Goal: Transaction & Acquisition: Book appointment/travel/reservation

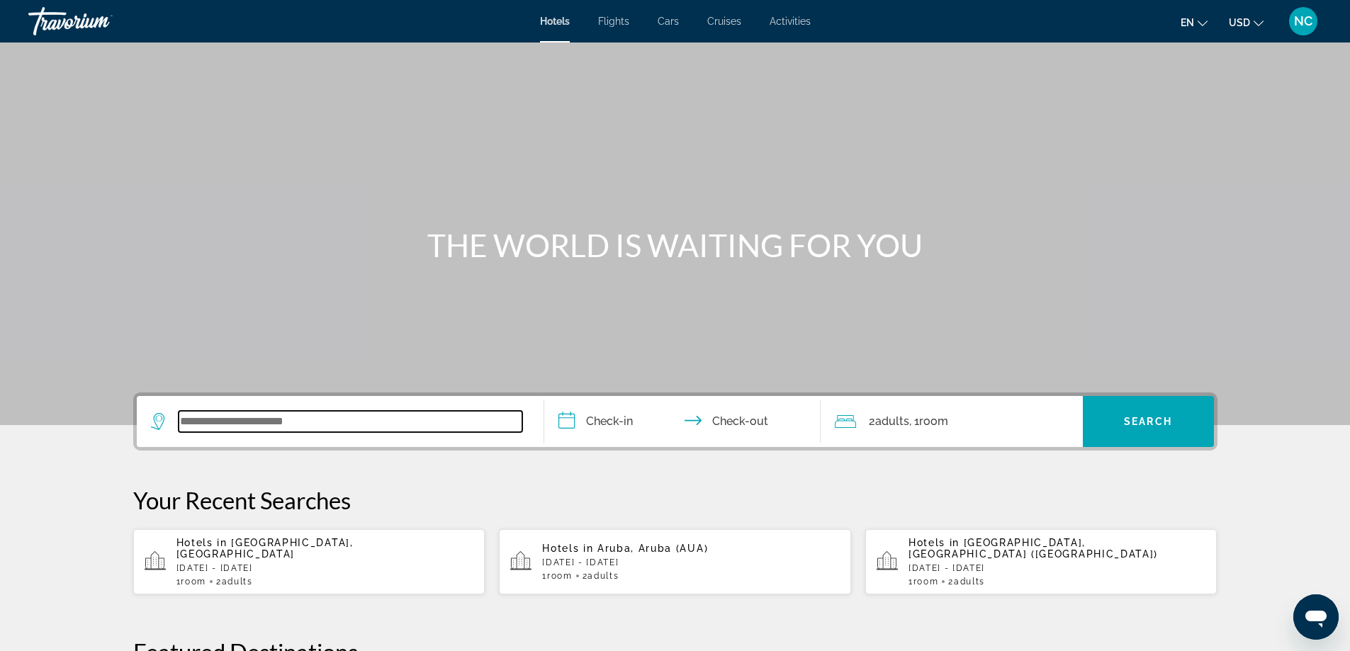
click at [198, 421] on input "Search widget" at bounding box center [351, 421] width 344 height 21
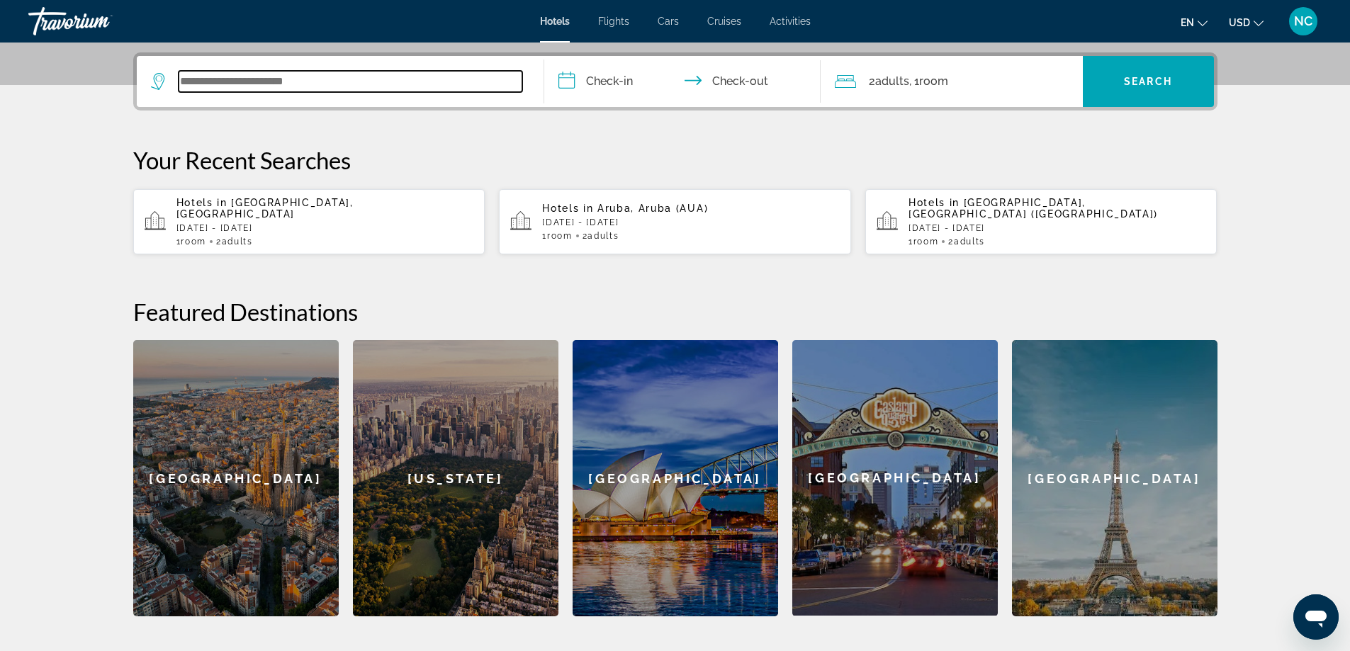
scroll to position [346, 0]
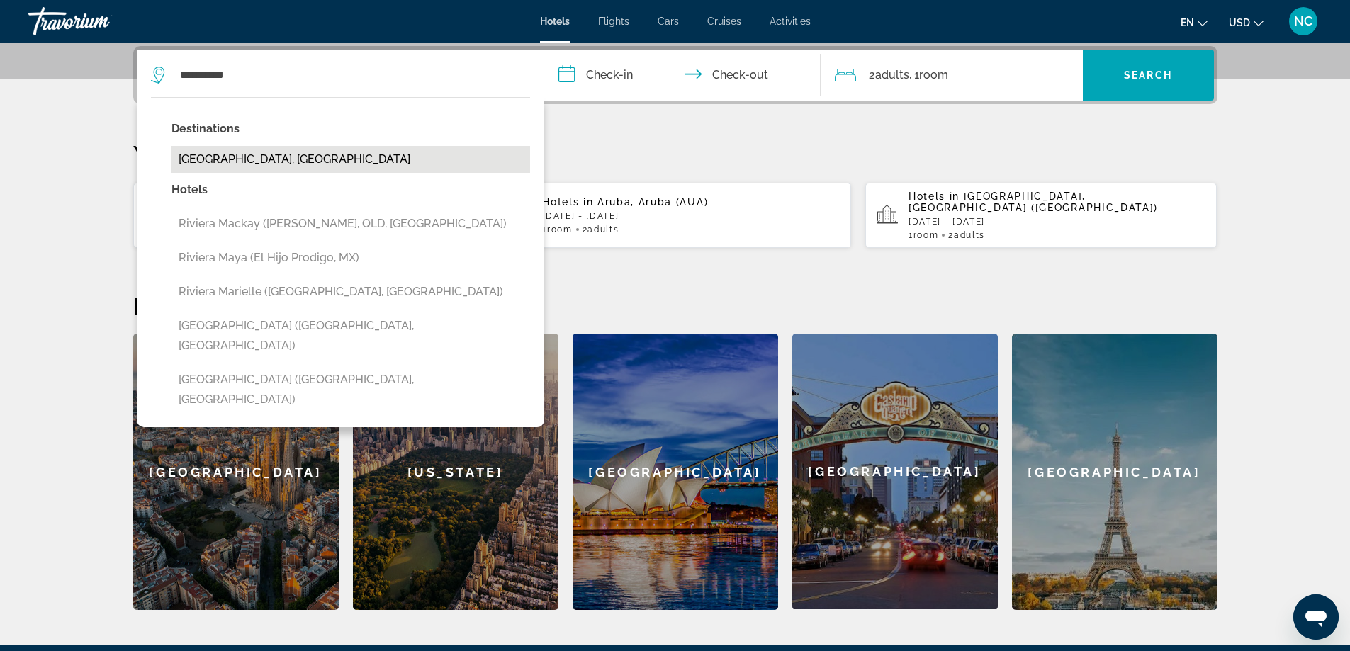
click at [244, 154] on button "Riviera Maya, Mexico" at bounding box center [350, 159] width 359 height 27
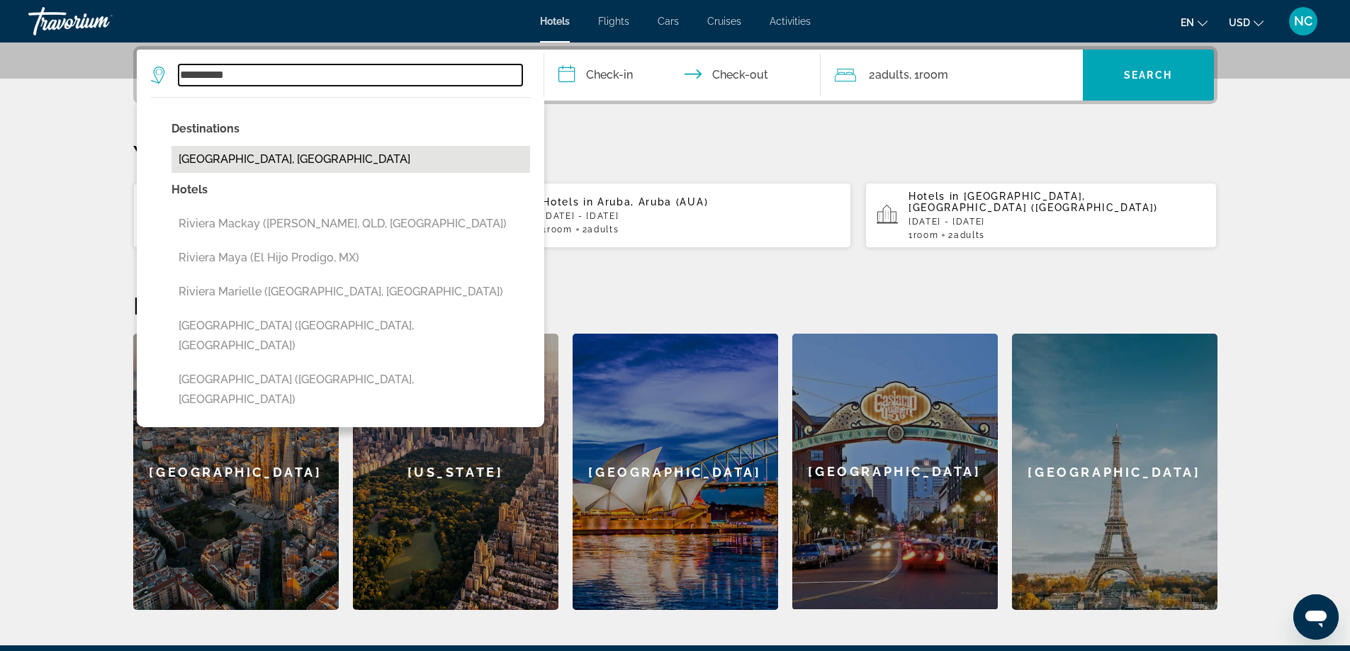
type input "**********"
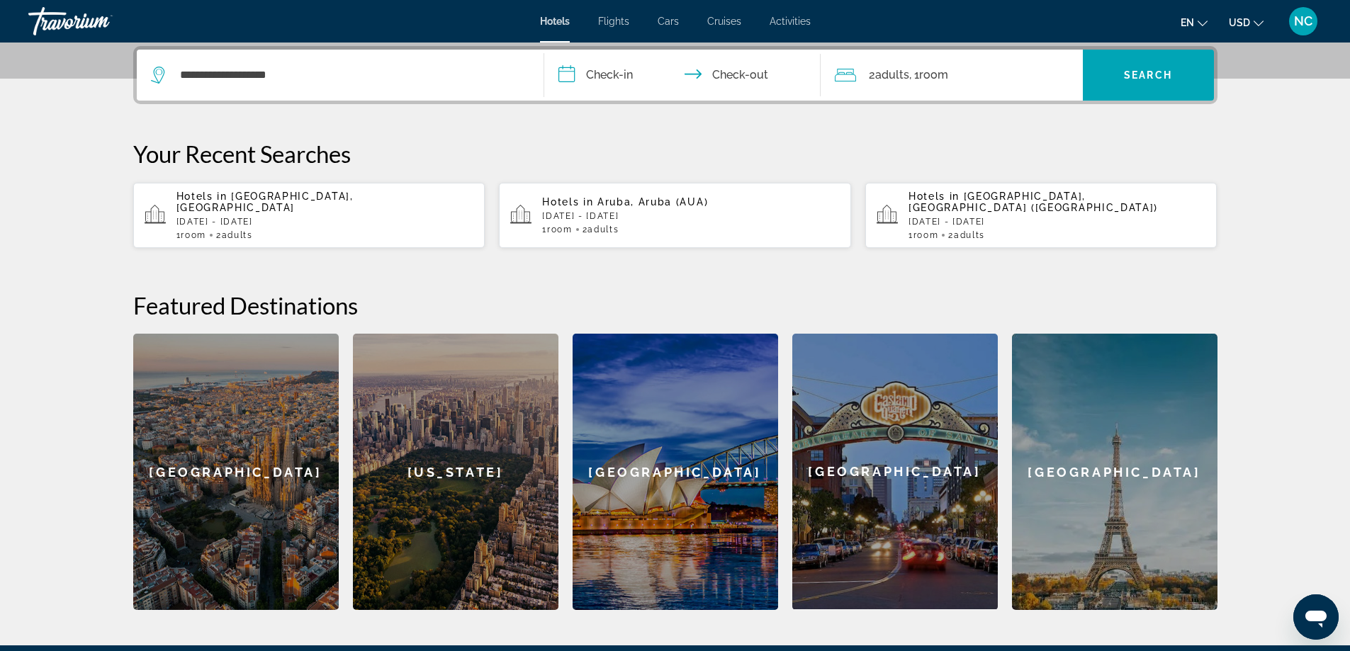
click at [562, 81] on input "**********" at bounding box center [685, 77] width 282 height 55
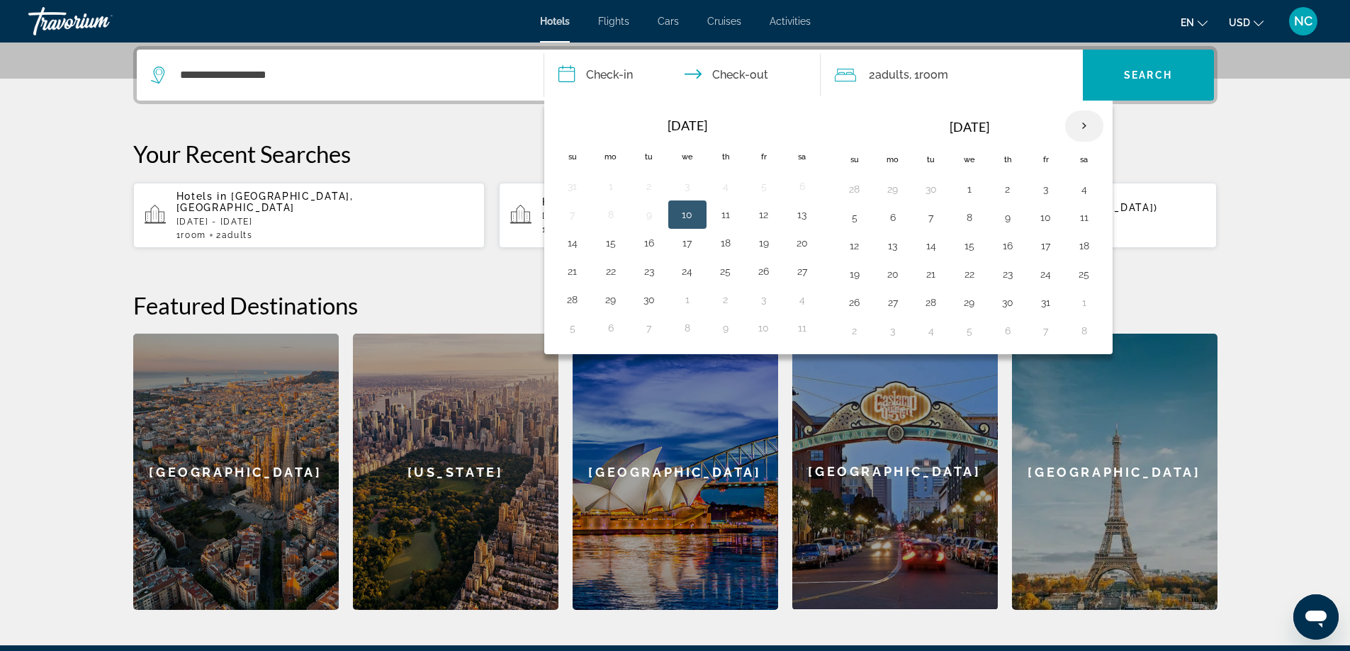
click at [1085, 125] on th "Next month" at bounding box center [1084, 126] width 38 height 31
click at [728, 218] on button "6" at bounding box center [725, 218] width 23 height 20
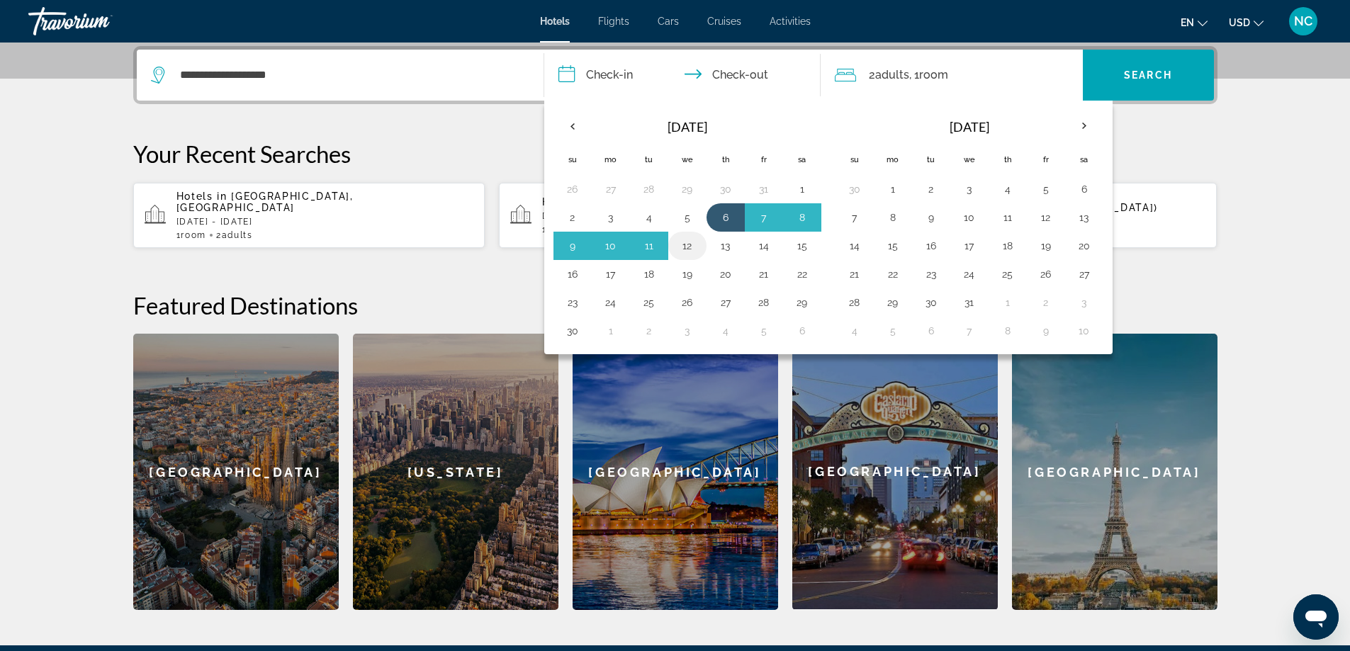
click at [692, 245] on button "12" at bounding box center [687, 246] width 23 height 20
type input "**********"
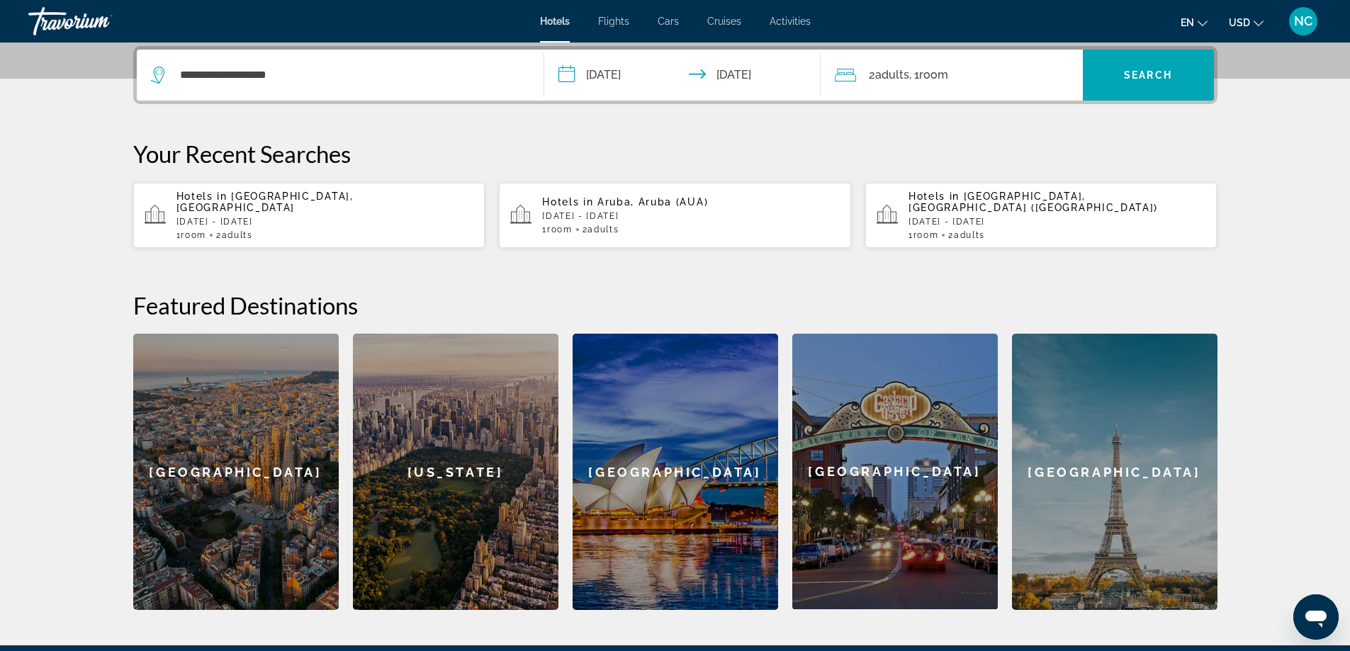
click at [927, 79] on span "Room" at bounding box center [933, 74] width 29 height 13
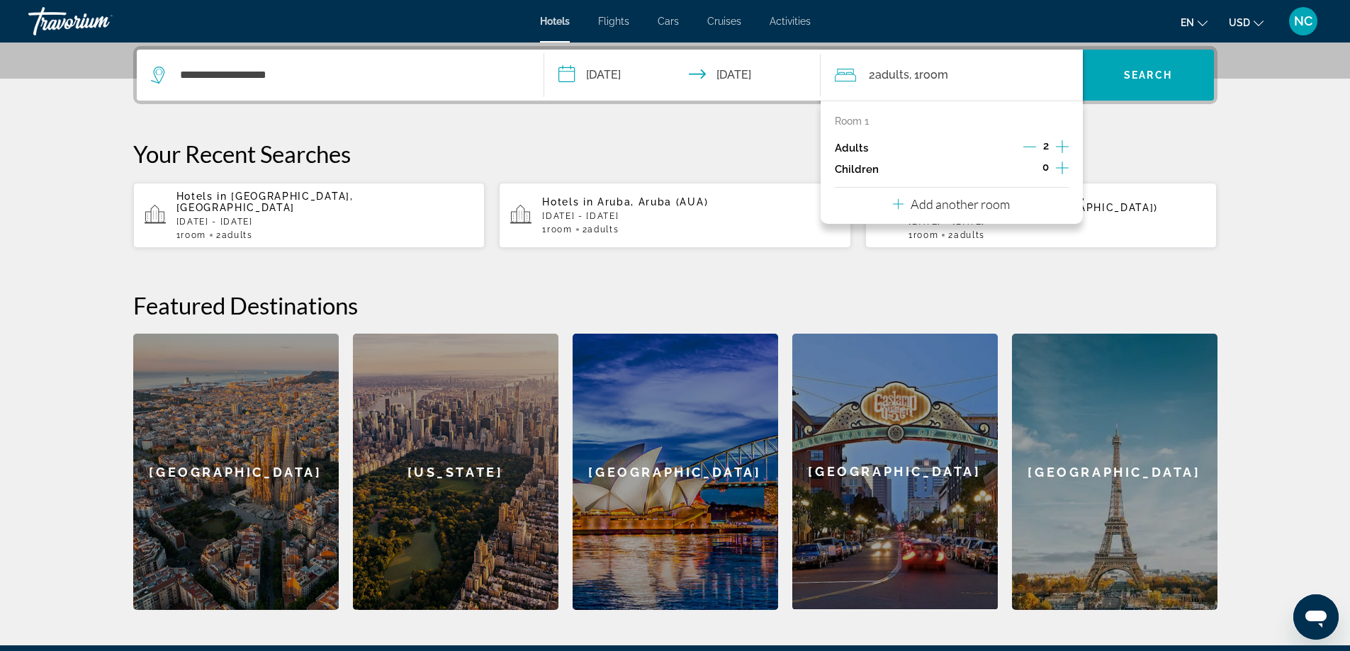
click at [1066, 171] on icon "Increment children" at bounding box center [1062, 167] width 13 height 17
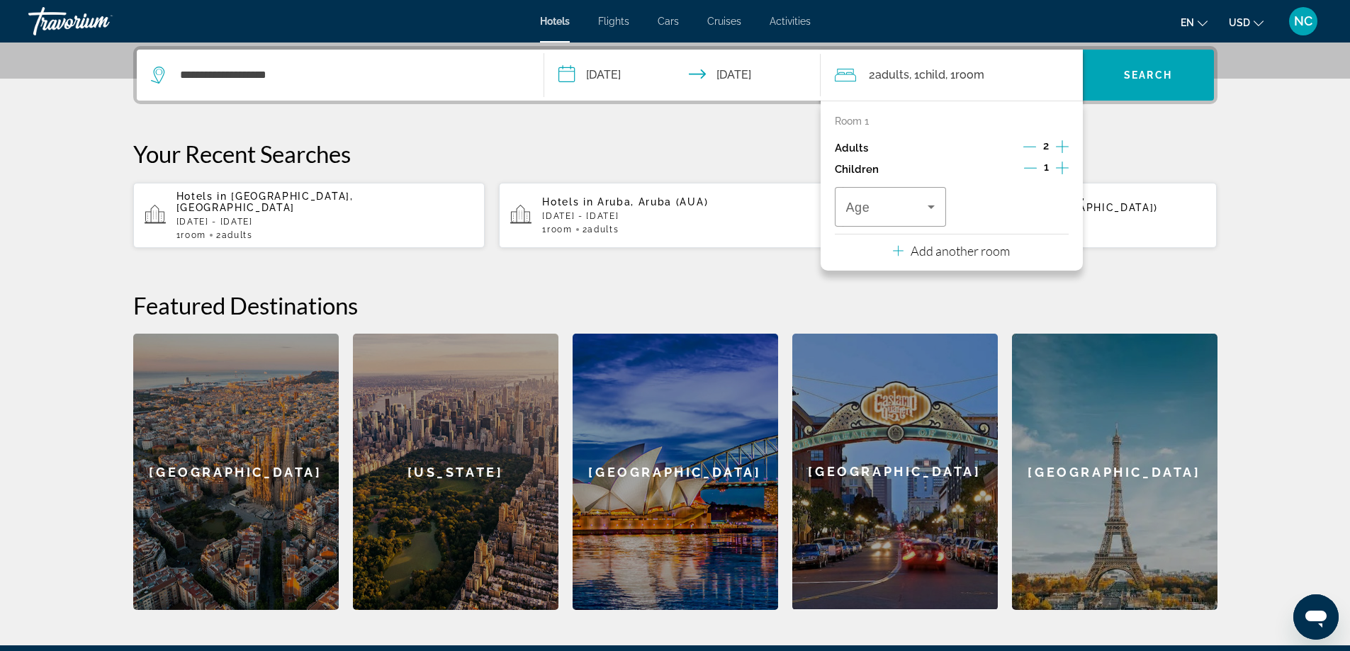
click at [1066, 169] on icon "Increment children" at bounding box center [1062, 167] width 13 height 17
click at [930, 205] on icon "Travelers: 2 adults, 2 children" at bounding box center [930, 207] width 7 height 4
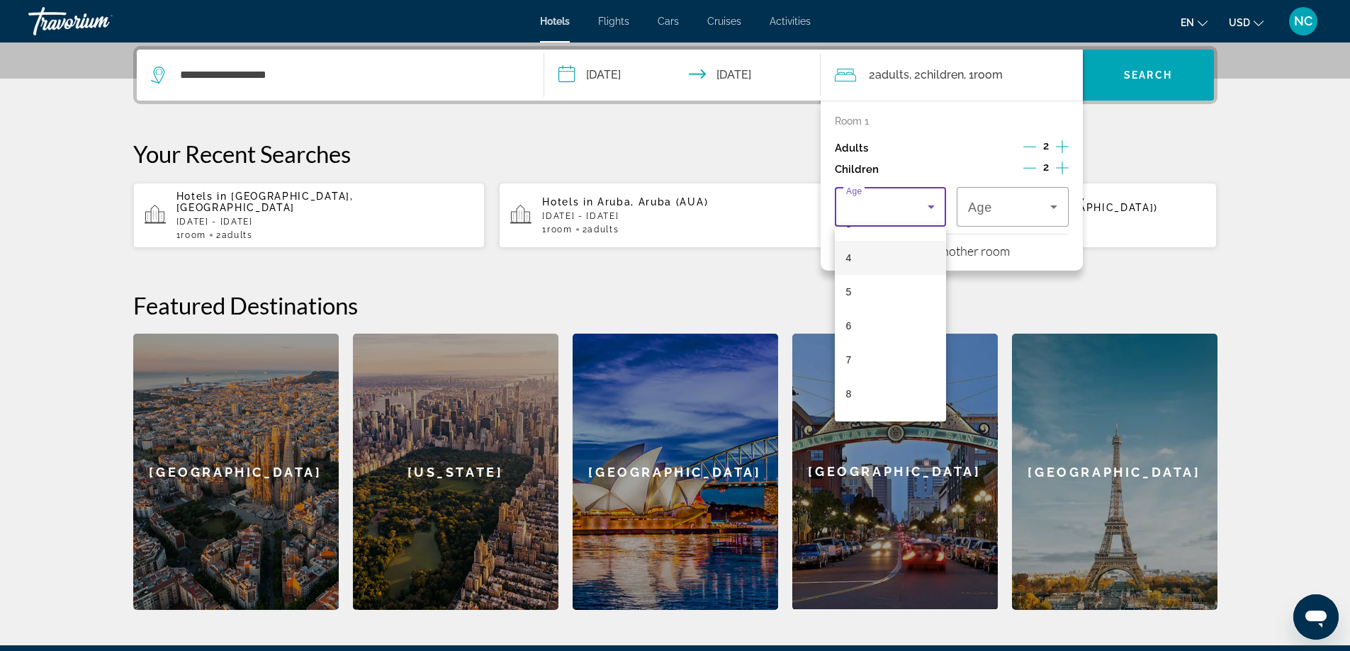
scroll to position [142, 0]
click at [872, 314] on mat-option "6" at bounding box center [891, 312] width 112 height 34
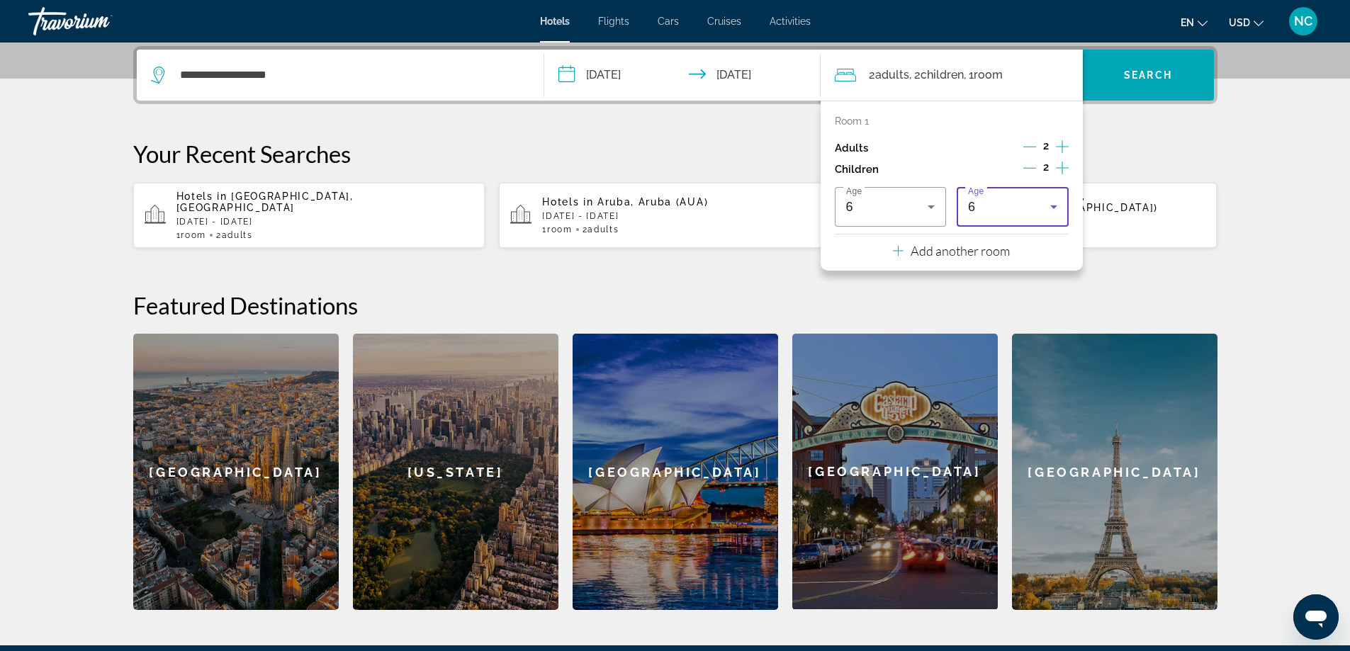
click at [1056, 206] on icon "Travelers: 2 adults, 2 children" at bounding box center [1053, 207] width 7 height 4
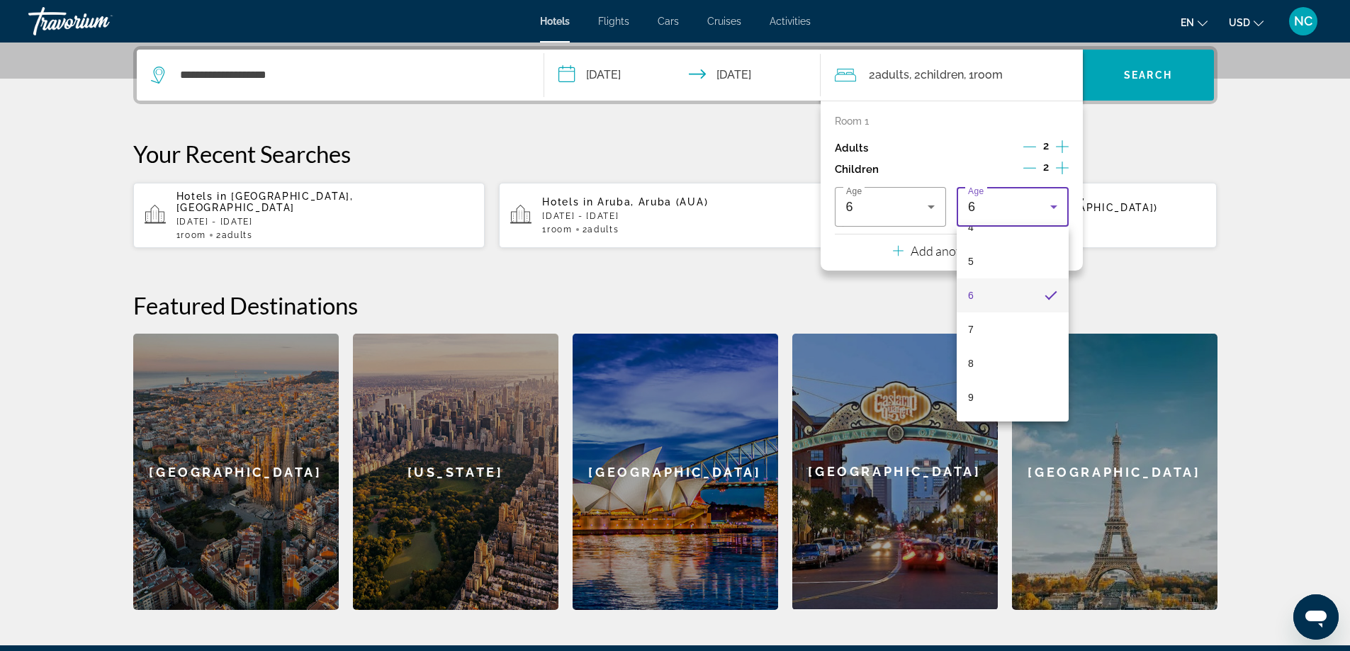
scroll to position [191, 0]
click at [993, 298] on mat-option "7" at bounding box center [1013, 297] width 112 height 34
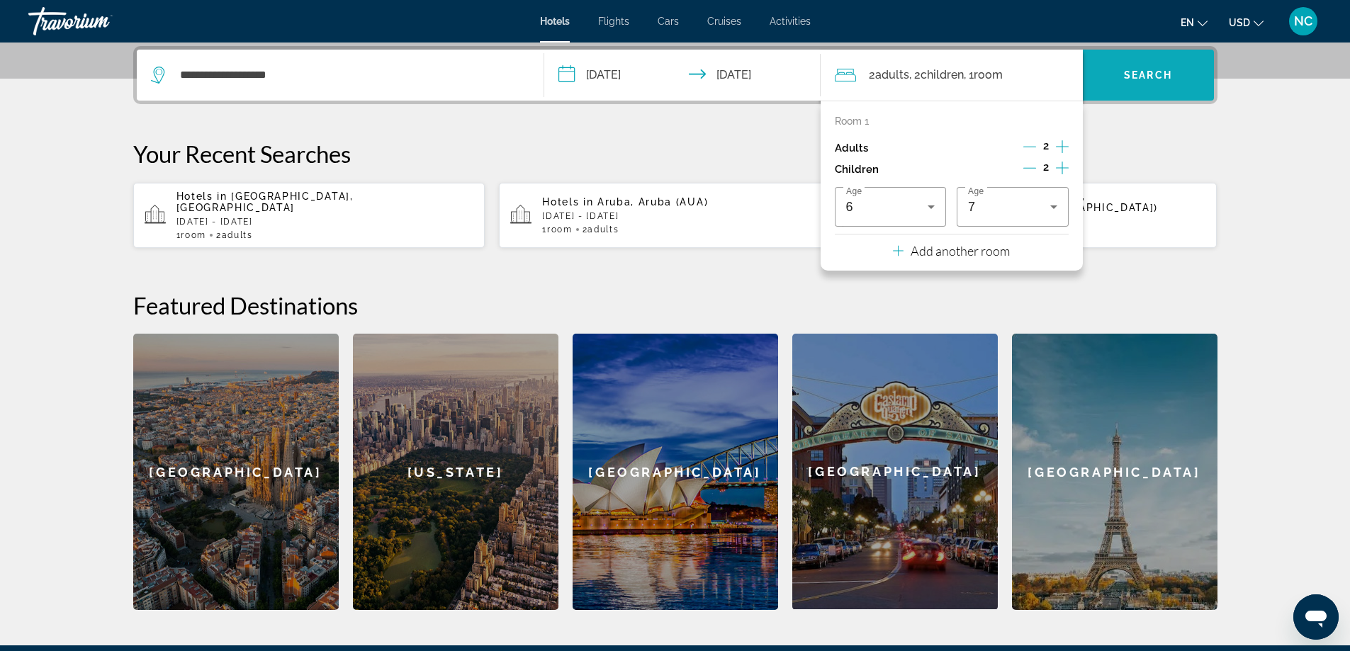
click at [1151, 73] on span "Search" at bounding box center [1148, 74] width 48 height 11
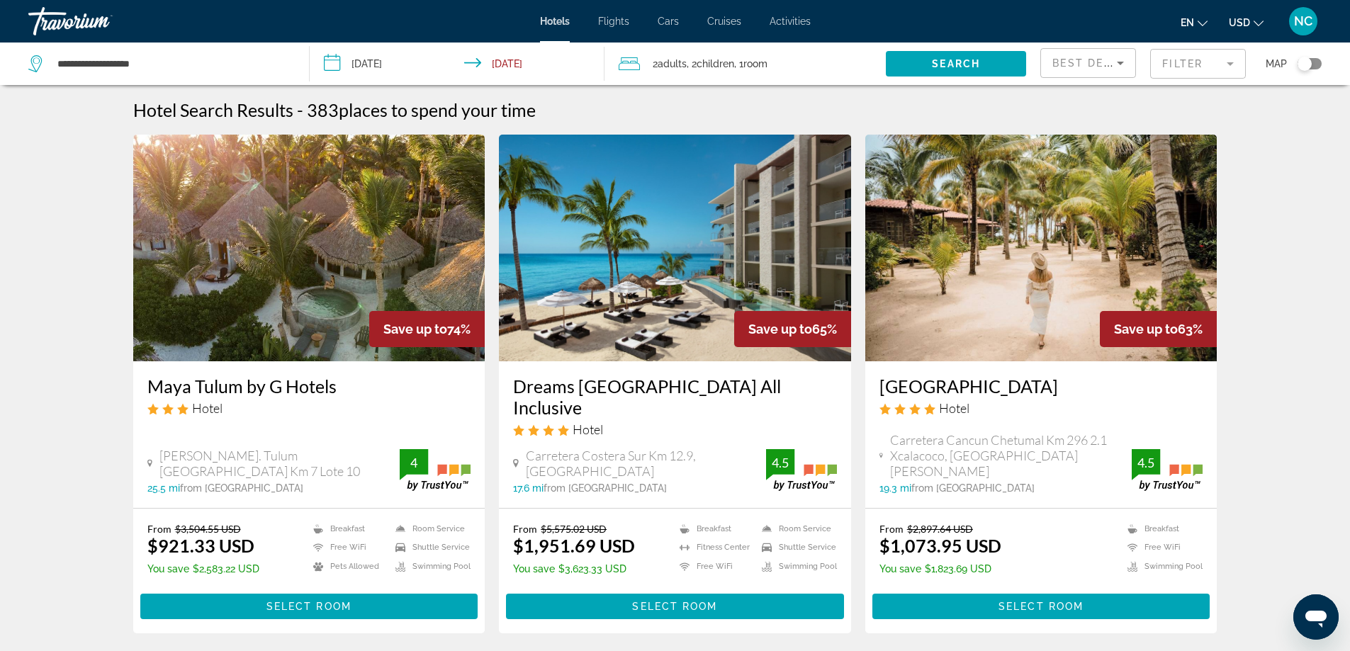
click at [1229, 59] on mat-form-field "Filter" at bounding box center [1198, 64] width 96 height 30
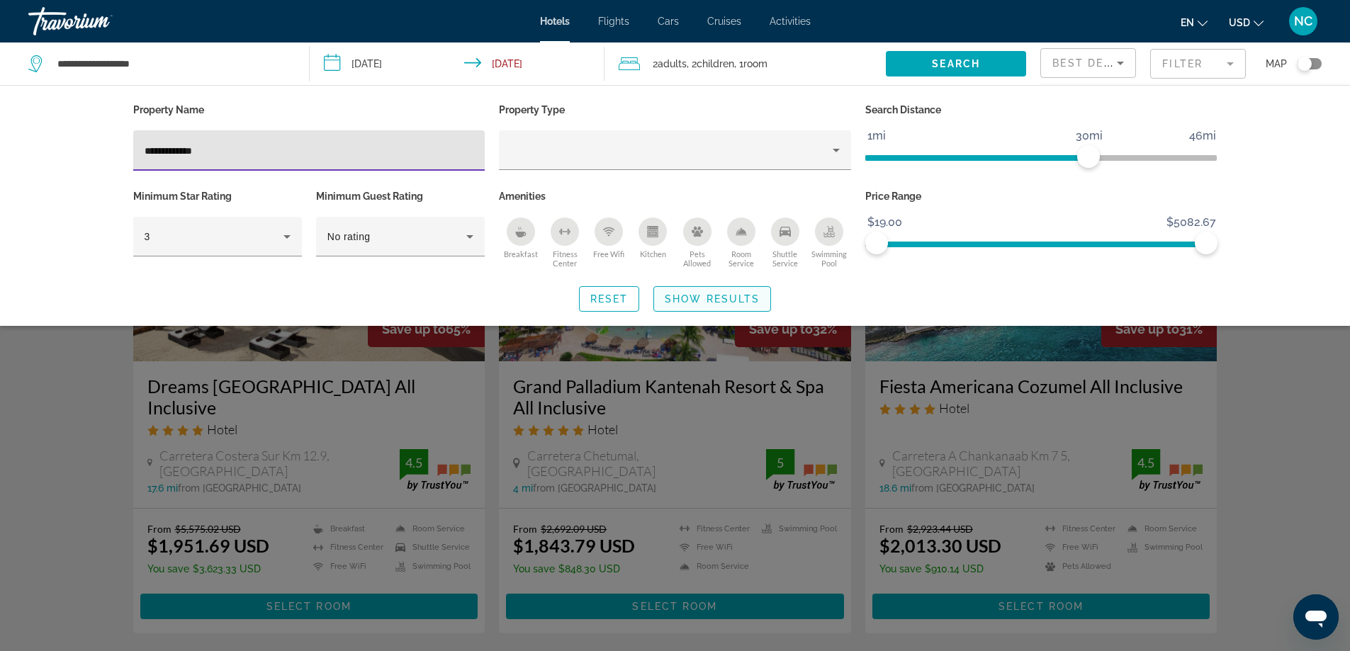
type input "**********"
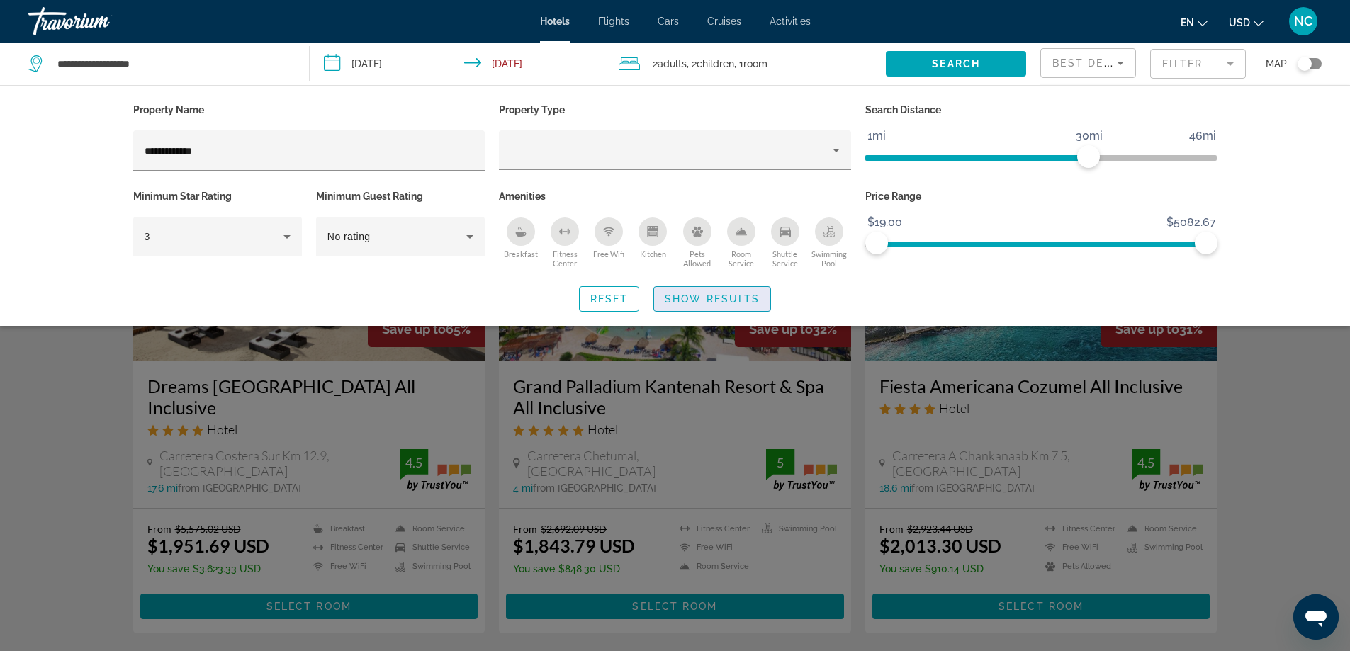
click at [731, 300] on span "Show Results" at bounding box center [712, 298] width 95 height 11
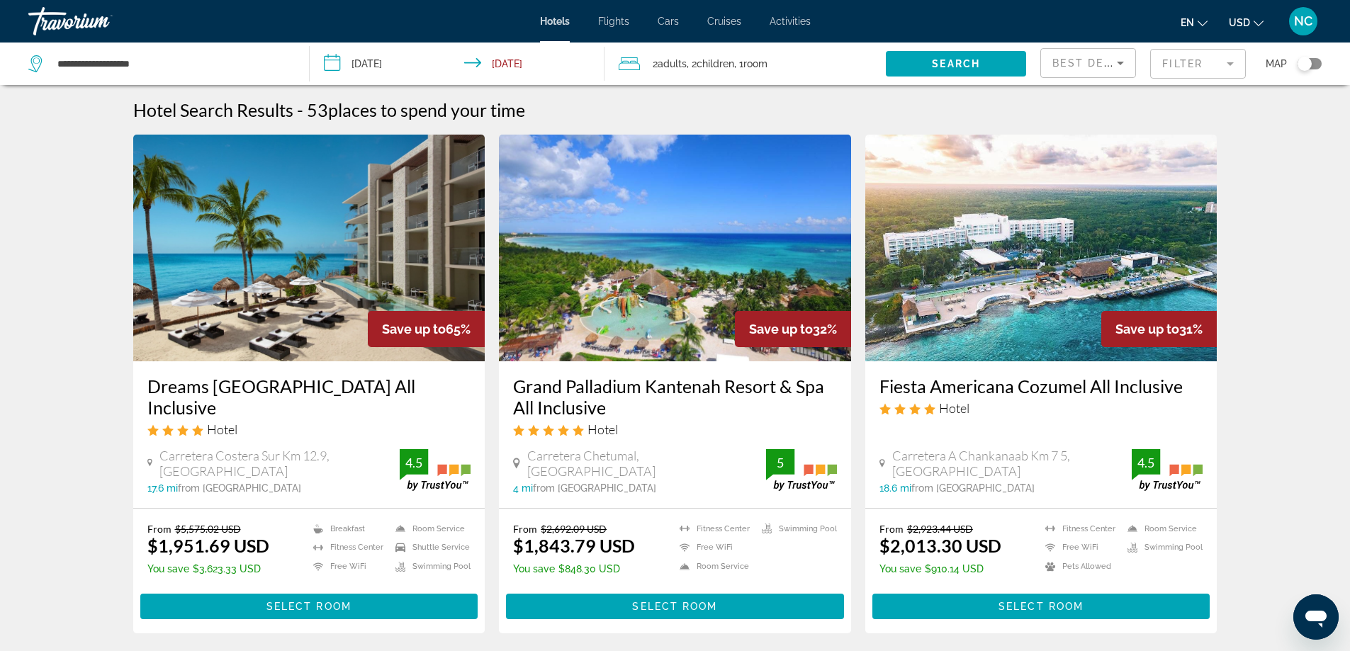
click at [1230, 64] on mat-form-field "Filter" at bounding box center [1198, 64] width 96 height 30
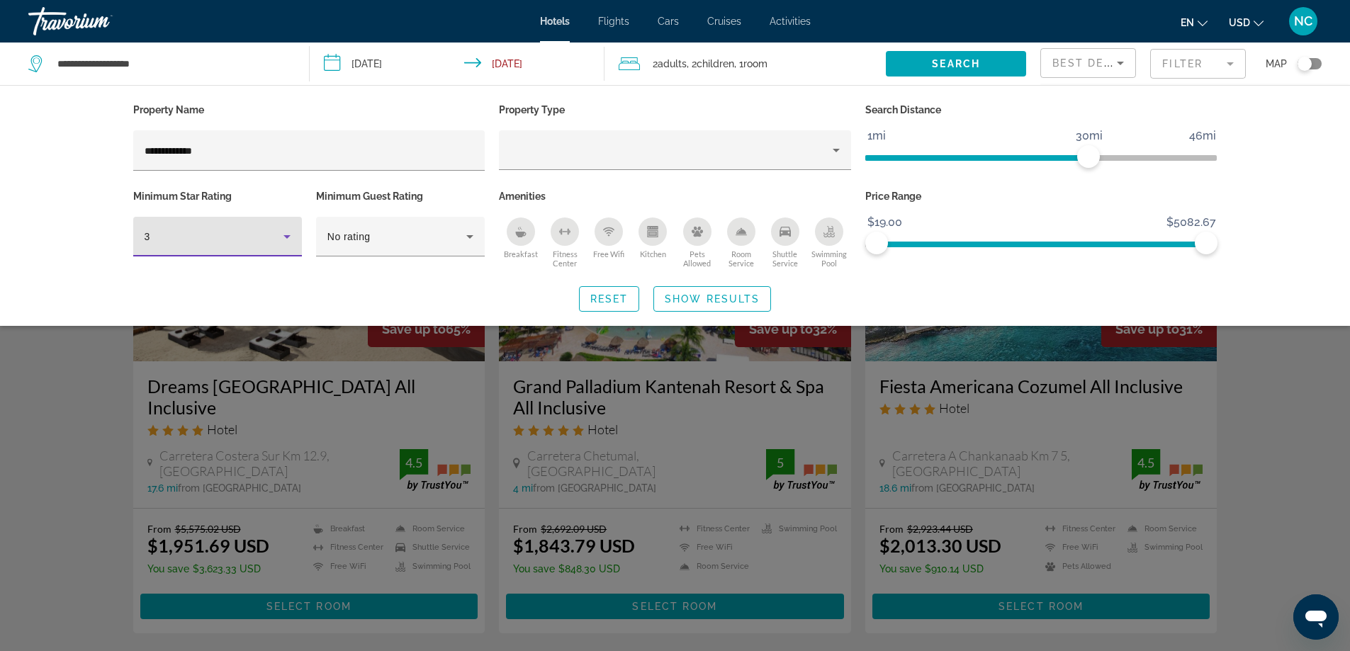
click at [288, 235] on icon "Hotel Filters" at bounding box center [286, 237] width 7 height 4
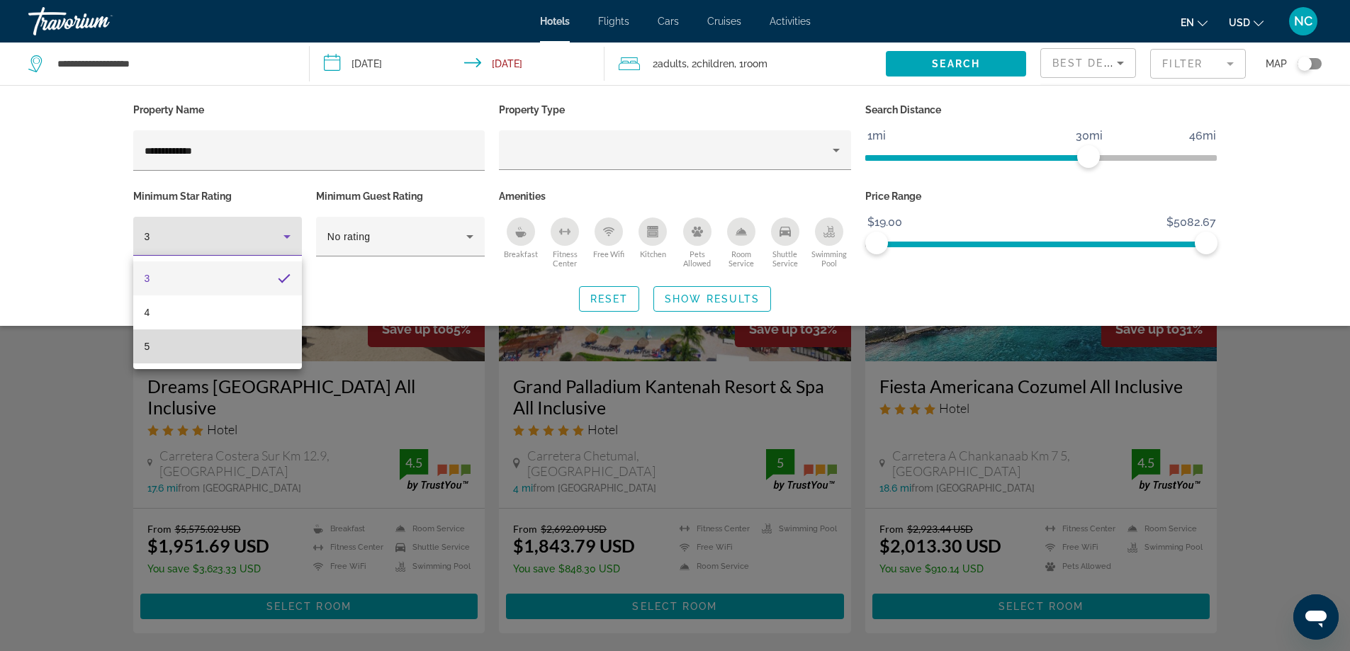
click at [223, 358] on mat-option "5" at bounding box center [217, 346] width 169 height 34
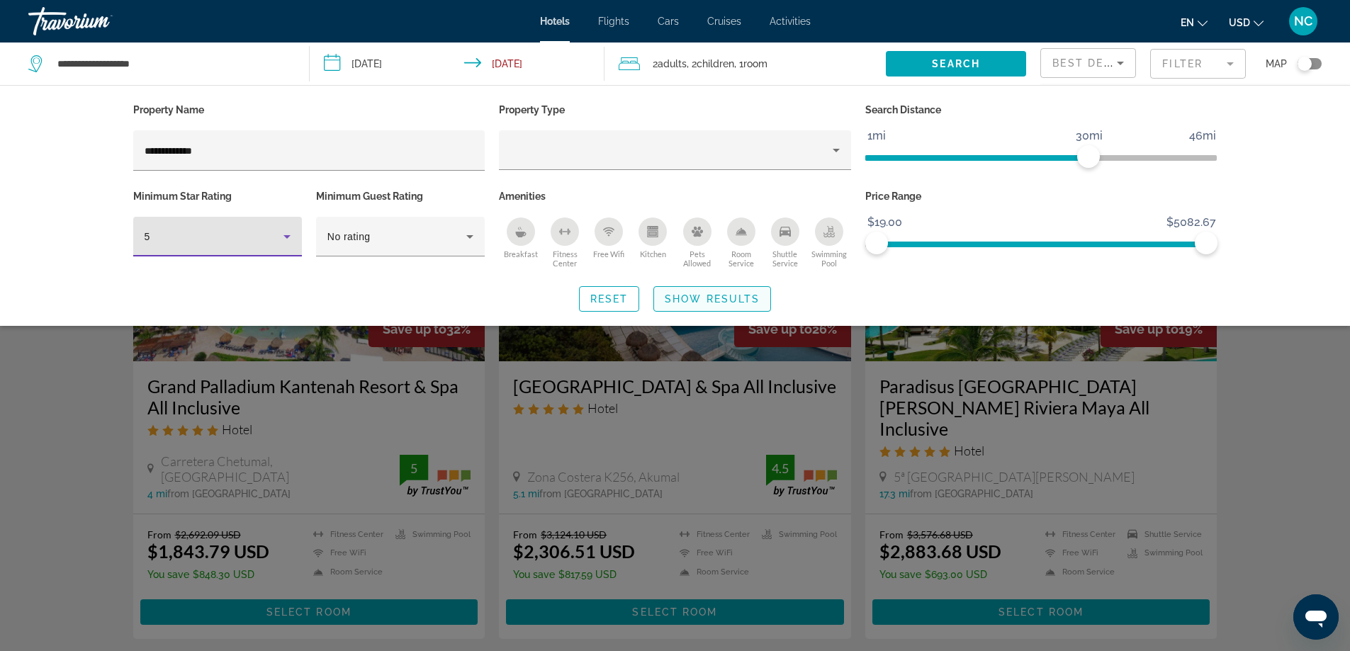
click at [712, 300] on span "Show Results" at bounding box center [712, 298] width 95 height 11
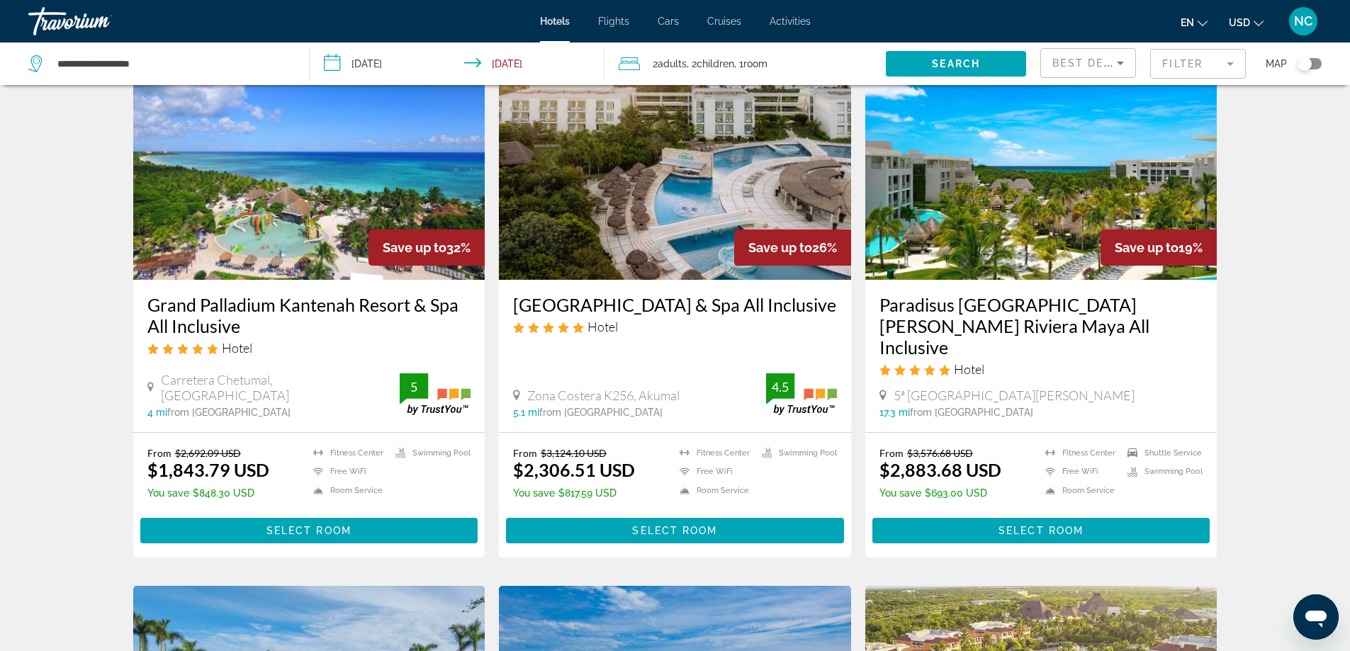
scroll to position [71, 0]
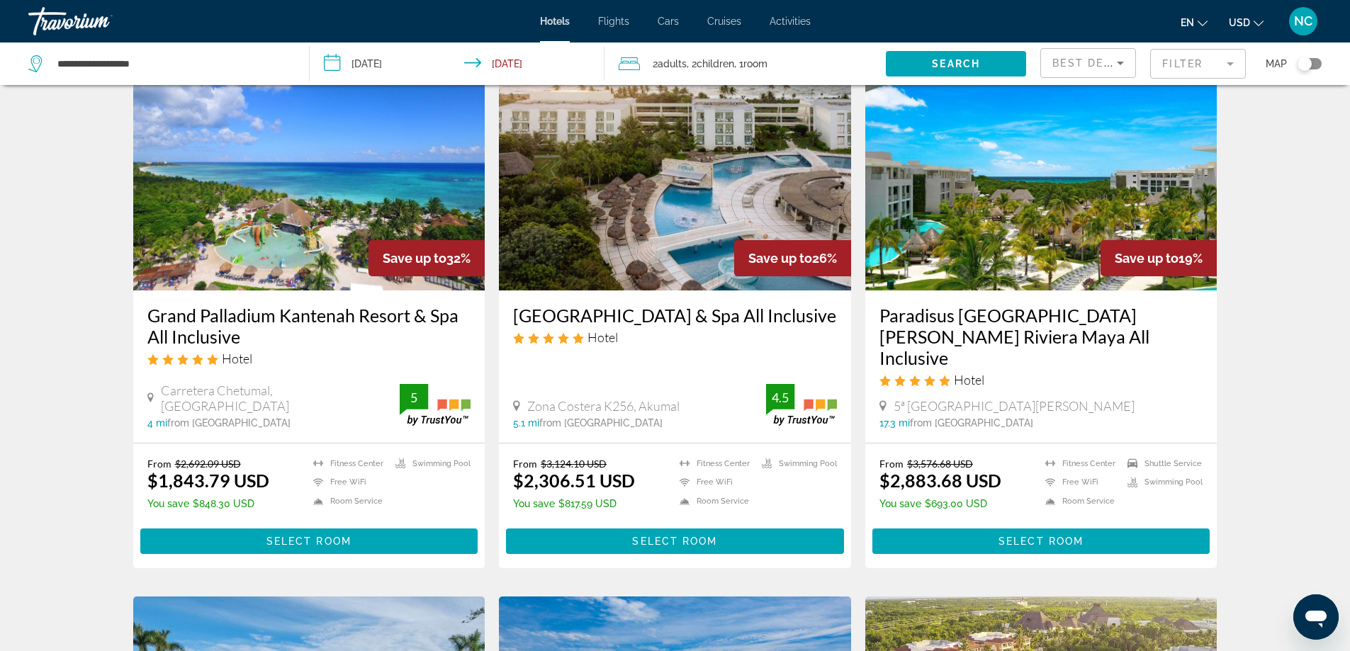
click at [286, 226] on img "Main content" at bounding box center [309, 177] width 352 height 227
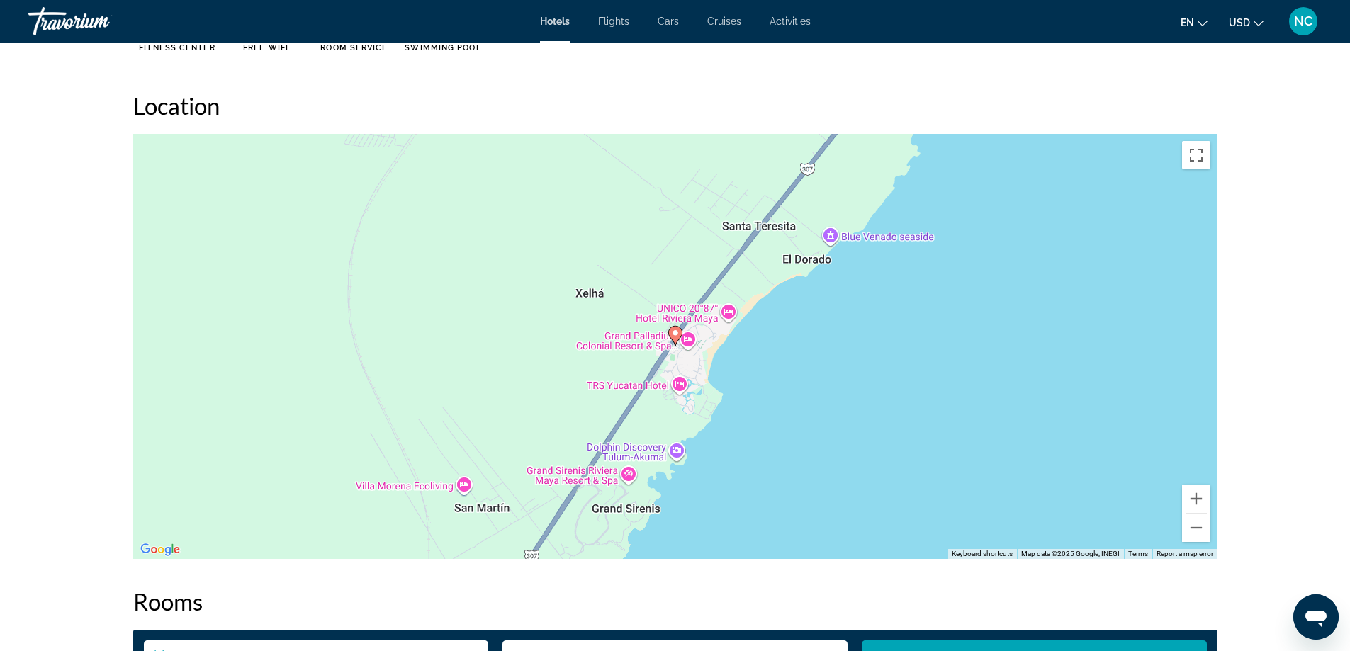
scroll to position [1346, 0]
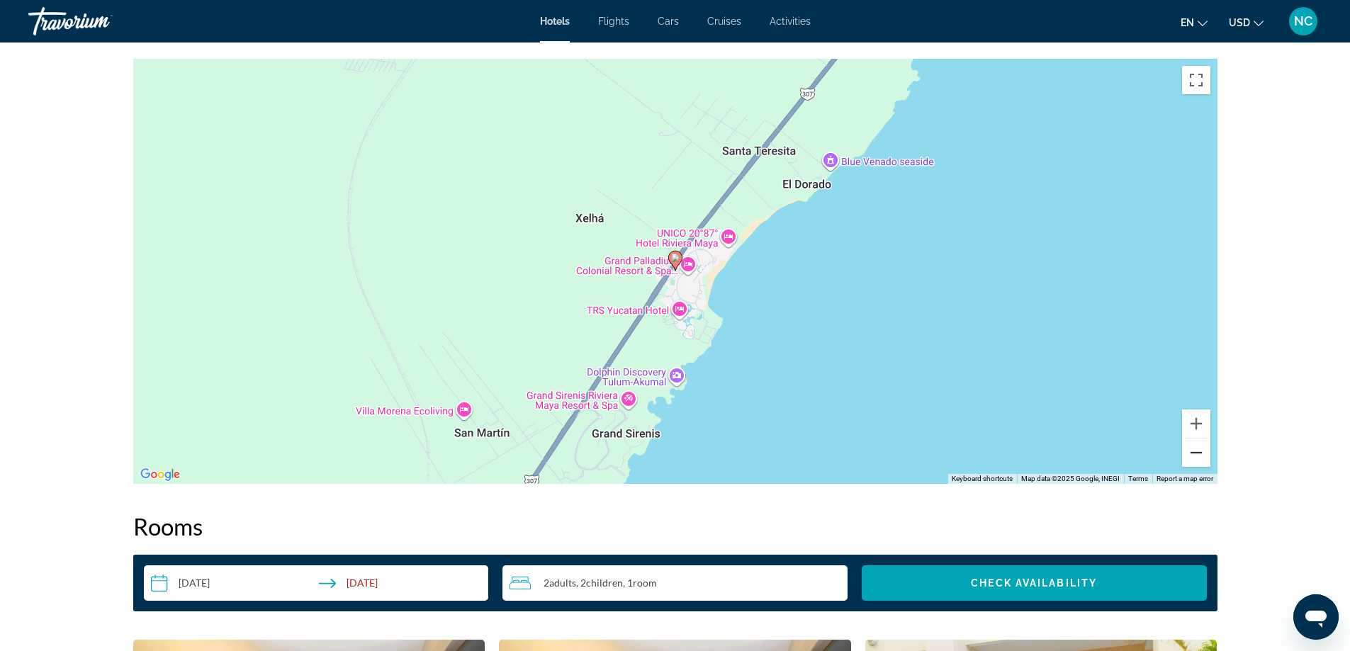
click at [1193, 453] on button "Zoom out" at bounding box center [1196, 453] width 28 height 28
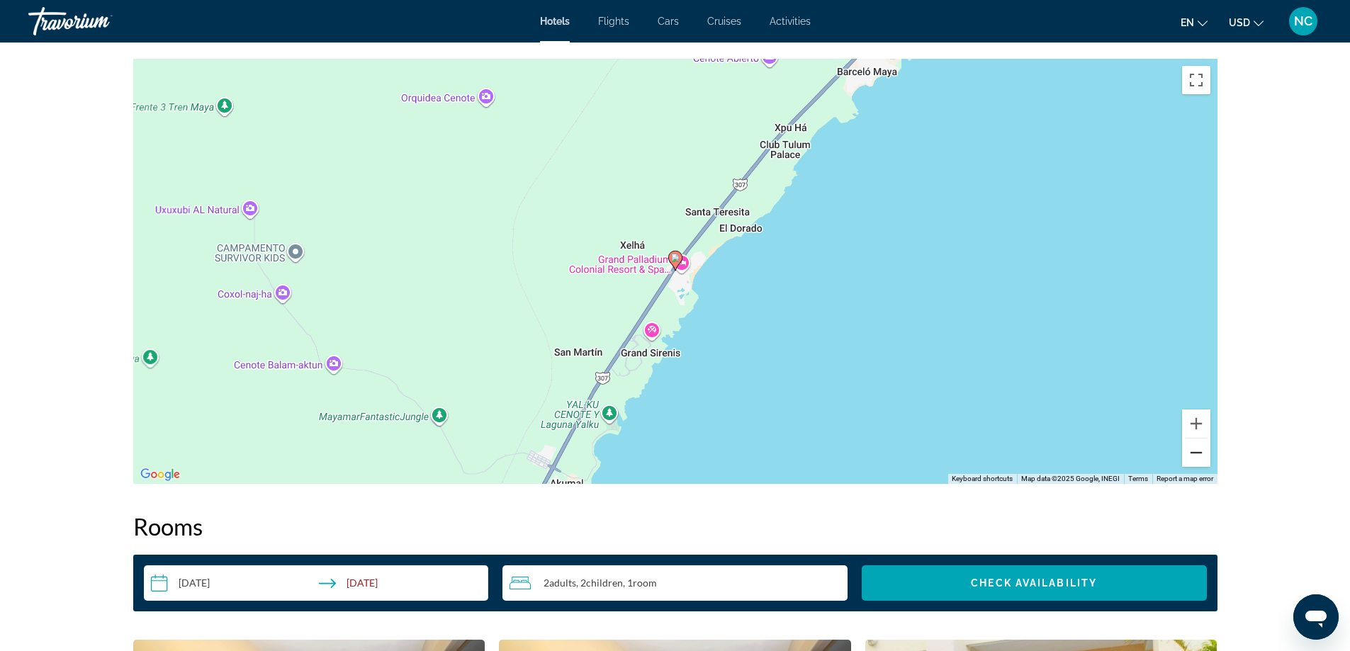
click at [1193, 453] on button "Zoom out" at bounding box center [1196, 453] width 28 height 28
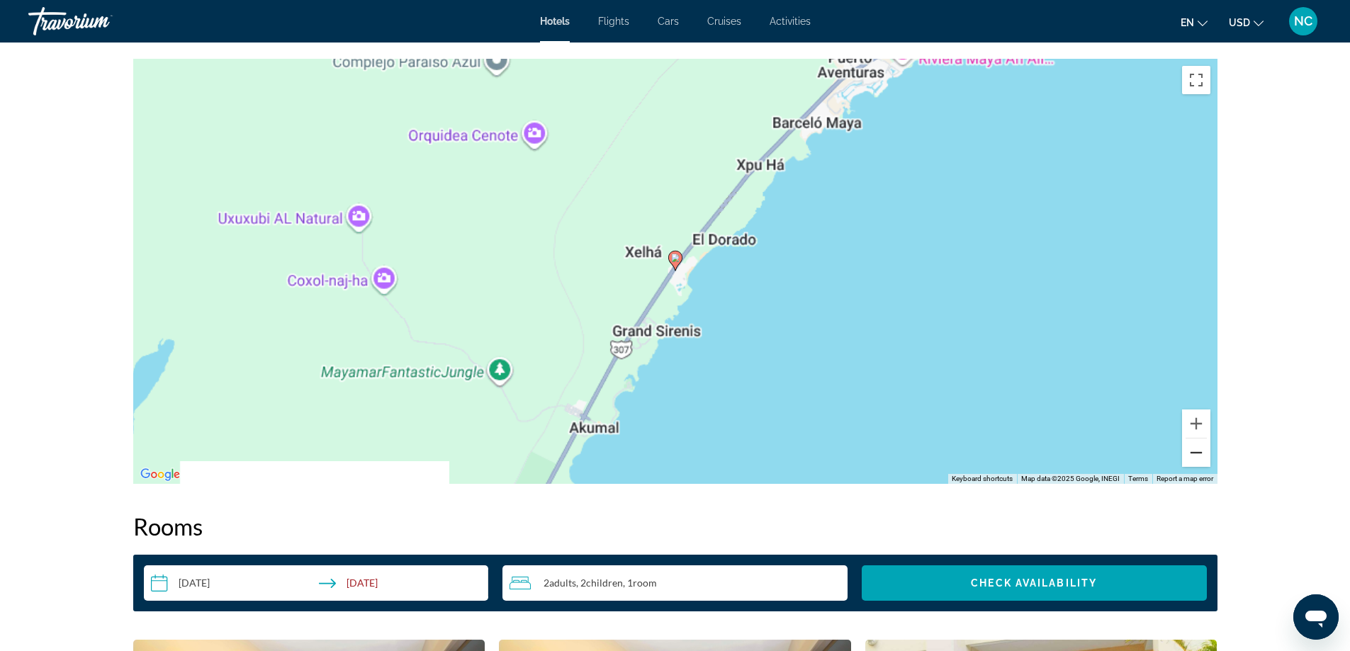
click at [1193, 453] on button "Zoom out" at bounding box center [1196, 453] width 28 height 28
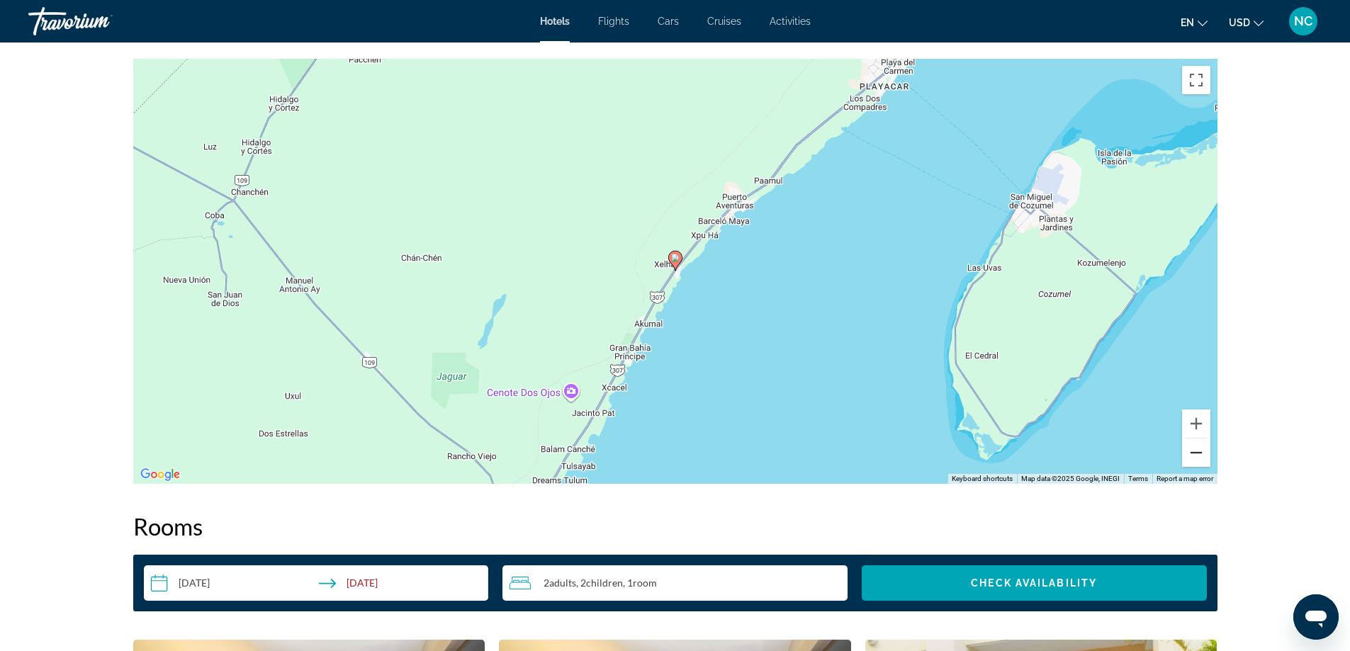
click at [1193, 453] on button "Zoom out" at bounding box center [1196, 453] width 28 height 28
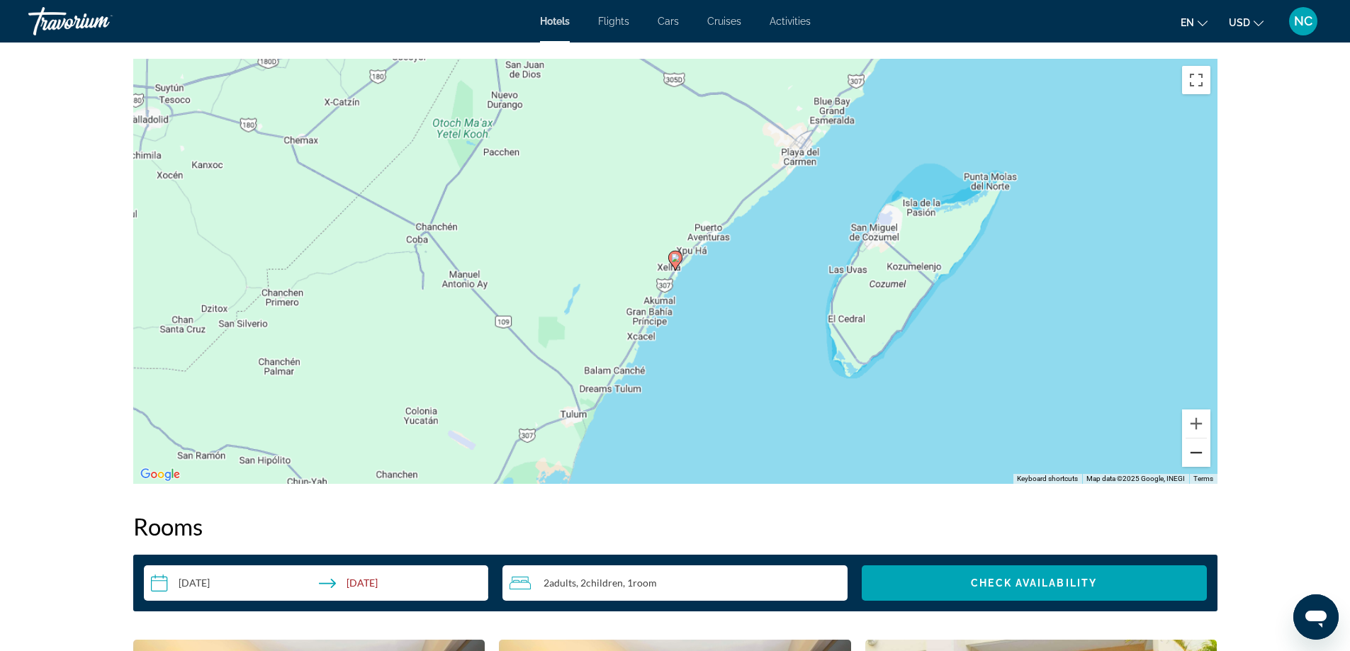
click at [1193, 453] on button "Zoom out" at bounding box center [1196, 453] width 28 height 28
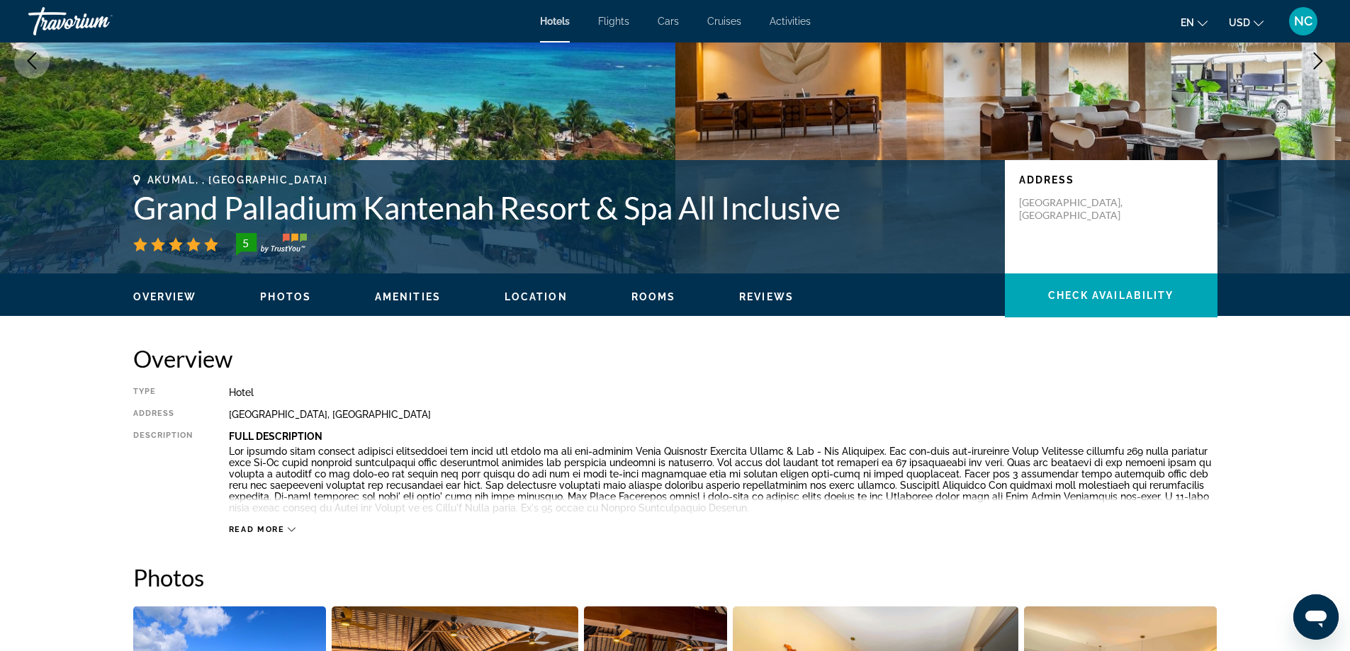
scroll to position [0, 0]
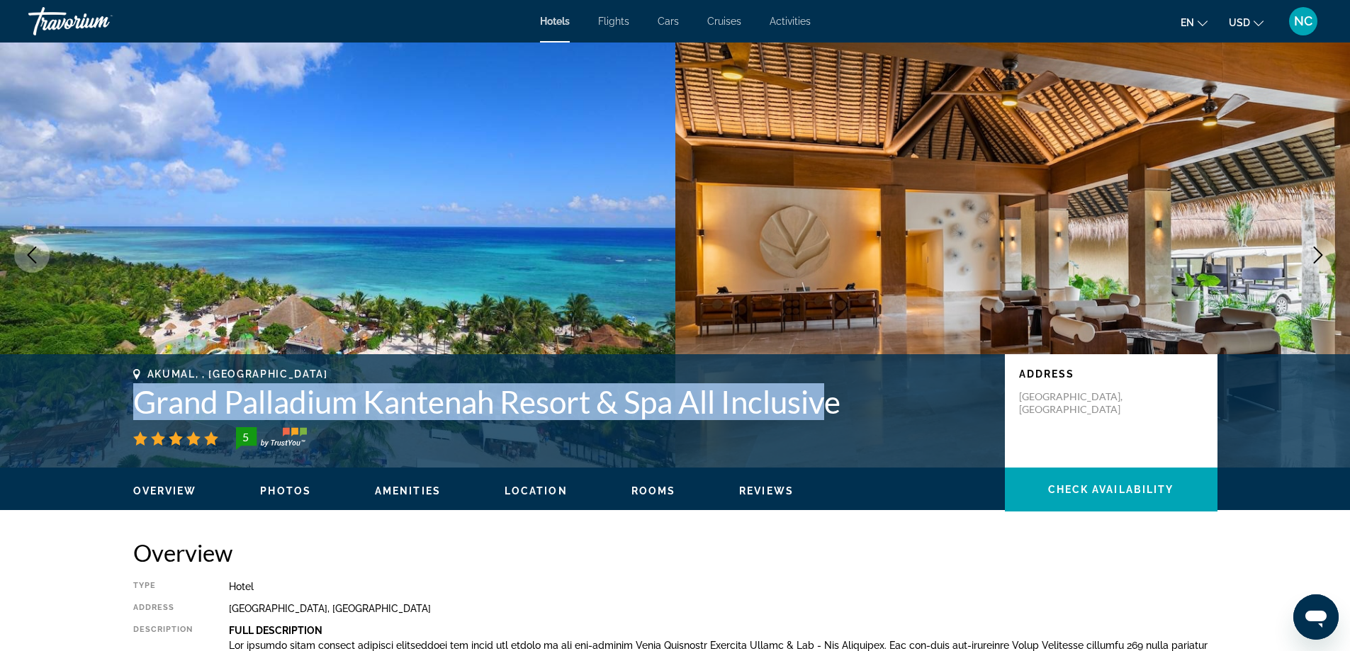
drag, startPoint x: 127, startPoint y: 399, endPoint x: 837, endPoint y: 415, distance: 710.9
click at [837, 415] on div "Akumal, , Mexico Grand Palladium Kantenah Resort & Spa All Inclusive 5 Address …" at bounding box center [675, 410] width 1141 height 85
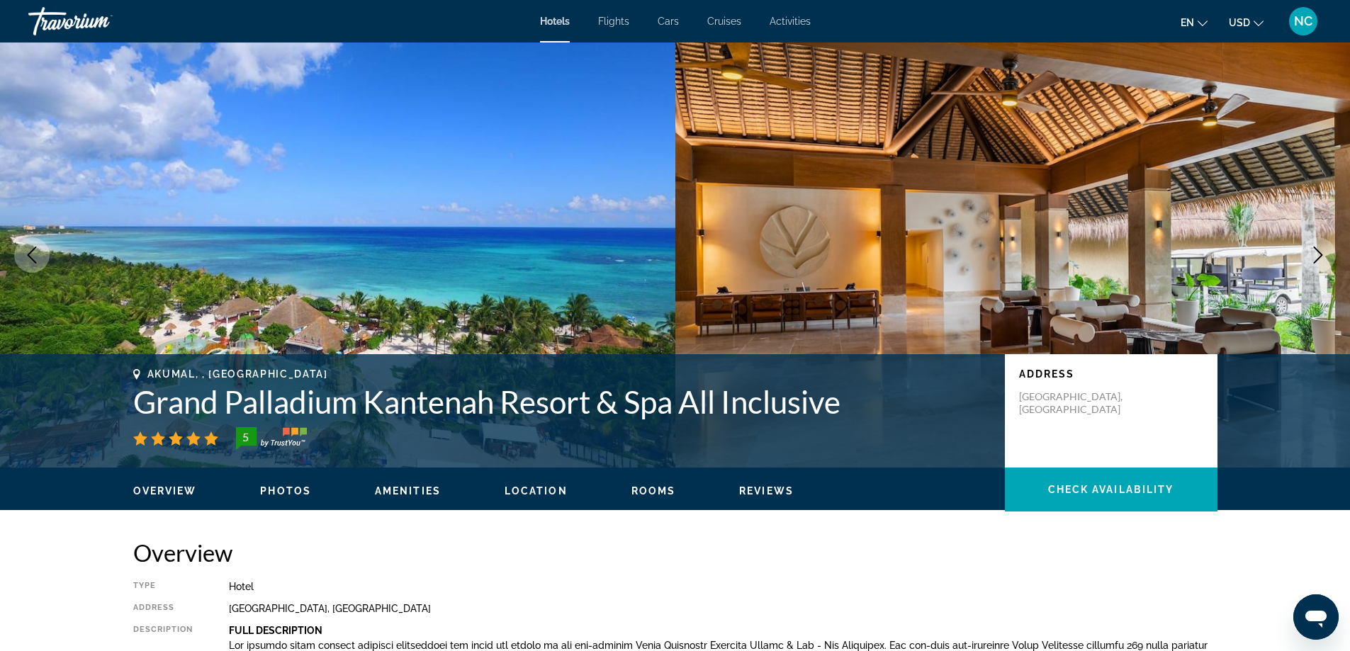
click at [94, 395] on div "Akumal, , Mexico Grand Palladium Kantenah Resort & Spa All Inclusive 5 Address …" at bounding box center [675, 410] width 1350 height 113
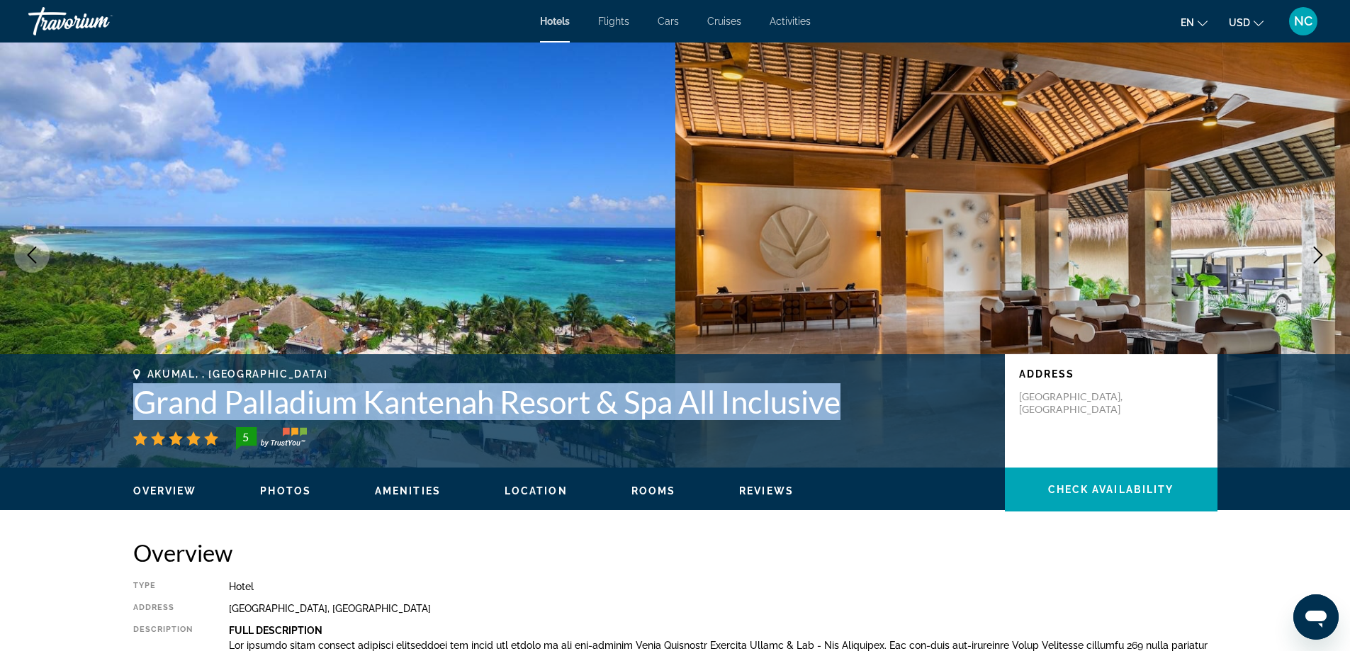
drag, startPoint x: 120, startPoint y: 394, endPoint x: 805, endPoint y: 420, distance: 685.7
click at [805, 420] on div "Akumal, , Mexico Grand Palladium Kantenah Resort & Spa All Inclusive 5 Address …" at bounding box center [675, 410] width 1141 height 85
copy div "Grand Palladium Kantenah Resort & Spa All Inclusive"
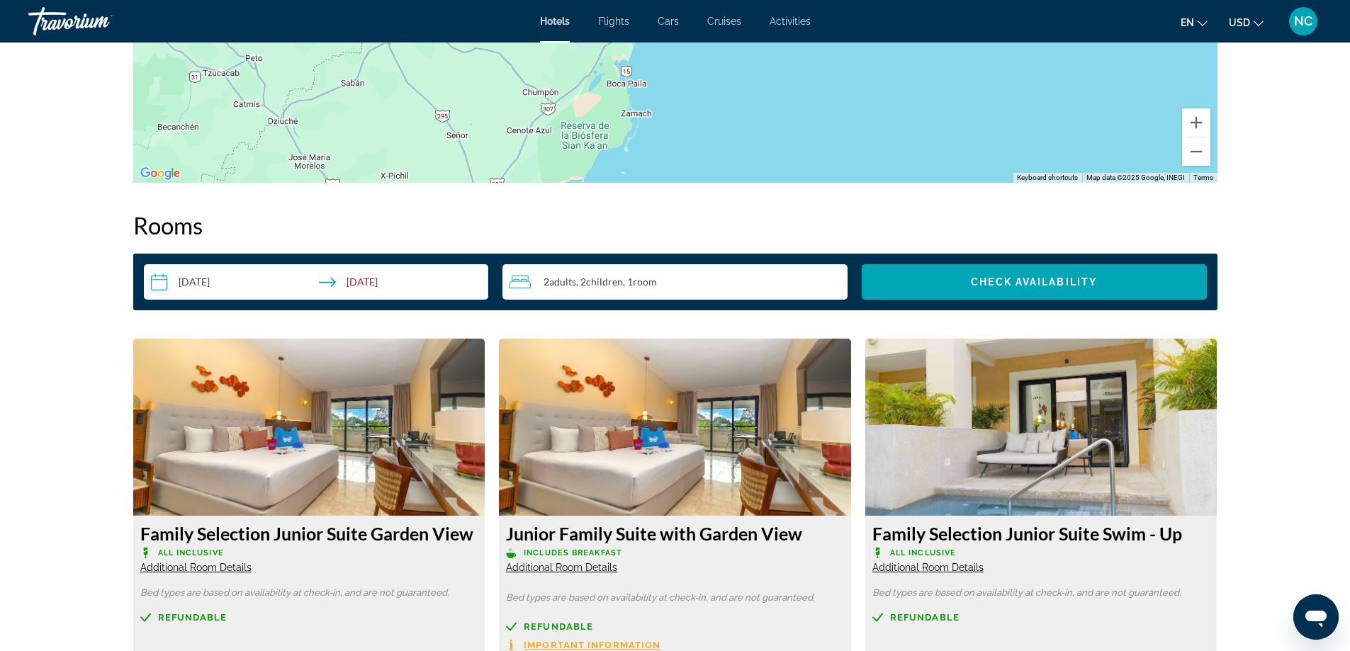
scroll to position [1984, 0]
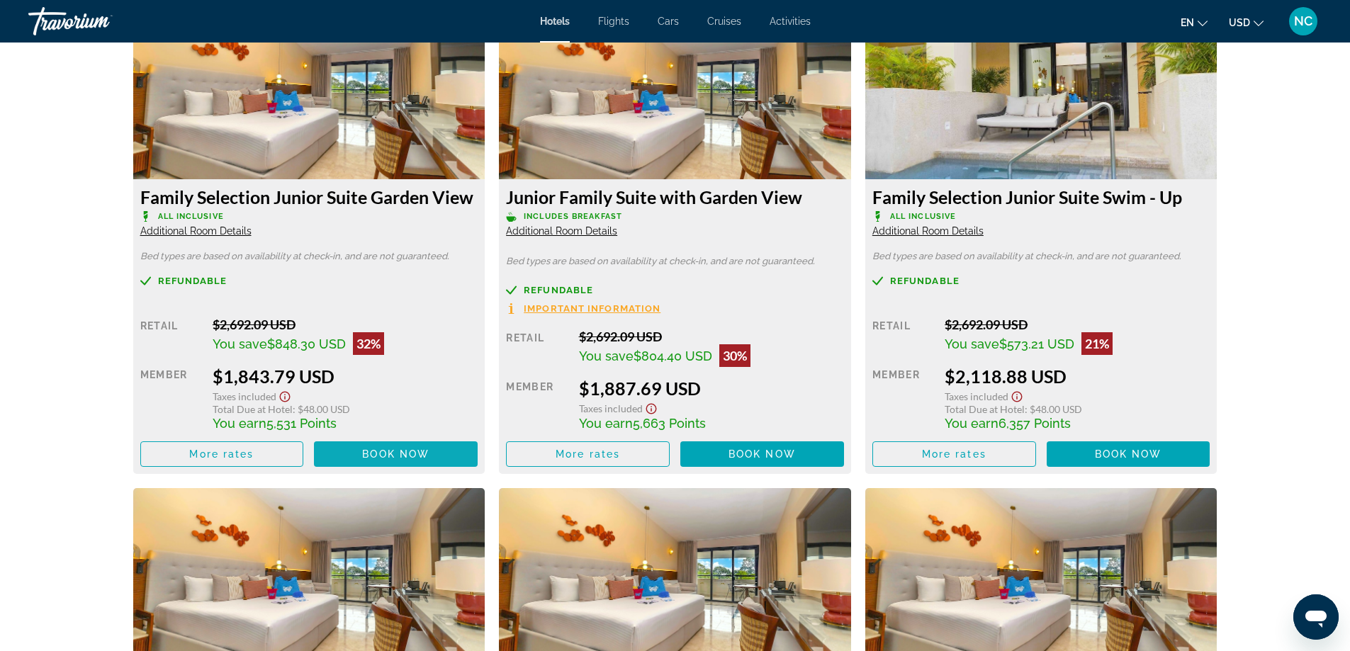
click at [374, 453] on span "Book now" at bounding box center [395, 454] width 67 height 11
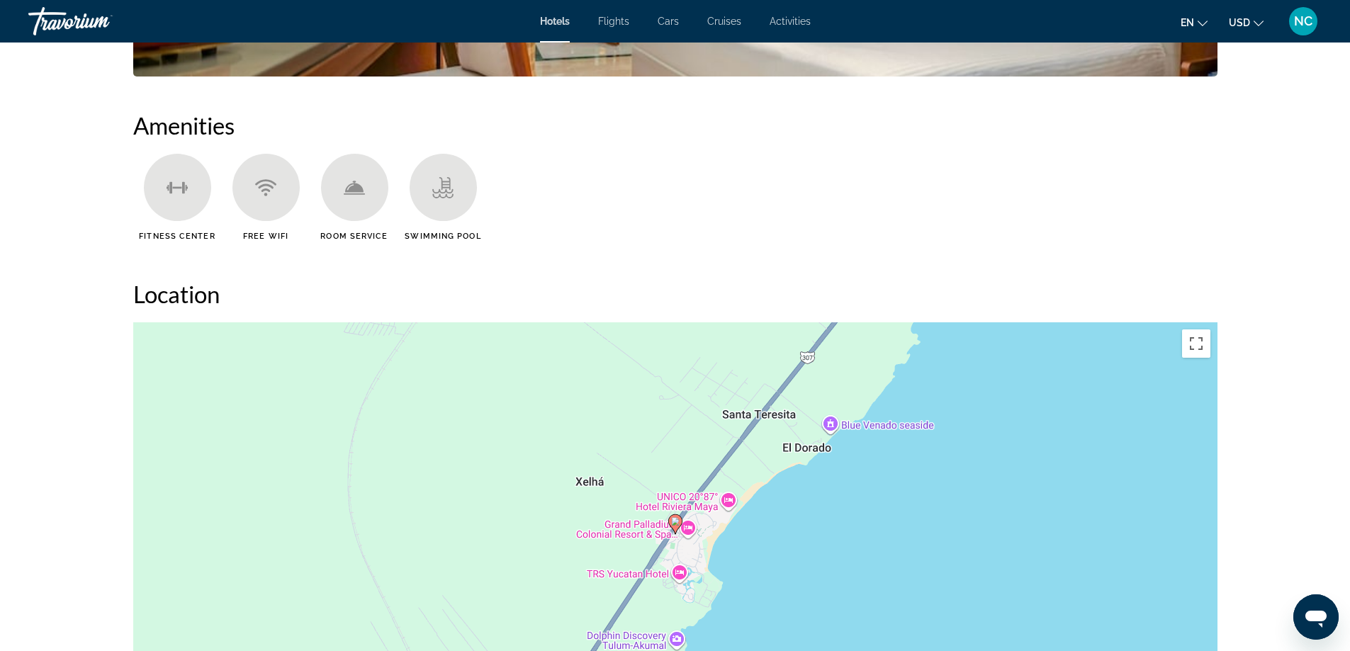
scroll to position [1275, 0]
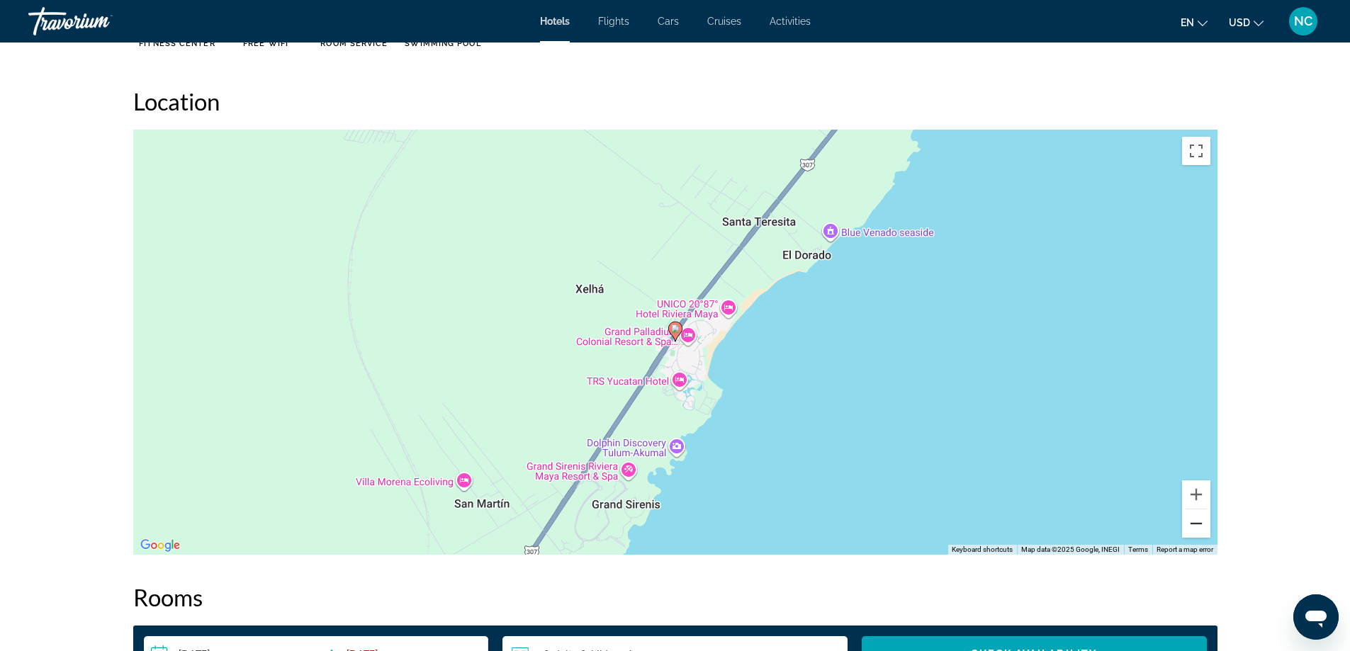
click at [1193, 519] on button "Zoom out" at bounding box center [1196, 523] width 28 height 28
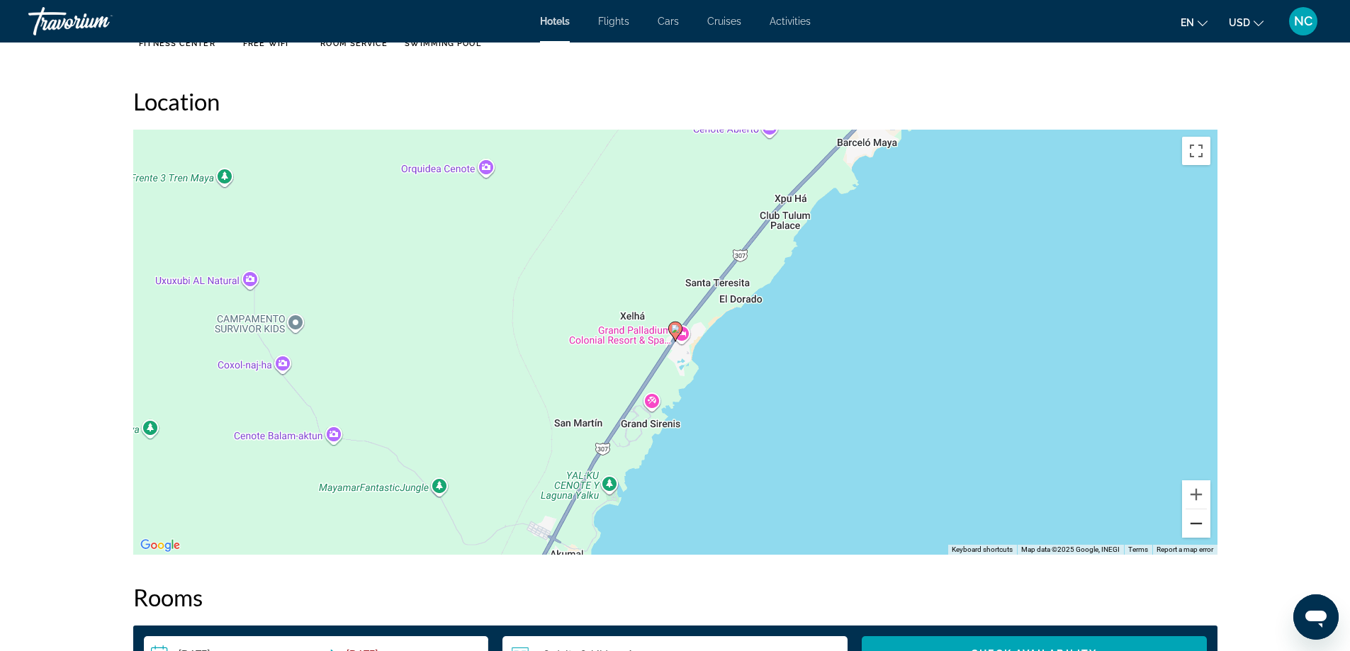
click at [1193, 519] on button "Zoom out" at bounding box center [1196, 523] width 28 height 28
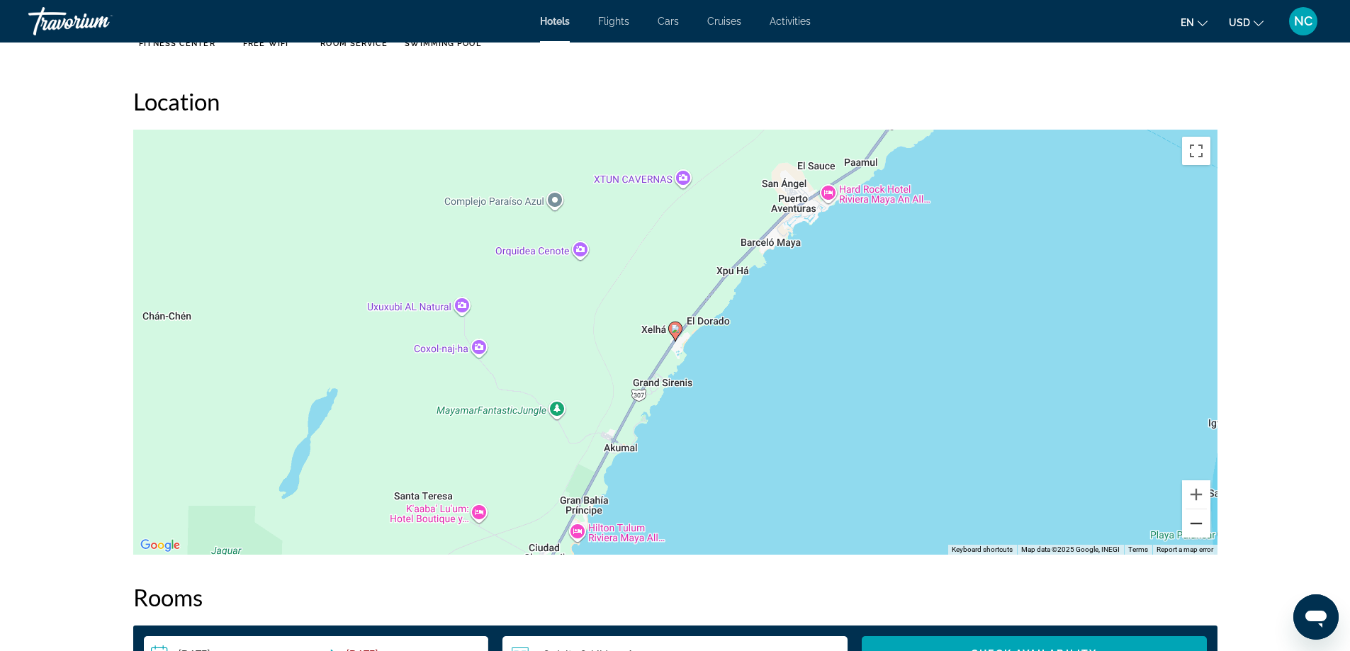
click at [1193, 519] on button "Zoom out" at bounding box center [1196, 523] width 28 height 28
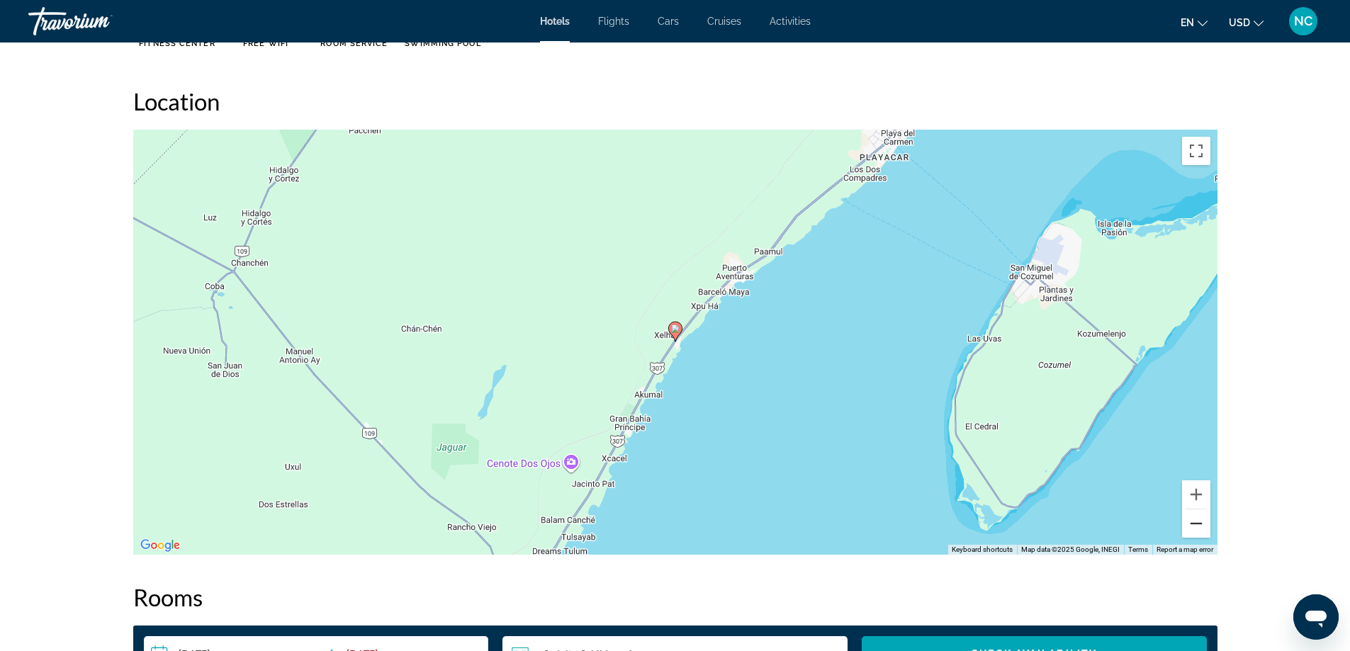
click at [1193, 519] on button "Zoom out" at bounding box center [1196, 523] width 28 height 28
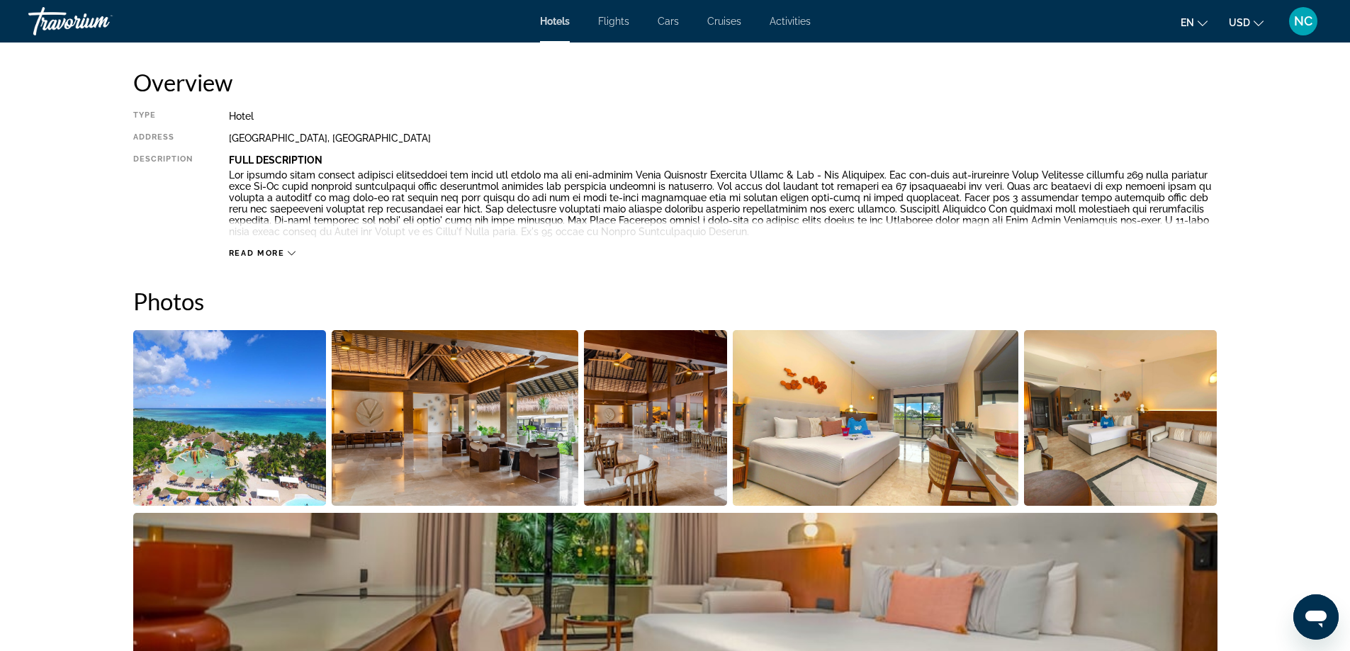
scroll to position [496, 0]
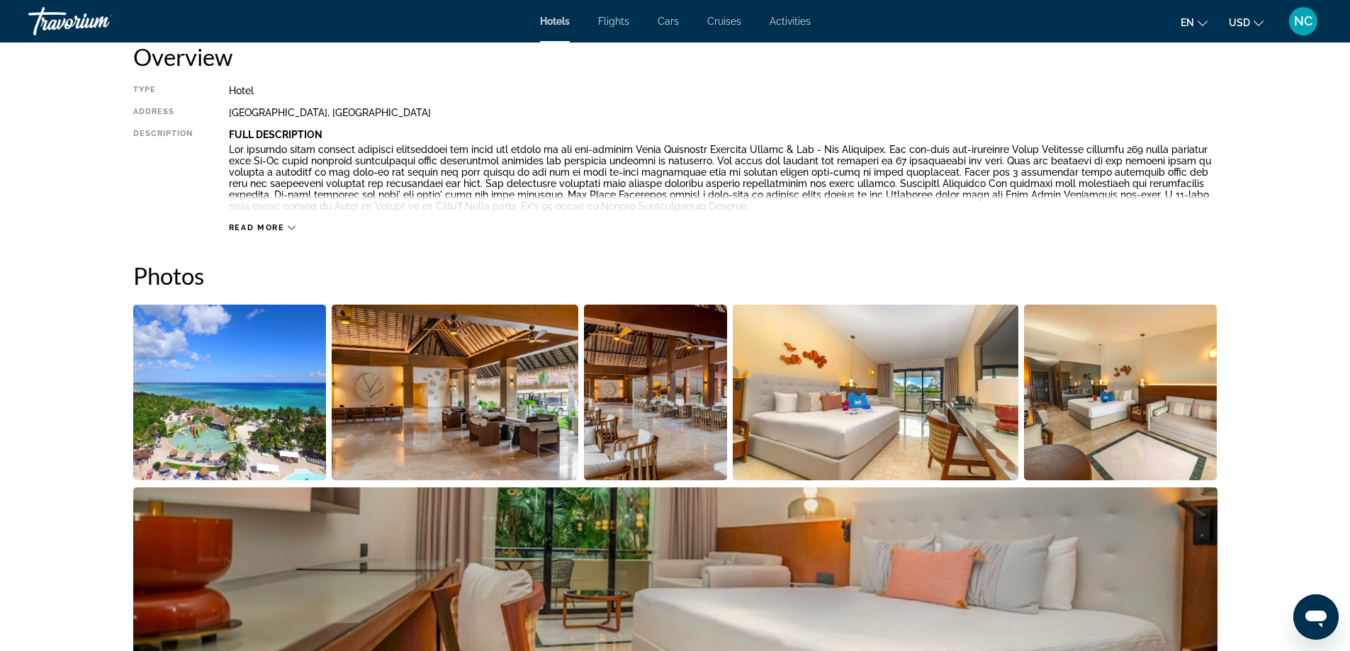
click at [235, 405] on img "Open full-screen image slider" at bounding box center [229, 393] width 193 height 176
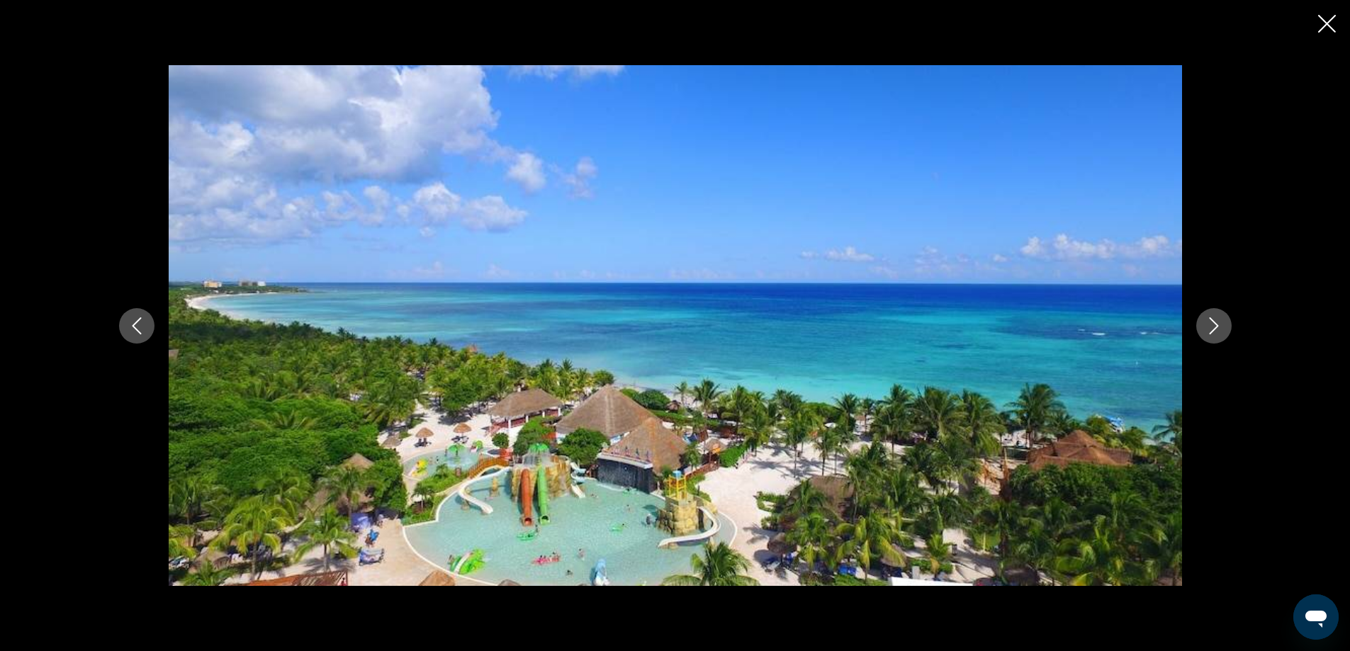
click at [1214, 326] on icon "Next image" at bounding box center [1213, 325] width 17 height 17
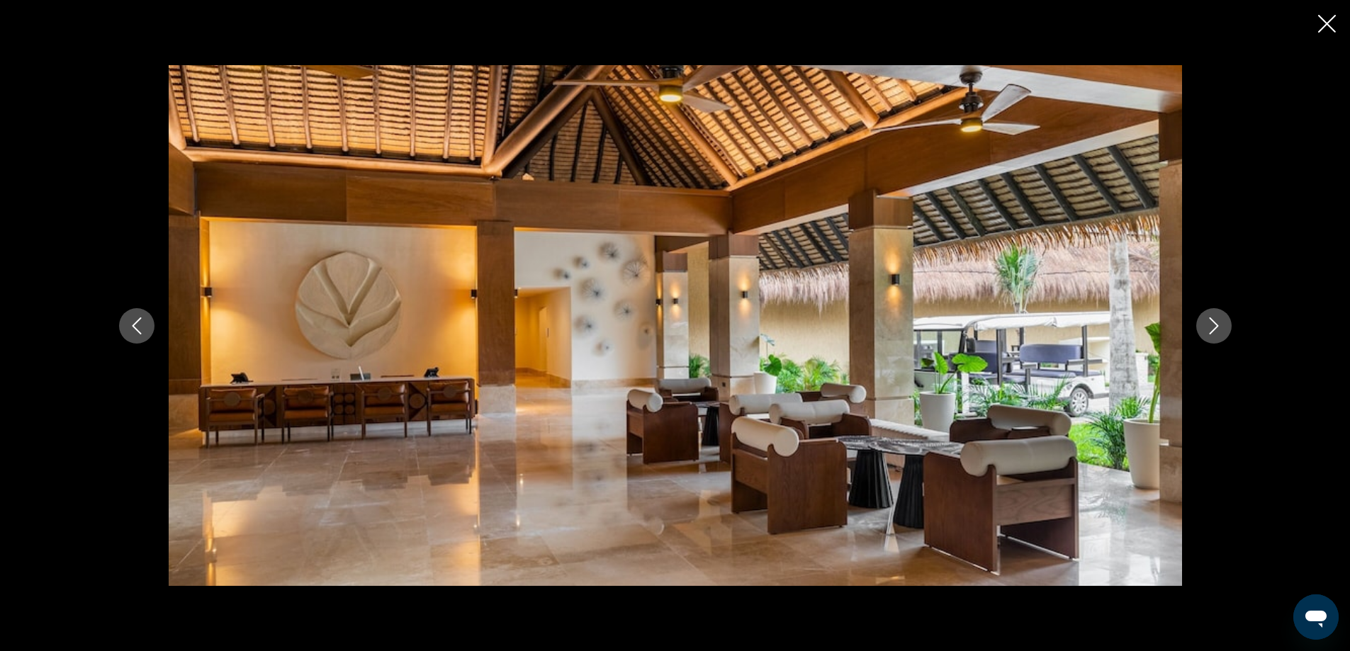
click at [1230, 325] on button "Next image" at bounding box center [1213, 325] width 35 height 35
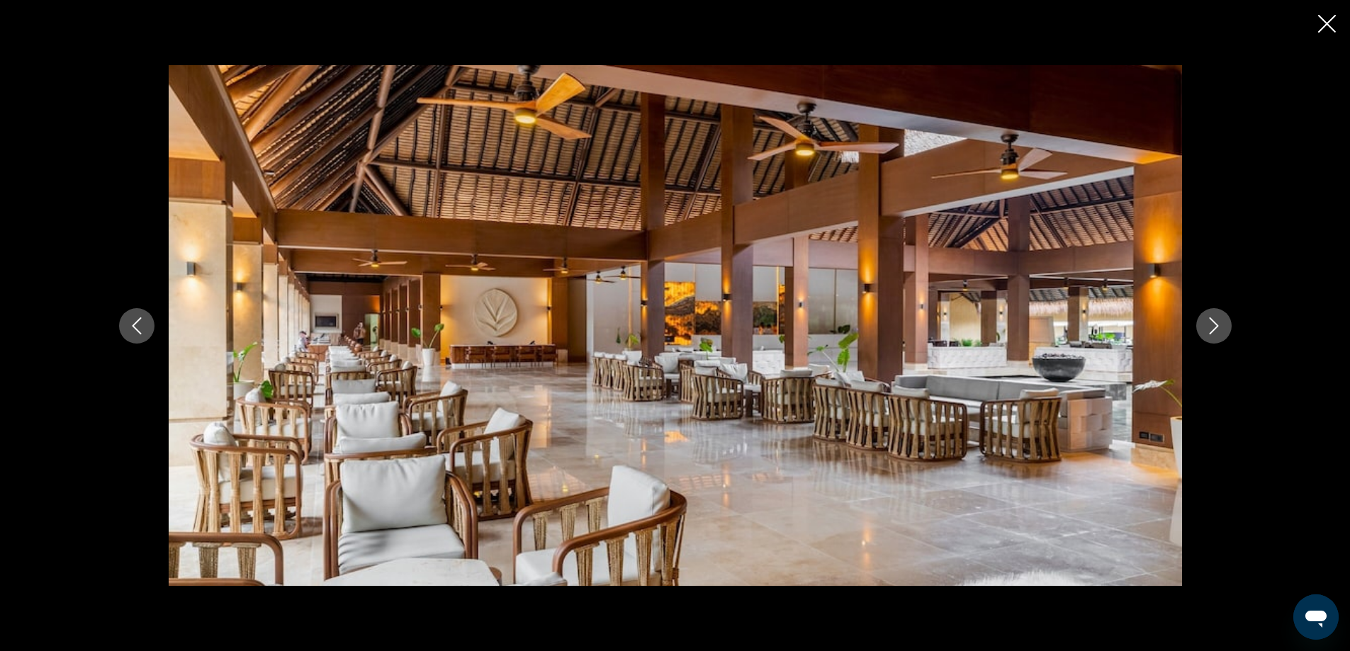
click at [1230, 325] on button "Next image" at bounding box center [1213, 325] width 35 height 35
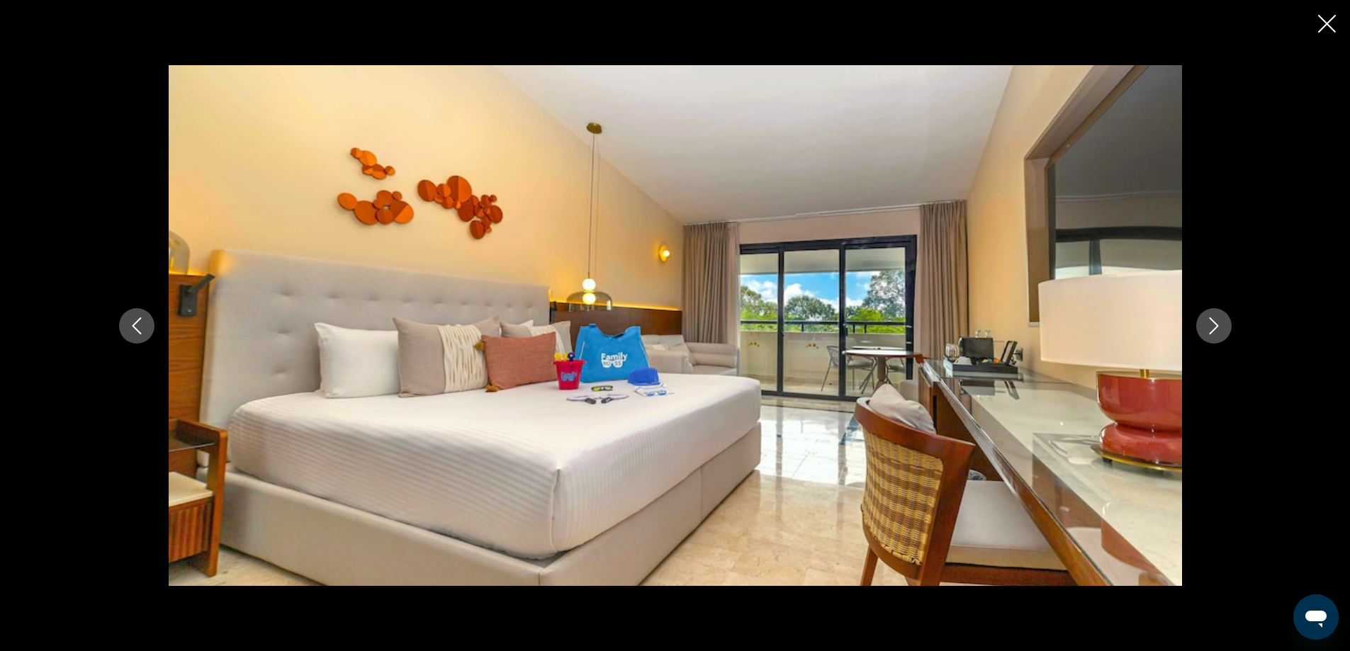
click at [1230, 325] on button "Next image" at bounding box center [1213, 325] width 35 height 35
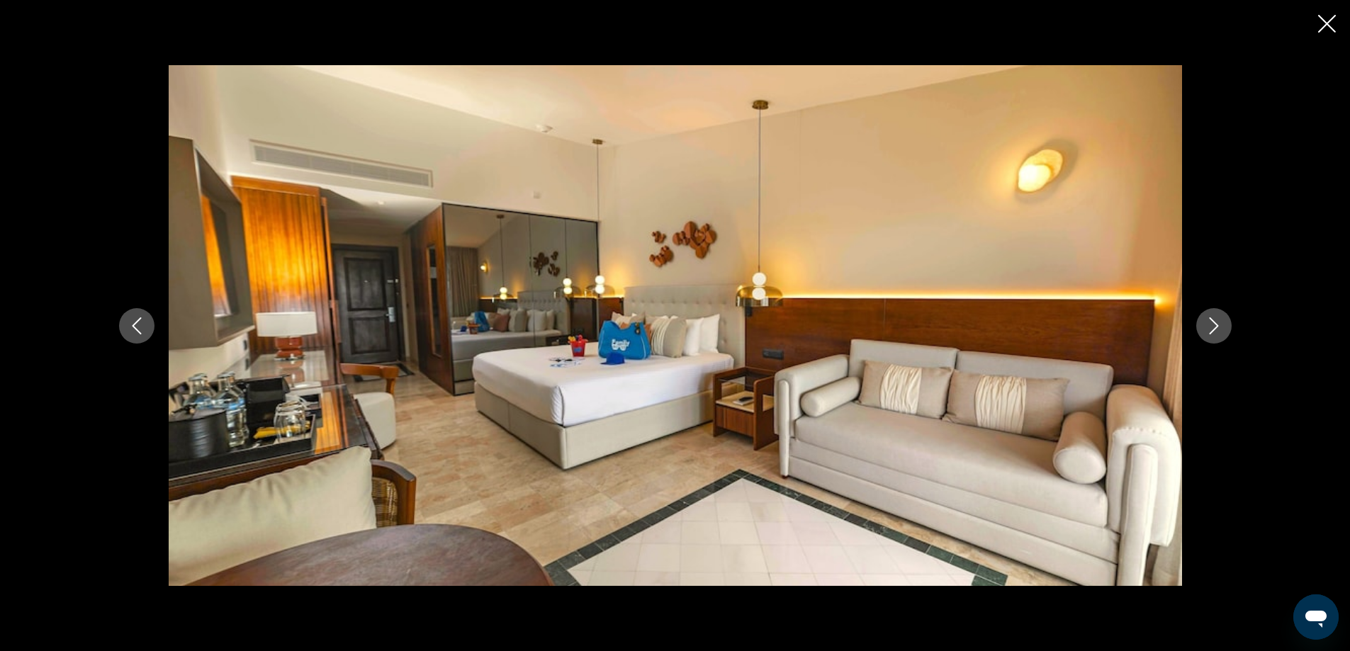
click at [1230, 325] on button "Next image" at bounding box center [1213, 325] width 35 height 35
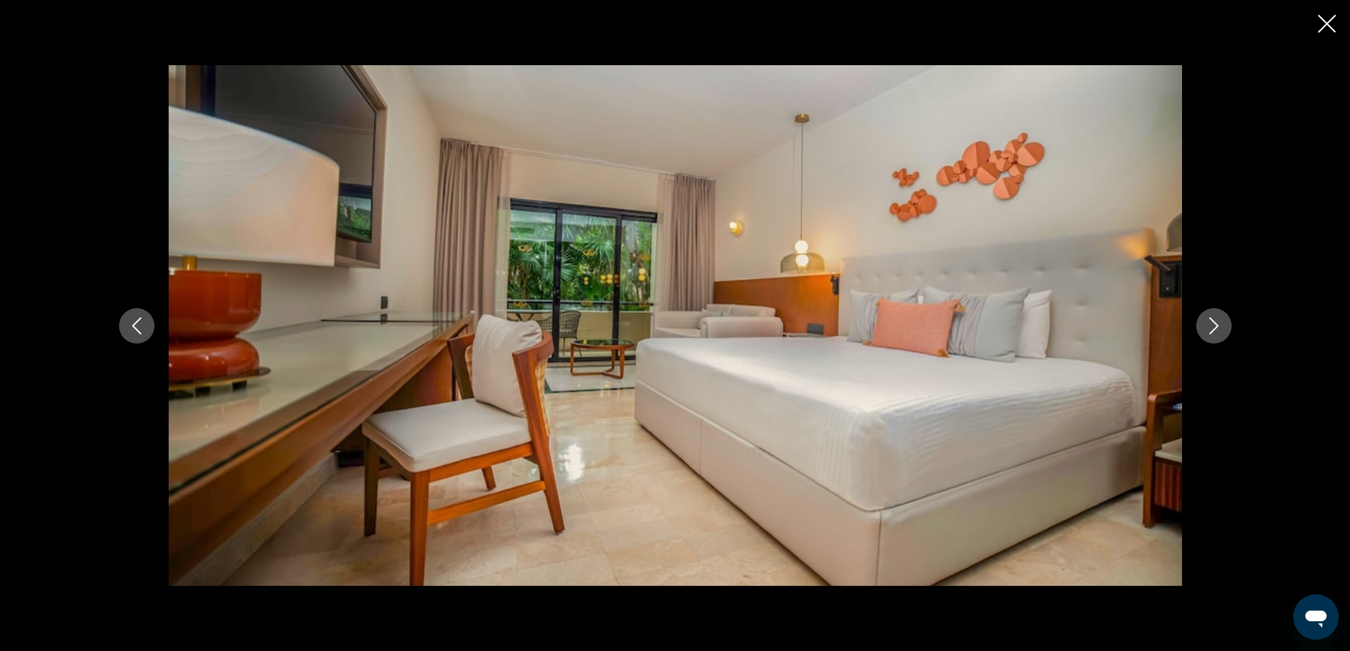
click at [1230, 325] on button "Next image" at bounding box center [1213, 325] width 35 height 35
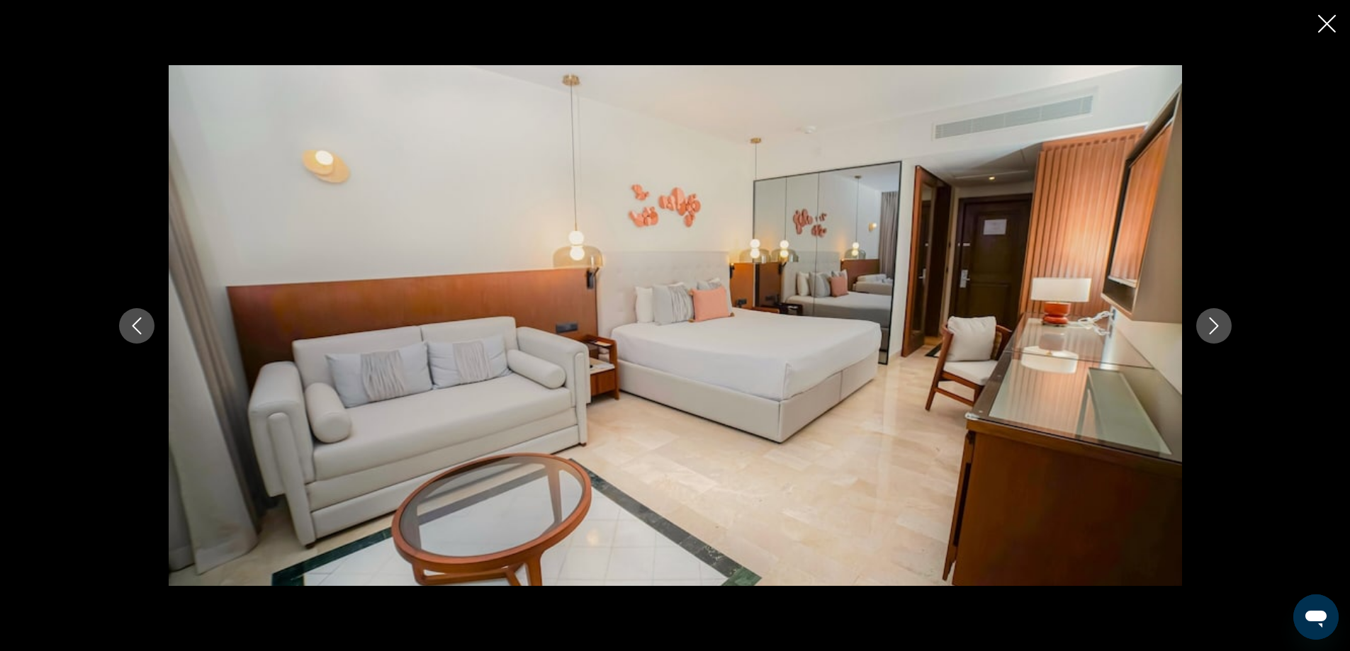
click at [1230, 325] on button "Next image" at bounding box center [1213, 325] width 35 height 35
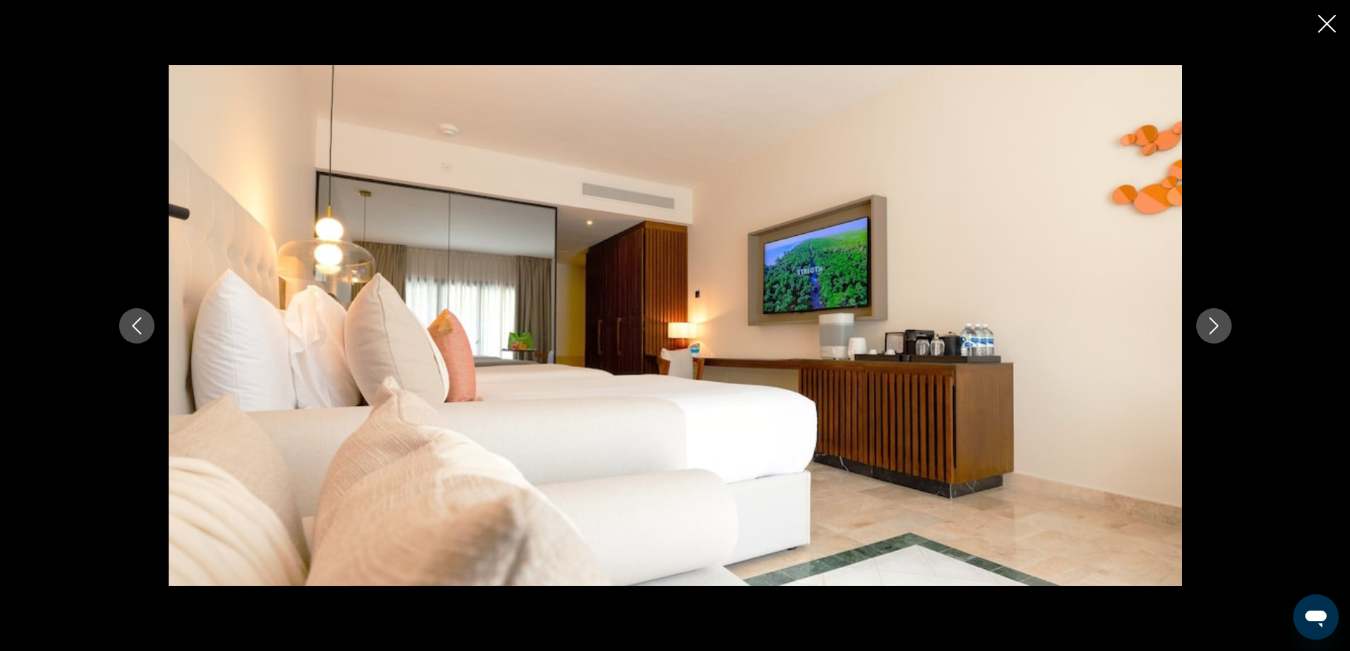
click at [1230, 325] on button "Next image" at bounding box center [1213, 325] width 35 height 35
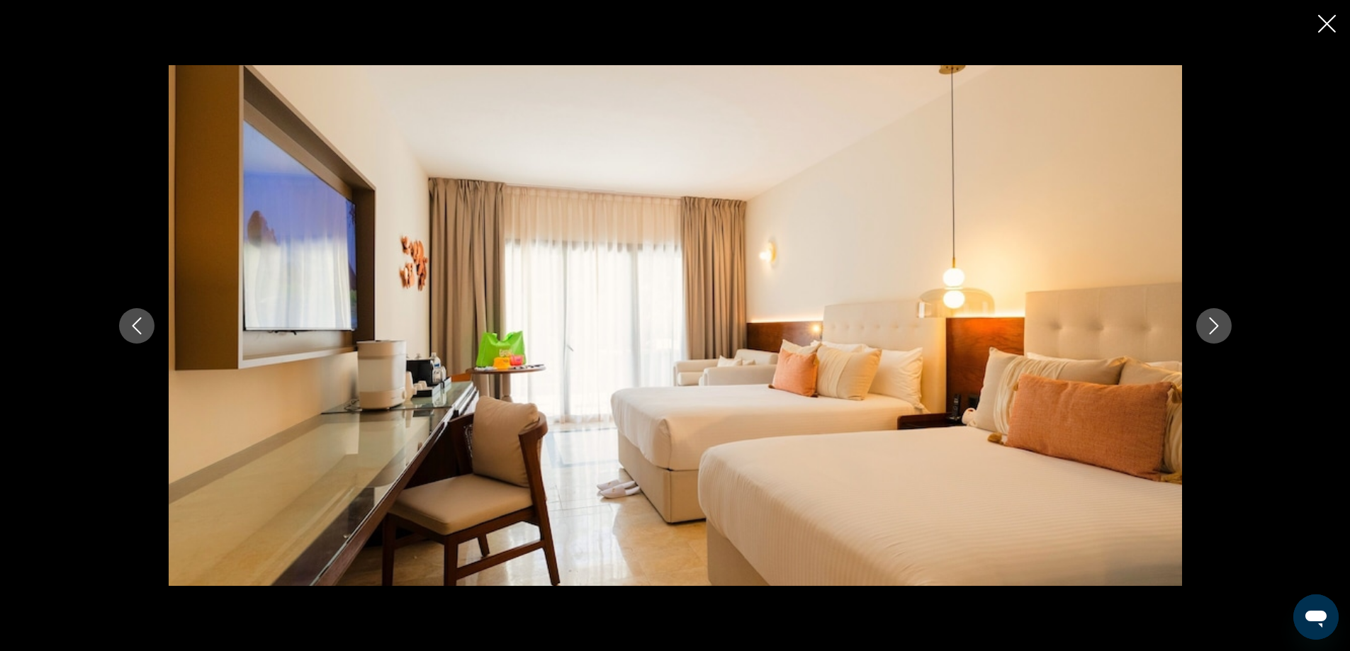
click at [1230, 325] on button "Next image" at bounding box center [1213, 325] width 35 height 35
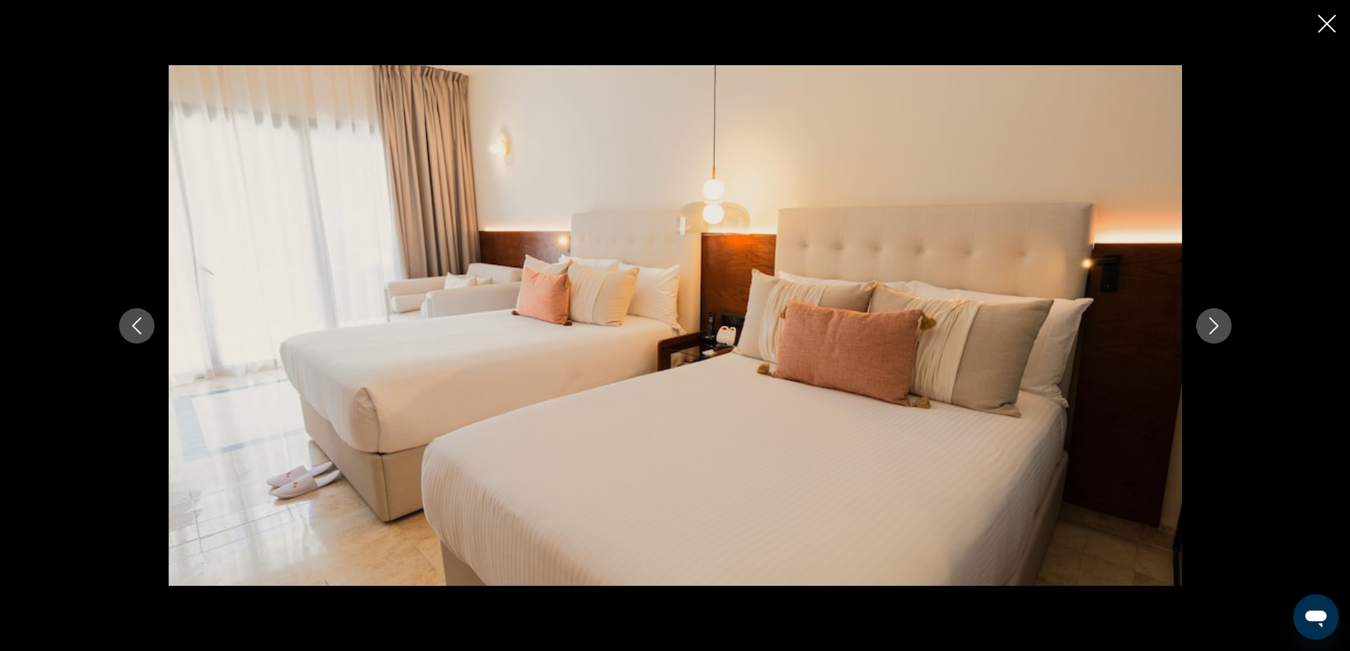
click at [1230, 325] on button "Next image" at bounding box center [1213, 325] width 35 height 35
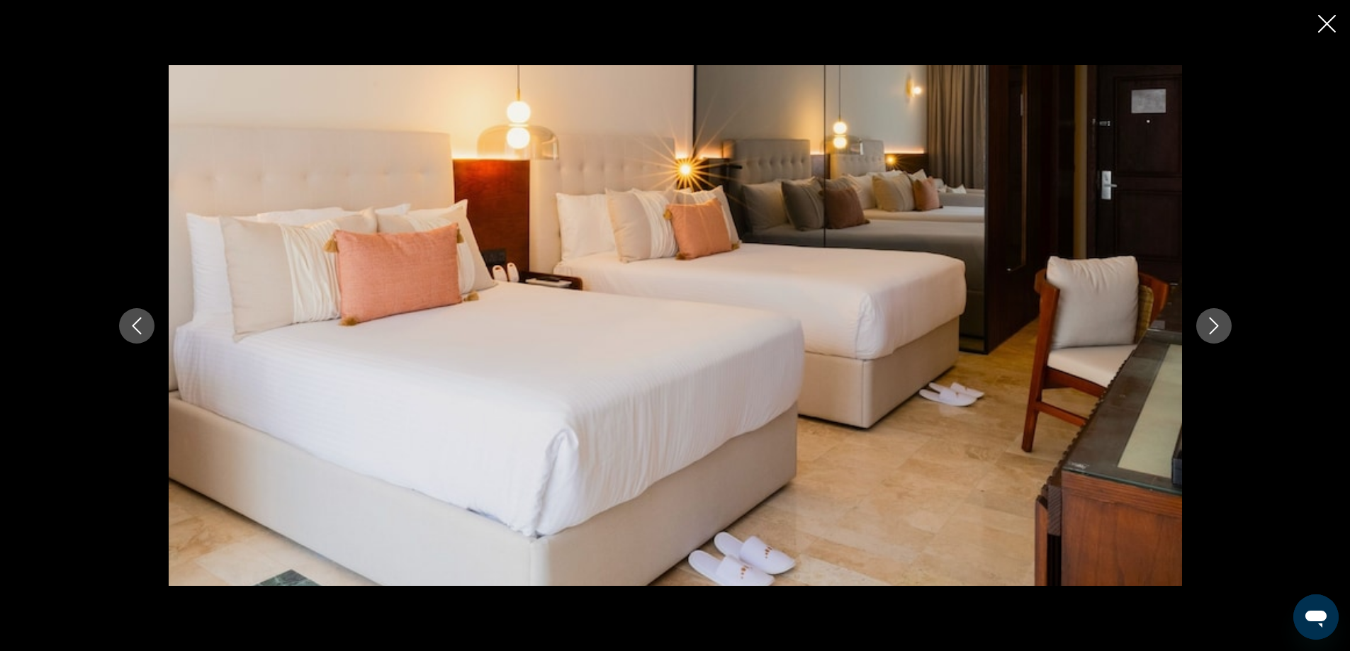
click at [1230, 325] on button "Next image" at bounding box center [1213, 325] width 35 height 35
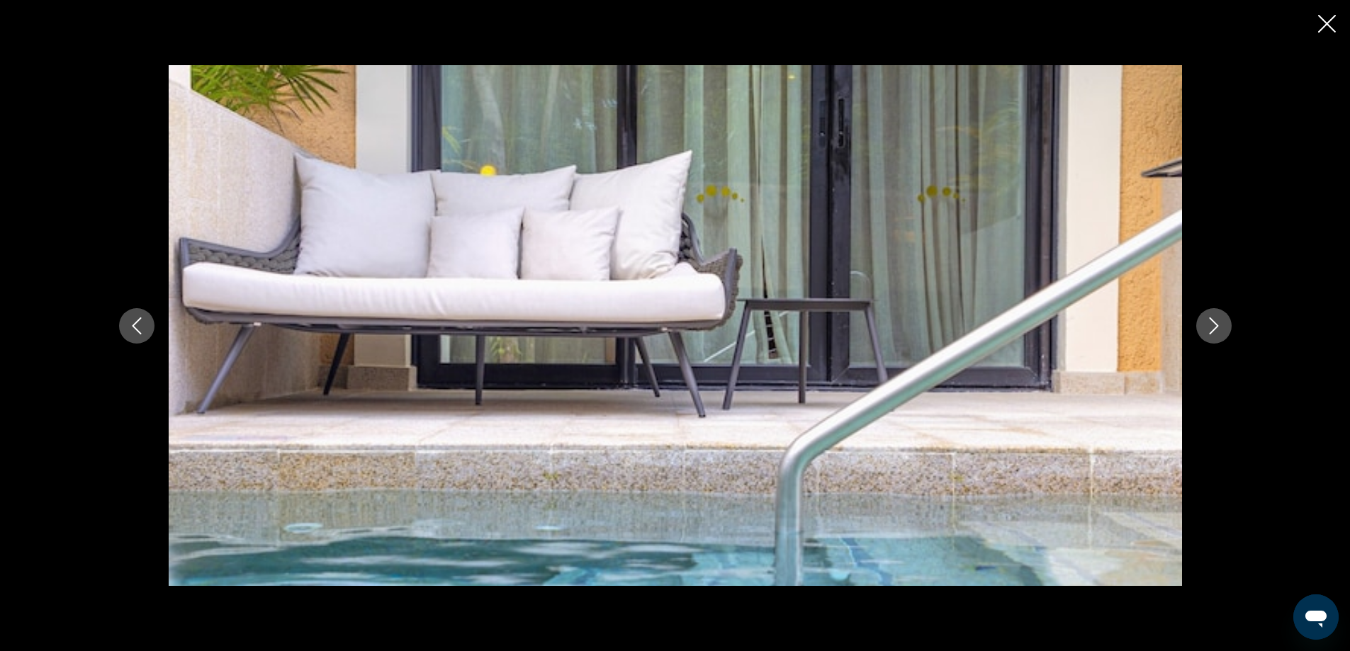
click at [1230, 325] on button "Next image" at bounding box center [1213, 325] width 35 height 35
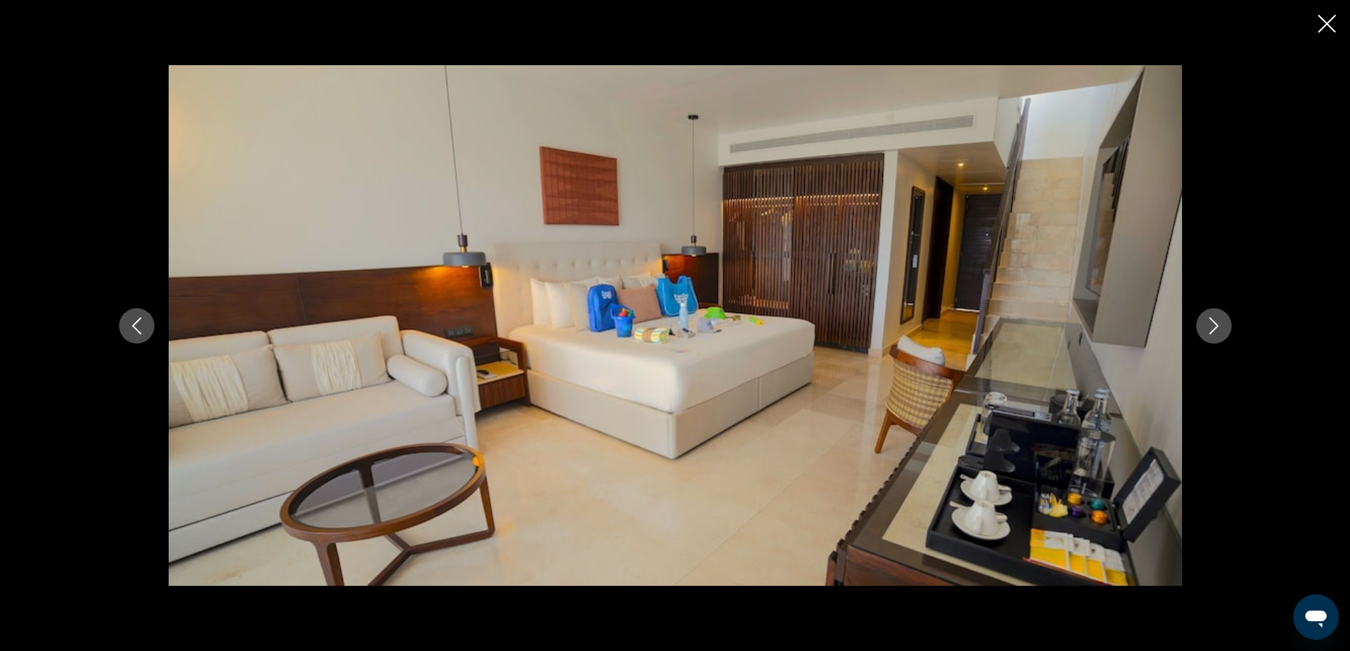
click at [1230, 325] on button "Next image" at bounding box center [1213, 325] width 35 height 35
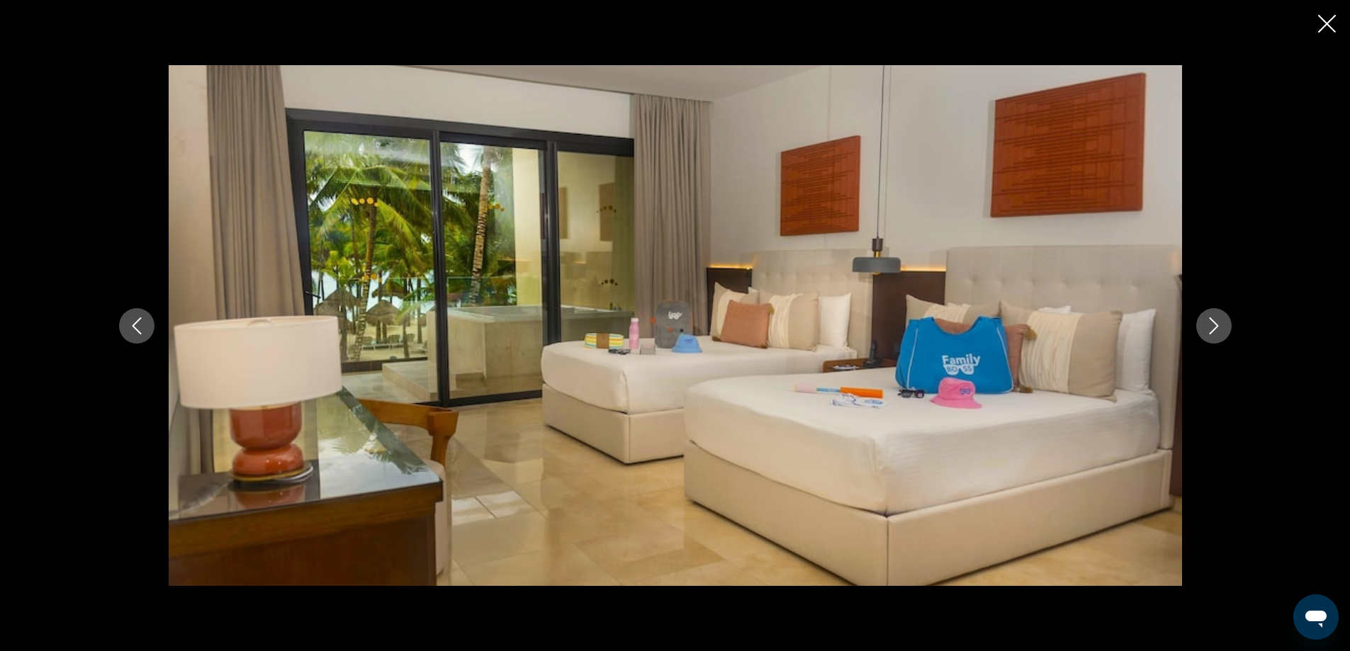
click at [1230, 325] on button "Next image" at bounding box center [1213, 325] width 35 height 35
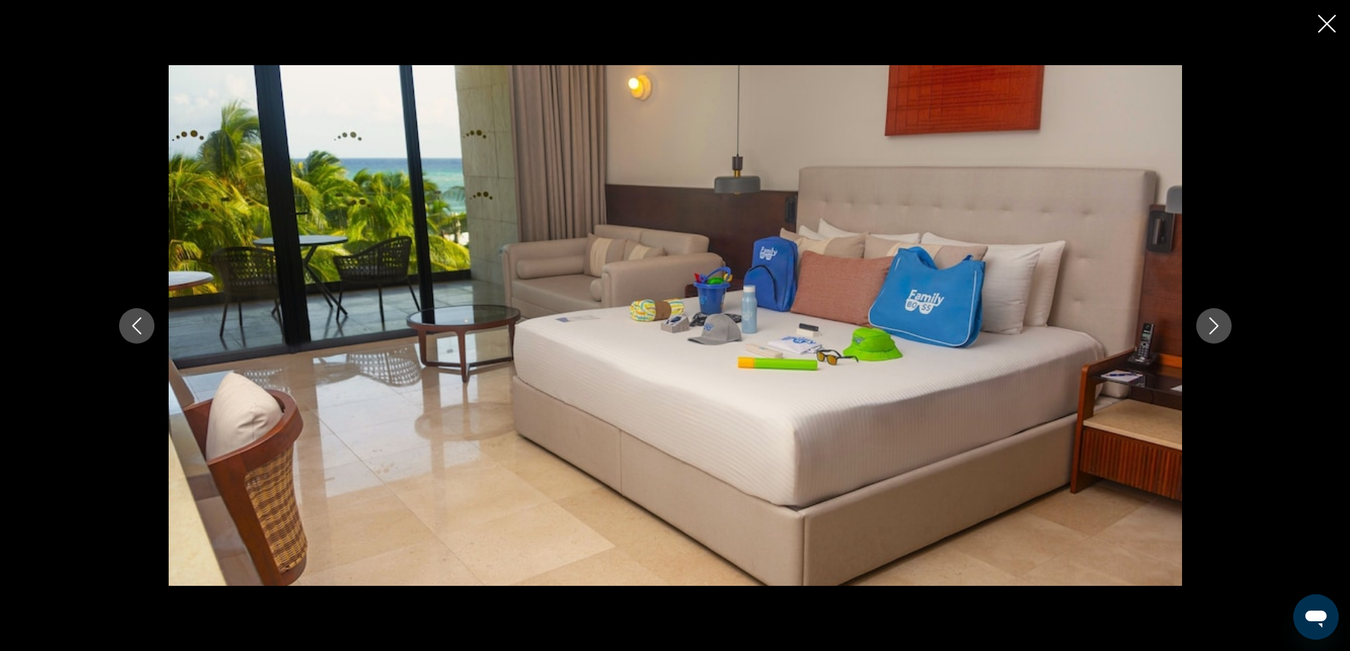
click at [1230, 325] on button "Next image" at bounding box center [1213, 325] width 35 height 35
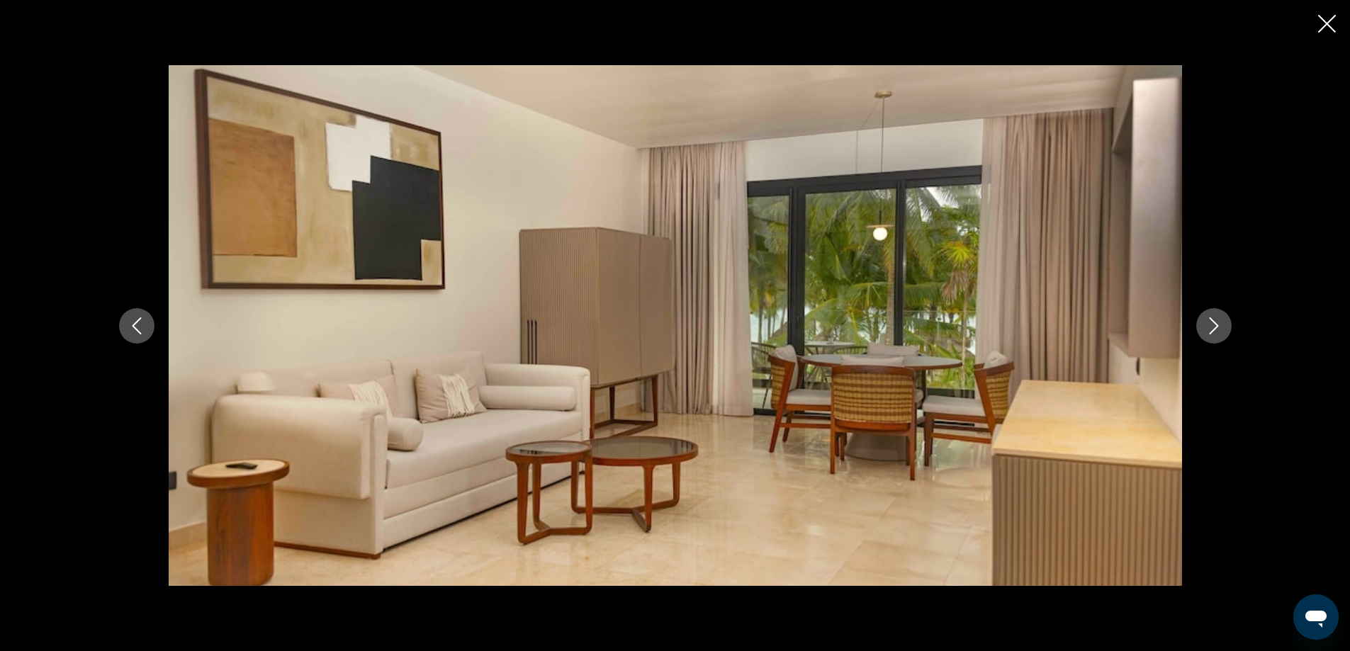
click at [1230, 325] on button "Next image" at bounding box center [1213, 325] width 35 height 35
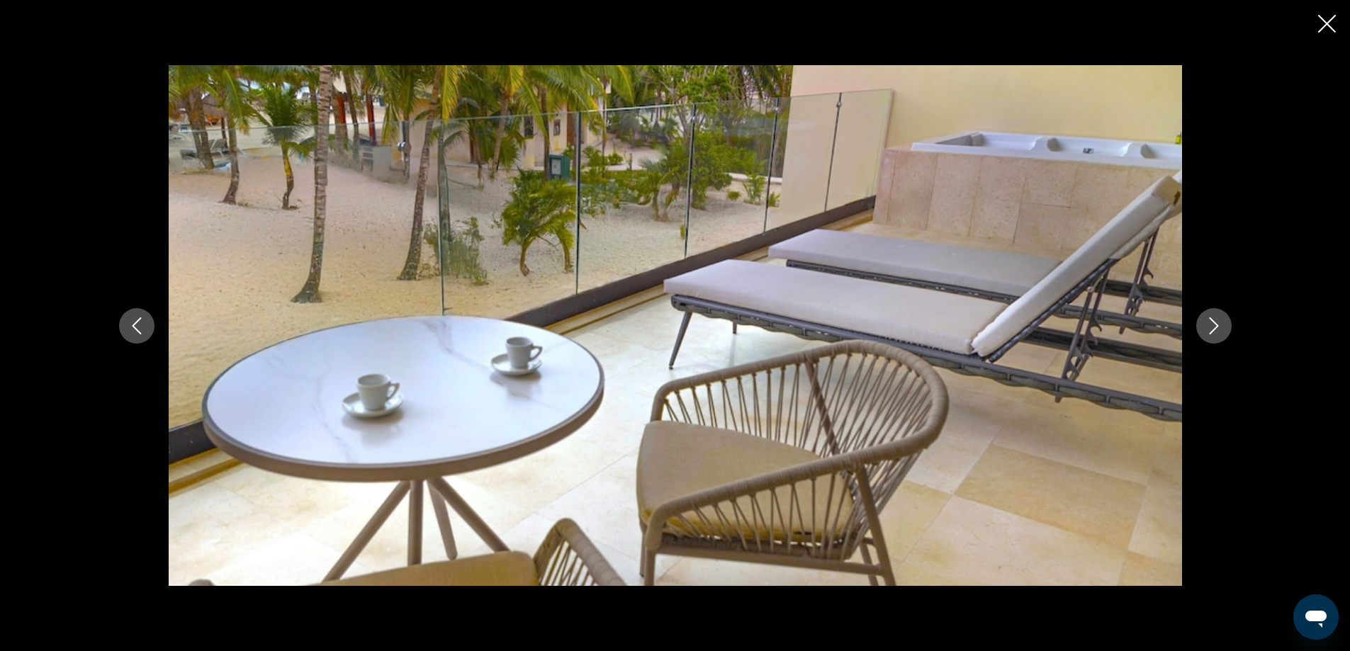
click at [1230, 325] on button "Next image" at bounding box center [1213, 325] width 35 height 35
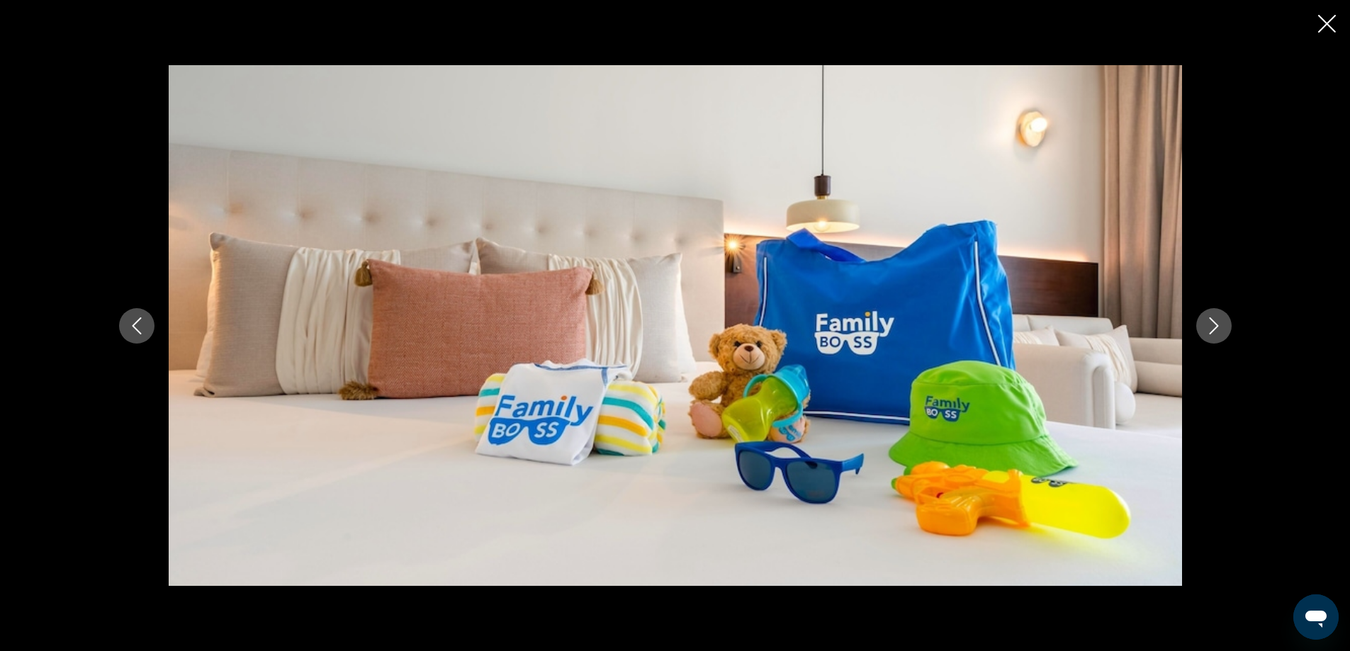
click at [1230, 325] on button "Next image" at bounding box center [1213, 325] width 35 height 35
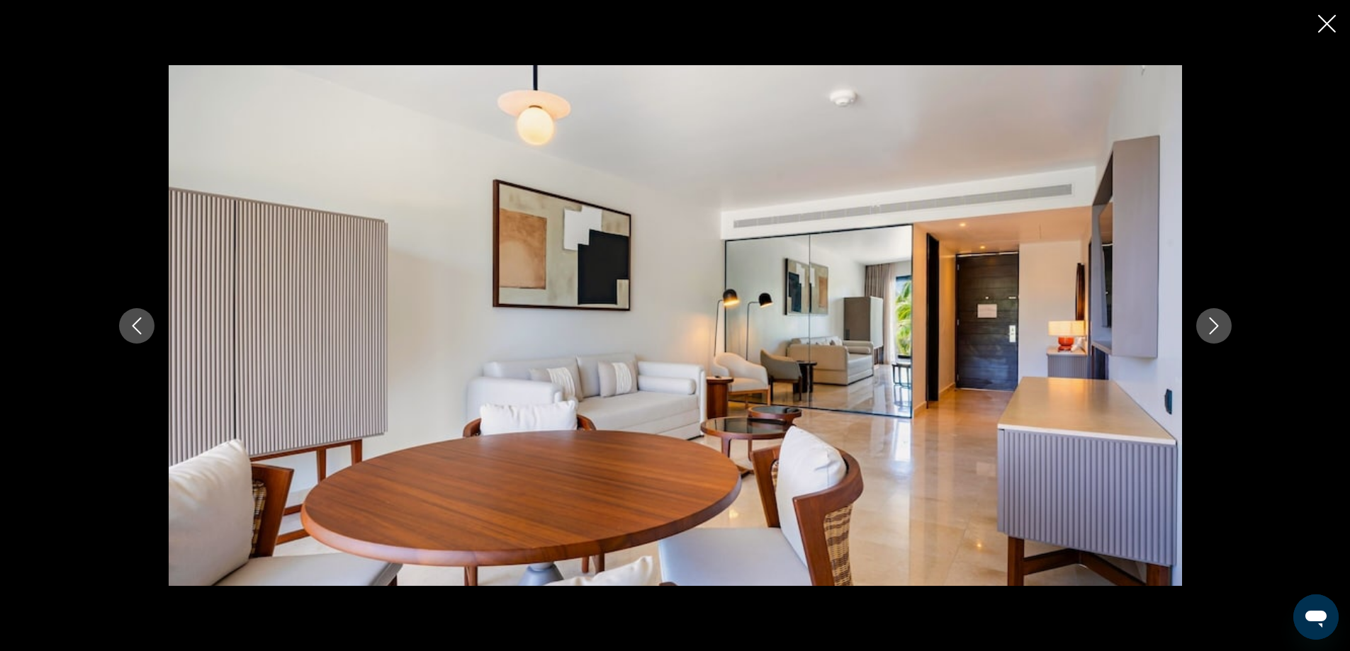
click at [1230, 325] on button "Next image" at bounding box center [1213, 325] width 35 height 35
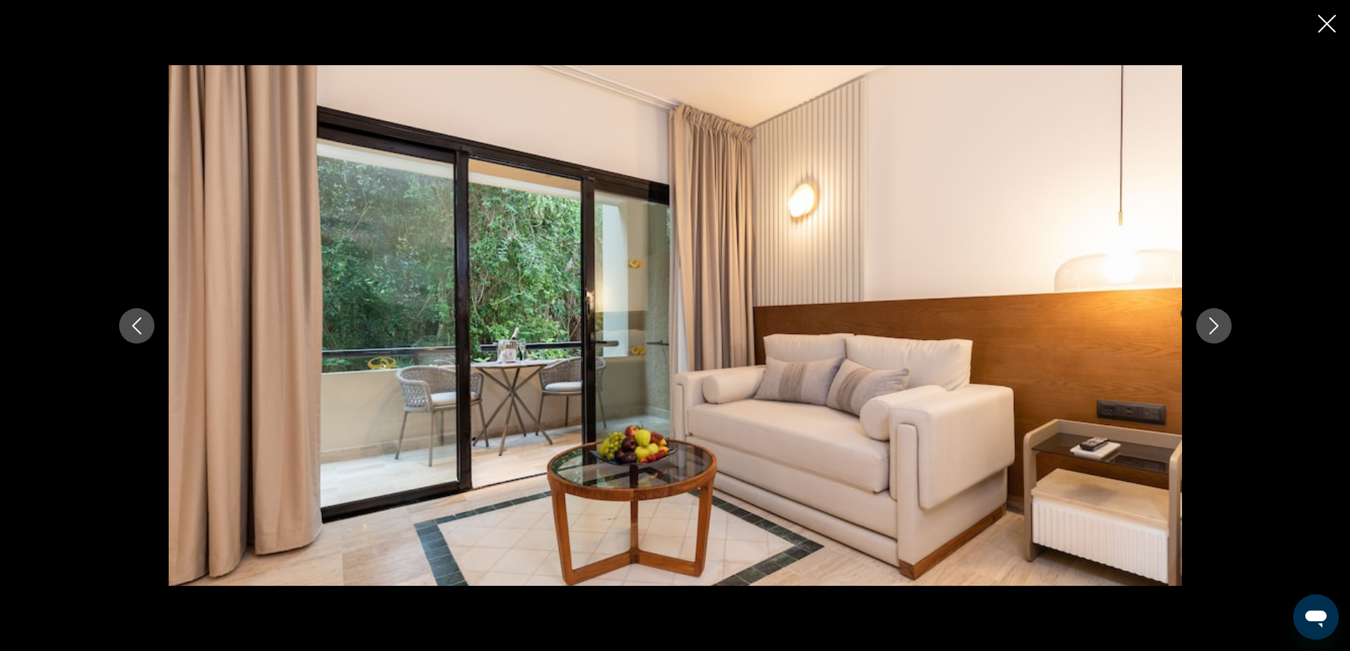
click at [1230, 325] on button "Next image" at bounding box center [1213, 325] width 35 height 35
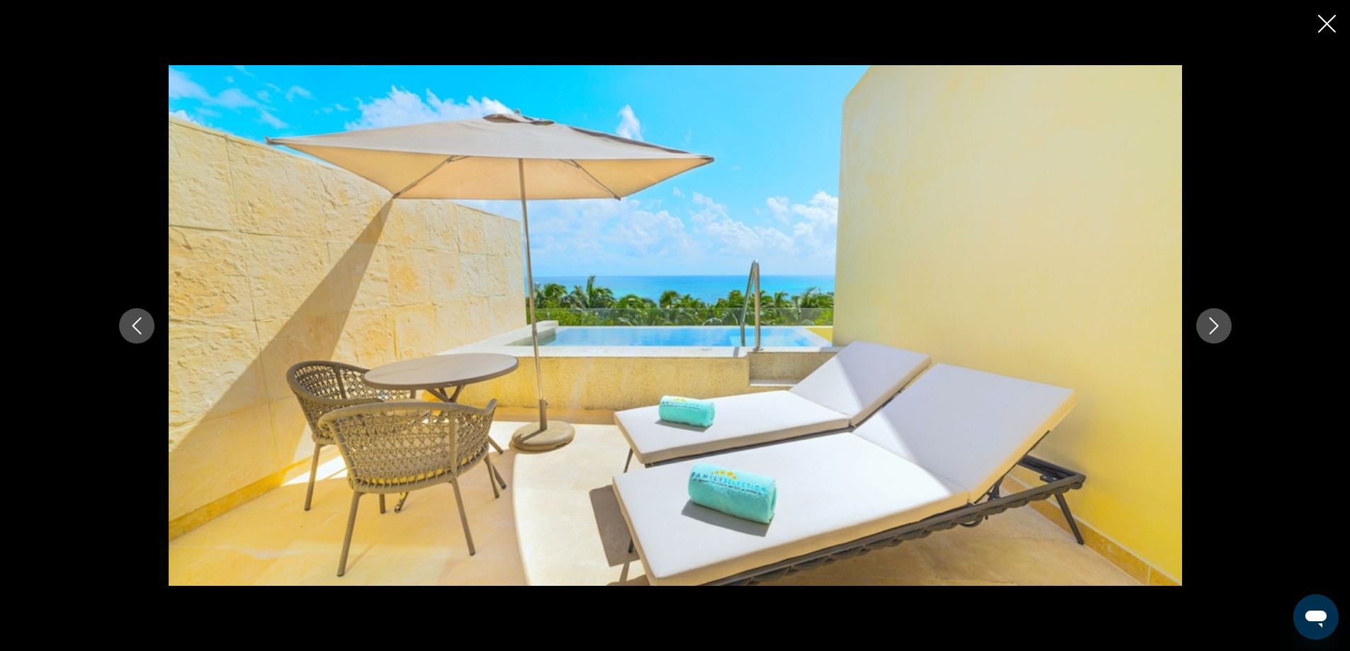
click at [1230, 325] on button "Next image" at bounding box center [1213, 325] width 35 height 35
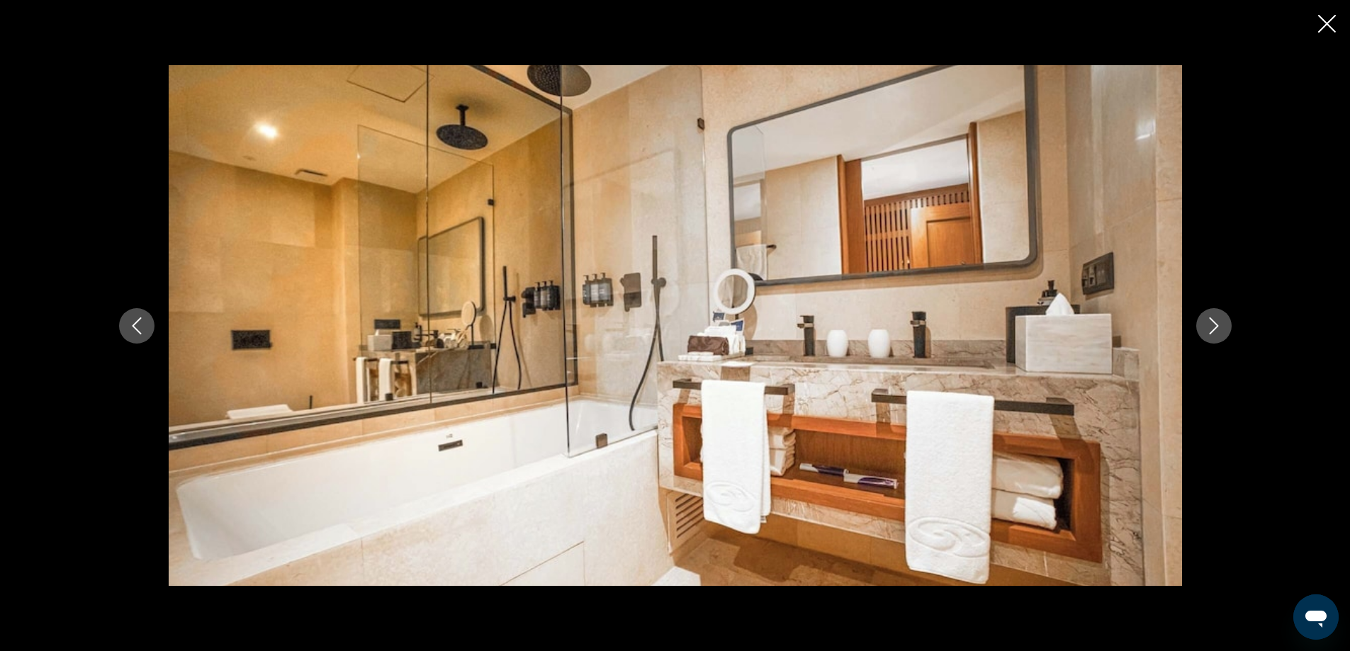
click at [1230, 325] on button "Next image" at bounding box center [1213, 325] width 35 height 35
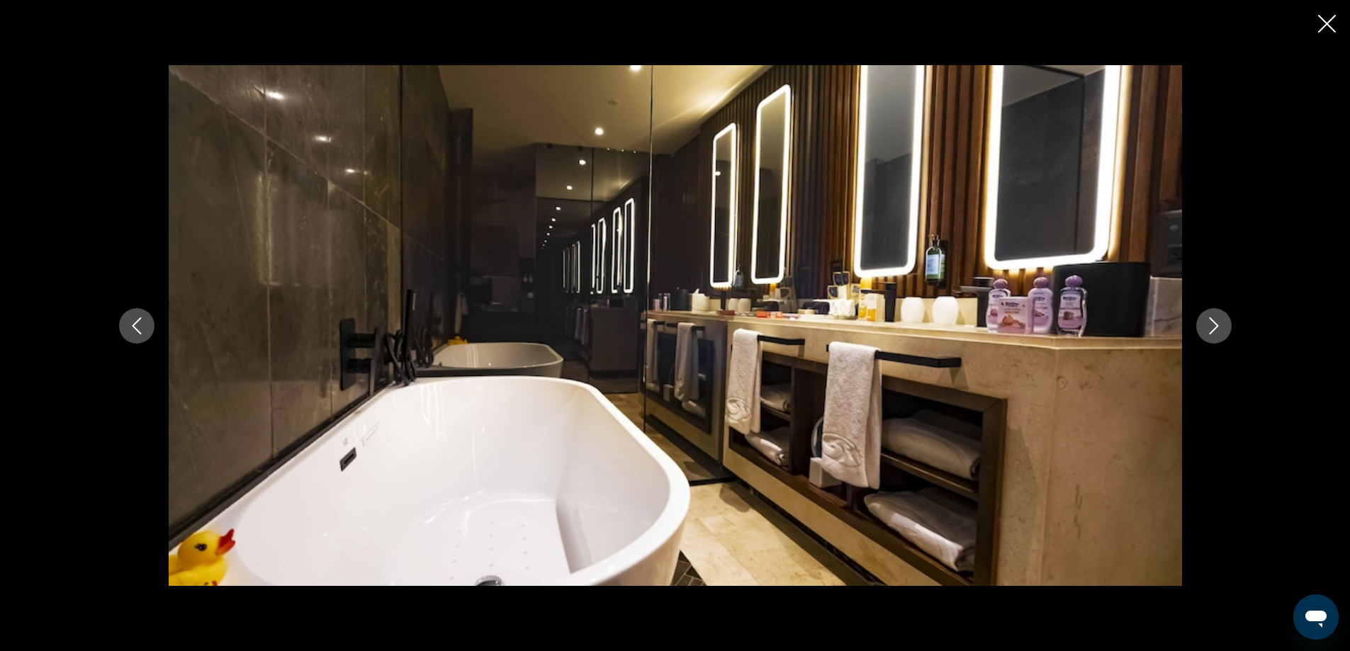
click at [1230, 325] on button "Next image" at bounding box center [1213, 325] width 35 height 35
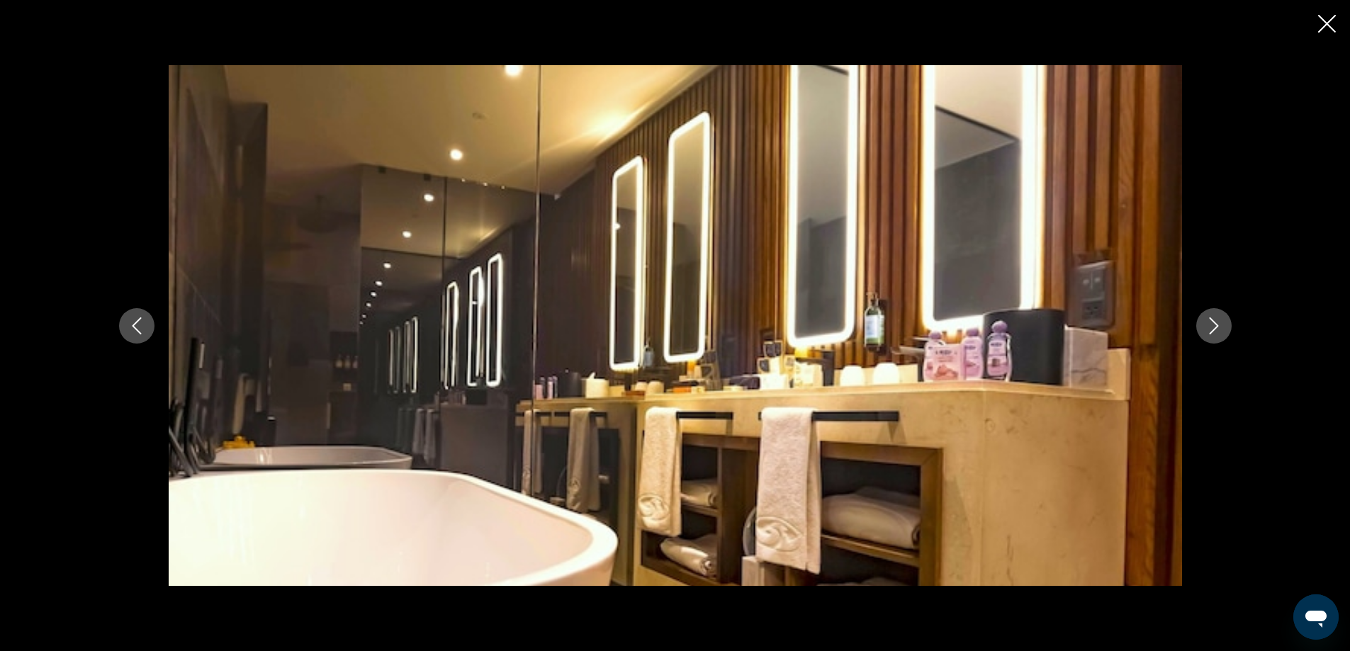
click at [1319, 26] on icon "Close slideshow" at bounding box center [1327, 24] width 18 height 18
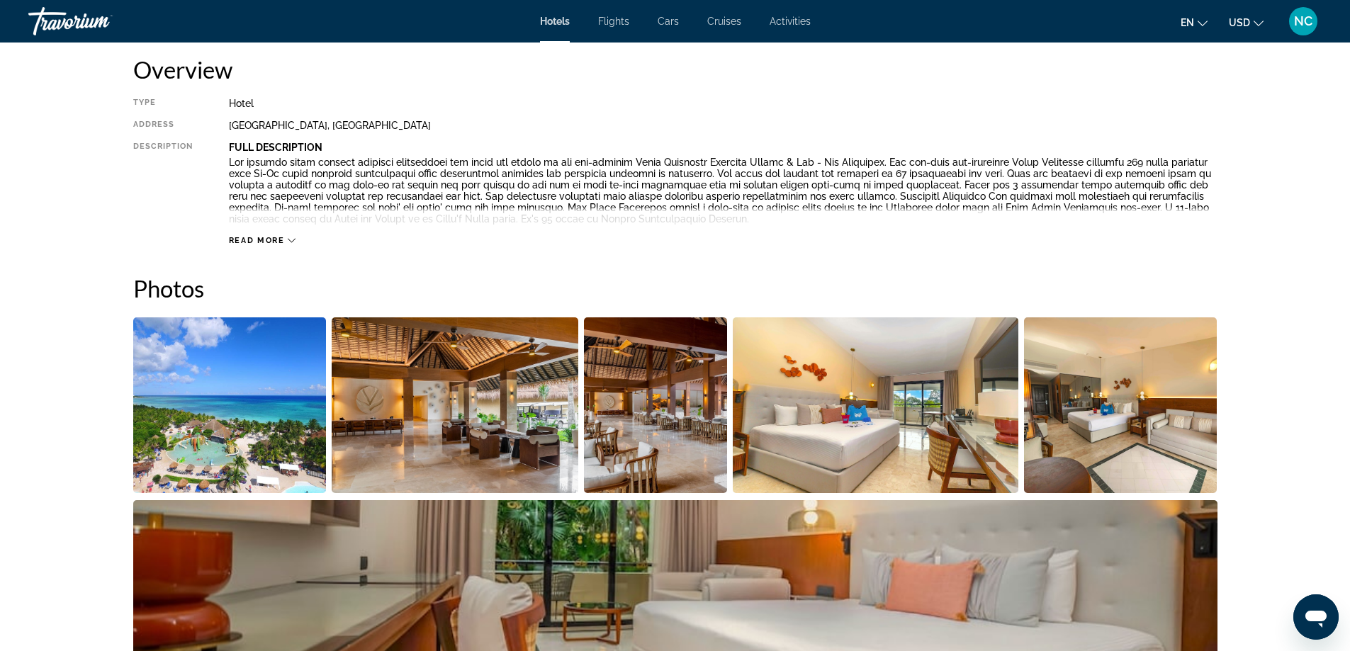
scroll to position [425, 0]
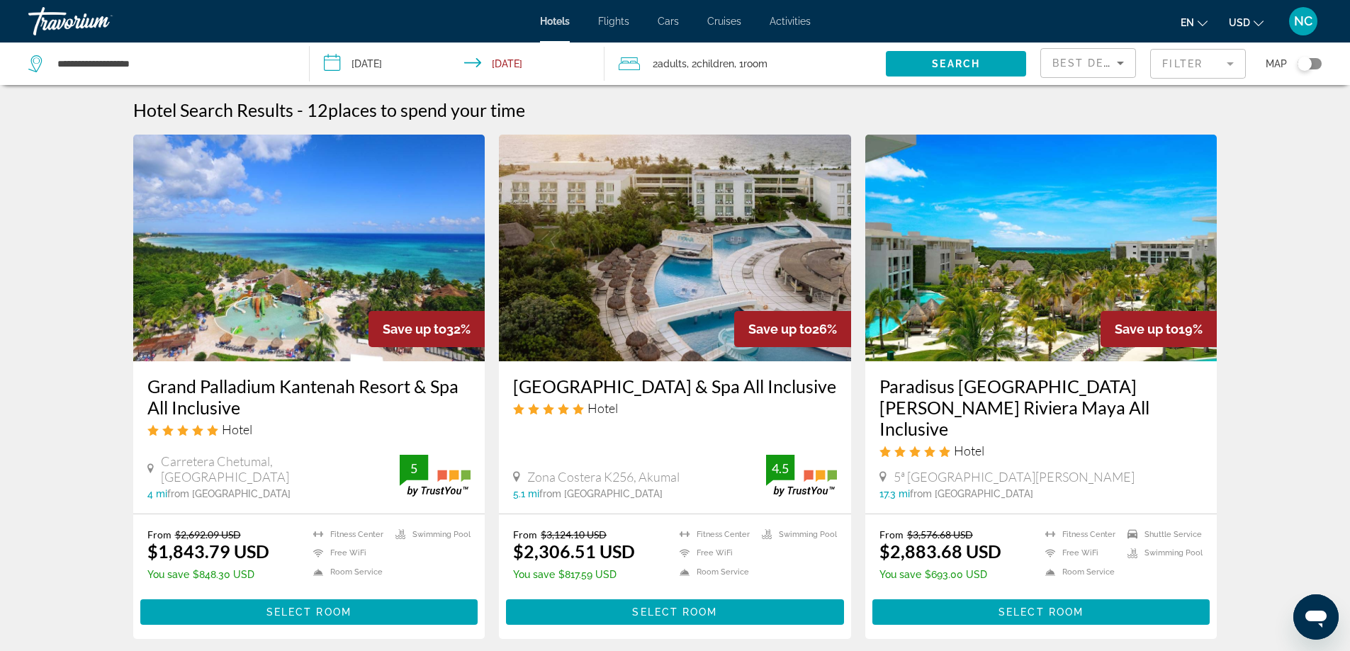
click at [750, 278] on img "Main content" at bounding box center [675, 248] width 352 height 227
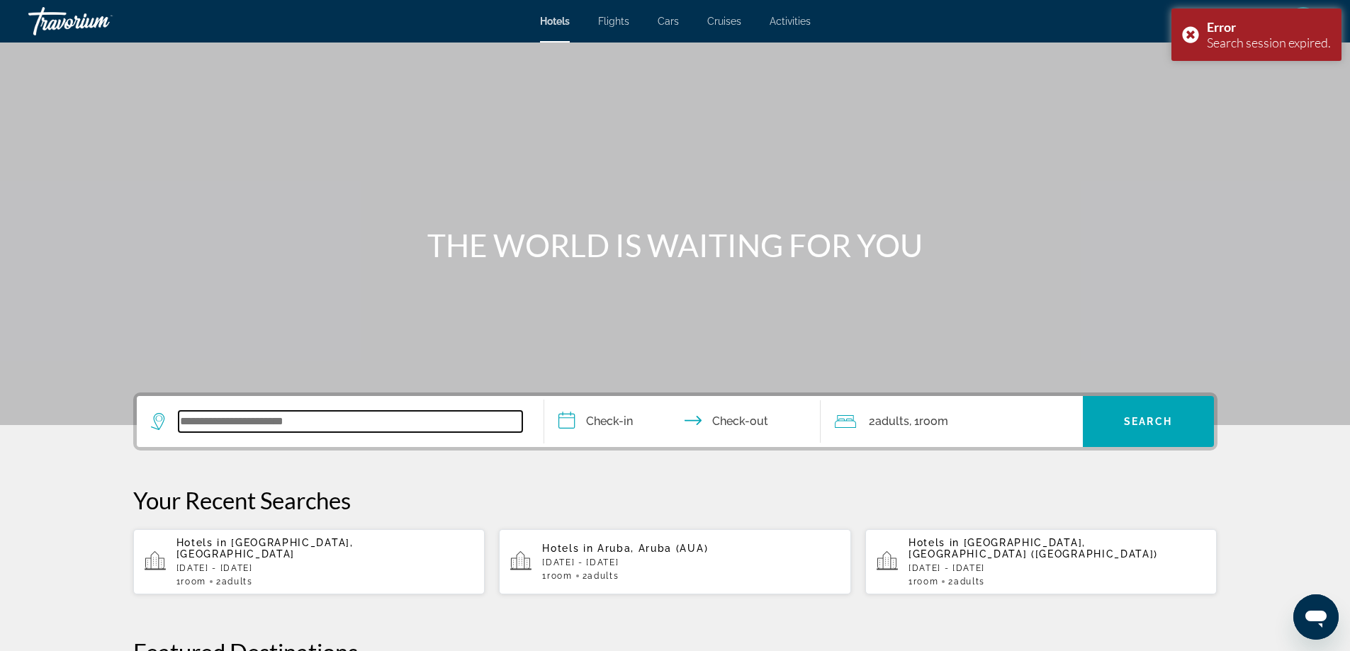
click at [198, 417] on input "Search widget" at bounding box center [351, 421] width 344 height 21
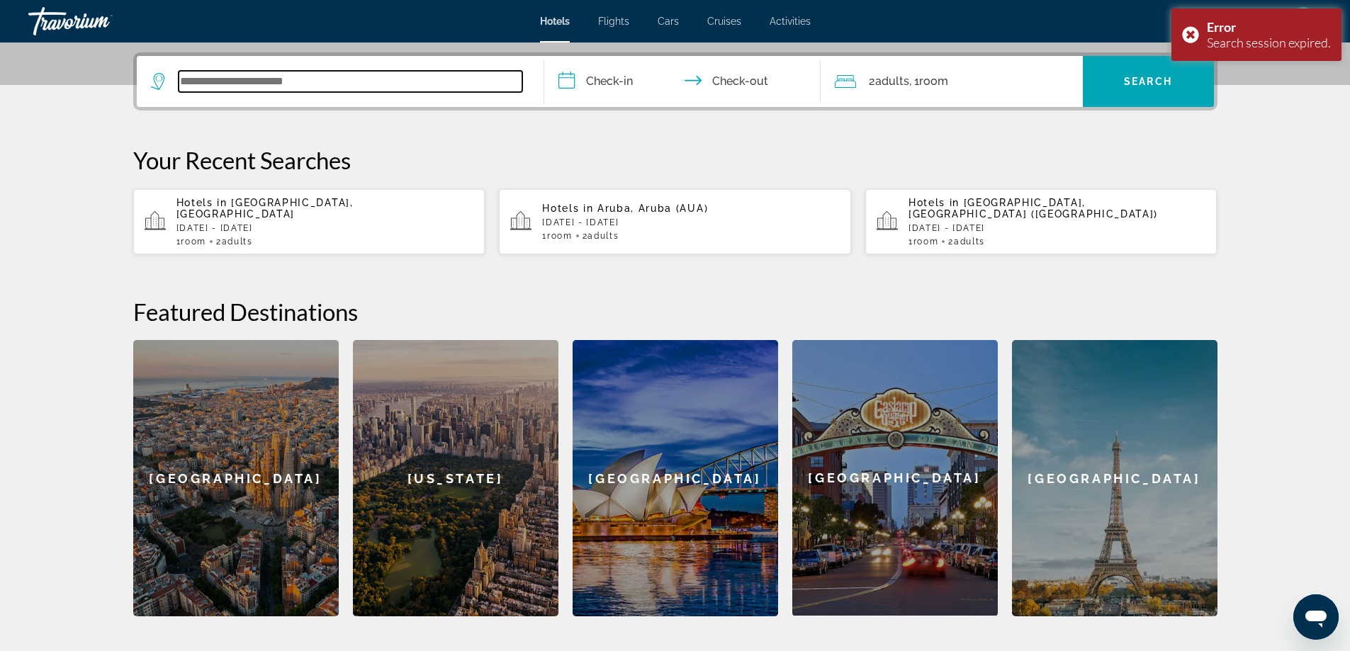
scroll to position [346, 0]
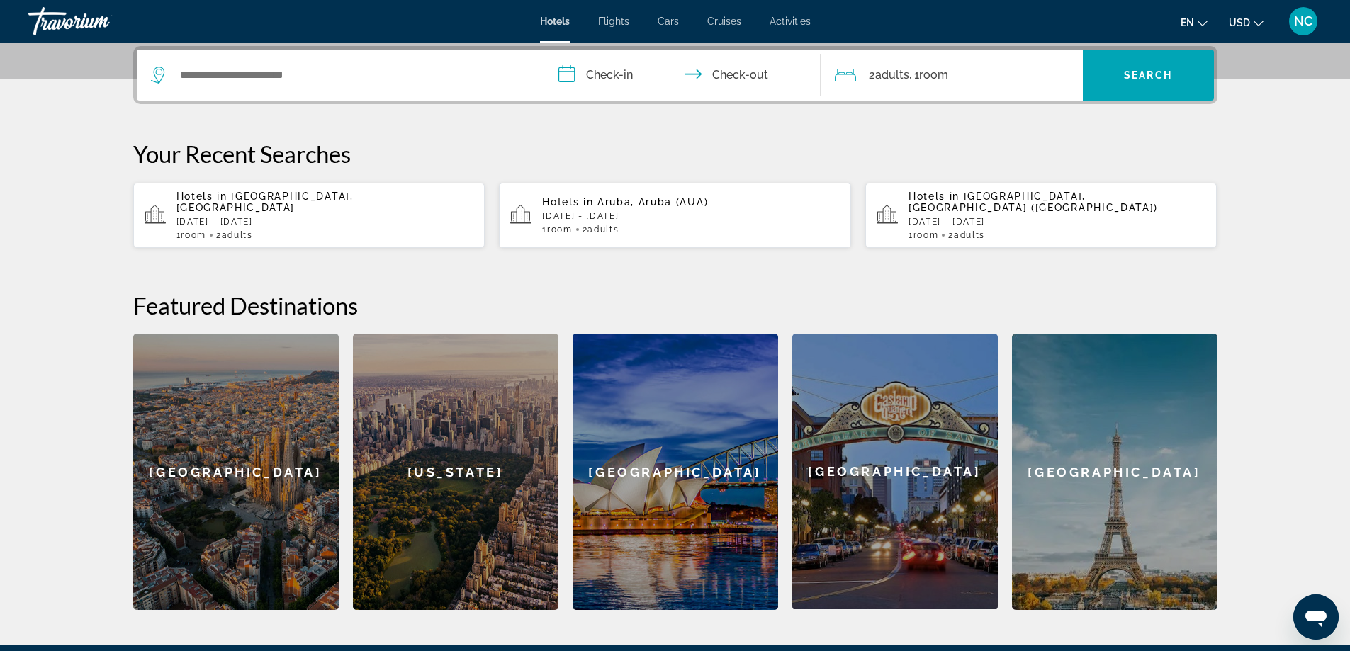
click at [265, 217] on p "Thu, 06 Nov - Wed, 12 Nov" at bounding box center [325, 222] width 298 height 10
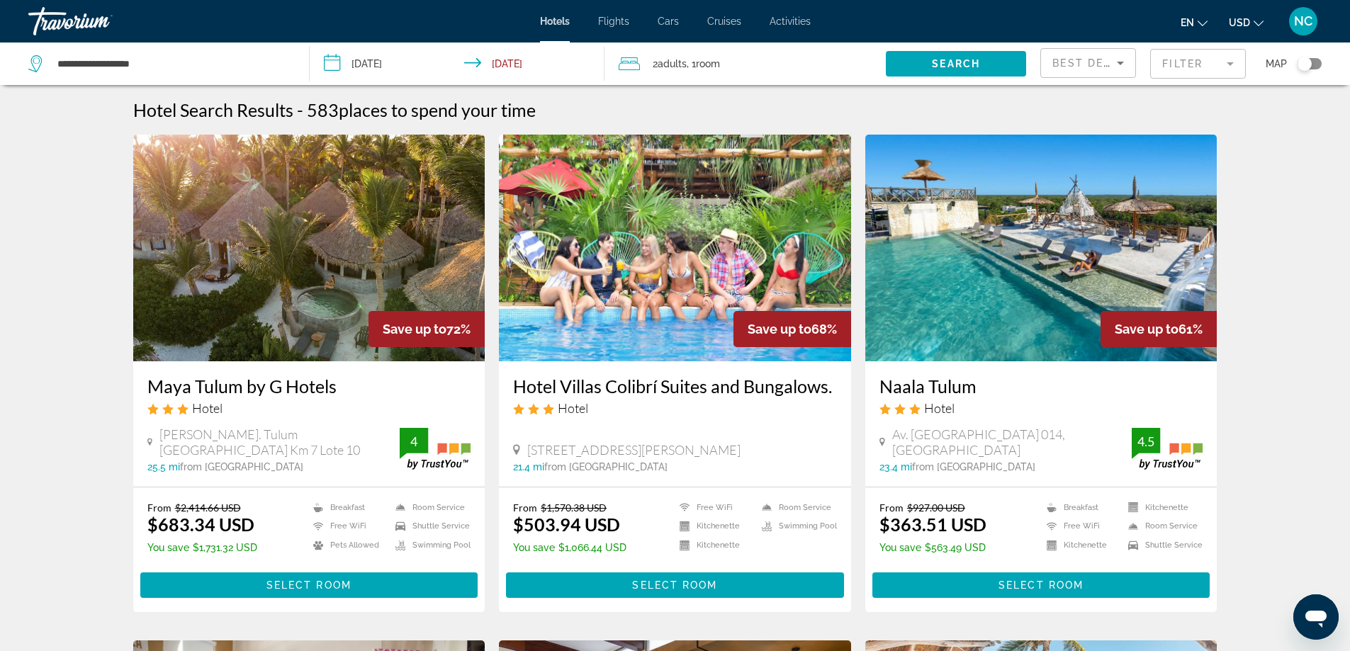
click at [691, 67] on span ", 1 Room rooms" at bounding box center [703, 64] width 33 height 20
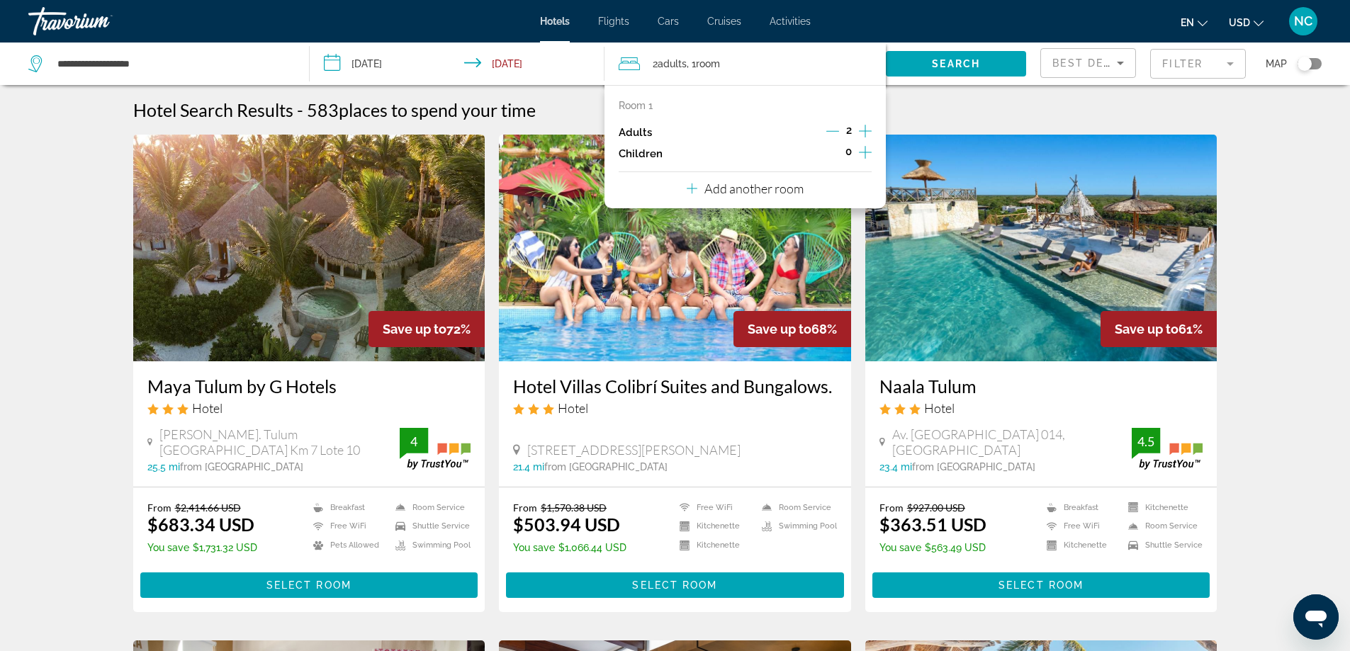
click at [864, 153] on icon "Increment children" at bounding box center [865, 152] width 13 height 17
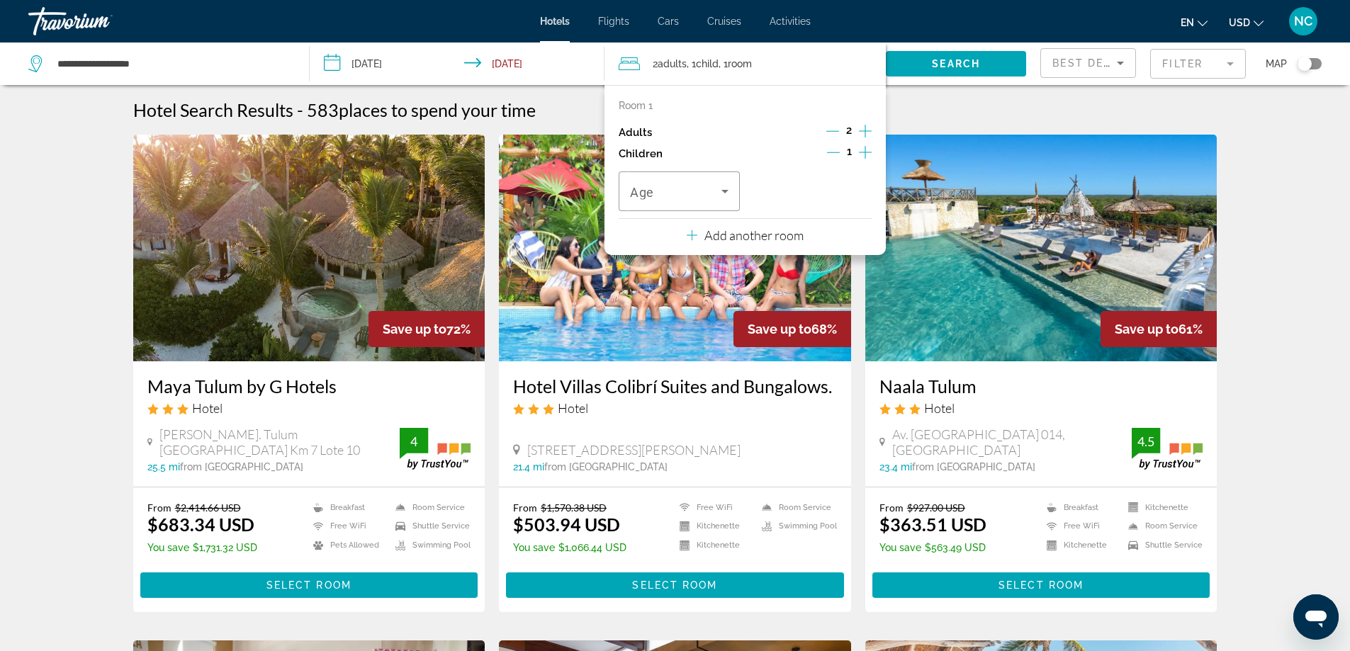
click at [864, 153] on icon "Increment children" at bounding box center [865, 152] width 13 height 17
click at [723, 192] on icon "Travelers: 2 adults, 2 children" at bounding box center [724, 191] width 17 height 17
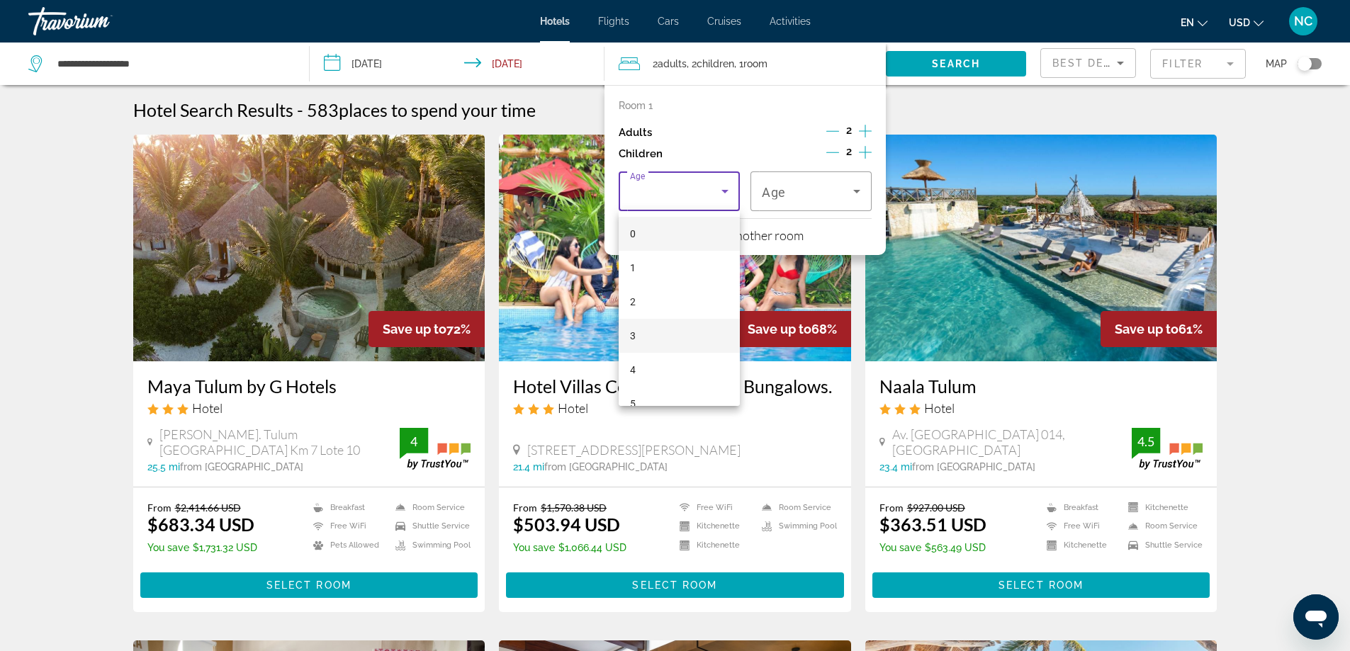
scroll to position [71, 0]
click at [664, 365] on mat-option "6" at bounding box center [679, 367] width 121 height 34
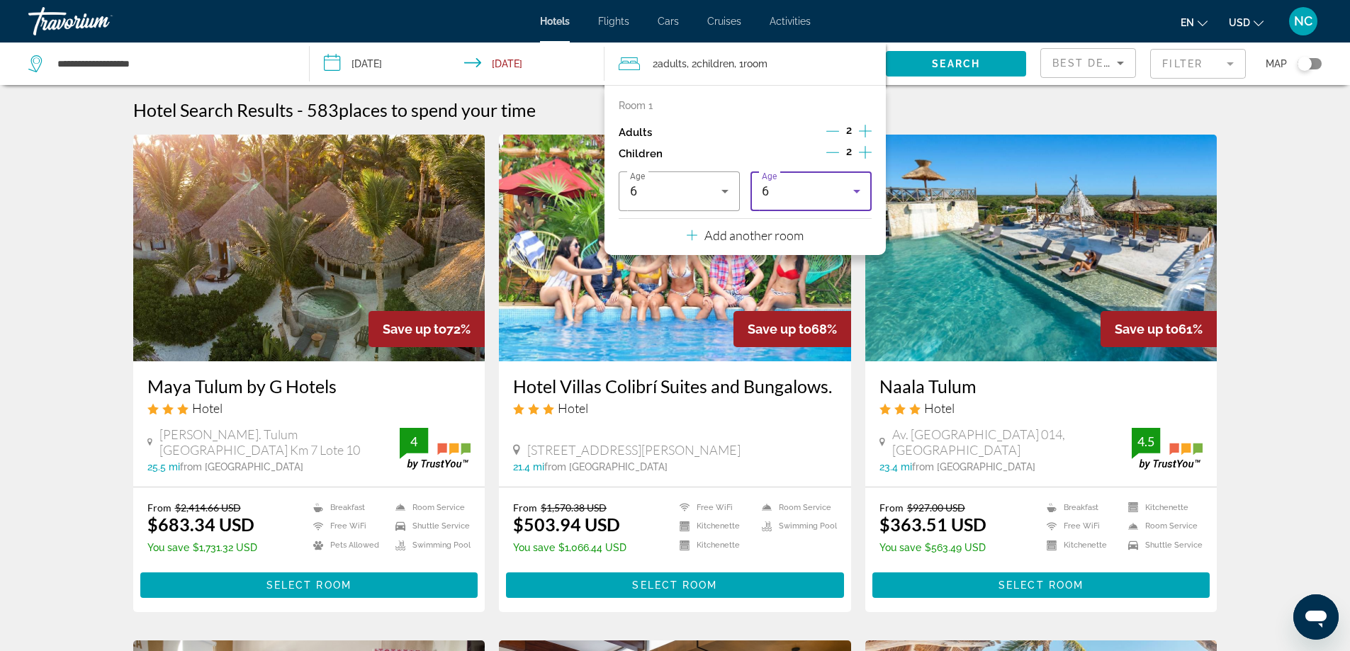
click at [854, 189] on icon "Travelers: 2 adults, 2 children" at bounding box center [856, 191] width 17 height 17
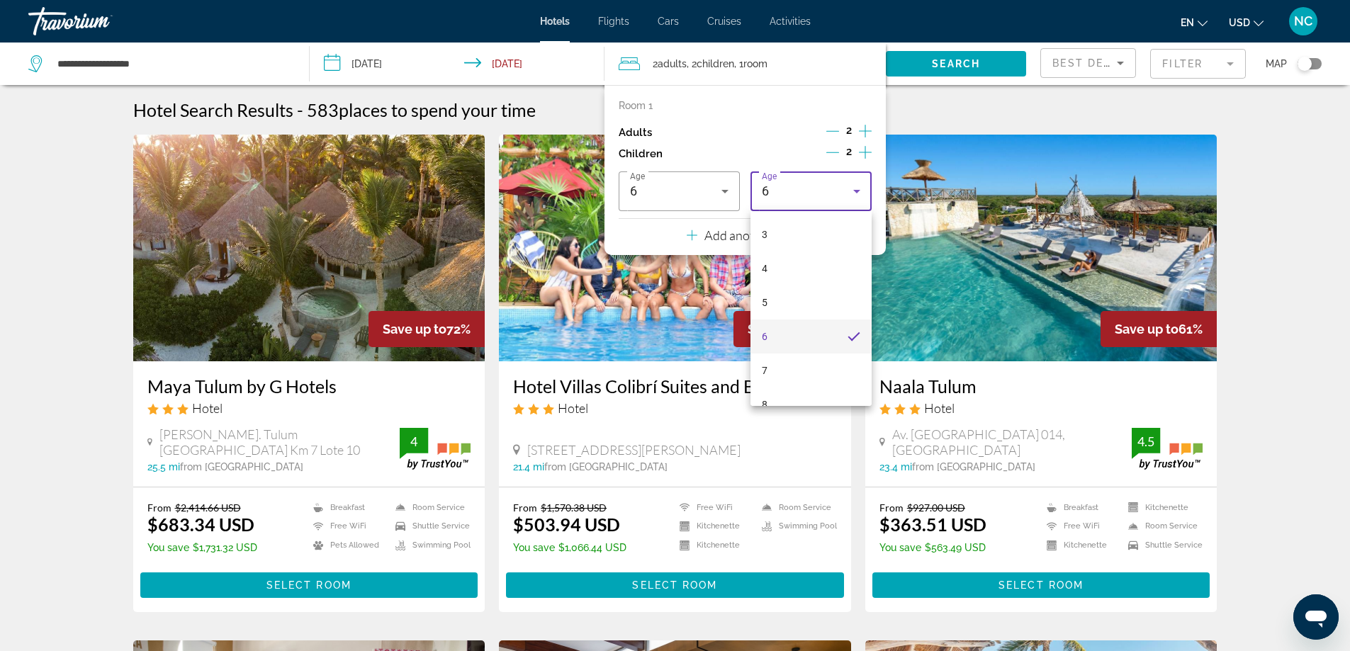
scroll to position [191, 0]
click at [800, 283] on mat-option "7" at bounding box center [810, 281] width 121 height 34
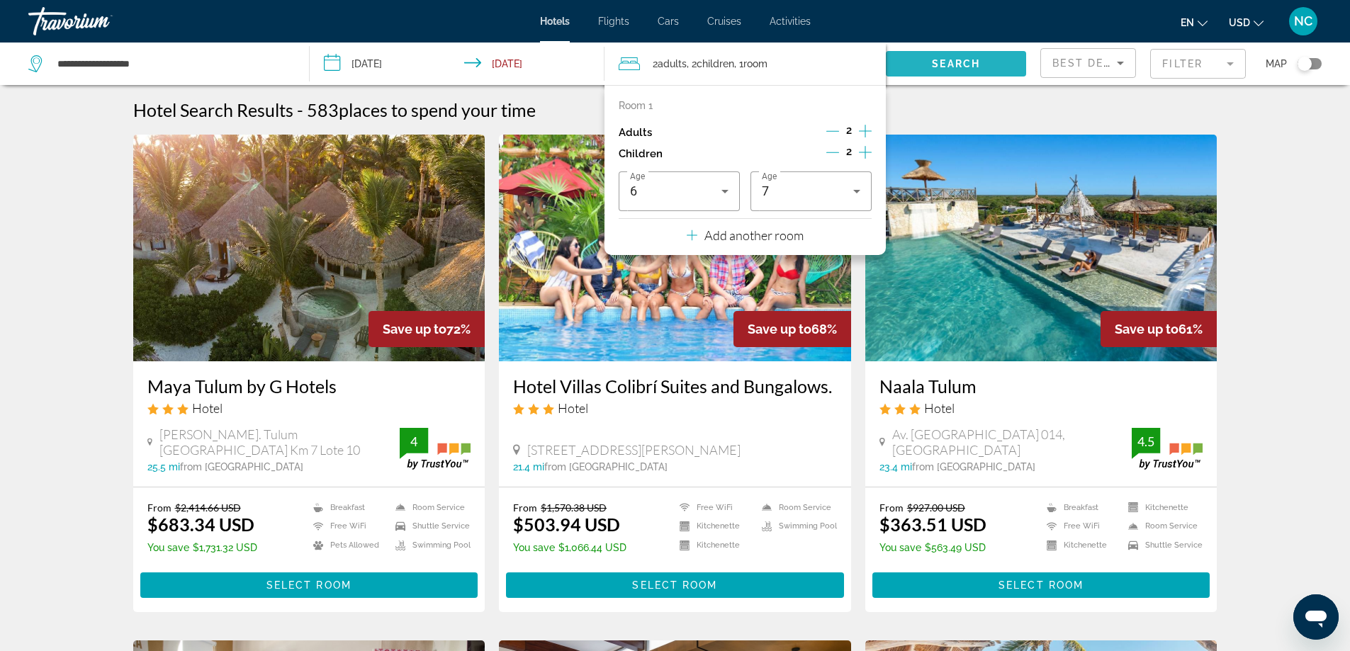
click at [945, 60] on span "Search" at bounding box center [956, 63] width 48 height 11
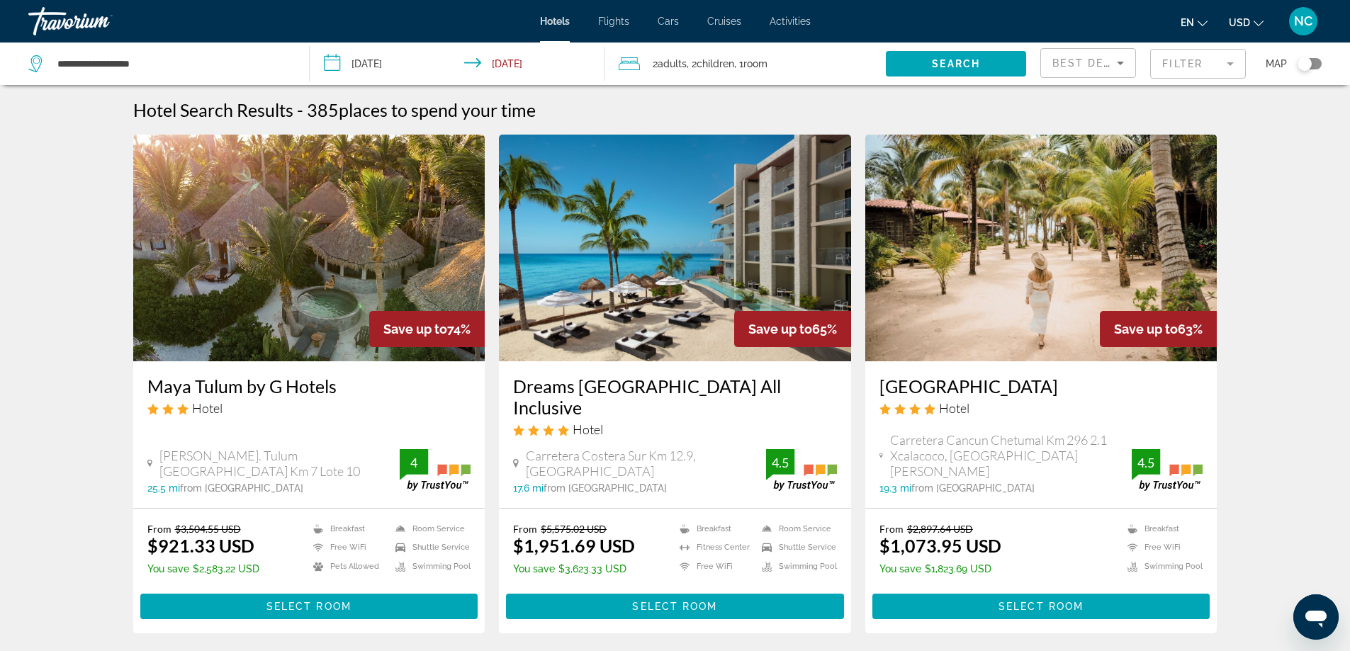
click at [1229, 64] on mat-form-field "Filter" at bounding box center [1198, 64] width 96 height 30
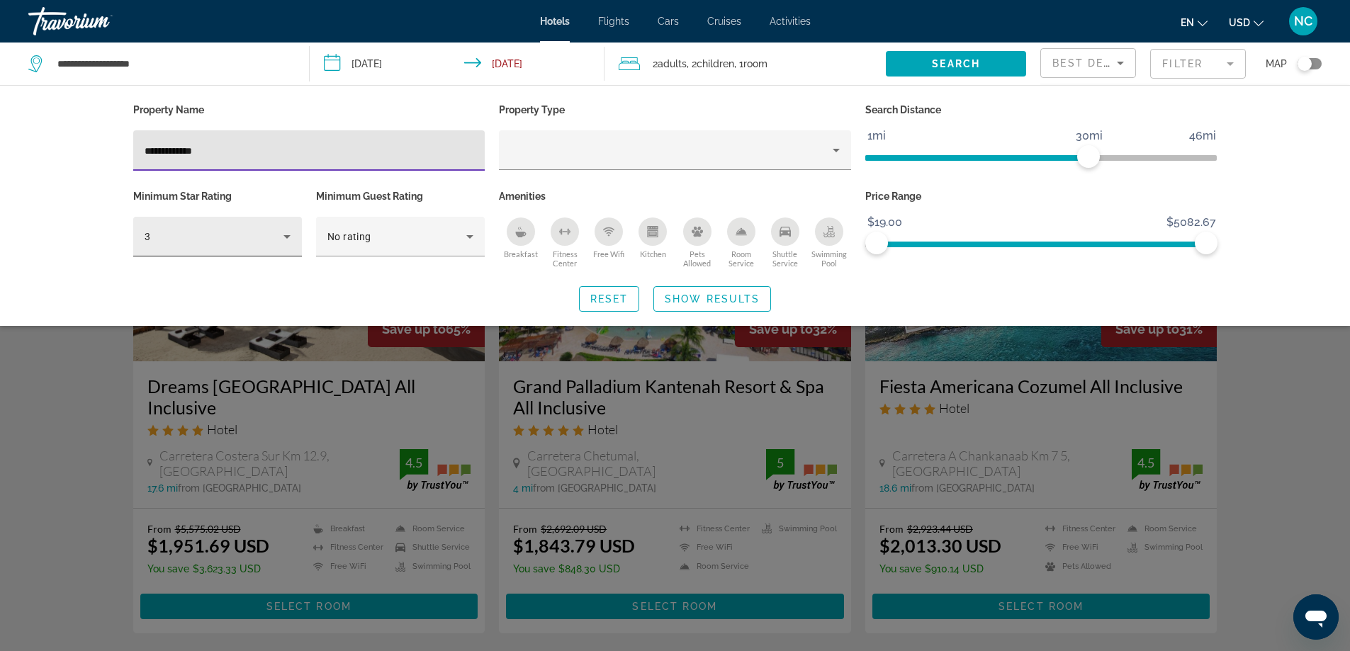
type input "**********"
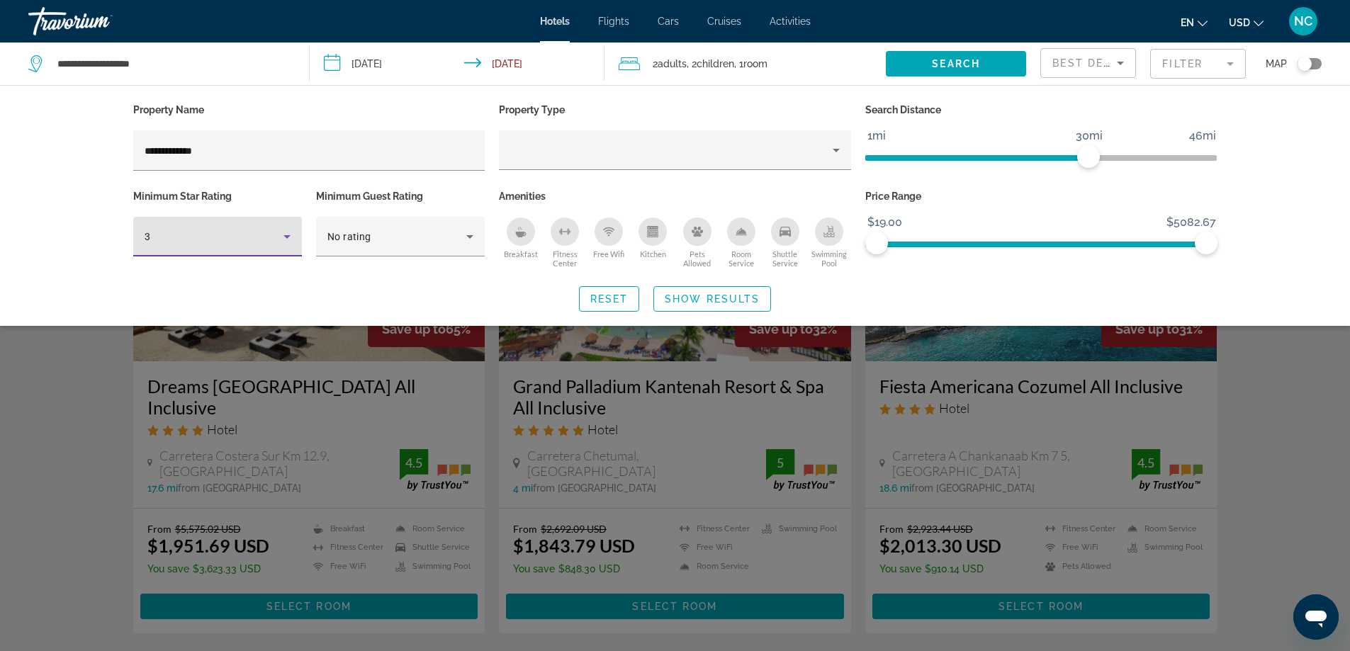
click at [285, 234] on icon "Hotel Filters" at bounding box center [286, 236] width 17 height 17
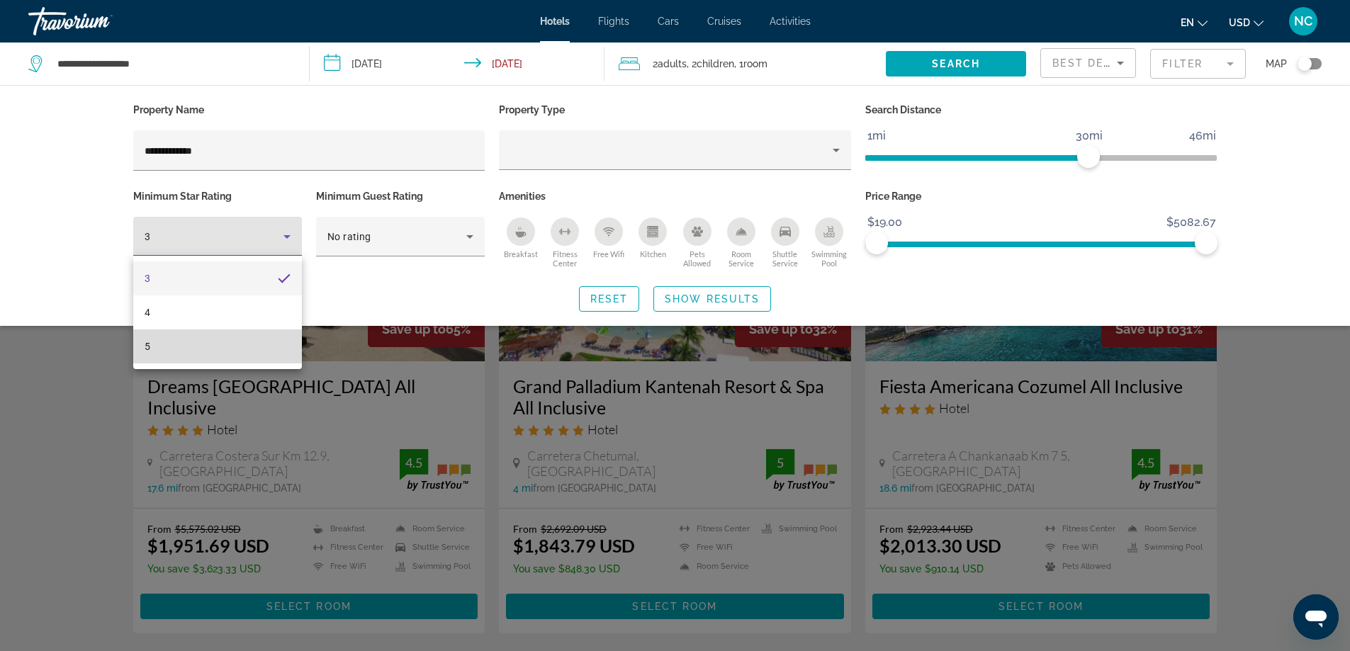
click at [195, 349] on mat-option "5" at bounding box center [217, 346] width 169 height 34
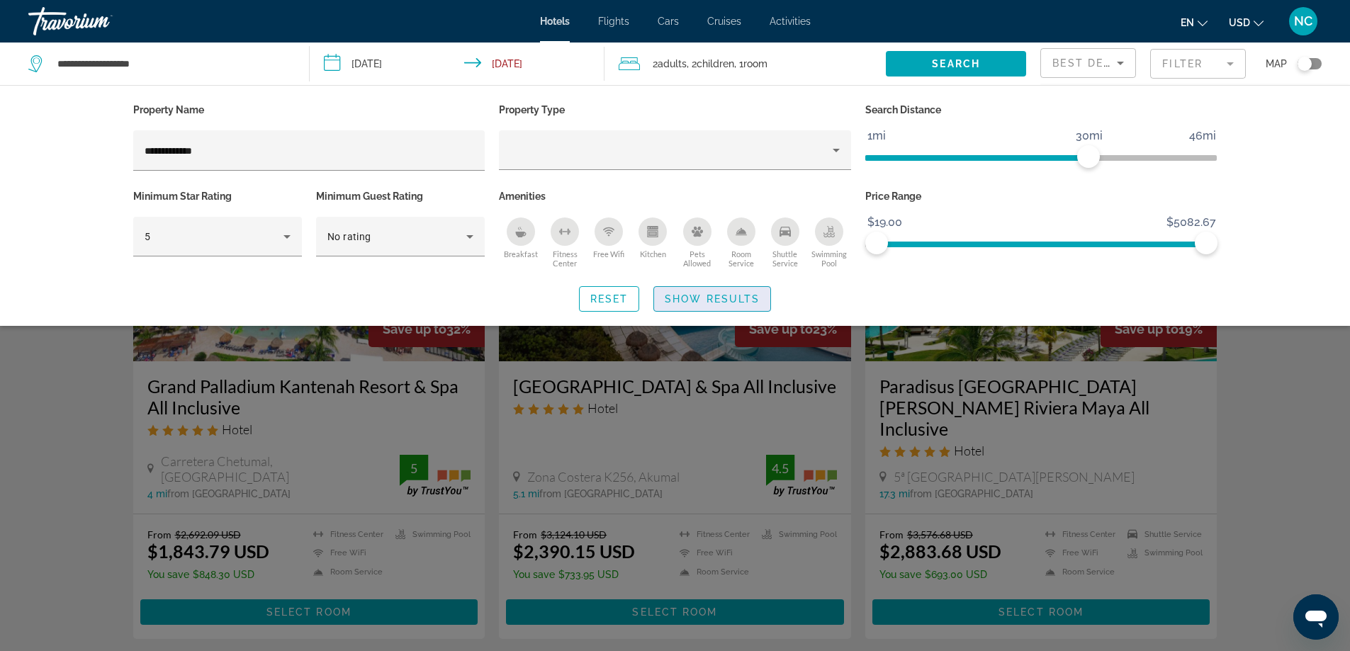
click at [722, 298] on span "Show Results" at bounding box center [712, 298] width 95 height 11
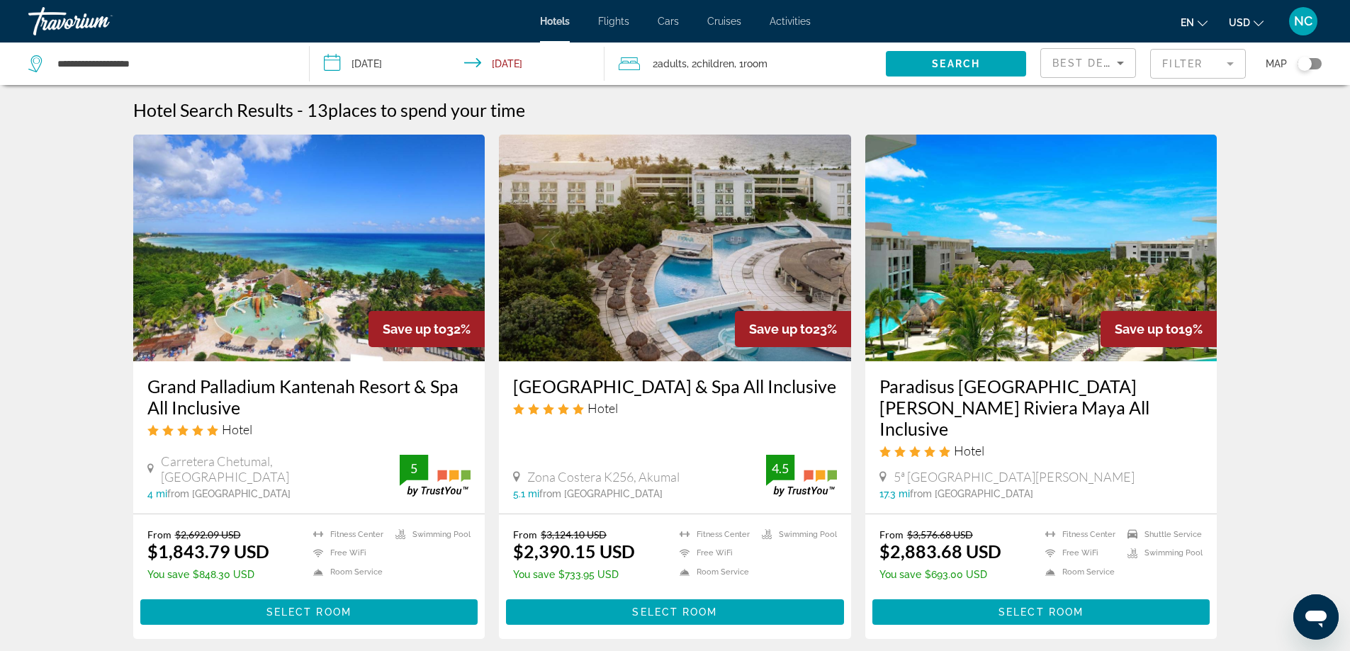
click at [724, 252] on img "Main content" at bounding box center [675, 248] width 352 height 227
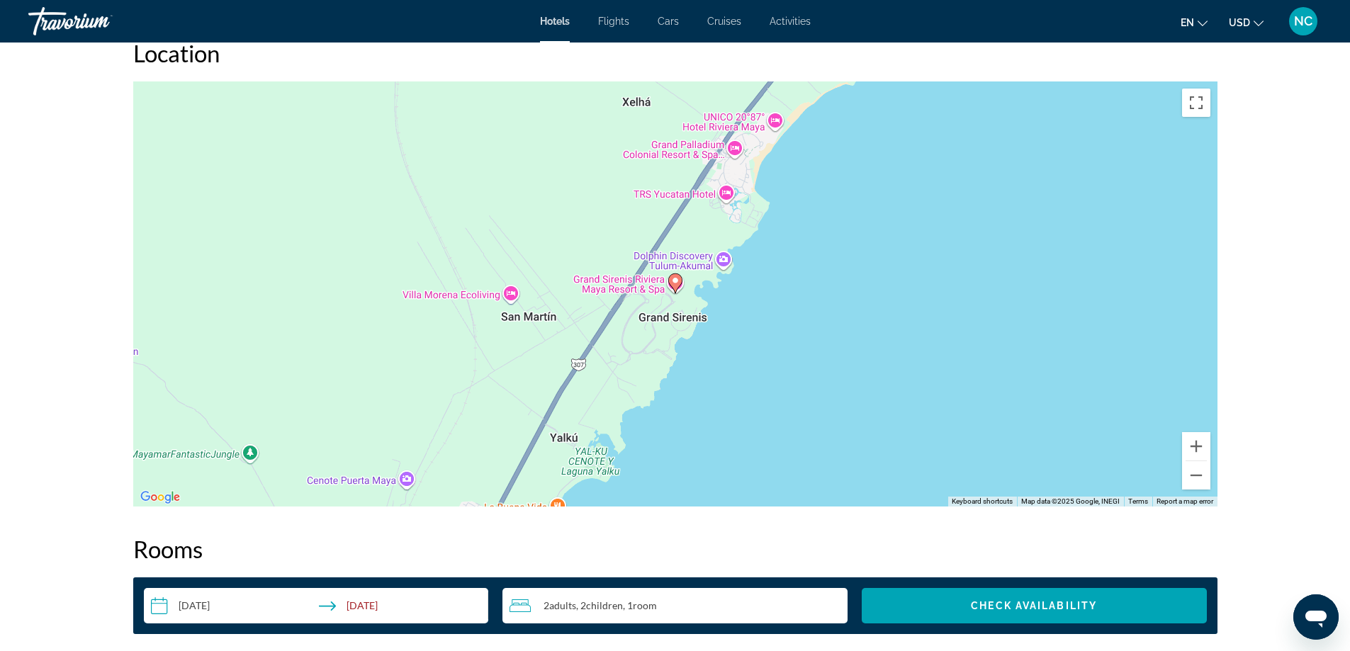
scroll to position [1346, 0]
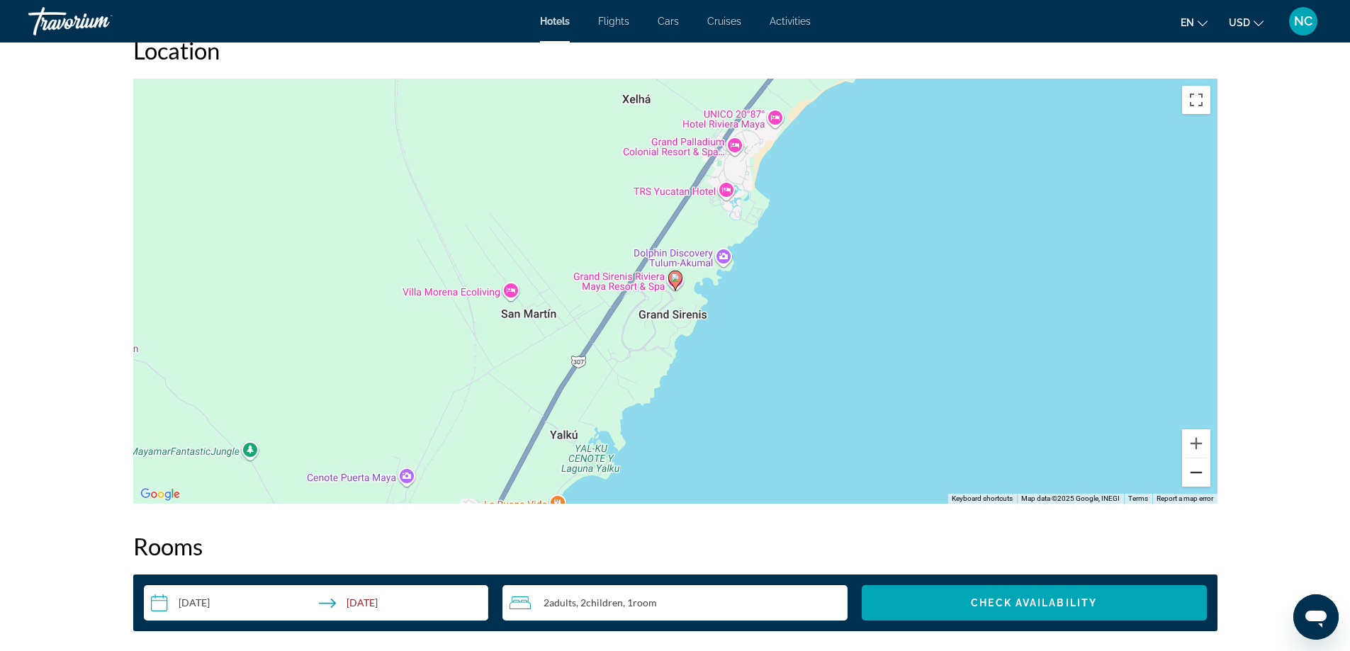
click at [1198, 473] on button "Zoom out" at bounding box center [1196, 472] width 28 height 28
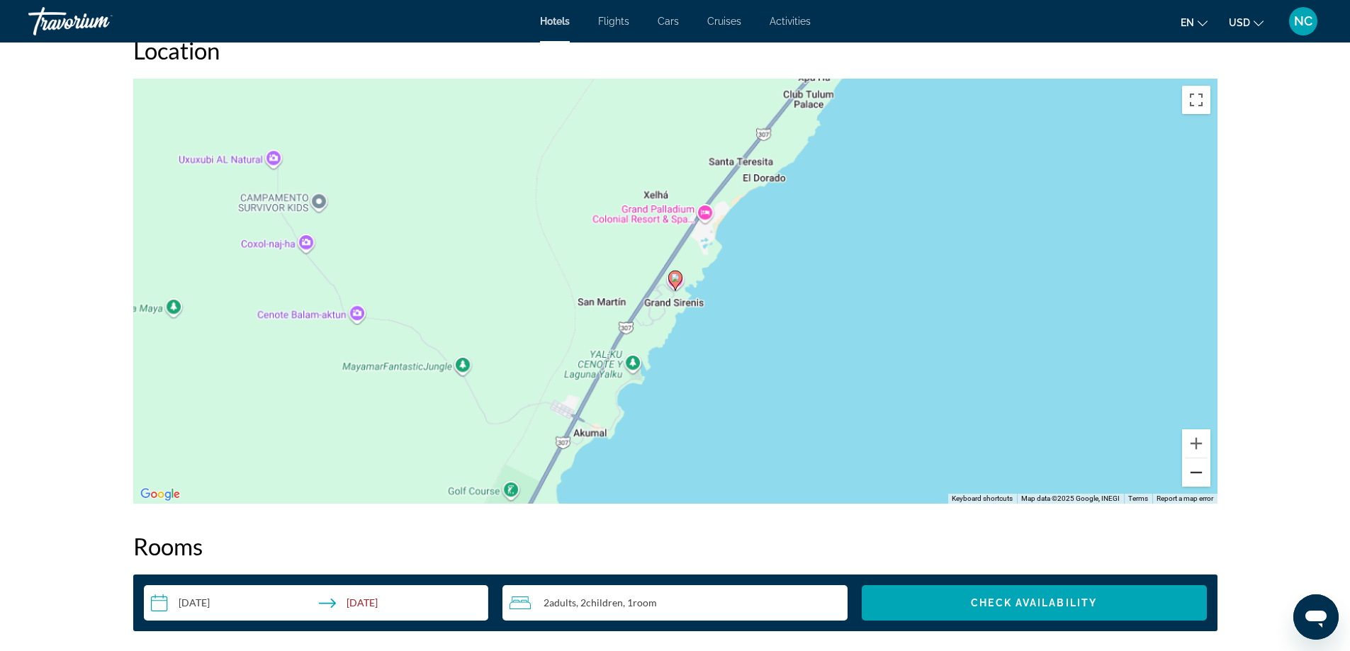
click at [1198, 473] on button "Zoom out" at bounding box center [1196, 472] width 28 height 28
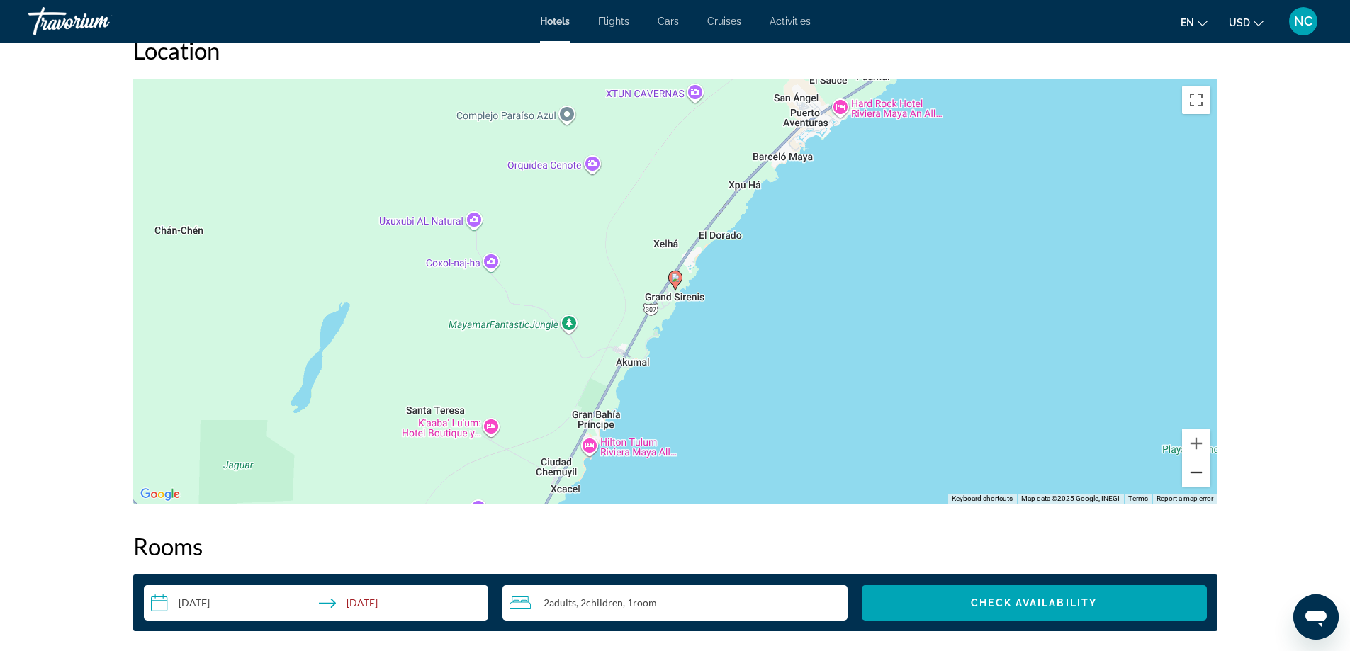
click at [1198, 473] on button "Zoom out" at bounding box center [1196, 472] width 28 height 28
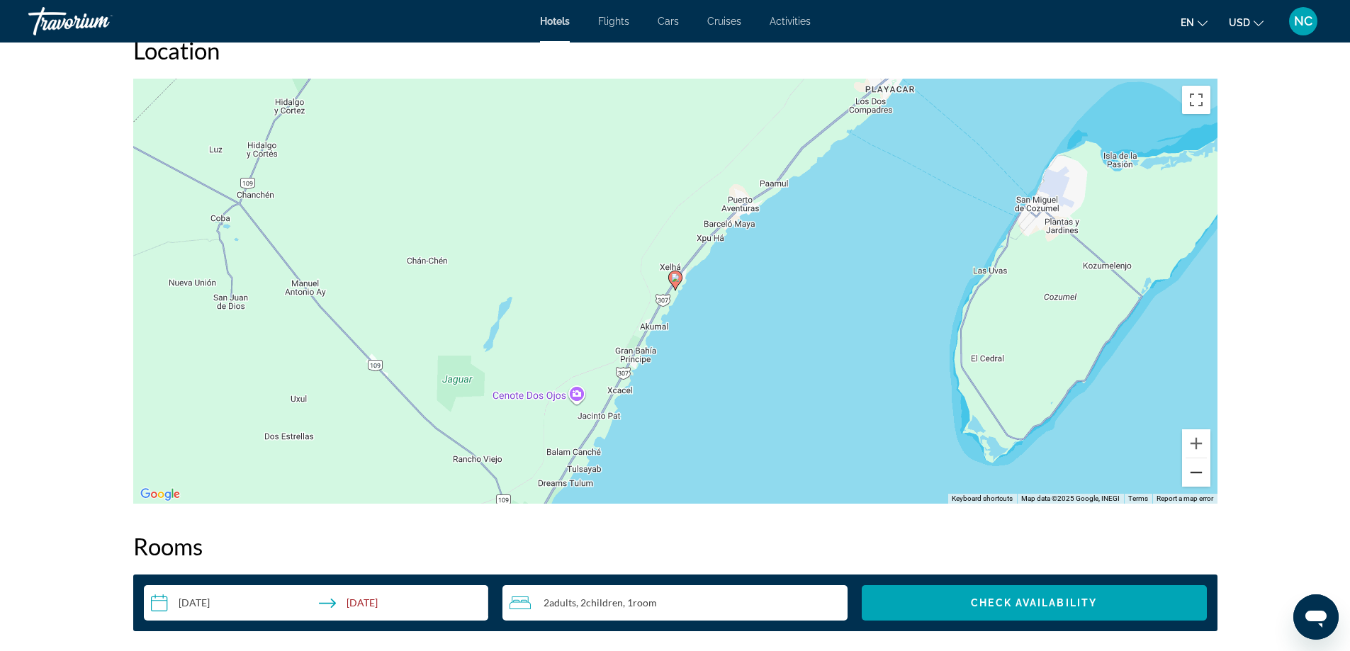
click at [1198, 473] on button "Zoom out" at bounding box center [1196, 472] width 28 height 28
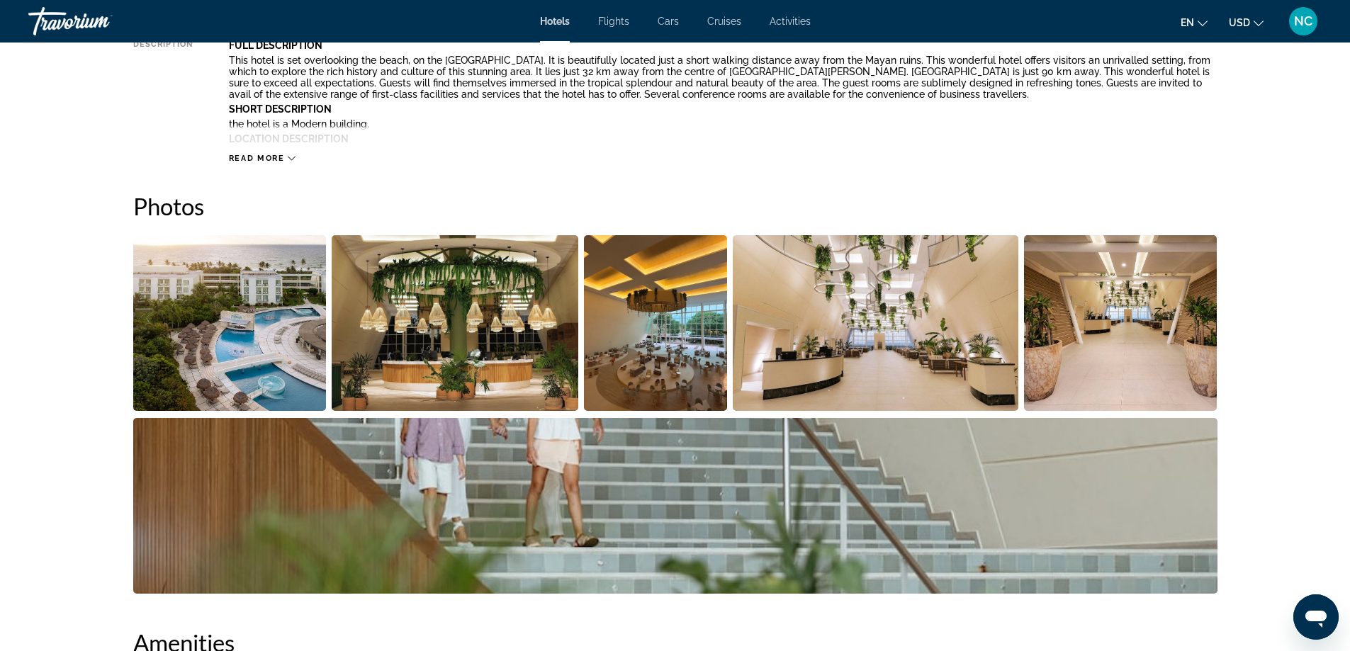
scroll to position [354, 0]
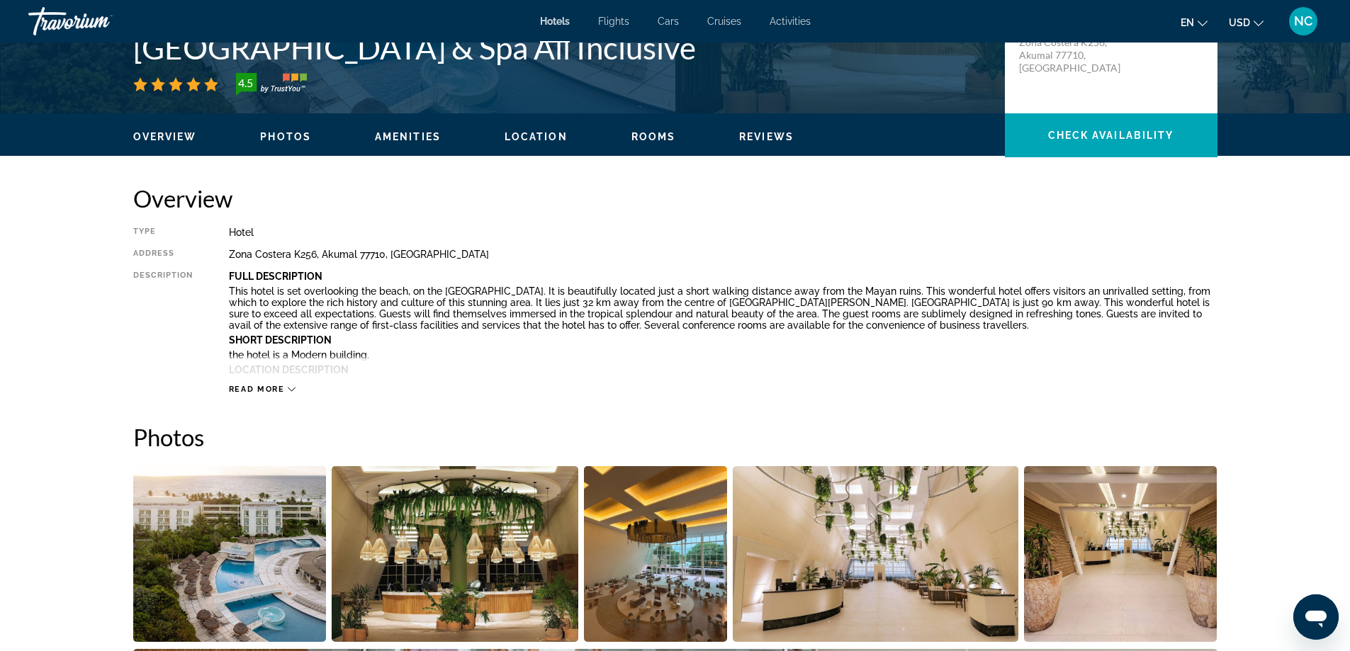
click at [193, 531] on img "Open full-screen image slider" at bounding box center [229, 554] width 193 height 176
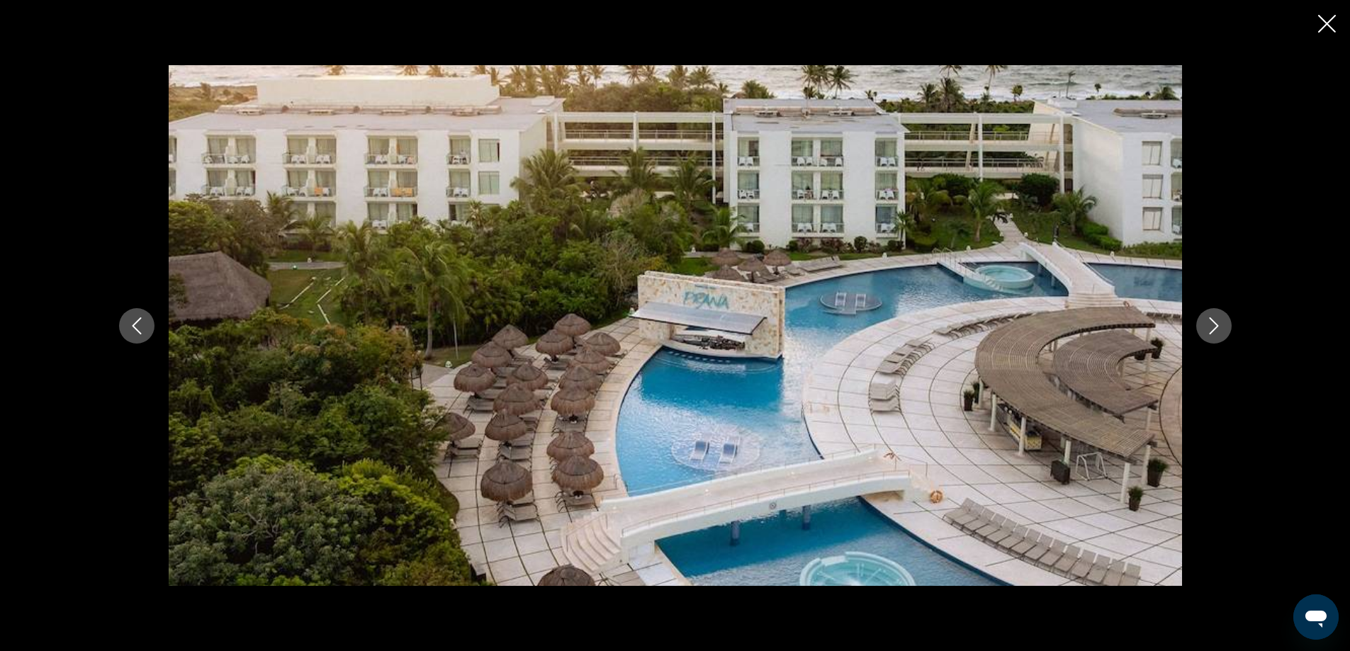
click at [1215, 322] on icon "Next image" at bounding box center [1213, 325] width 17 height 17
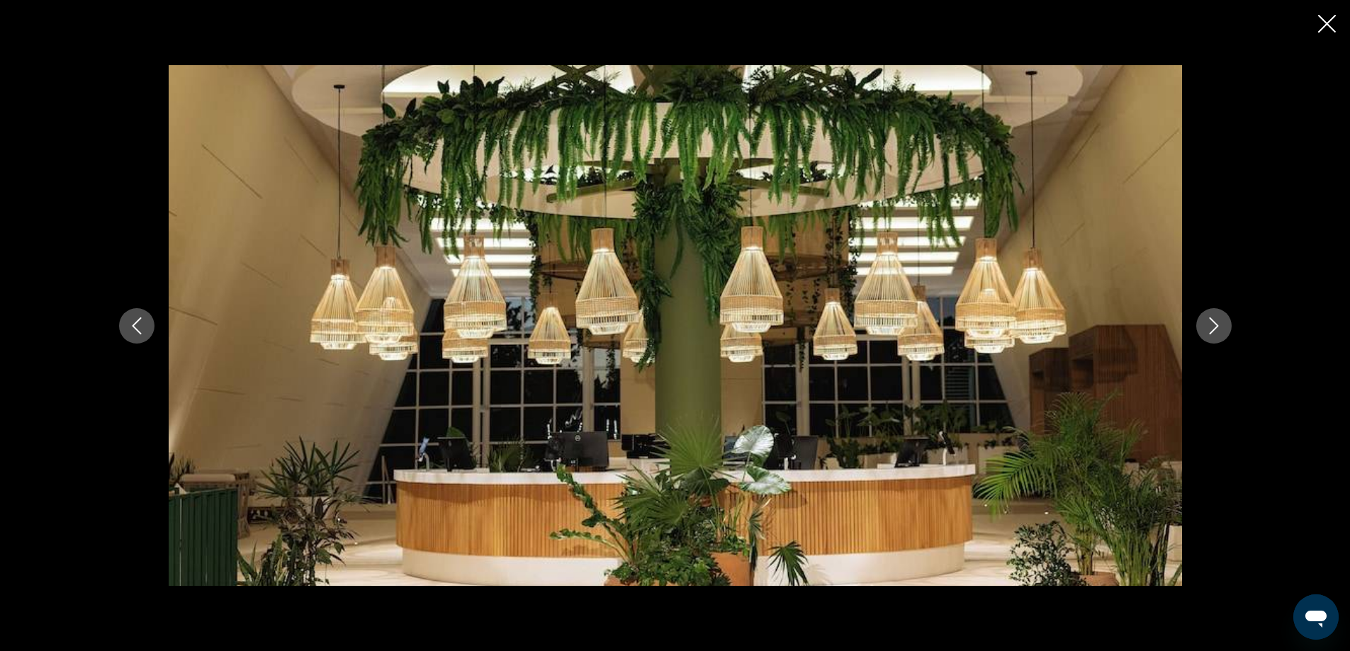
click at [1215, 322] on icon "Next image" at bounding box center [1213, 325] width 17 height 17
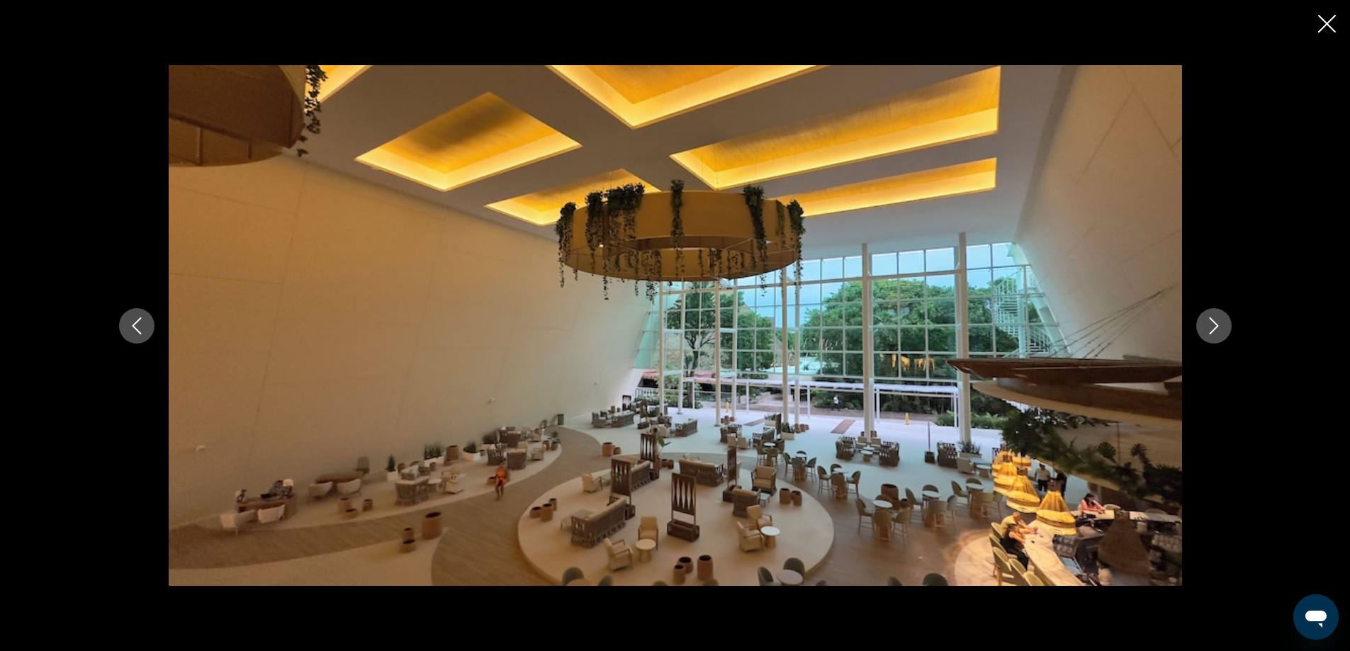
click at [1215, 322] on icon "Next image" at bounding box center [1213, 325] width 17 height 17
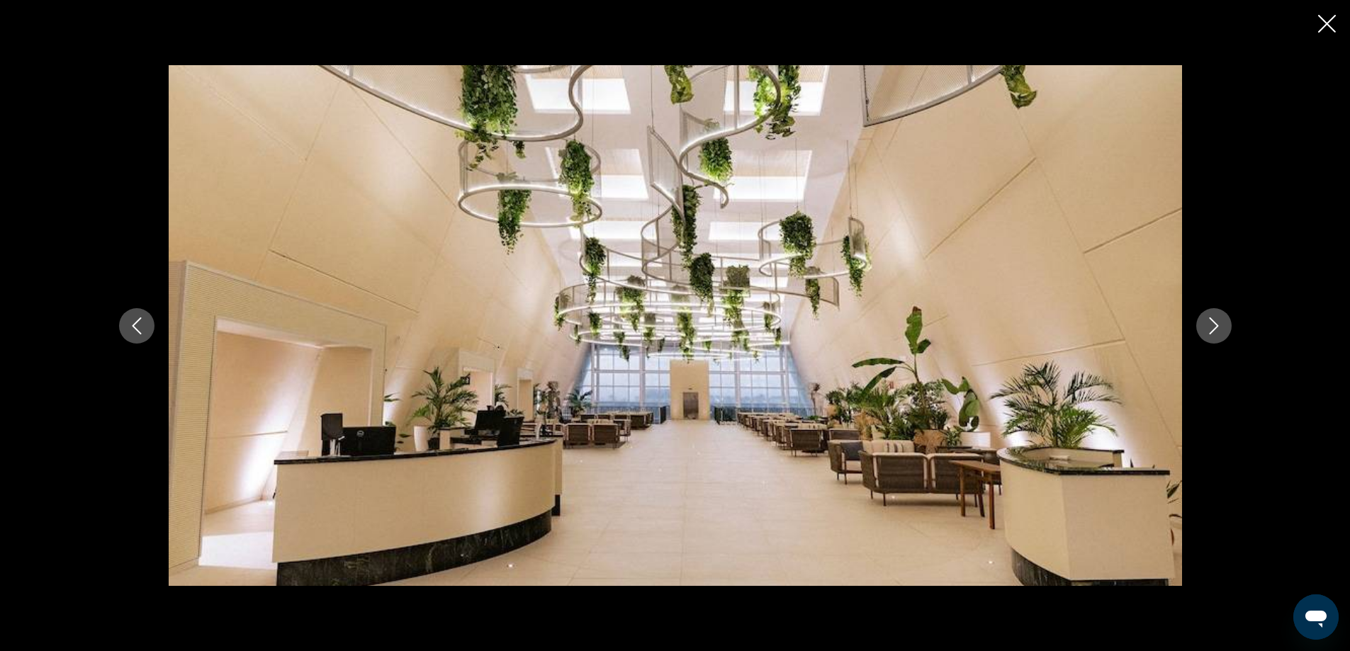
click at [1215, 322] on icon "Next image" at bounding box center [1213, 325] width 17 height 17
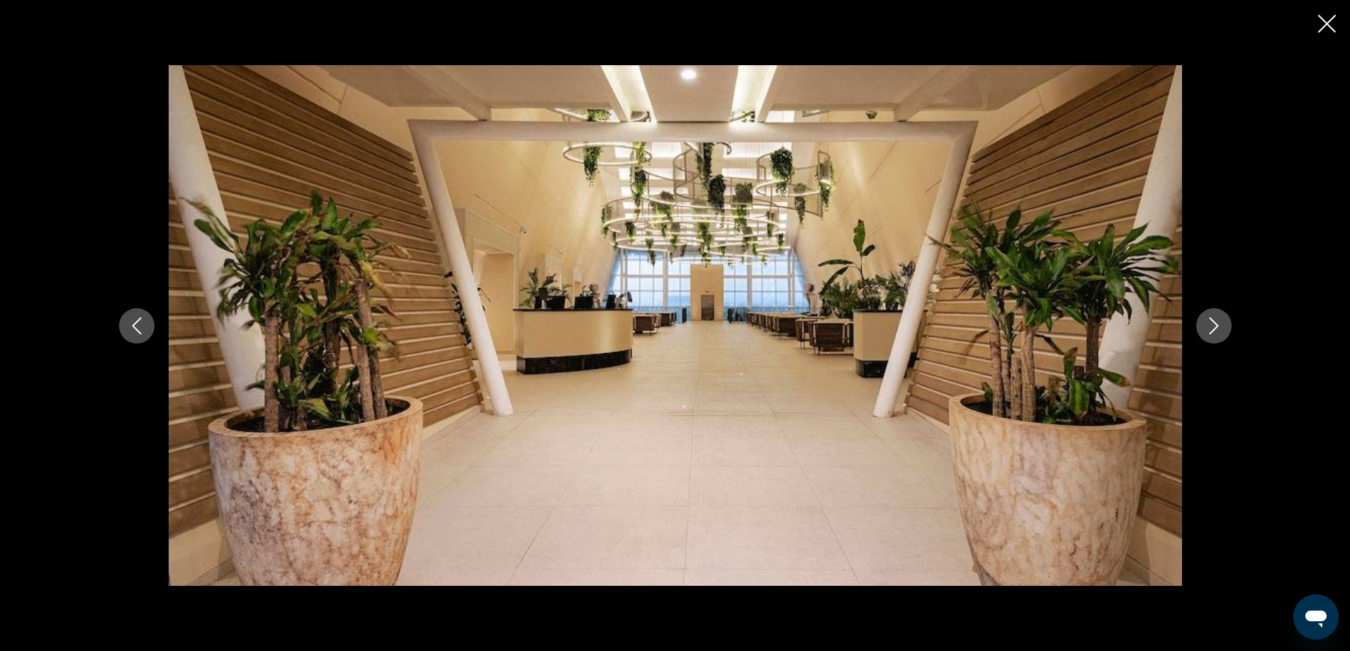
click at [1215, 322] on icon "Next image" at bounding box center [1213, 325] width 17 height 17
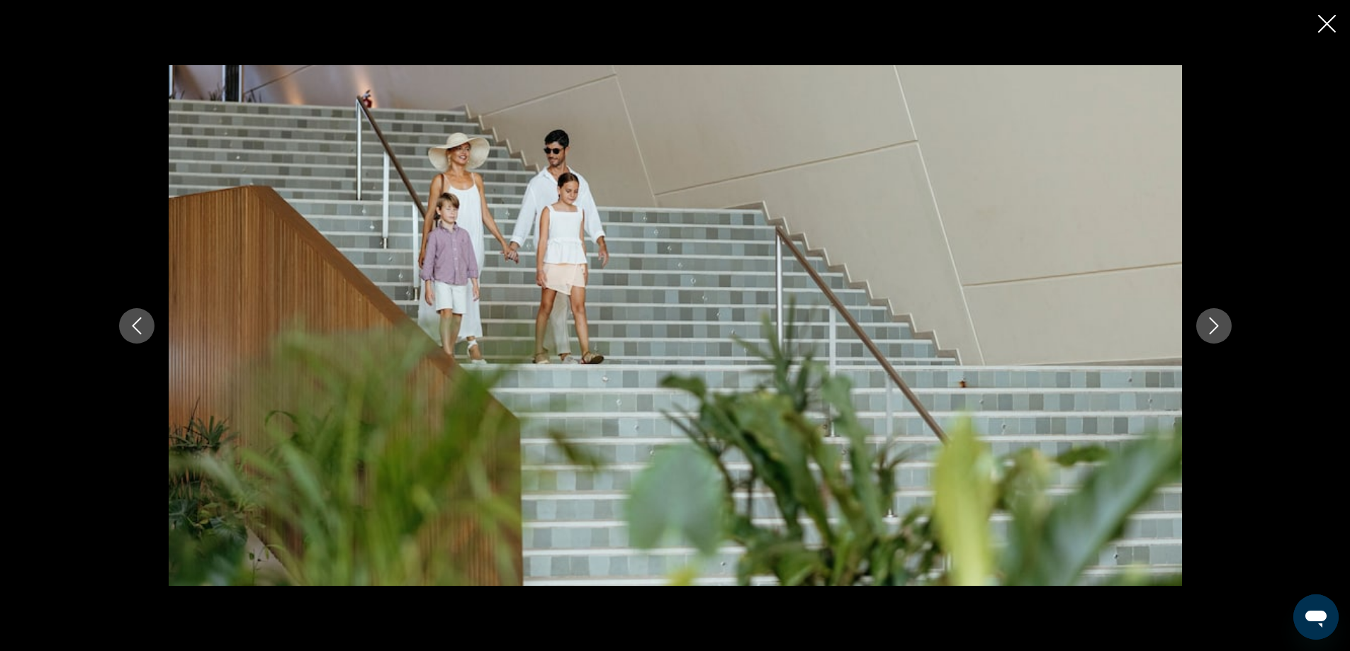
click at [1215, 322] on icon "Next image" at bounding box center [1213, 325] width 17 height 17
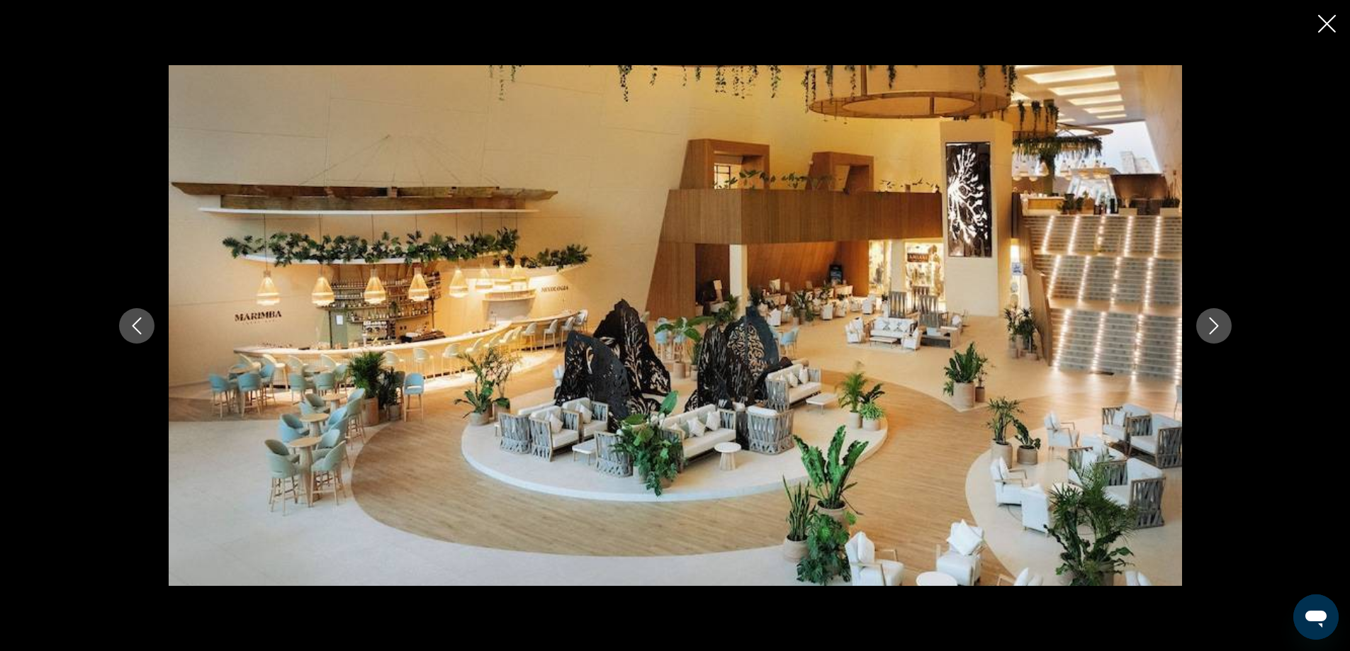
click at [1215, 322] on icon "Next image" at bounding box center [1213, 325] width 17 height 17
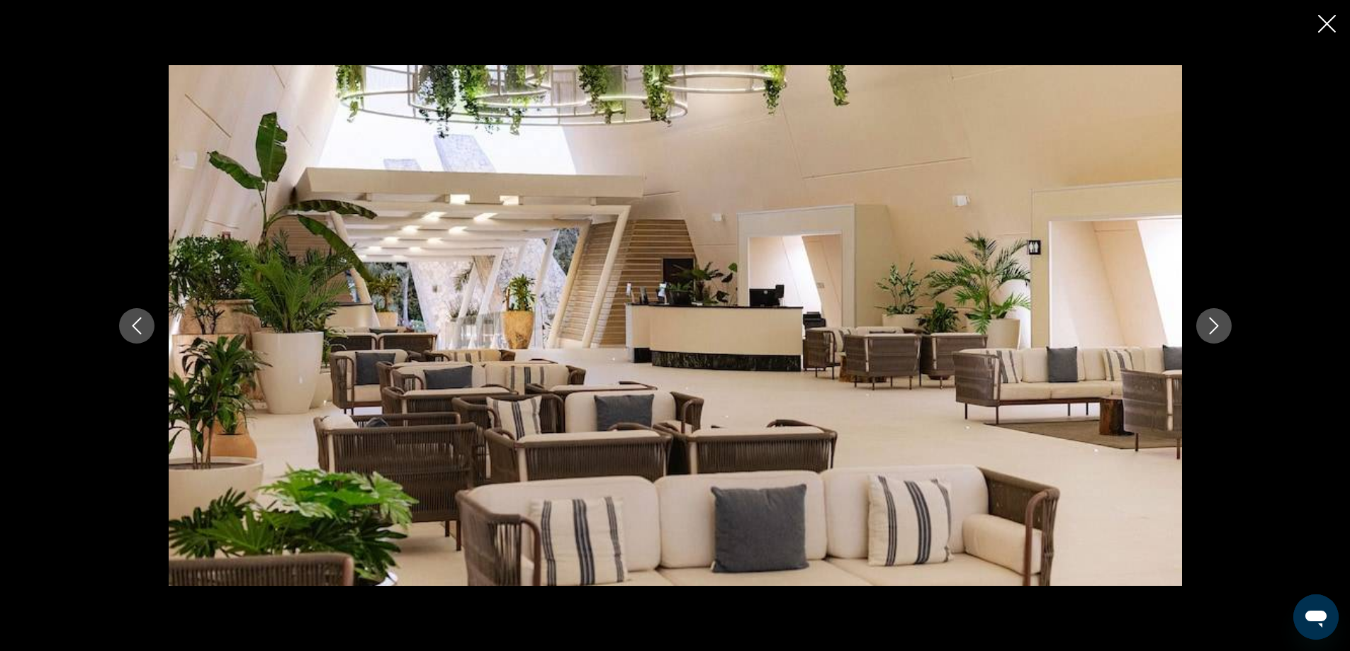
click at [1215, 322] on icon "Next image" at bounding box center [1213, 325] width 17 height 17
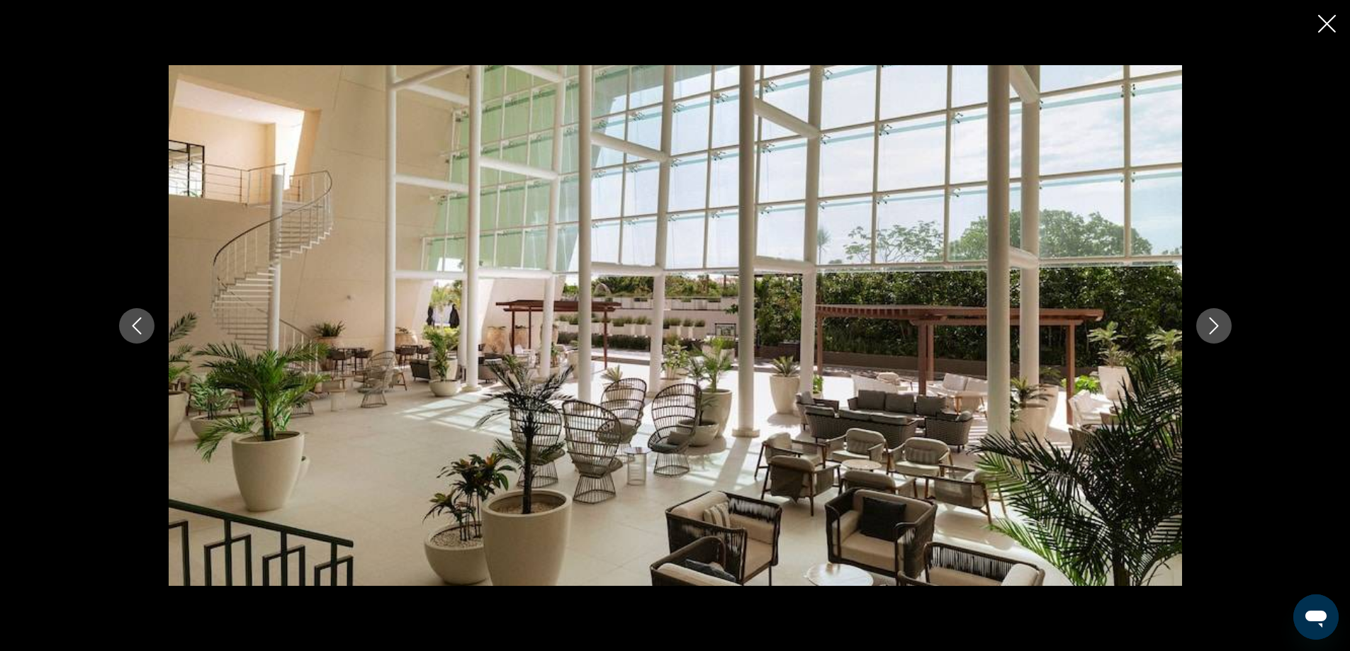
click at [1215, 322] on icon "Next image" at bounding box center [1213, 325] width 17 height 17
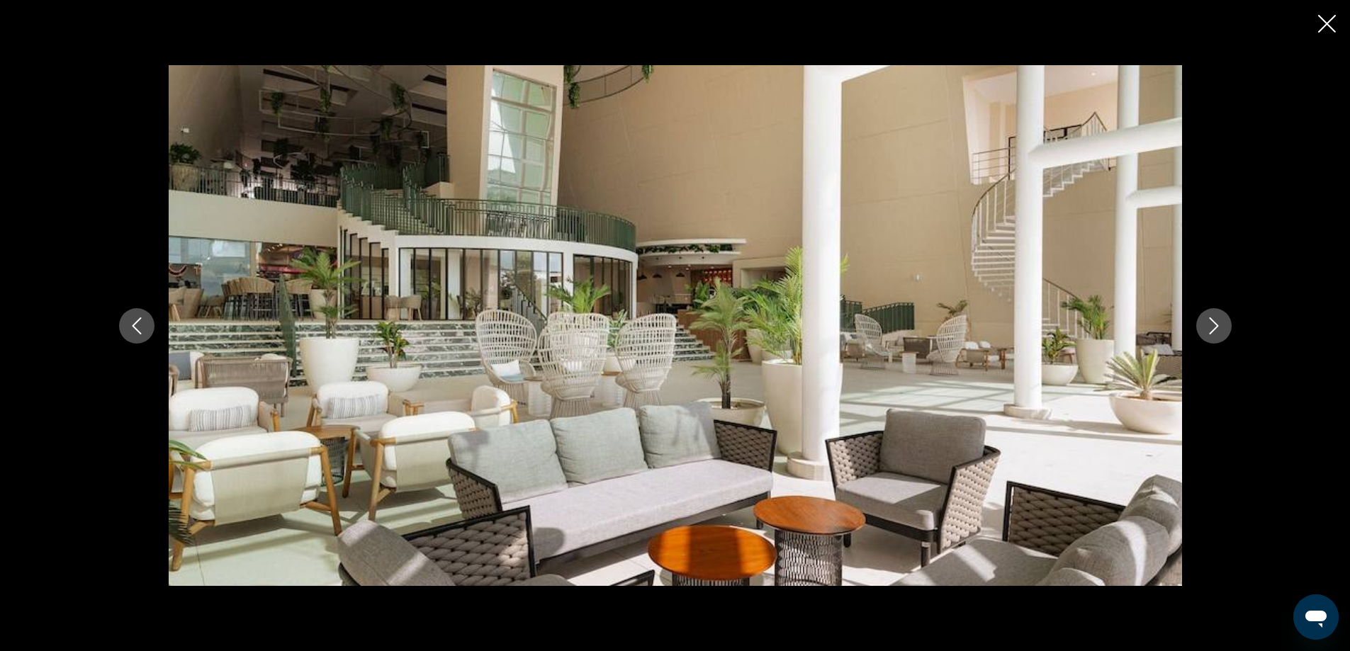
click at [1215, 322] on icon "Next image" at bounding box center [1213, 325] width 17 height 17
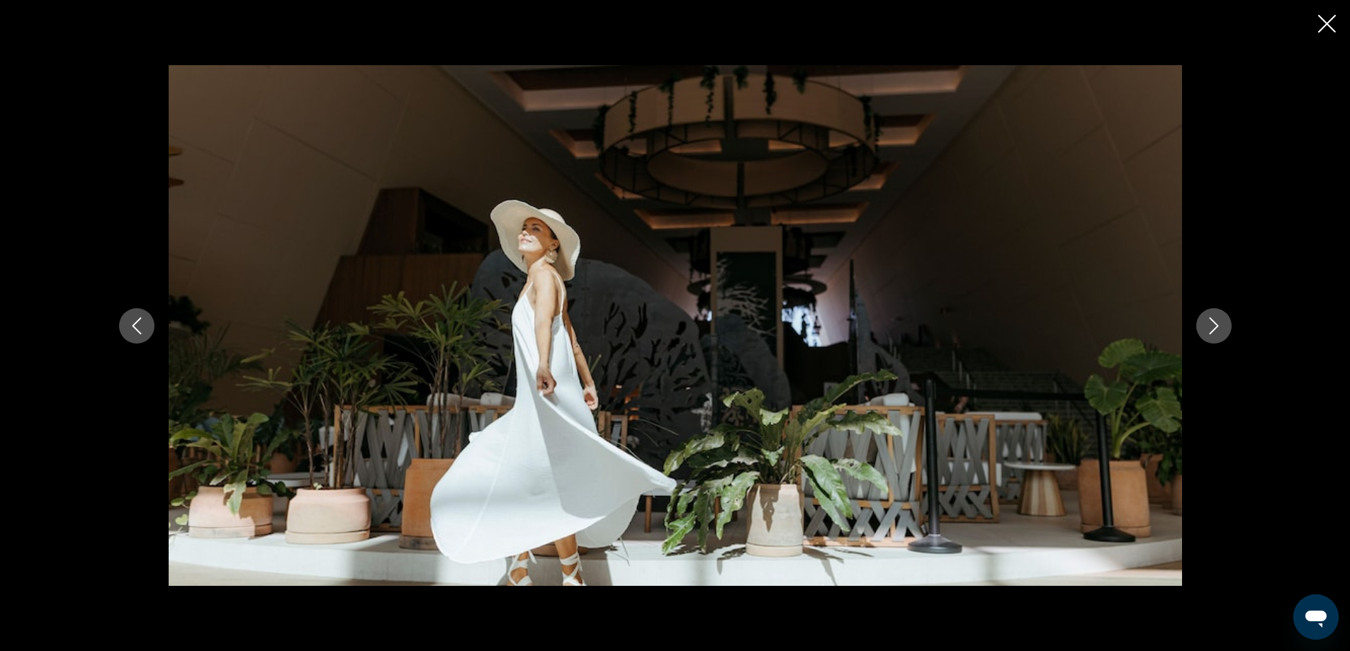
click at [1215, 322] on icon "Next image" at bounding box center [1213, 325] width 17 height 17
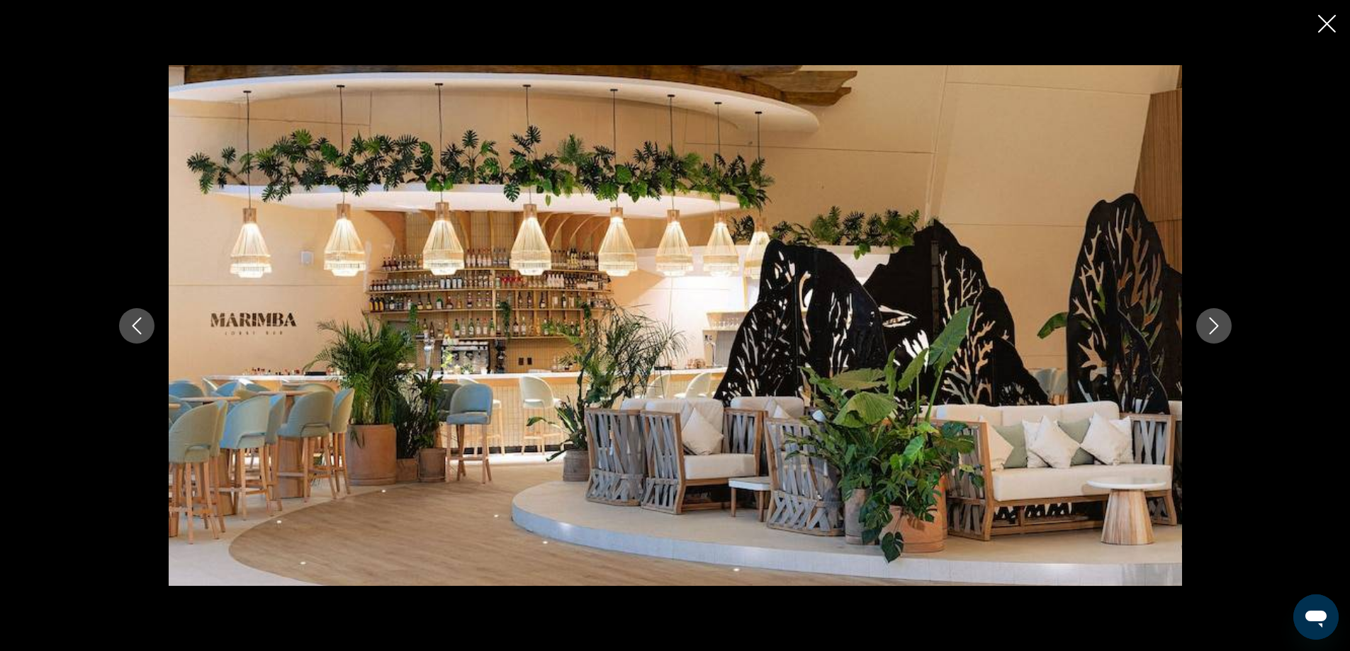
click at [1215, 322] on icon "Next image" at bounding box center [1213, 325] width 17 height 17
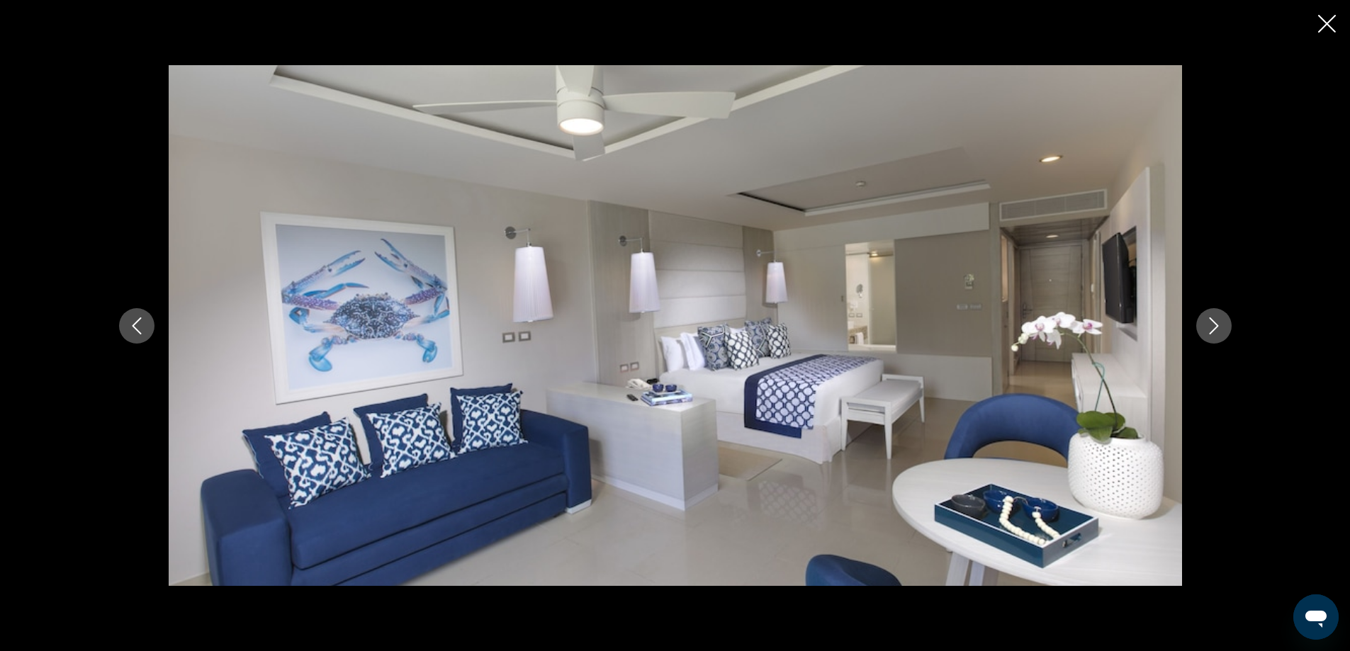
click at [1215, 322] on icon "Next image" at bounding box center [1213, 325] width 17 height 17
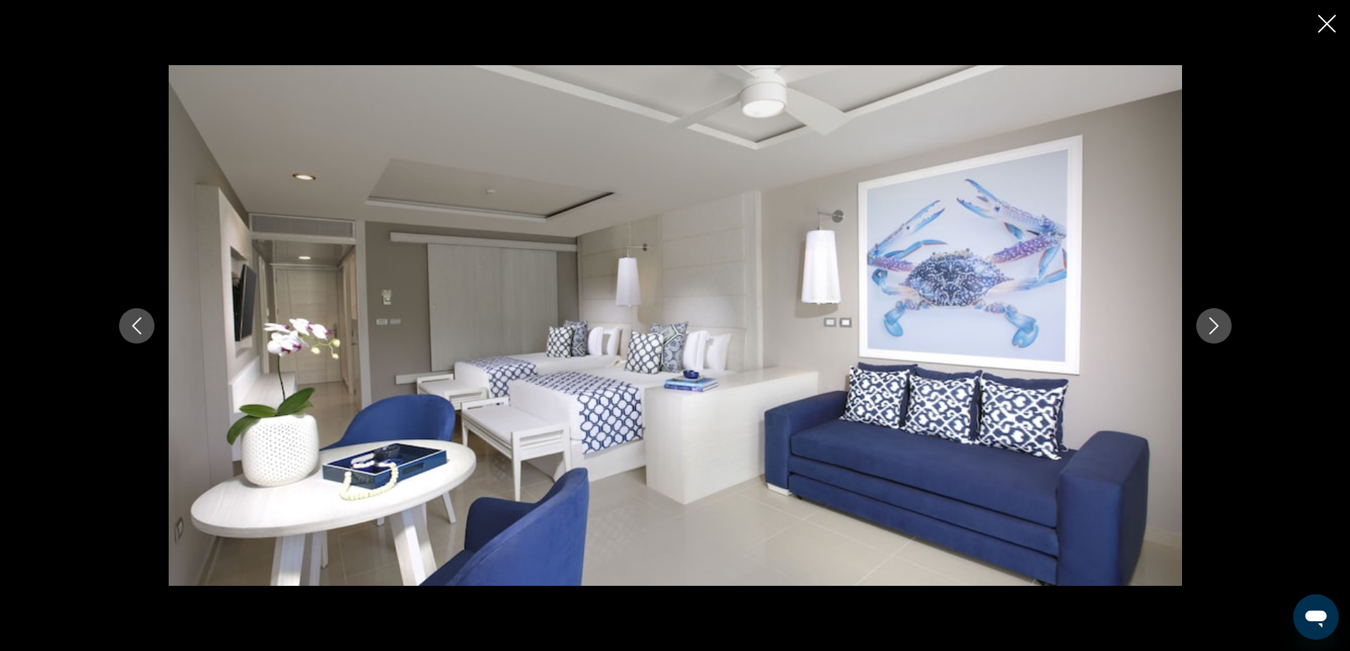
click at [1215, 322] on icon "Next image" at bounding box center [1213, 325] width 17 height 17
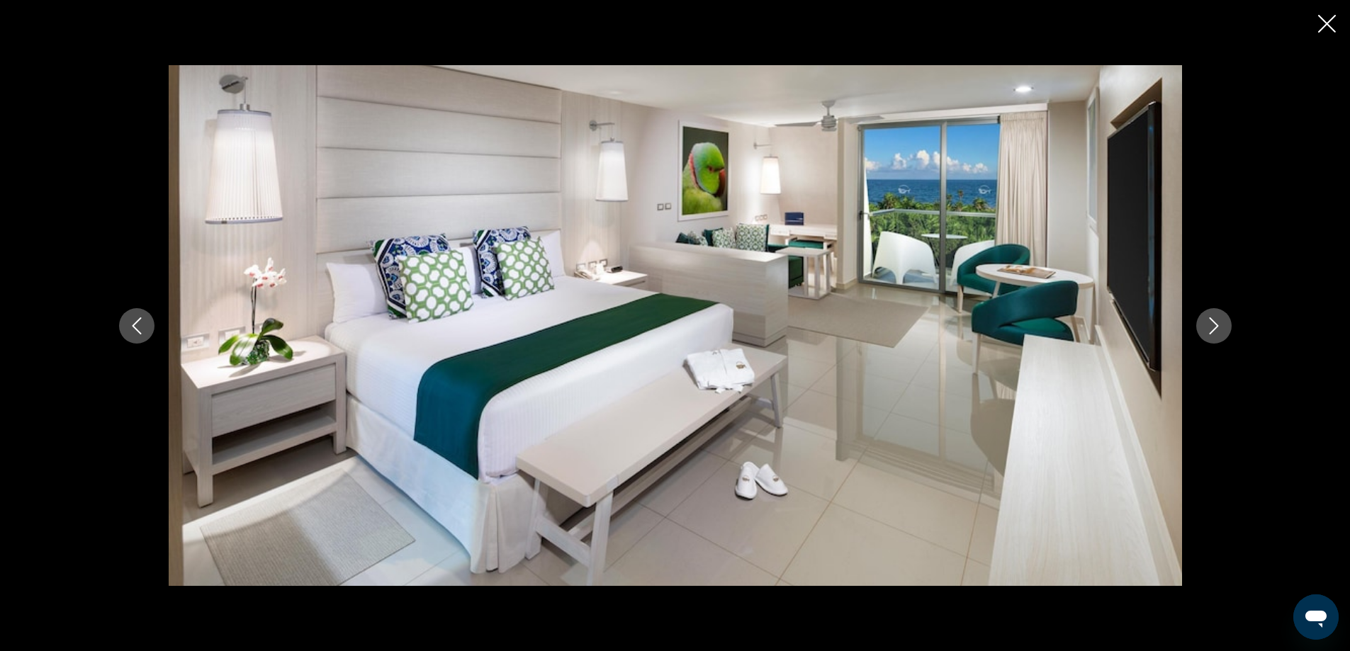
click at [1215, 322] on icon "Next image" at bounding box center [1213, 325] width 17 height 17
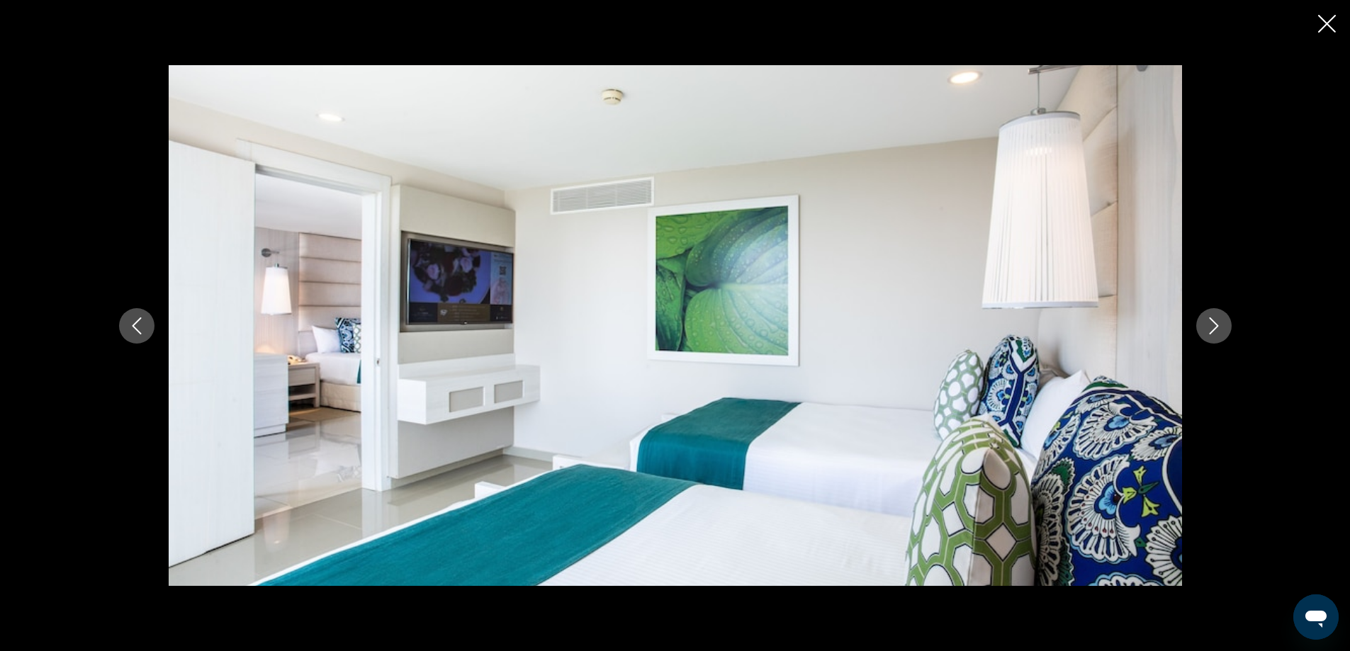
click at [1215, 322] on icon "Next image" at bounding box center [1213, 325] width 17 height 17
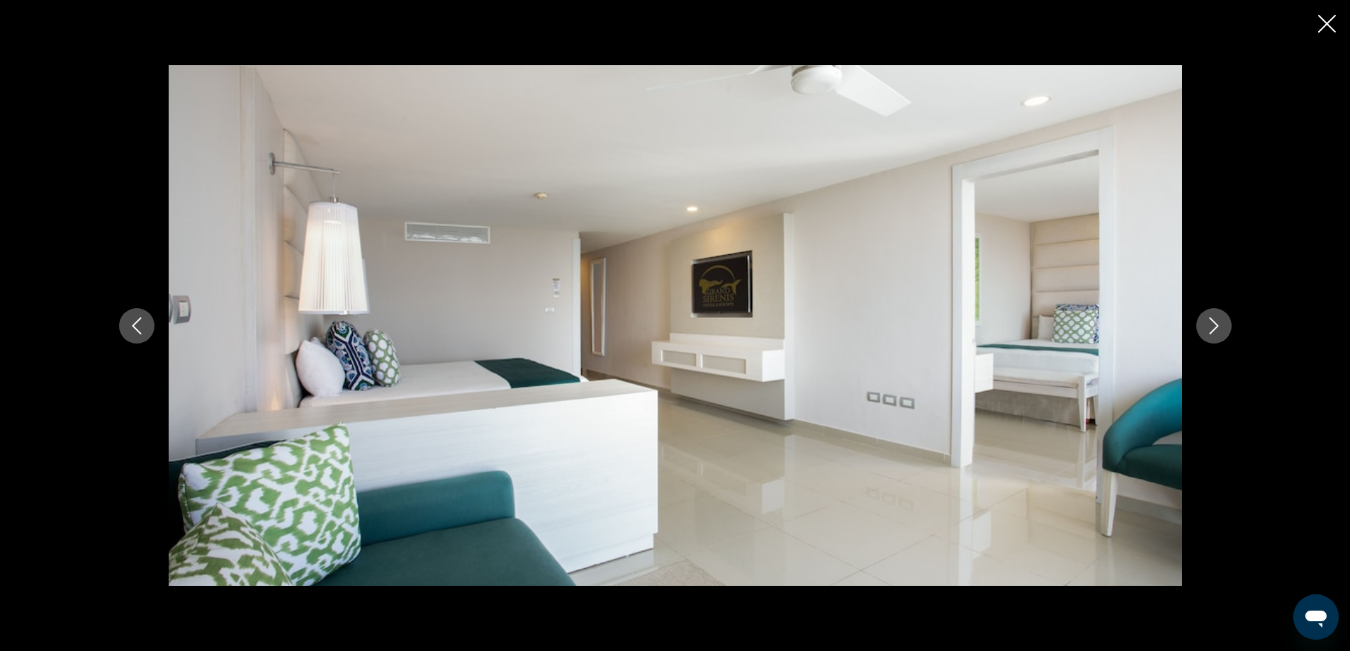
click at [1215, 322] on icon "Next image" at bounding box center [1213, 325] width 17 height 17
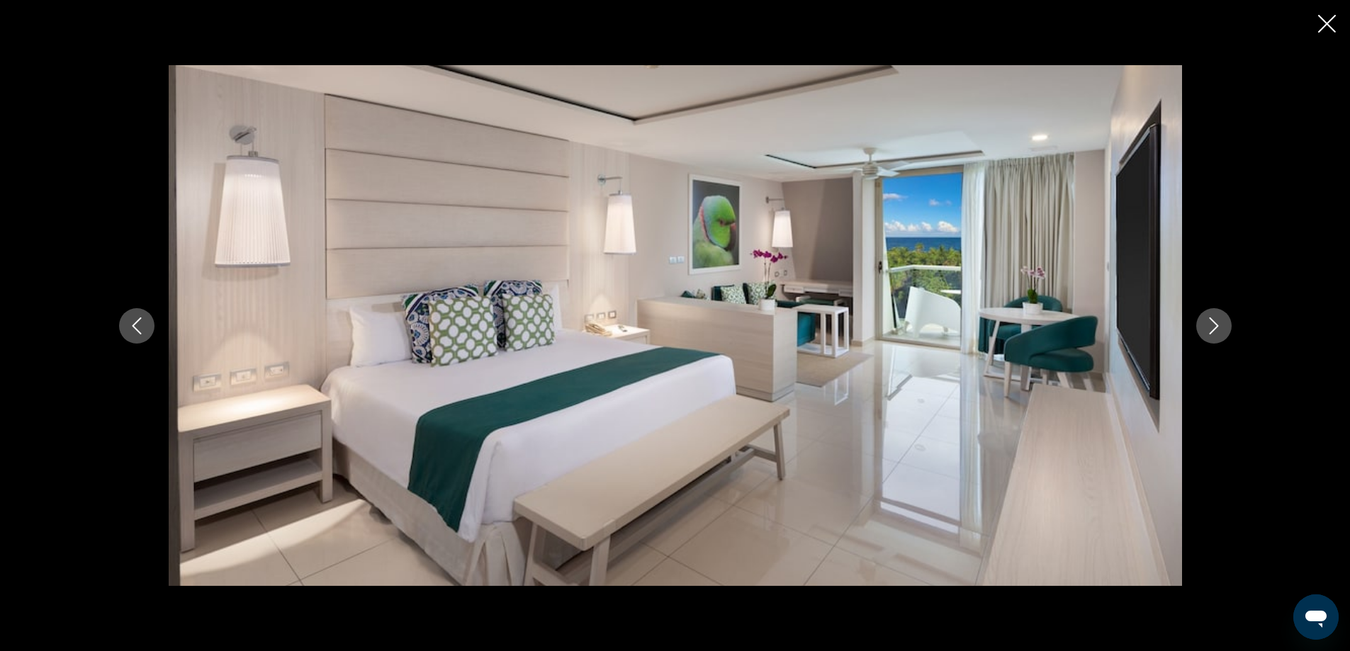
click at [1215, 322] on icon "Next image" at bounding box center [1213, 325] width 17 height 17
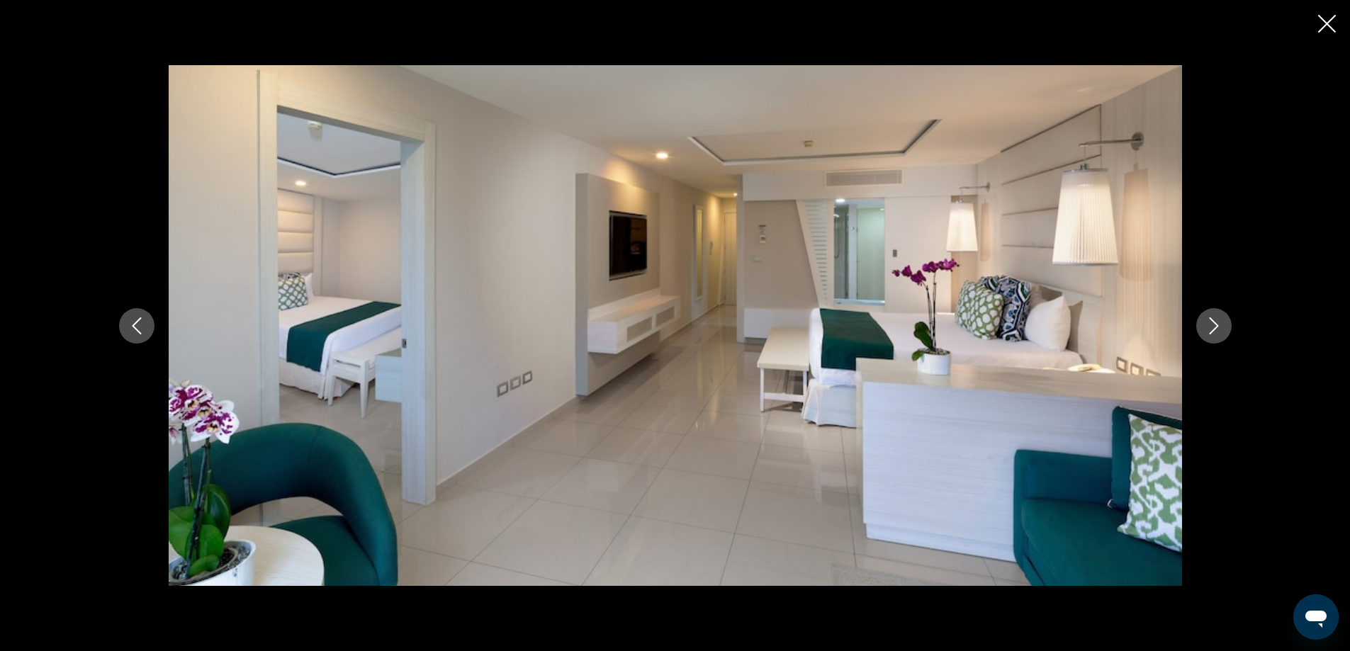
click at [1215, 322] on icon "Next image" at bounding box center [1213, 325] width 17 height 17
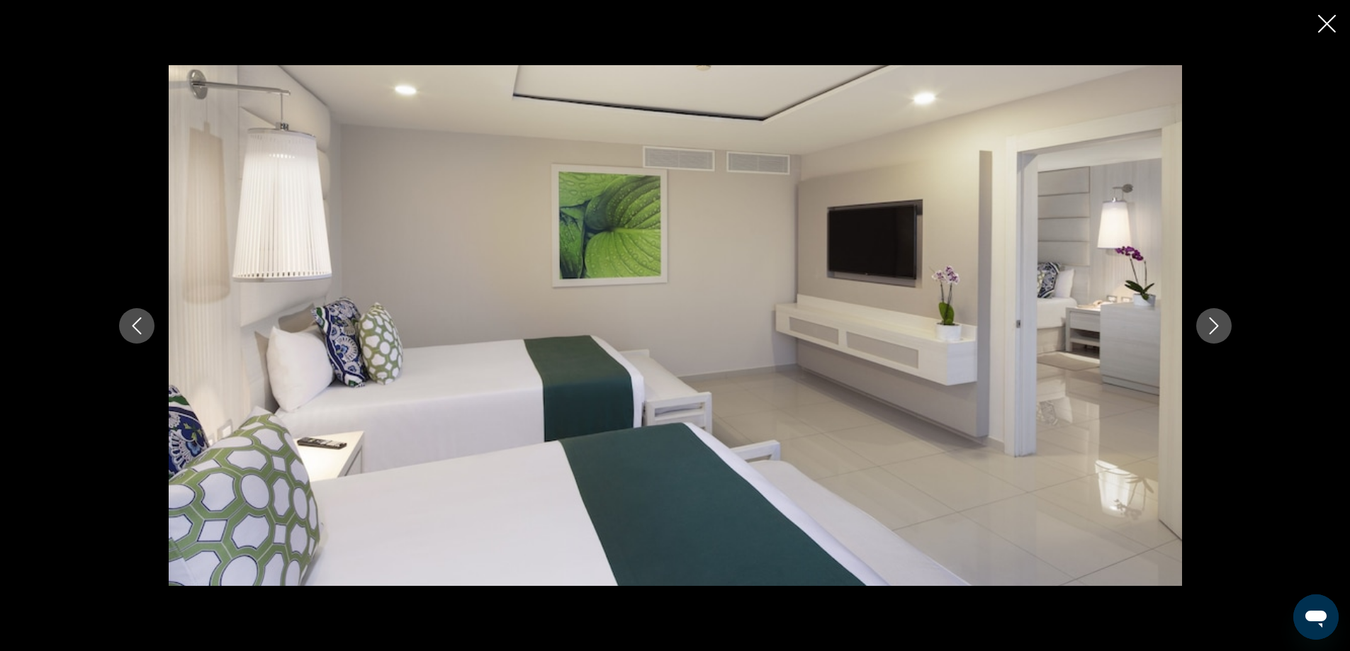
click at [1215, 322] on icon "Next image" at bounding box center [1213, 325] width 17 height 17
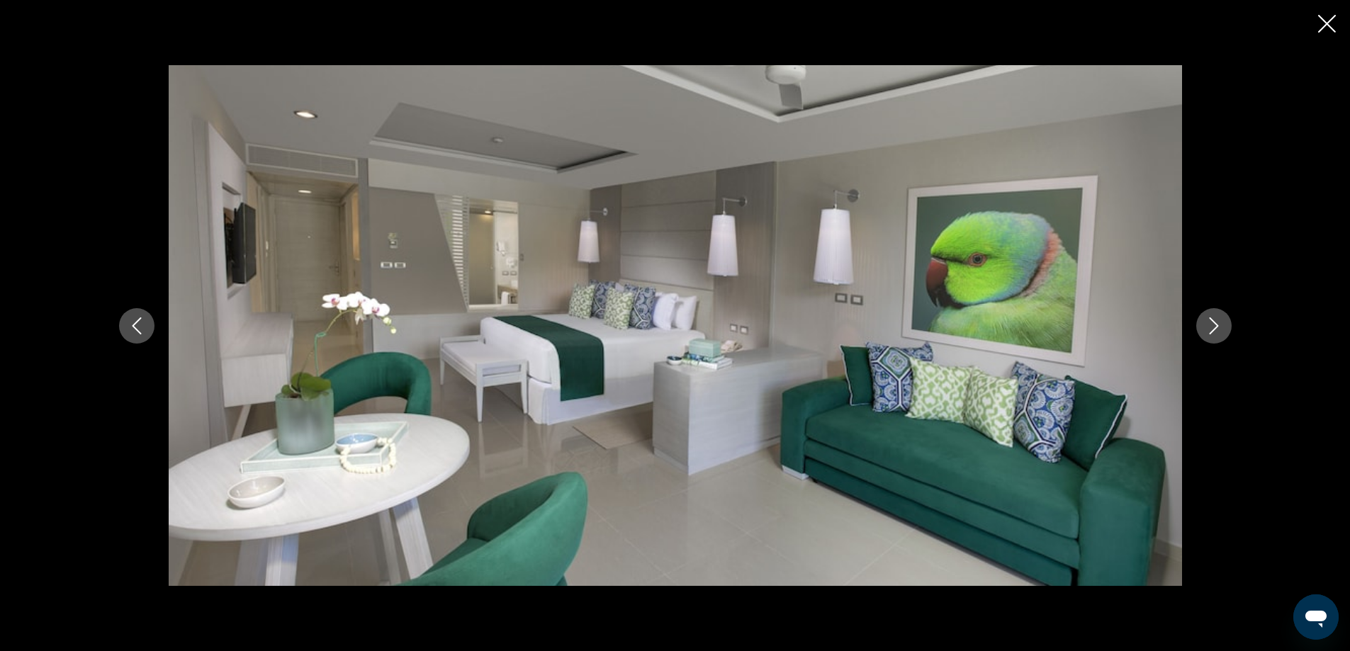
click at [1215, 322] on icon "Next image" at bounding box center [1213, 325] width 17 height 17
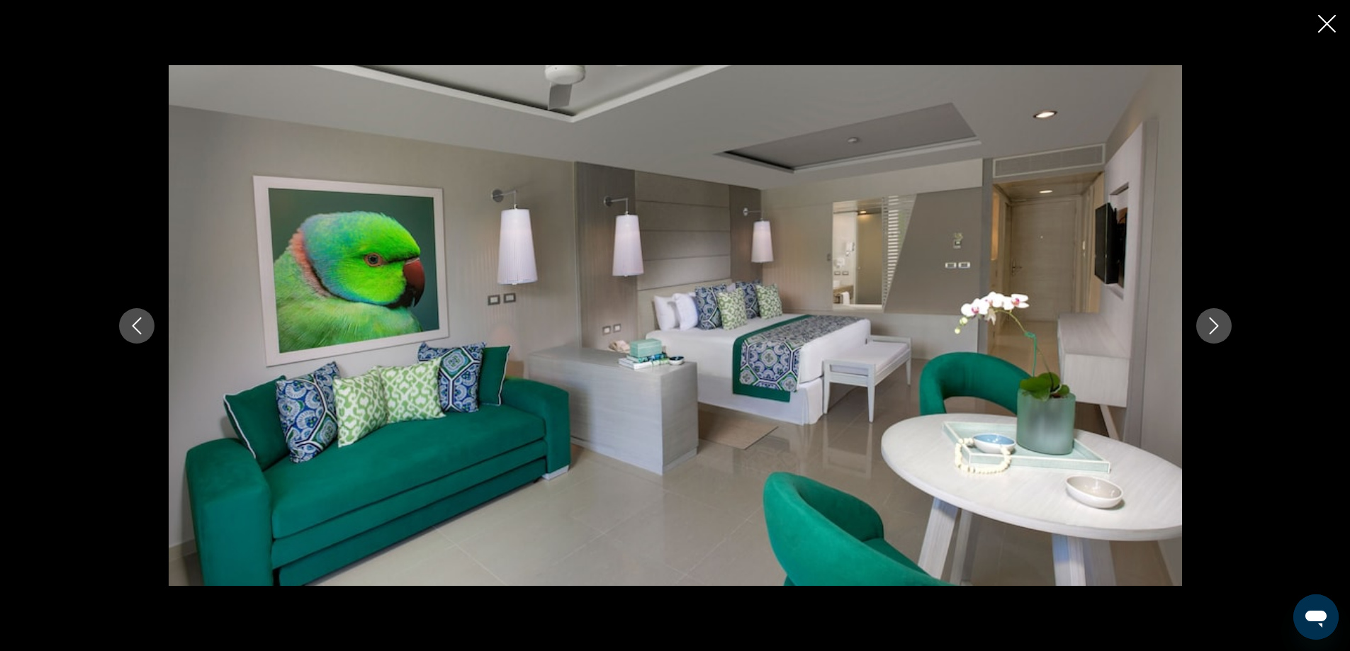
click at [1215, 322] on icon "Next image" at bounding box center [1213, 325] width 17 height 17
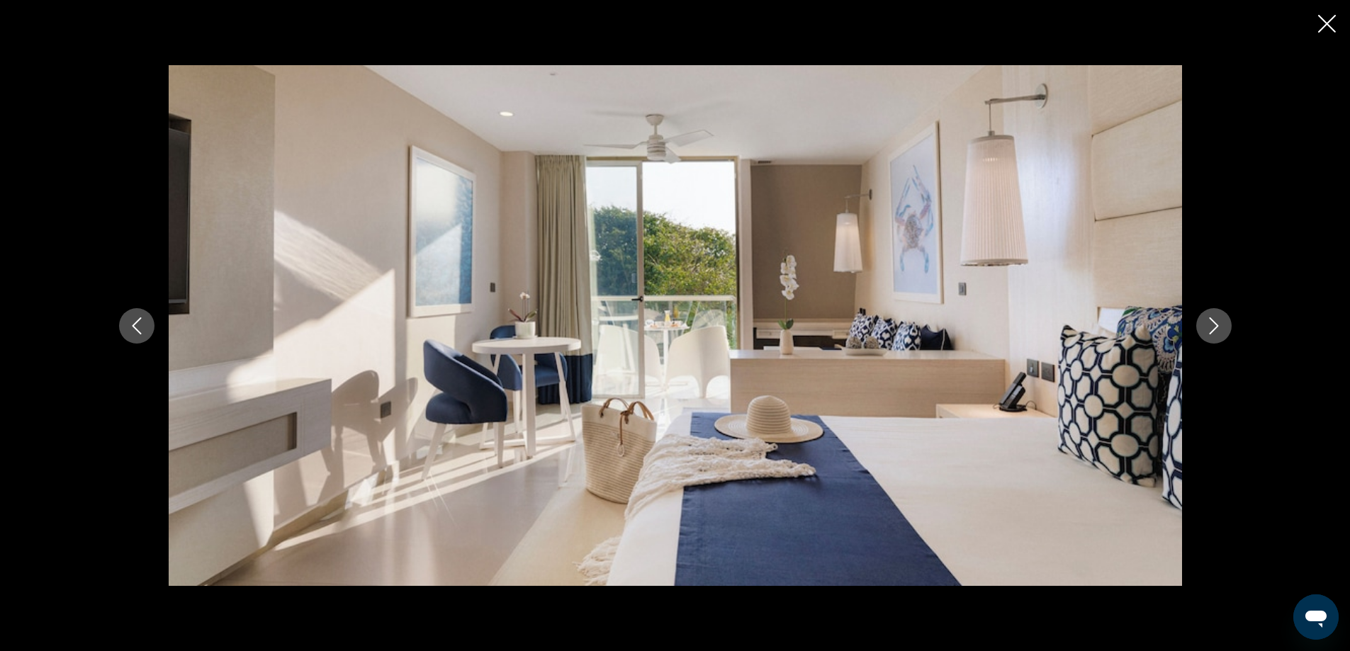
click at [1215, 322] on icon "Next image" at bounding box center [1213, 325] width 17 height 17
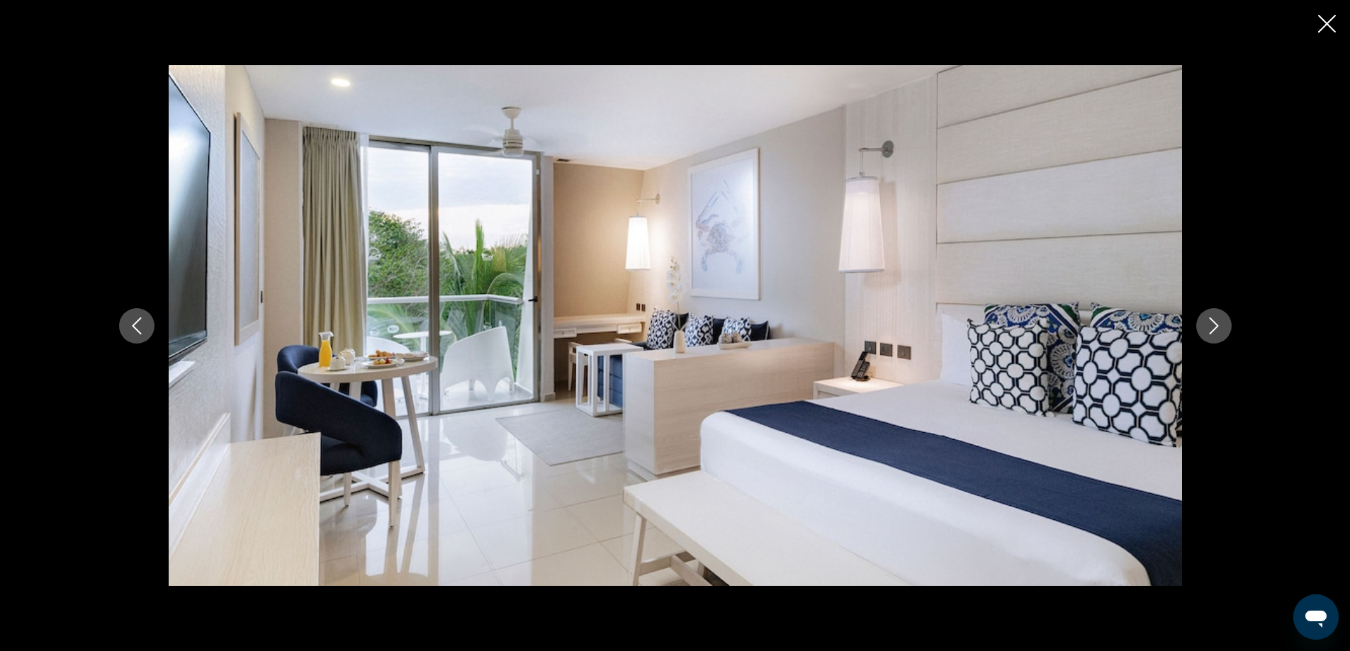
click at [1215, 322] on icon "Next image" at bounding box center [1213, 325] width 17 height 17
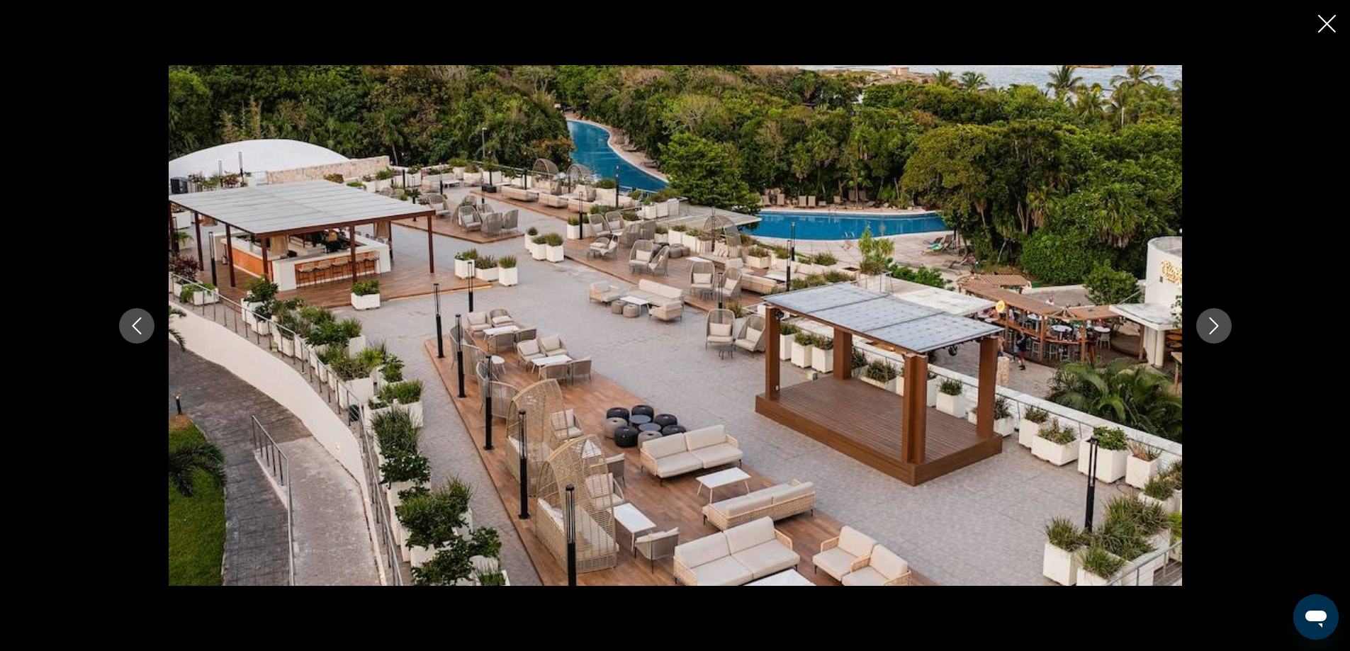
click at [1215, 322] on icon "Next image" at bounding box center [1213, 325] width 17 height 17
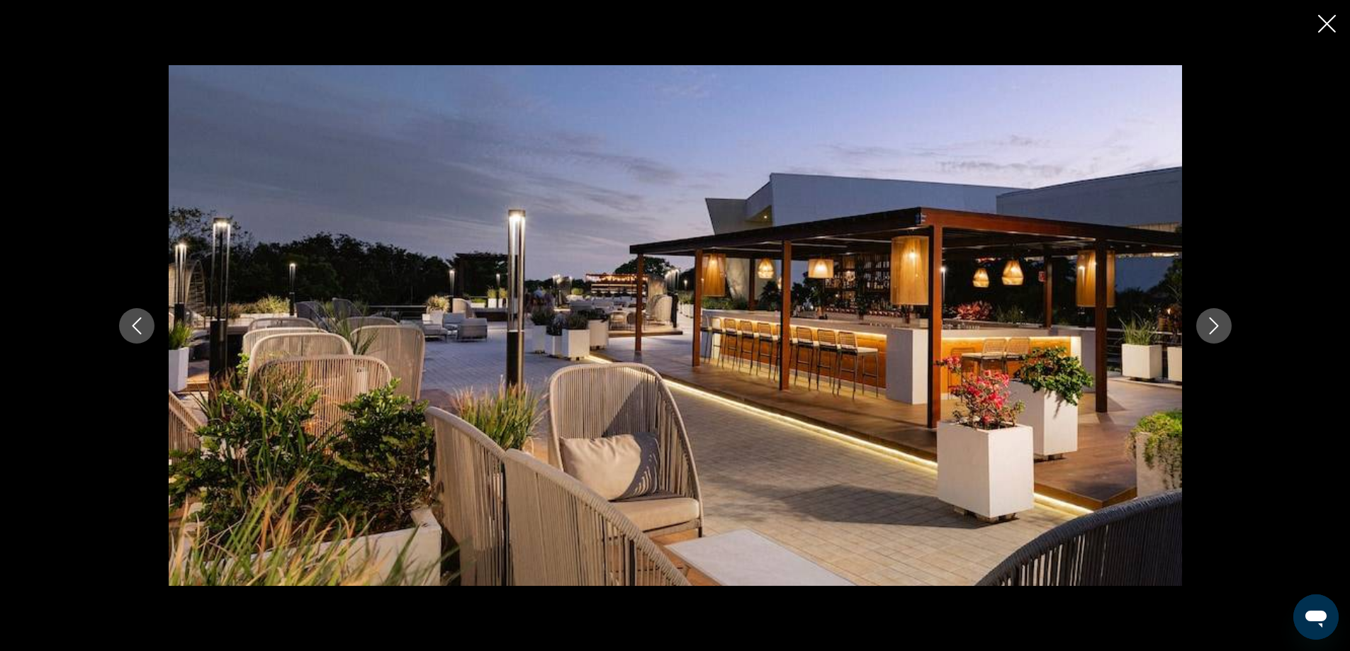
click at [1215, 322] on icon "Next image" at bounding box center [1213, 325] width 17 height 17
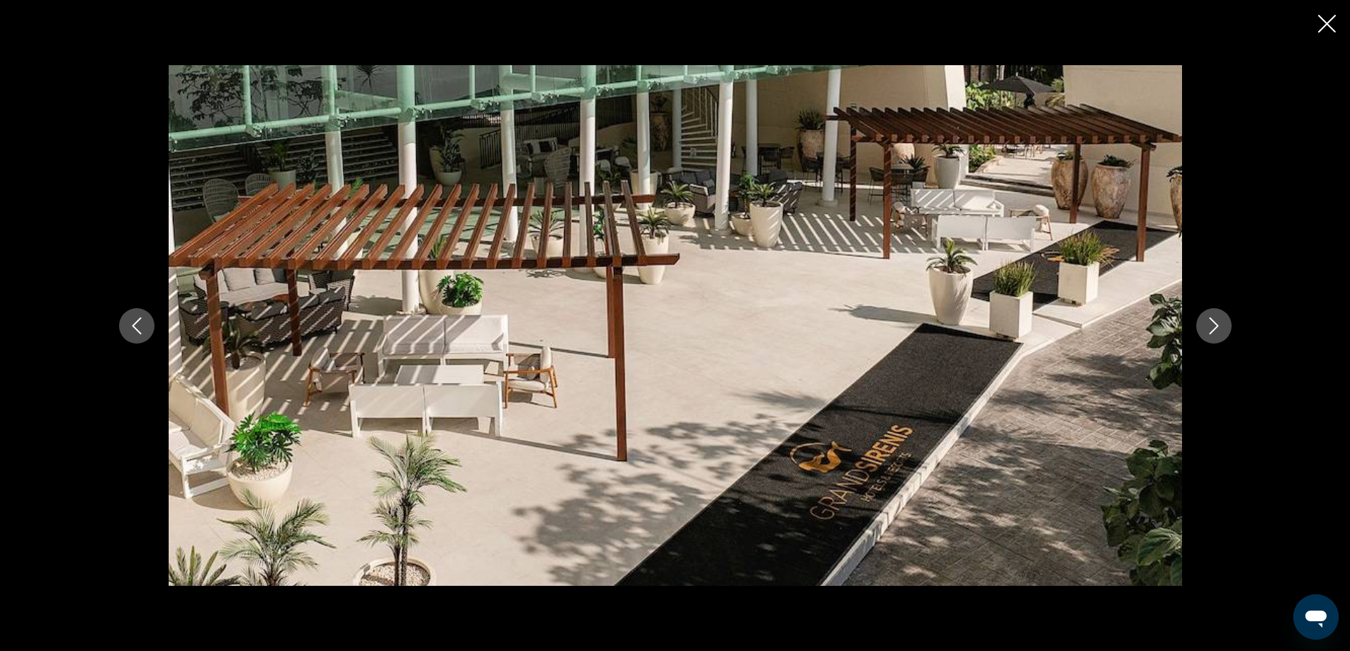
click at [1215, 322] on icon "Next image" at bounding box center [1213, 325] width 17 height 17
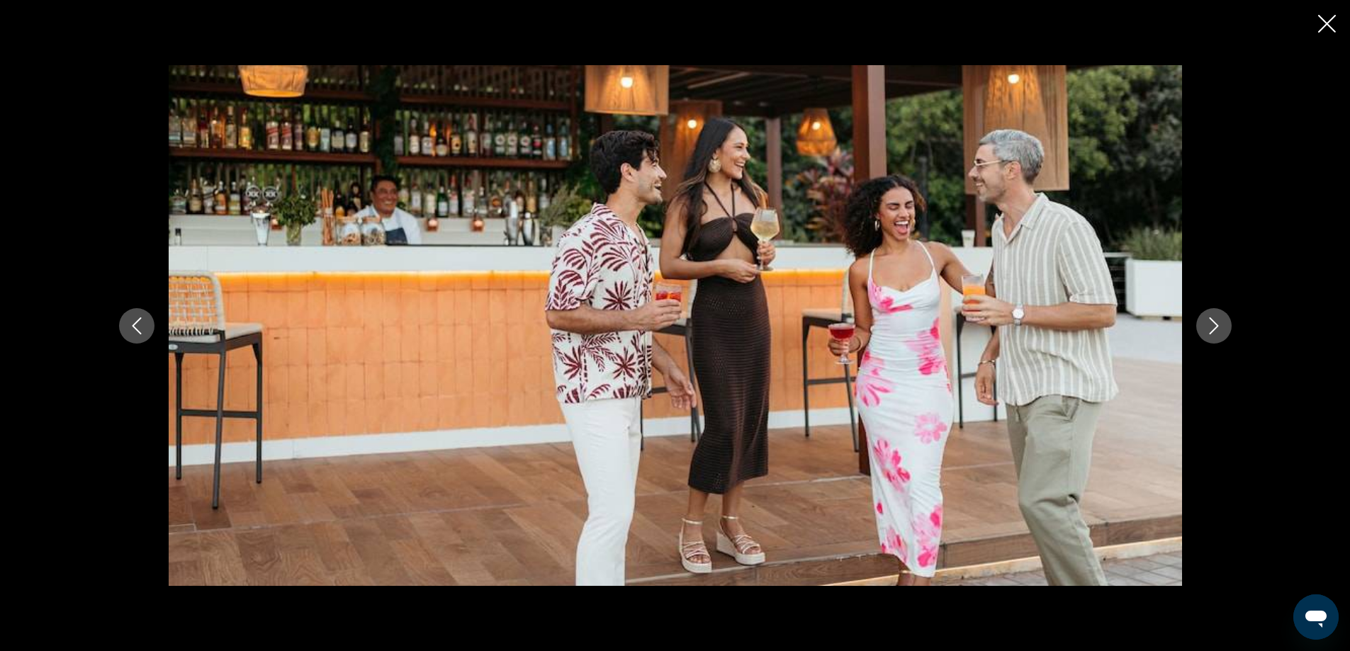
click at [1215, 322] on icon "Next image" at bounding box center [1213, 325] width 17 height 17
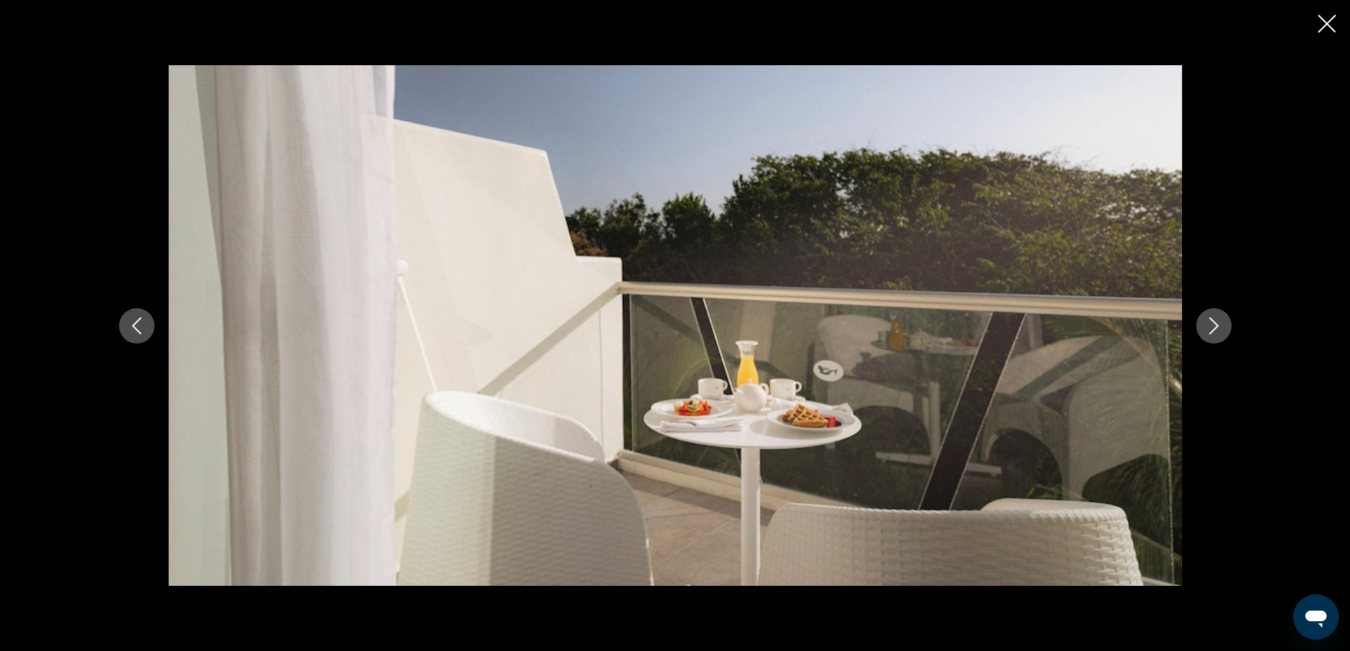
click at [1215, 322] on icon "Next image" at bounding box center [1213, 325] width 17 height 17
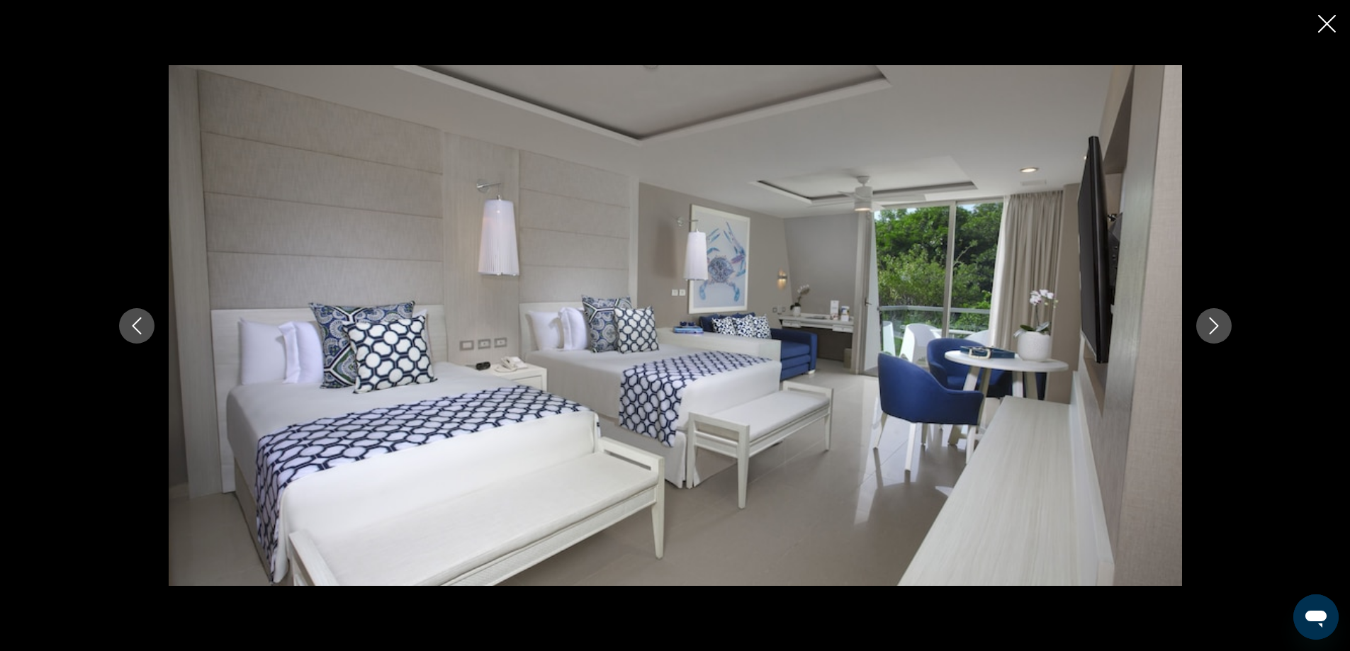
click at [1215, 322] on icon "Next image" at bounding box center [1213, 325] width 17 height 17
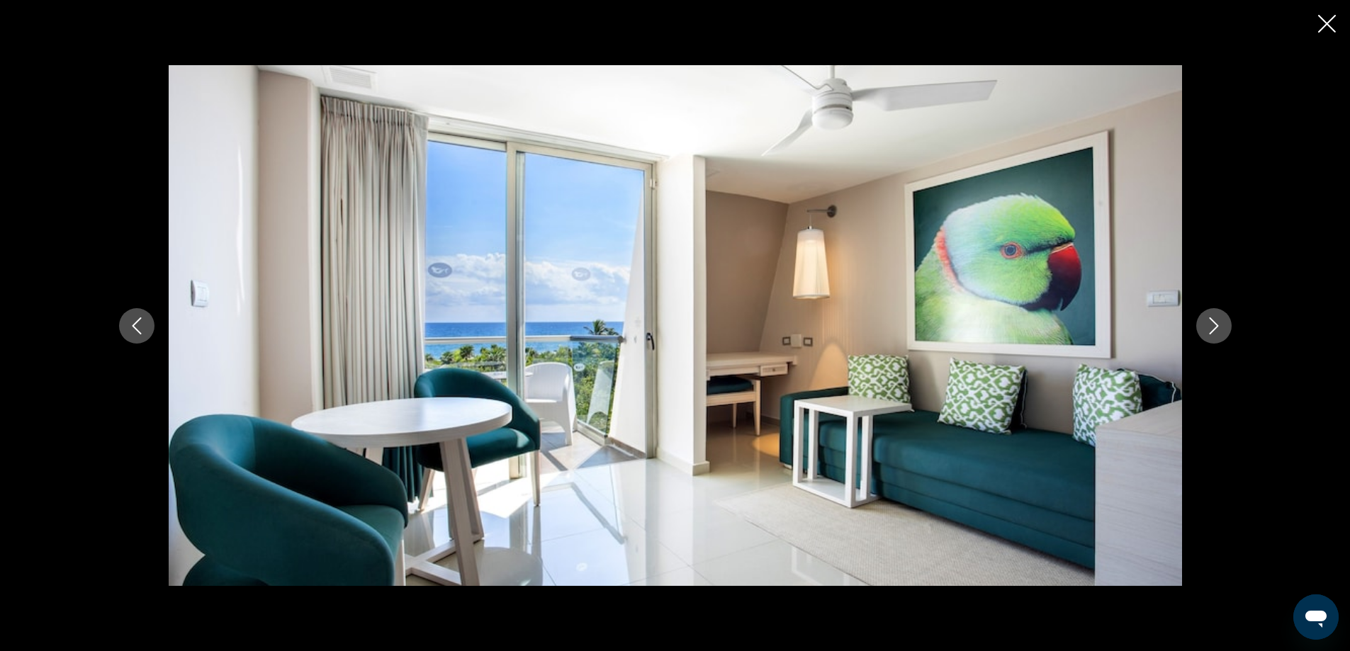
click at [1215, 322] on icon "Next image" at bounding box center [1213, 325] width 17 height 17
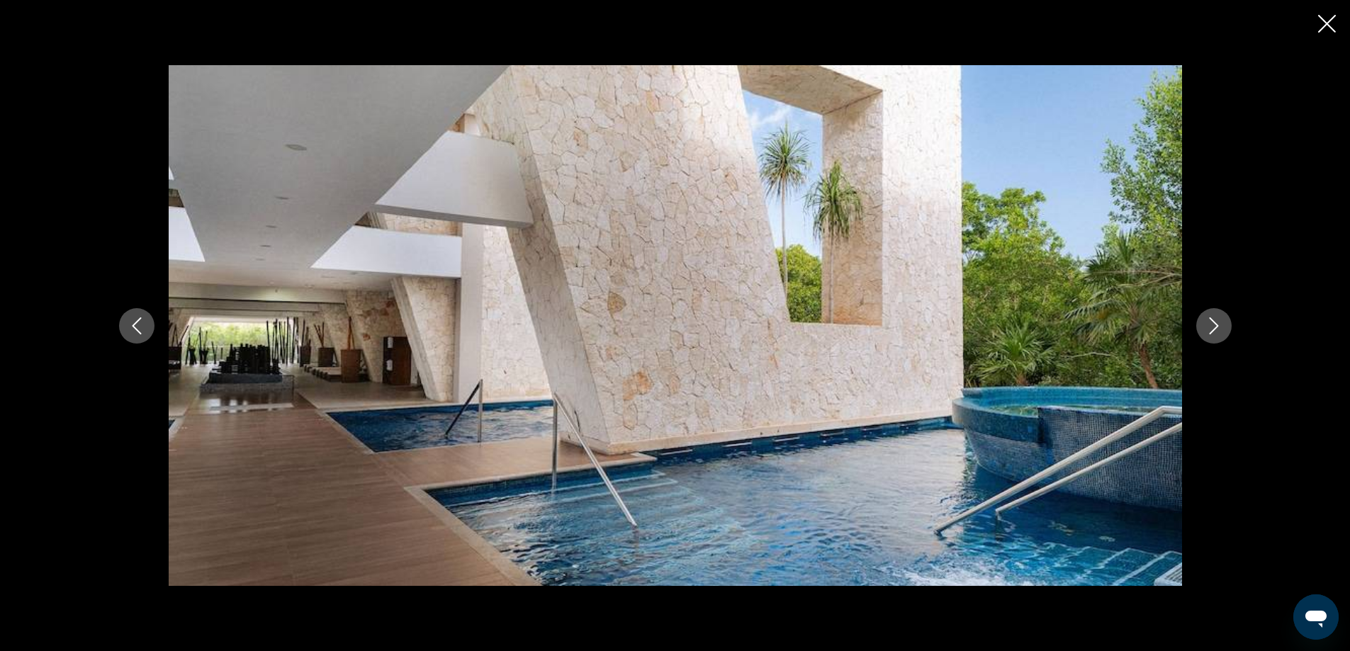
click at [1215, 322] on icon "Next image" at bounding box center [1213, 325] width 17 height 17
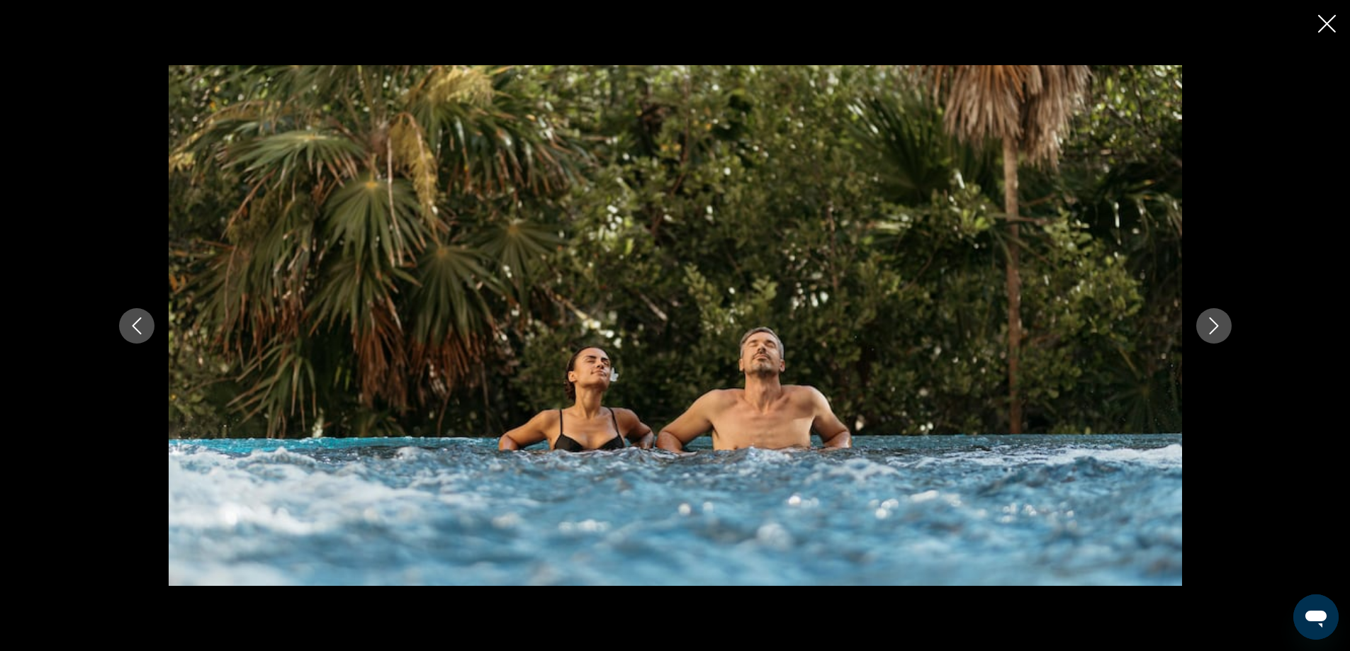
click at [1215, 322] on icon "Next image" at bounding box center [1213, 325] width 17 height 17
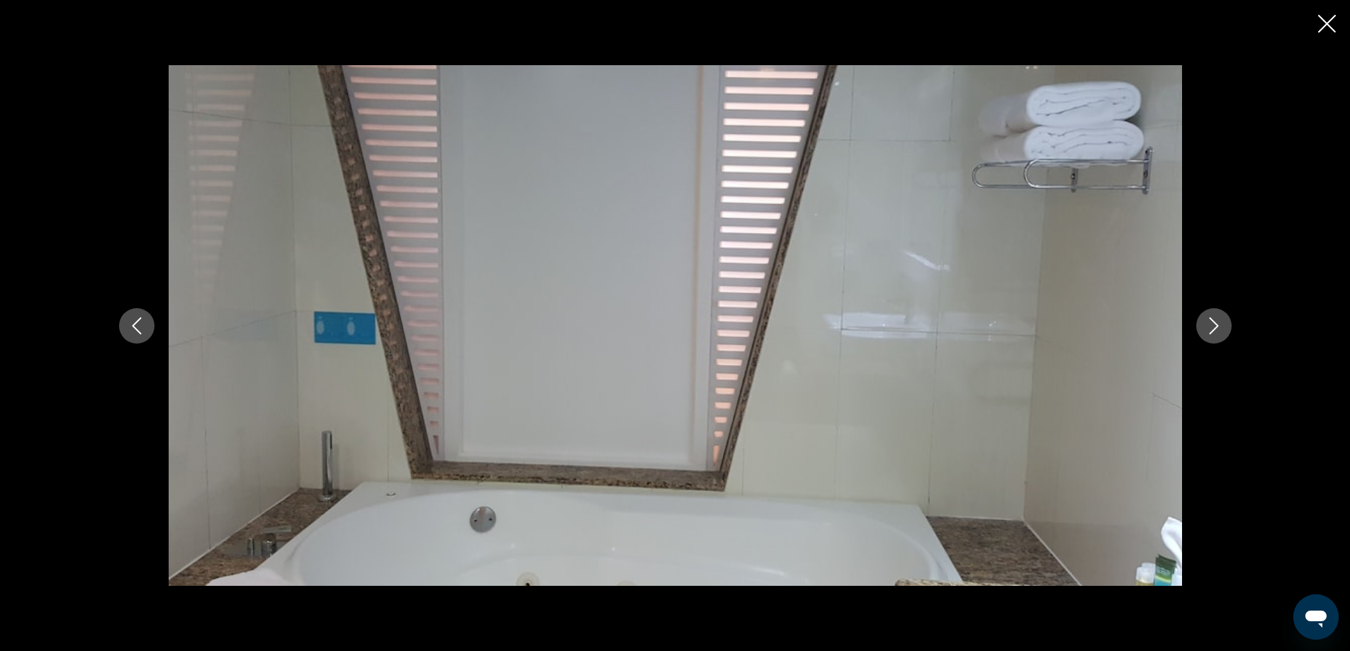
click at [1215, 322] on icon "Next image" at bounding box center [1213, 325] width 17 height 17
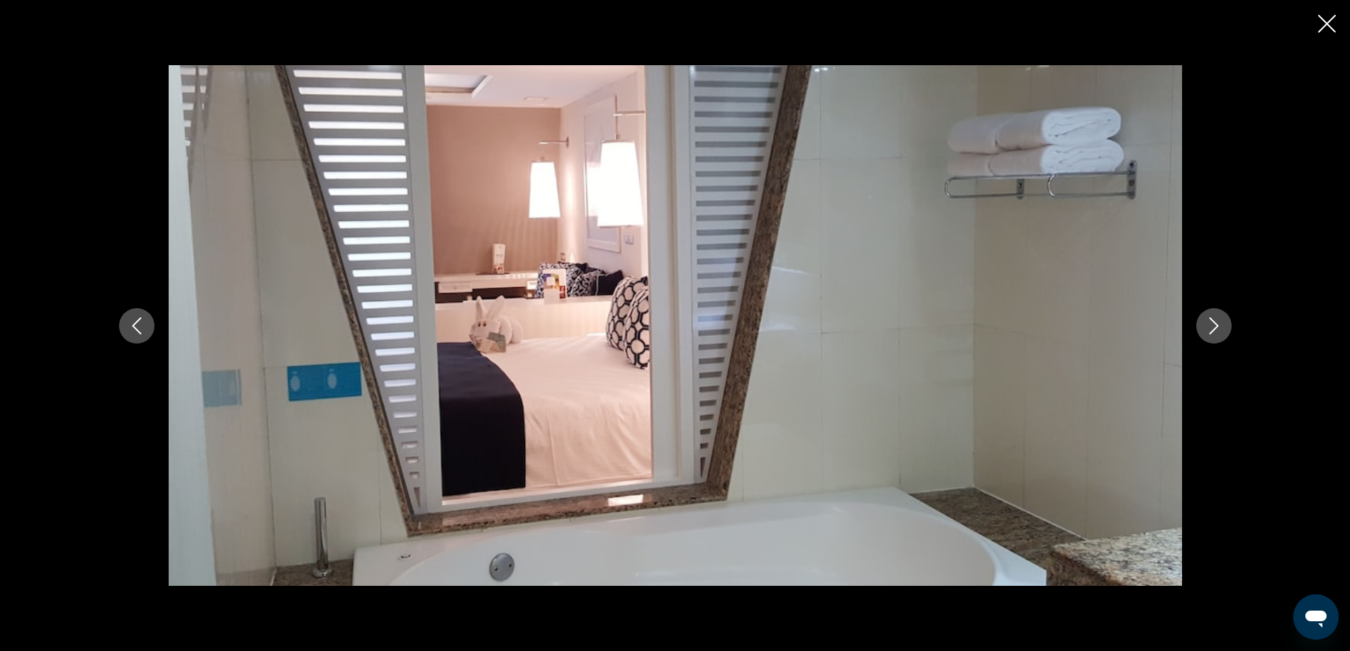
click at [1215, 322] on icon "Next image" at bounding box center [1213, 325] width 17 height 17
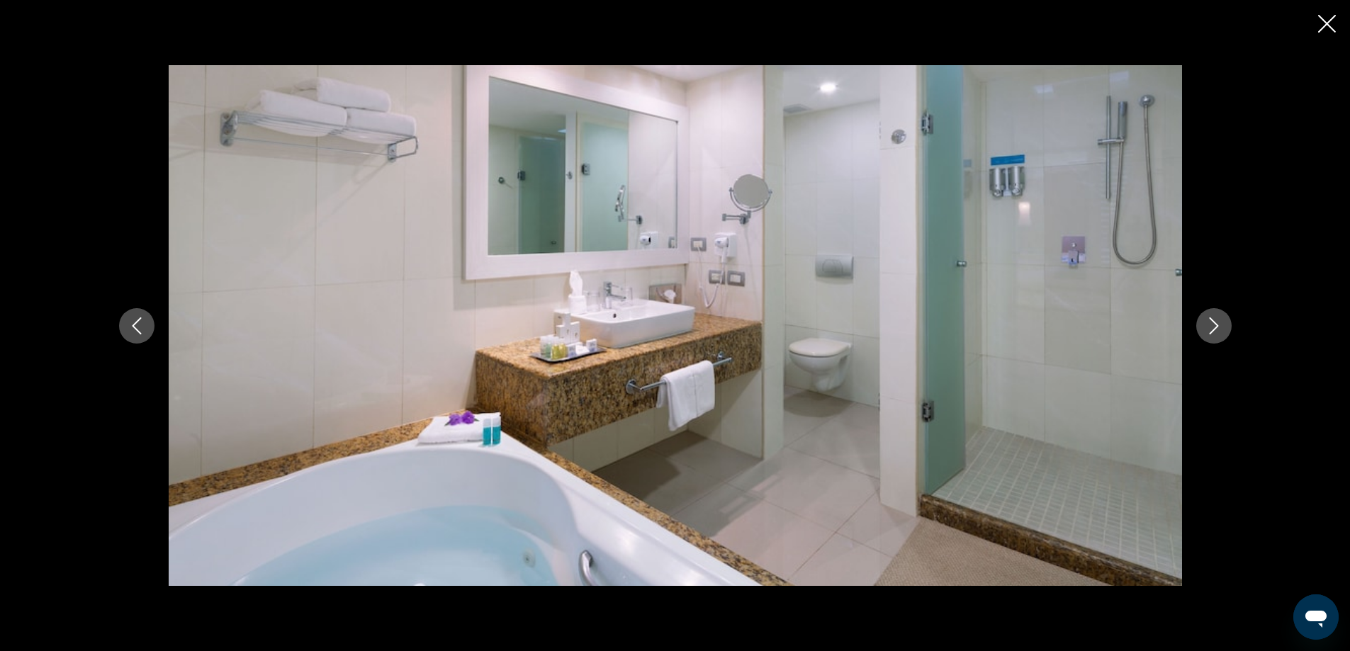
click at [1215, 322] on icon "Next image" at bounding box center [1213, 325] width 17 height 17
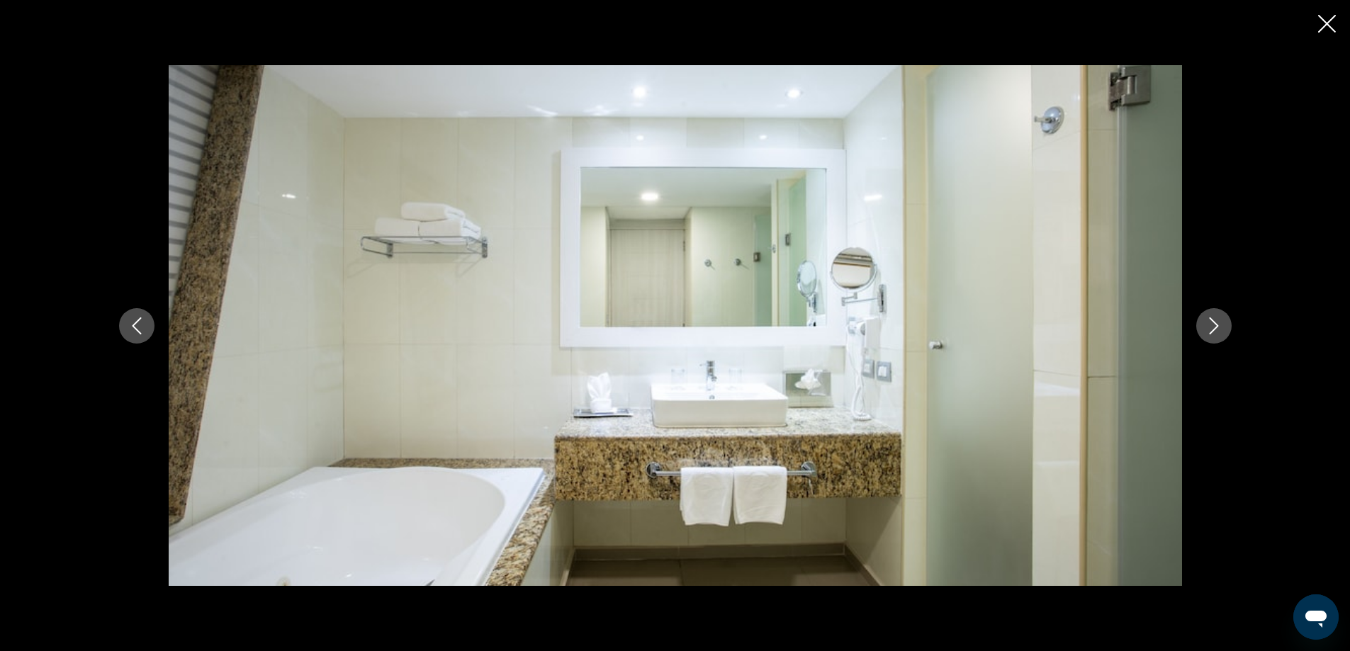
click at [1215, 322] on icon "Next image" at bounding box center [1213, 325] width 17 height 17
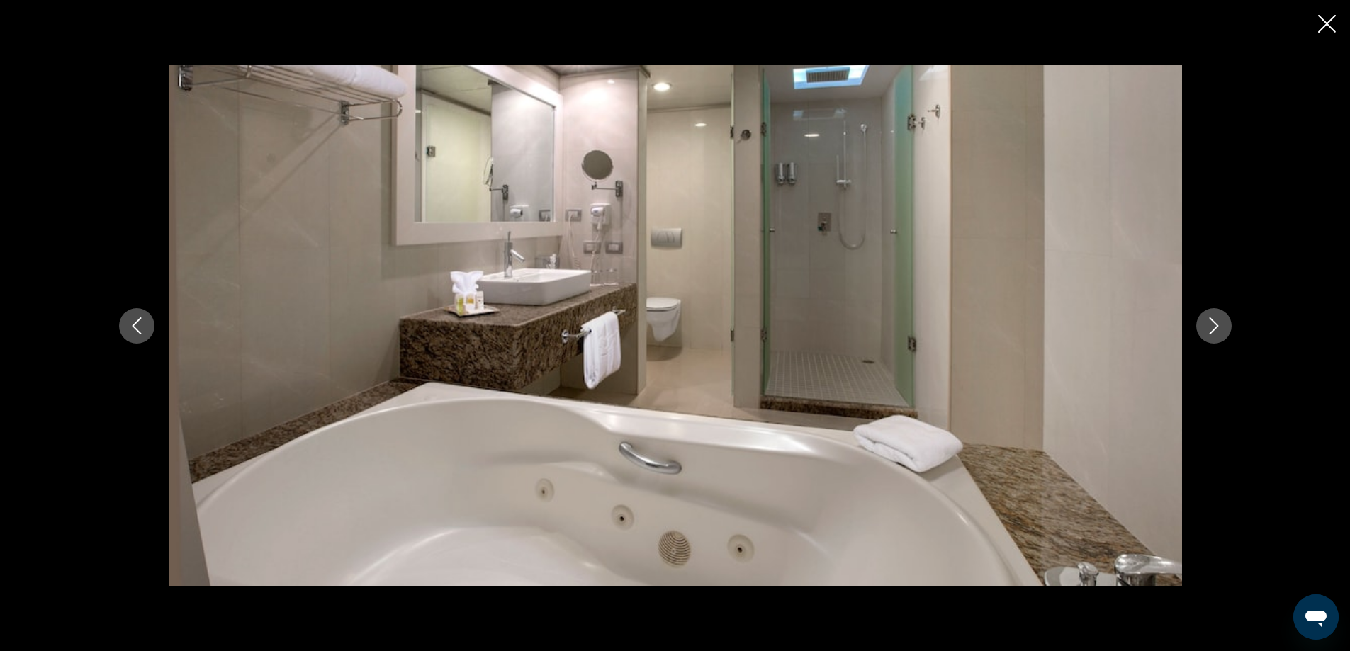
click at [1215, 322] on icon "Next image" at bounding box center [1213, 325] width 17 height 17
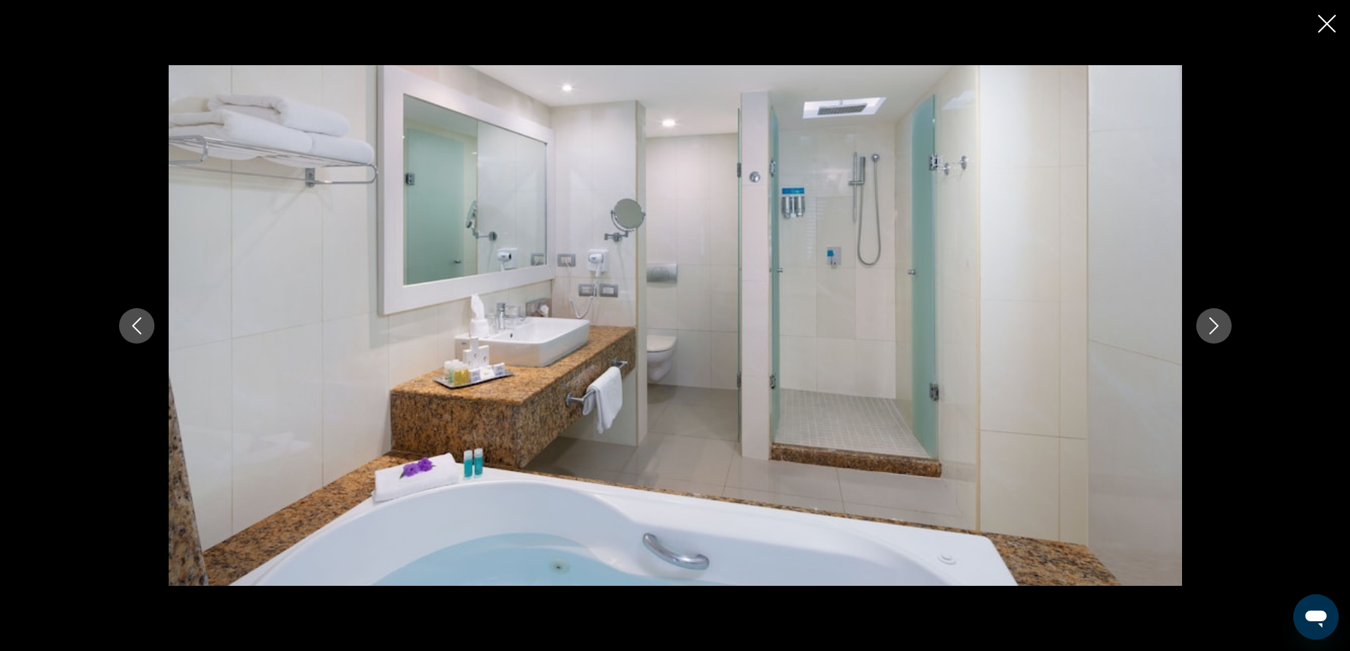
click at [1215, 322] on icon "Next image" at bounding box center [1213, 325] width 17 height 17
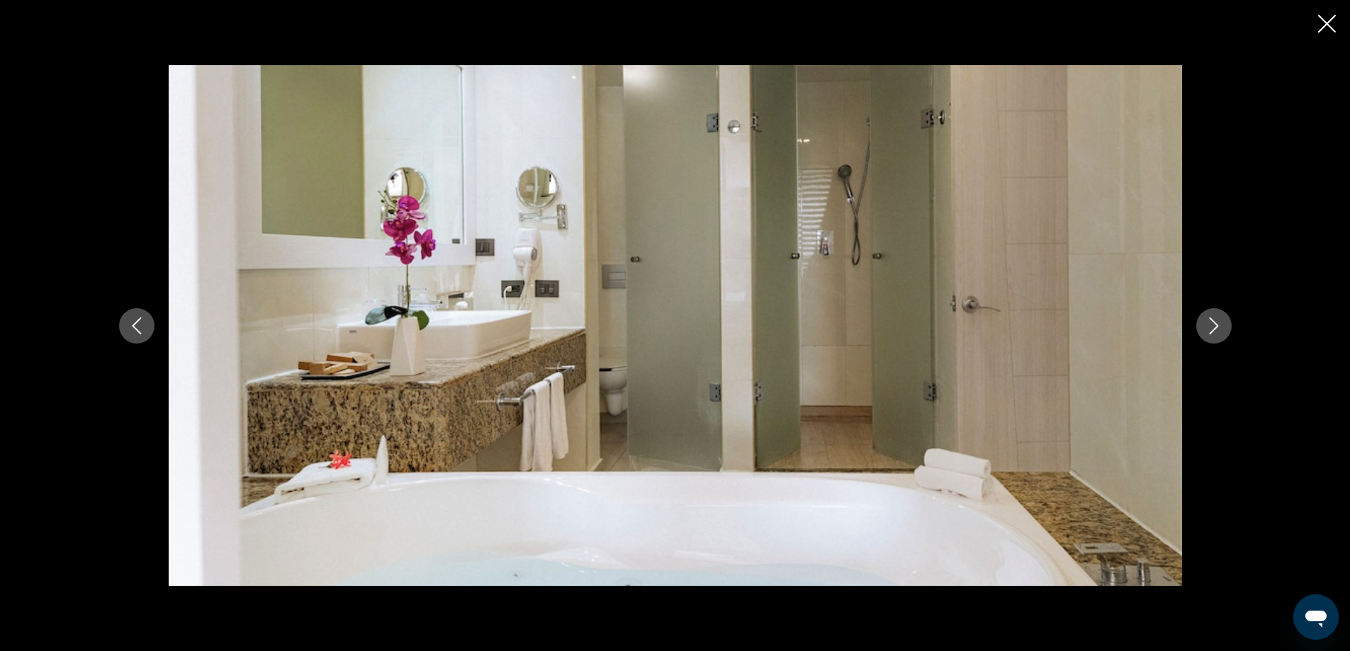
click at [1215, 322] on icon "Next image" at bounding box center [1213, 325] width 17 height 17
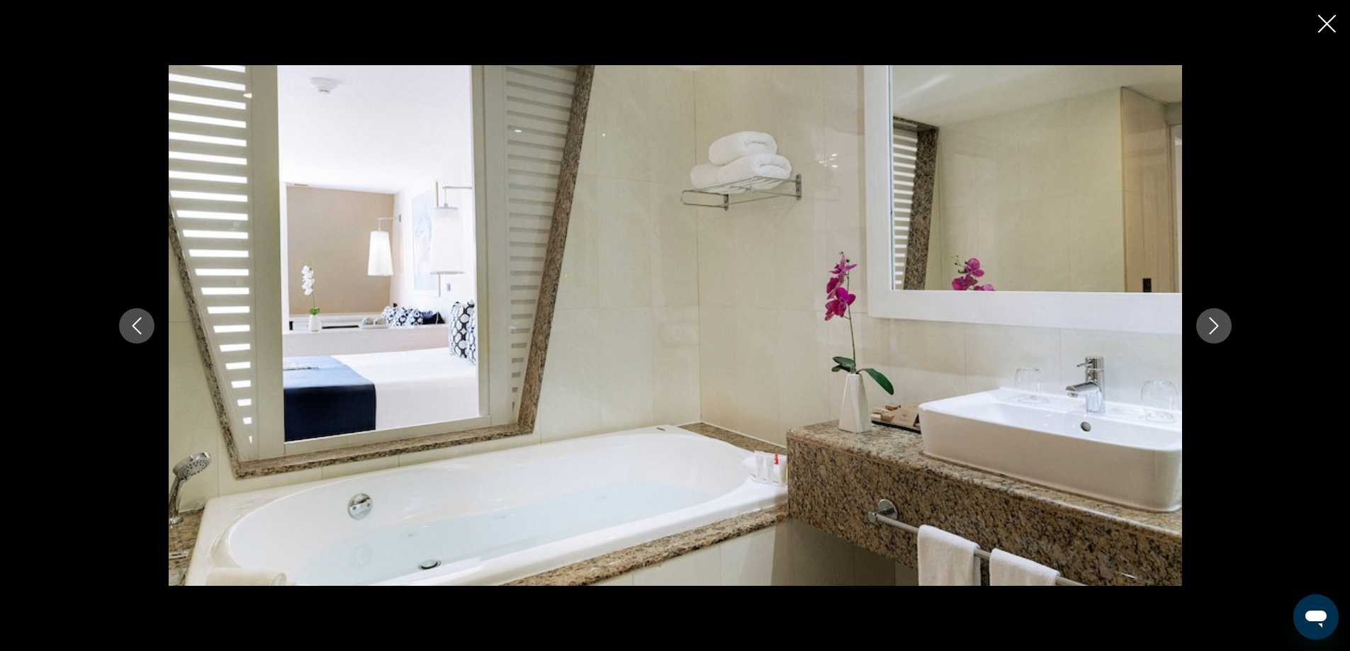
click at [1215, 322] on icon "Next image" at bounding box center [1213, 325] width 17 height 17
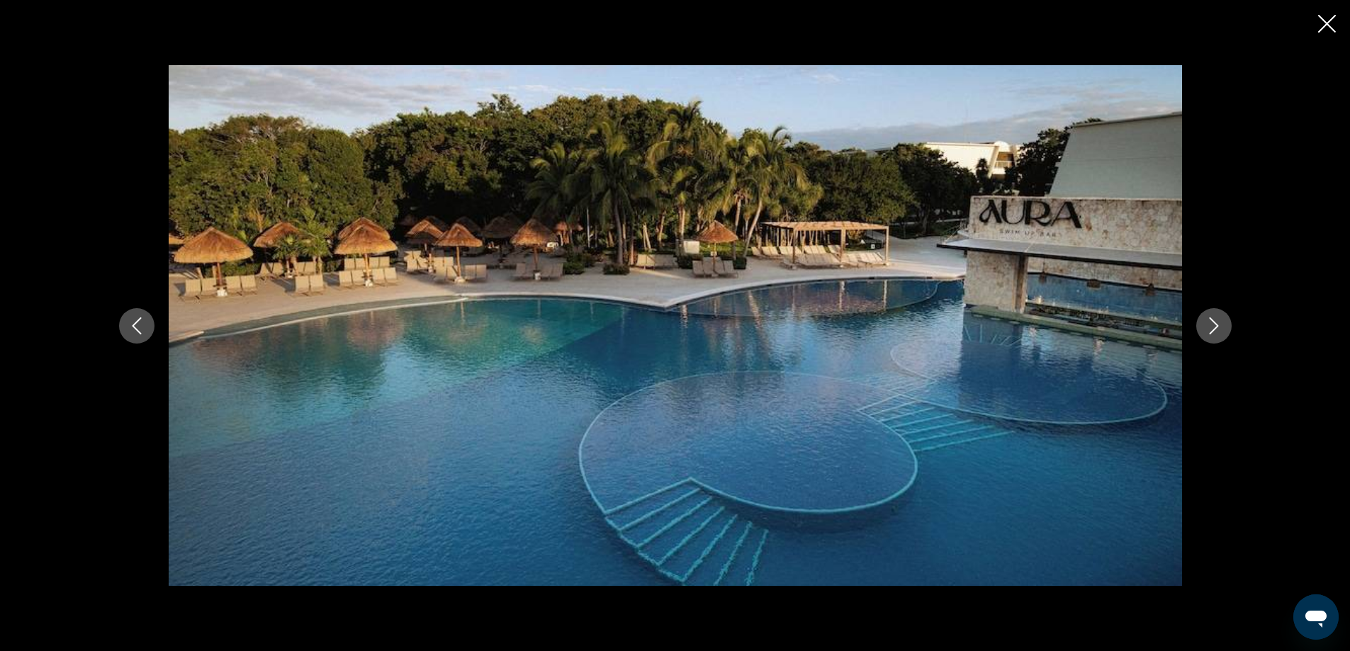
click at [1215, 322] on icon "Next image" at bounding box center [1213, 325] width 17 height 17
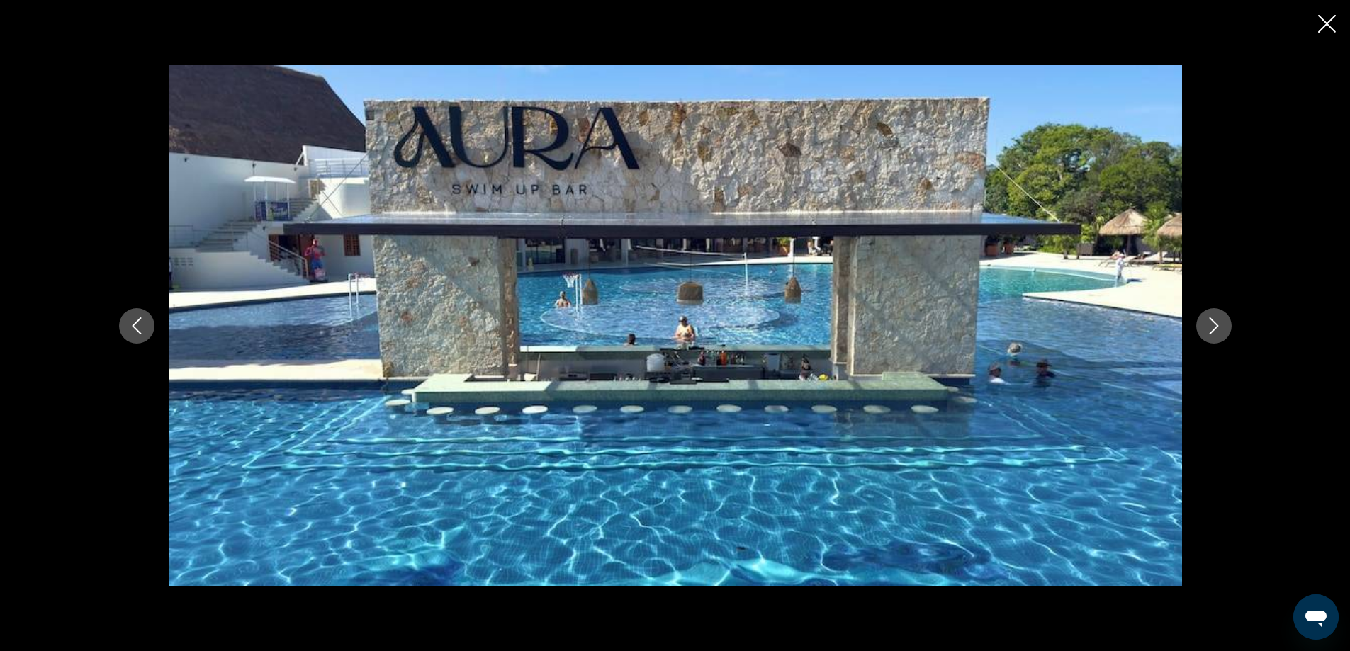
click at [1215, 322] on icon "Next image" at bounding box center [1213, 325] width 17 height 17
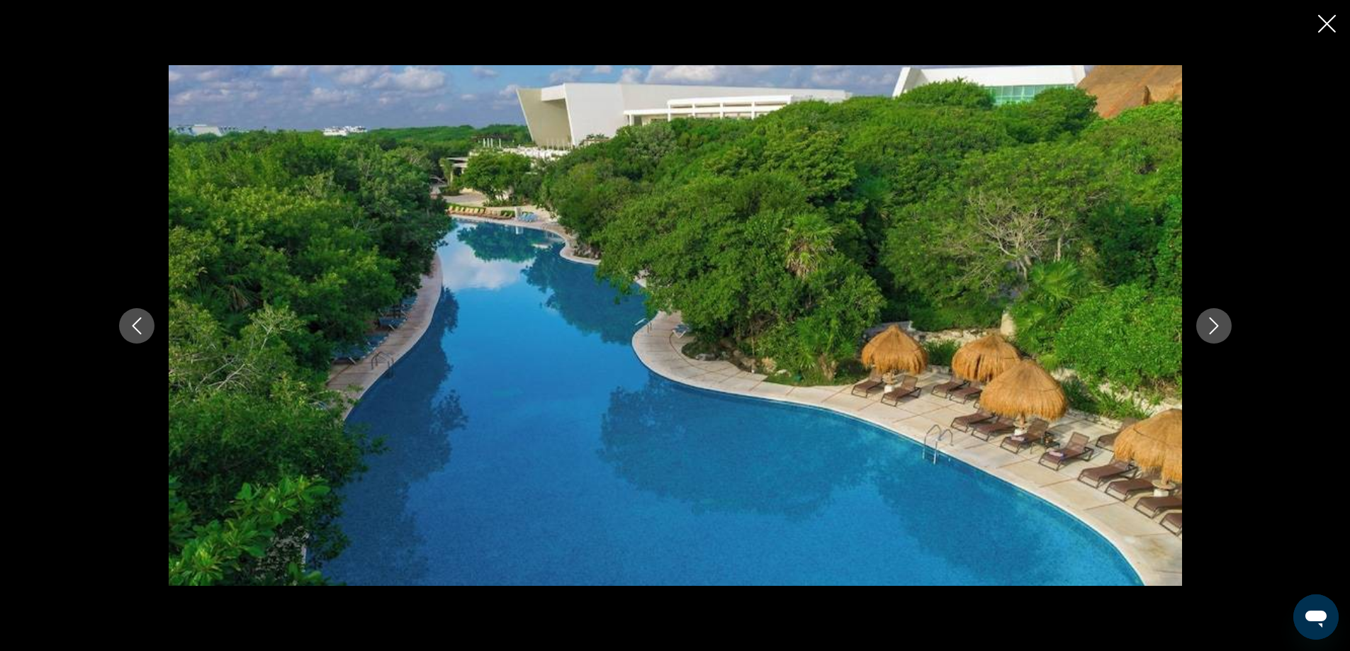
click at [1215, 322] on icon "Next image" at bounding box center [1213, 325] width 17 height 17
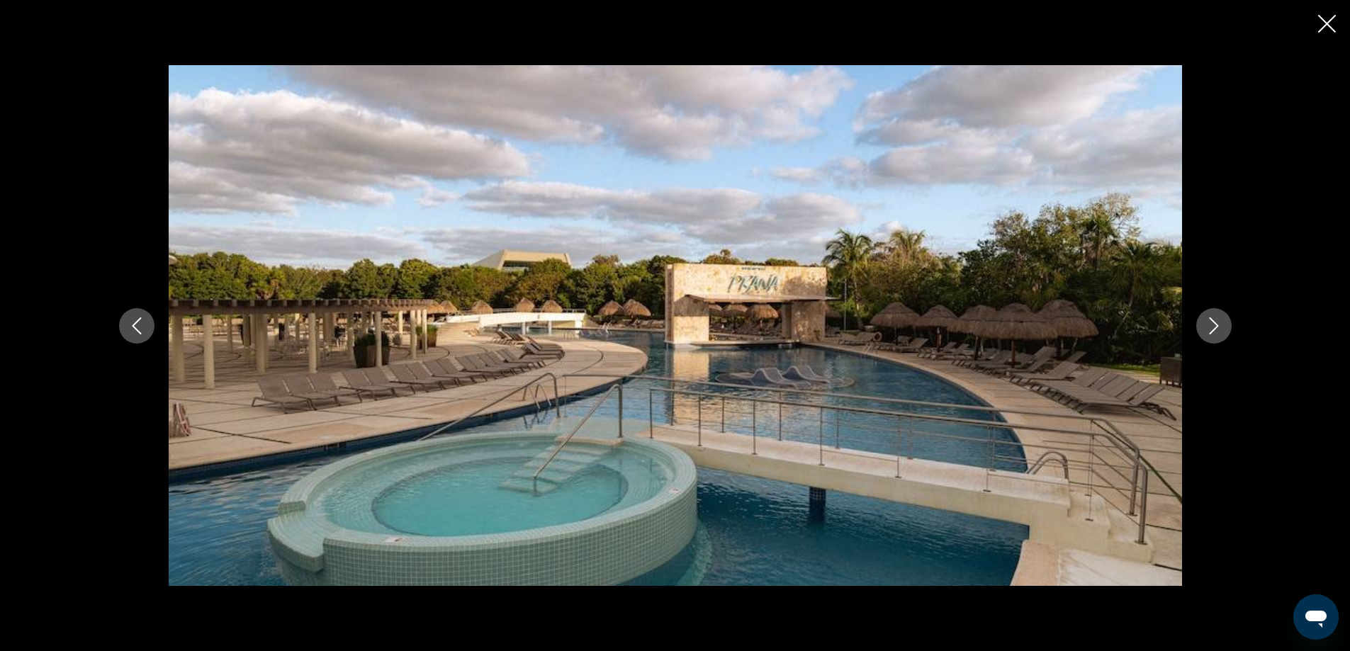
click at [1215, 322] on icon "Next image" at bounding box center [1213, 325] width 17 height 17
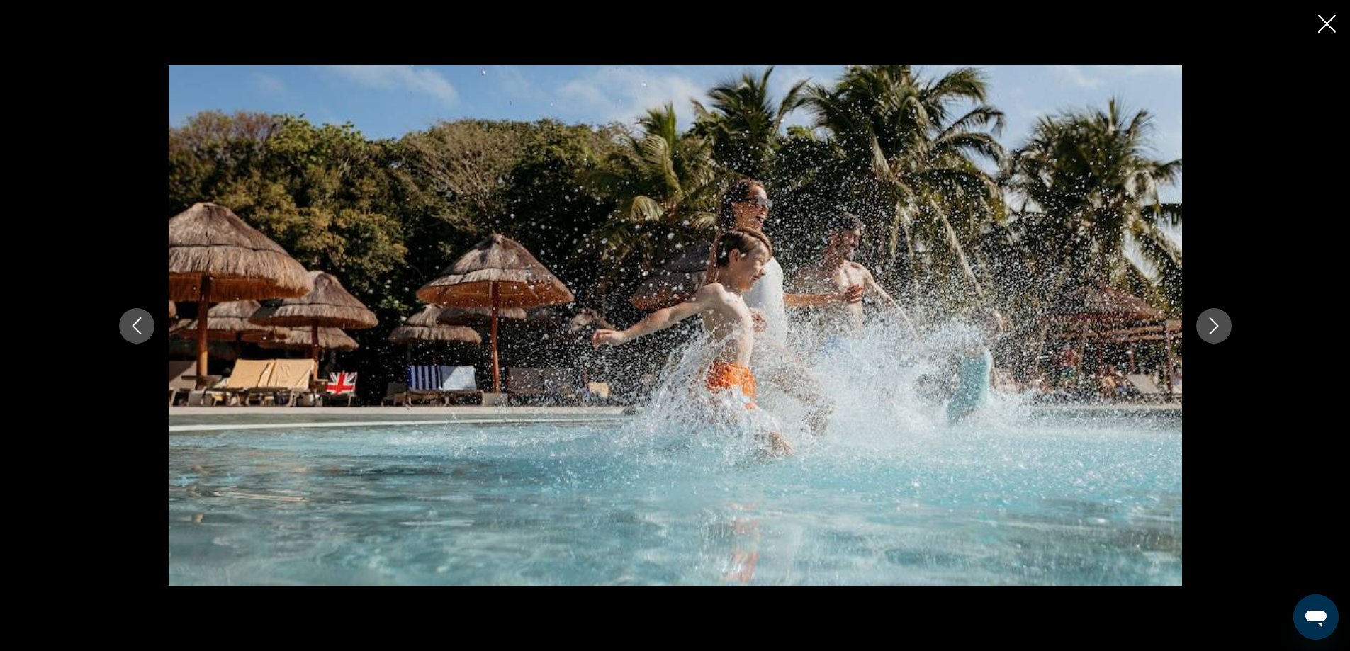
click at [1215, 322] on icon "Next image" at bounding box center [1213, 325] width 17 height 17
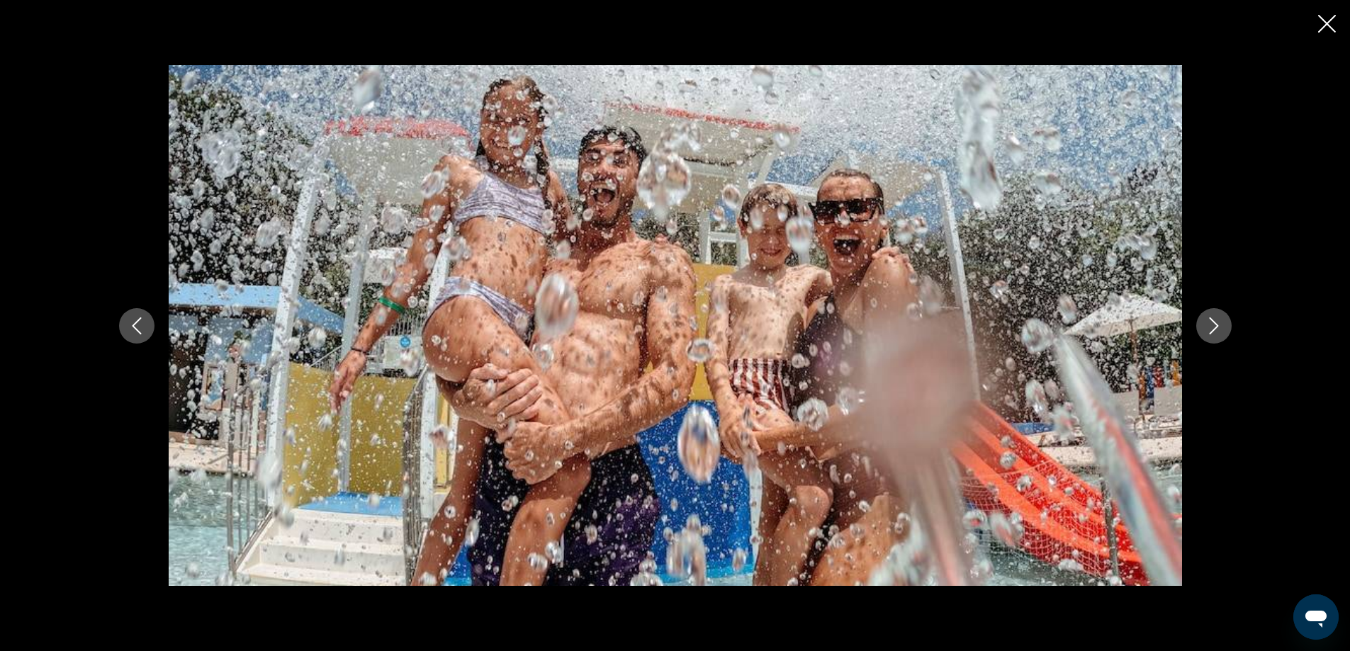
click at [1215, 322] on icon "Next image" at bounding box center [1213, 325] width 17 height 17
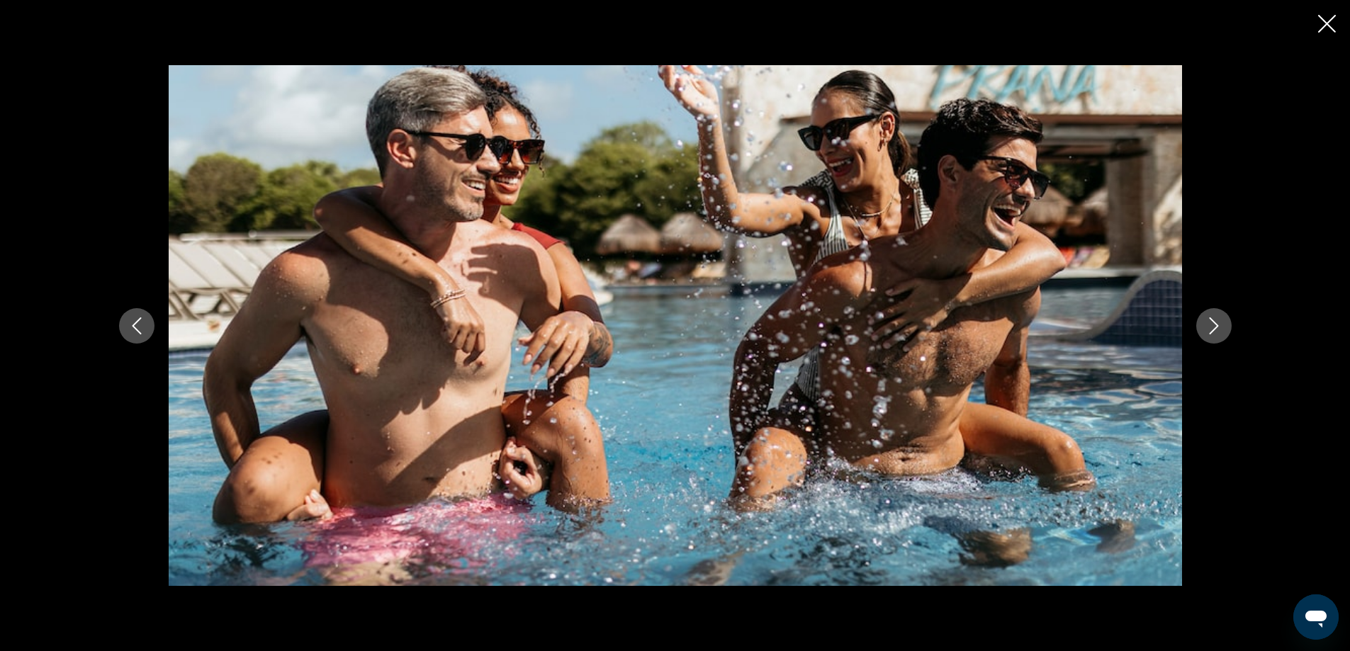
click at [1215, 322] on icon "Next image" at bounding box center [1213, 325] width 17 height 17
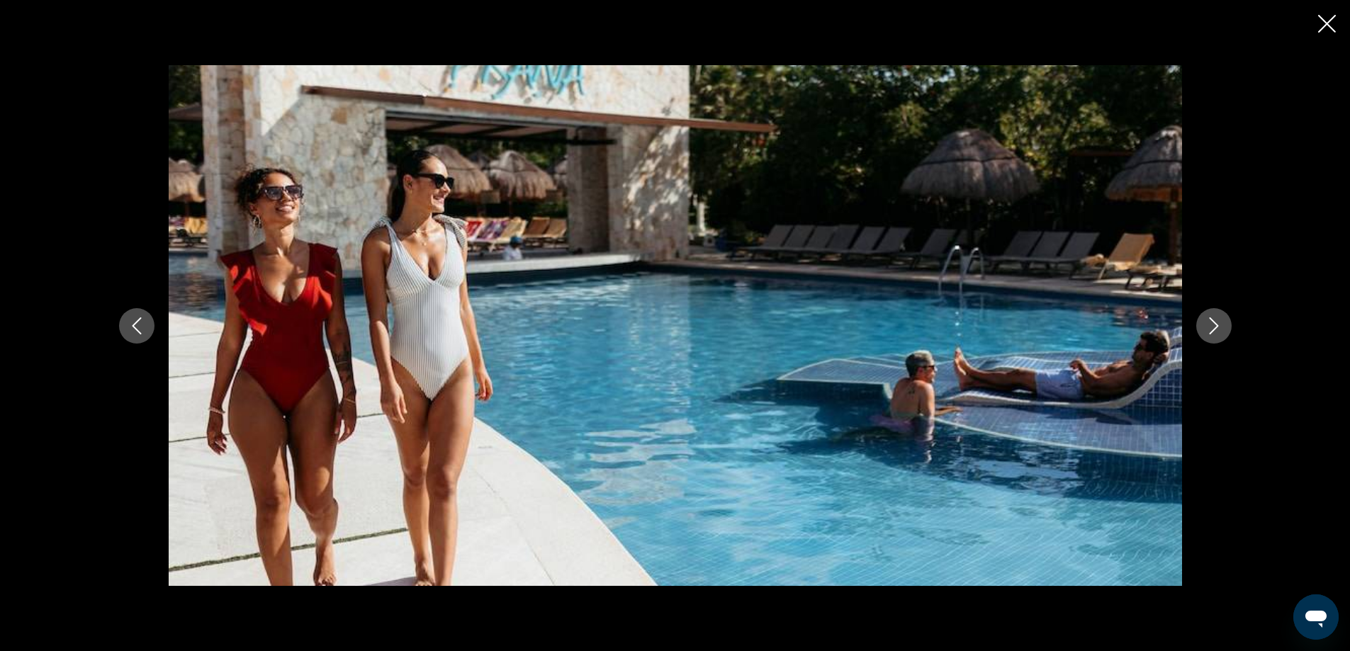
click at [1215, 322] on icon "Next image" at bounding box center [1213, 325] width 17 height 17
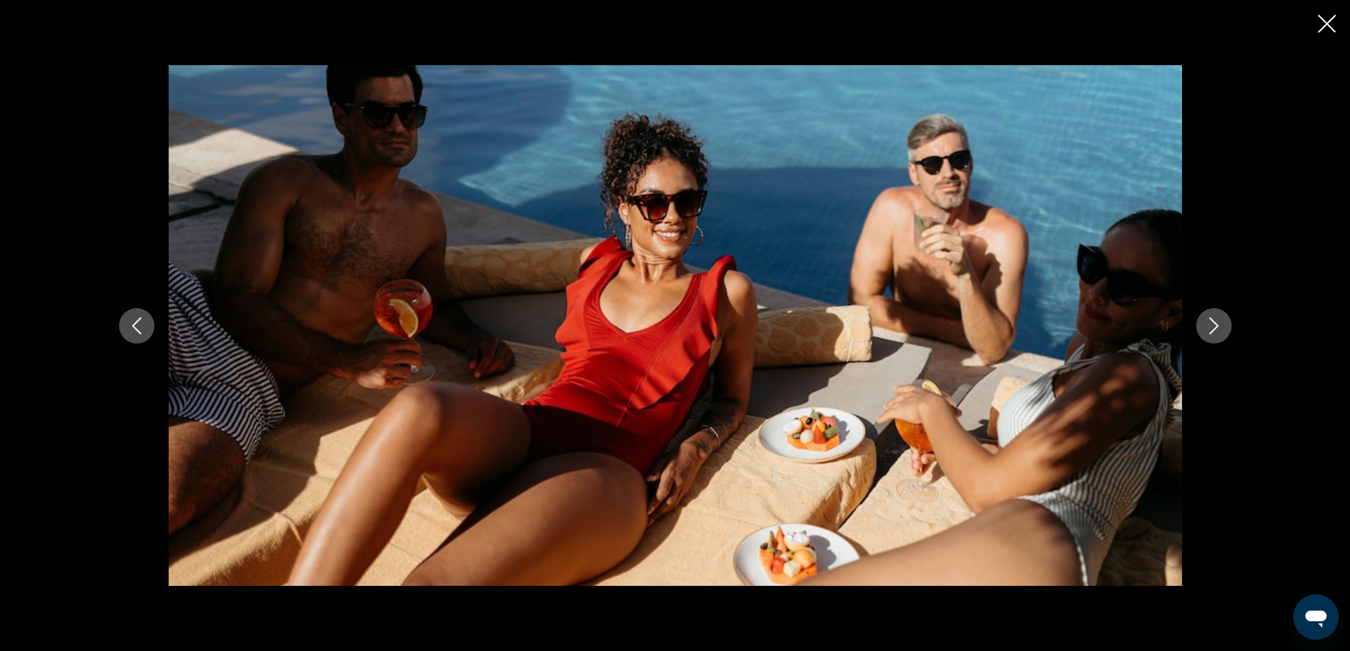
click at [1215, 322] on icon "Next image" at bounding box center [1213, 325] width 17 height 17
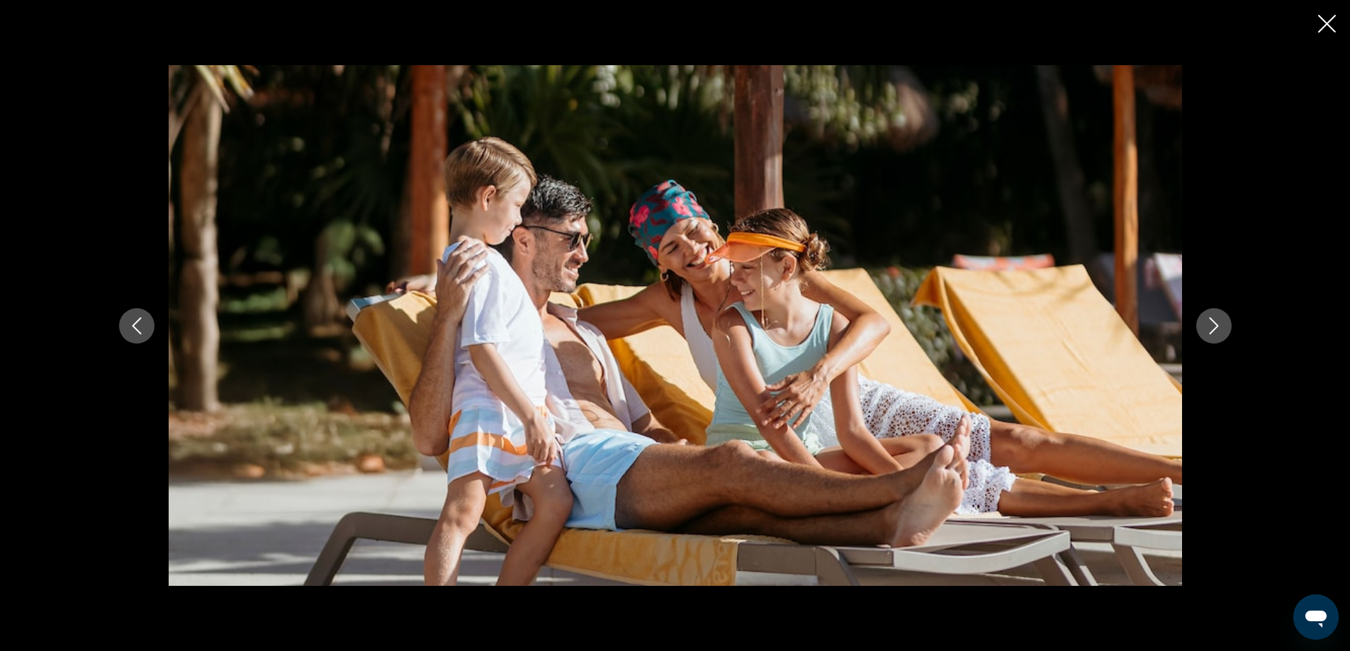
click at [1215, 322] on icon "Next image" at bounding box center [1213, 325] width 17 height 17
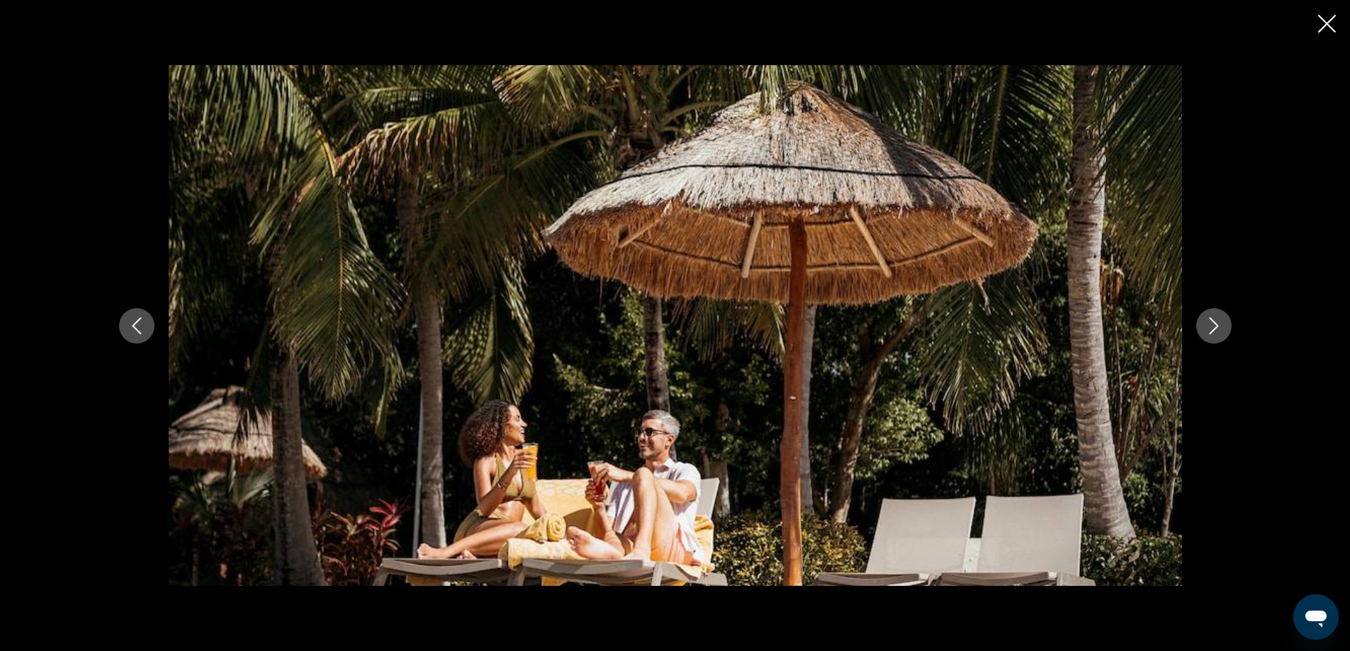
click at [1215, 322] on icon "Next image" at bounding box center [1213, 325] width 17 height 17
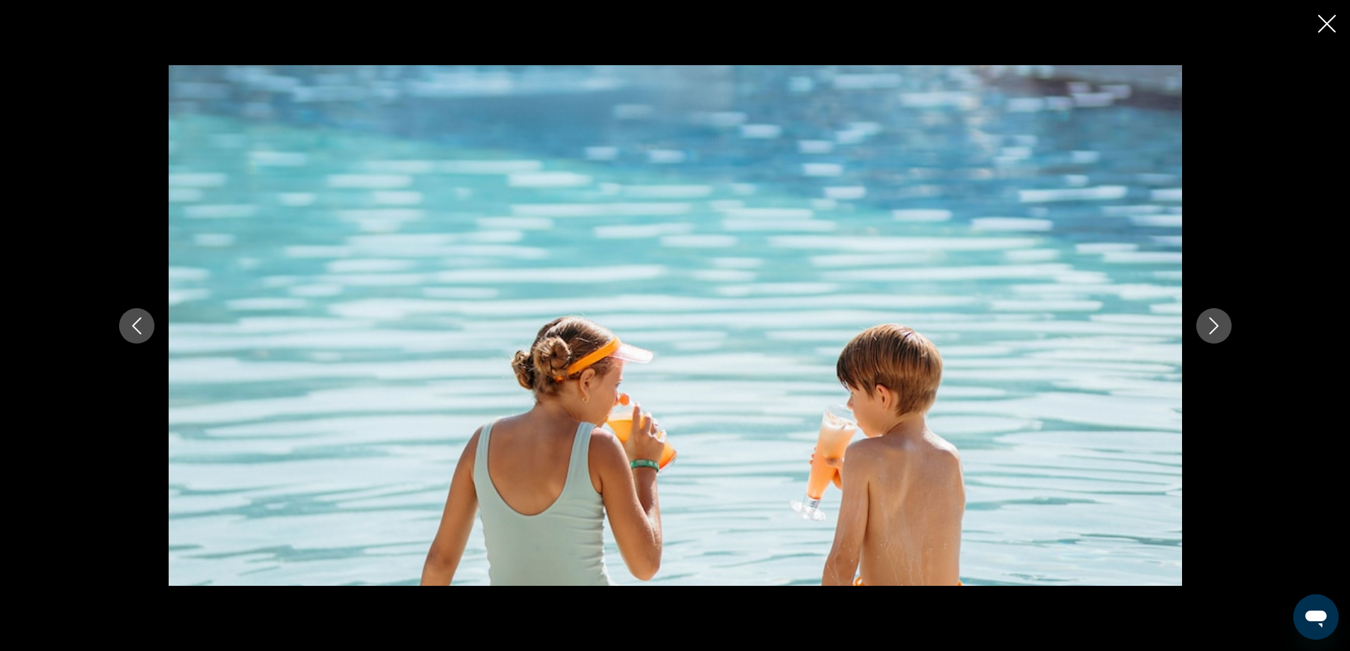
click at [1215, 322] on icon "Next image" at bounding box center [1213, 325] width 17 height 17
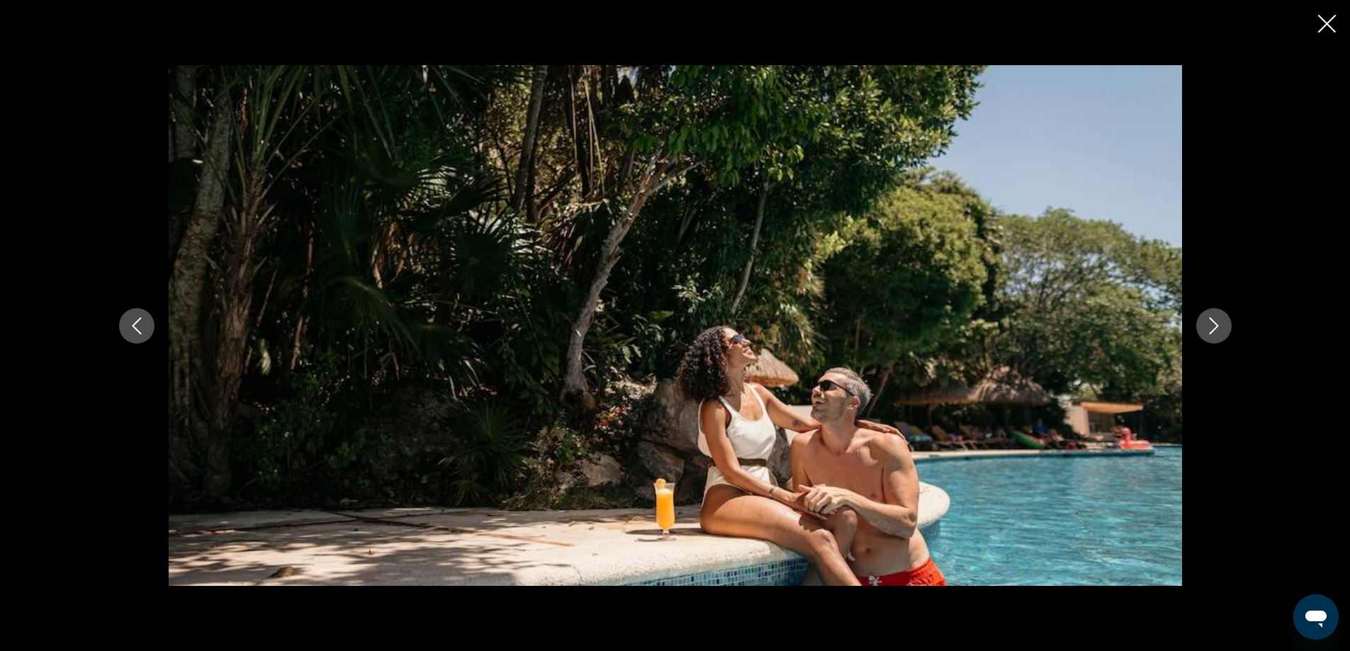
click at [1215, 322] on icon "Next image" at bounding box center [1213, 325] width 17 height 17
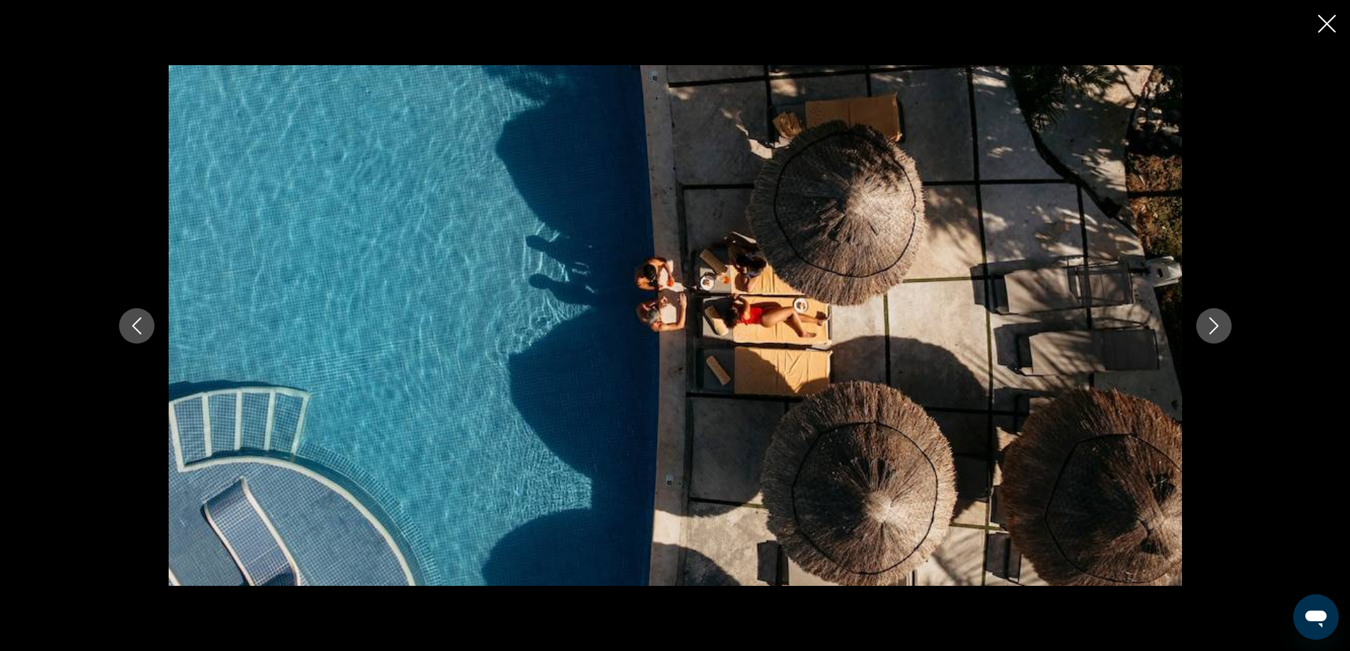
click at [1215, 322] on icon "Next image" at bounding box center [1213, 325] width 17 height 17
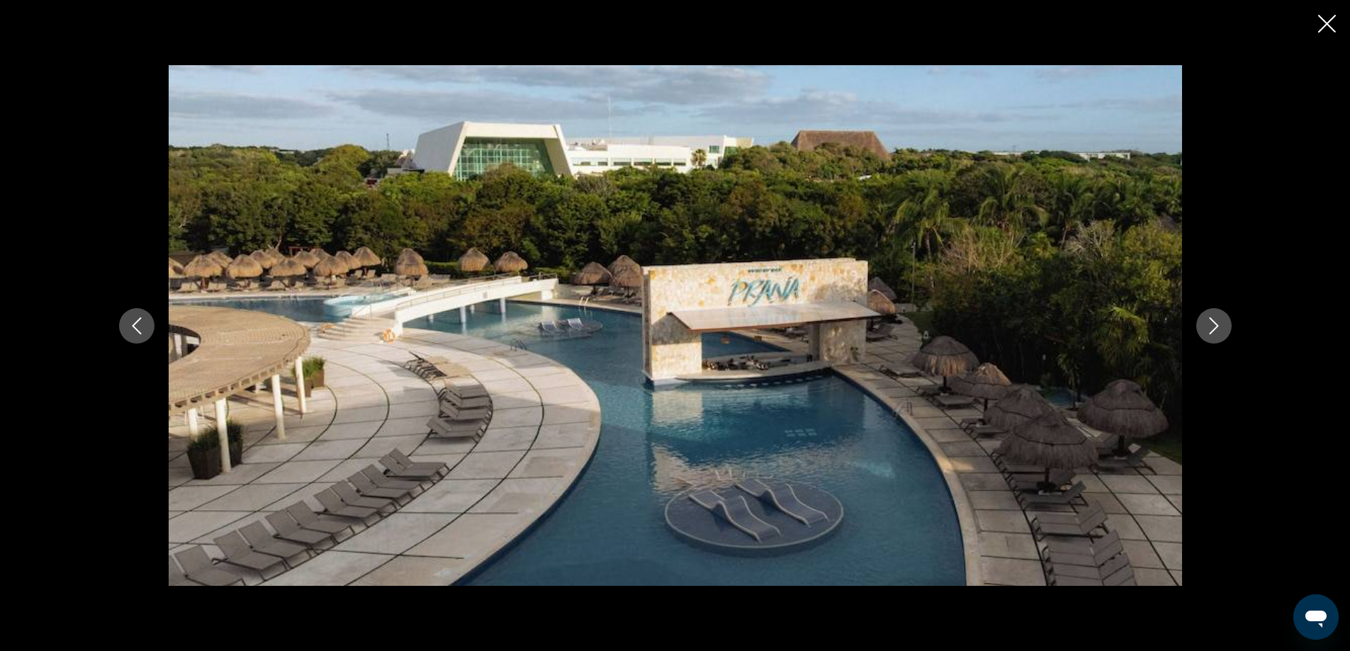
click at [1215, 322] on icon "Next image" at bounding box center [1213, 325] width 17 height 17
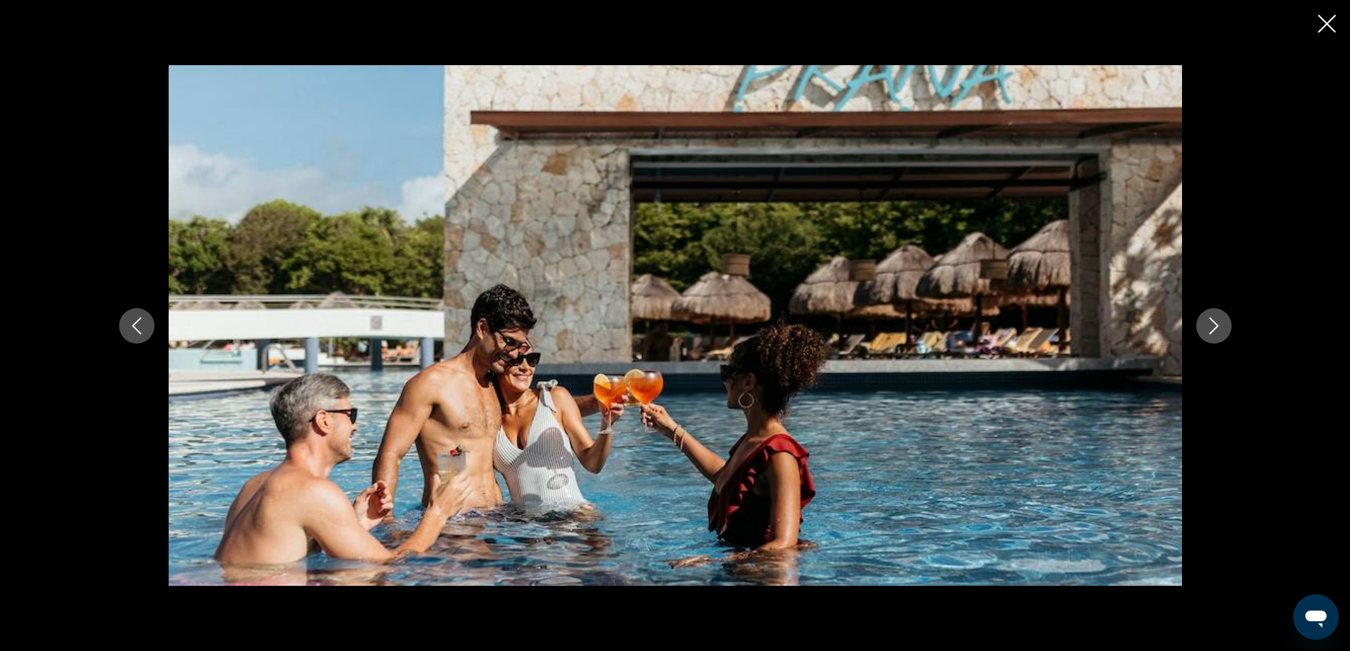
click at [1215, 322] on icon "Next image" at bounding box center [1213, 325] width 17 height 17
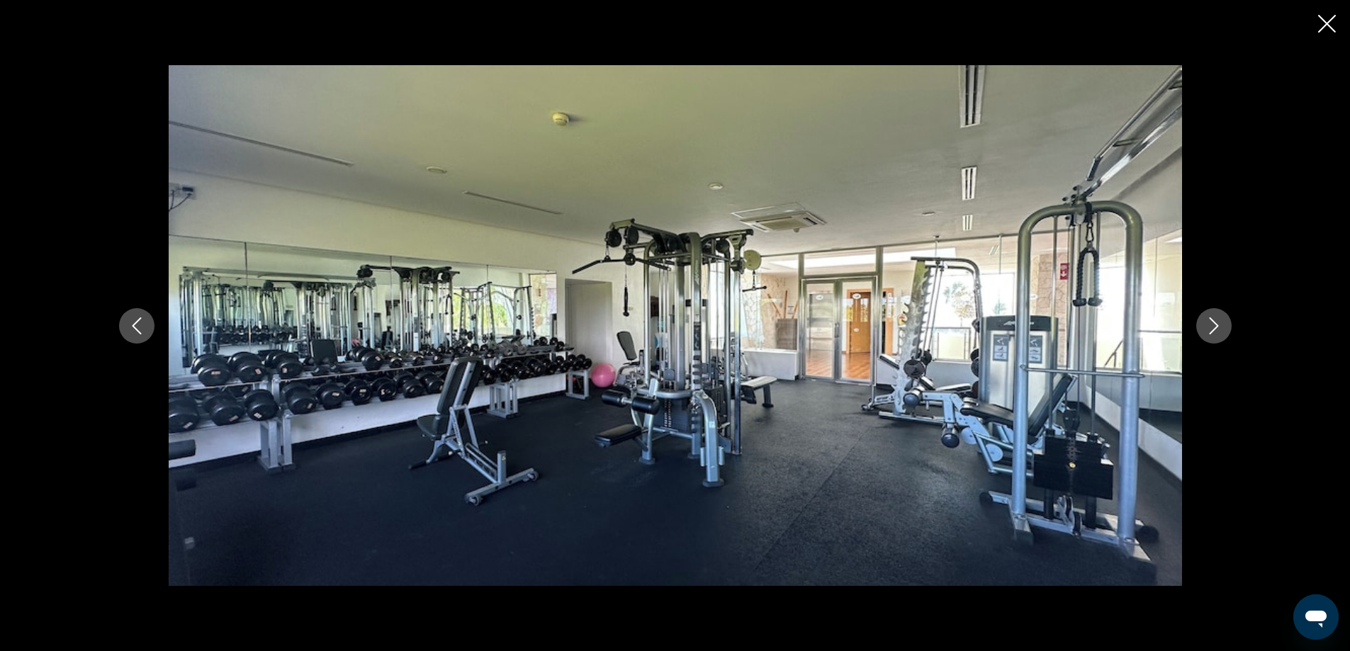
click at [1215, 322] on icon "Next image" at bounding box center [1213, 325] width 17 height 17
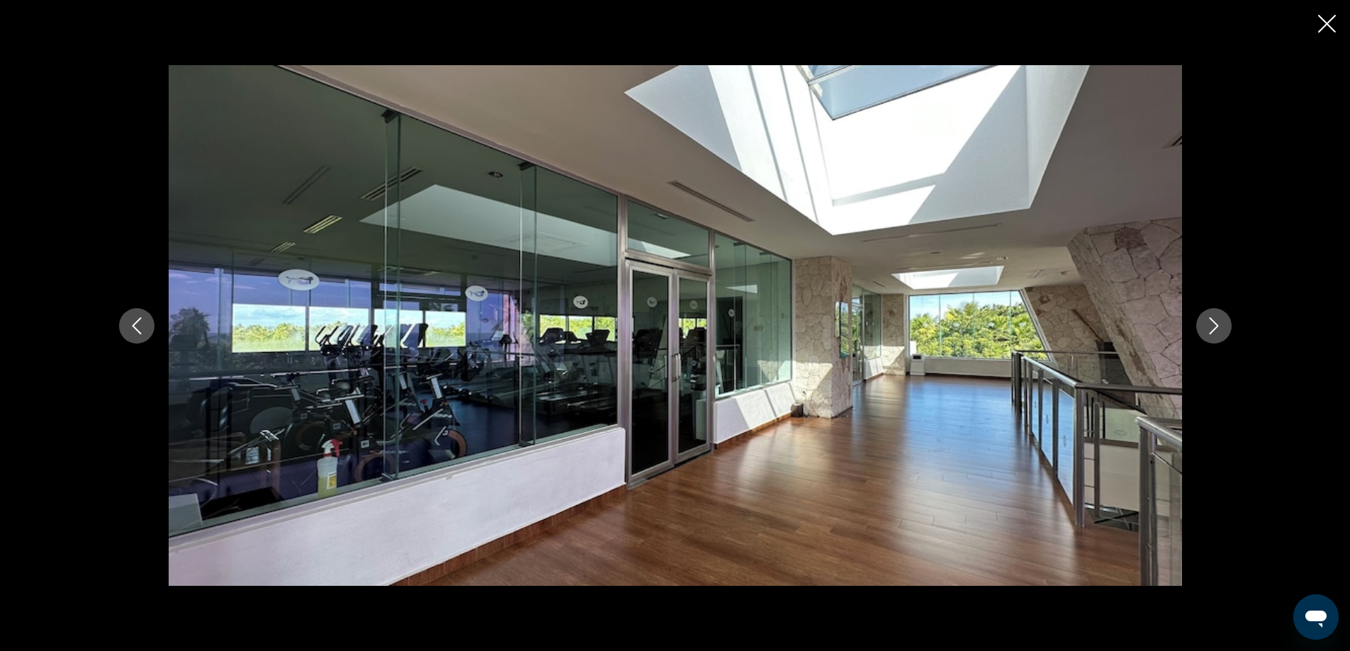
click at [1215, 322] on icon "Next image" at bounding box center [1213, 325] width 17 height 17
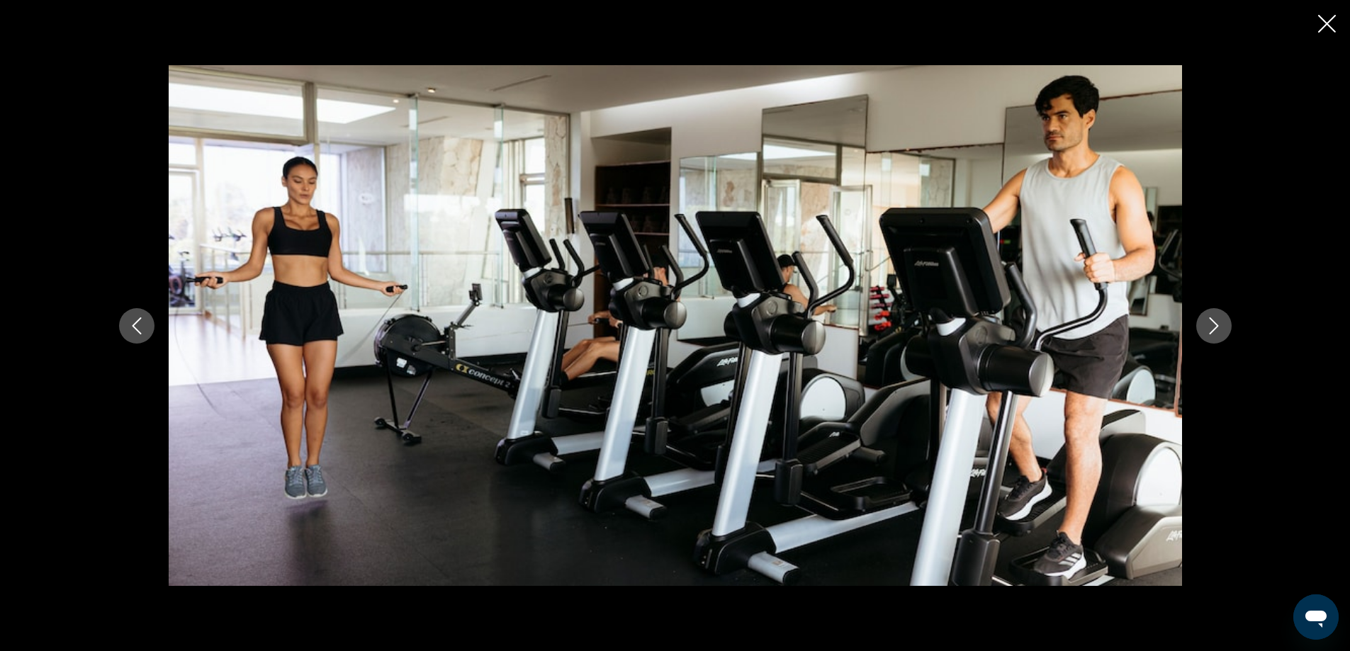
click at [1215, 322] on icon "Next image" at bounding box center [1213, 325] width 17 height 17
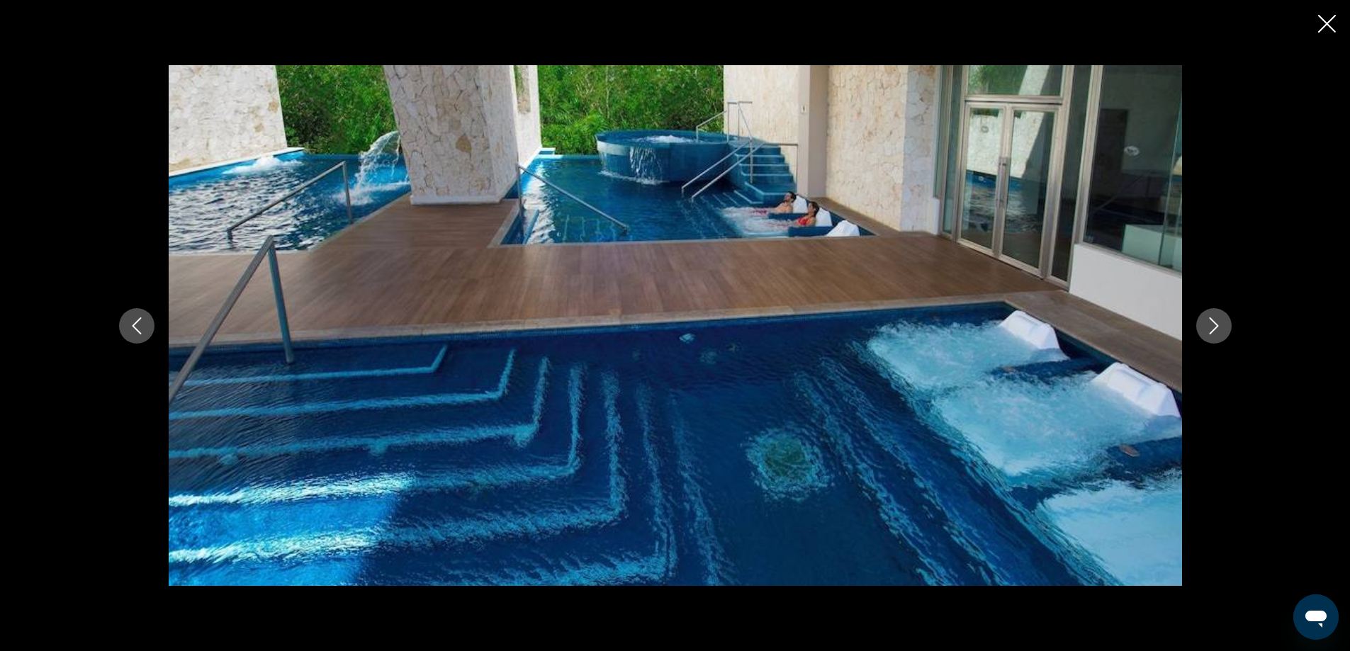
click at [1215, 322] on icon "Next image" at bounding box center [1213, 325] width 17 height 17
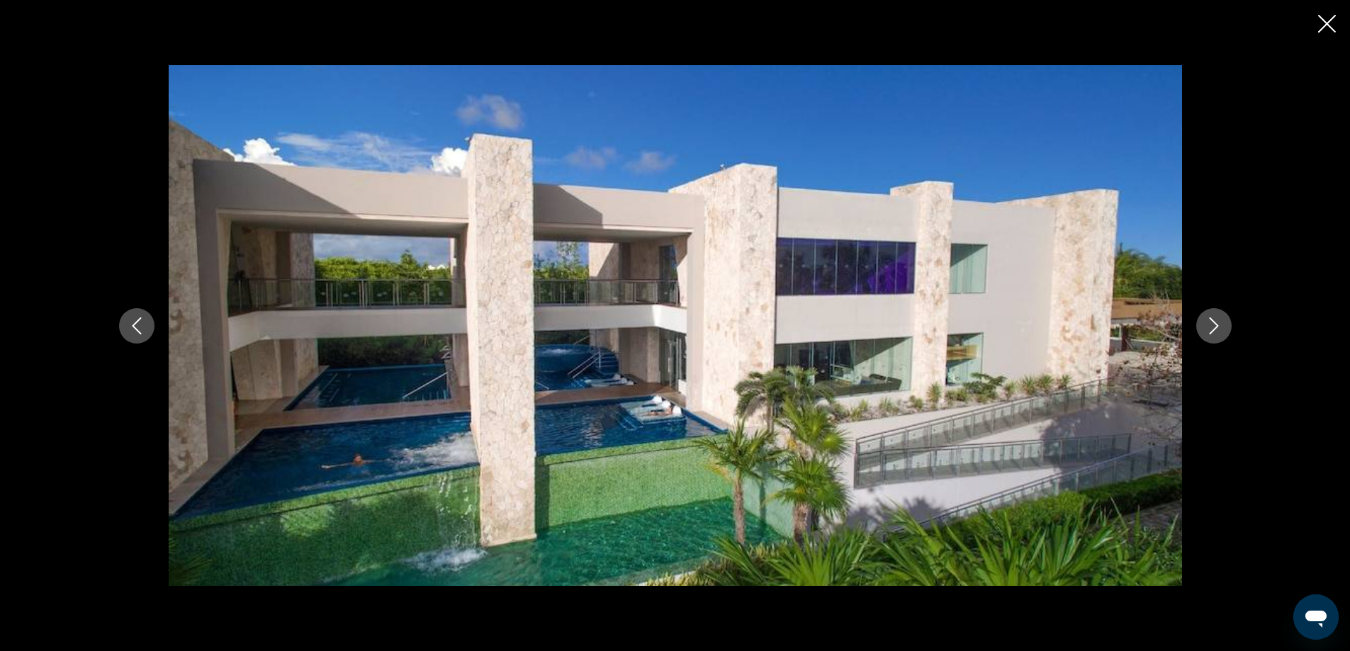
click at [1215, 322] on icon "Next image" at bounding box center [1213, 325] width 17 height 17
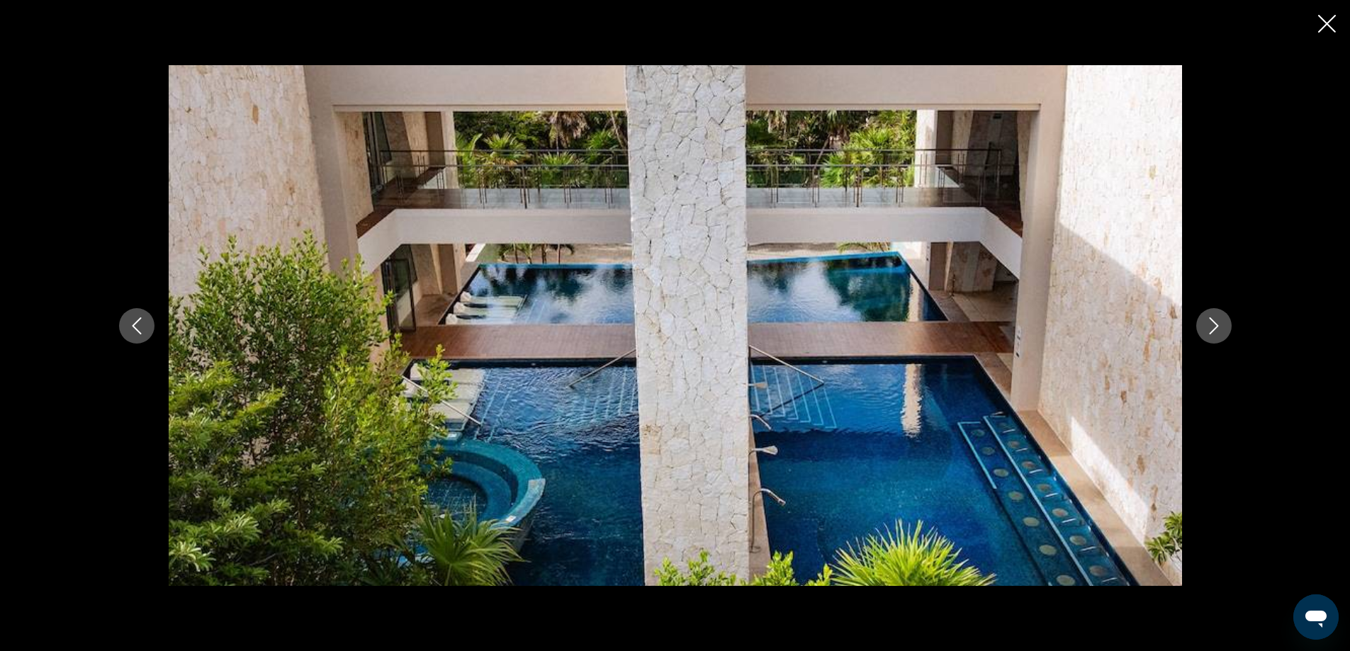
click at [1215, 322] on icon "Next image" at bounding box center [1213, 325] width 17 height 17
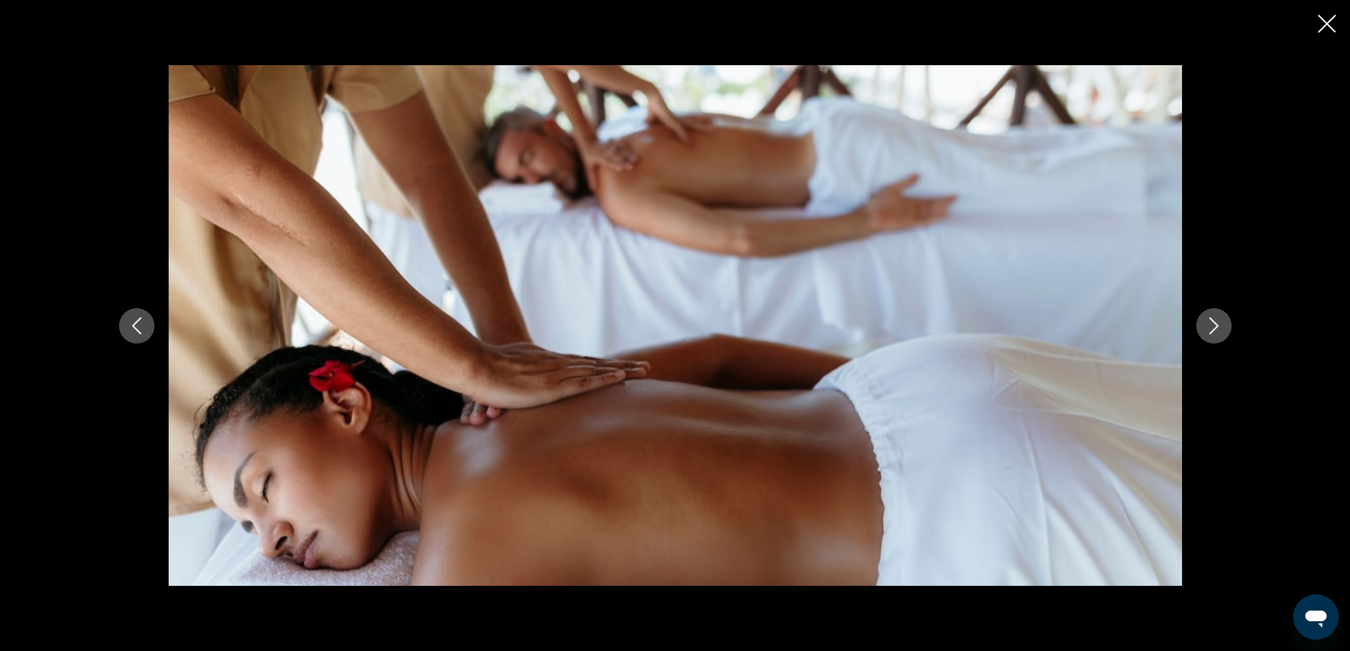
click at [1215, 322] on icon "Next image" at bounding box center [1213, 325] width 17 height 17
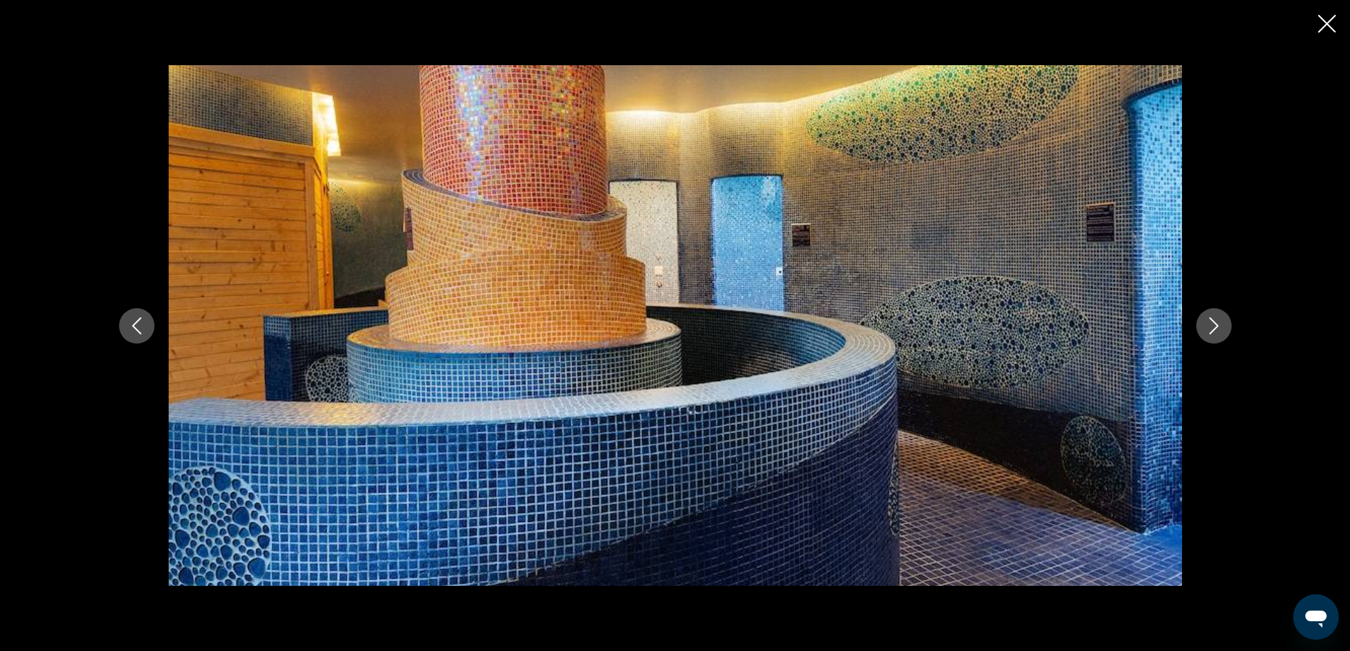
click at [1215, 322] on icon "Next image" at bounding box center [1213, 325] width 17 height 17
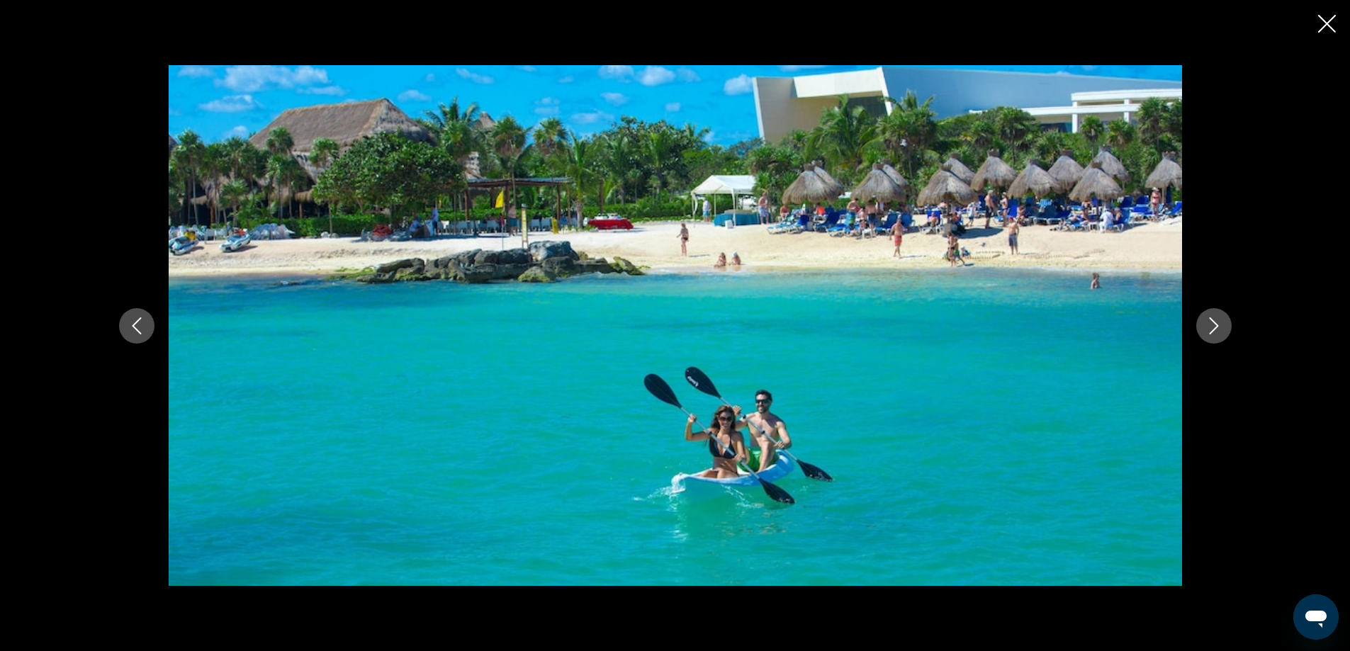
click at [1215, 322] on icon "Next image" at bounding box center [1213, 325] width 17 height 17
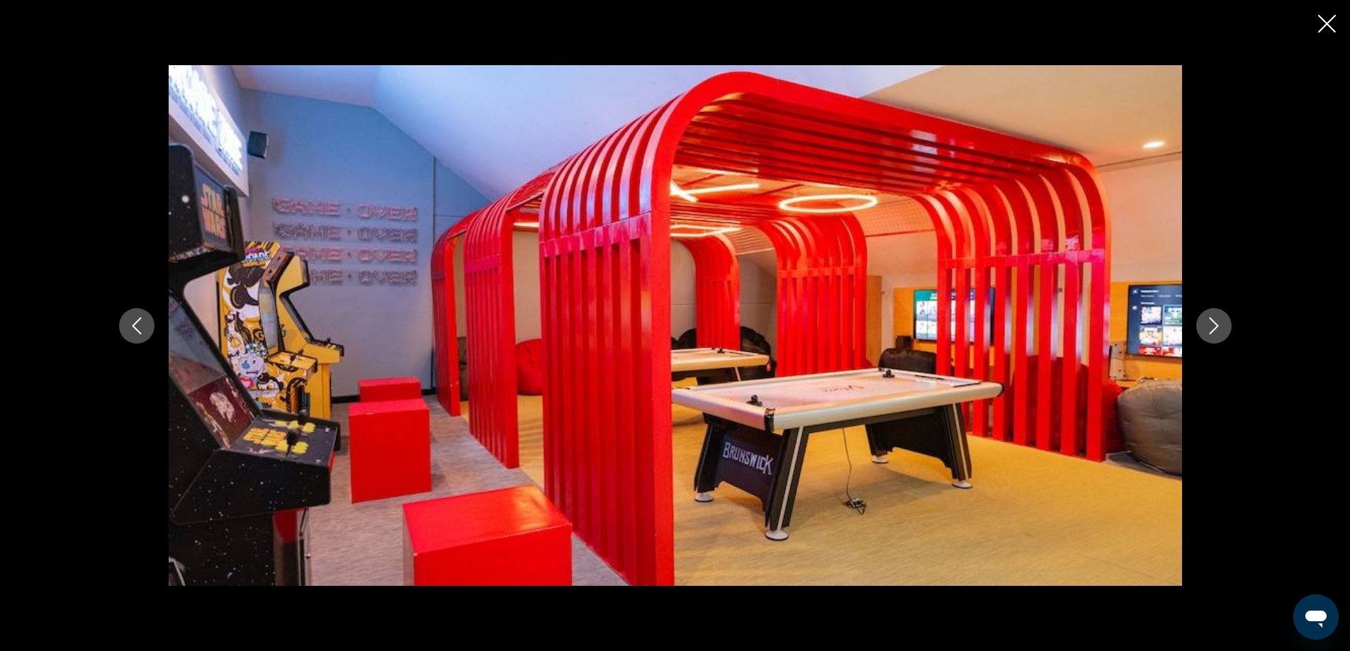
click at [1215, 322] on icon "Next image" at bounding box center [1213, 325] width 17 height 17
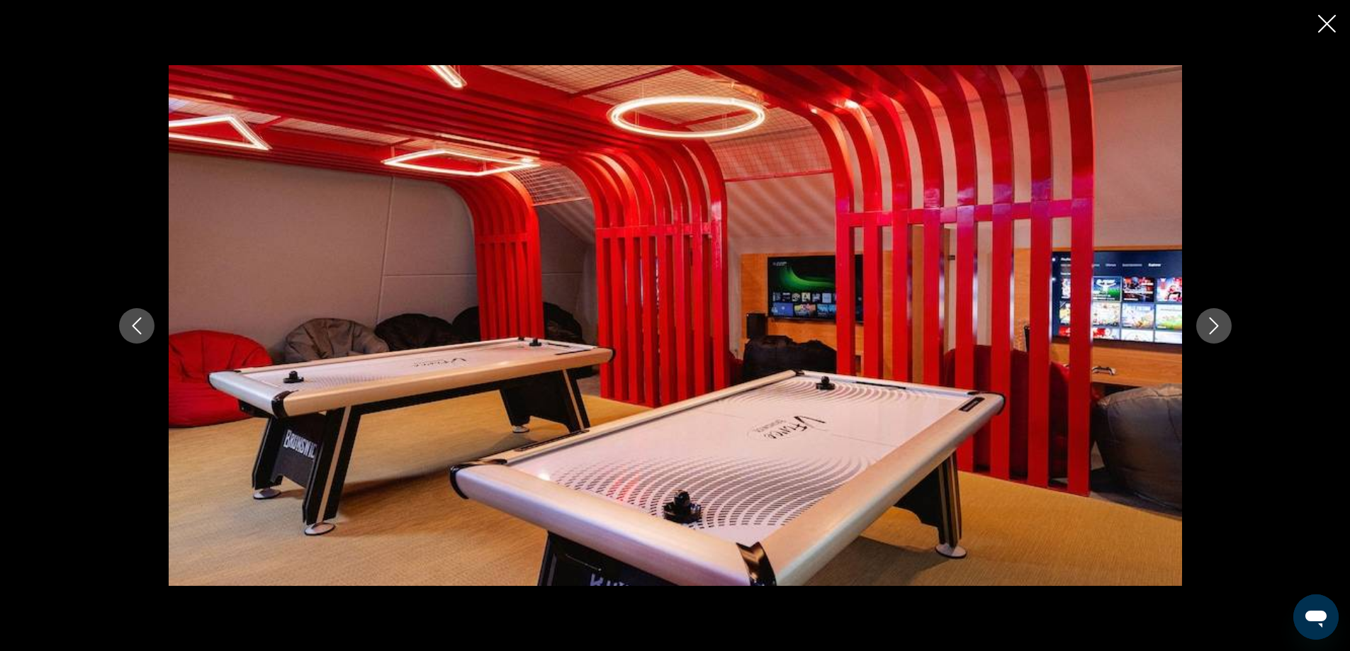
click at [1215, 322] on icon "Next image" at bounding box center [1213, 325] width 17 height 17
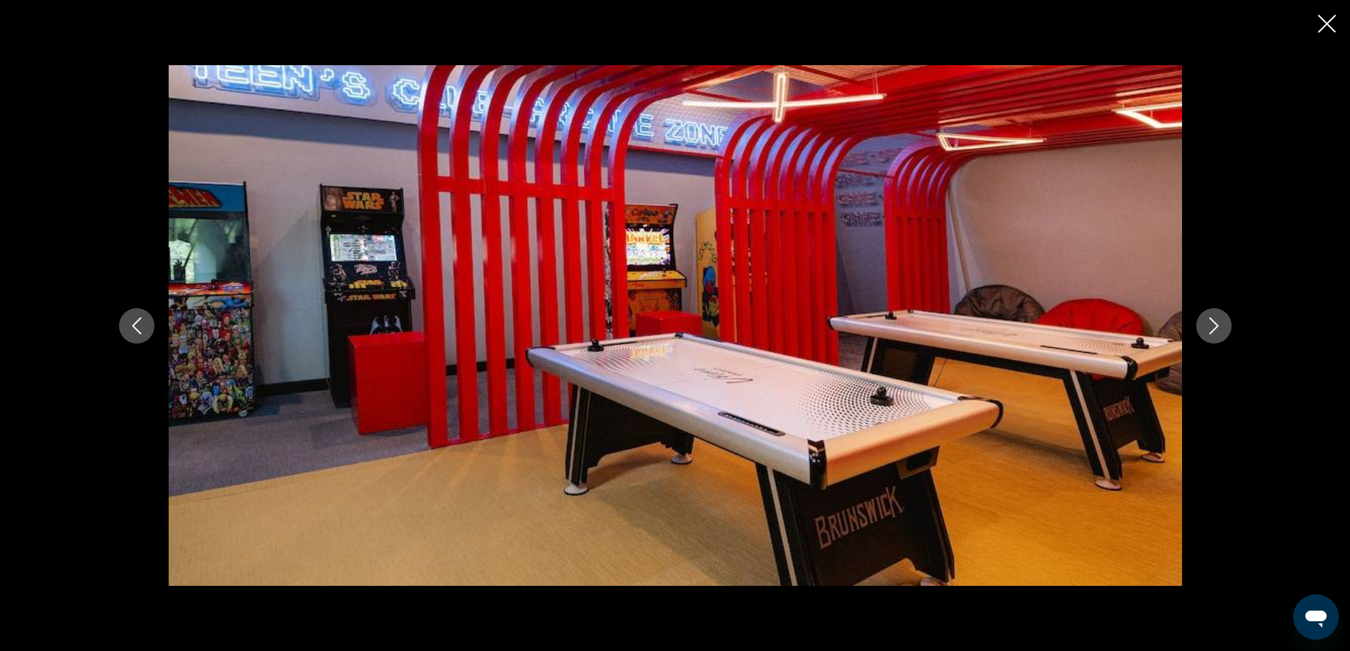
click at [1215, 322] on icon "Next image" at bounding box center [1213, 325] width 17 height 17
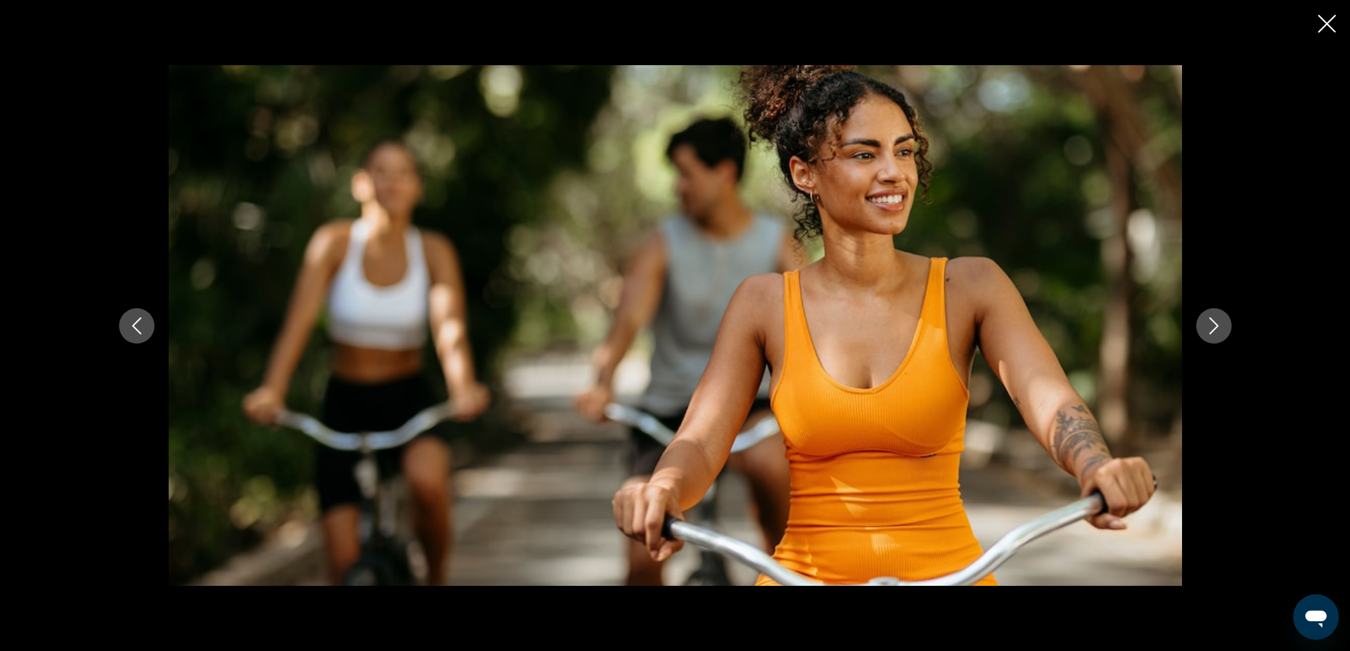
click at [1215, 322] on icon "Next image" at bounding box center [1213, 325] width 17 height 17
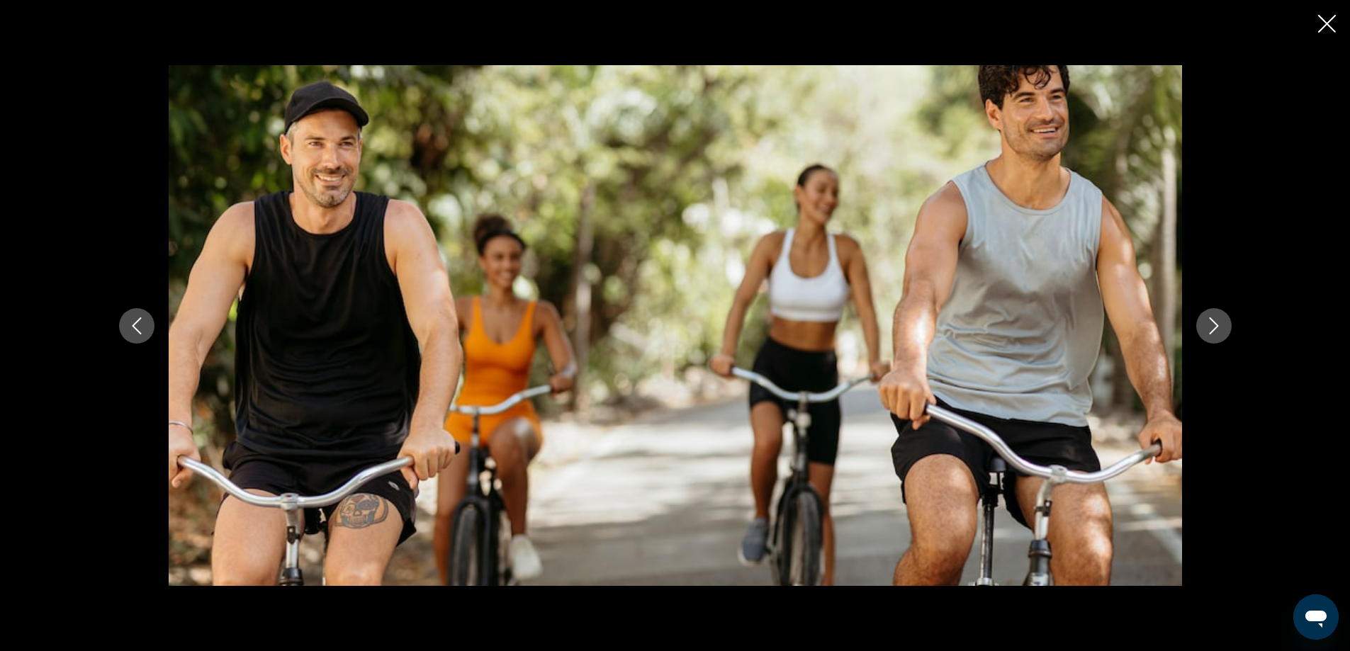
click at [1215, 322] on icon "Next image" at bounding box center [1213, 325] width 17 height 17
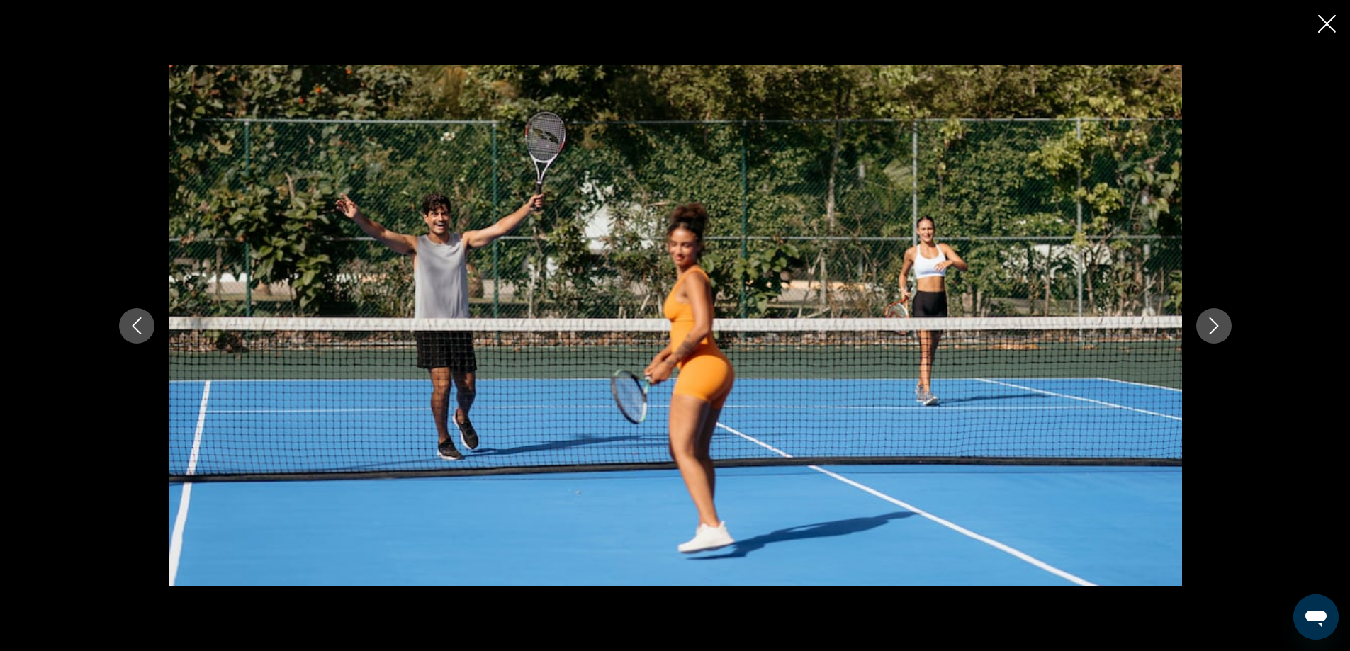
click at [1215, 322] on icon "Next image" at bounding box center [1213, 325] width 17 height 17
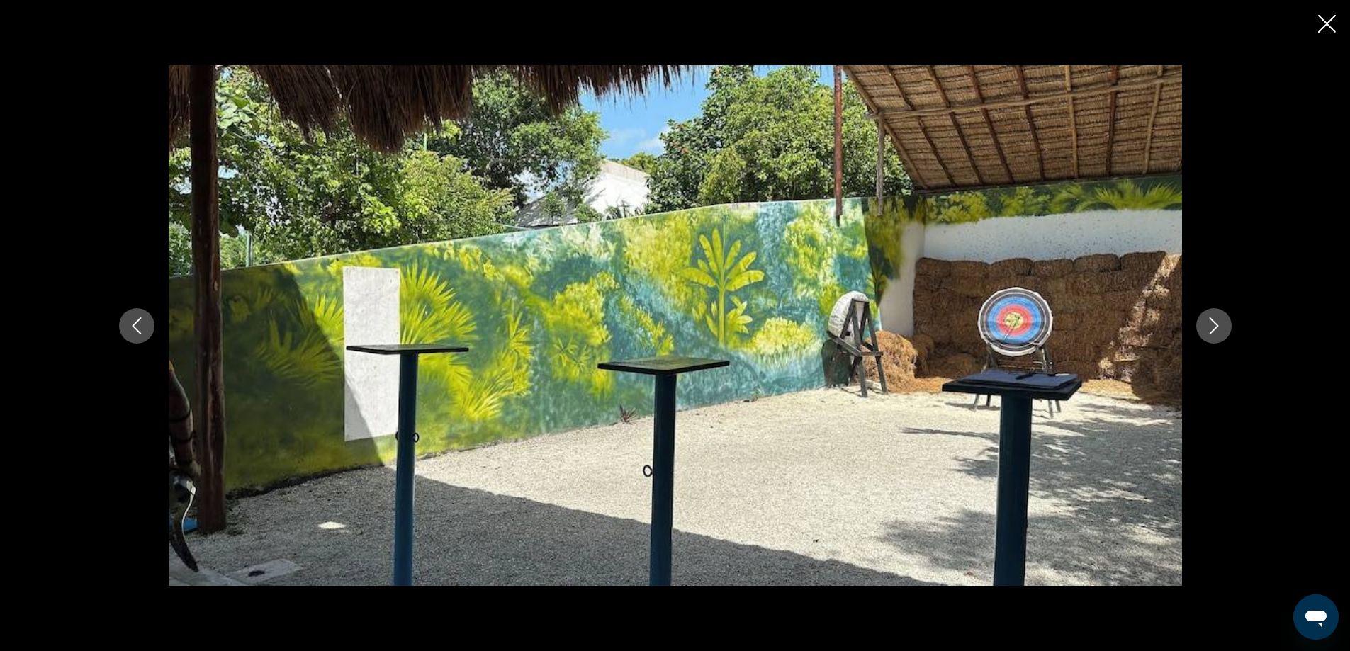
click at [1215, 322] on icon "Next image" at bounding box center [1213, 325] width 17 height 17
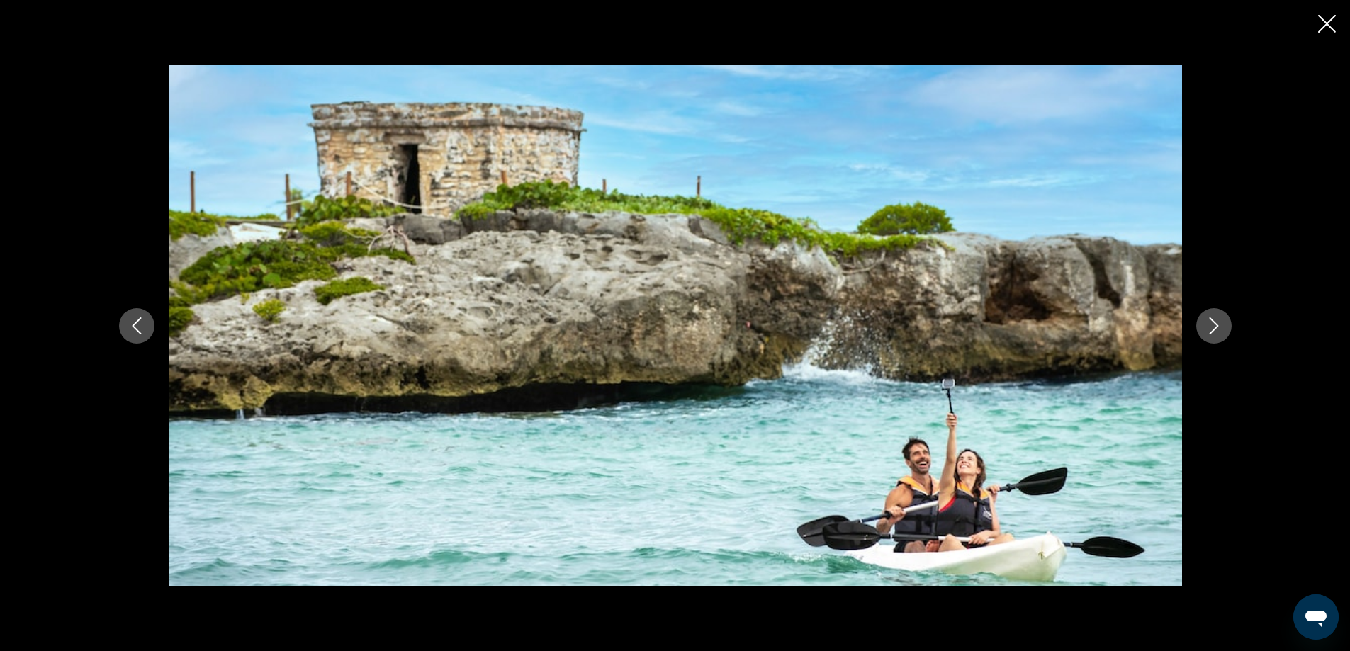
click at [1215, 322] on icon "Next image" at bounding box center [1213, 325] width 17 height 17
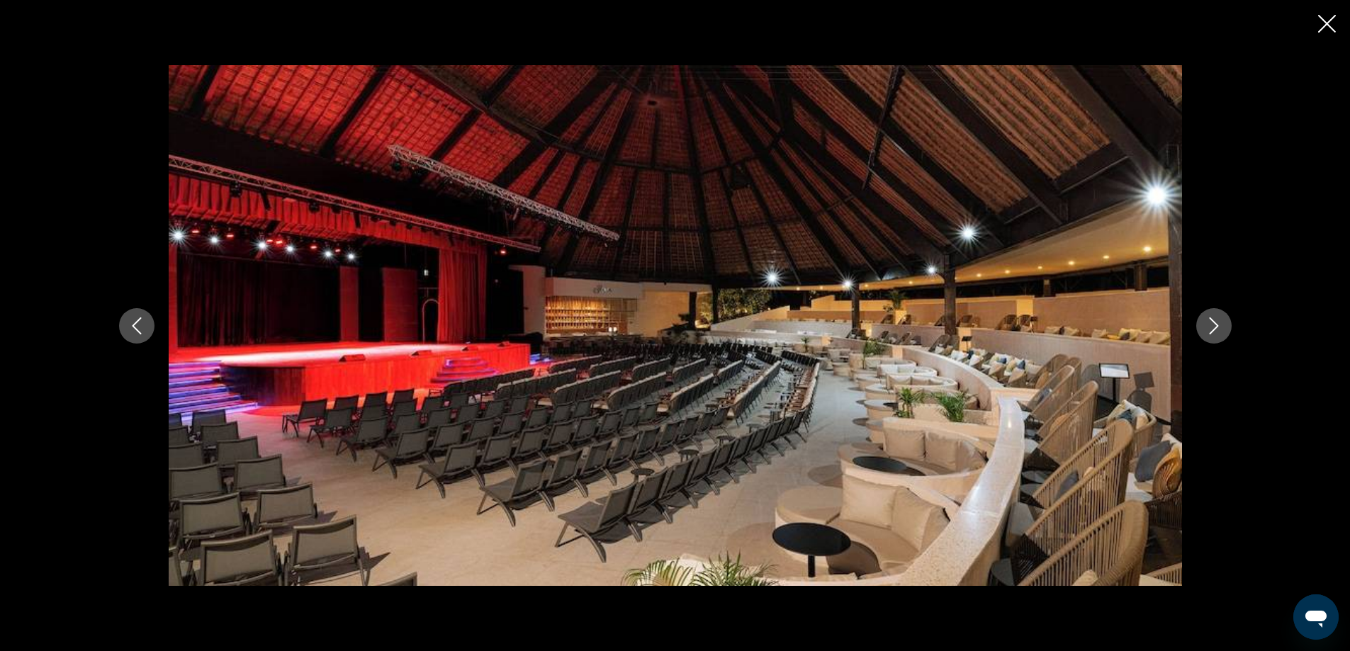
click at [1215, 322] on icon "Next image" at bounding box center [1213, 325] width 17 height 17
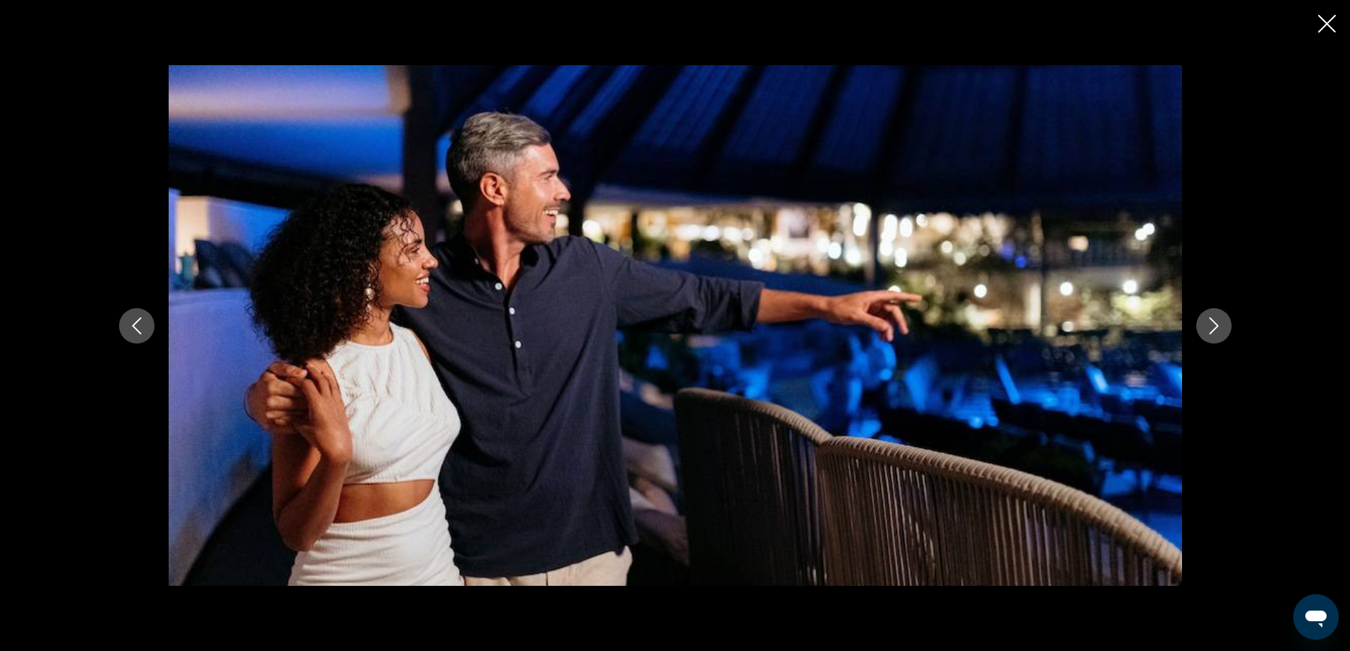
click at [1215, 322] on icon "Next image" at bounding box center [1213, 325] width 17 height 17
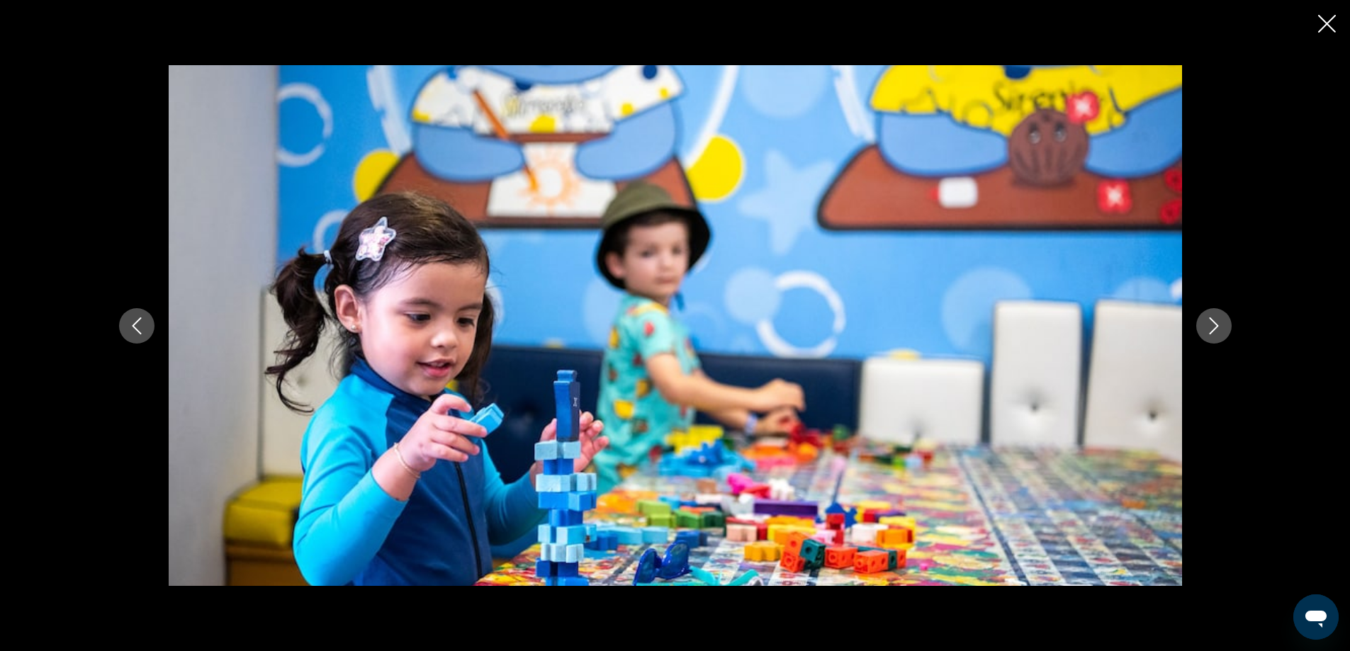
click at [1215, 322] on icon "Next image" at bounding box center [1213, 325] width 17 height 17
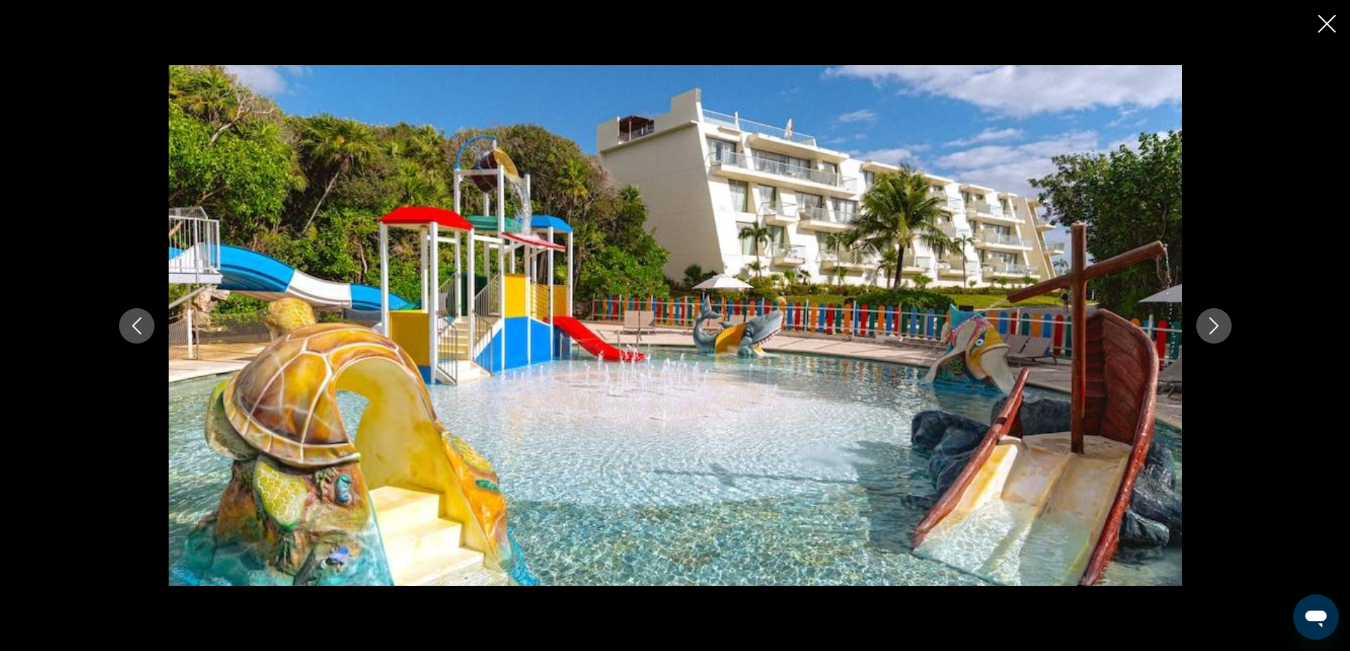
click at [1215, 322] on icon "Next image" at bounding box center [1213, 325] width 17 height 17
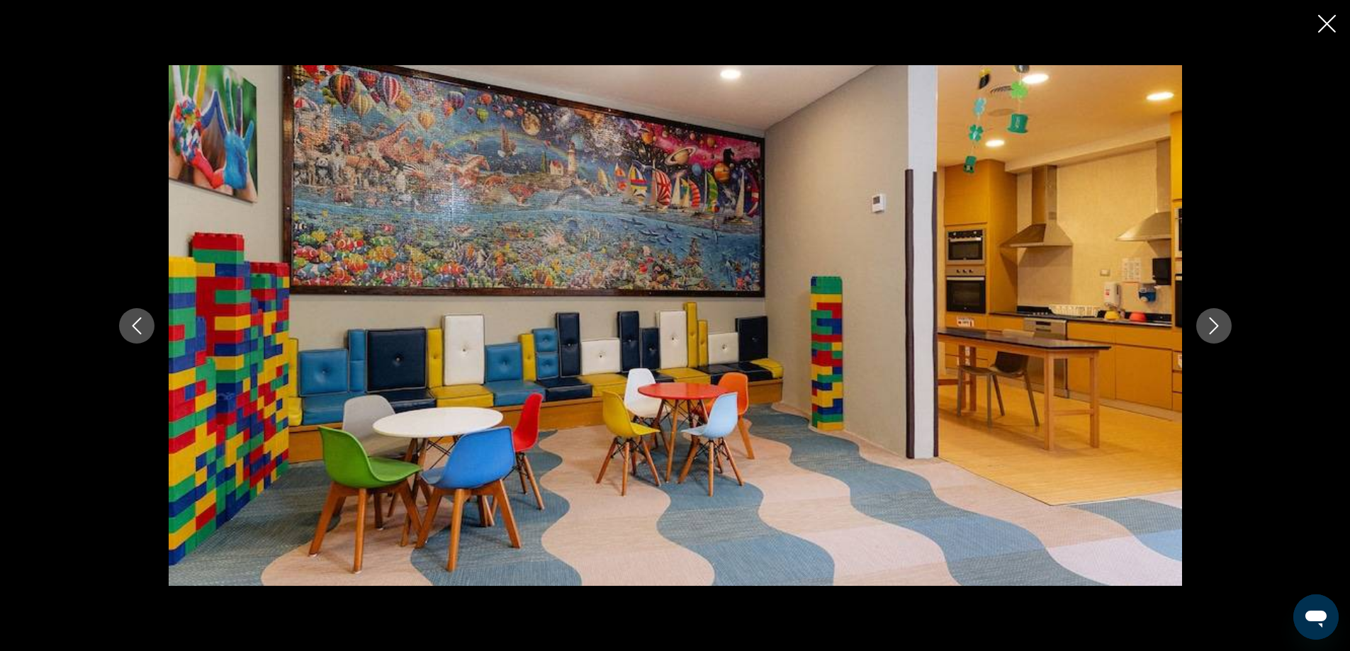
click at [1215, 322] on icon "Next image" at bounding box center [1213, 325] width 17 height 17
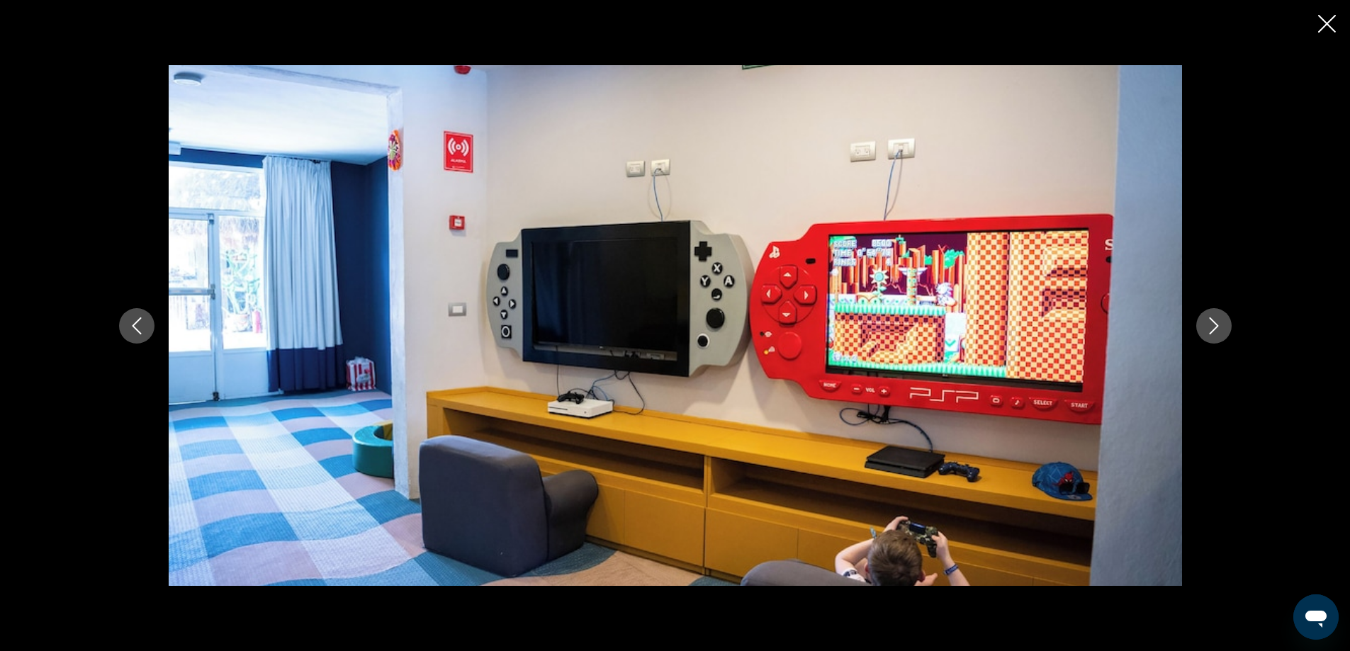
click at [1215, 322] on icon "Next image" at bounding box center [1213, 325] width 17 height 17
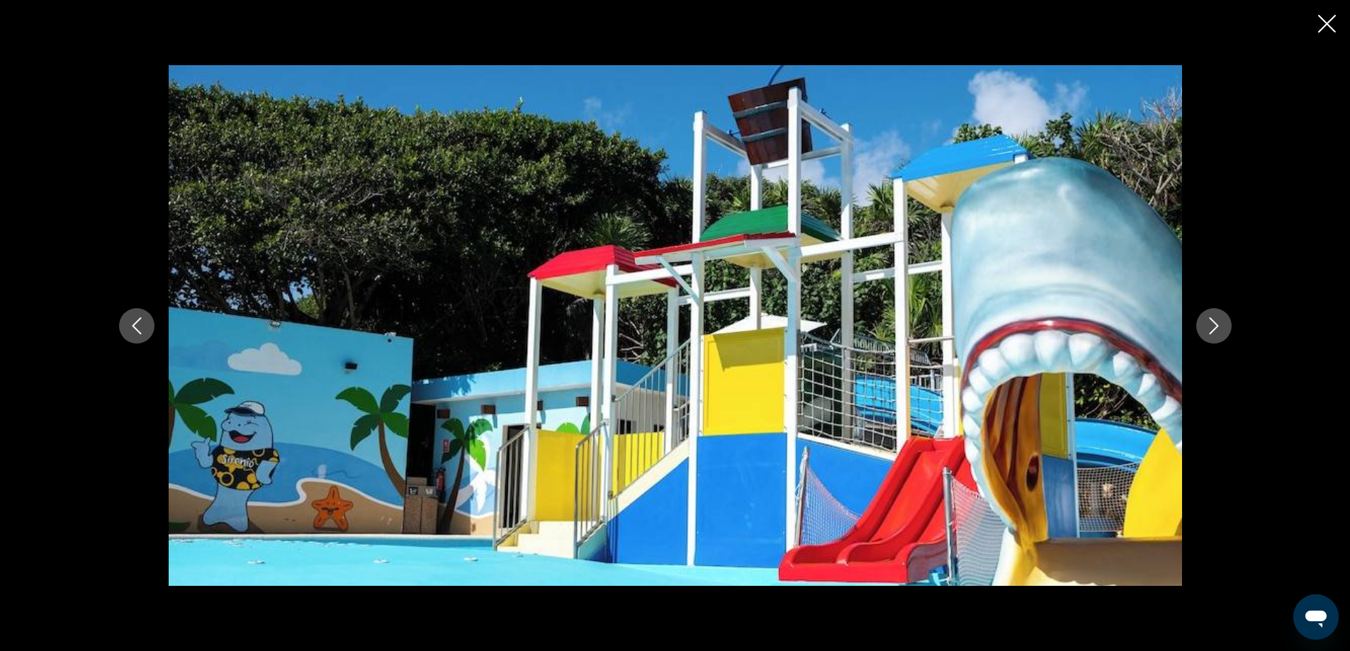
click at [1215, 322] on icon "Next image" at bounding box center [1213, 325] width 17 height 17
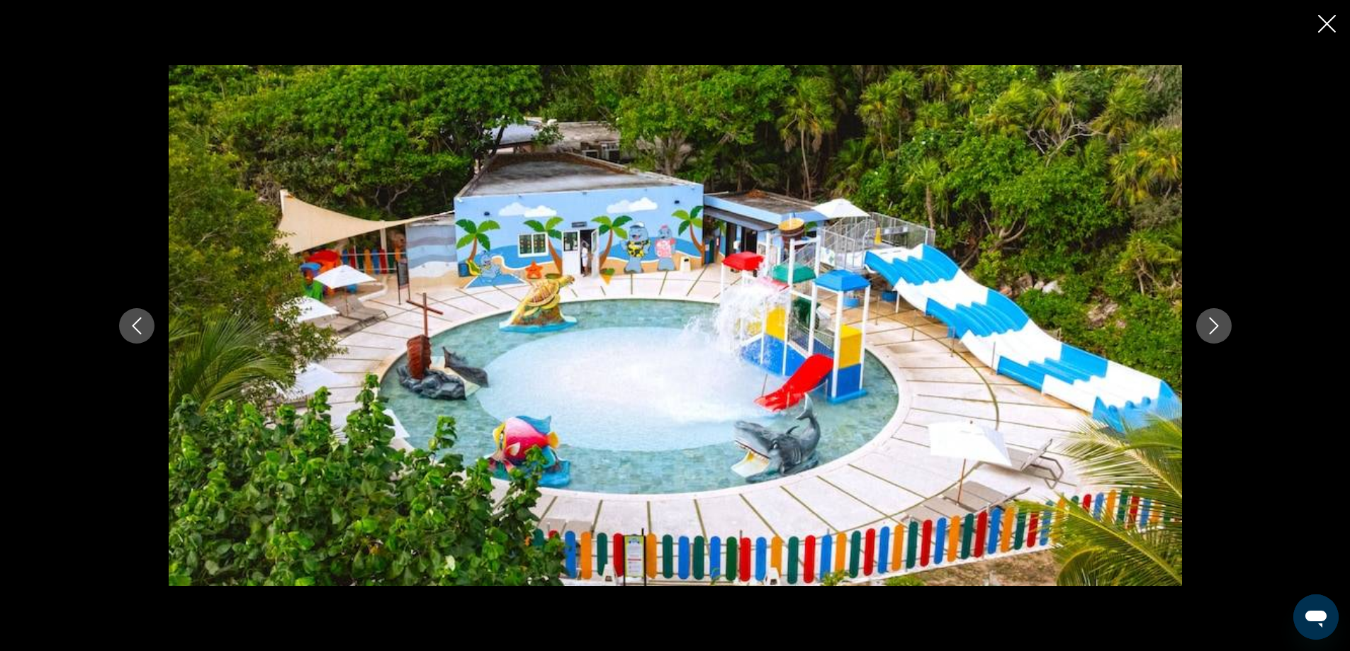
click at [1215, 322] on icon "Next image" at bounding box center [1213, 325] width 17 height 17
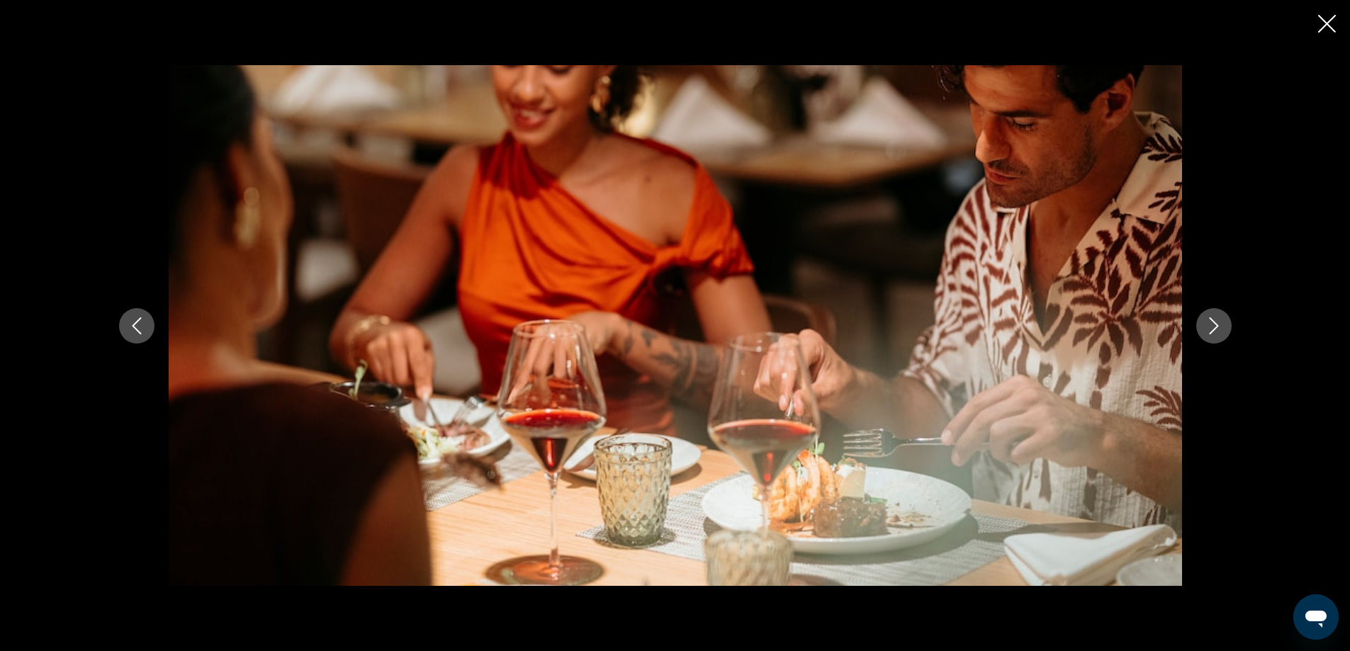
click at [1215, 322] on icon "Next image" at bounding box center [1213, 325] width 17 height 17
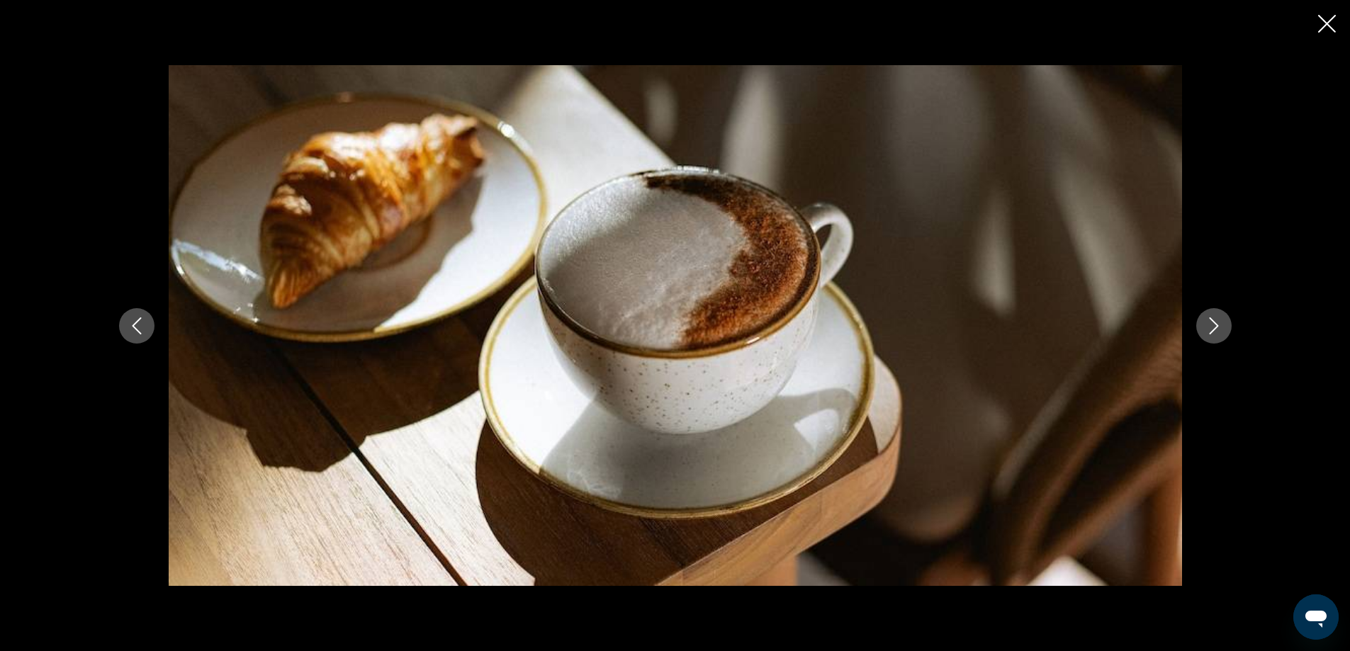
click at [1215, 322] on icon "Next image" at bounding box center [1213, 325] width 17 height 17
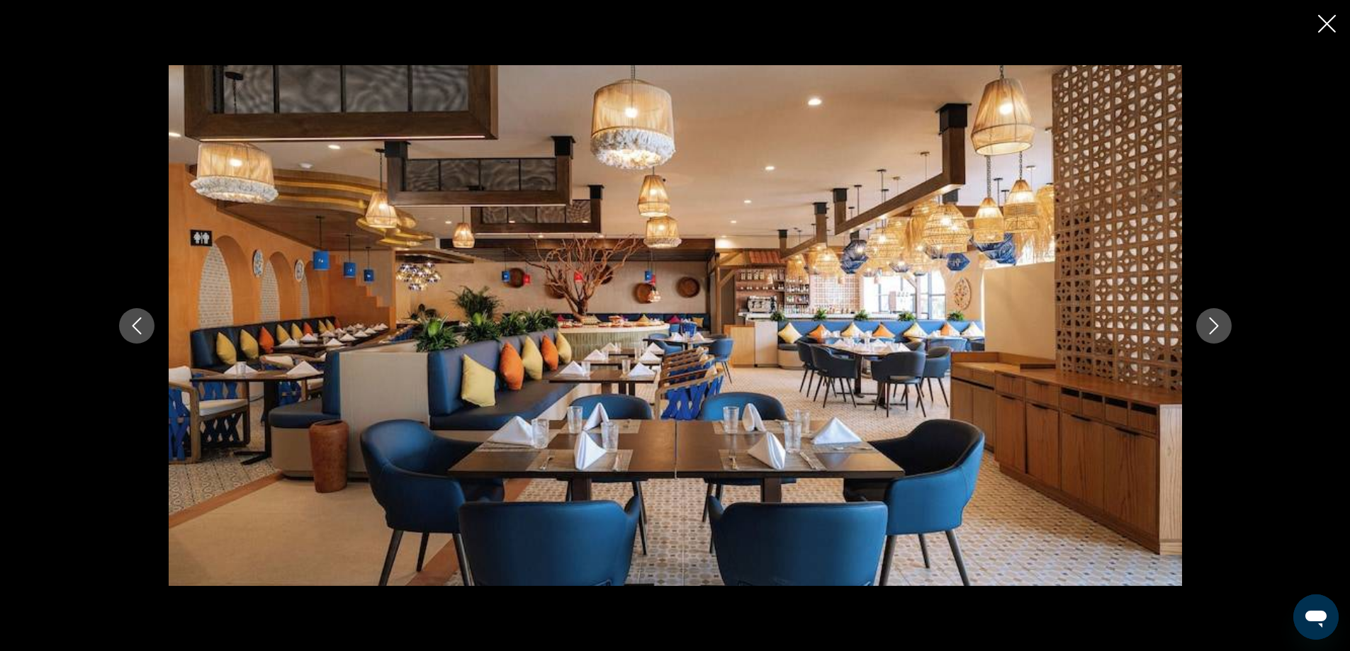
click at [1215, 322] on icon "Next image" at bounding box center [1213, 325] width 17 height 17
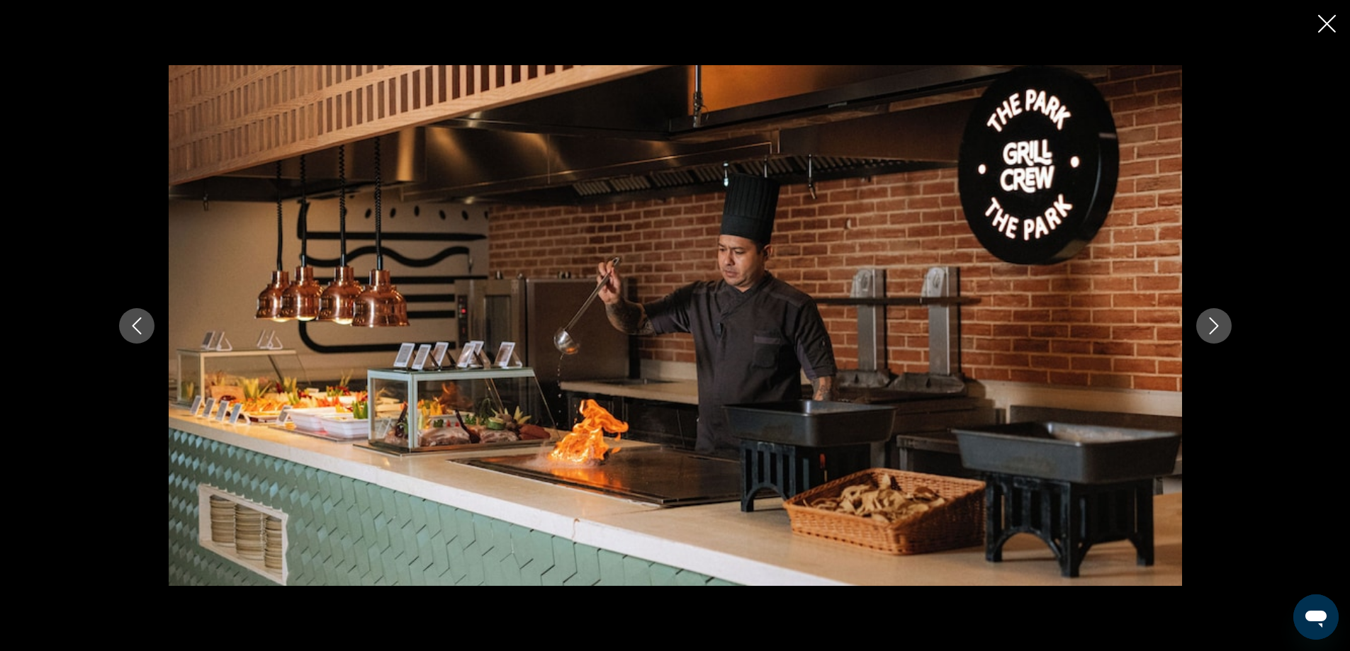
click at [1215, 322] on icon "Next image" at bounding box center [1213, 325] width 17 height 17
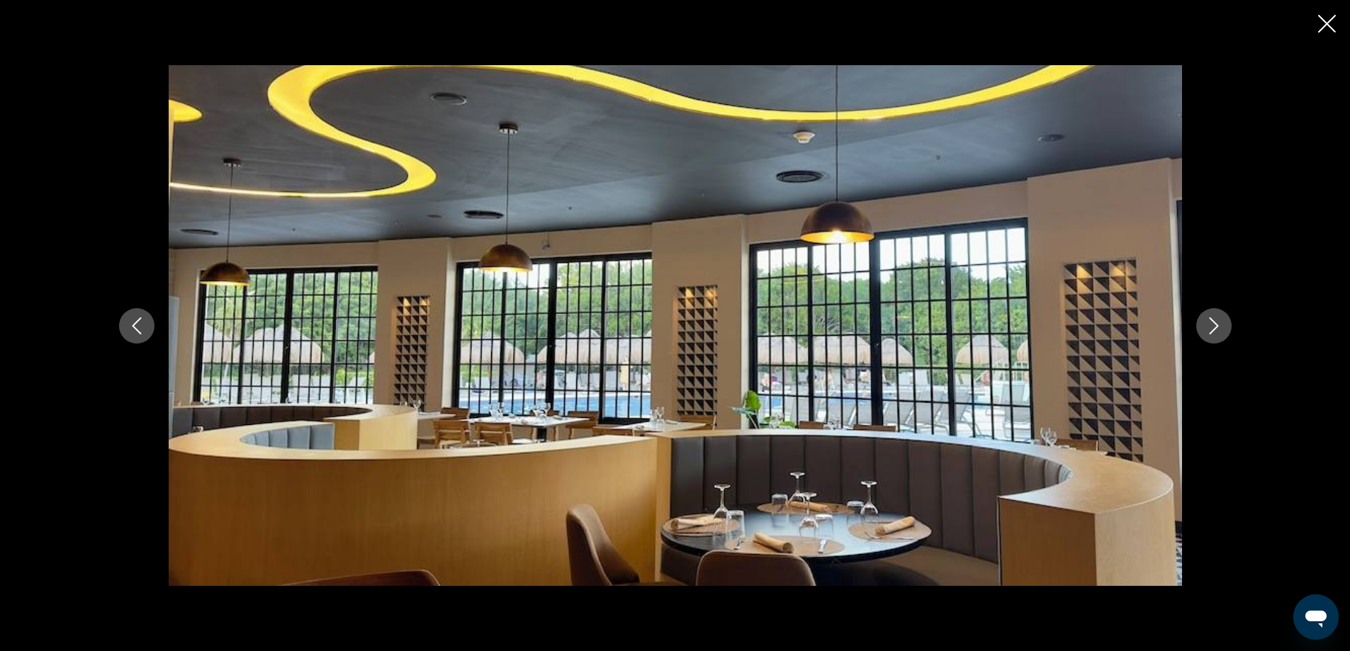
click at [1215, 322] on icon "Next image" at bounding box center [1213, 325] width 17 height 17
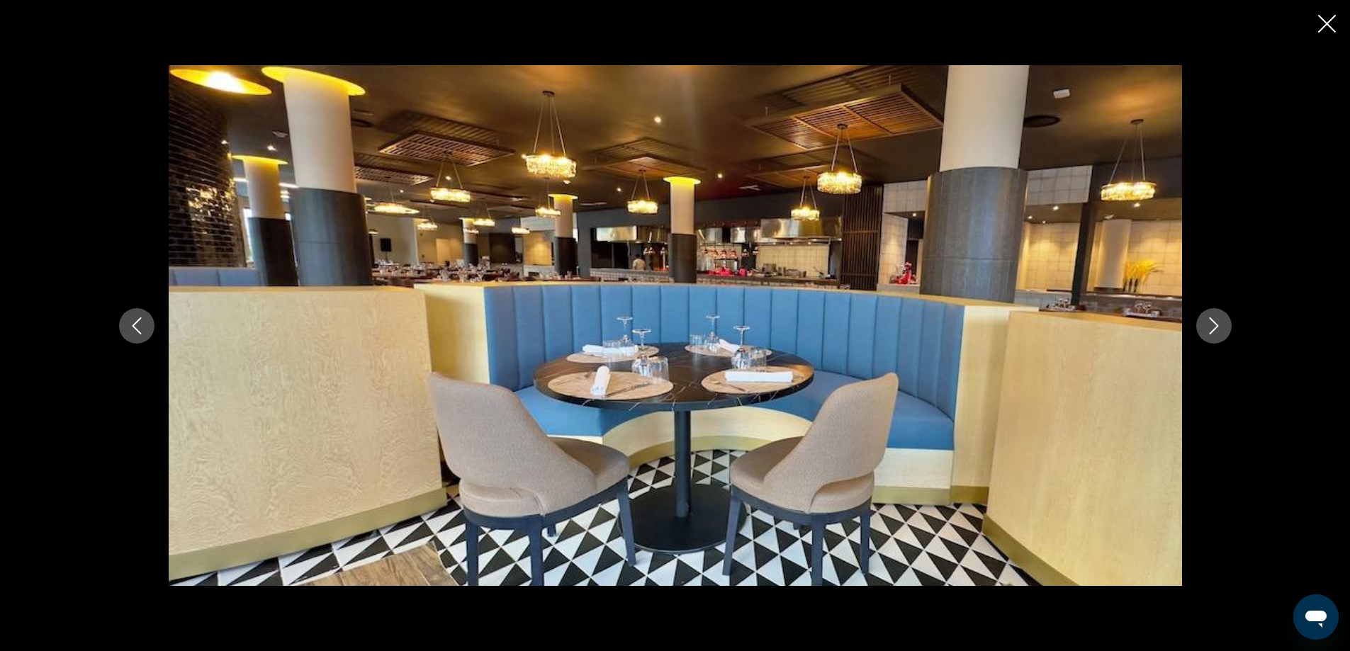
click at [1215, 322] on icon "Next image" at bounding box center [1213, 325] width 17 height 17
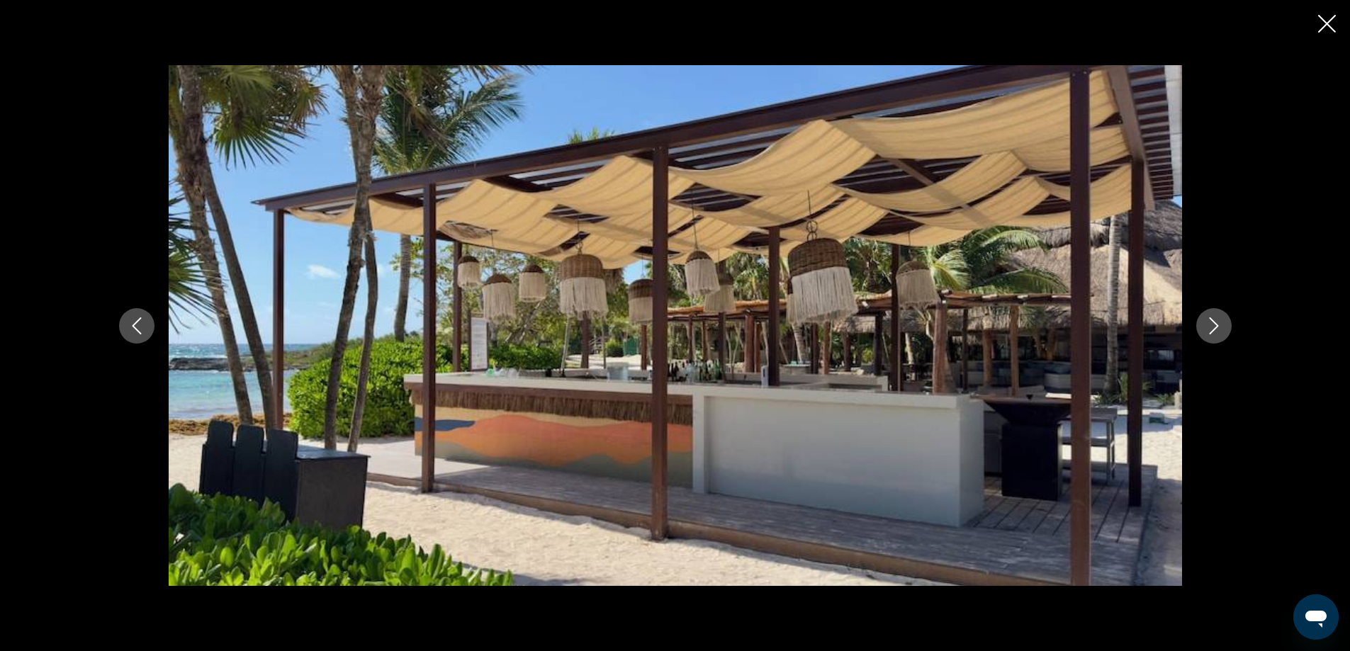
click at [1215, 322] on icon "Next image" at bounding box center [1213, 325] width 17 height 17
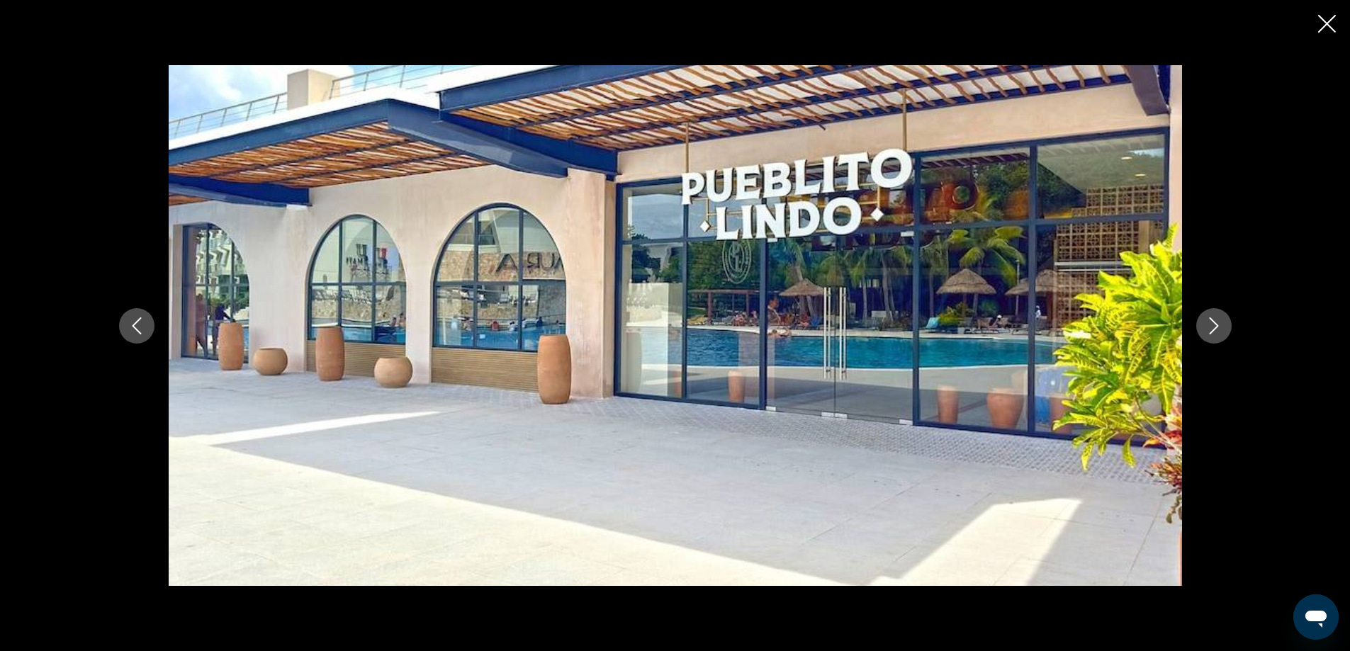
click at [1215, 322] on icon "Next image" at bounding box center [1213, 325] width 17 height 17
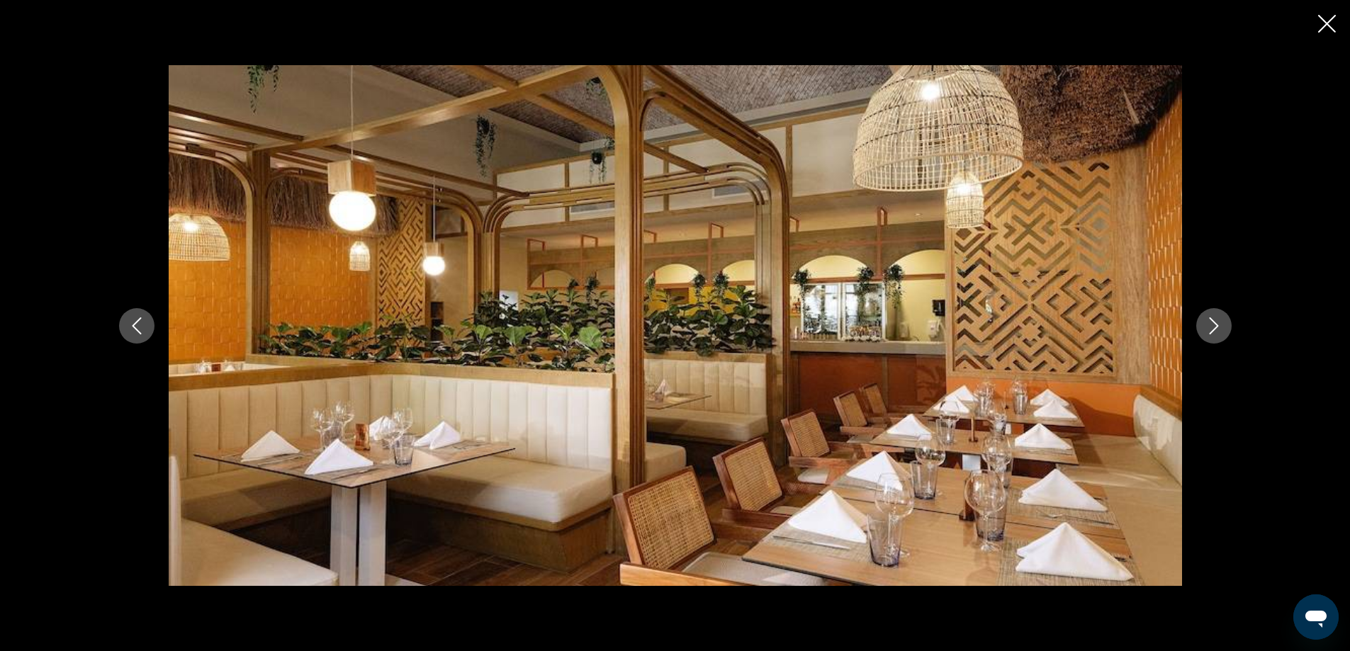
click at [1215, 322] on icon "Next image" at bounding box center [1213, 325] width 17 height 17
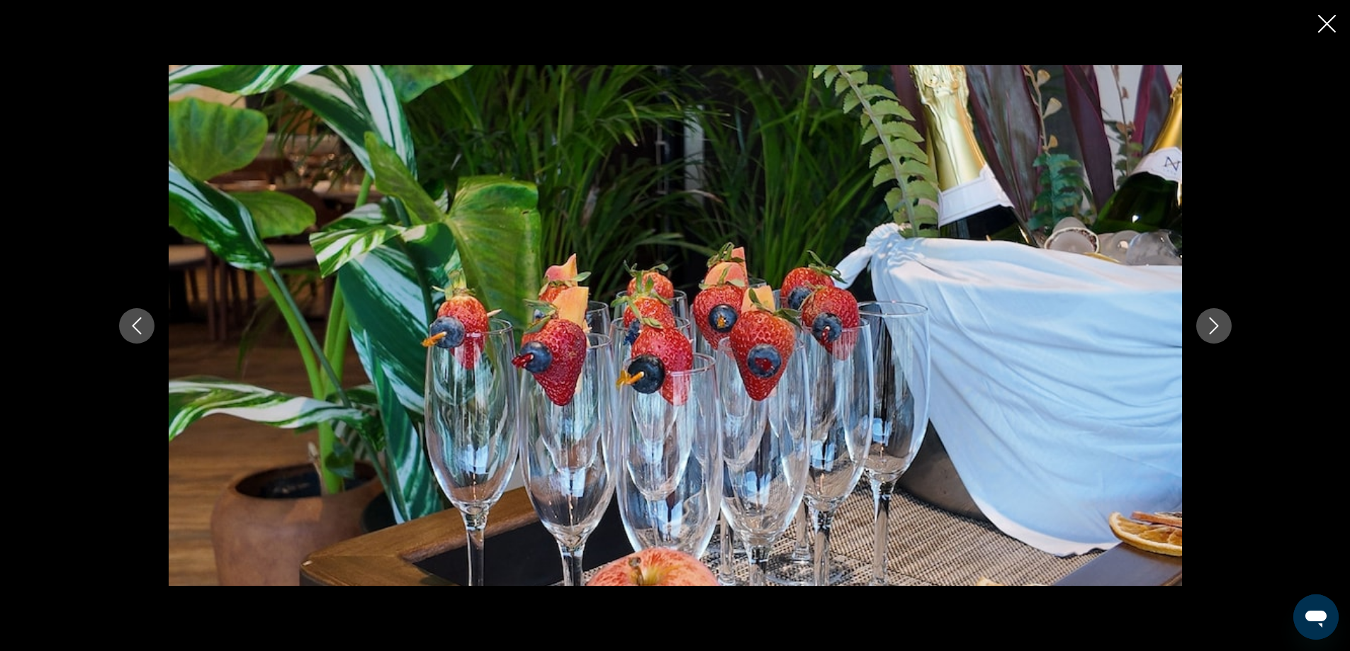
click at [1215, 322] on icon "Next image" at bounding box center [1213, 325] width 17 height 17
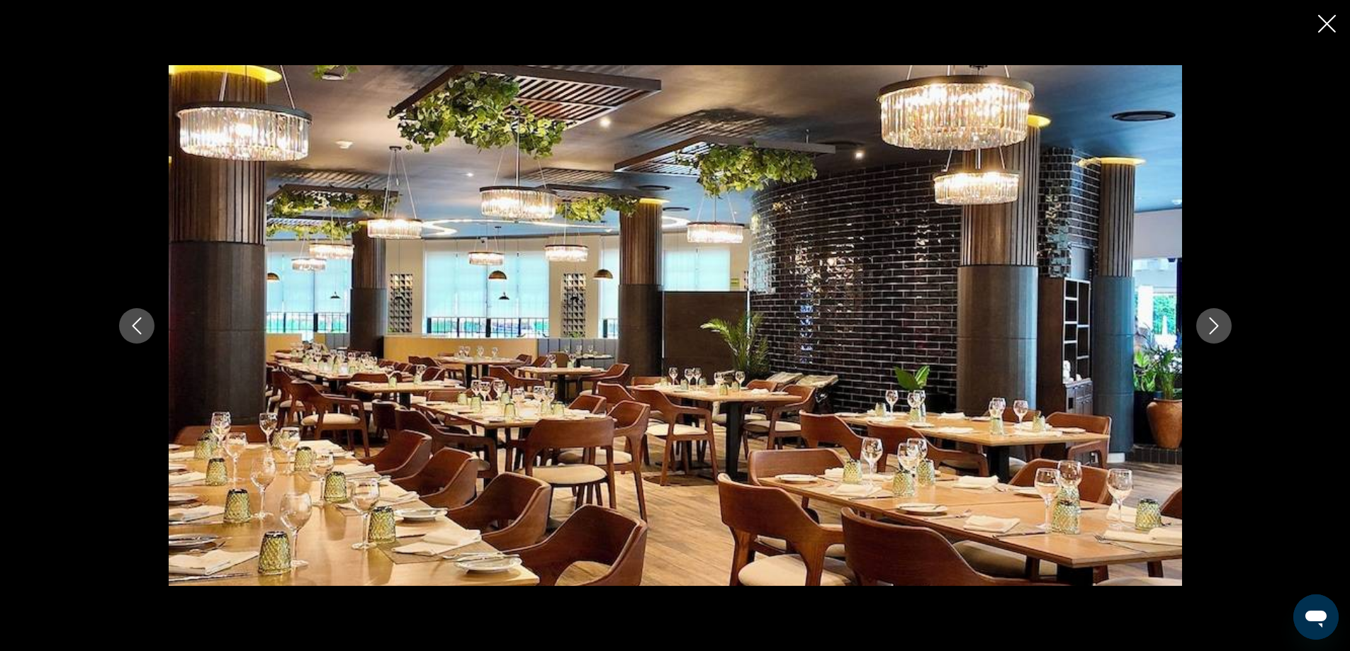
click at [1215, 322] on icon "Next image" at bounding box center [1213, 325] width 17 height 17
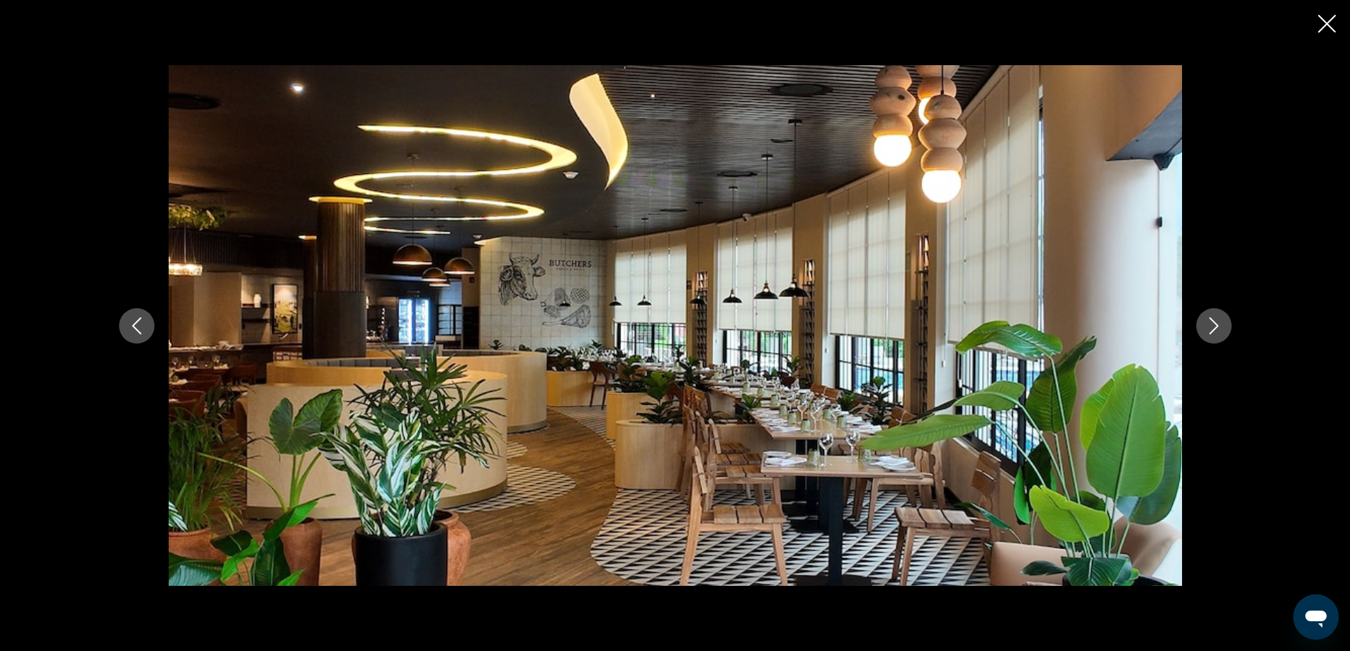
click at [1215, 322] on icon "Next image" at bounding box center [1213, 325] width 17 height 17
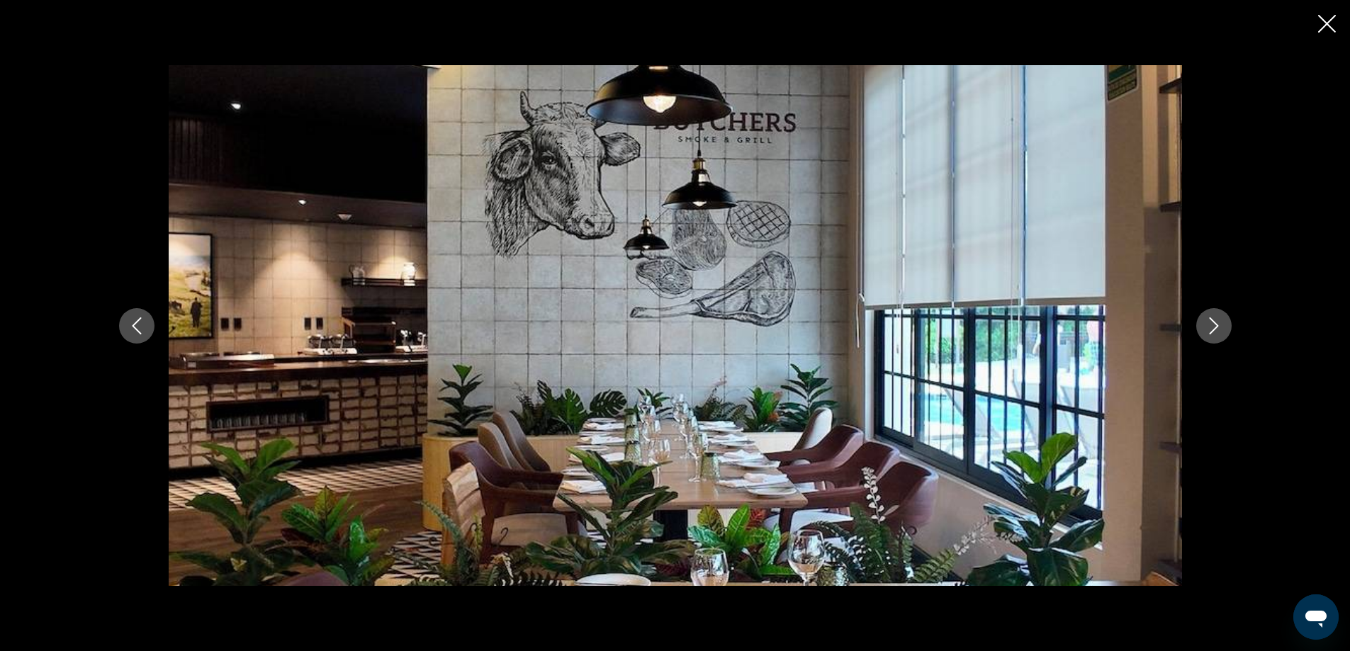
click at [1215, 322] on icon "Next image" at bounding box center [1213, 325] width 17 height 17
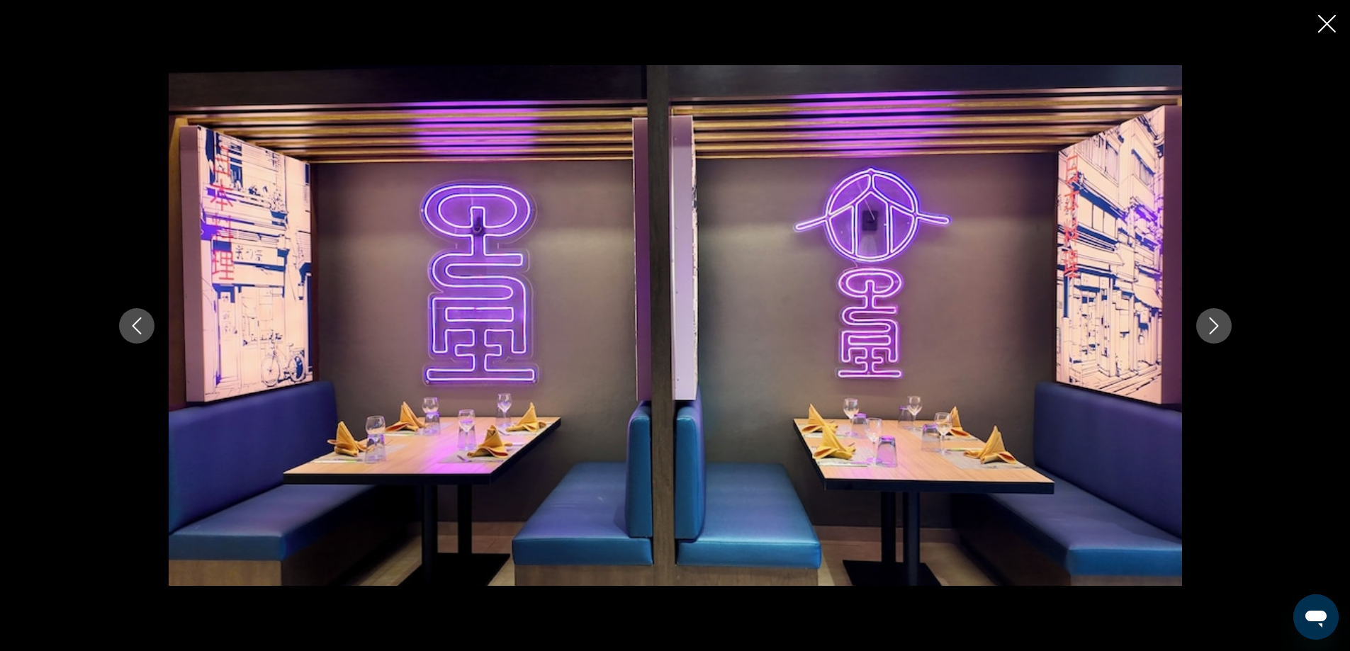
click at [1215, 322] on icon "Next image" at bounding box center [1213, 325] width 17 height 17
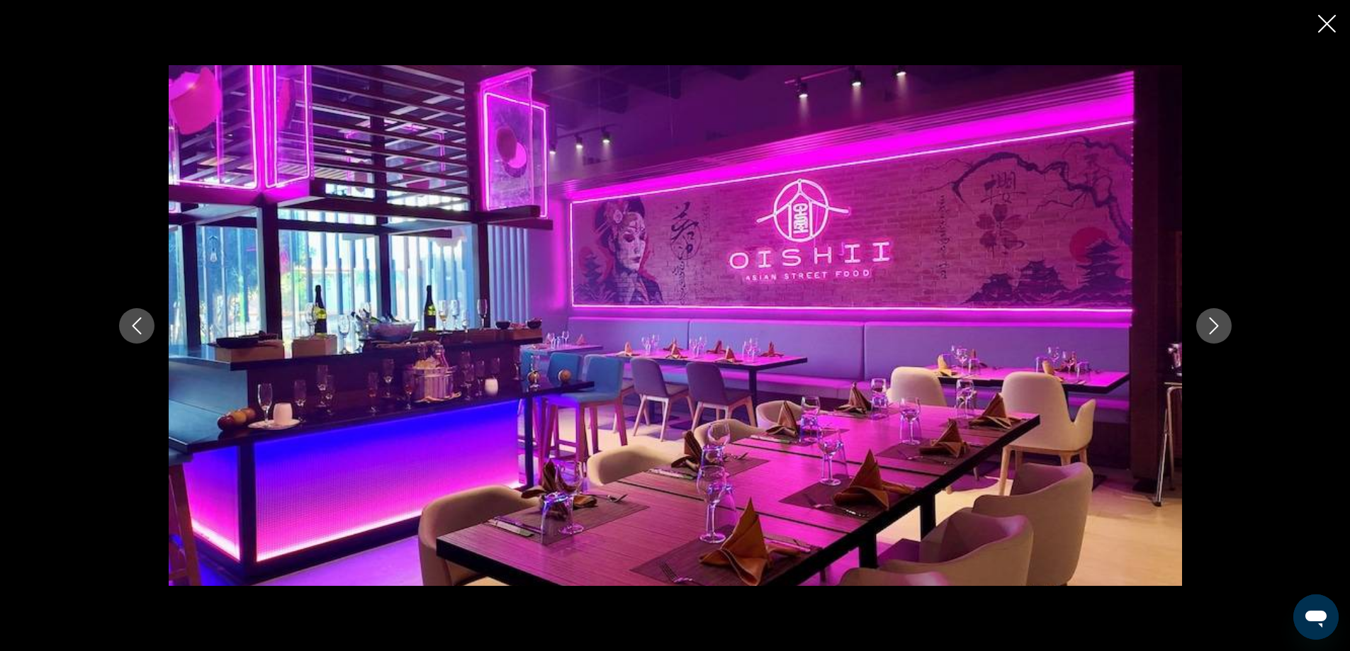
click at [1215, 322] on icon "Next image" at bounding box center [1213, 325] width 17 height 17
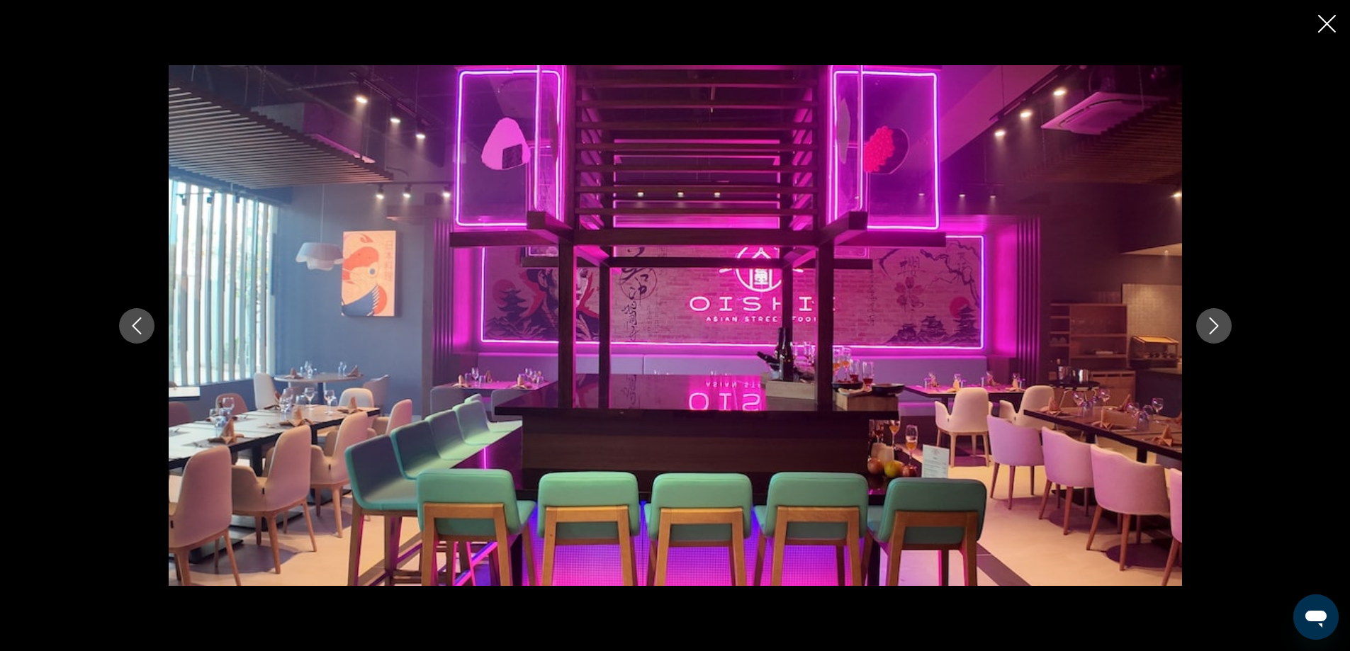
click at [1215, 322] on icon "Next image" at bounding box center [1213, 325] width 17 height 17
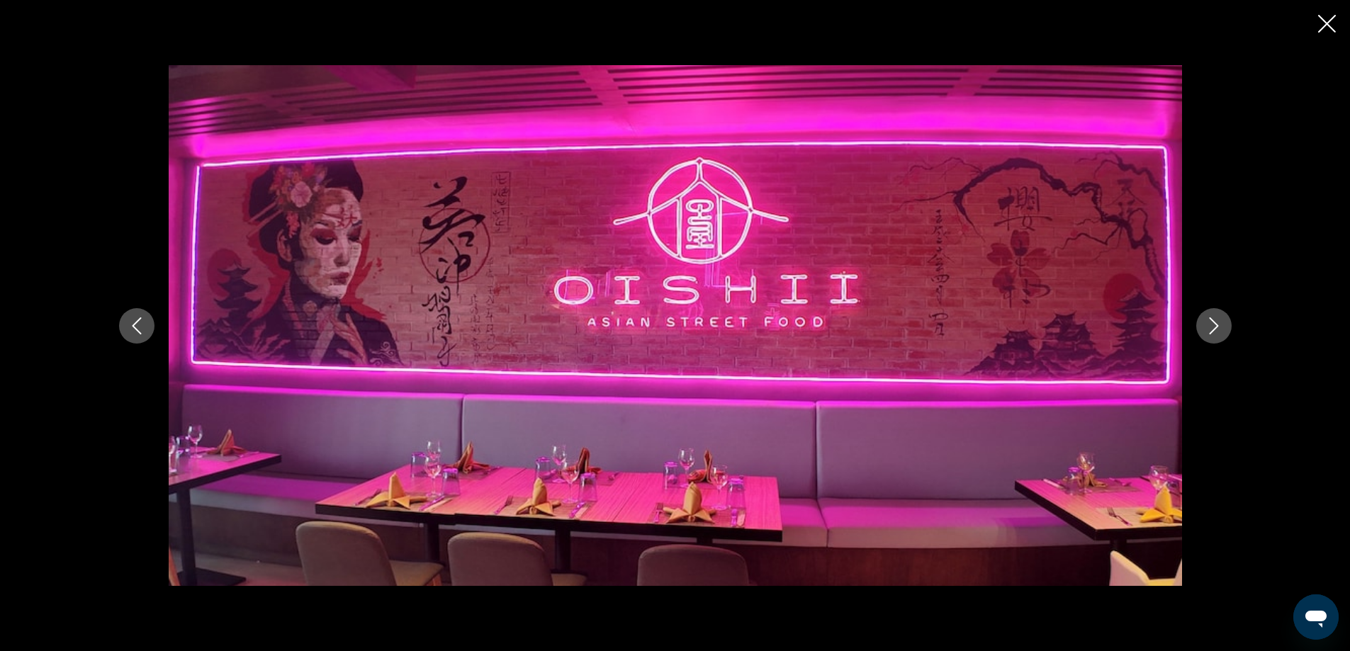
click at [1215, 322] on icon "Next image" at bounding box center [1213, 325] width 17 height 17
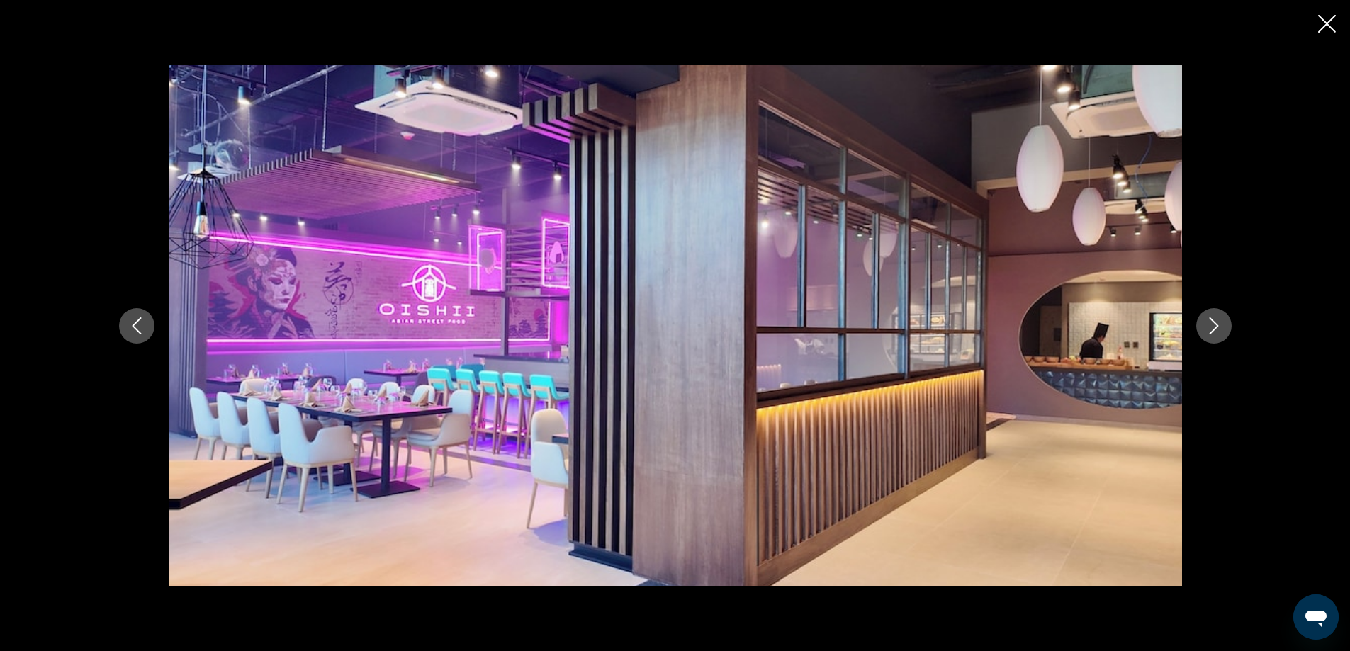
click at [1215, 322] on icon "Next image" at bounding box center [1213, 325] width 17 height 17
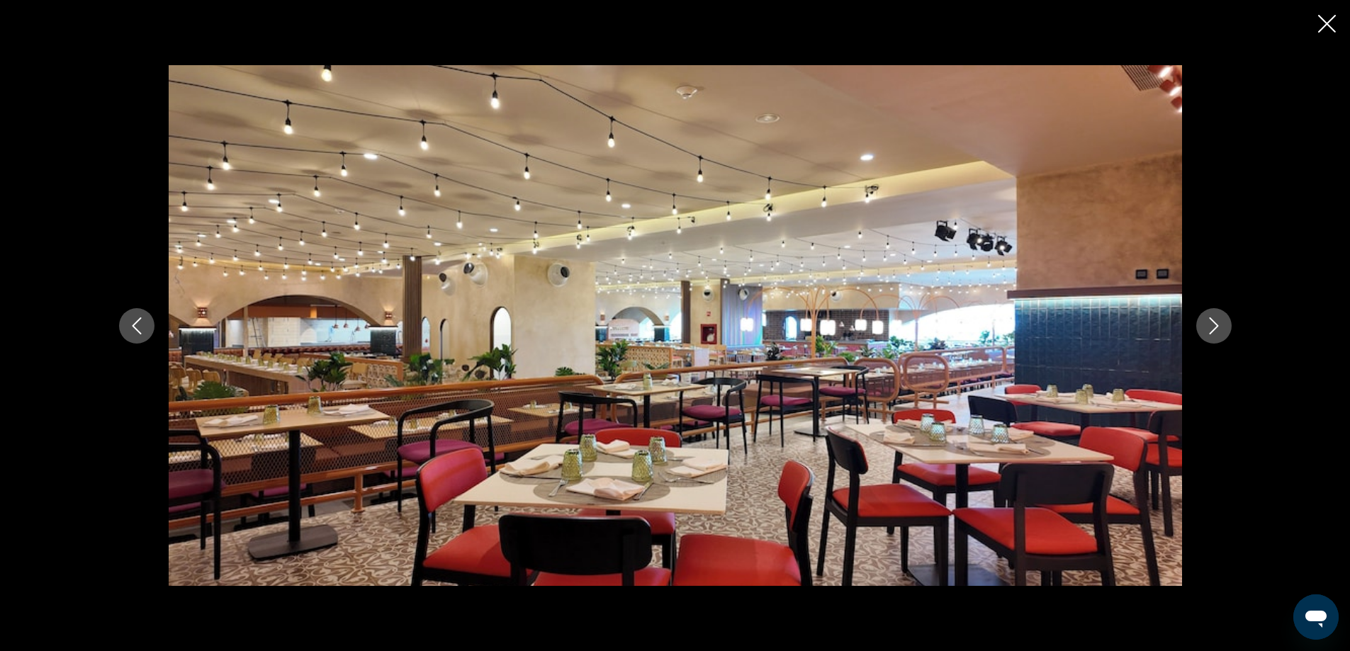
click at [1215, 322] on icon "Next image" at bounding box center [1213, 325] width 17 height 17
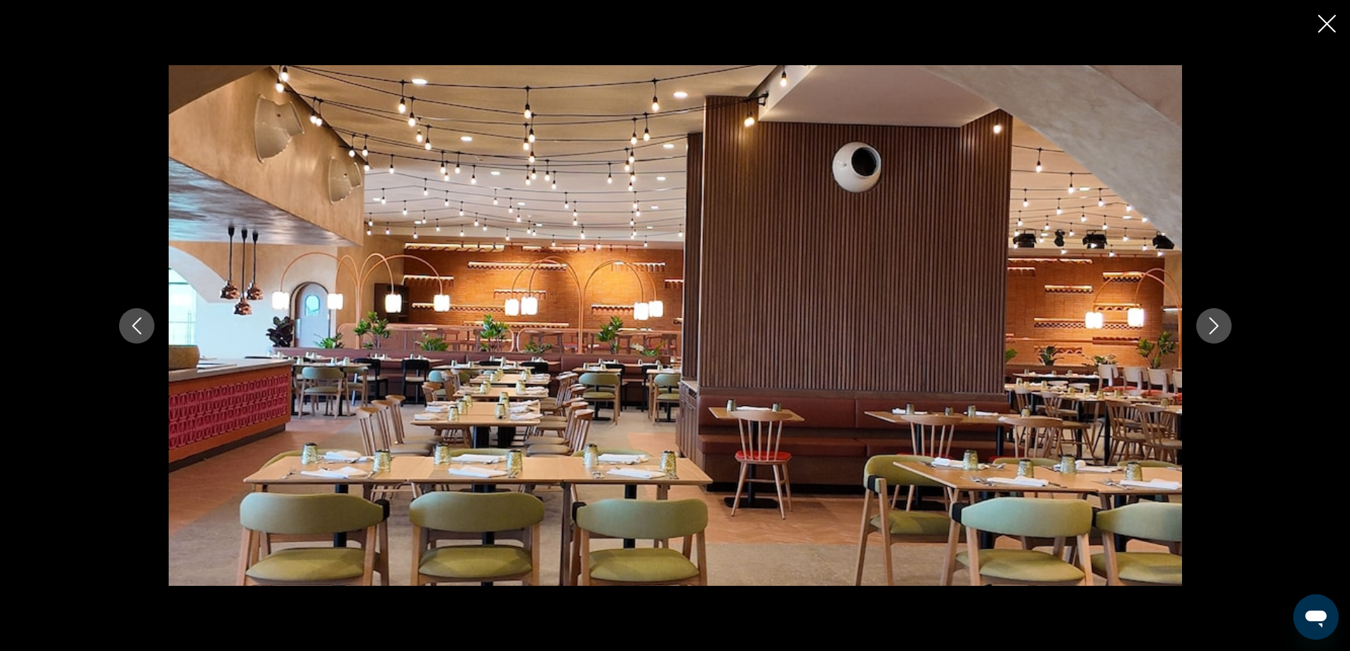
click at [1215, 322] on icon "Next image" at bounding box center [1213, 325] width 17 height 17
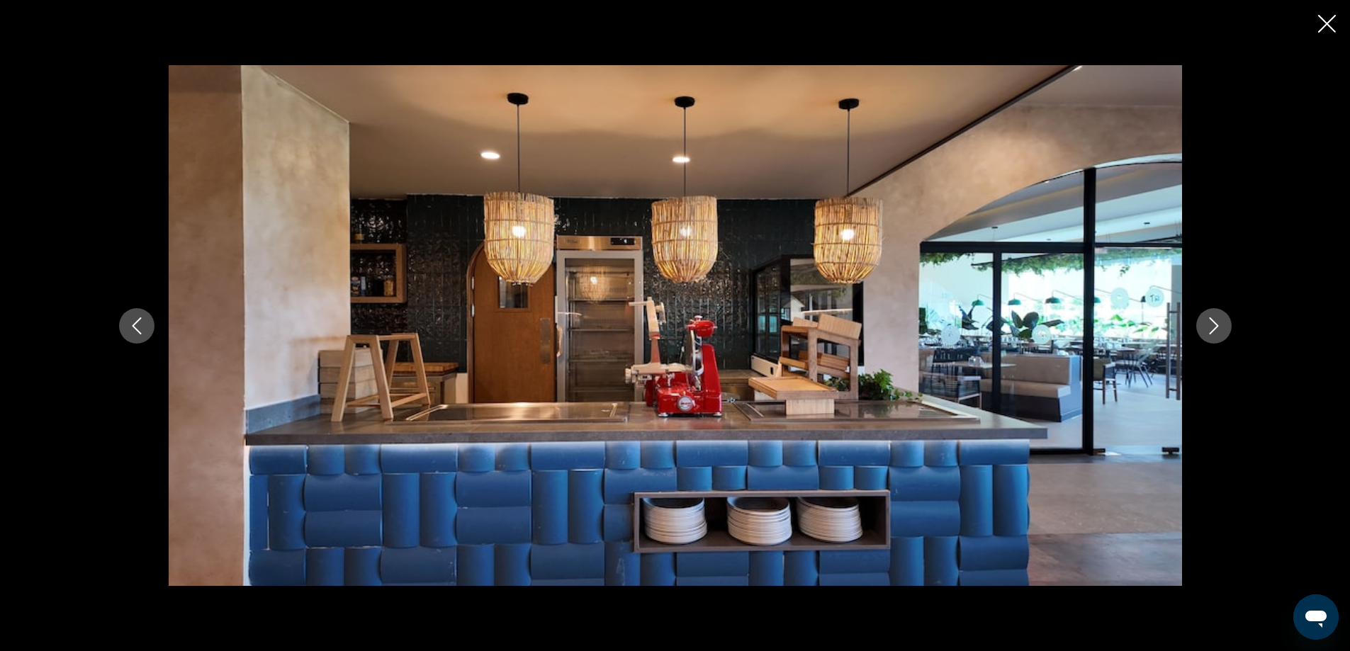
click at [1215, 322] on icon "Next image" at bounding box center [1213, 325] width 17 height 17
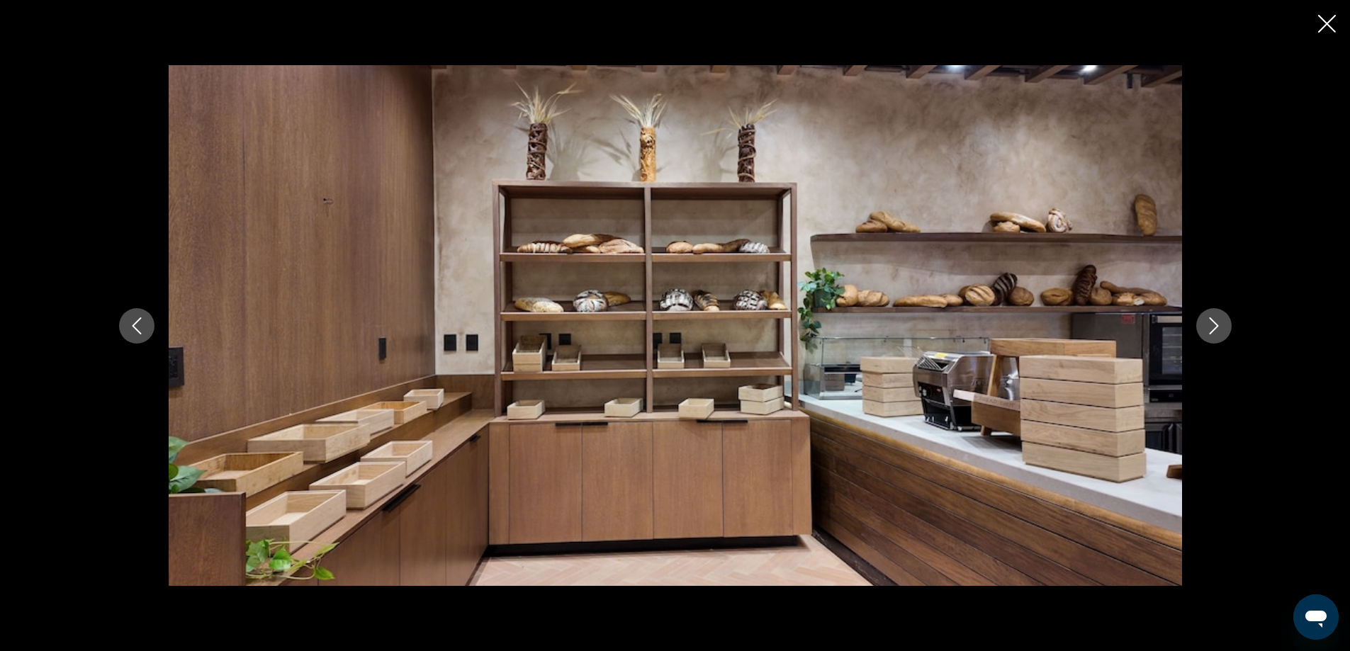
click at [1215, 322] on icon "Next image" at bounding box center [1213, 325] width 17 height 17
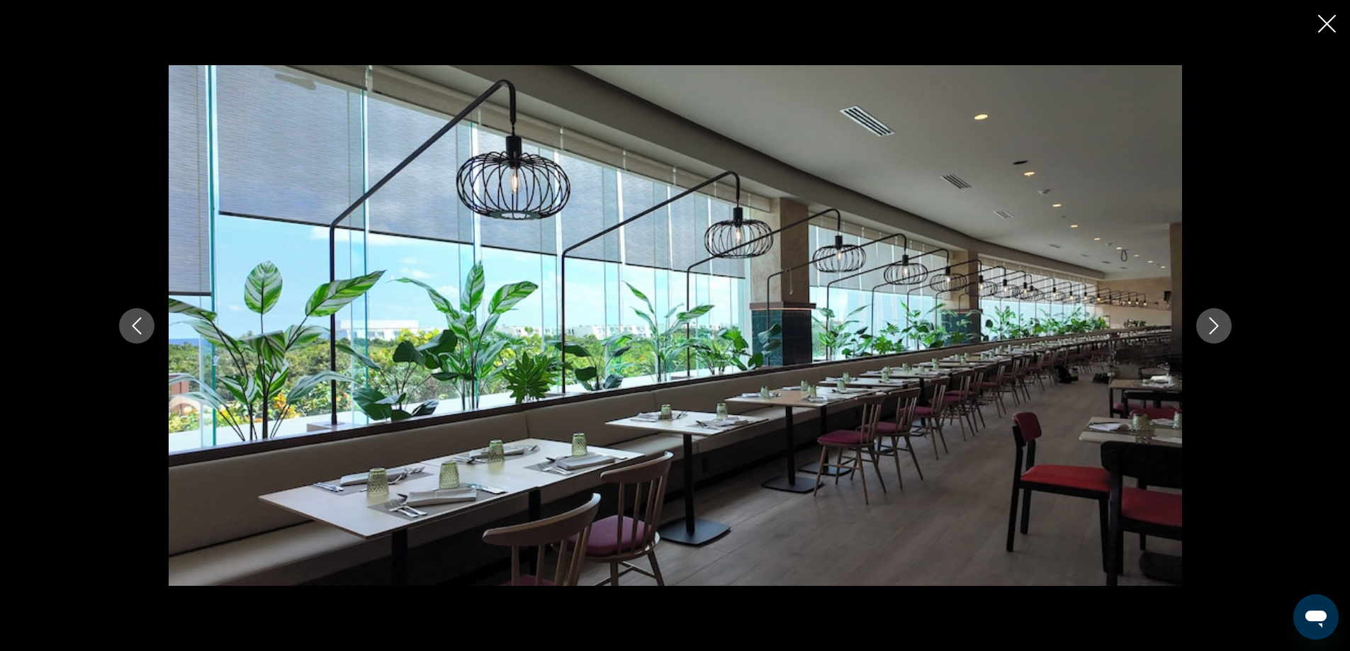
click at [1215, 322] on icon "Next image" at bounding box center [1213, 325] width 17 height 17
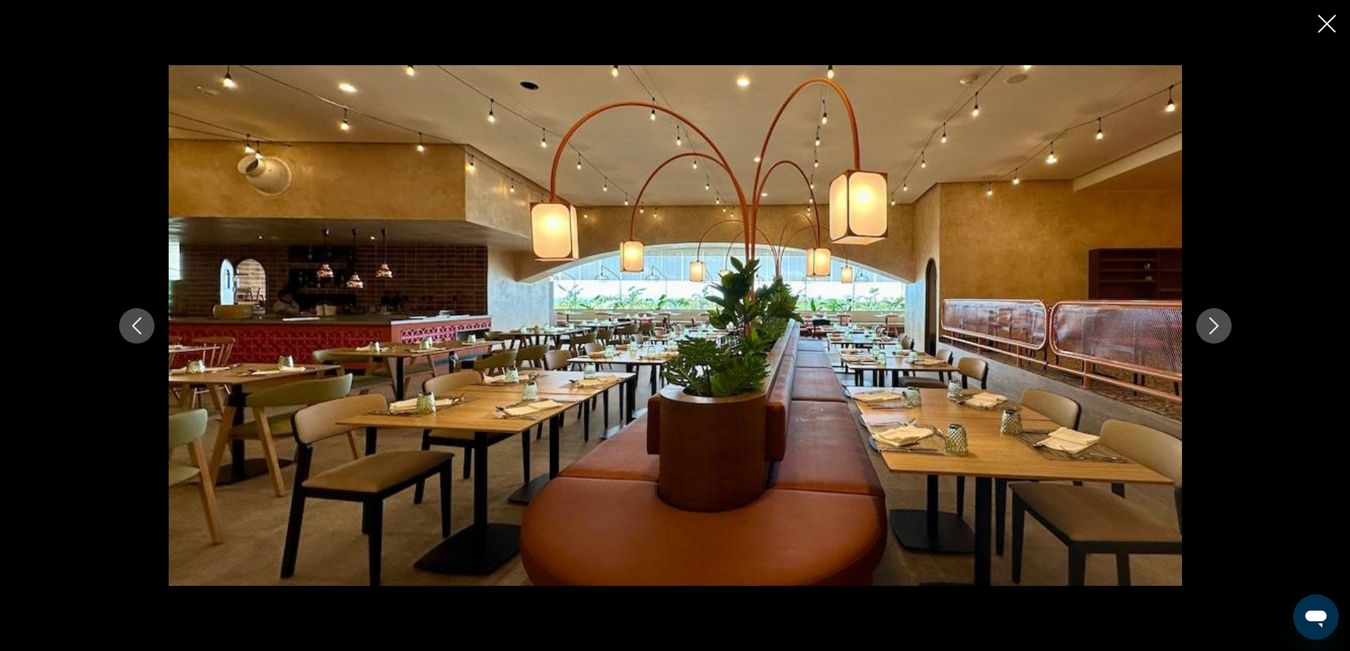
click at [1215, 322] on icon "Next image" at bounding box center [1213, 325] width 17 height 17
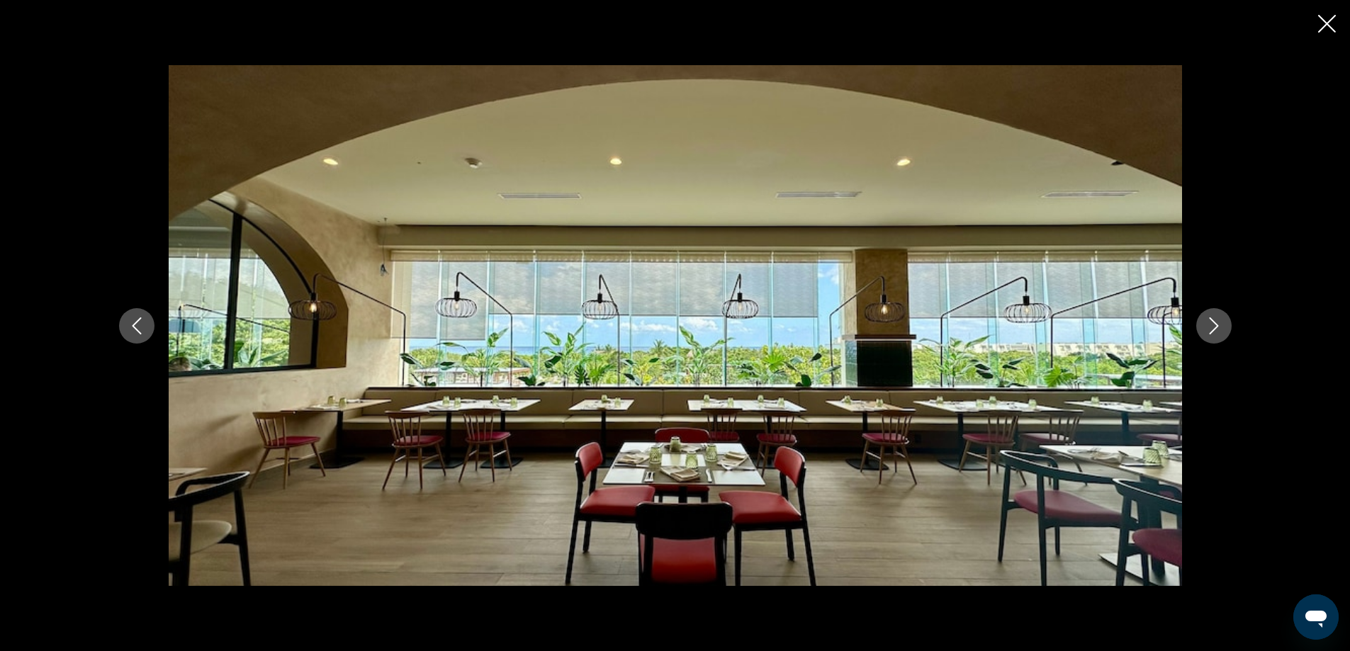
click at [1215, 322] on icon "Next image" at bounding box center [1213, 325] width 17 height 17
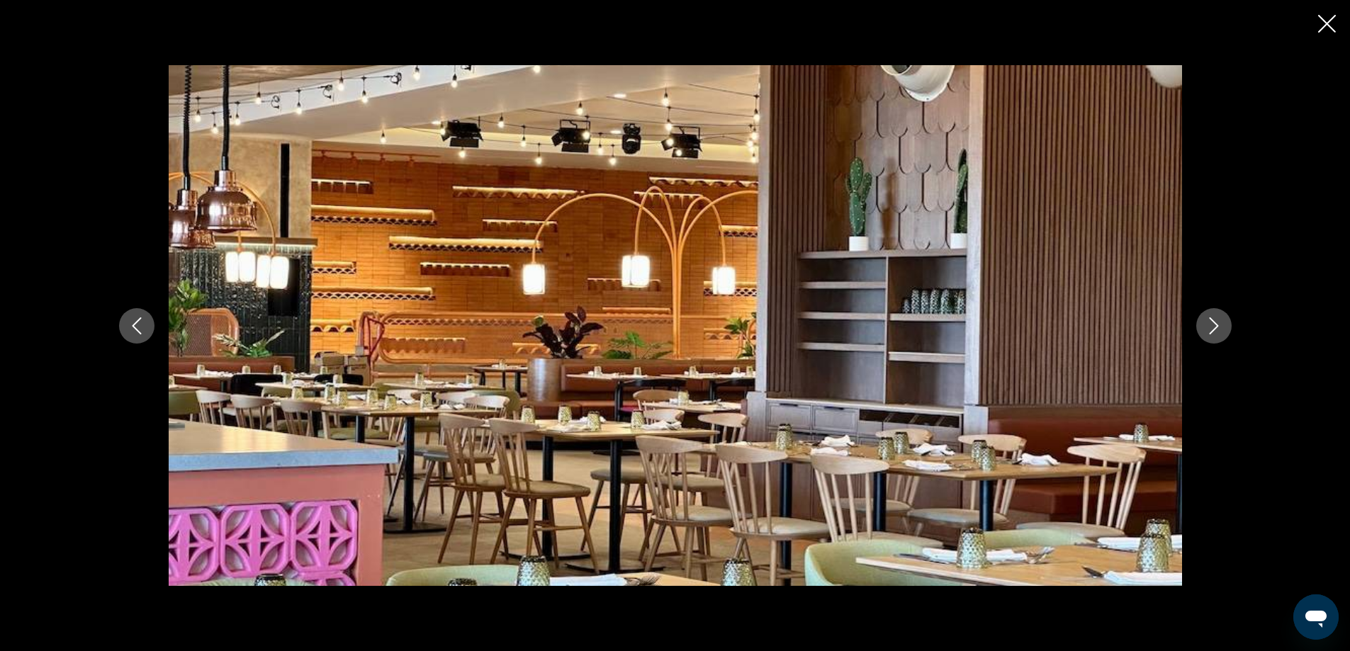
click at [1215, 322] on icon "Next image" at bounding box center [1213, 325] width 17 height 17
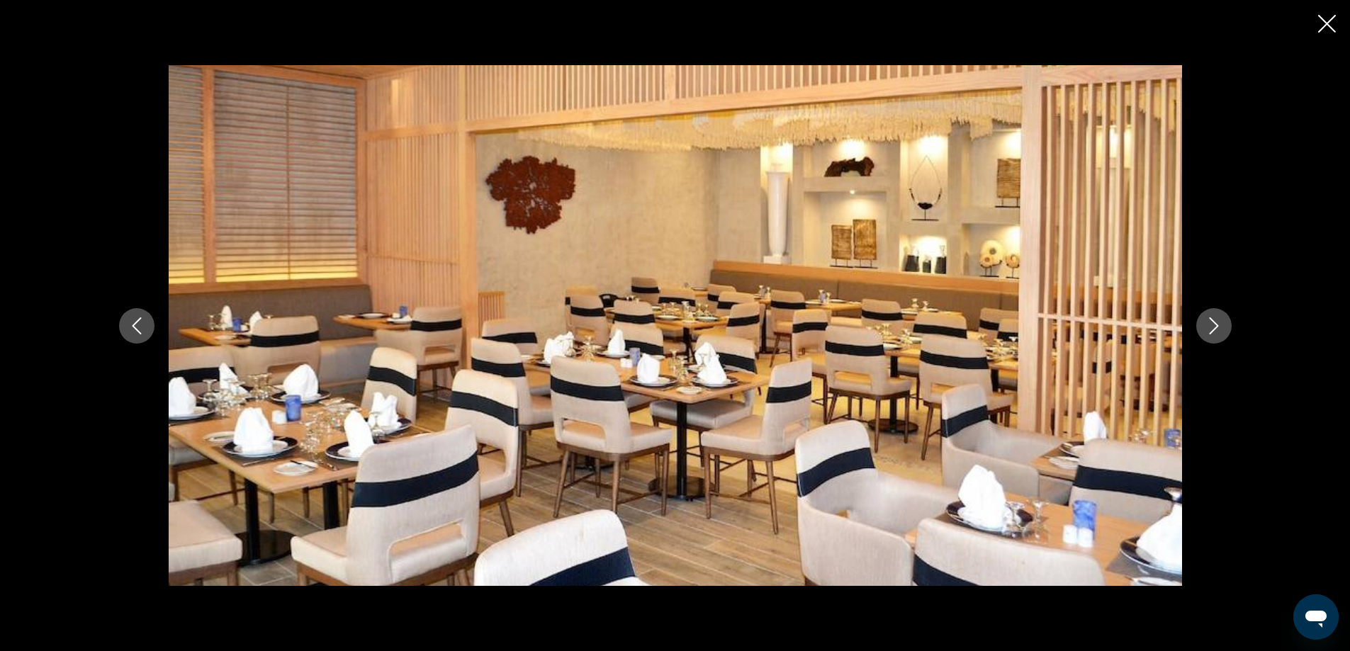
click at [1215, 322] on icon "Next image" at bounding box center [1213, 325] width 17 height 17
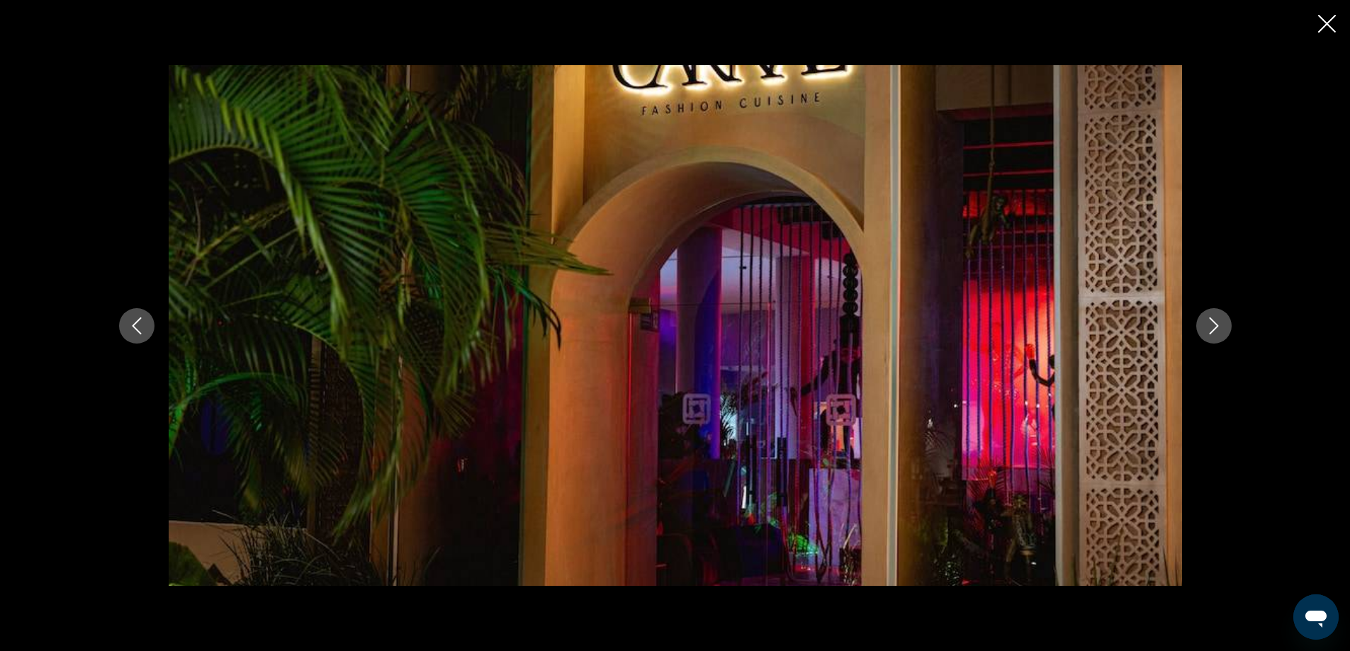
click at [1215, 322] on icon "Next image" at bounding box center [1213, 325] width 17 height 17
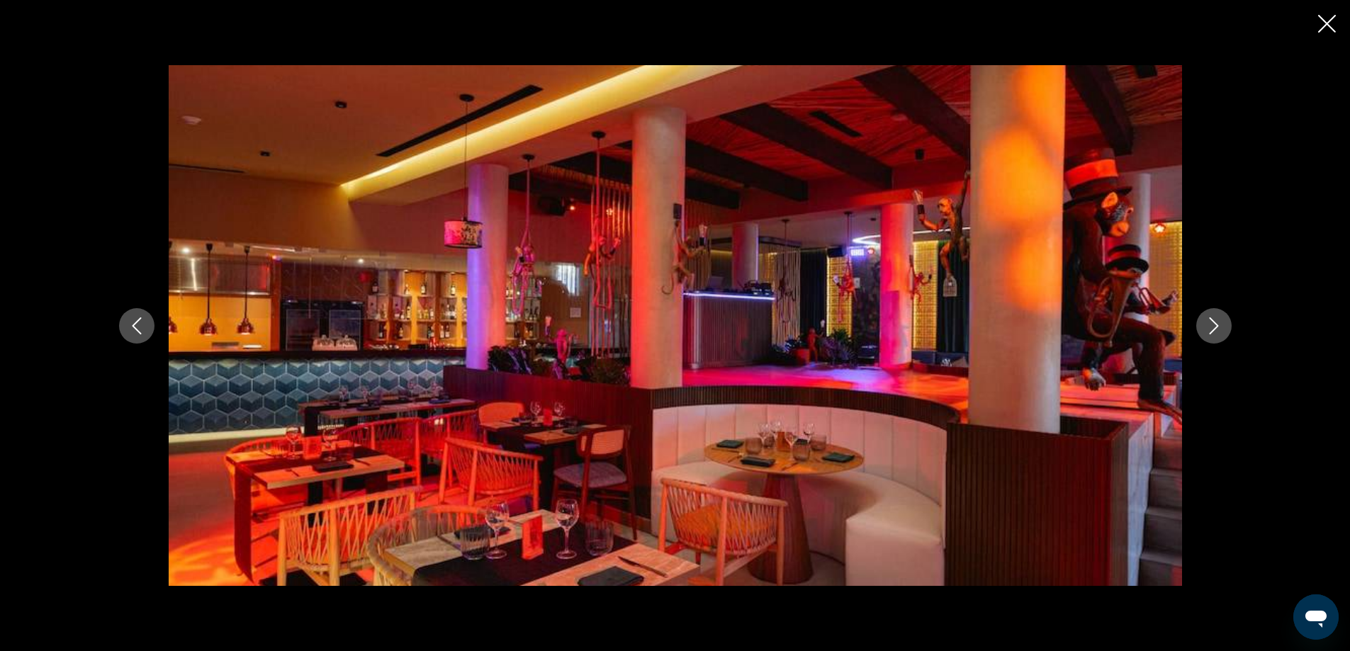
click at [1215, 322] on icon "Next image" at bounding box center [1213, 325] width 17 height 17
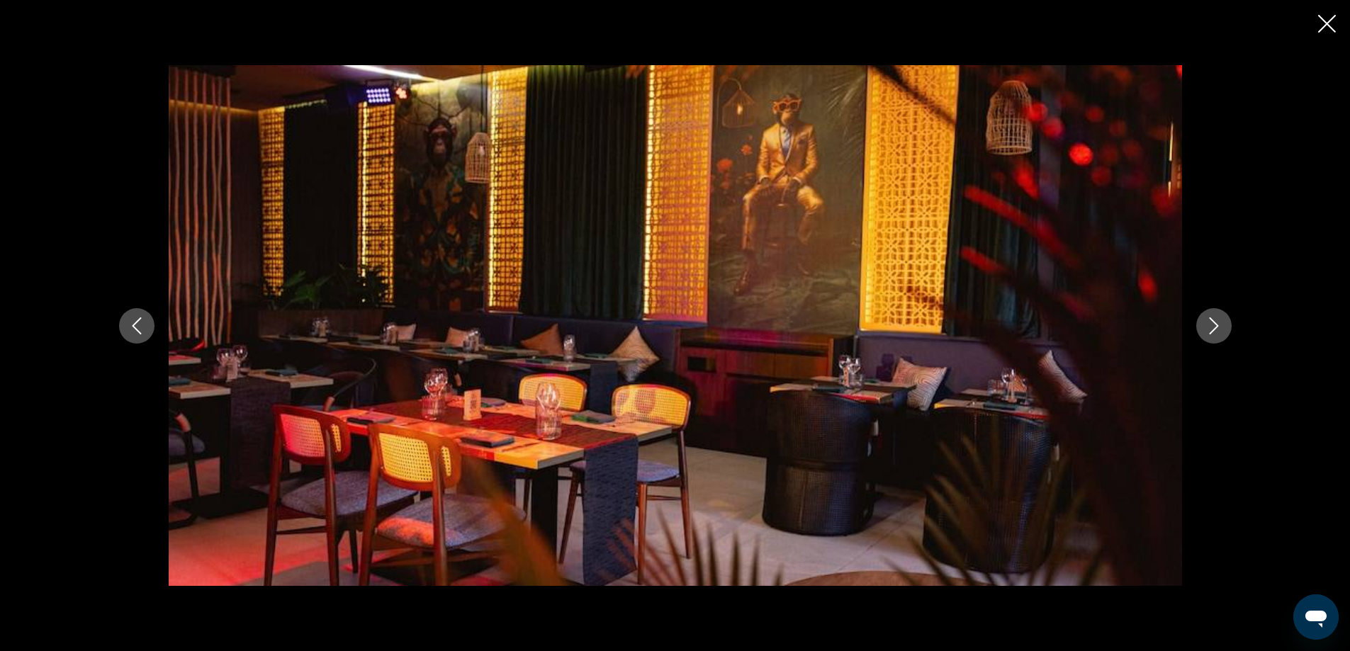
click at [1215, 322] on icon "Next image" at bounding box center [1213, 325] width 17 height 17
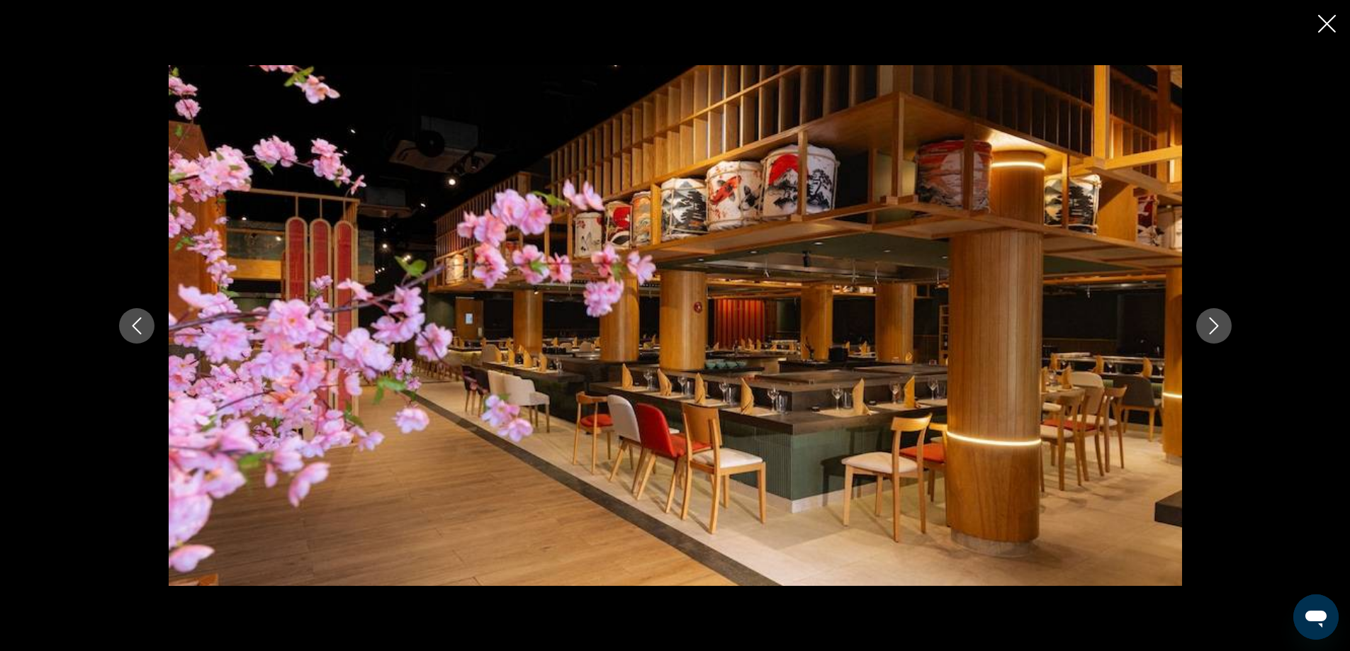
click at [1215, 322] on icon "Next image" at bounding box center [1213, 325] width 17 height 17
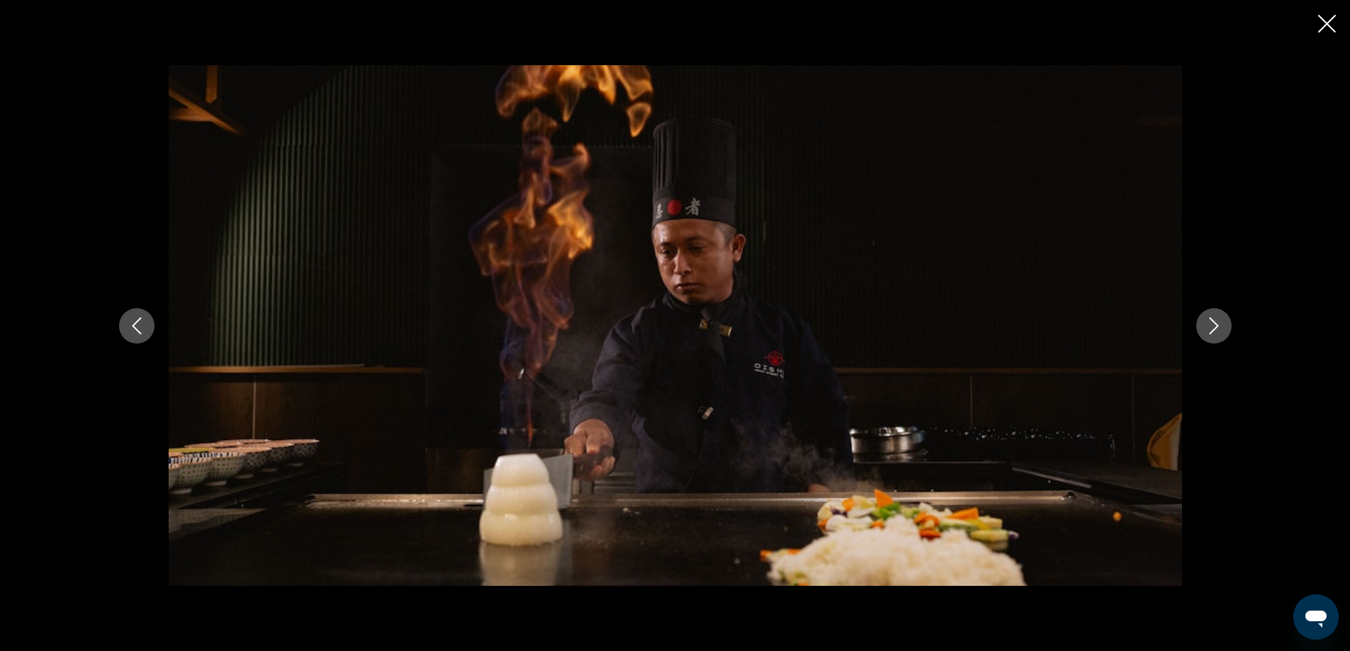
click at [1215, 322] on icon "Next image" at bounding box center [1213, 325] width 17 height 17
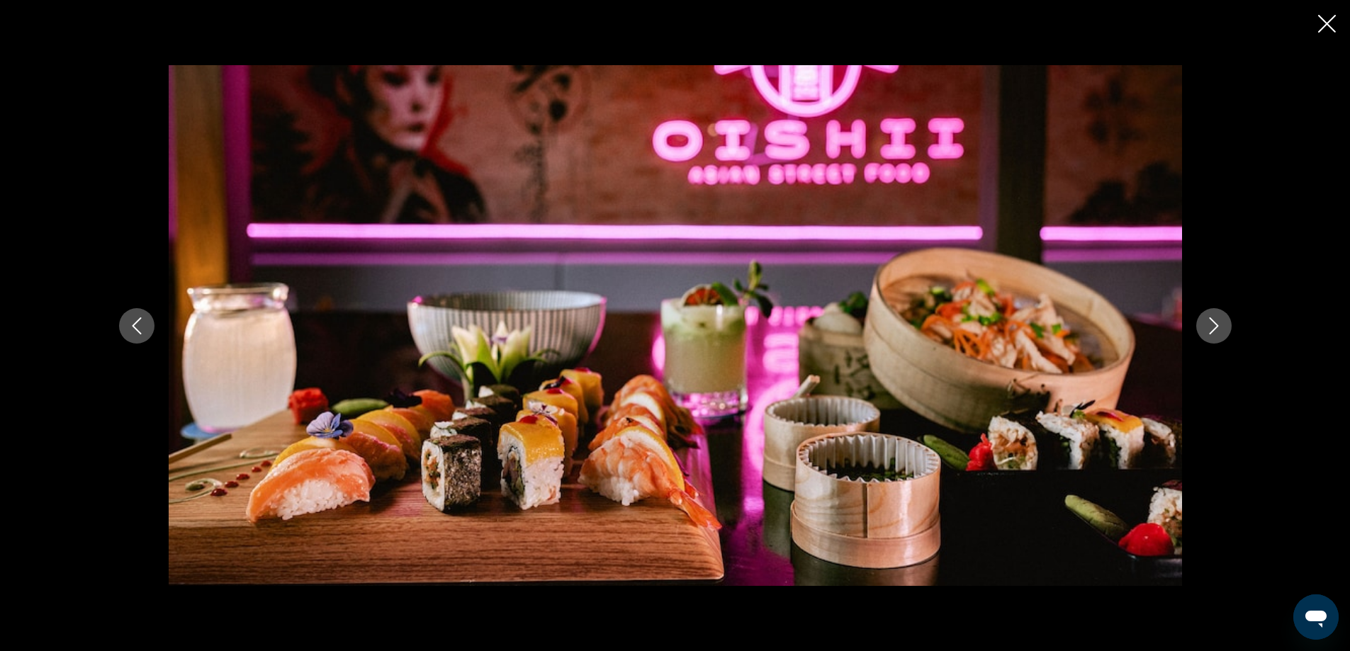
click at [1215, 322] on icon "Next image" at bounding box center [1213, 325] width 17 height 17
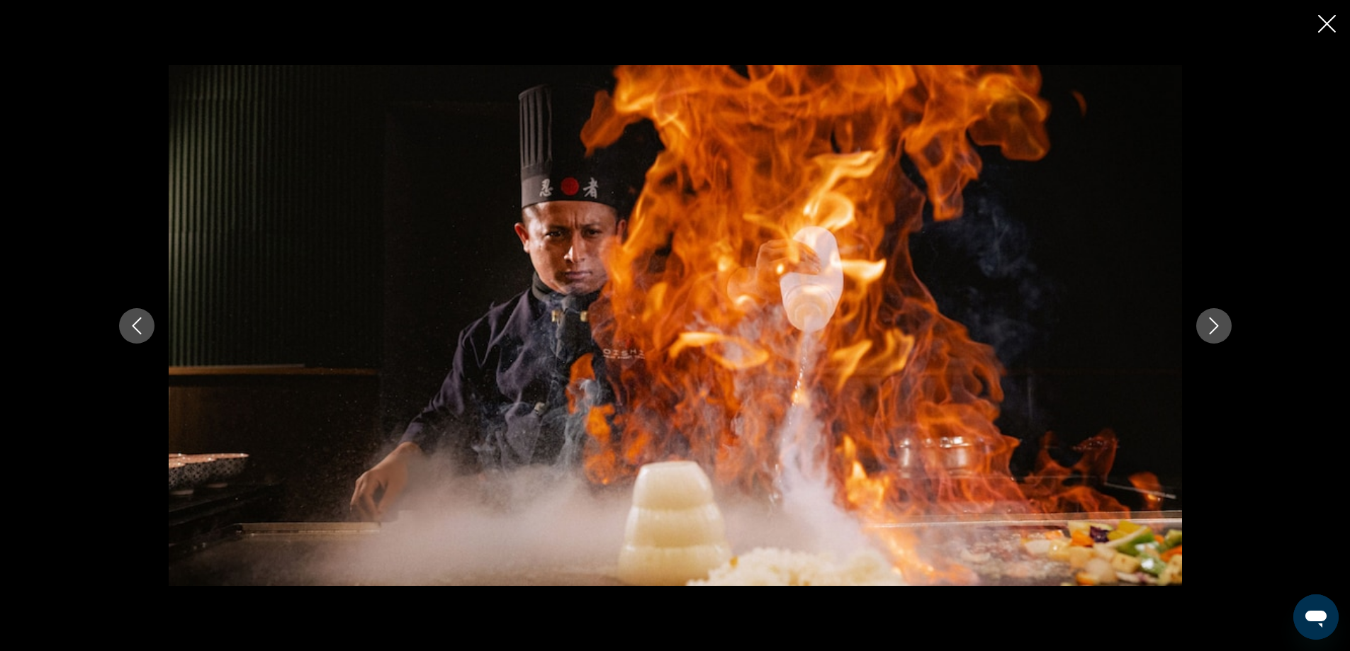
click at [1215, 322] on icon "Next image" at bounding box center [1213, 325] width 17 height 17
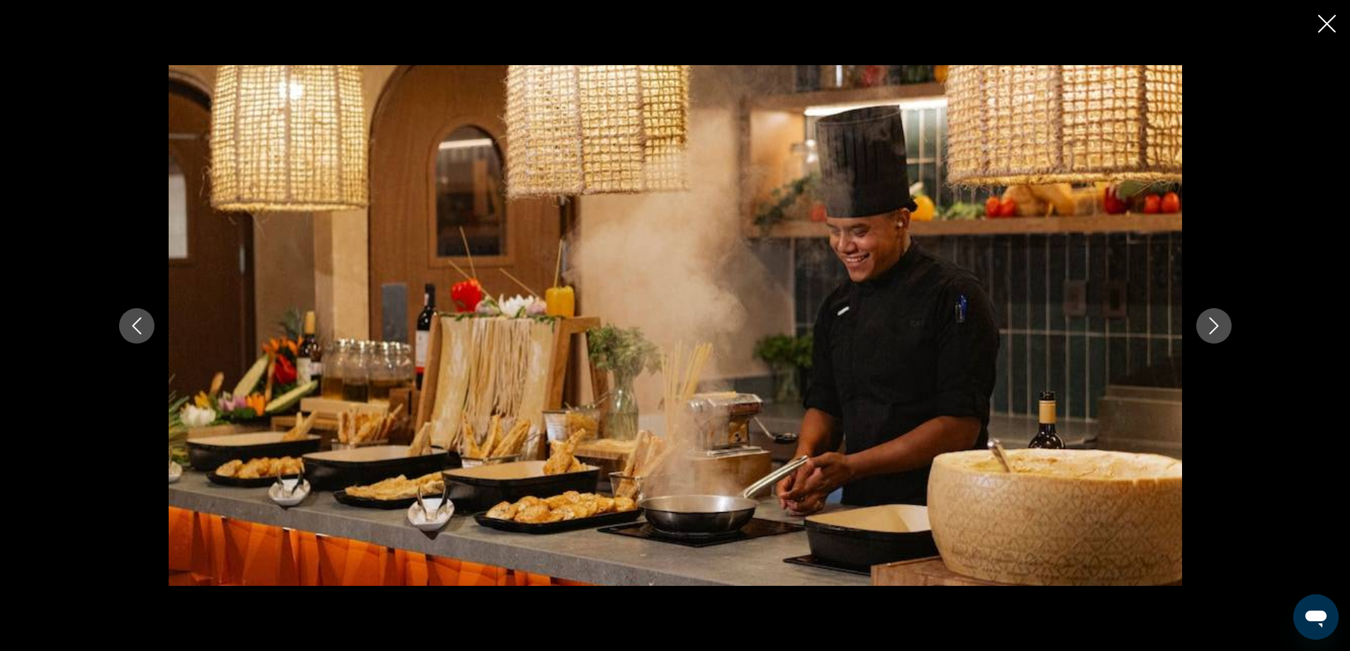
click at [1215, 322] on icon "Next image" at bounding box center [1213, 325] width 17 height 17
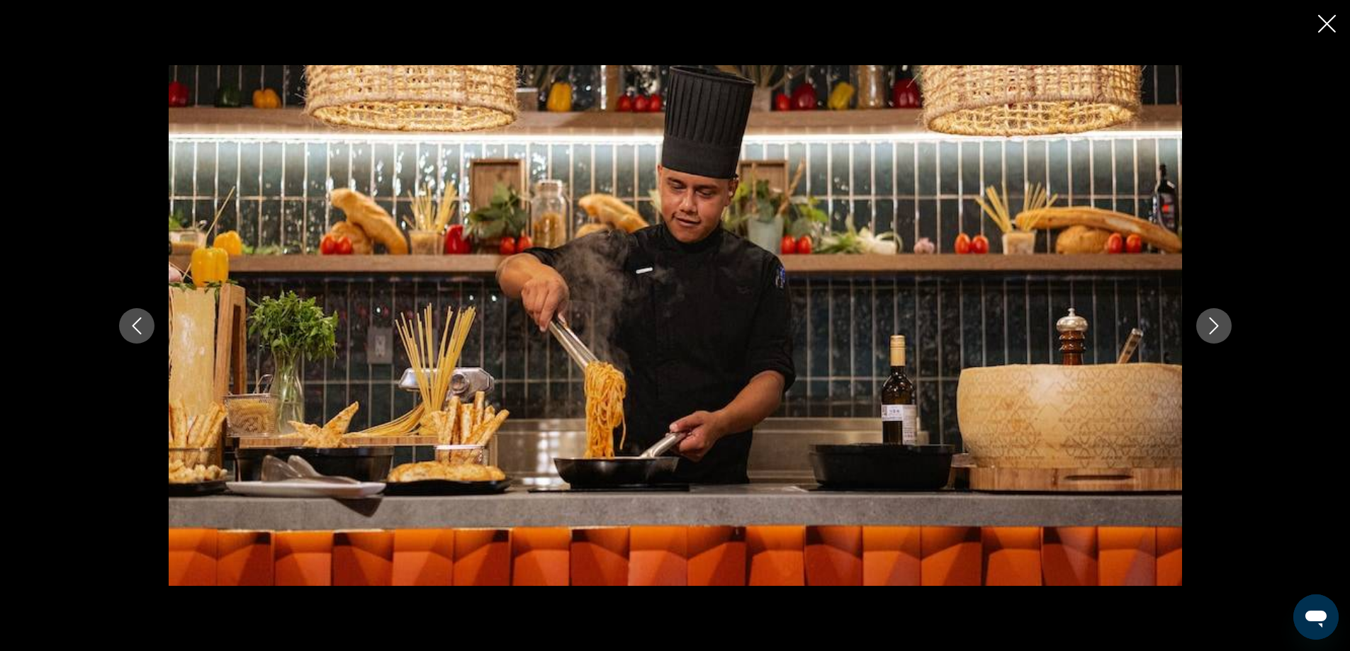
click at [1215, 322] on icon "Next image" at bounding box center [1213, 325] width 17 height 17
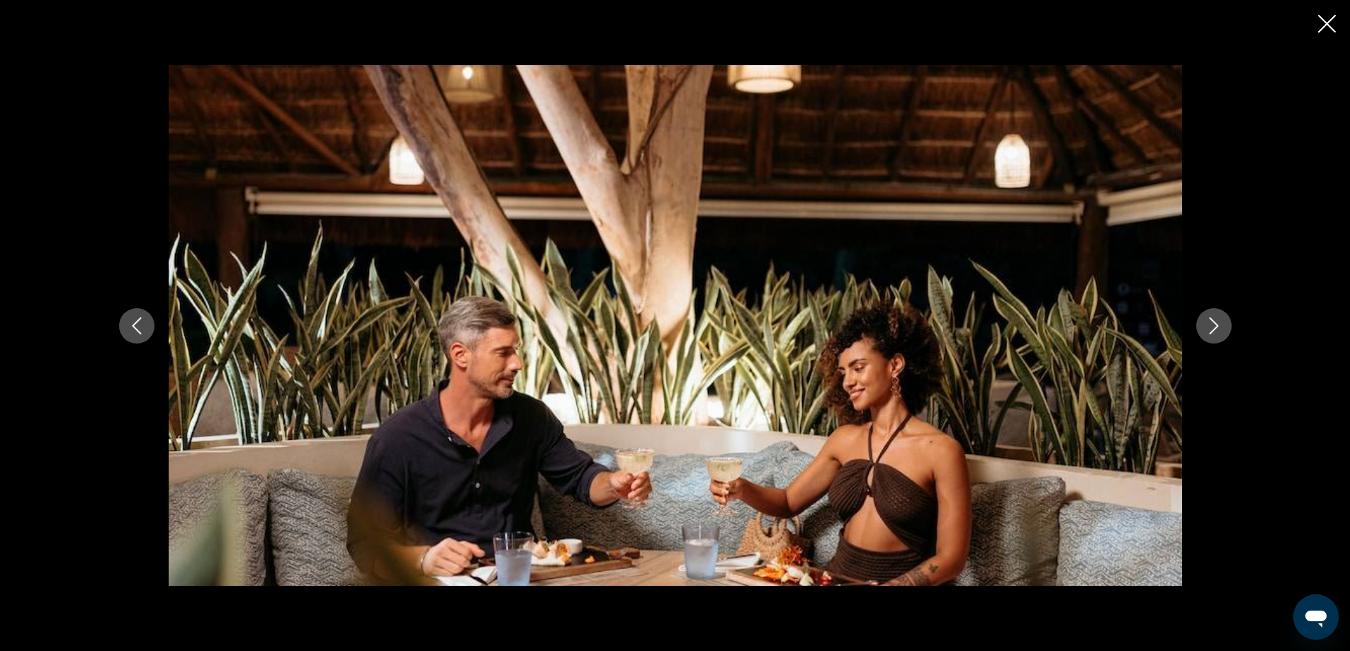
click at [1215, 322] on icon "Next image" at bounding box center [1213, 325] width 17 height 17
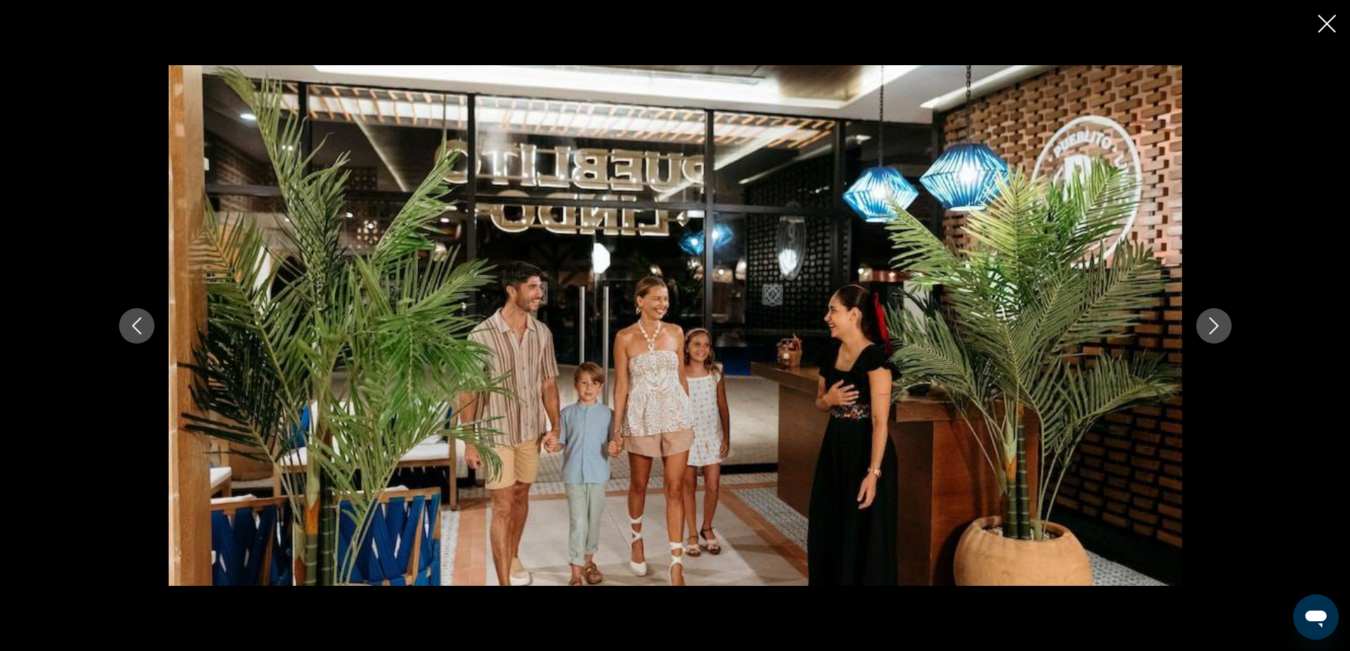
click at [1215, 322] on icon "Next image" at bounding box center [1213, 325] width 17 height 17
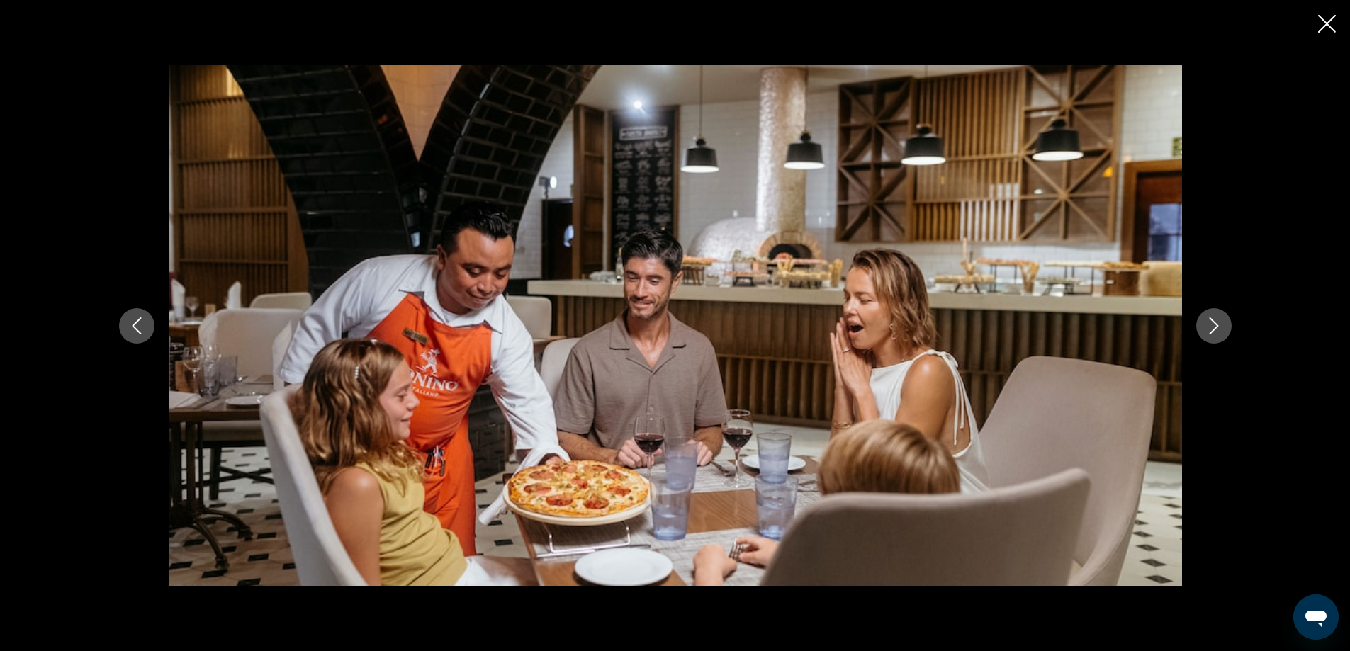
click at [1215, 322] on icon "Next image" at bounding box center [1213, 325] width 17 height 17
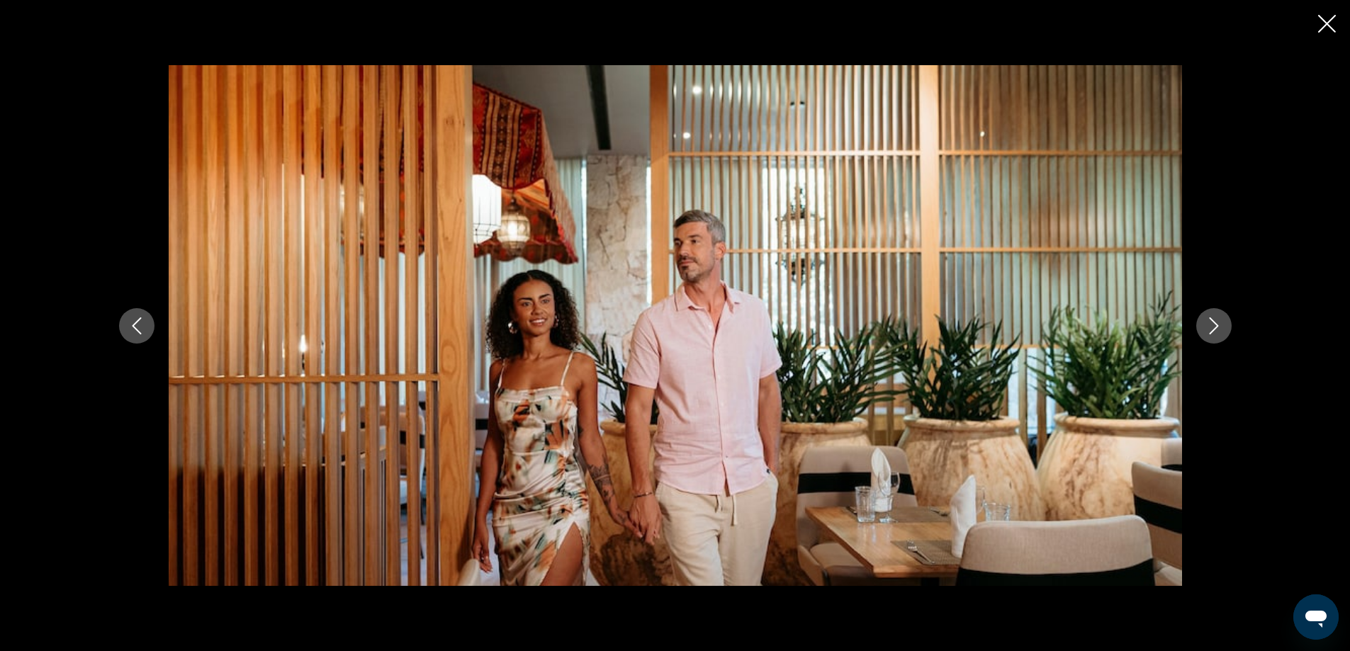
click at [137, 317] on icon "Previous image" at bounding box center [136, 325] width 17 height 17
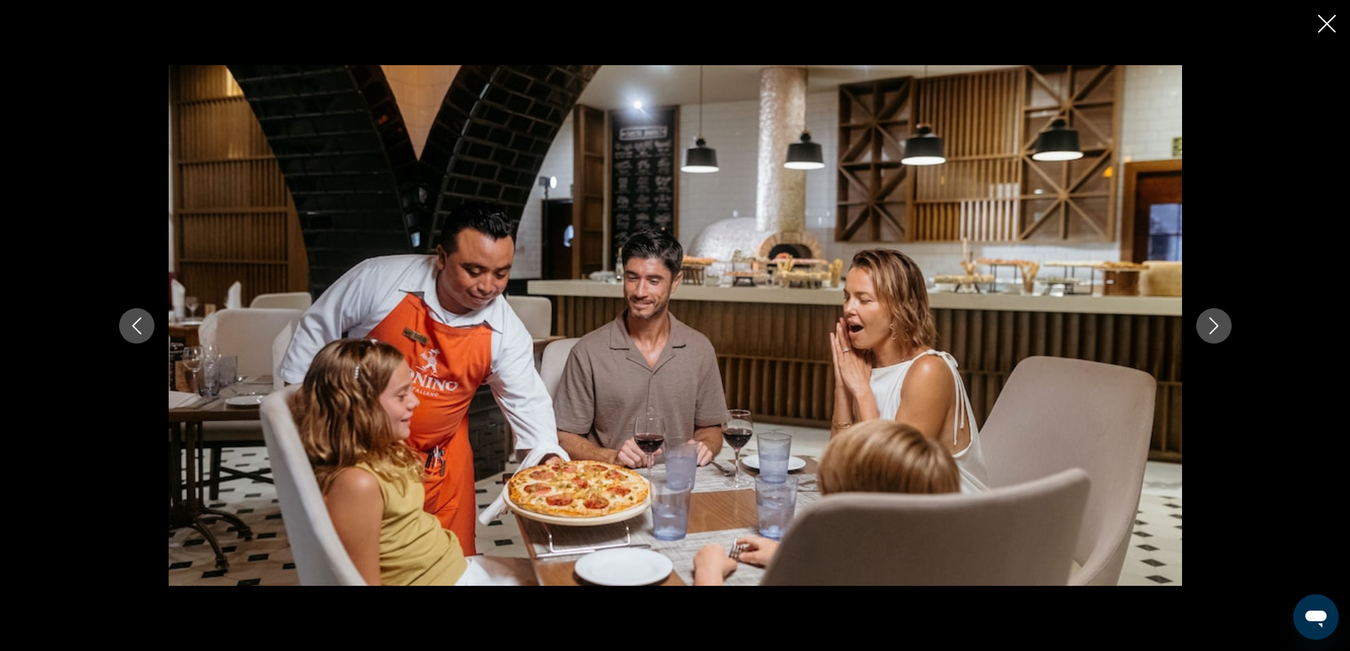
click at [1217, 322] on icon "Next image" at bounding box center [1213, 325] width 17 height 17
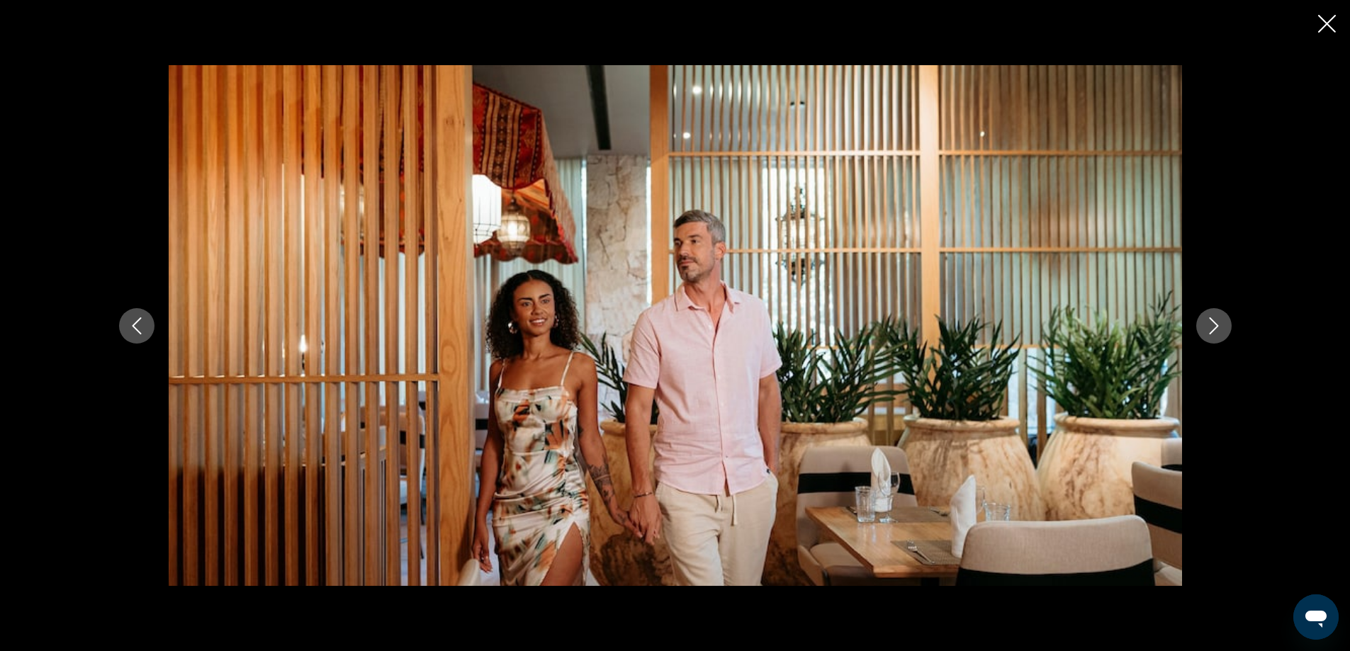
click at [1217, 322] on icon "Next image" at bounding box center [1213, 325] width 17 height 17
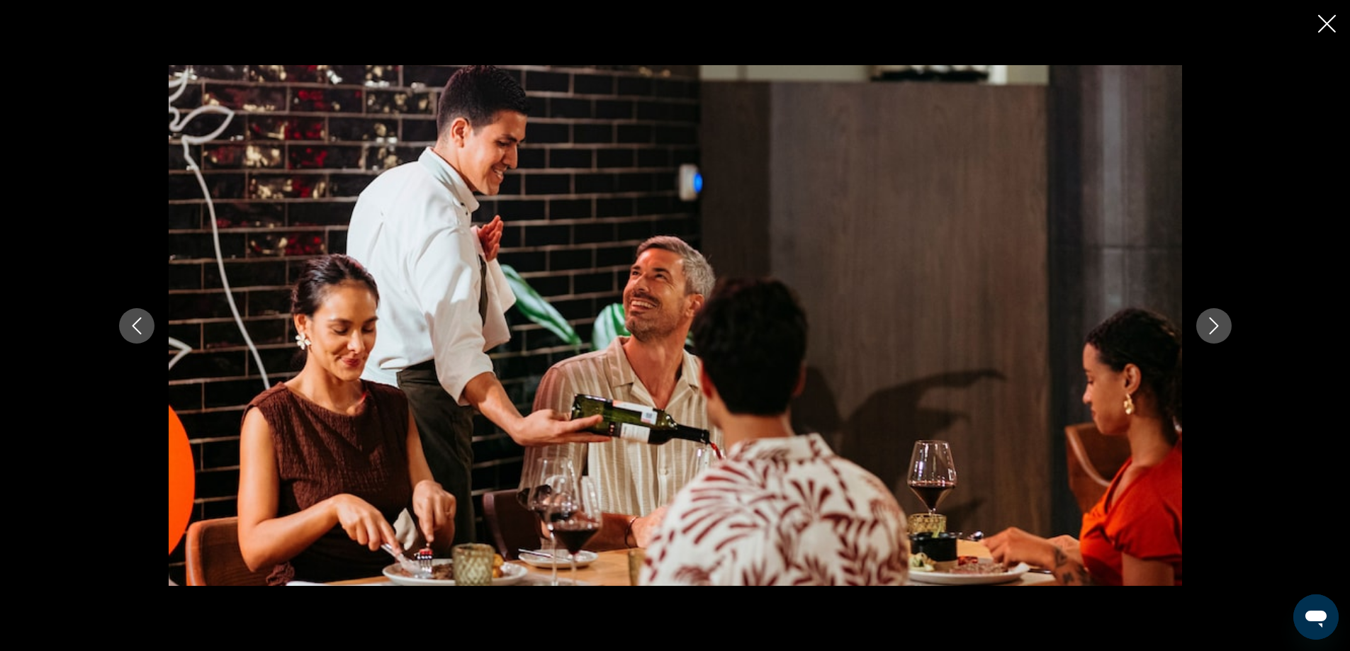
click at [1217, 322] on icon "Next image" at bounding box center [1213, 325] width 17 height 17
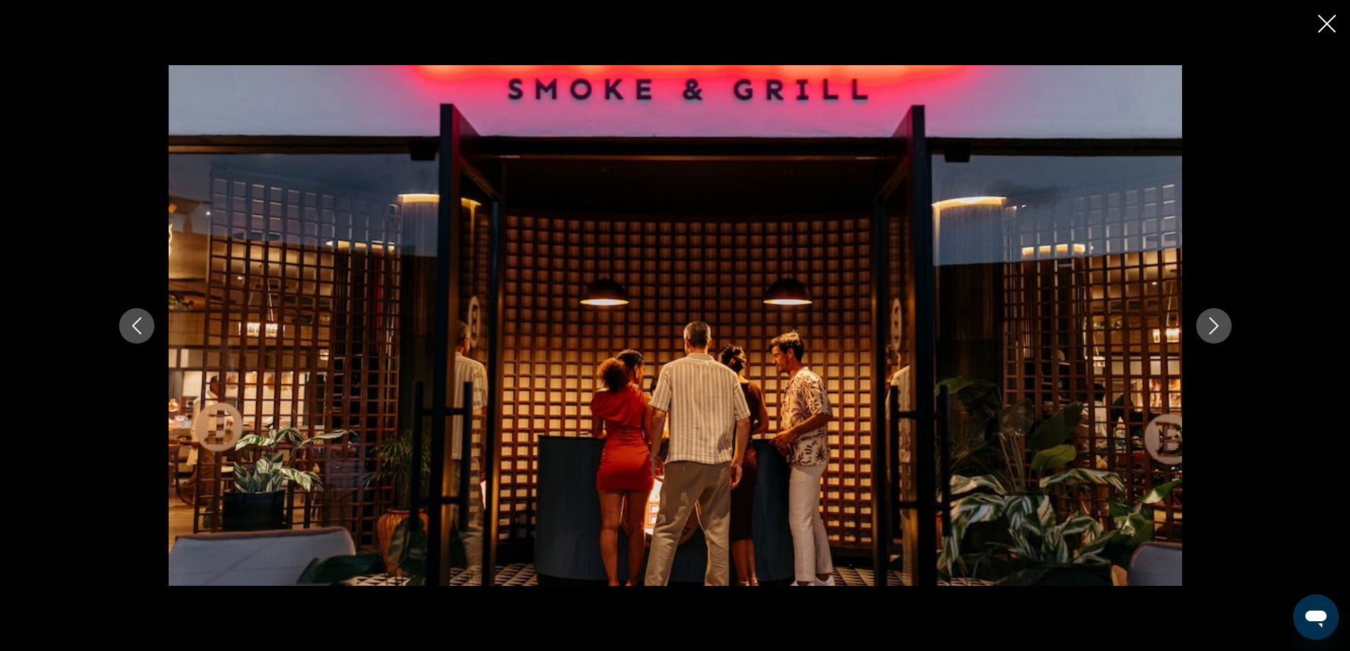
click at [1217, 322] on icon "Next image" at bounding box center [1213, 325] width 17 height 17
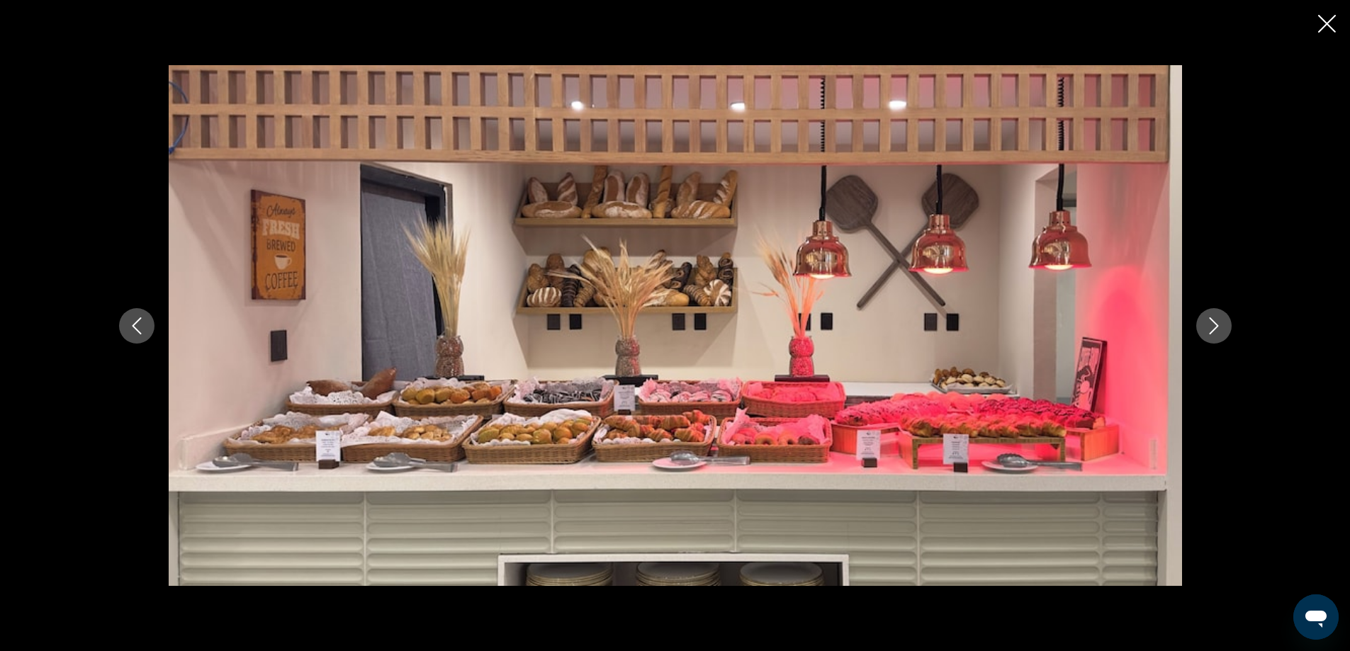
click at [1217, 322] on icon "Next image" at bounding box center [1213, 325] width 17 height 17
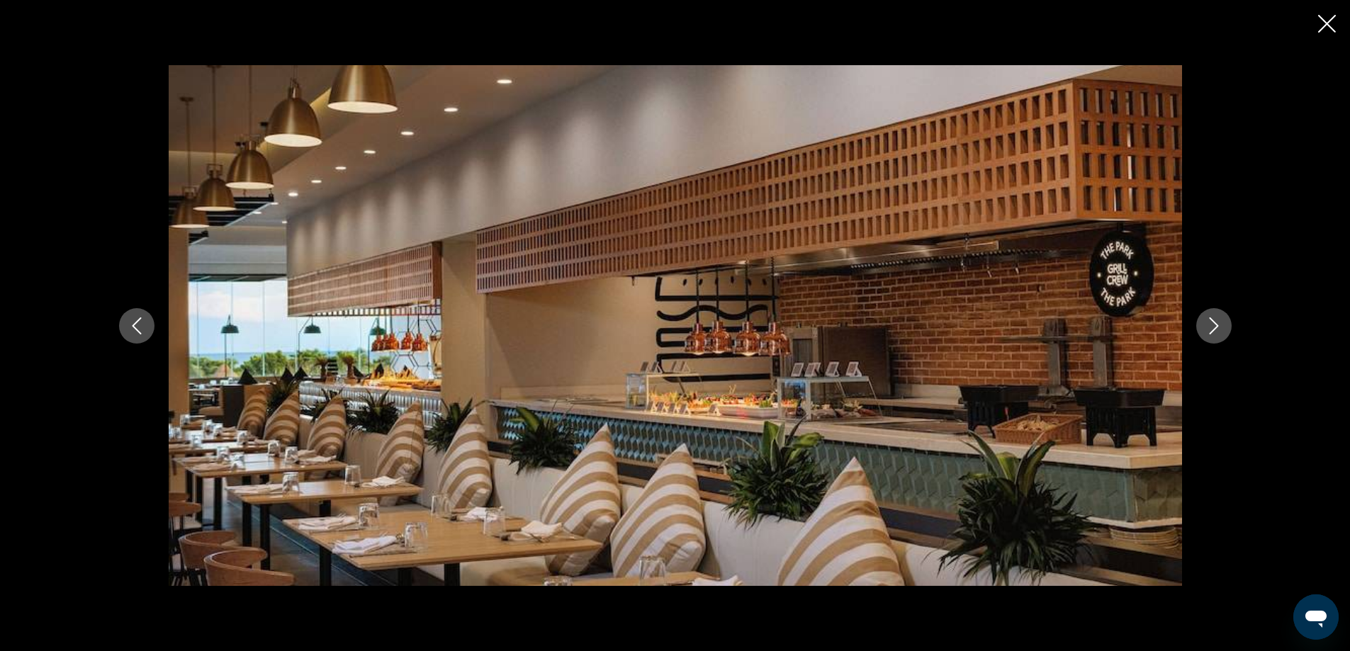
click at [1217, 322] on icon "Next image" at bounding box center [1213, 325] width 17 height 17
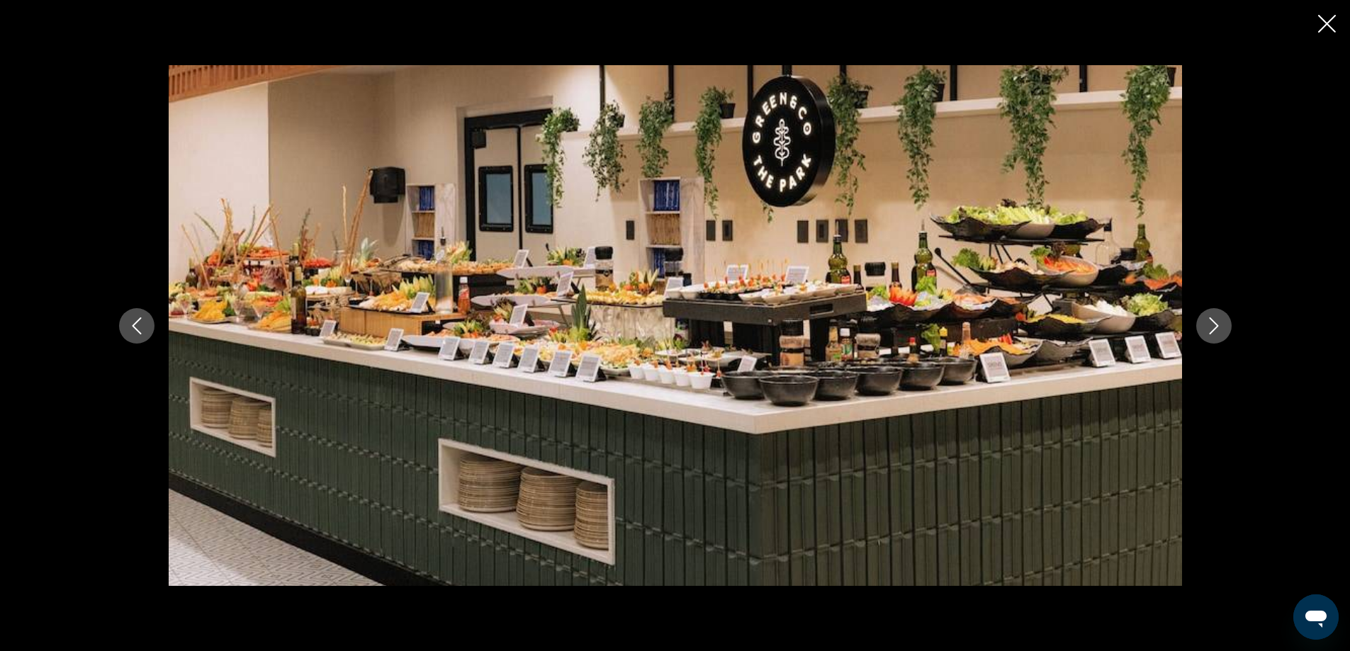
click at [1217, 322] on icon "Next image" at bounding box center [1213, 325] width 17 height 17
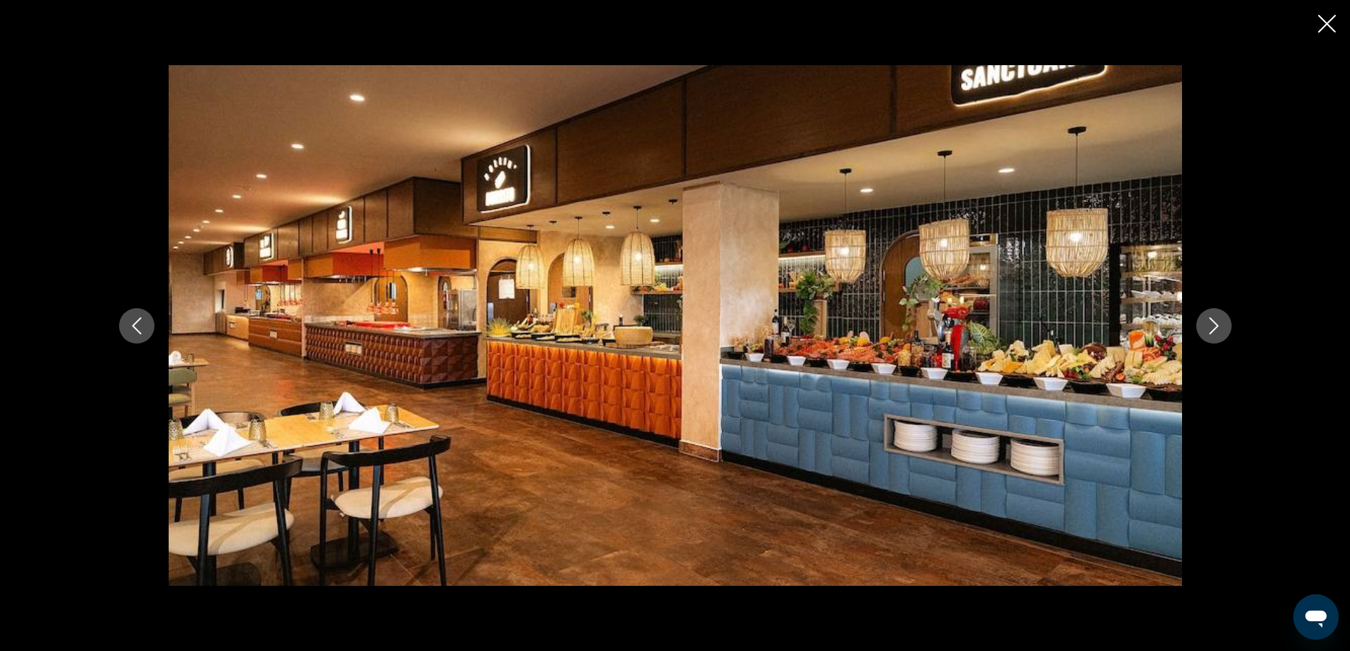
click at [1217, 322] on icon "Next image" at bounding box center [1213, 325] width 17 height 17
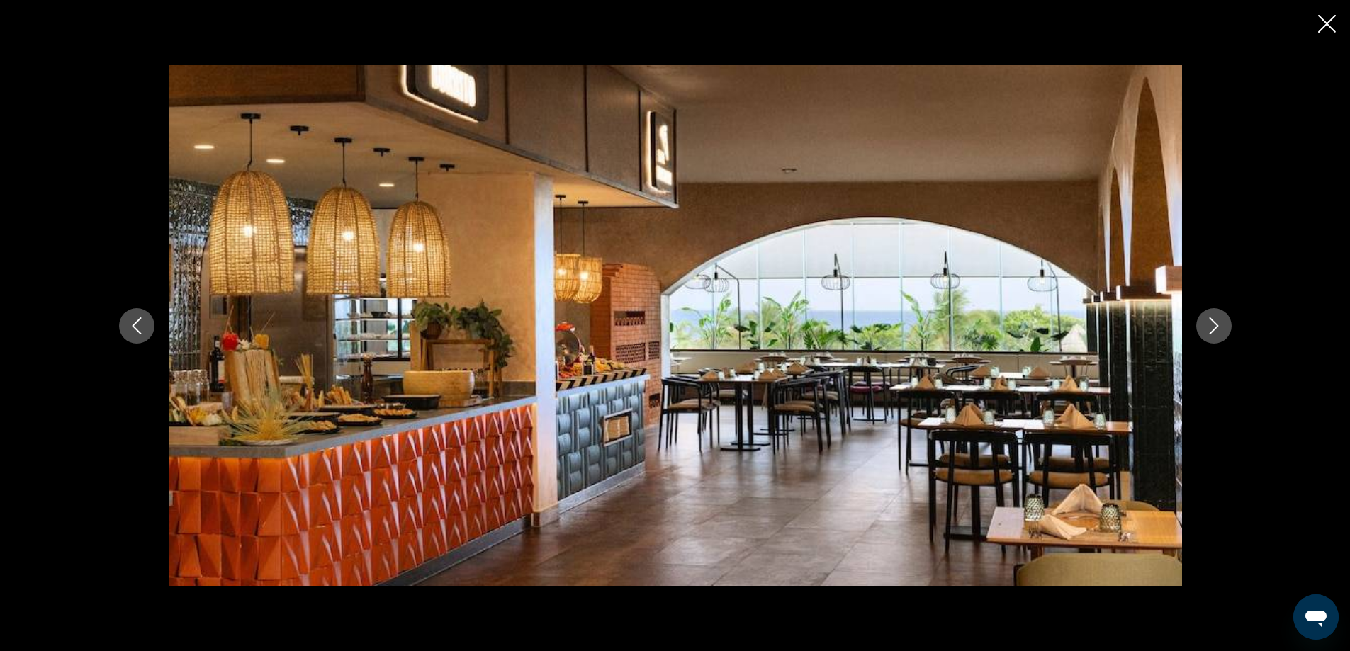
click at [1217, 322] on icon "Next image" at bounding box center [1213, 325] width 17 height 17
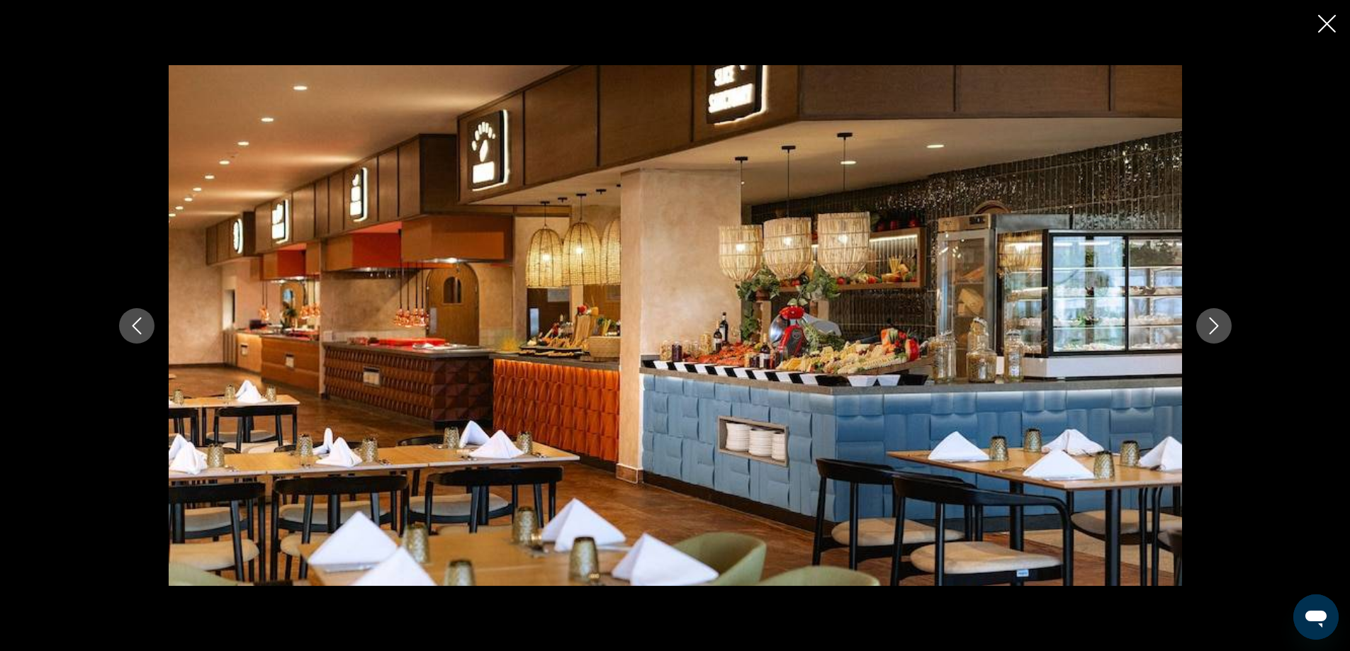
click at [1217, 322] on icon "Next image" at bounding box center [1213, 325] width 17 height 17
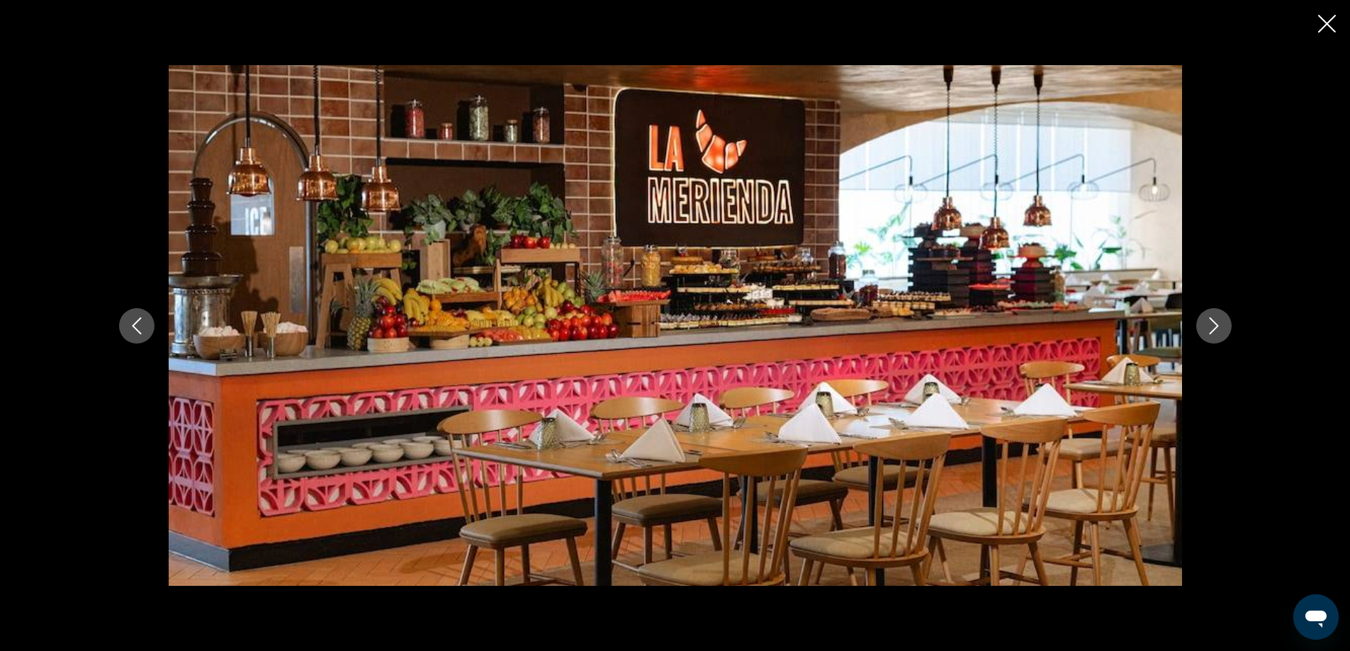
click at [1217, 322] on icon "Next image" at bounding box center [1213, 325] width 17 height 17
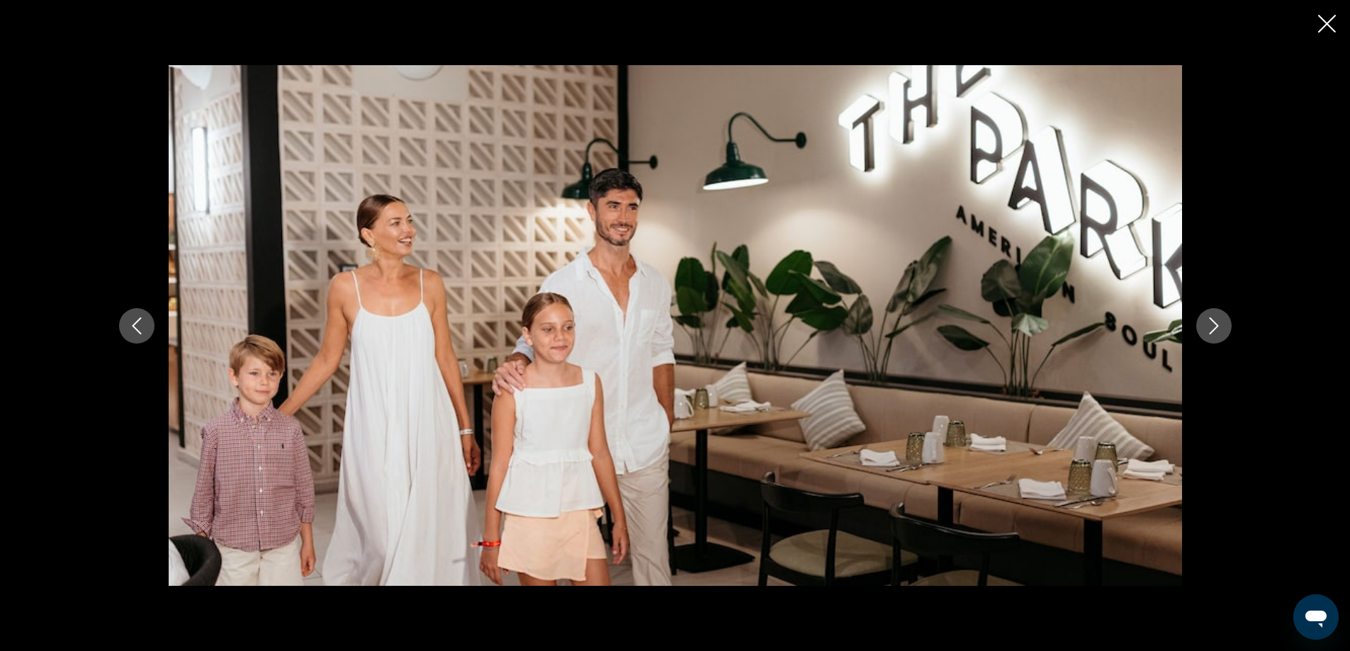
click at [1217, 322] on icon "Next image" at bounding box center [1213, 325] width 17 height 17
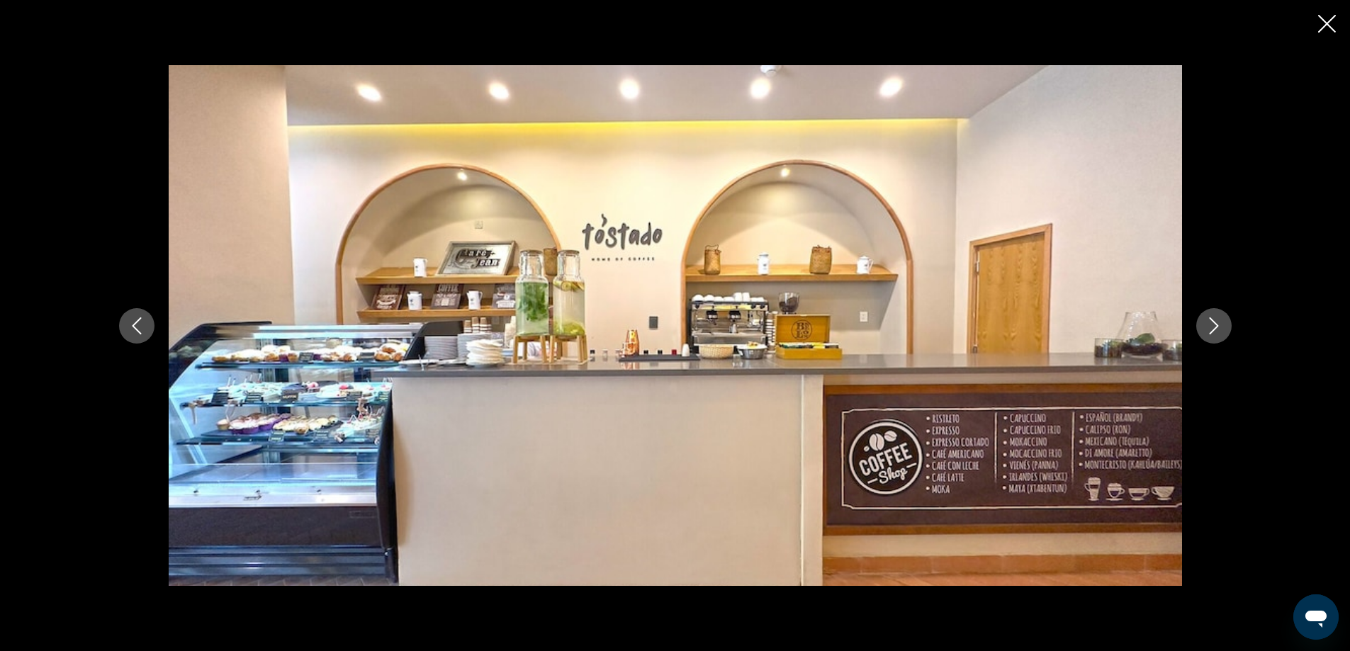
click at [138, 327] on icon "Previous image" at bounding box center [136, 325] width 17 height 17
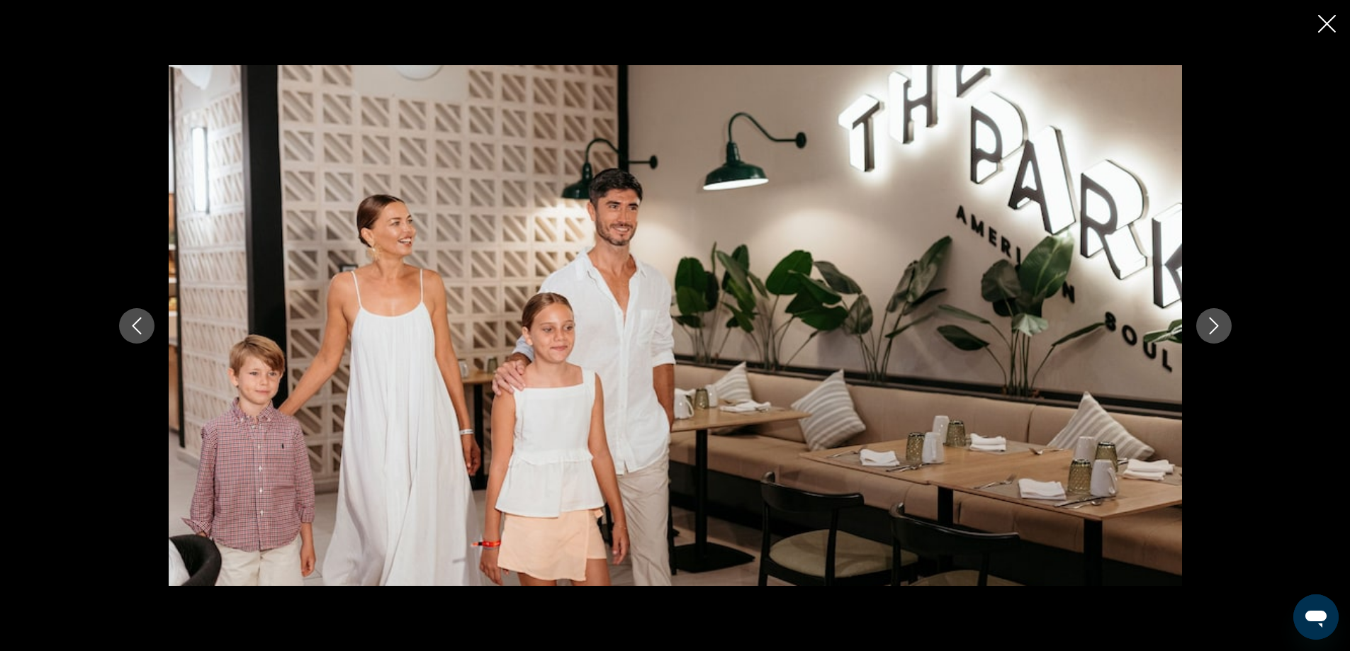
click at [1214, 329] on icon "Next image" at bounding box center [1213, 325] width 9 height 17
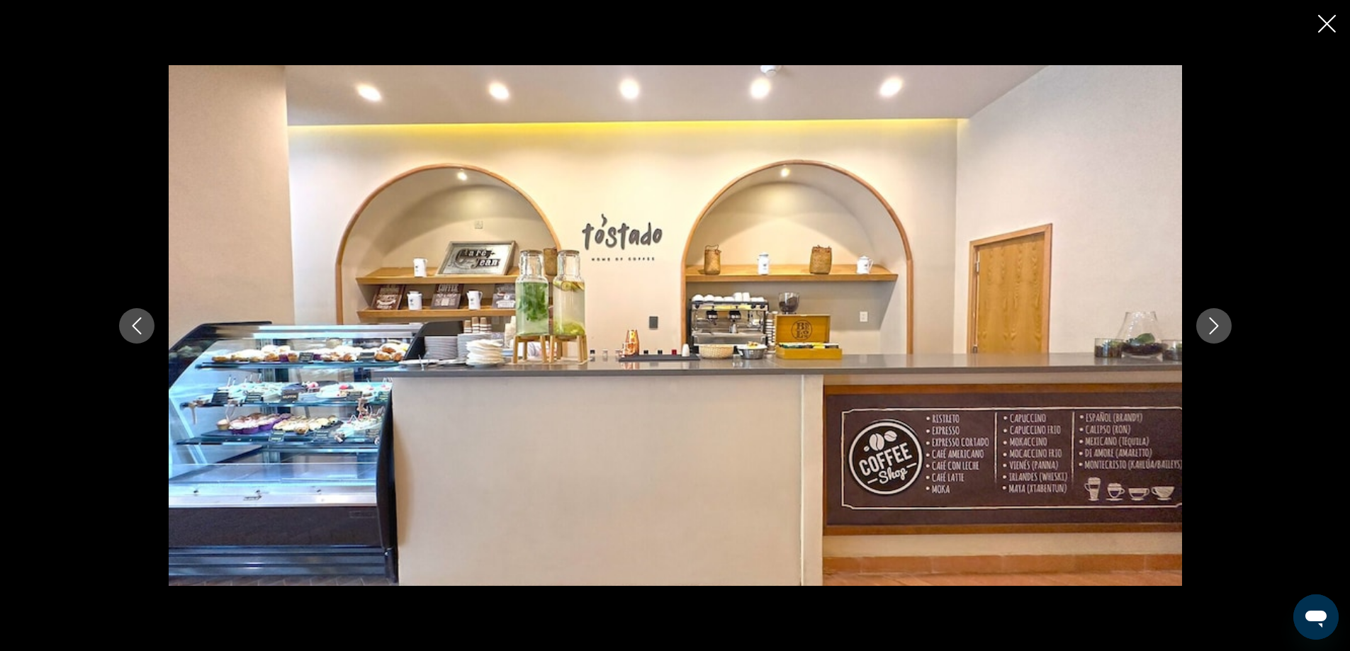
click at [1214, 329] on icon "Next image" at bounding box center [1213, 325] width 9 height 17
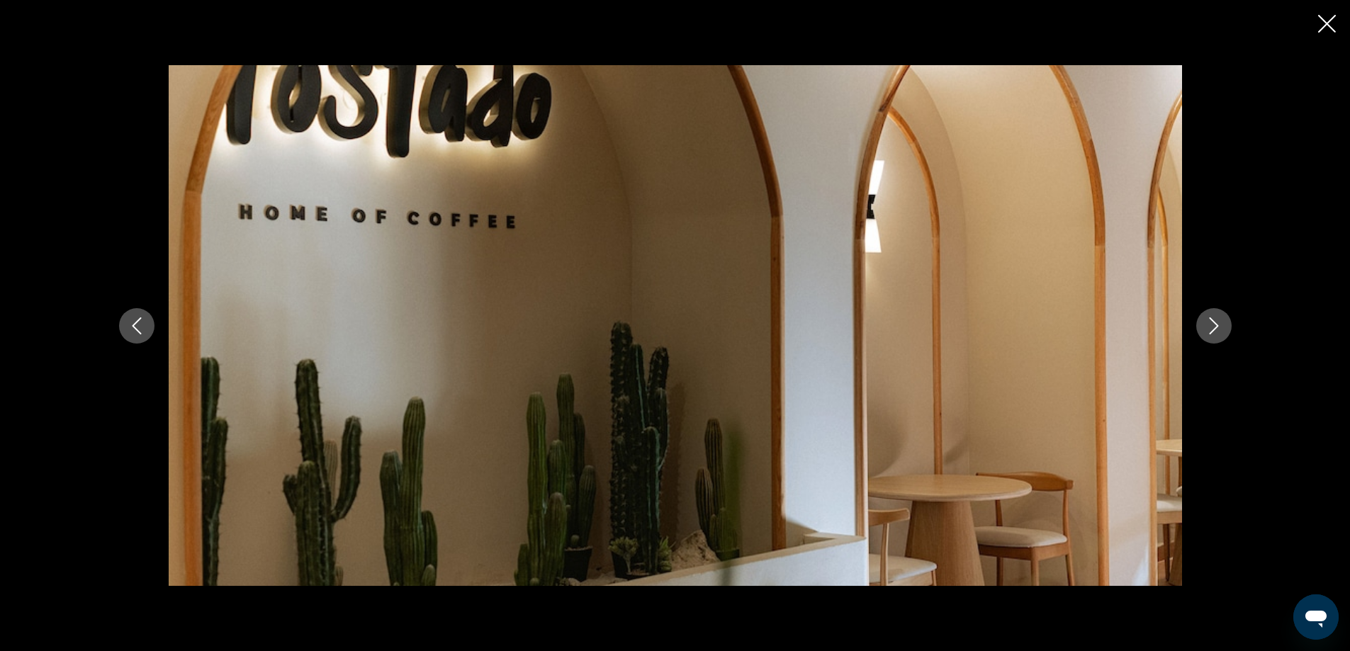
click at [1214, 329] on icon "Next image" at bounding box center [1213, 325] width 9 height 17
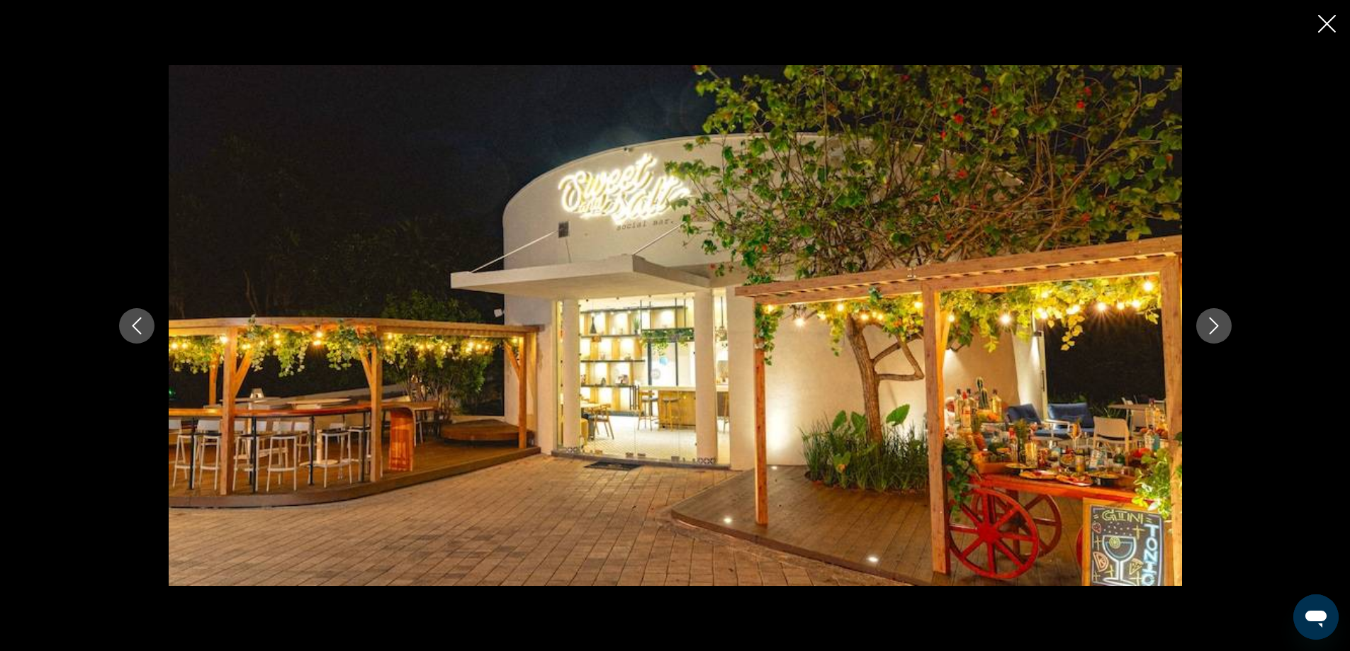
click at [1214, 329] on icon "Next image" at bounding box center [1213, 325] width 9 height 17
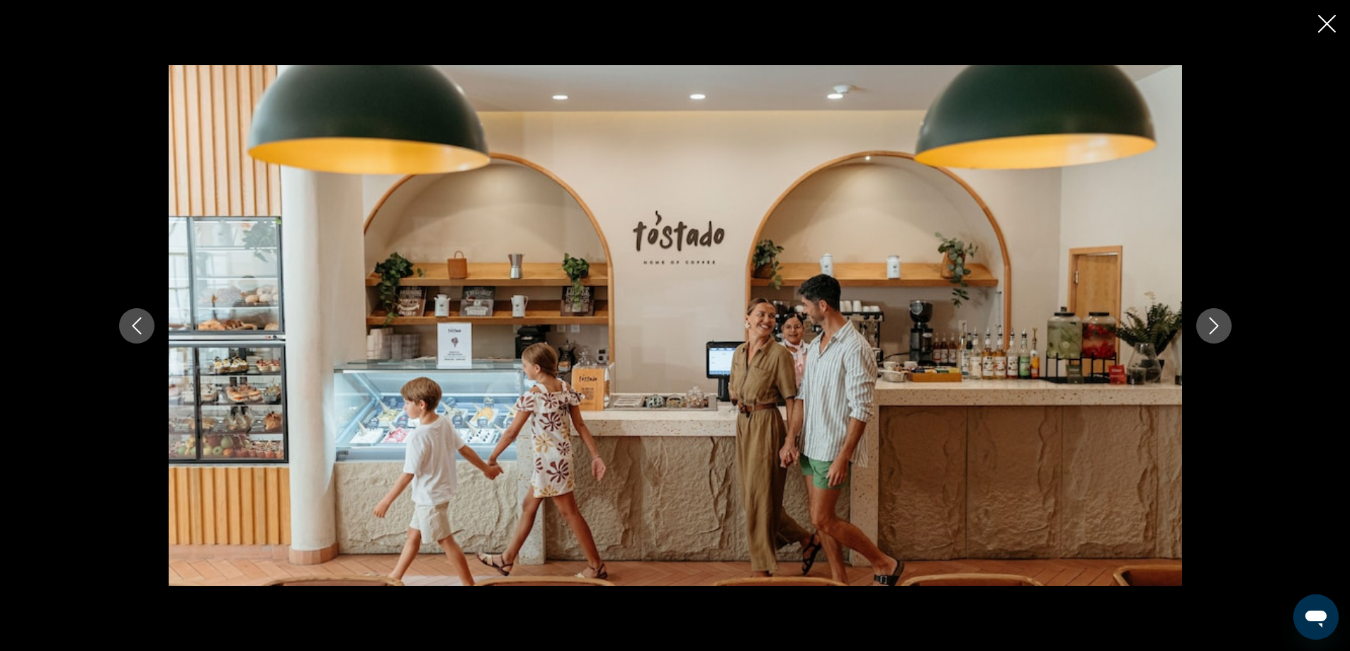
click at [1214, 329] on icon "Next image" at bounding box center [1213, 325] width 9 height 17
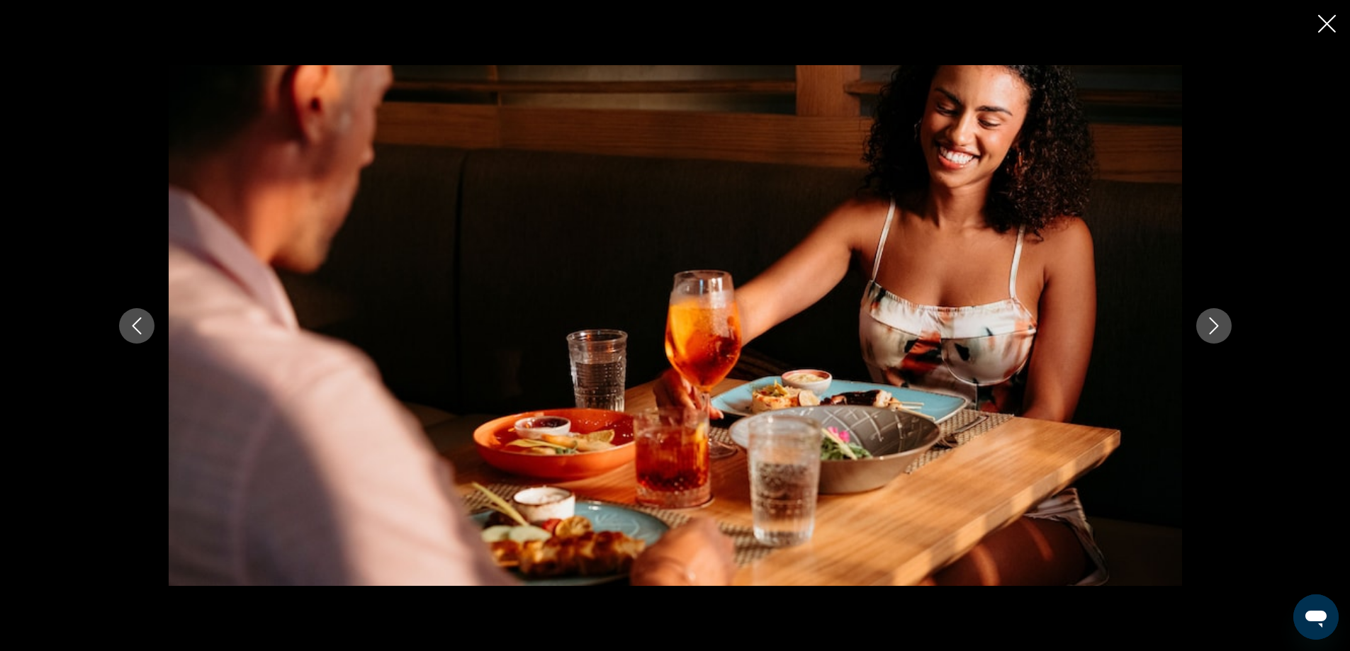
click at [1204, 332] on button "Next image" at bounding box center [1213, 325] width 35 height 35
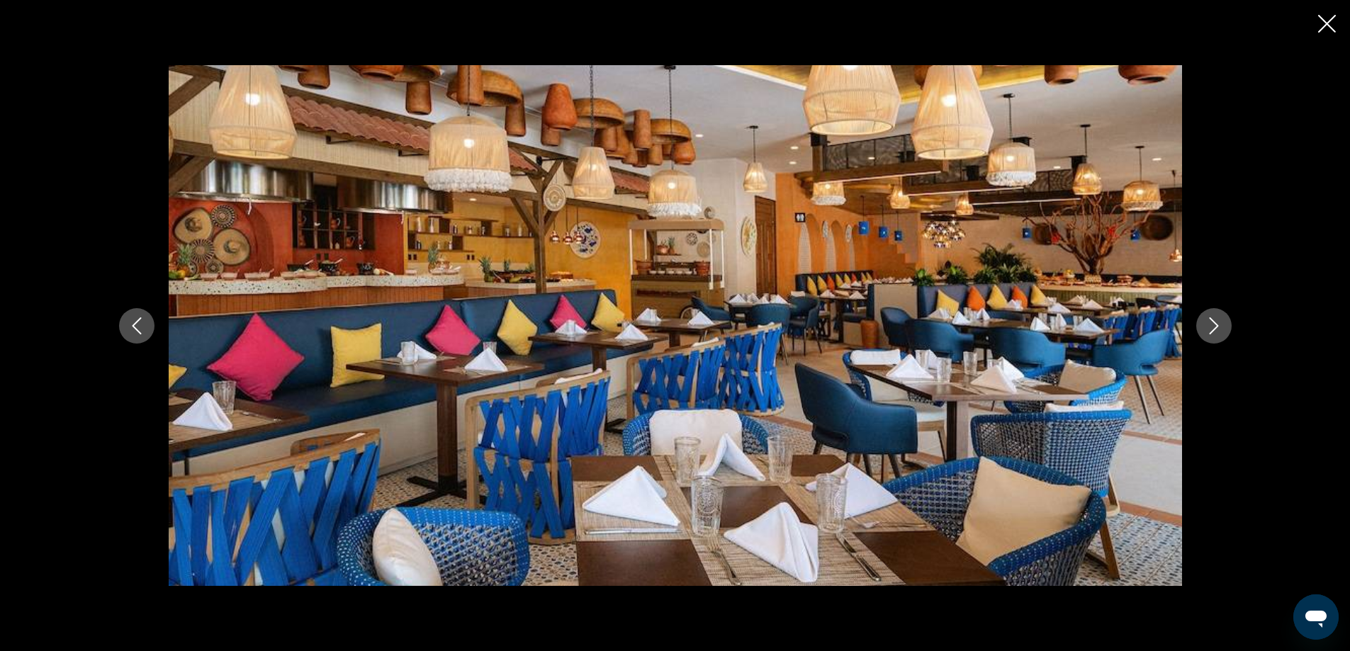
click at [1219, 330] on icon "Next image" at bounding box center [1213, 325] width 17 height 17
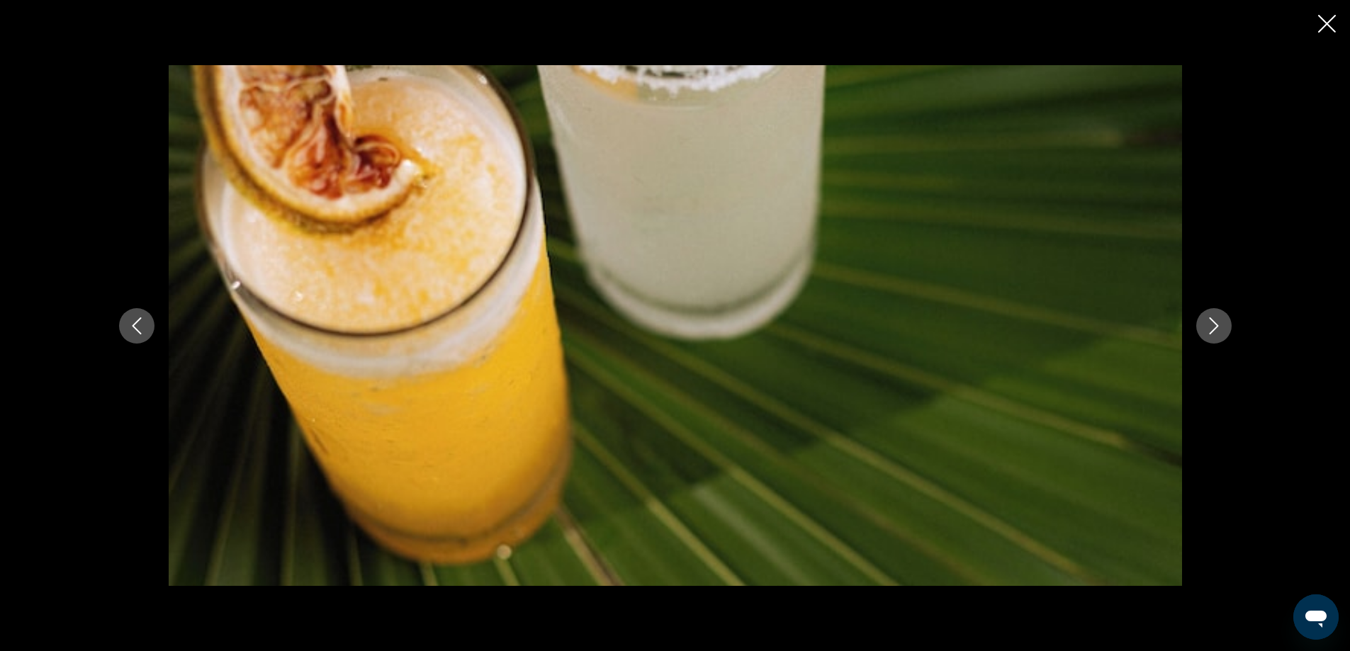
click at [1220, 328] on icon "Next image" at bounding box center [1213, 325] width 17 height 17
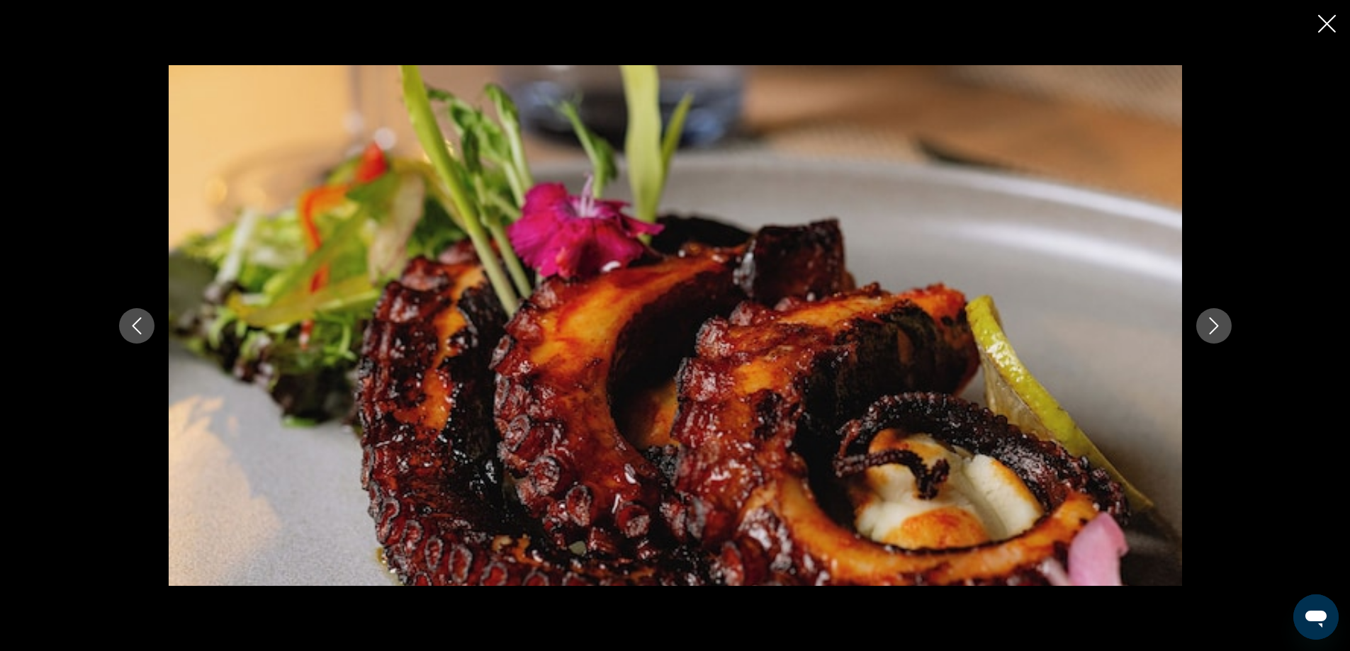
click at [1220, 328] on icon "Next image" at bounding box center [1213, 325] width 17 height 17
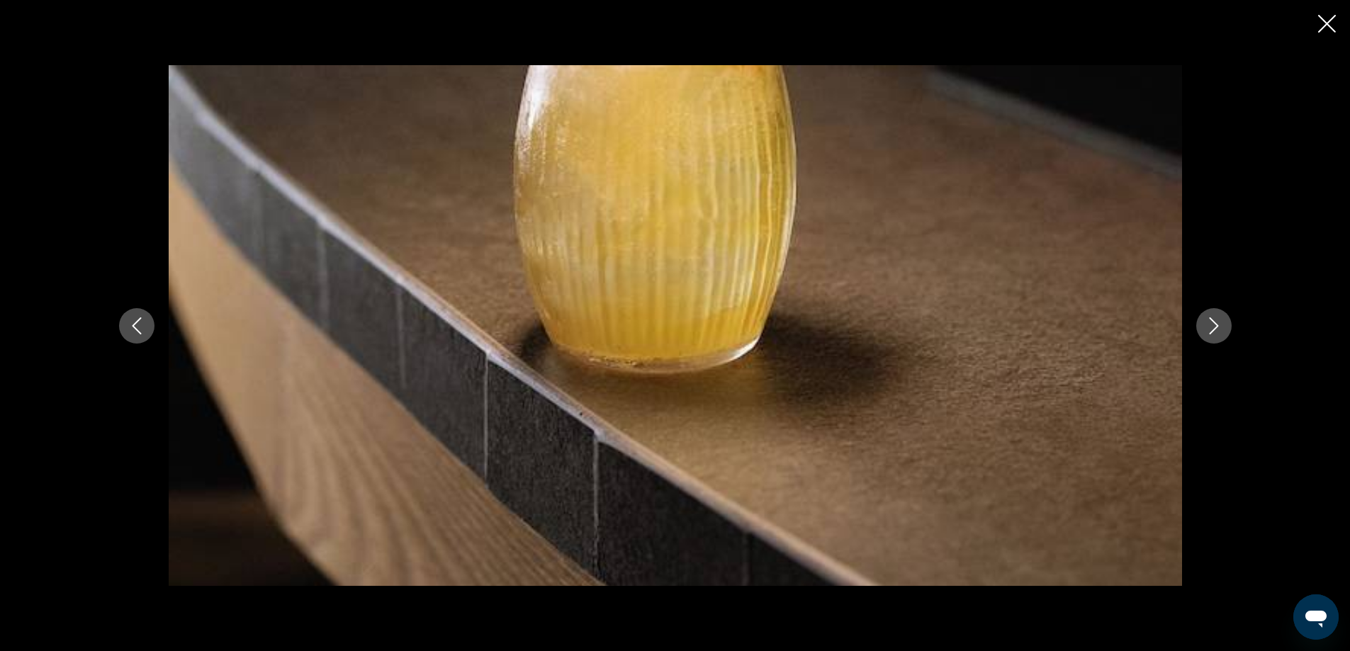
click at [1220, 328] on icon "Next image" at bounding box center [1213, 325] width 17 height 17
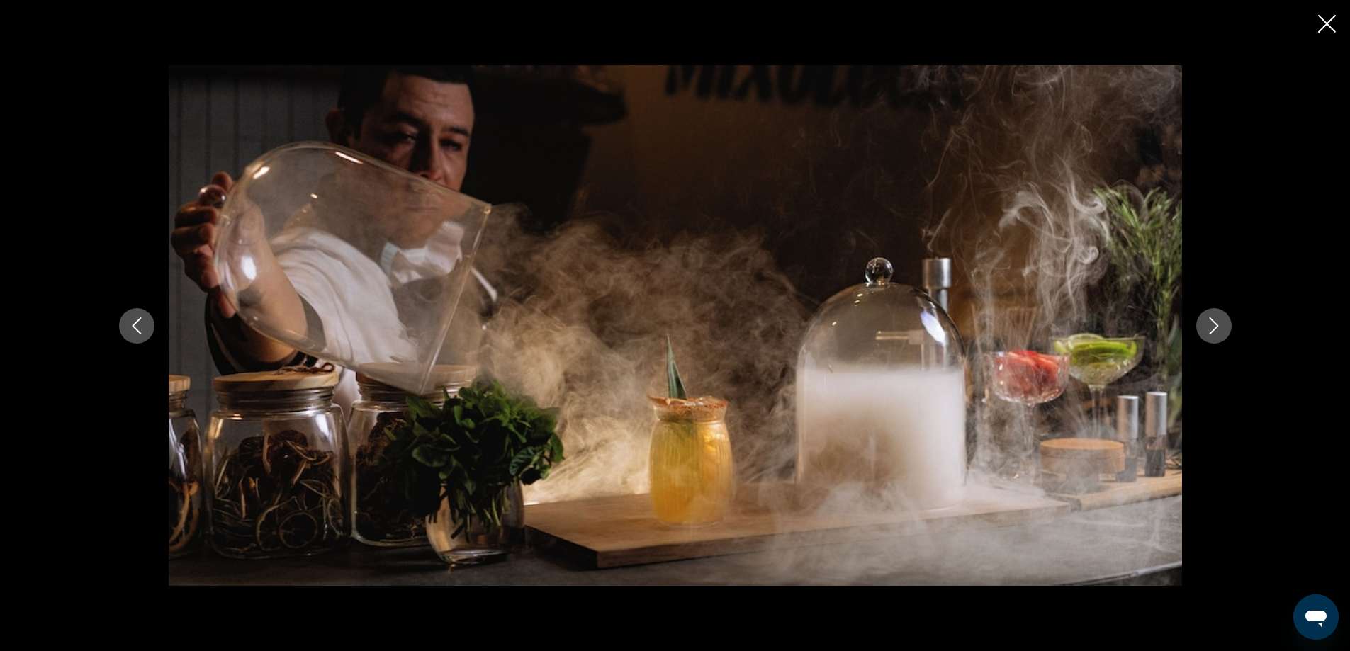
click at [1220, 328] on icon "Next image" at bounding box center [1213, 325] width 17 height 17
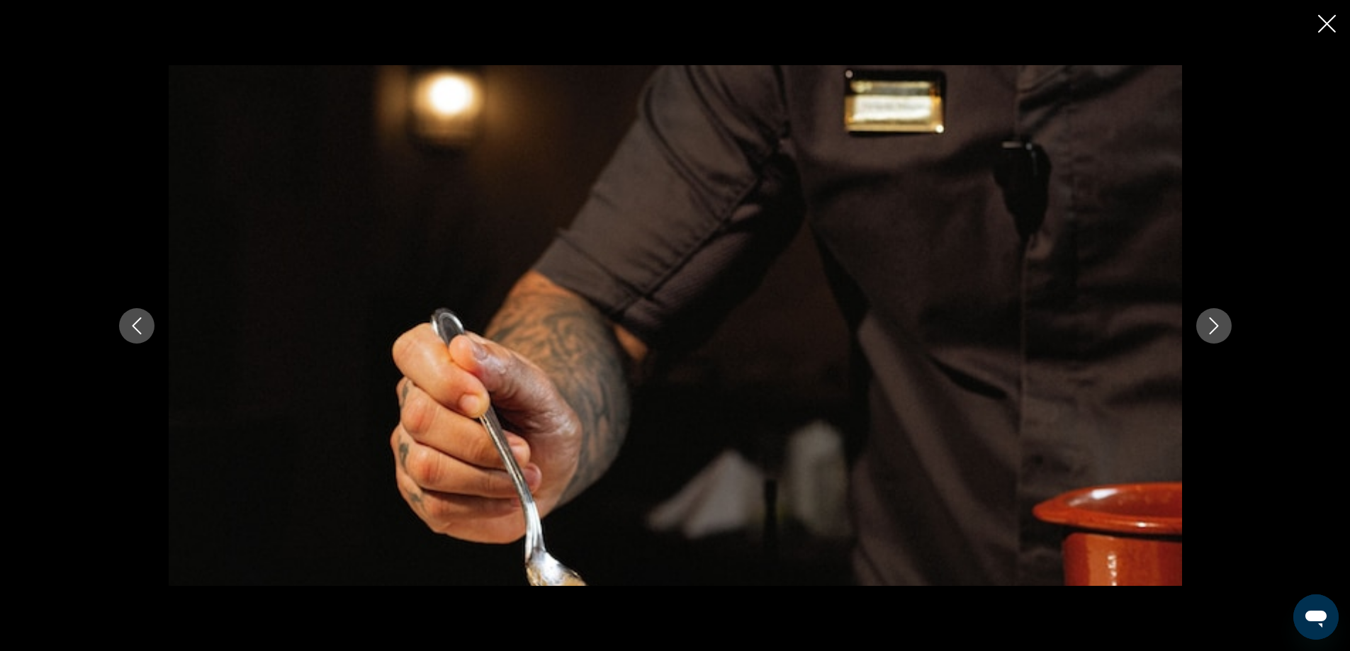
click at [1220, 328] on icon "Next image" at bounding box center [1213, 325] width 17 height 17
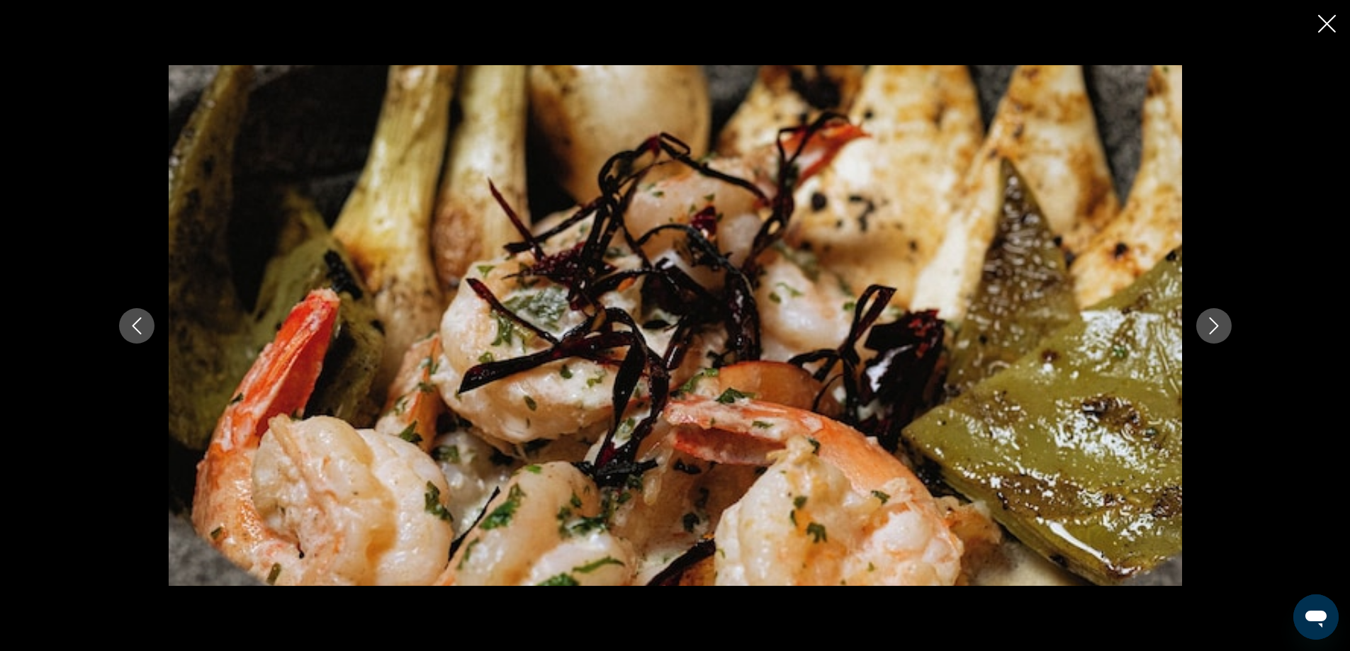
click at [1220, 328] on icon "Next image" at bounding box center [1213, 325] width 17 height 17
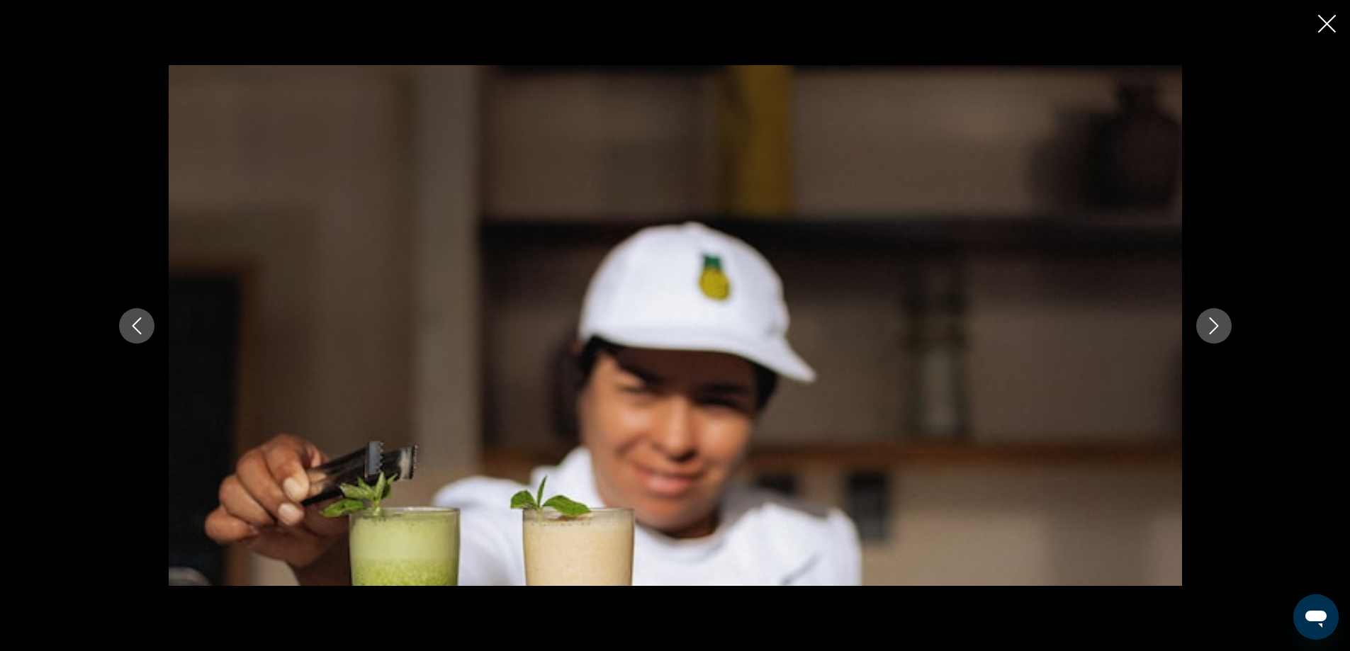
click at [1220, 328] on icon "Next image" at bounding box center [1213, 325] width 17 height 17
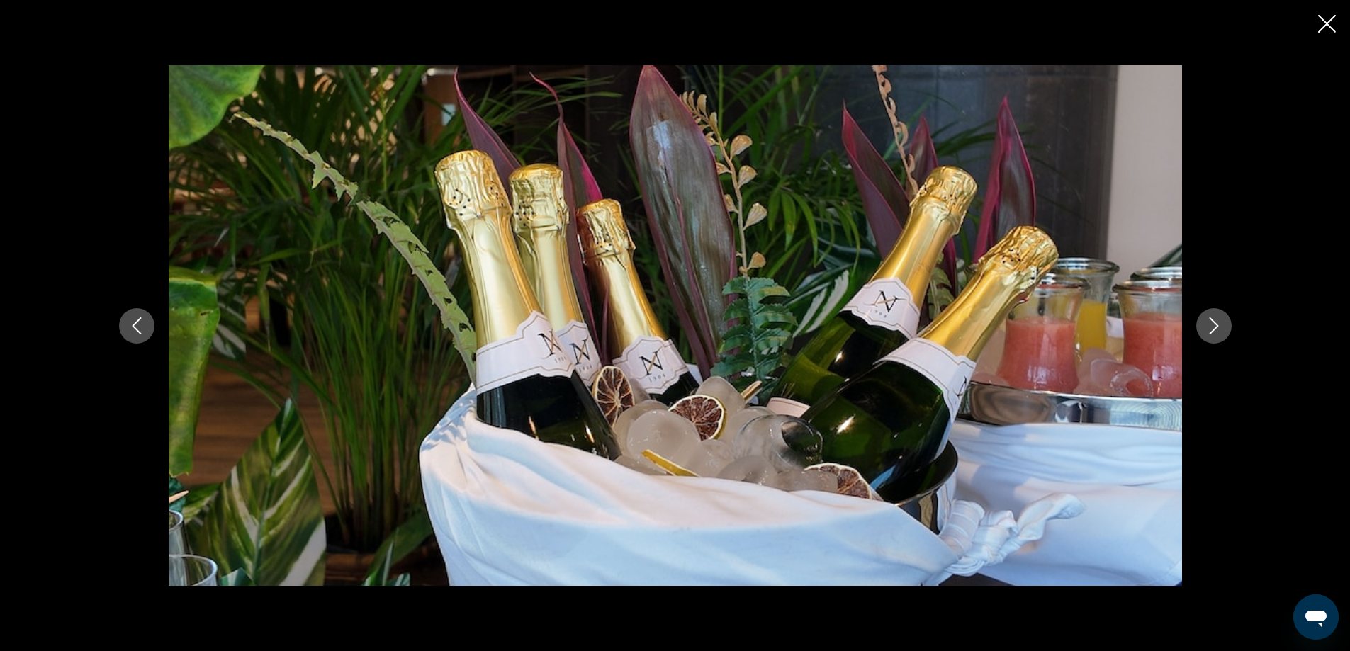
click at [1220, 328] on icon "Next image" at bounding box center [1213, 325] width 17 height 17
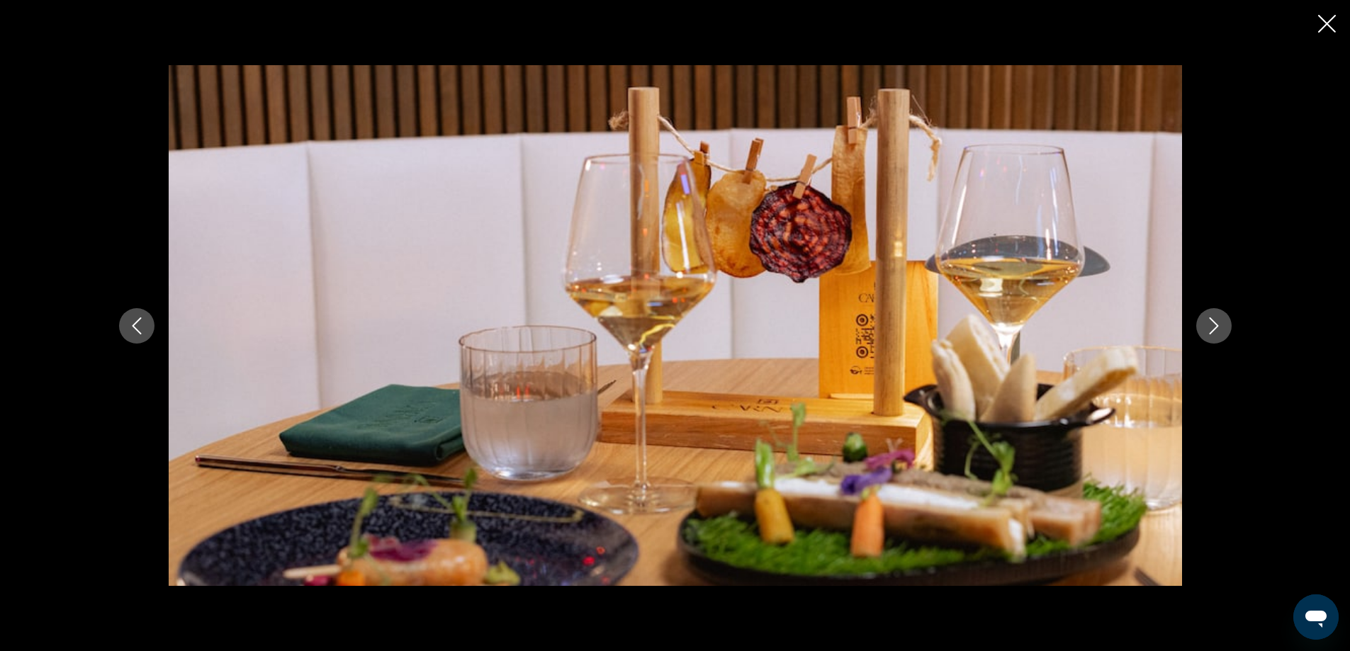
click at [1220, 328] on icon "Next image" at bounding box center [1213, 325] width 17 height 17
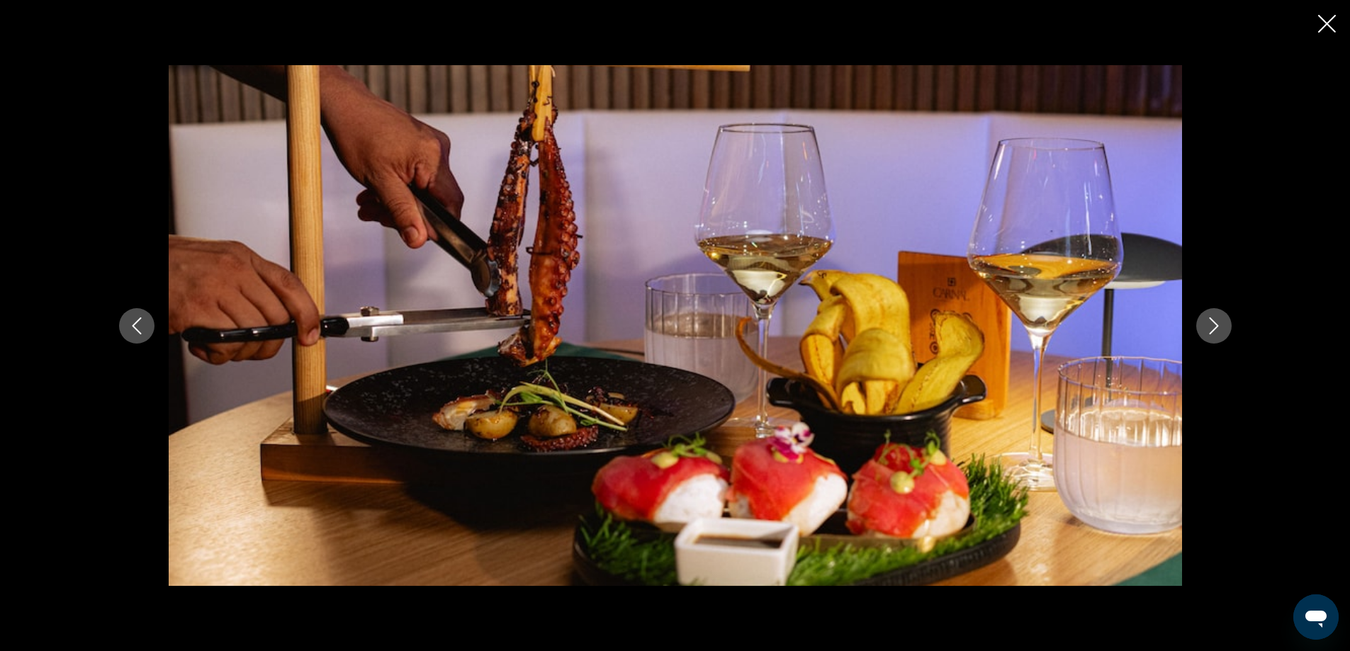
click at [1220, 328] on icon "Next image" at bounding box center [1213, 325] width 17 height 17
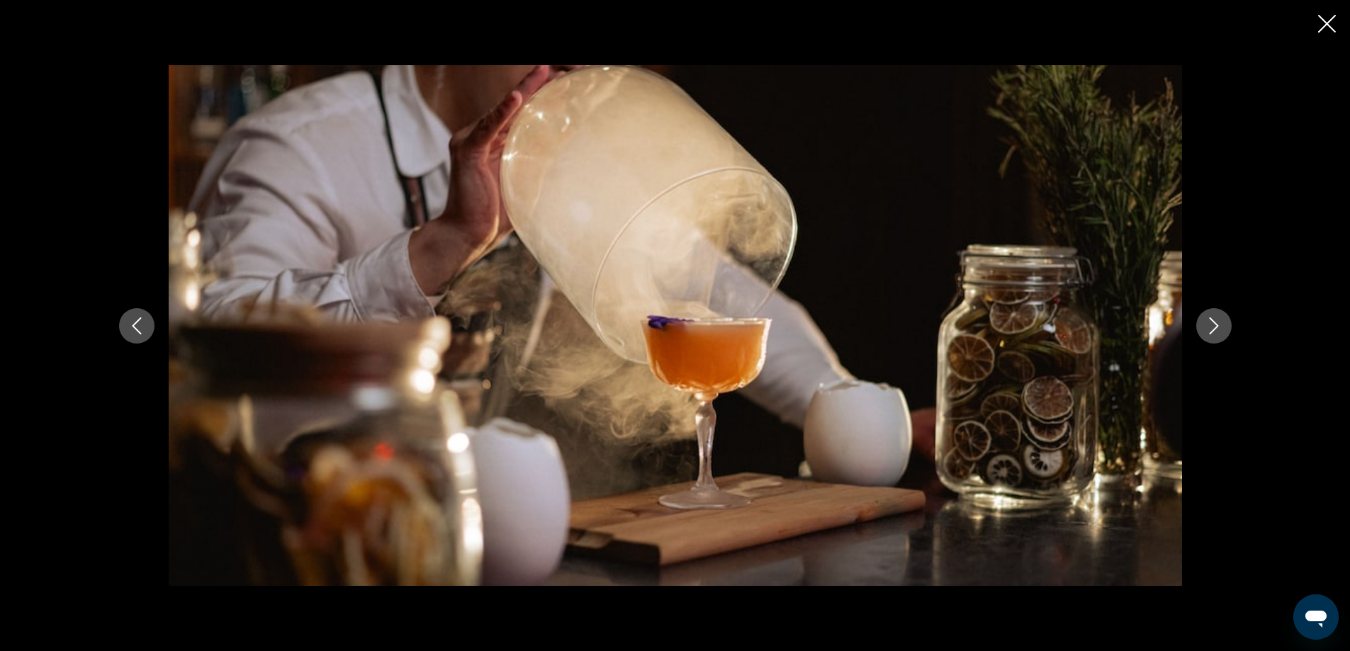
click at [1220, 328] on icon "Next image" at bounding box center [1213, 325] width 17 height 17
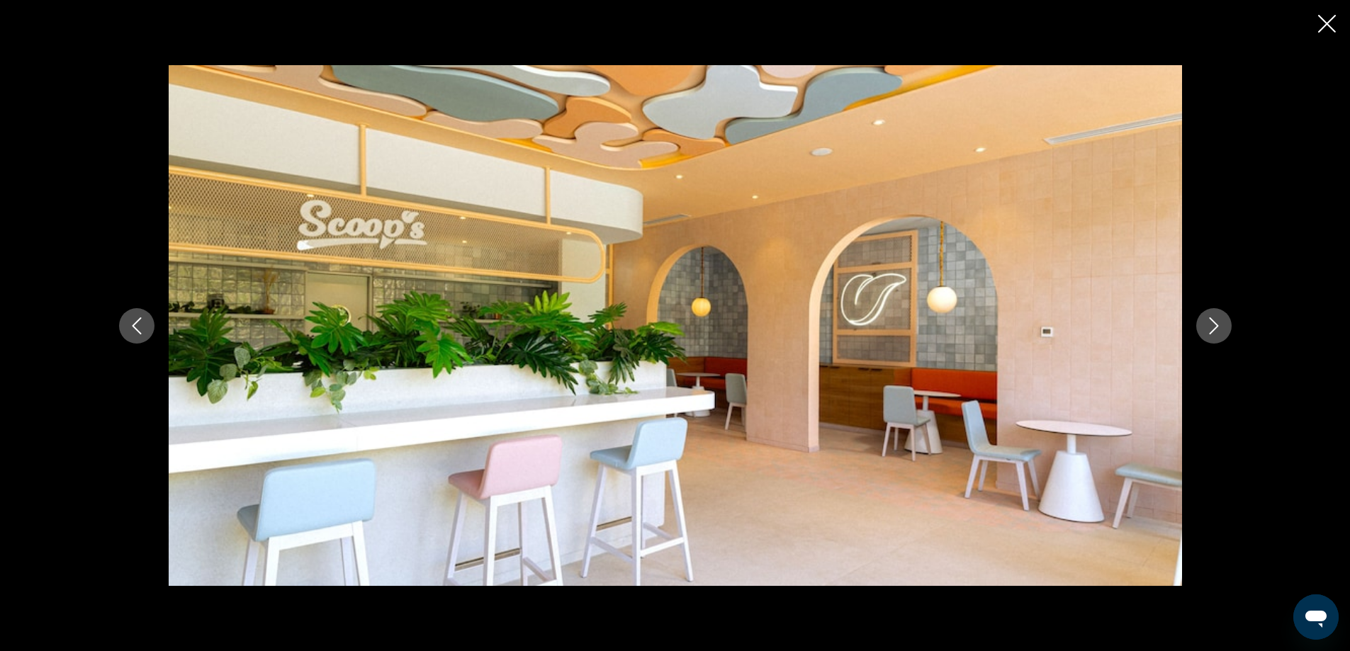
click at [1220, 328] on icon "Next image" at bounding box center [1213, 325] width 17 height 17
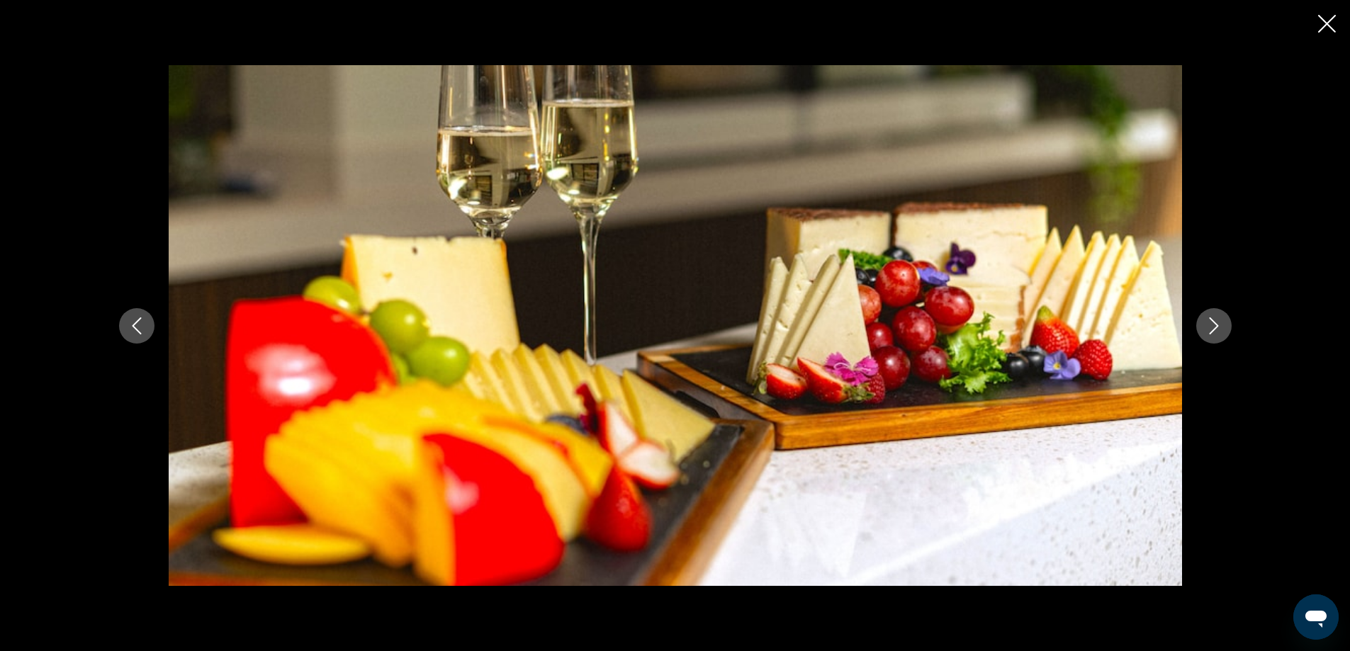
click at [1220, 328] on icon "Next image" at bounding box center [1213, 325] width 17 height 17
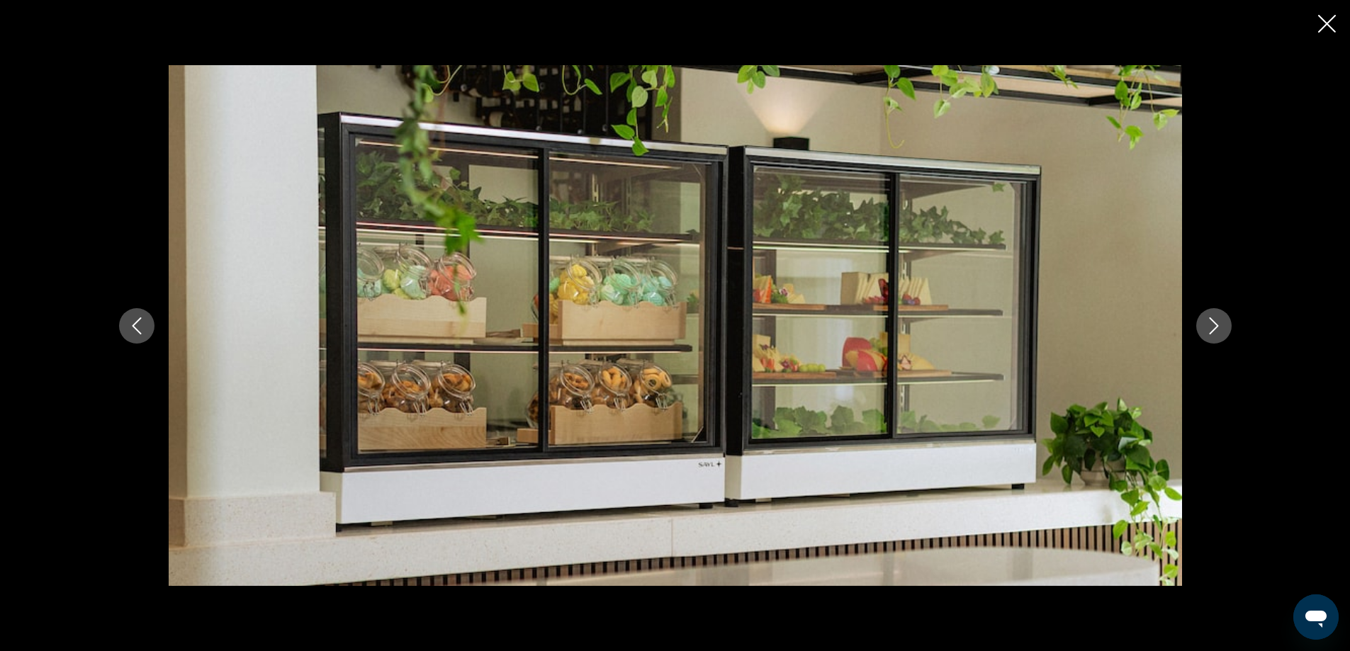
click at [1220, 328] on icon "Next image" at bounding box center [1213, 325] width 17 height 17
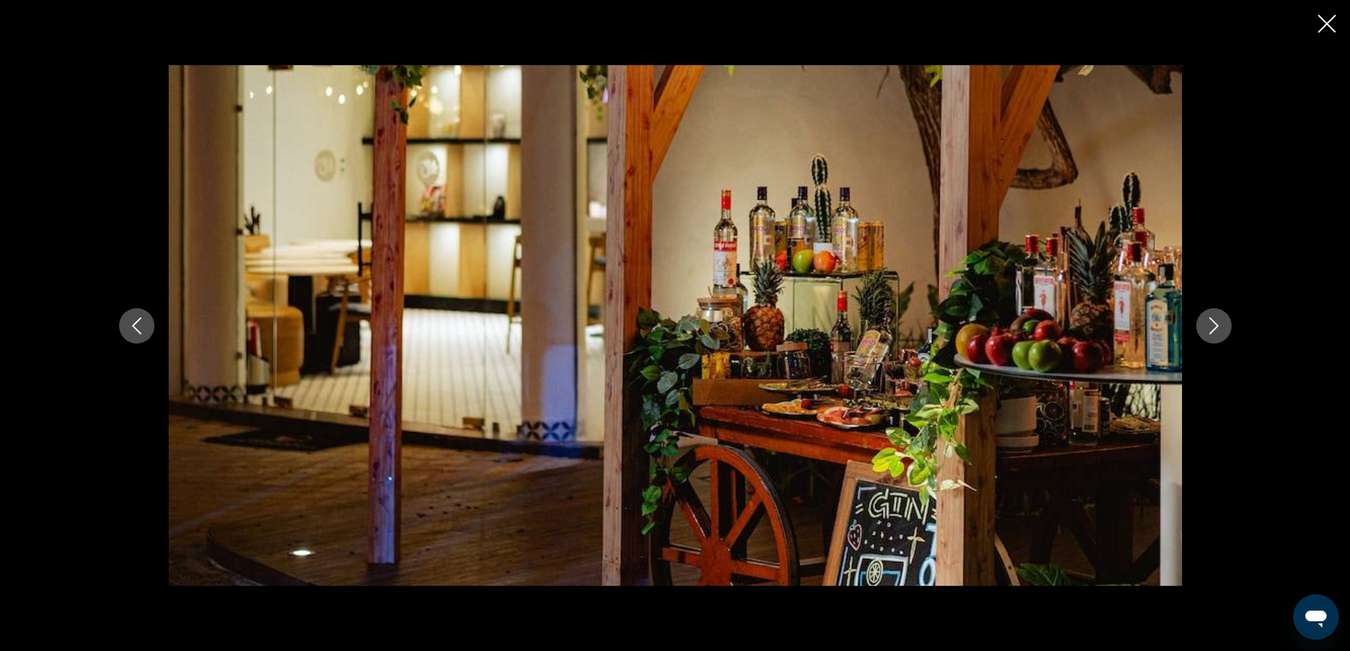
click at [1220, 328] on icon "Next image" at bounding box center [1213, 325] width 17 height 17
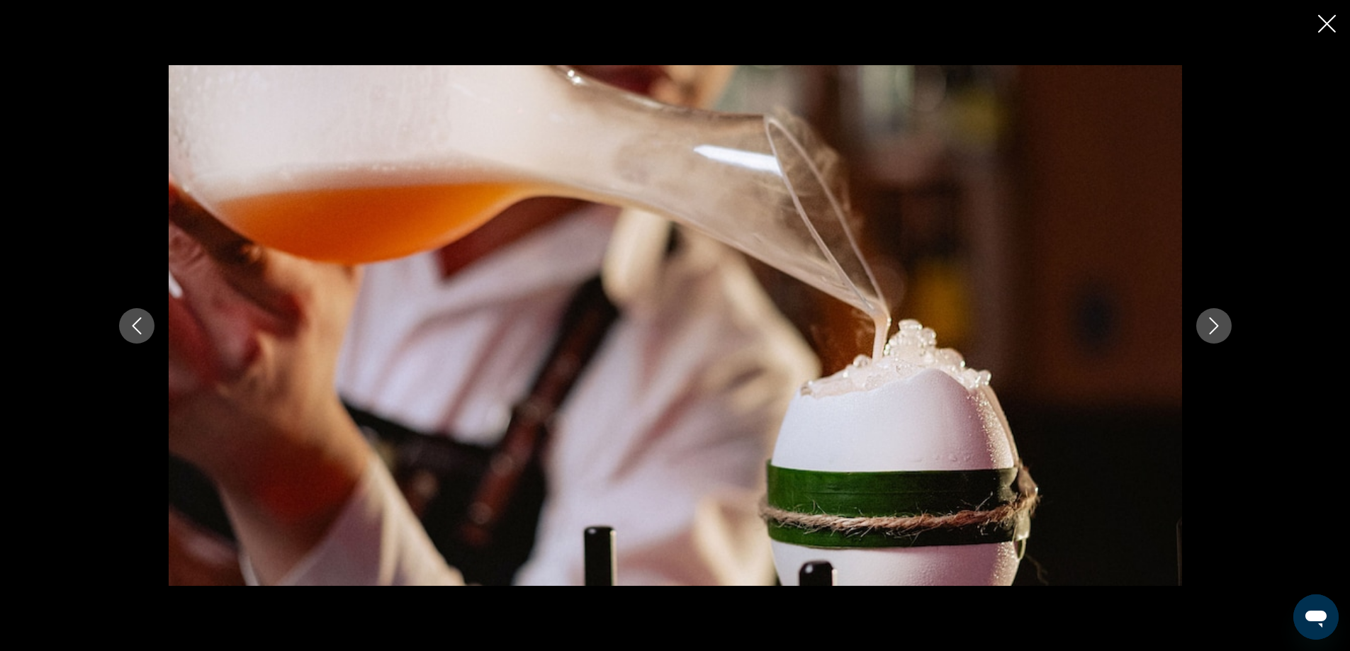
click at [1220, 328] on icon "Next image" at bounding box center [1213, 325] width 17 height 17
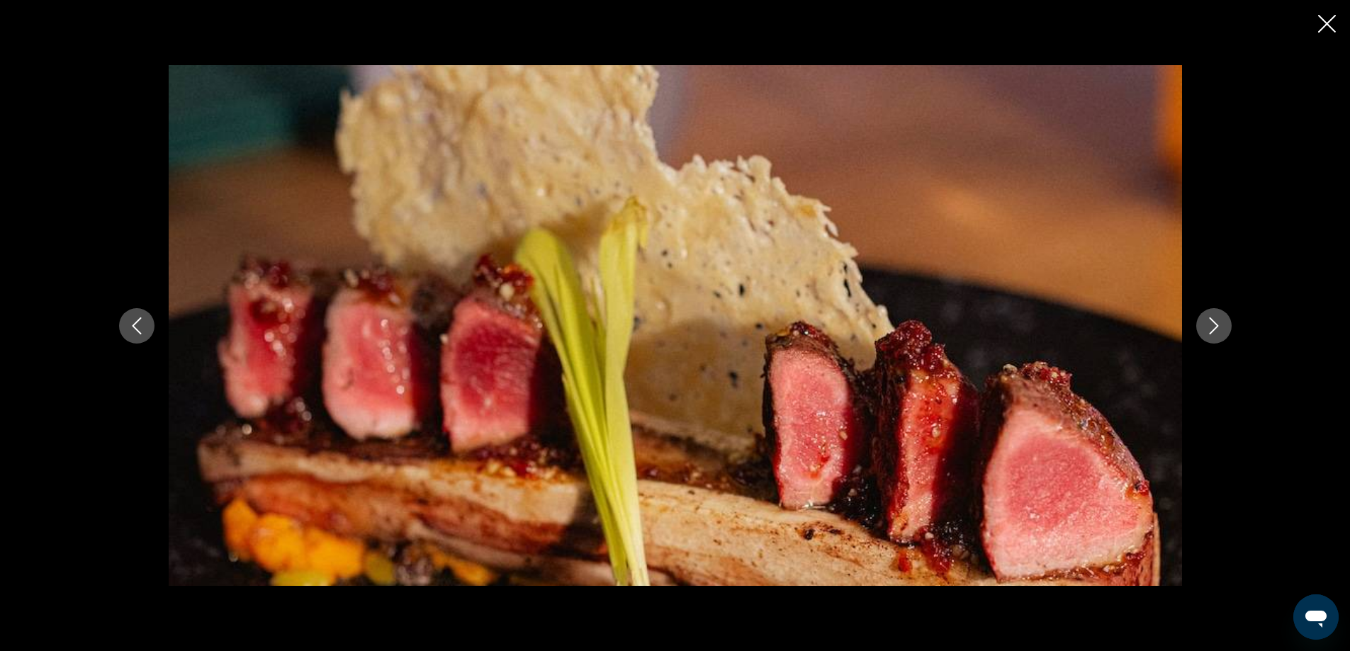
click at [1220, 328] on icon "Next image" at bounding box center [1213, 325] width 17 height 17
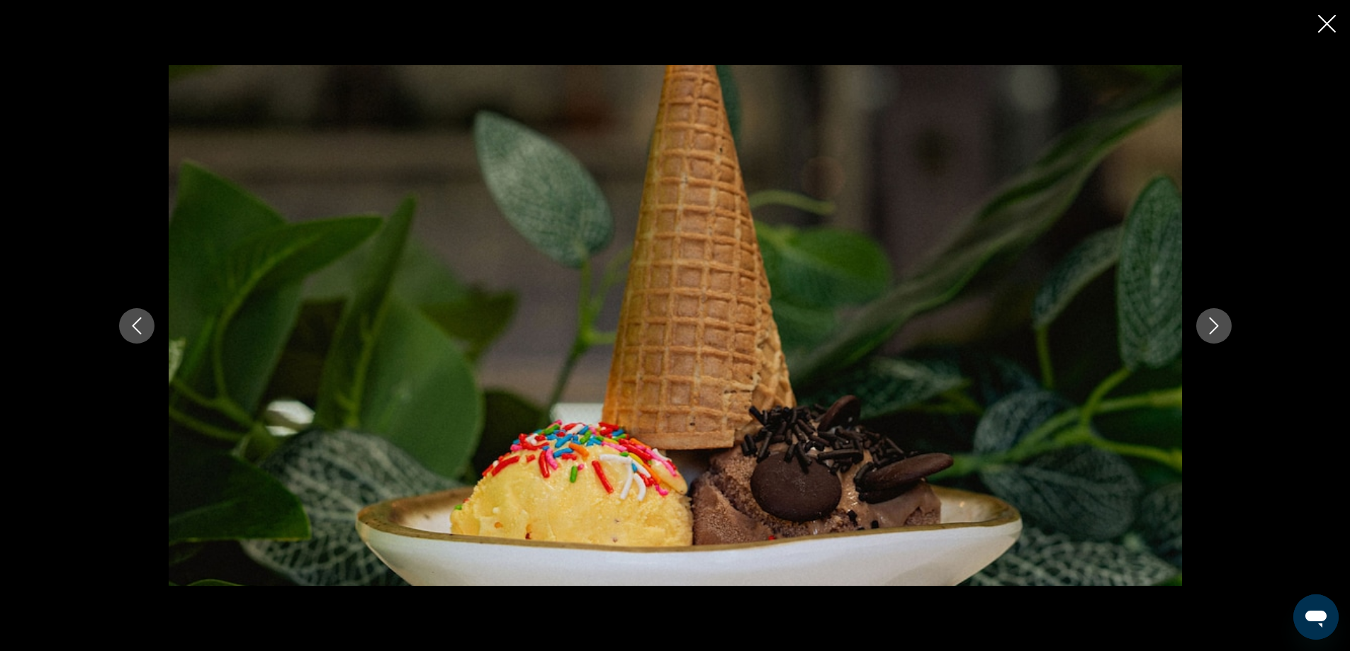
click at [1220, 328] on icon "Next image" at bounding box center [1213, 325] width 17 height 17
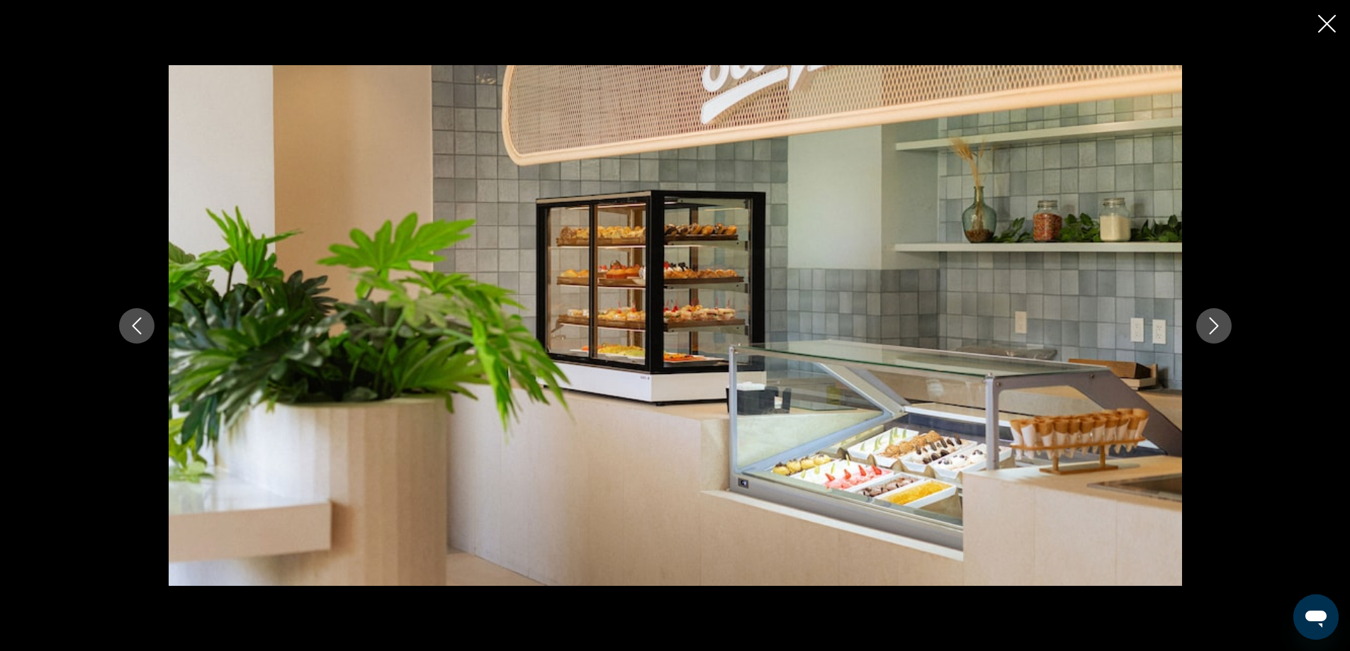
click at [1220, 328] on icon "Next image" at bounding box center [1213, 325] width 17 height 17
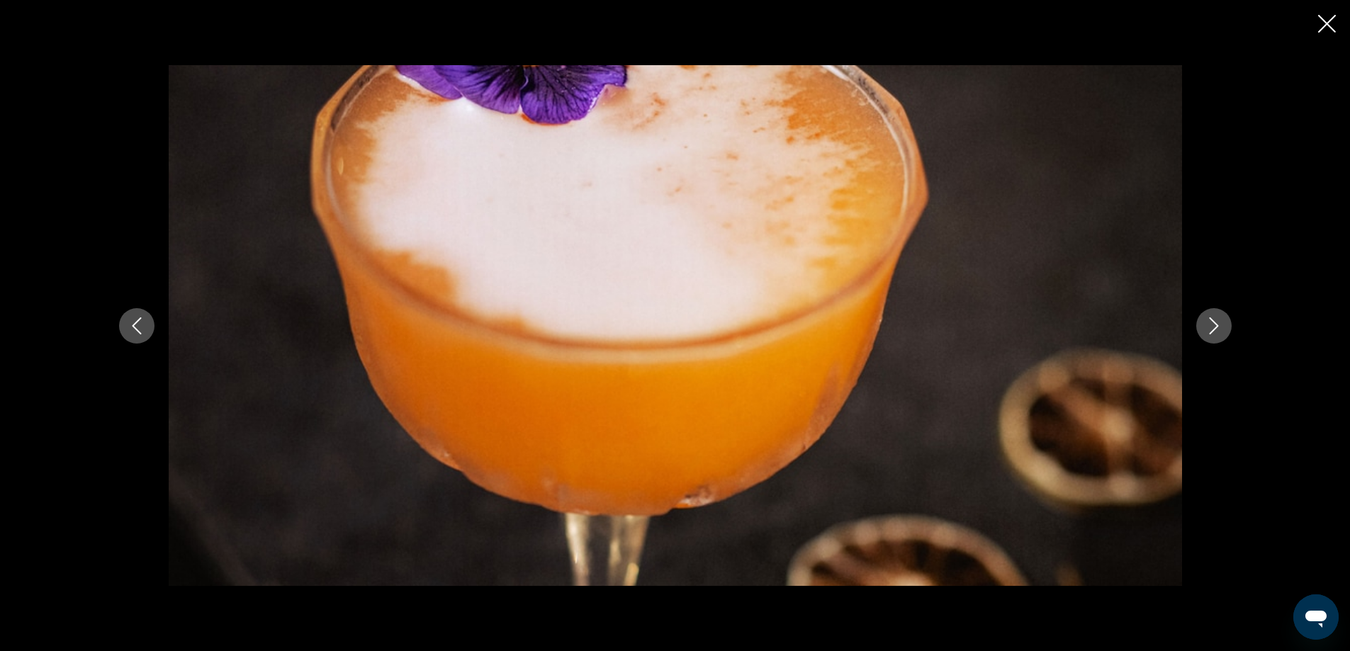
click at [1220, 328] on icon "Next image" at bounding box center [1213, 325] width 17 height 17
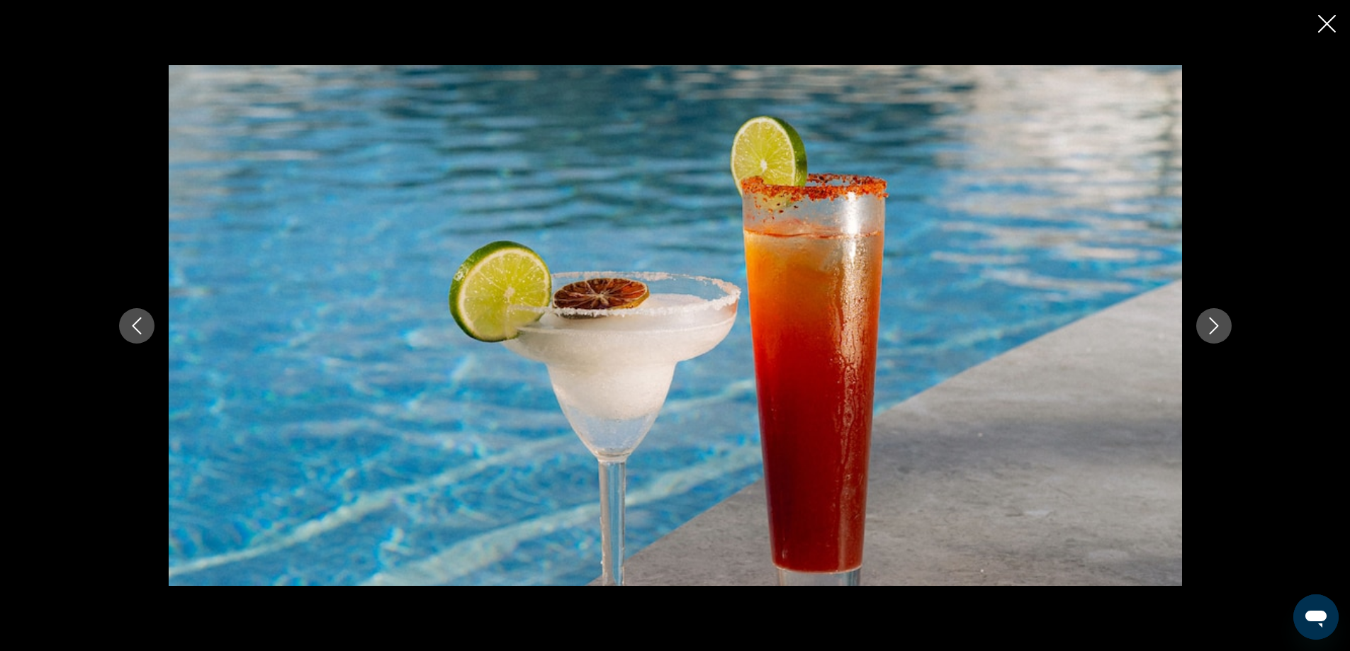
click at [1220, 328] on icon "Next image" at bounding box center [1213, 325] width 17 height 17
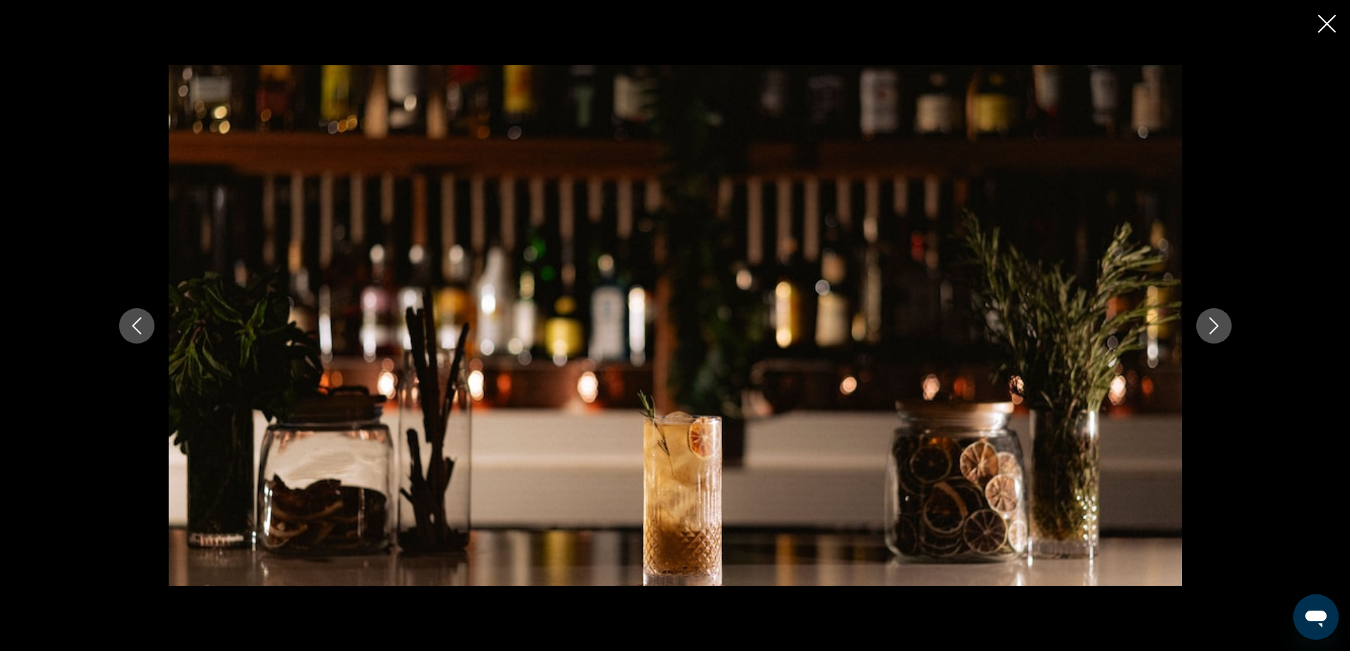
click at [1220, 328] on icon "Next image" at bounding box center [1213, 325] width 17 height 17
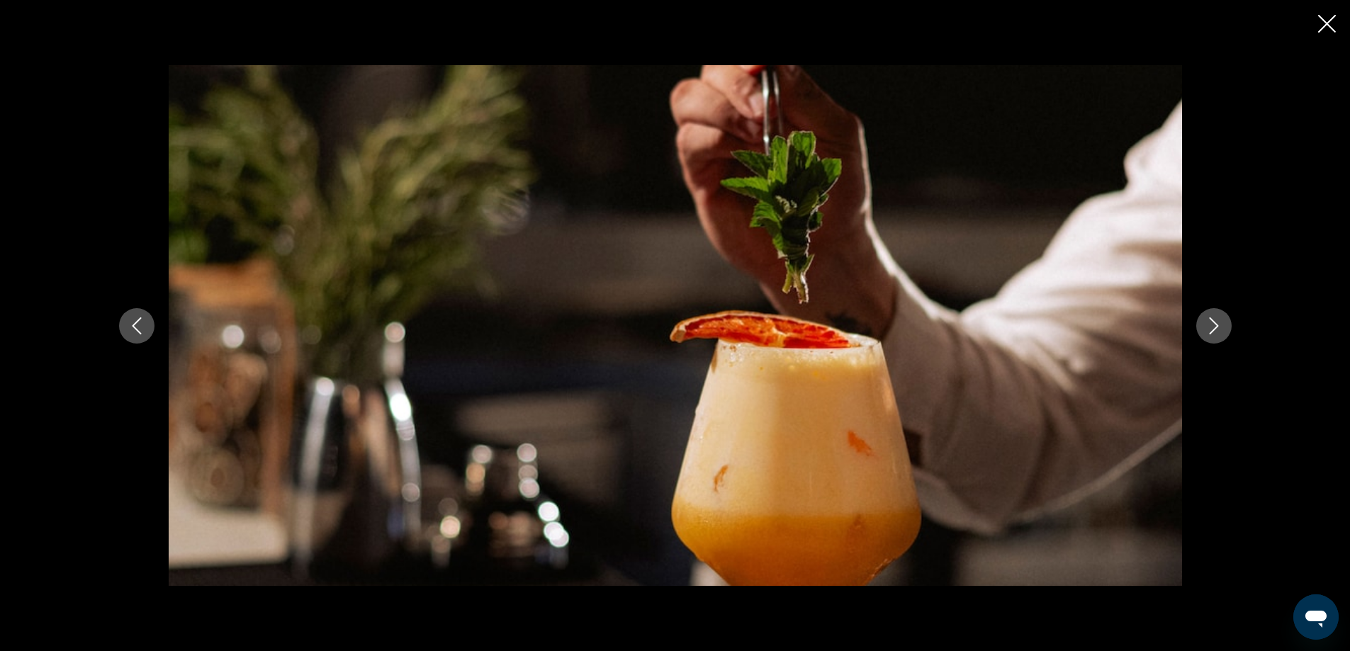
click at [1220, 328] on icon "Next image" at bounding box center [1213, 325] width 17 height 17
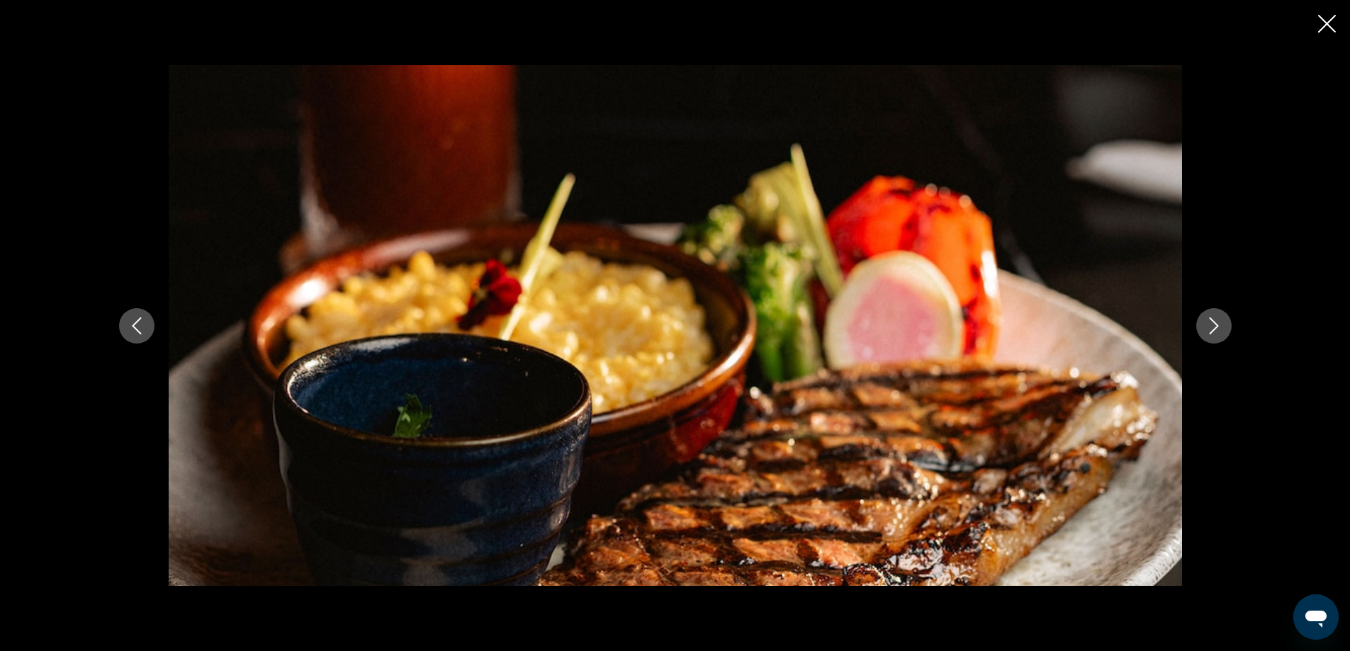
click at [1220, 328] on icon "Next image" at bounding box center [1213, 325] width 17 height 17
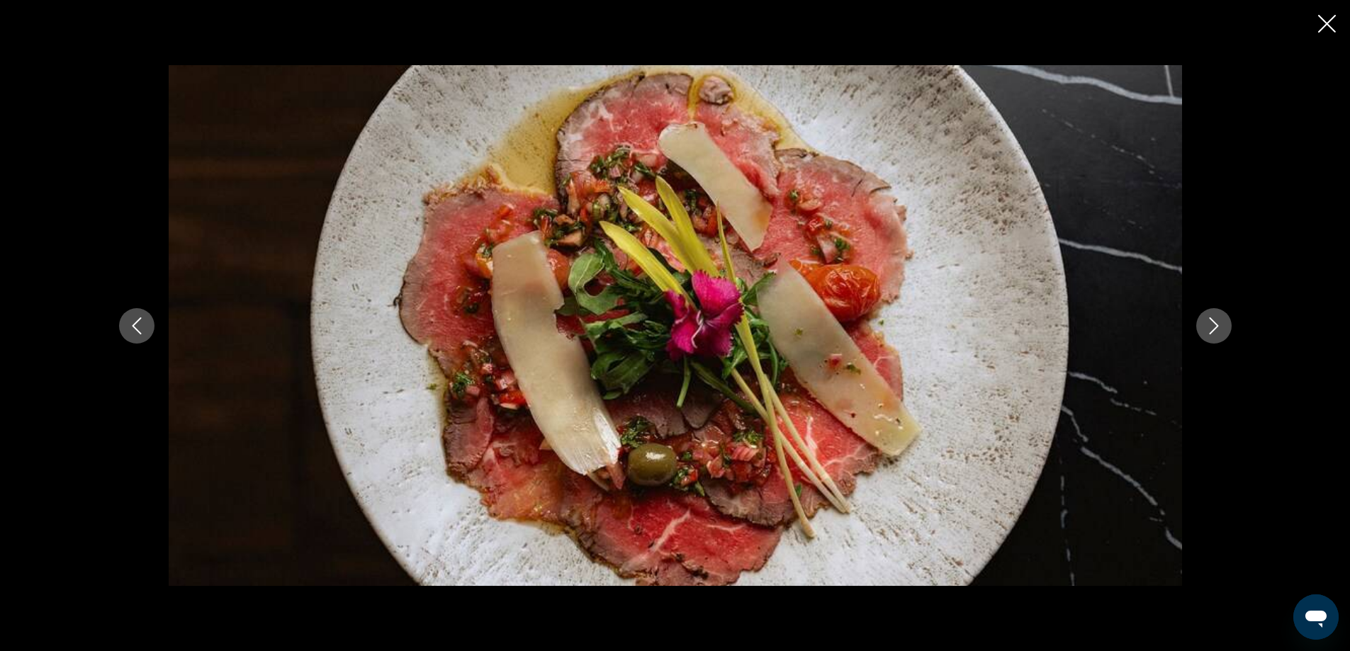
click at [1220, 328] on icon "Next image" at bounding box center [1213, 325] width 17 height 17
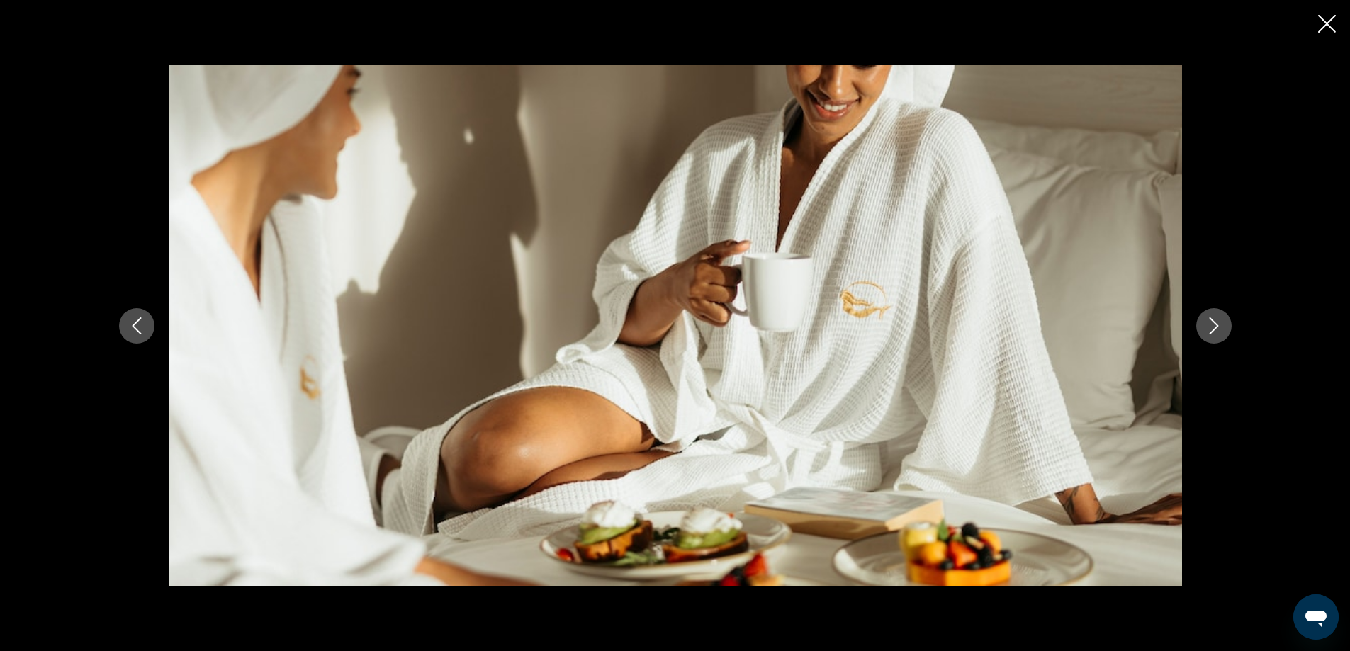
click at [1220, 328] on icon "Next image" at bounding box center [1213, 325] width 17 height 17
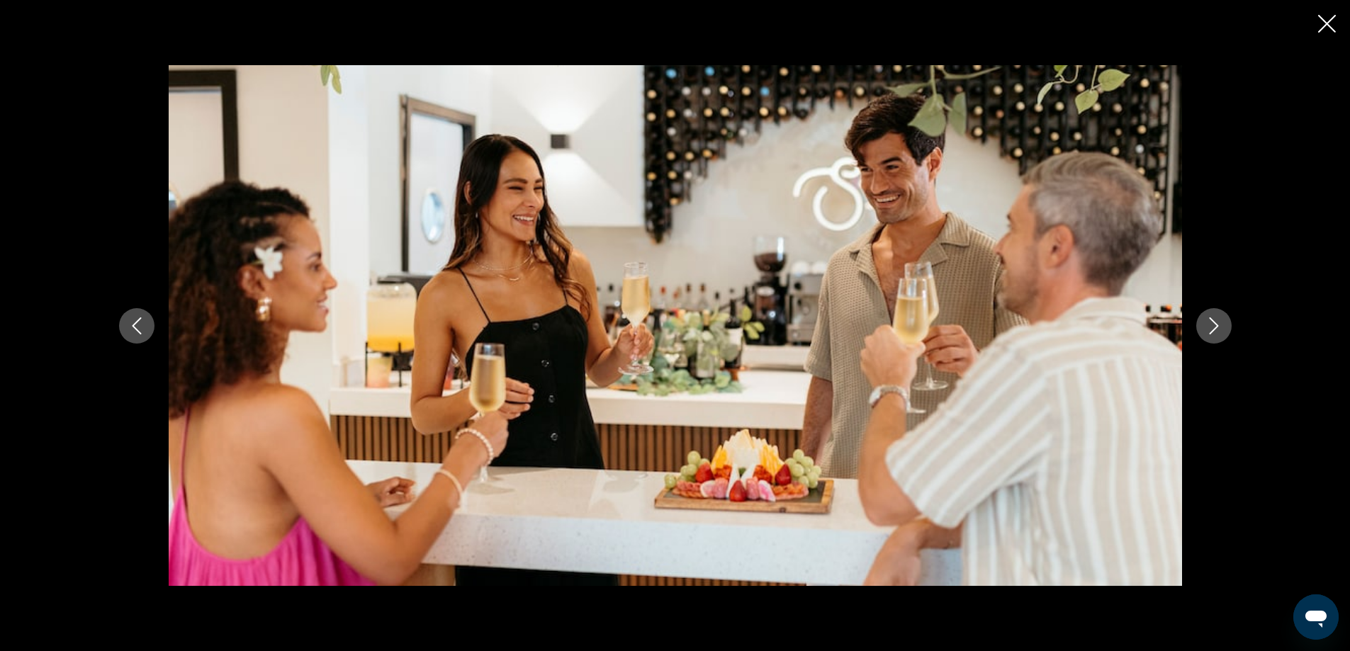
click at [1220, 328] on icon "Next image" at bounding box center [1213, 325] width 17 height 17
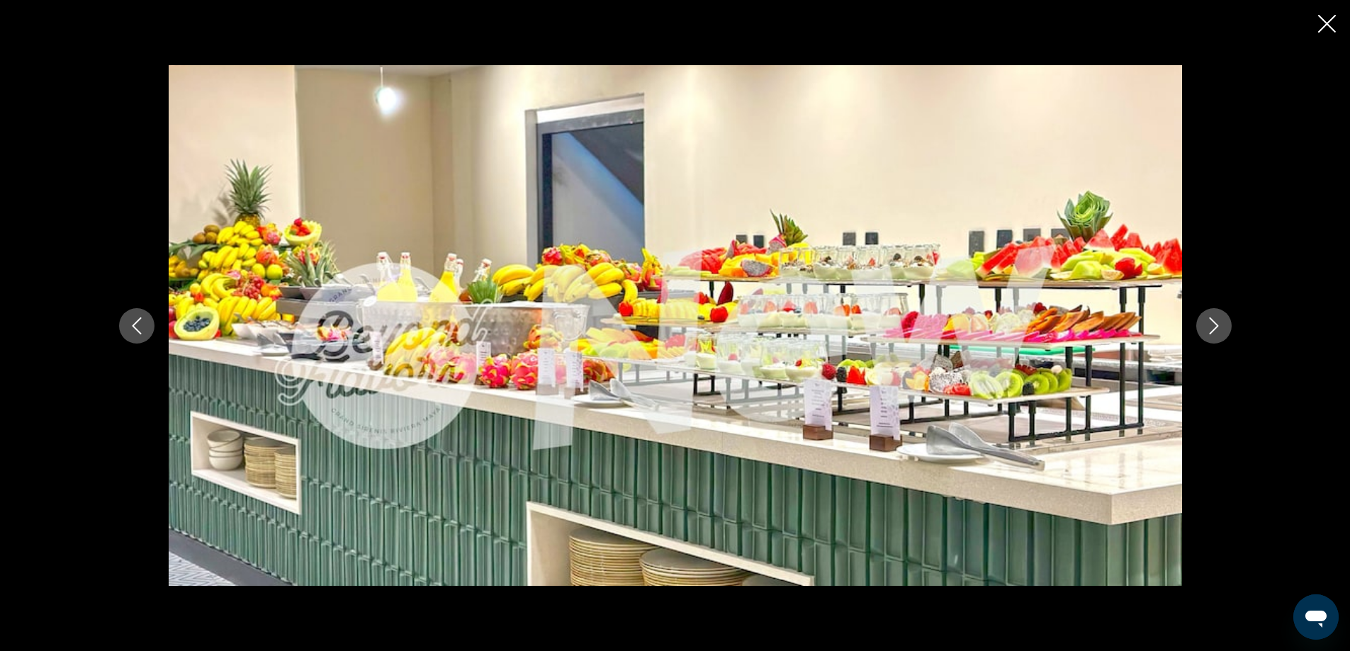
click at [1220, 328] on icon "Next image" at bounding box center [1213, 325] width 17 height 17
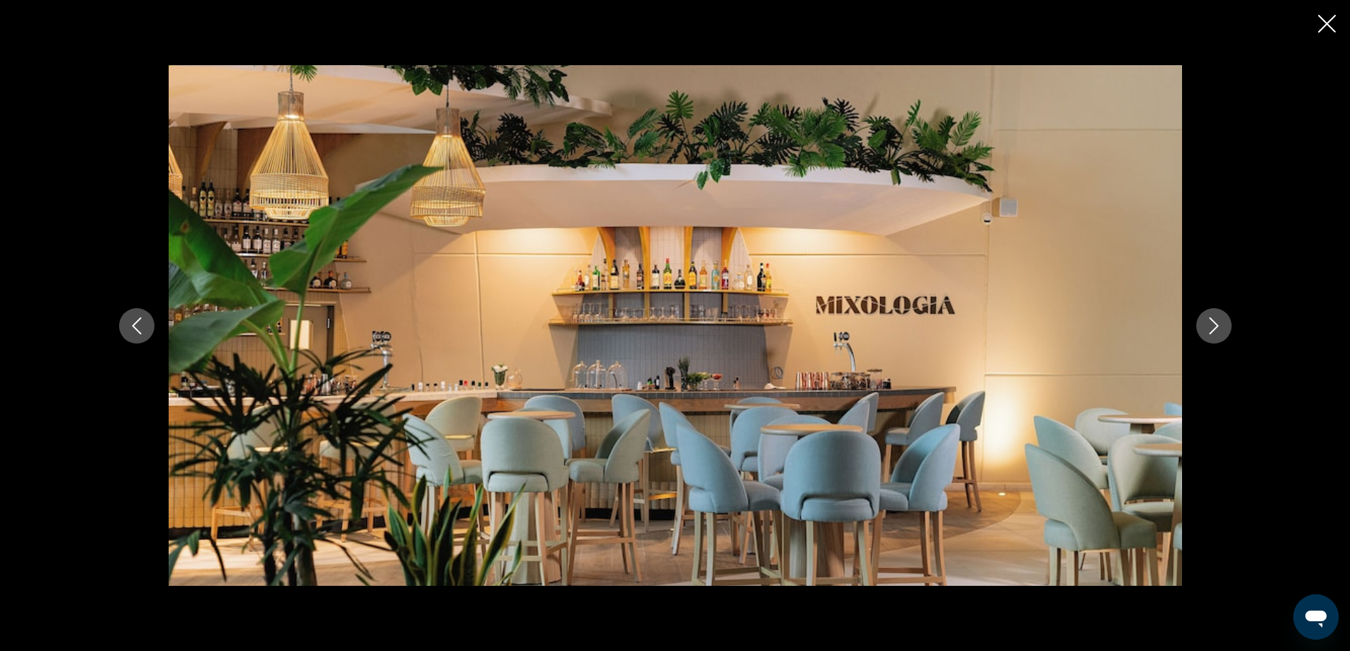
click at [1220, 328] on icon "Next image" at bounding box center [1213, 325] width 17 height 17
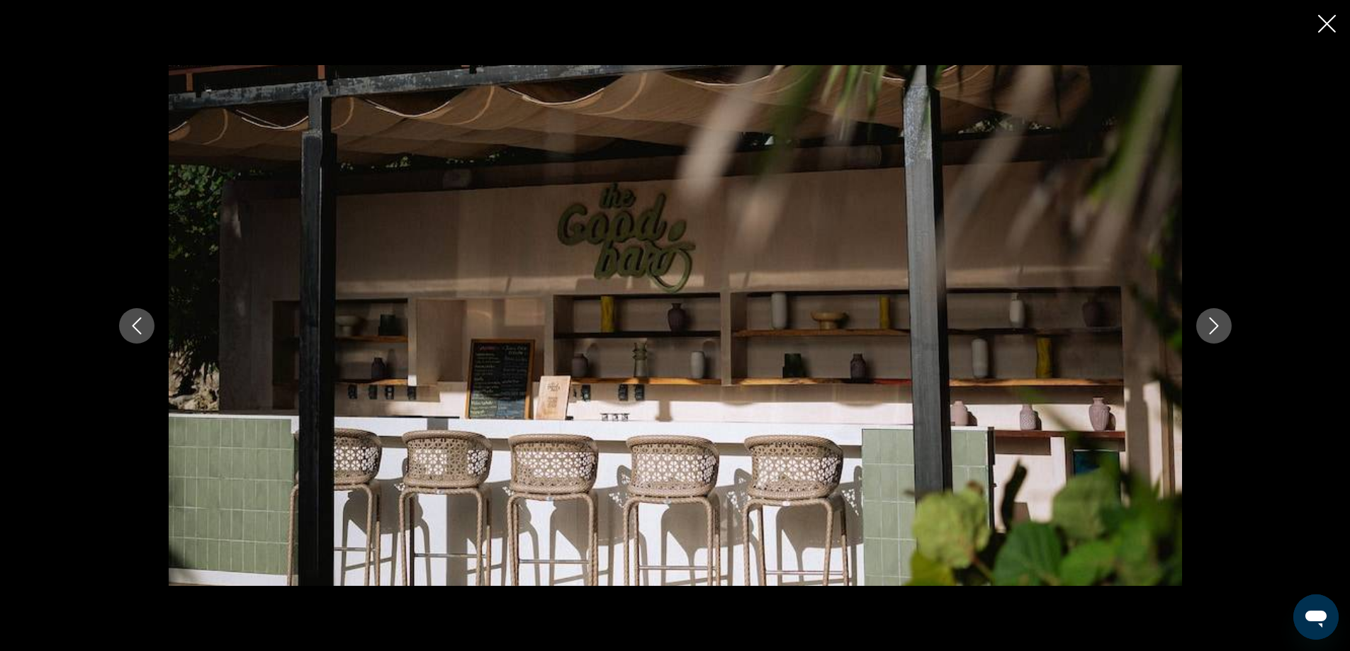
click at [1220, 328] on icon "Next image" at bounding box center [1213, 325] width 17 height 17
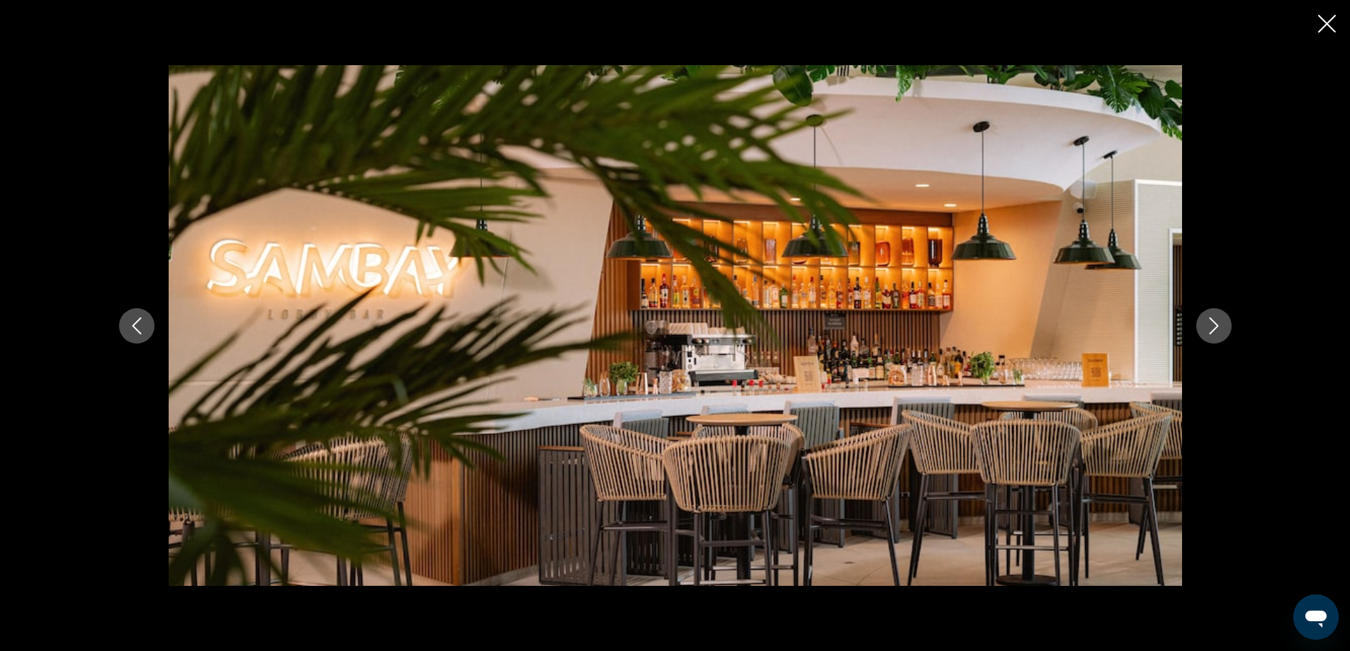
click at [1220, 328] on icon "Next image" at bounding box center [1213, 325] width 17 height 17
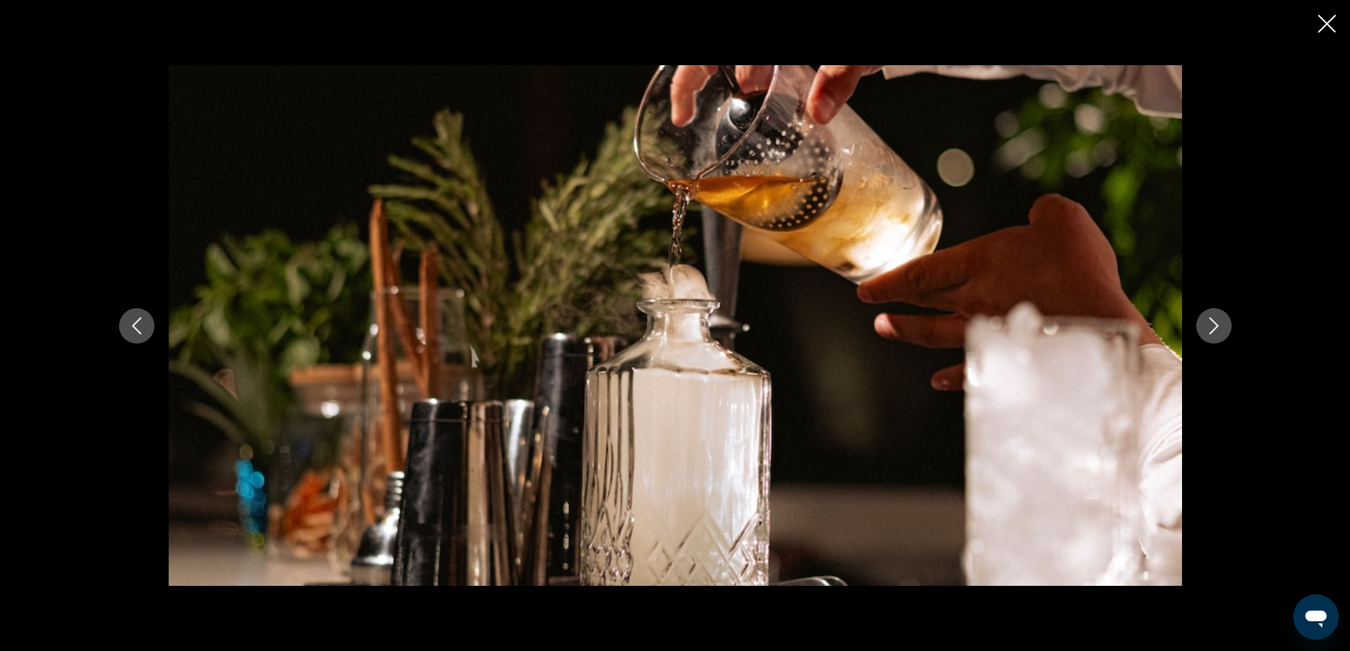
click at [1220, 328] on icon "Next image" at bounding box center [1213, 325] width 17 height 17
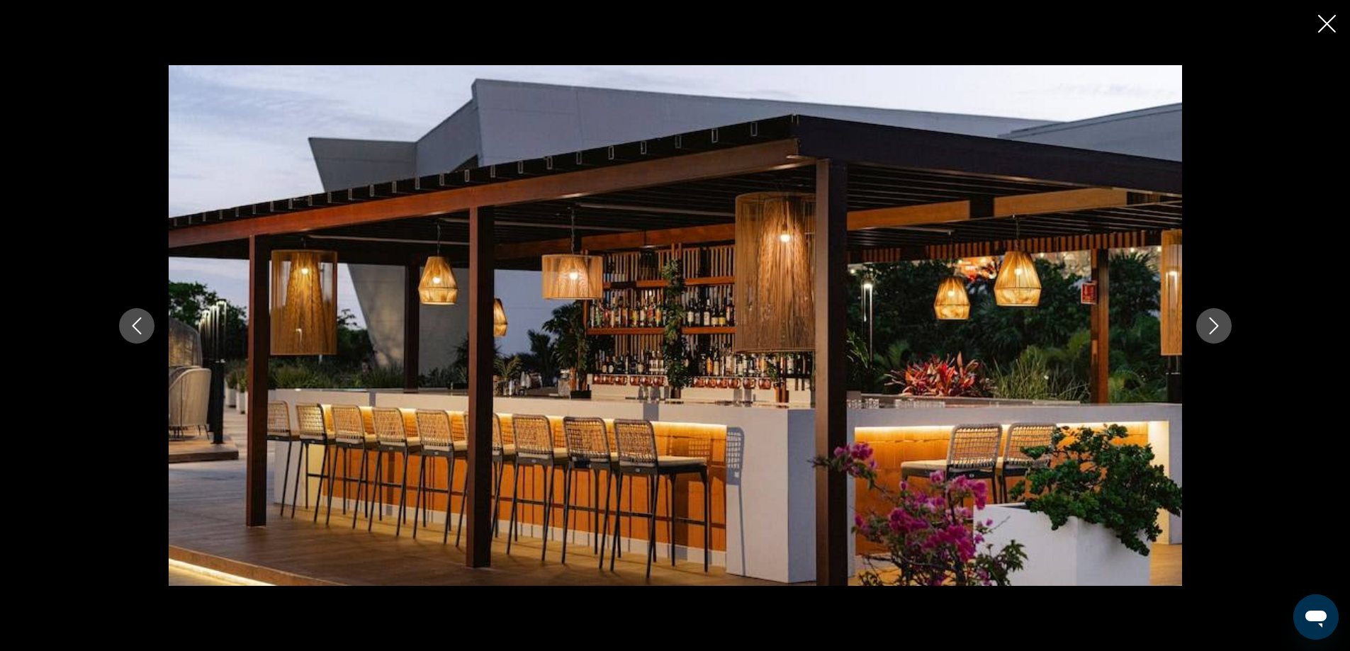
click at [1220, 328] on icon "Next image" at bounding box center [1213, 325] width 17 height 17
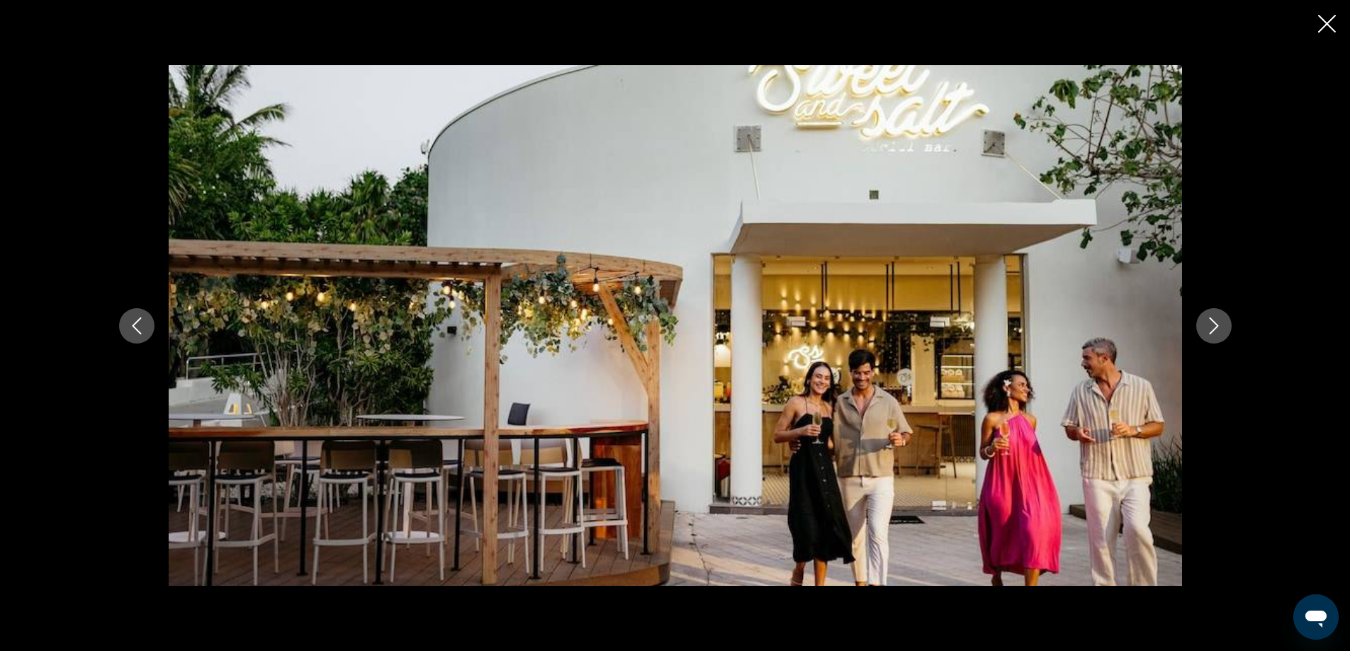
click at [1220, 328] on icon "Next image" at bounding box center [1213, 325] width 17 height 17
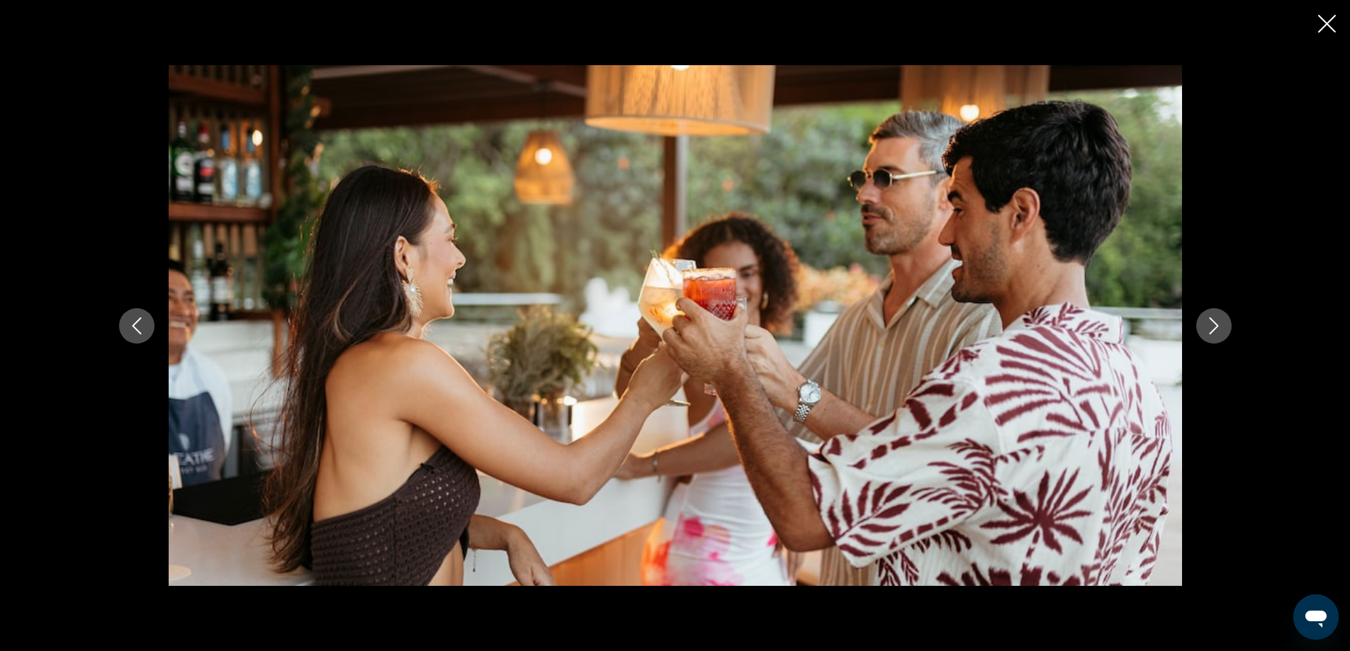
click at [1220, 328] on icon "Next image" at bounding box center [1213, 325] width 17 height 17
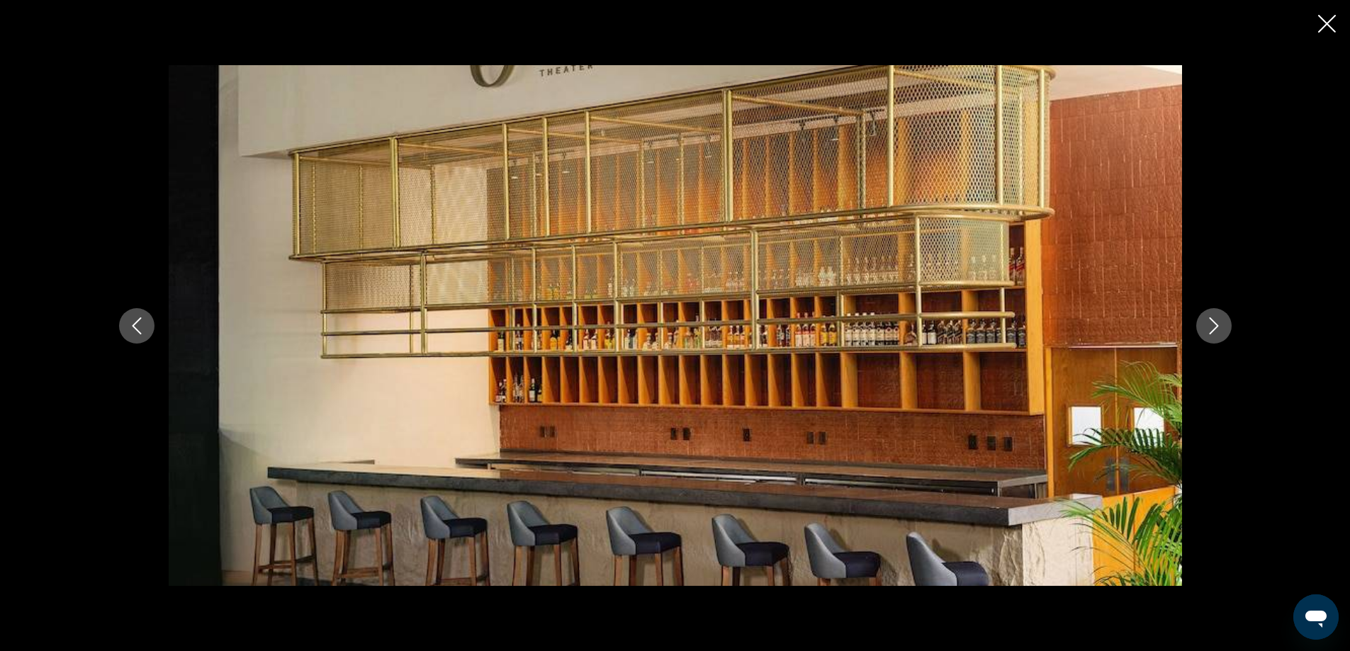
click at [1220, 328] on icon "Next image" at bounding box center [1213, 325] width 17 height 17
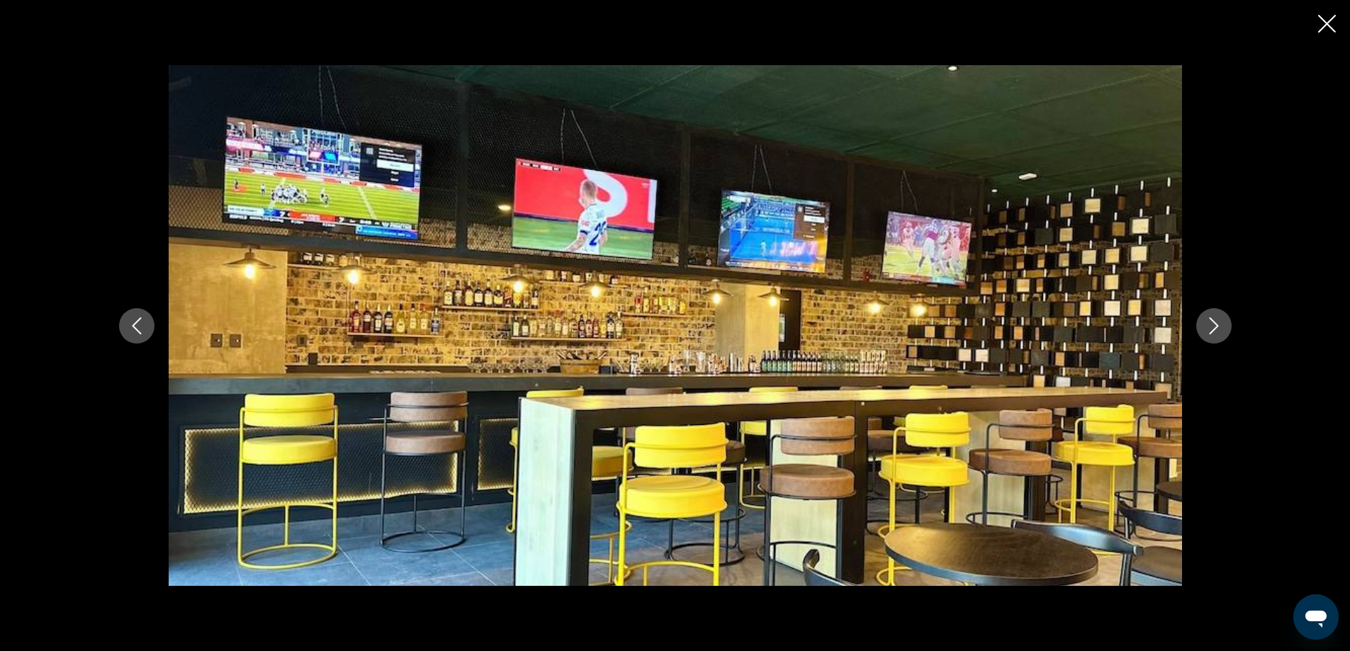
click at [1220, 328] on icon "Next image" at bounding box center [1213, 325] width 17 height 17
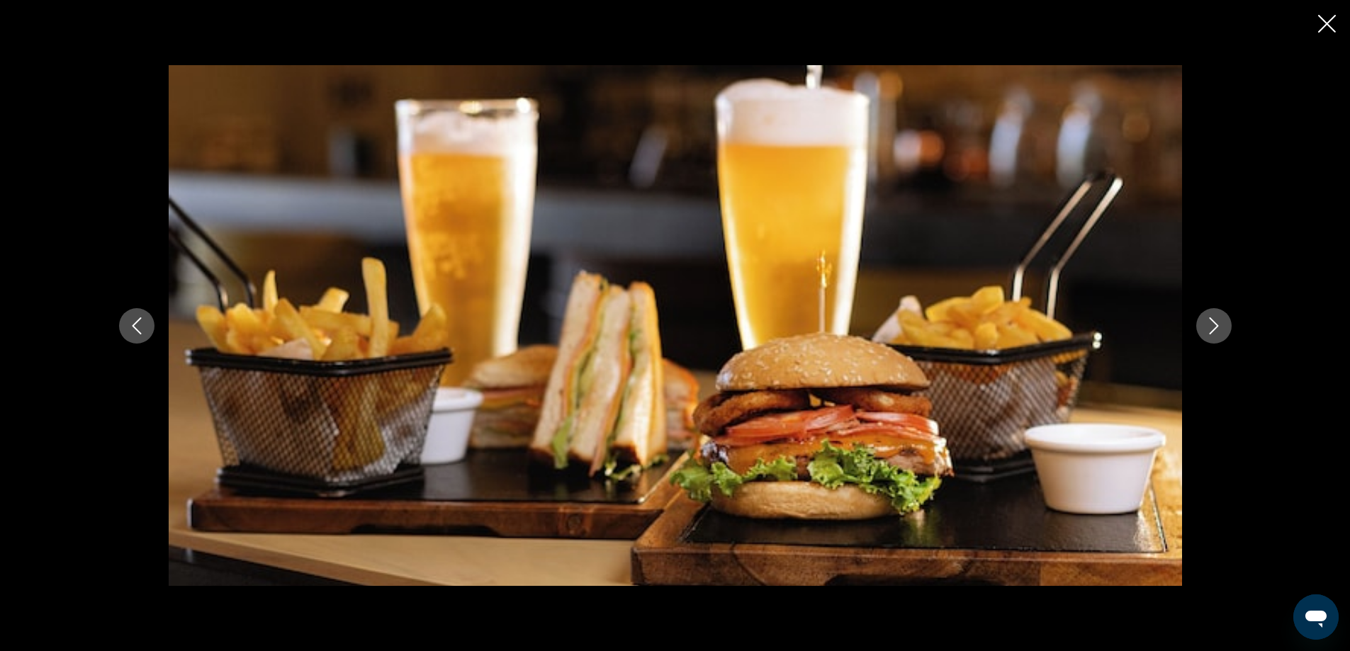
click at [1220, 328] on icon "Next image" at bounding box center [1213, 325] width 17 height 17
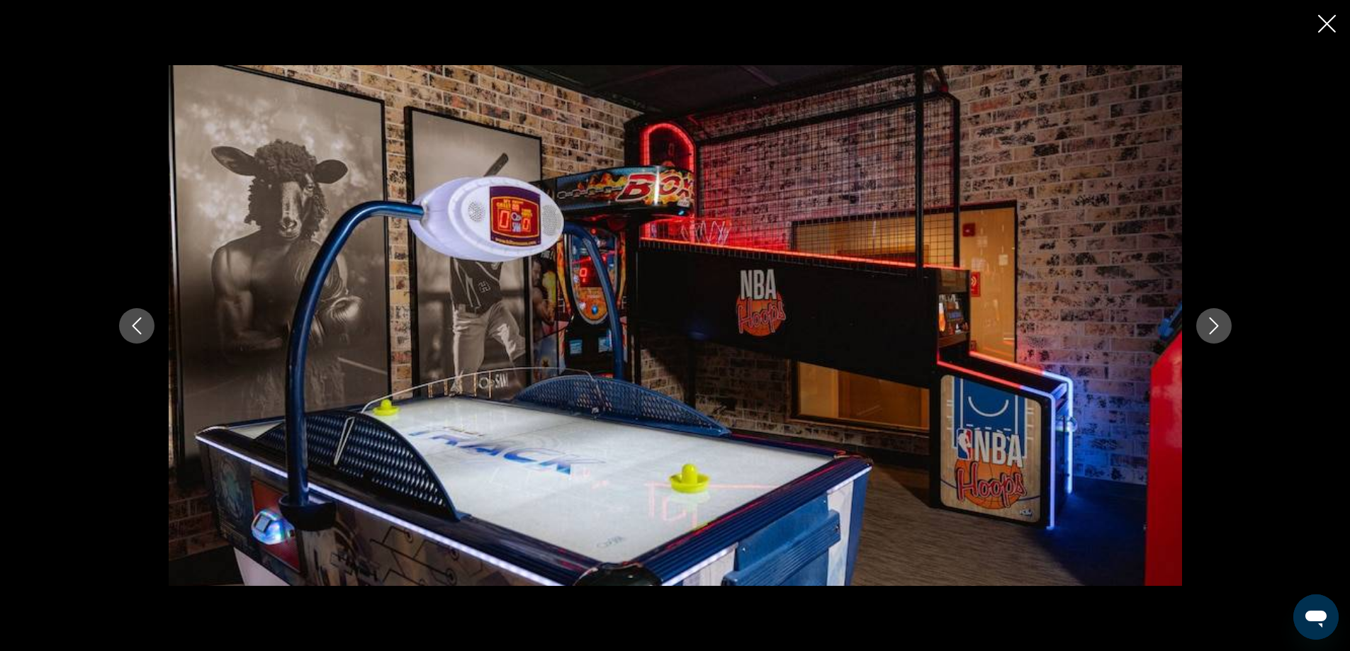
click at [1220, 328] on icon "Next image" at bounding box center [1213, 325] width 17 height 17
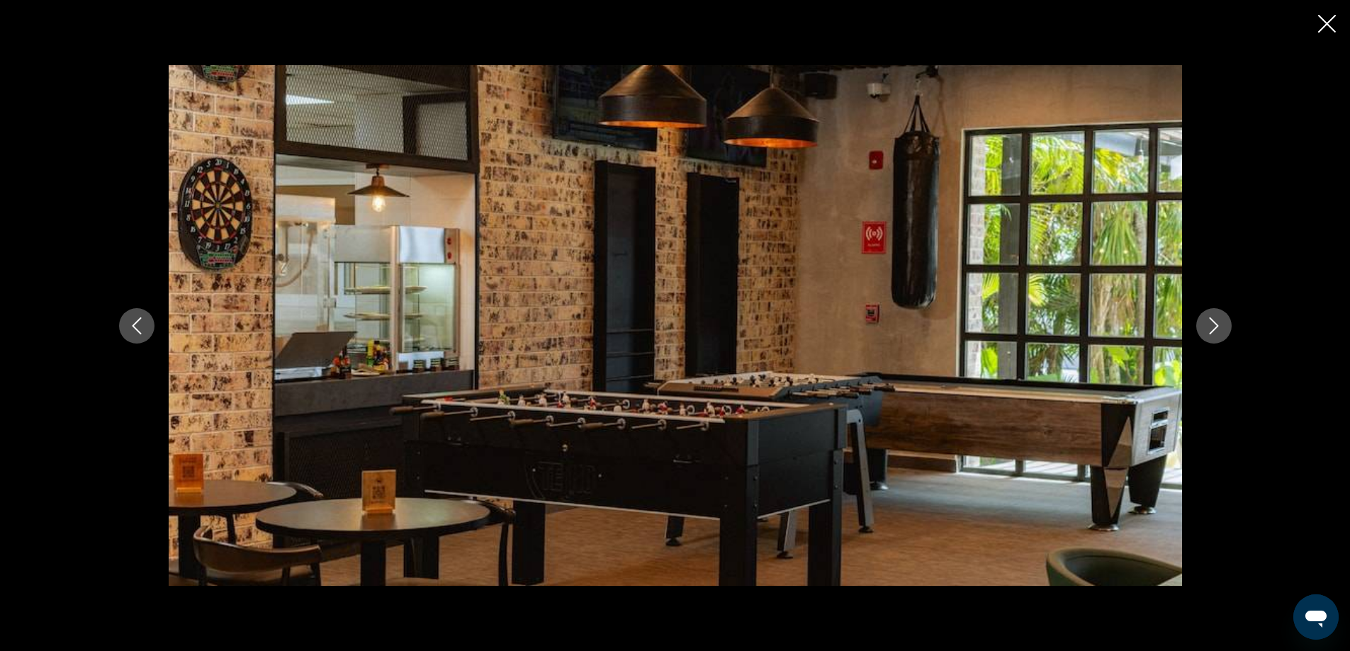
click at [1220, 328] on icon "Next image" at bounding box center [1213, 325] width 17 height 17
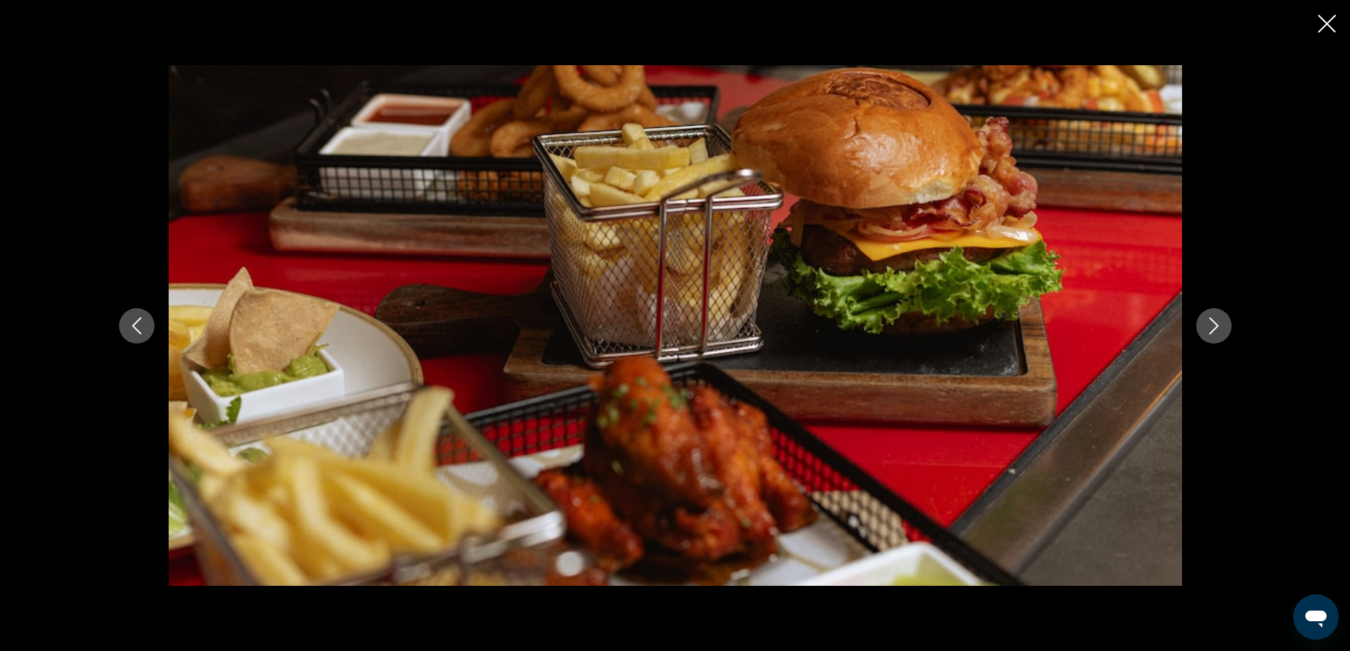
click at [1220, 328] on icon "Next image" at bounding box center [1213, 325] width 17 height 17
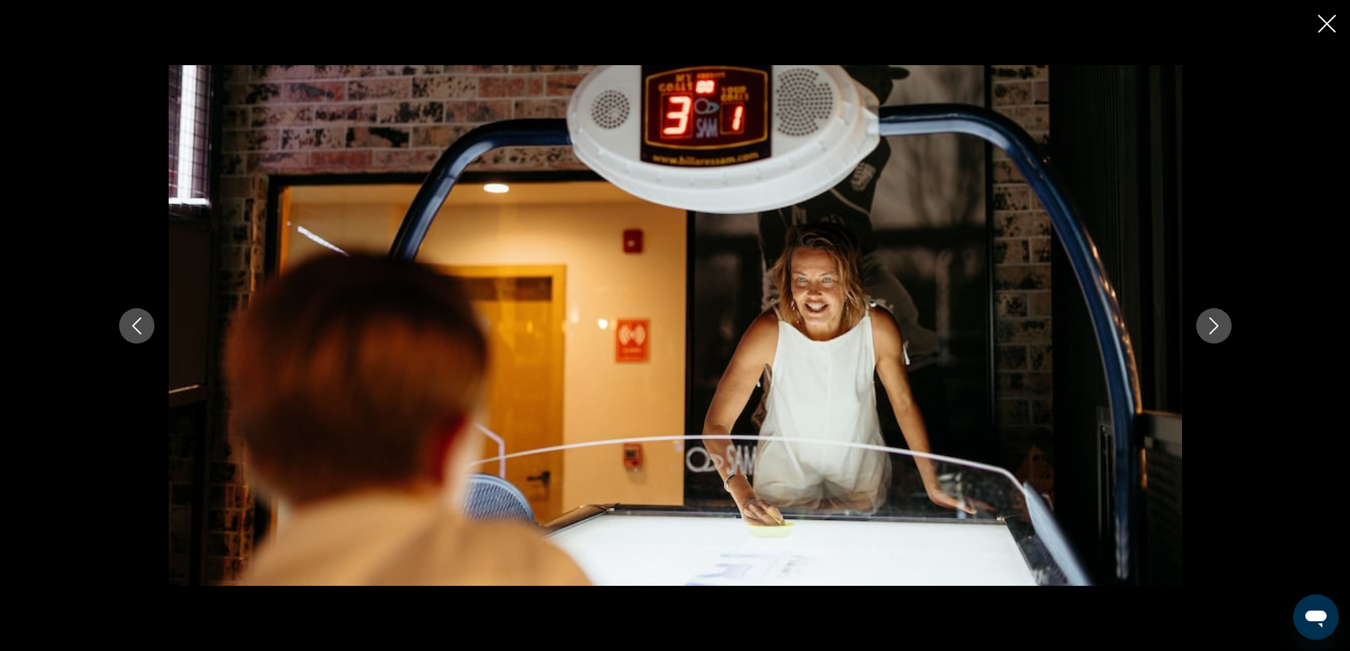
click at [1220, 328] on icon "Next image" at bounding box center [1213, 325] width 17 height 17
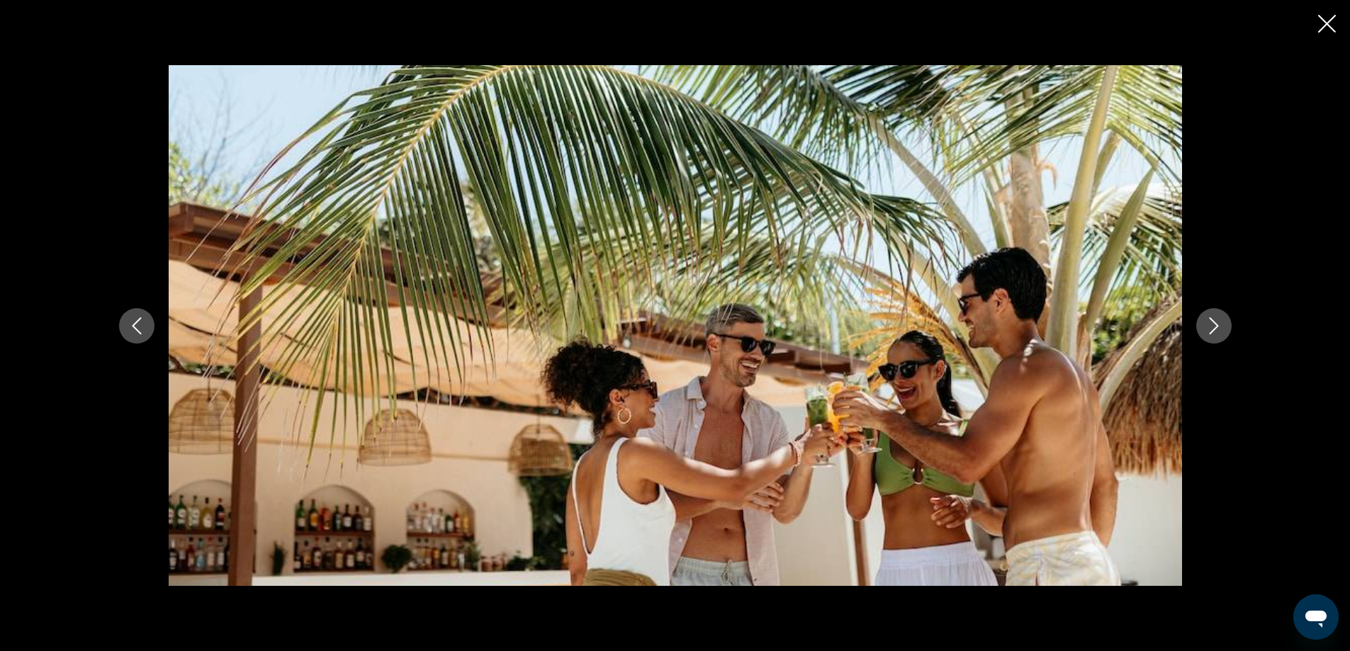
click at [1220, 328] on icon "Next image" at bounding box center [1213, 325] width 17 height 17
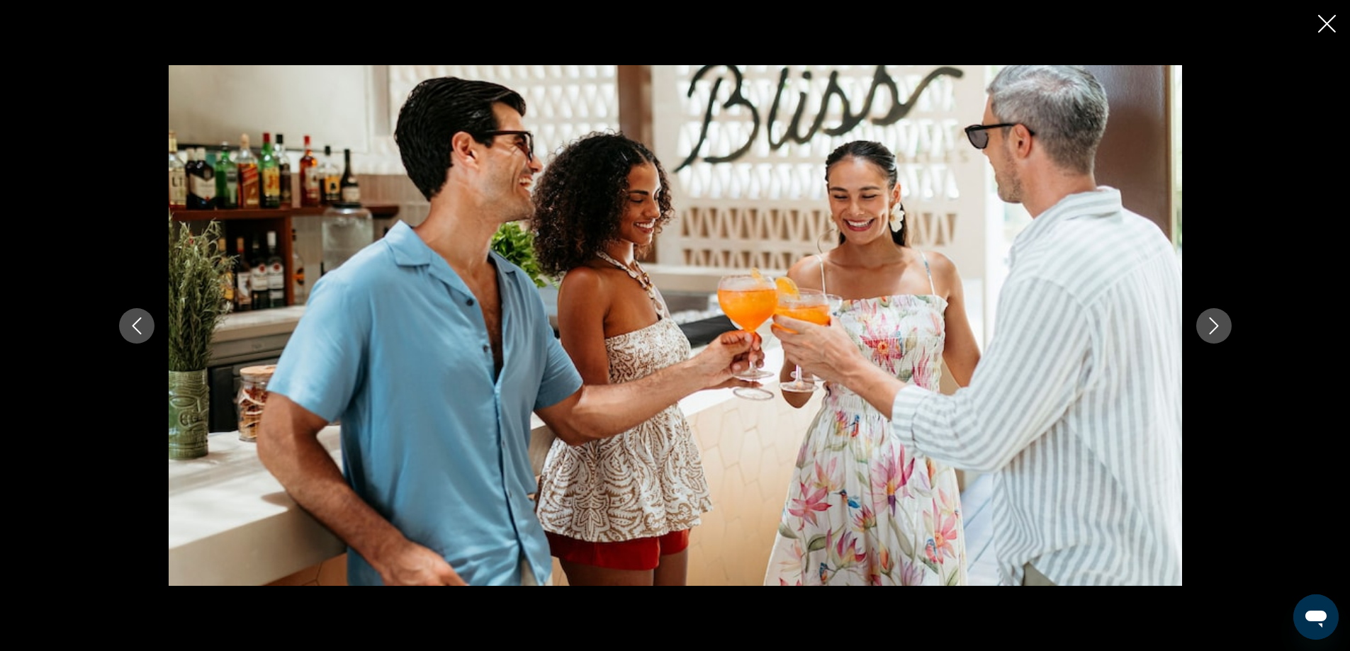
click at [1220, 328] on icon "Next image" at bounding box center [1213, 325] width 17 height 17
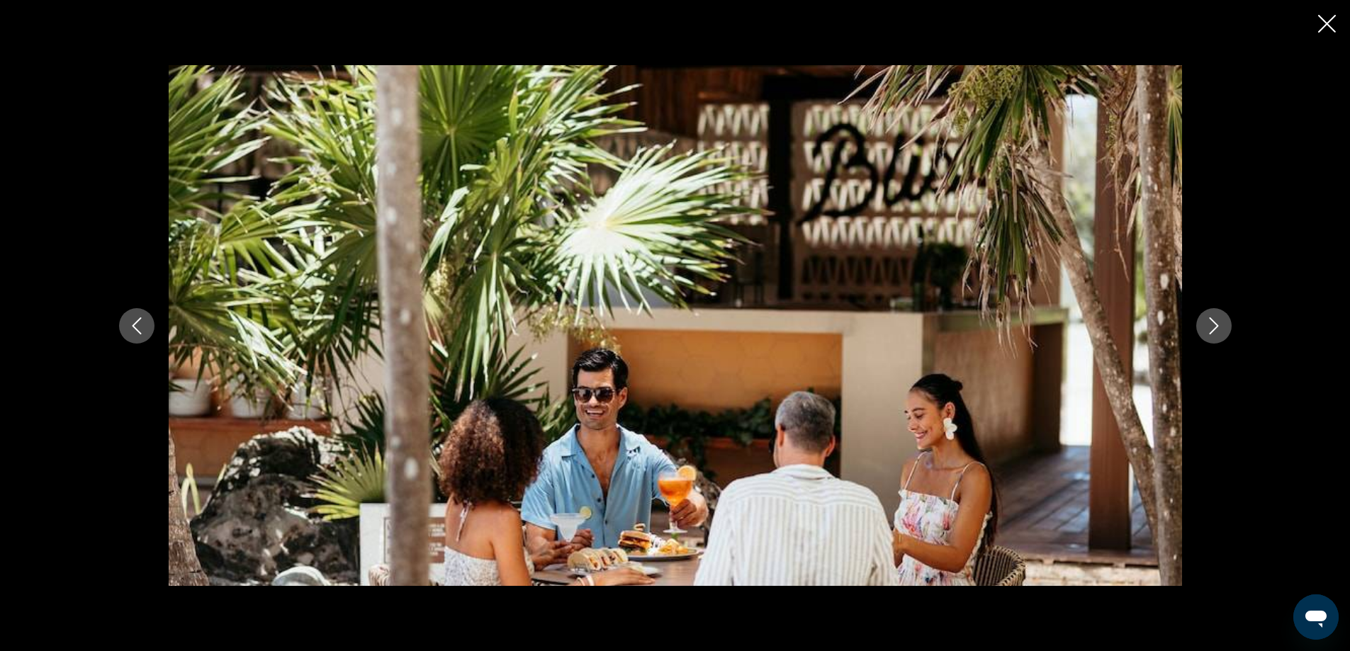
click at [1220, 328] on icon "Next image" at bounding box center [1213, 325] width 17 height 17
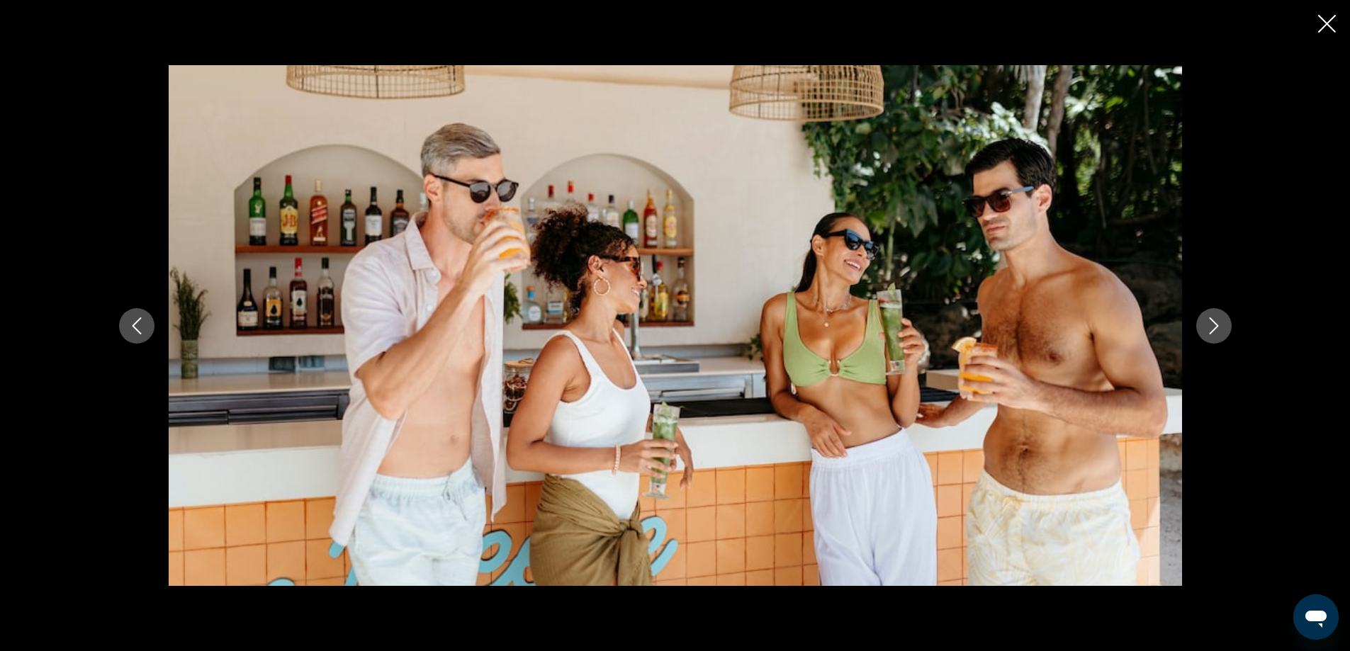
click at [1220, 328] on icon "Next image" at bounding box center [1213, 325] width 17 height 17
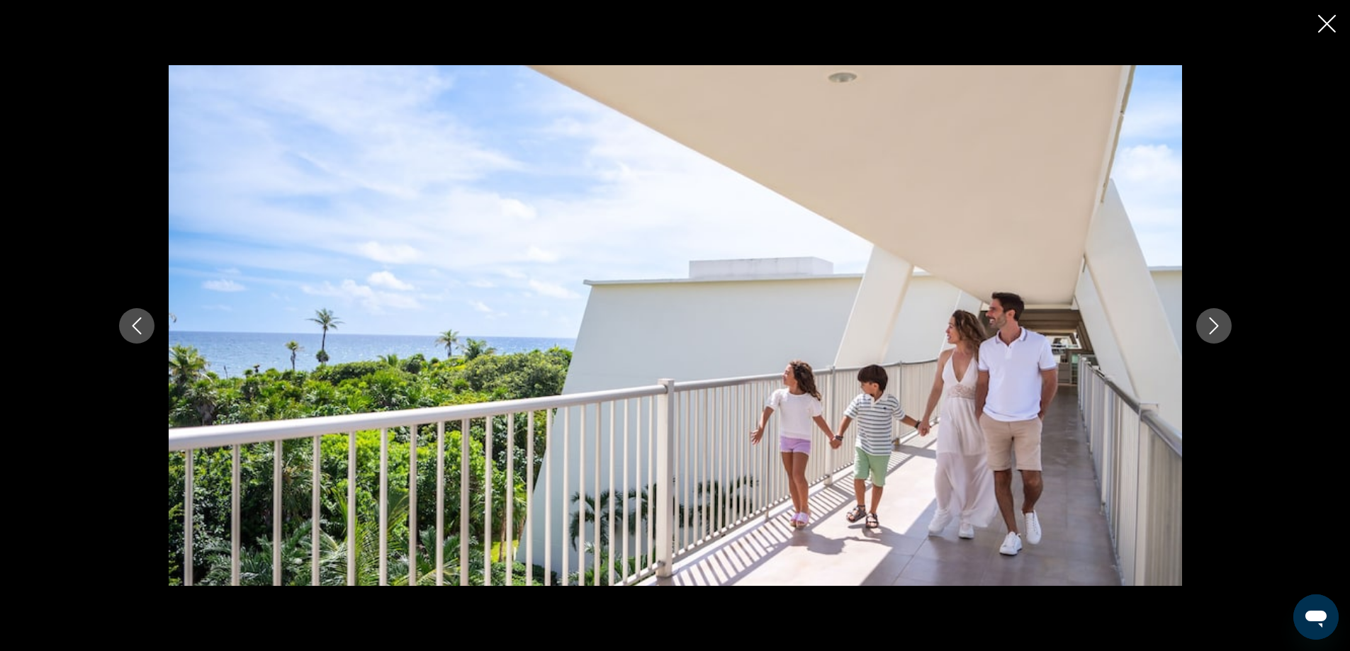
click at [1220, 328] on icon "Next image" at bounding box center [1213, 325] width 17 height 17
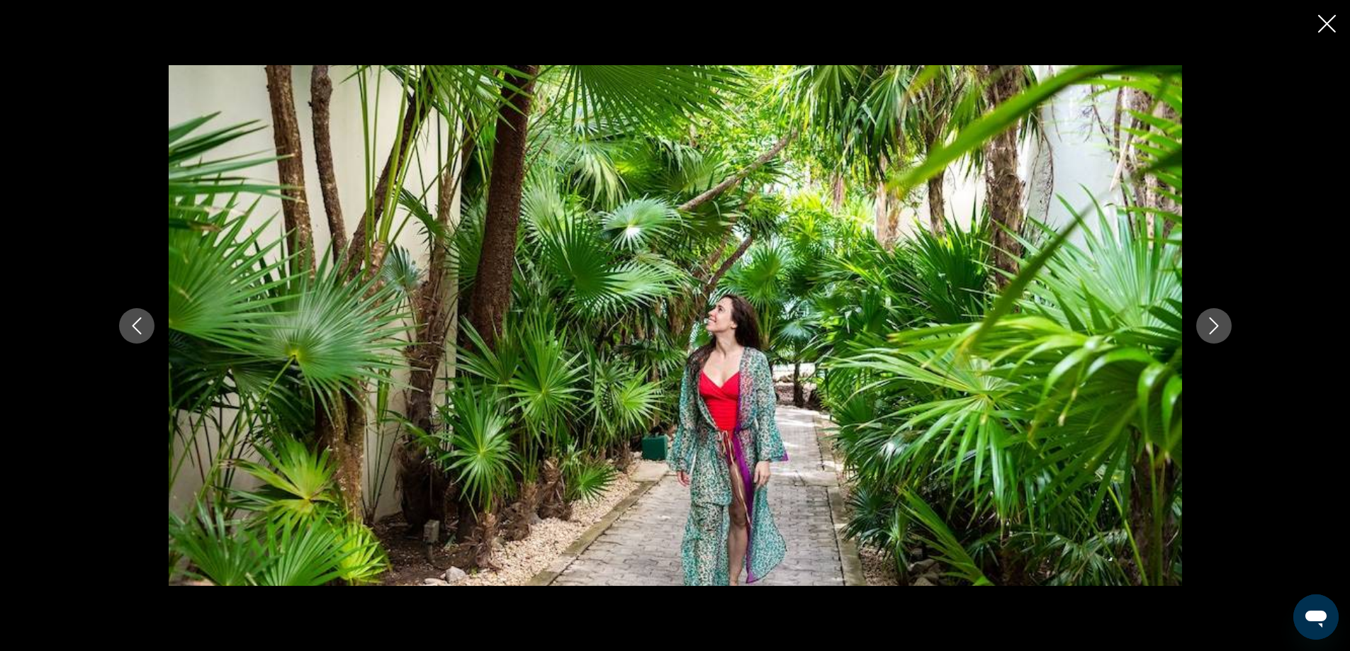
click at [1220, 328] on icon "Next image" at bounding box center [1213, 325] width 17 height 17
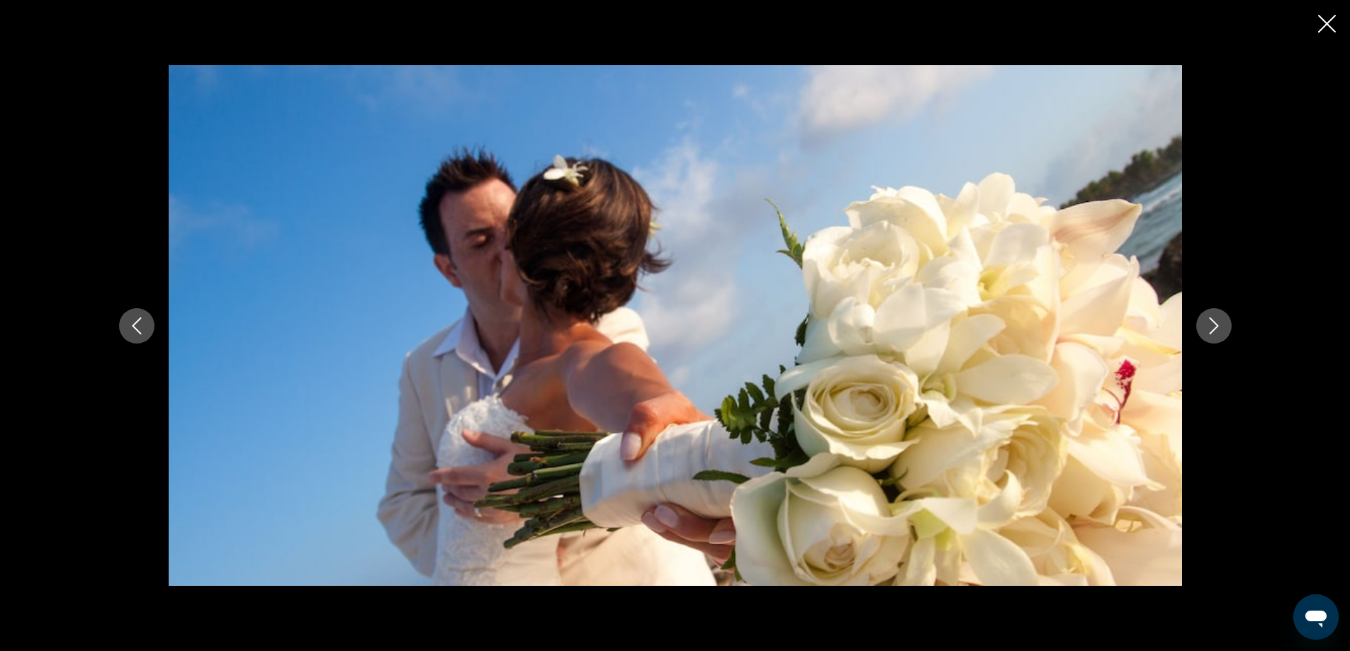
click at [1220, 328] on icon "Next image" at bounding box center [1213, 325] width 17 height 17
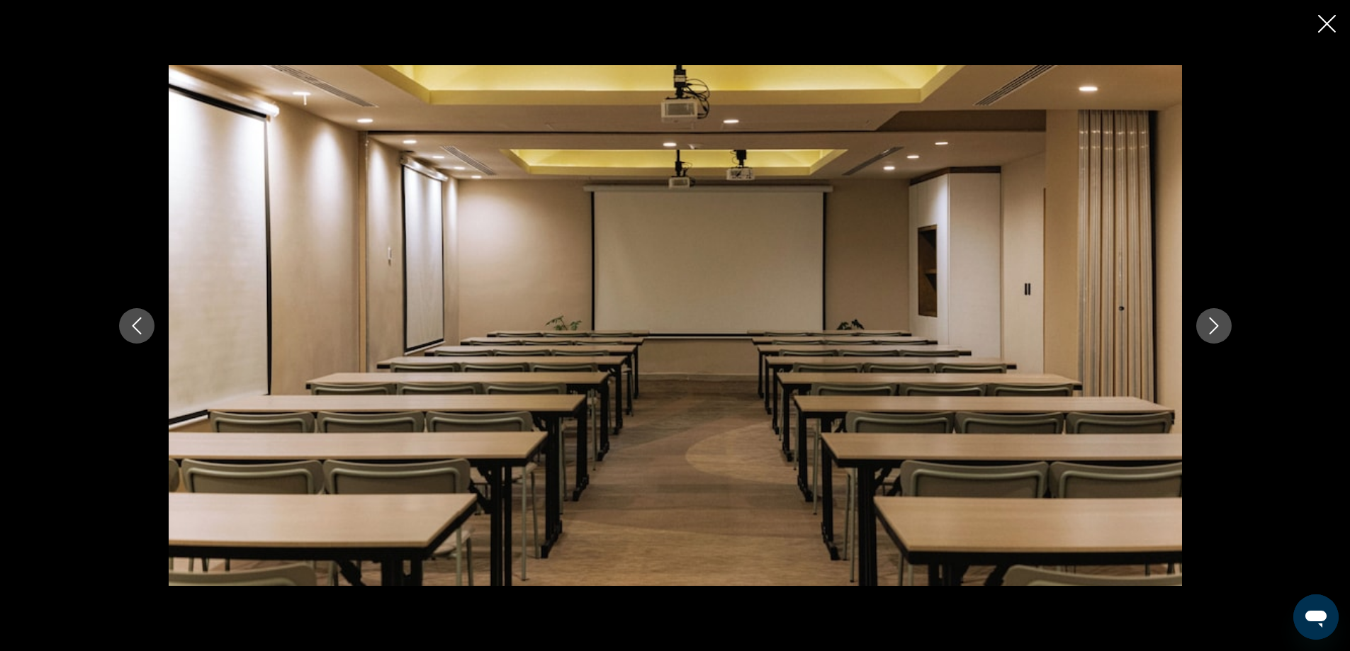
click at [1220, 328] on icon "Next image" at bounding box center [1213, 325] width 17 height 17
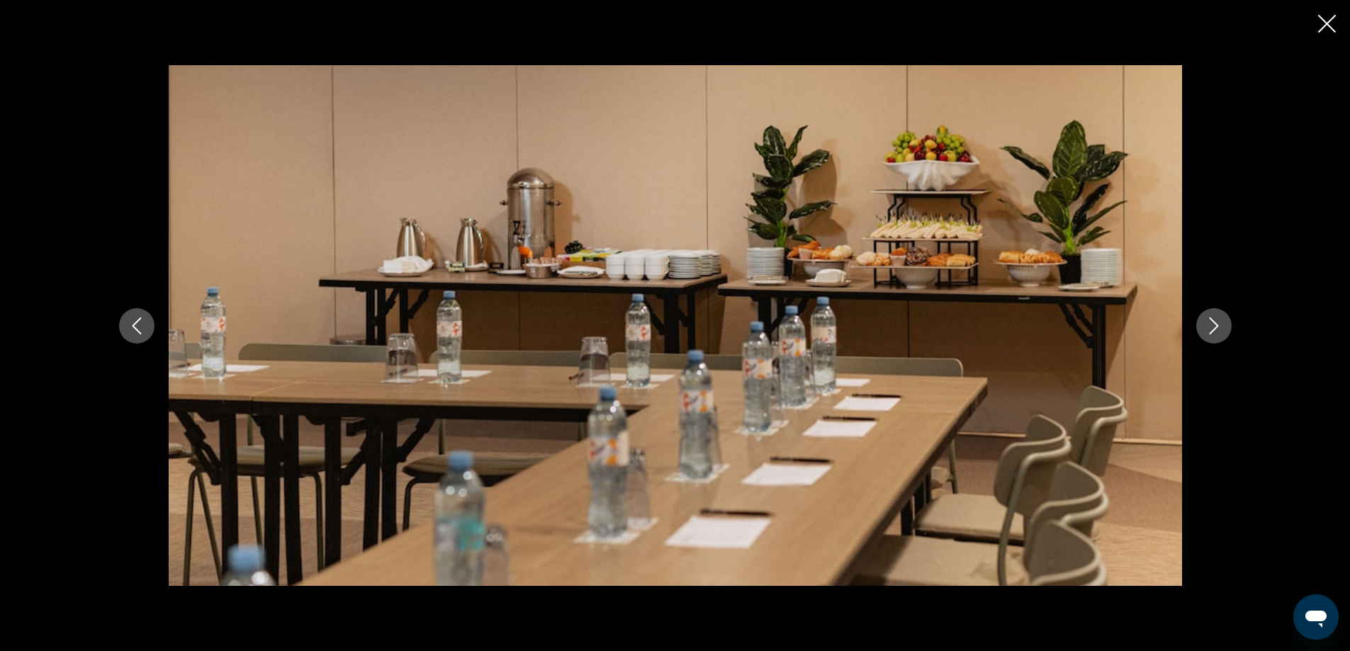
click at [1220, 328] on icon "Next image" at bounding box center [1213, 325] width 17 height 17
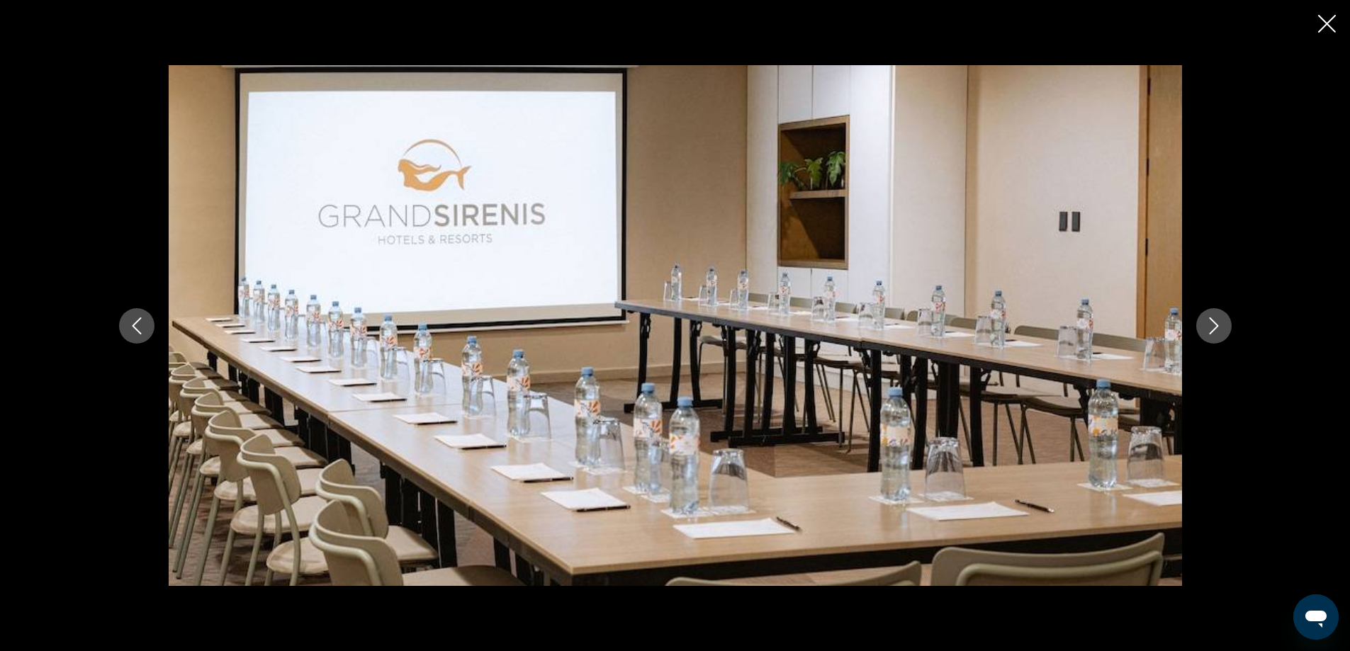
click at [1220, 328] on icon "Next image" at bounding box center [1213, 325] width 17 height 17
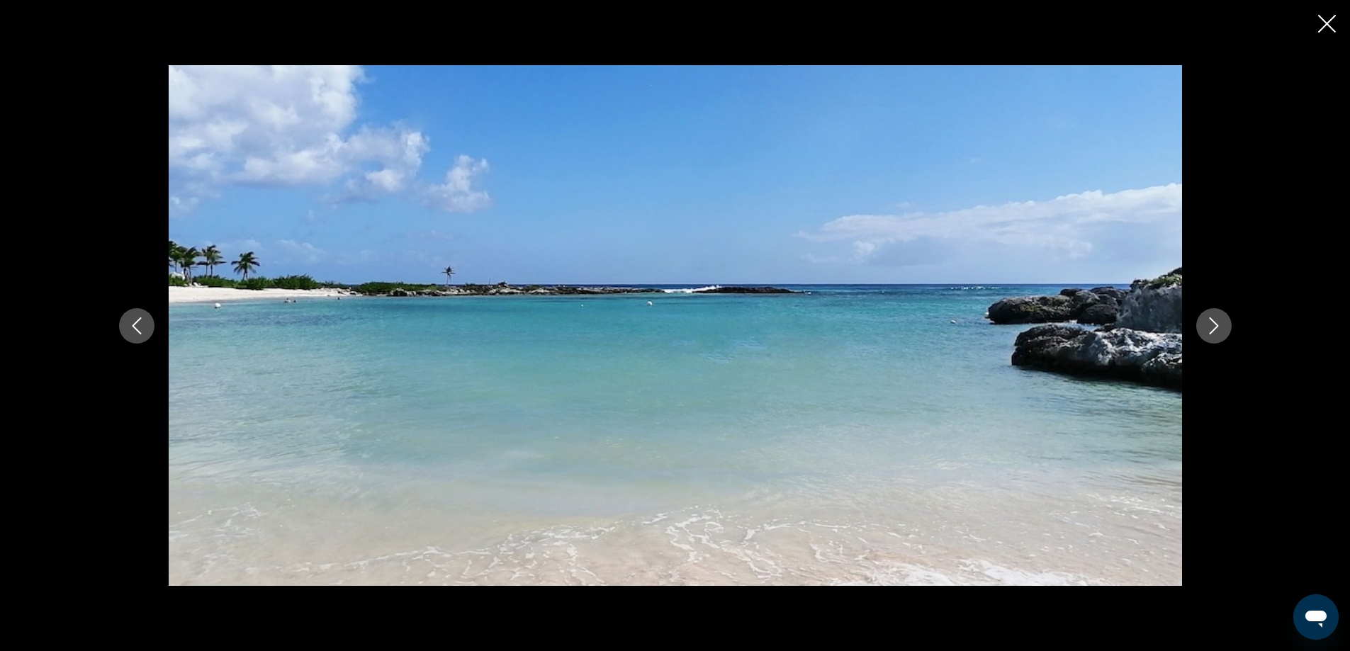
click at [1220, 328] on icon "Next image" at bounding box center [1213, 325] width 17 height 17
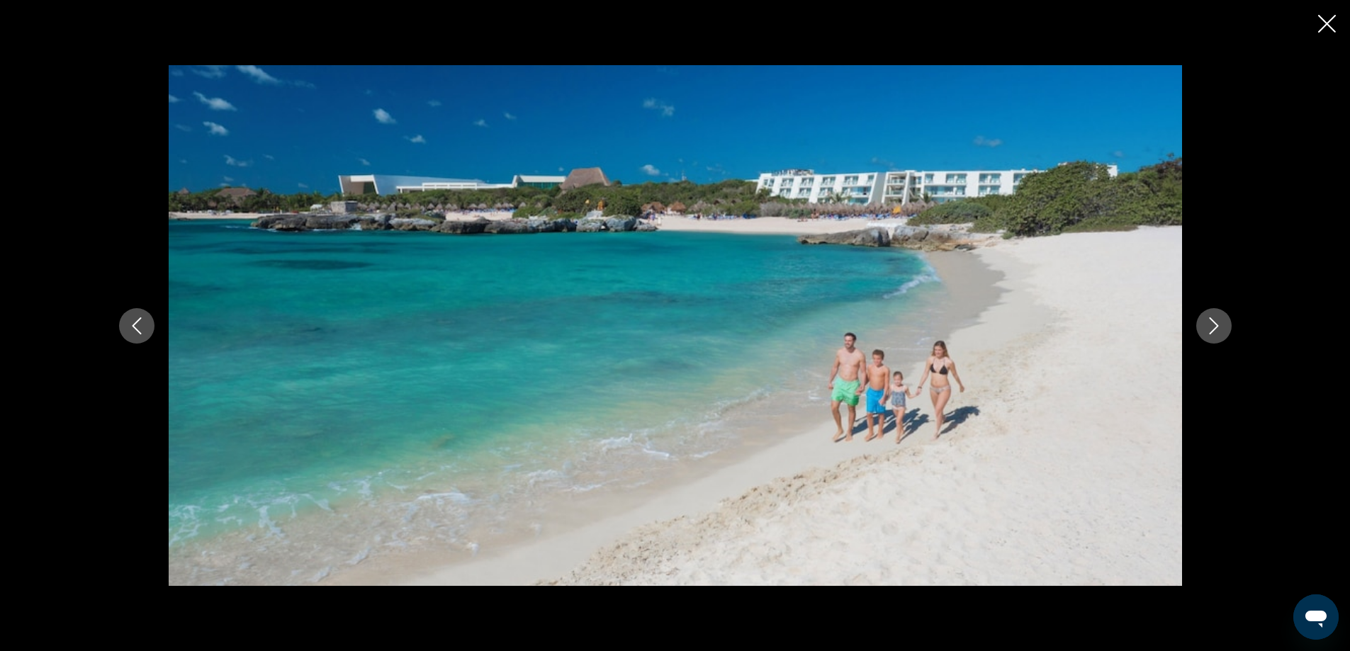
click at [1220, 328] on icon "Next image" at bounding box center [1213, 325] width 17 height 17
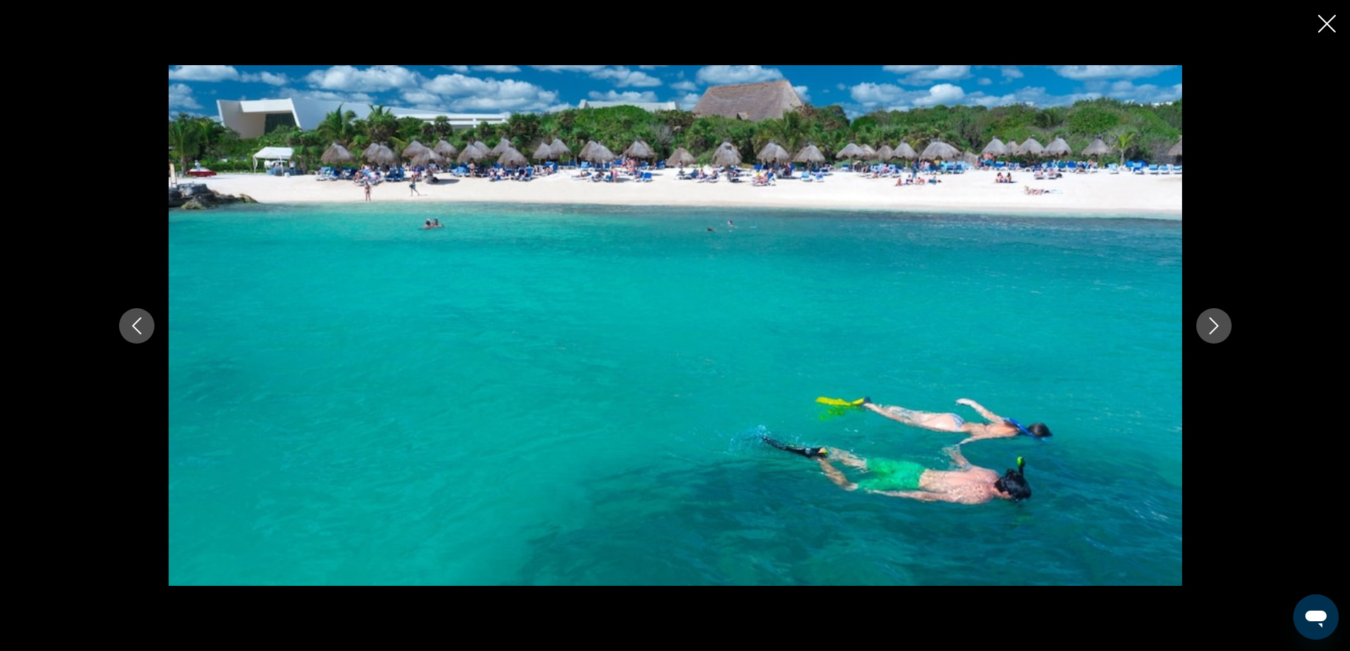
click at [1220, 328] on icon "Next image" at bounding box center [1213, 325] width 17 height 17
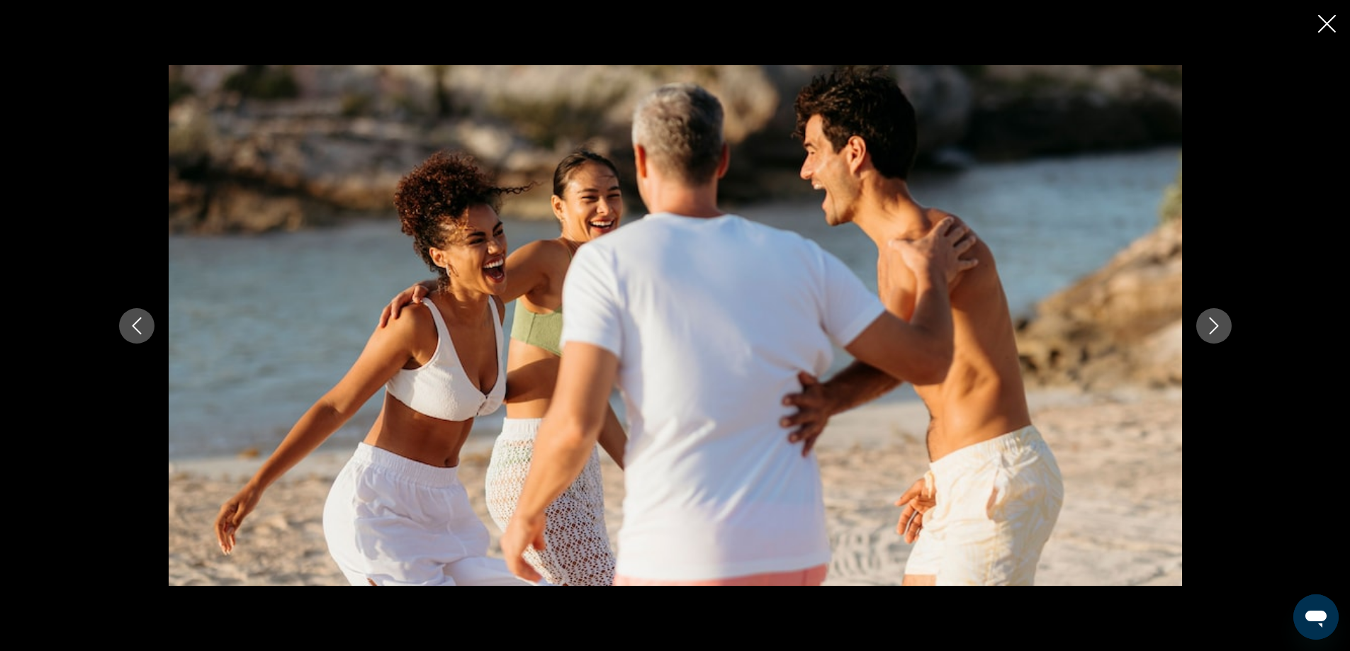
click at [1220, 328] on icon "Next image" at bounding box center [1213, 325] width 17 height 17
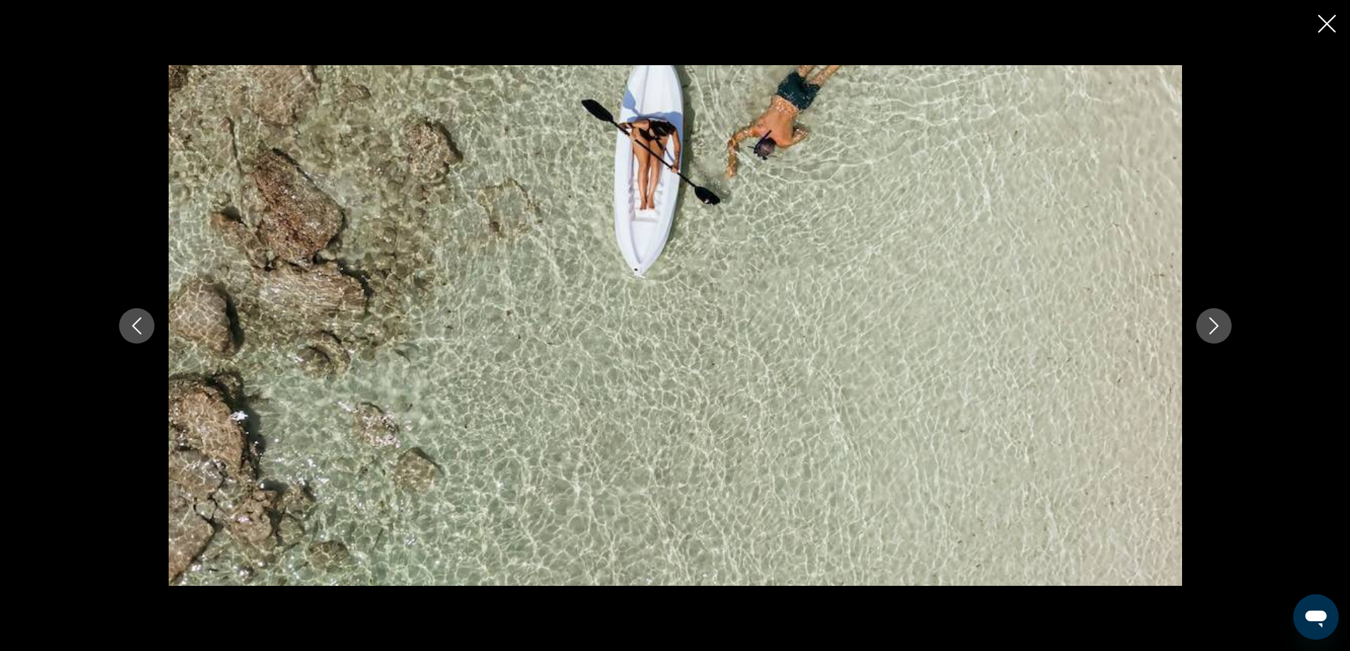
click at [1220, 328] on icon "Next image" at bounding box center [1213, 325] width 17 height 17
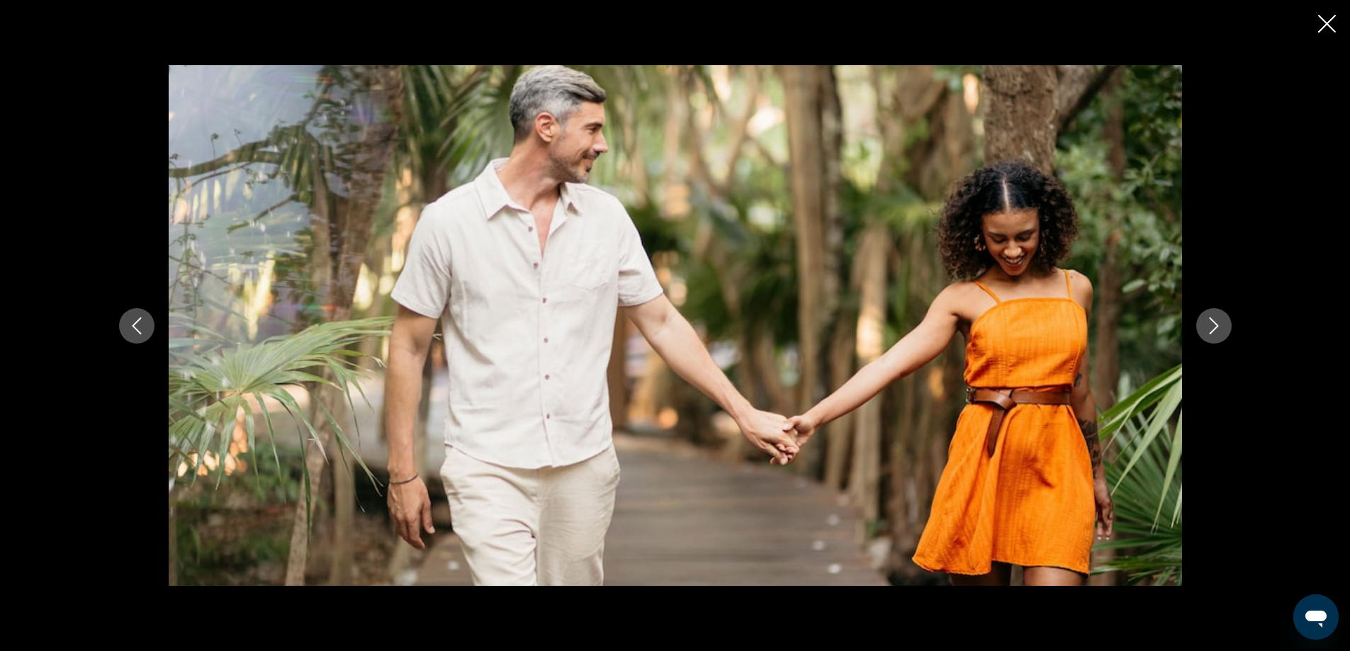
click at [1220, 328] on icon "Next image" at bounding box center [1213, 325] width 17 height 17
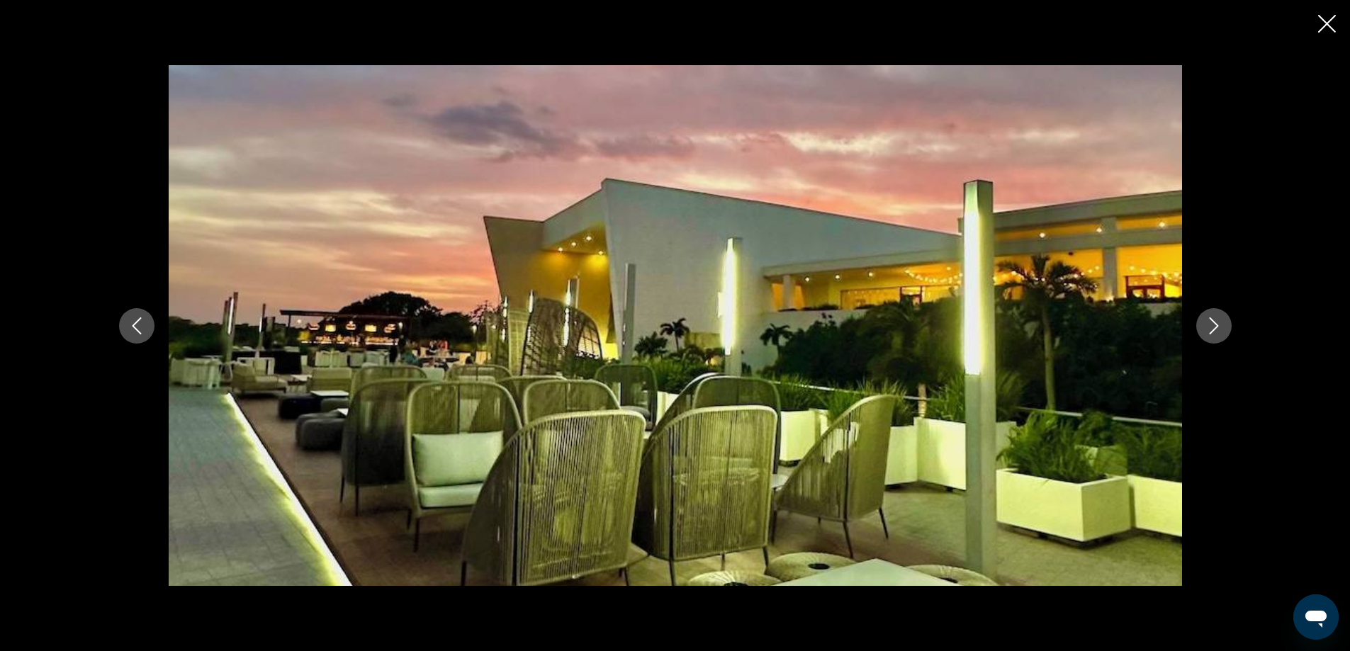
click at [1220, 328] on icon "Next image" at bounding box center [1213, 325] width 17 height 17
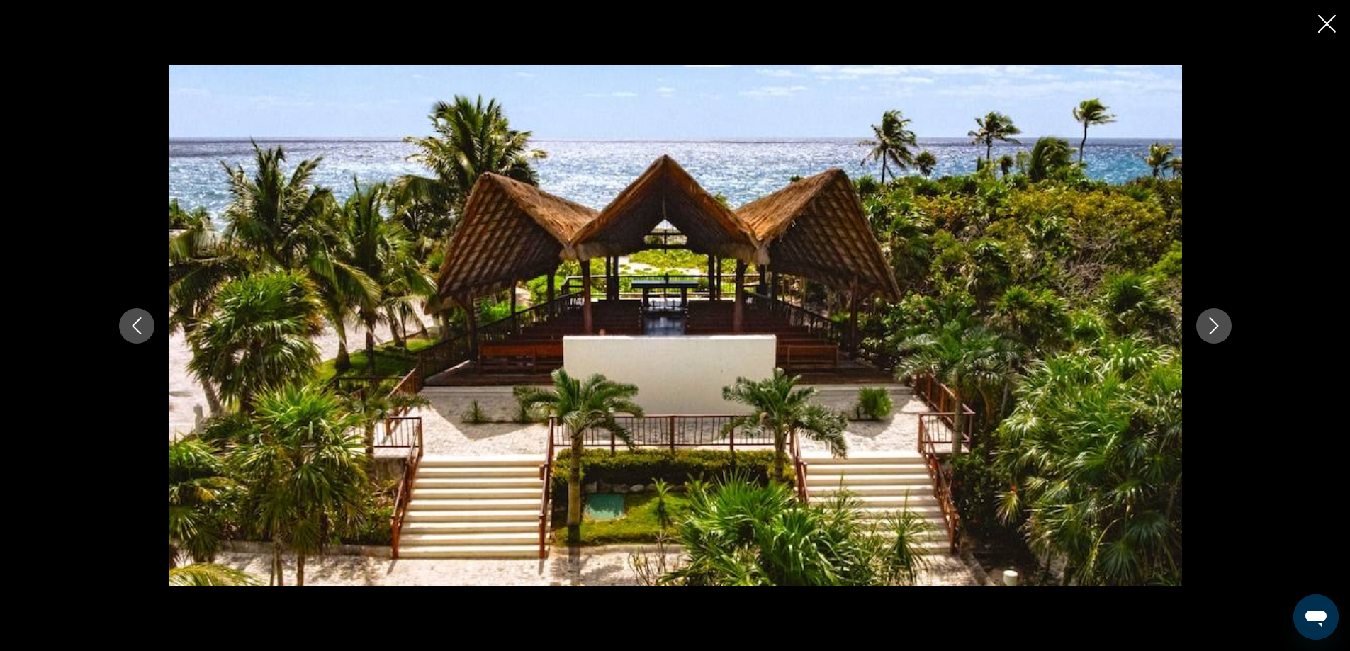
click at [1220, 328] on icon "Next image" at bounding box center [1213, 325] width 17 height 17
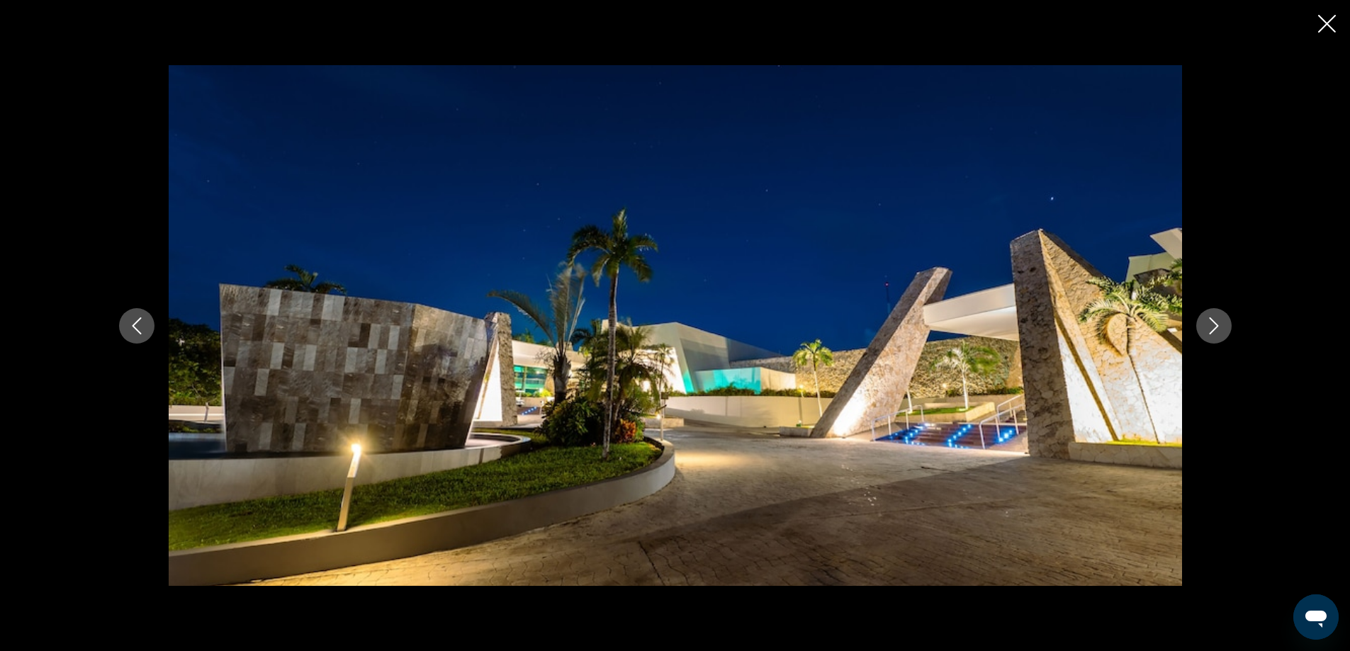
click at [1220, 328] on icon "Next image" at bounding box center [1213, 325] width 17 height 17
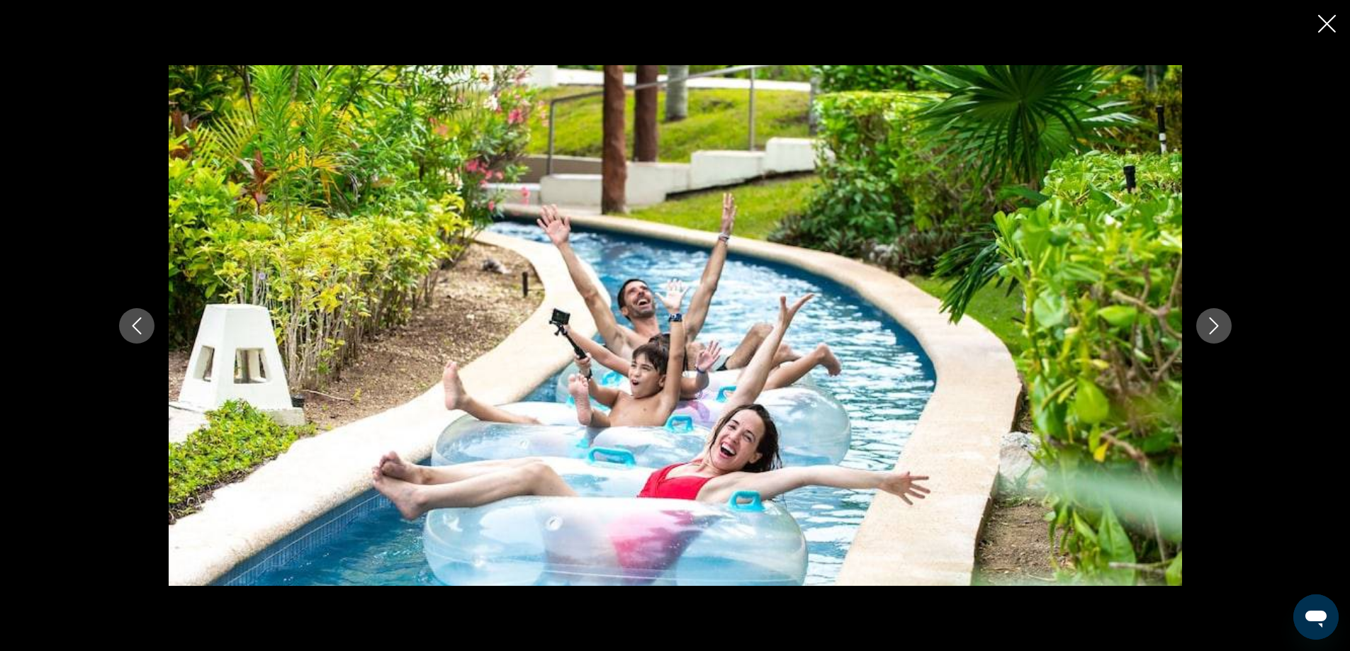
click at [1220, 328] on icon "Next image" at bounding box center [1213, 325] width 17 height 17
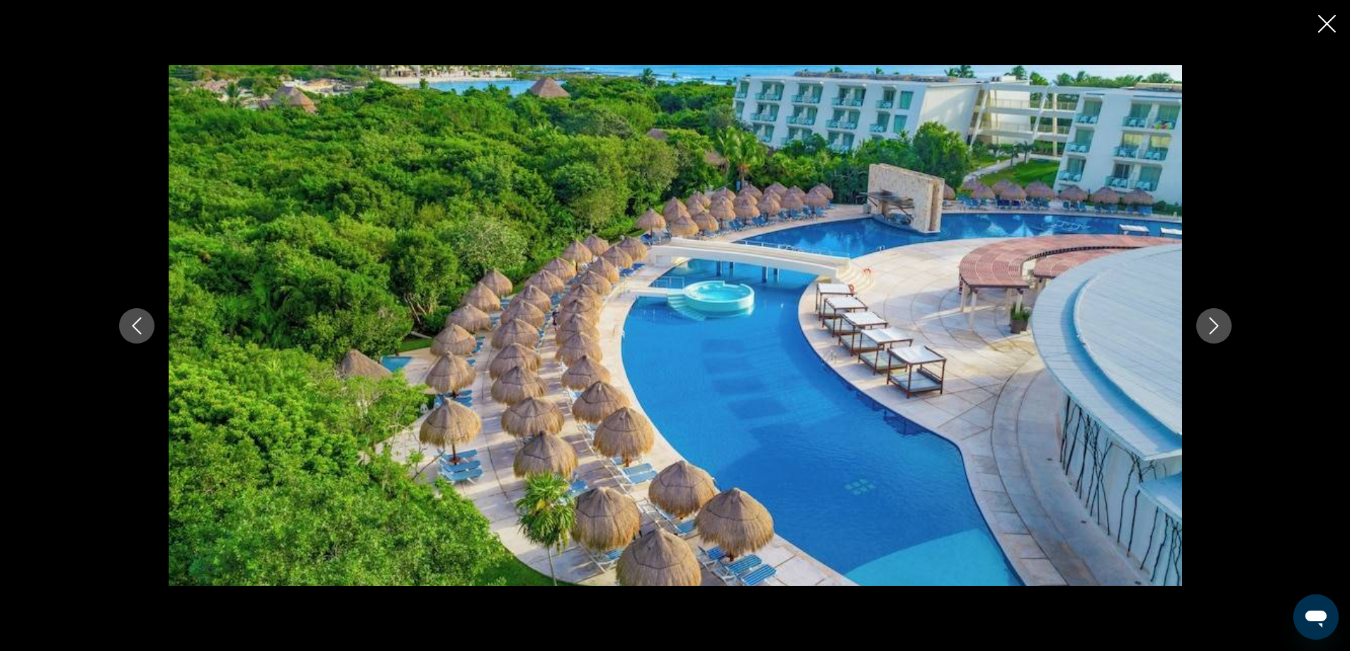
click at [1220, 328] on icon "Next image" at bounding box center [1213, 325] width 17 height 17
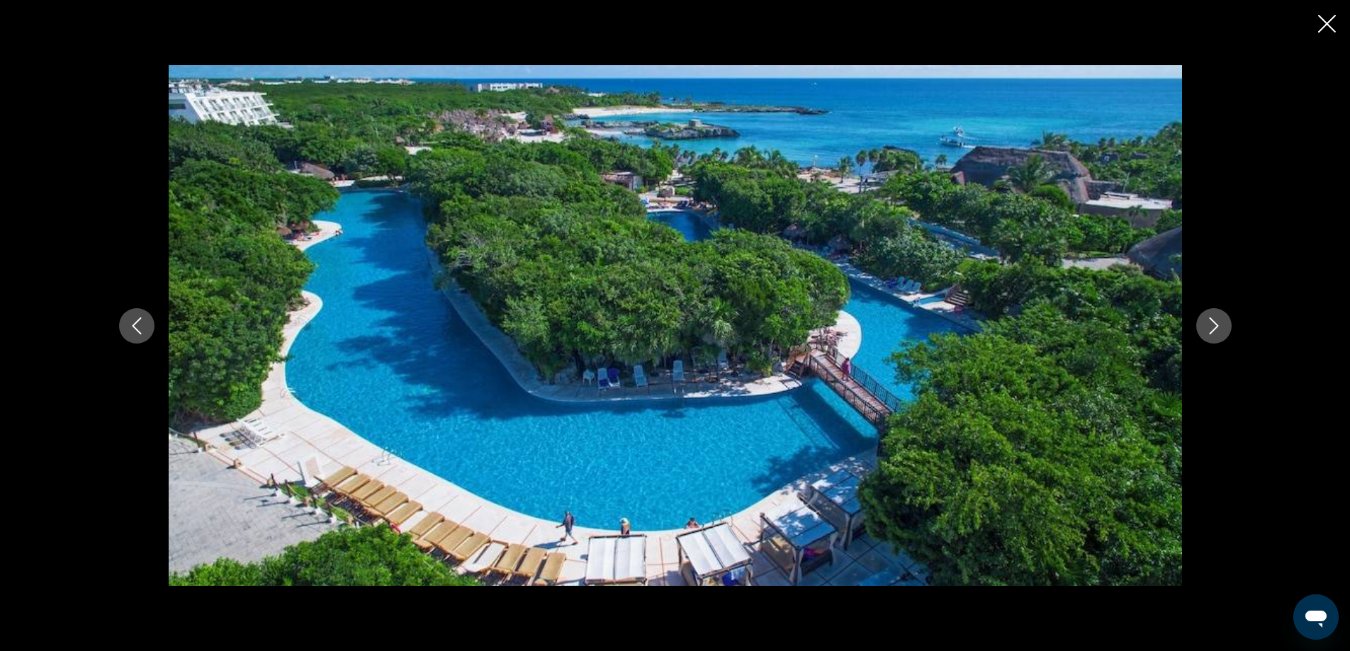
click at [1220, 328] on icon "Next image" at bounding box center [1213, 325] width 17 height 17
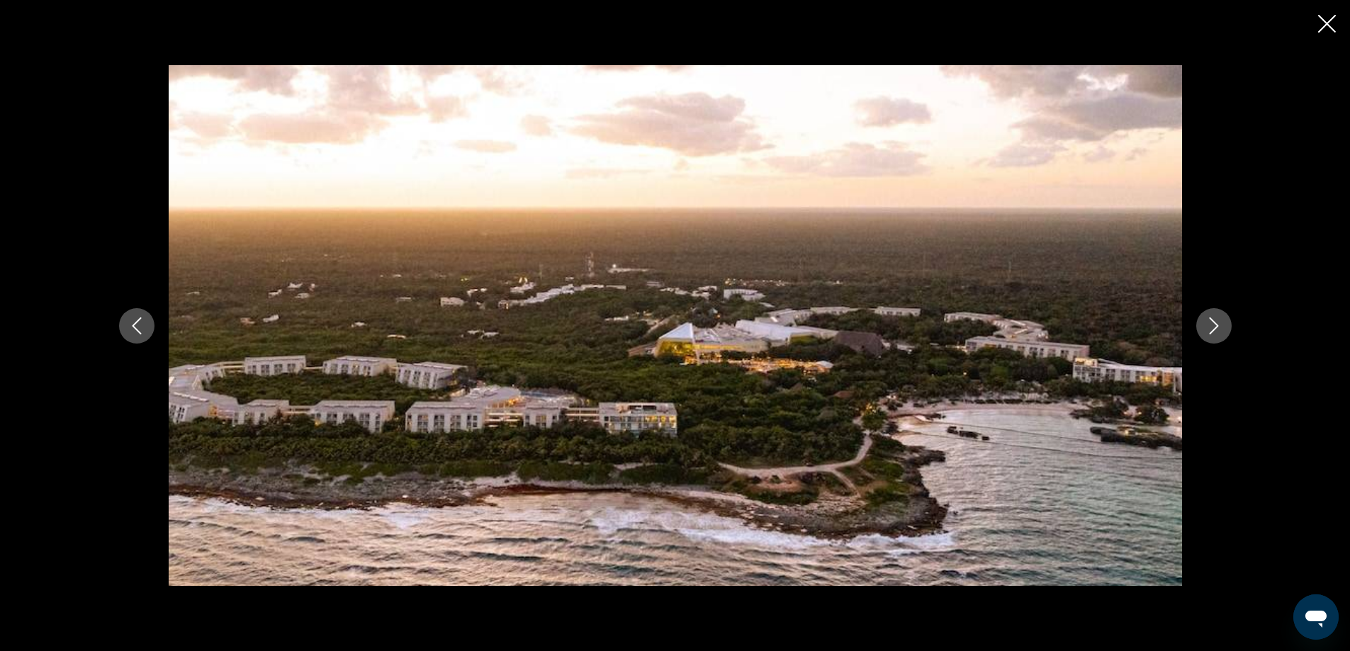
click at [1220, 328] on icon "Next image" at bounding box center [1213, 325] width 17 height 17
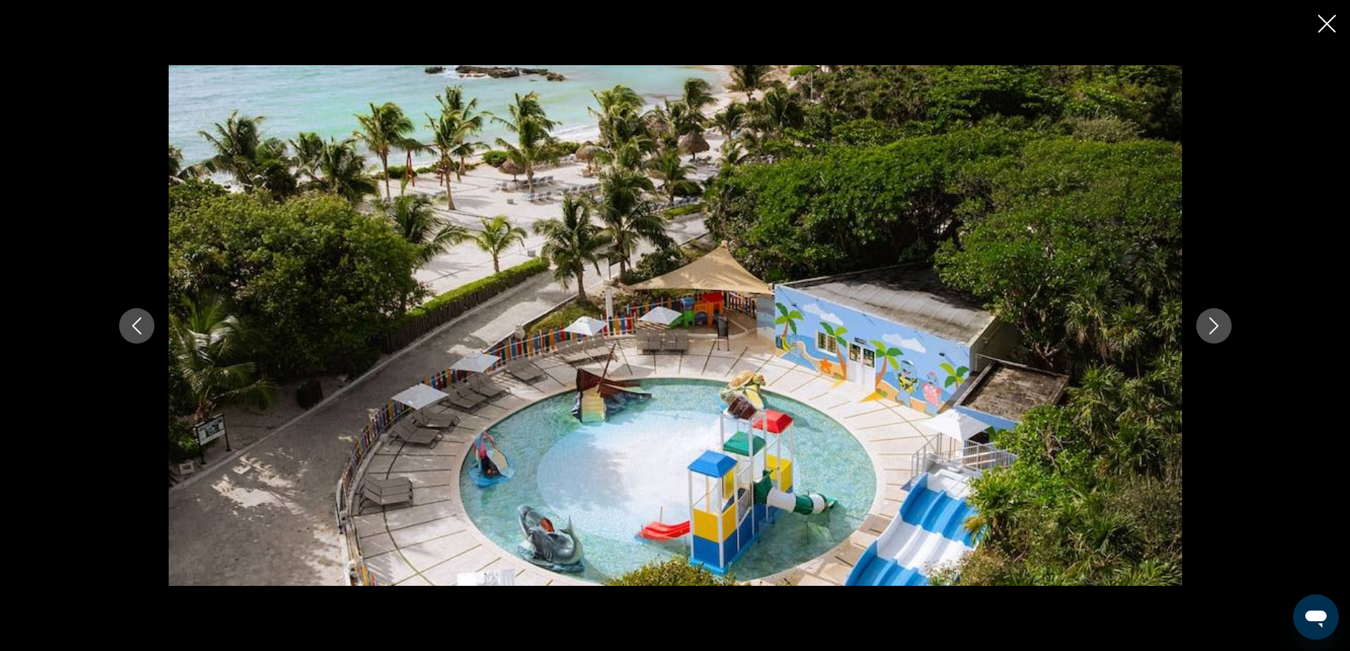
click at [1220, 328] on icon "Next image" at bounding box center [1213, 325] width 17 height 17
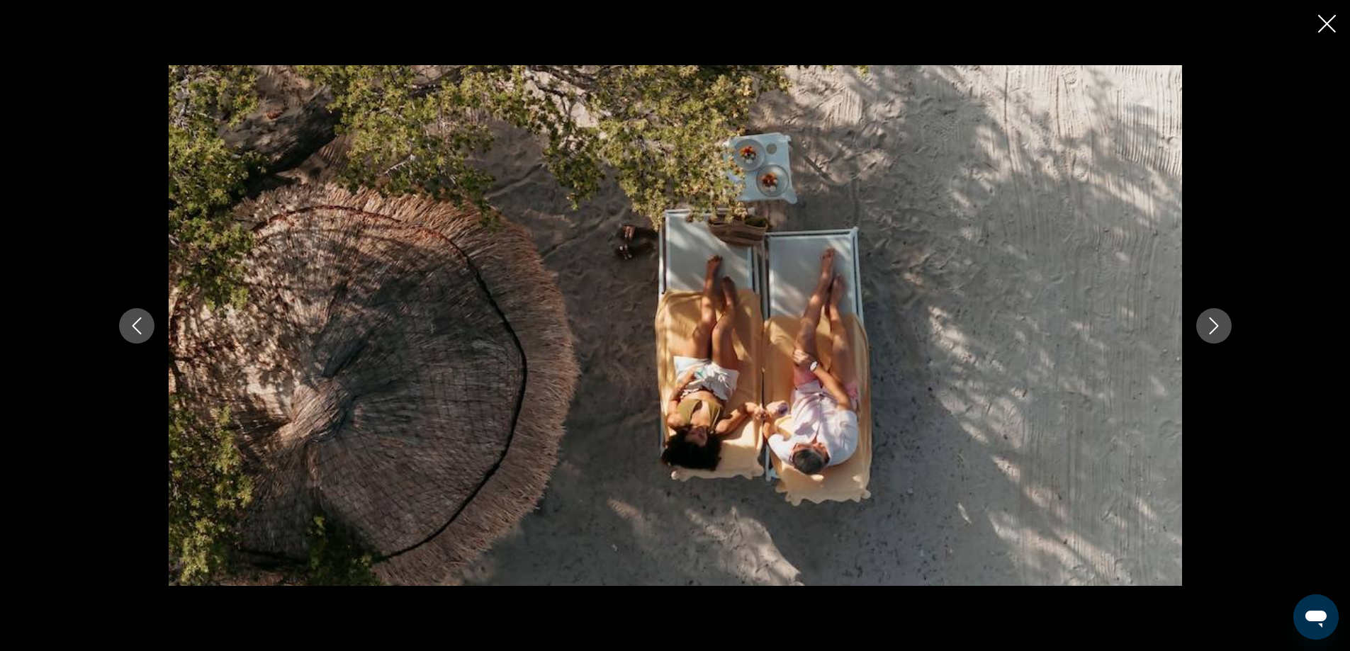
click at [1220, 328] on icon "Next image" at bounding box center [1213, 325] width 17 height 17
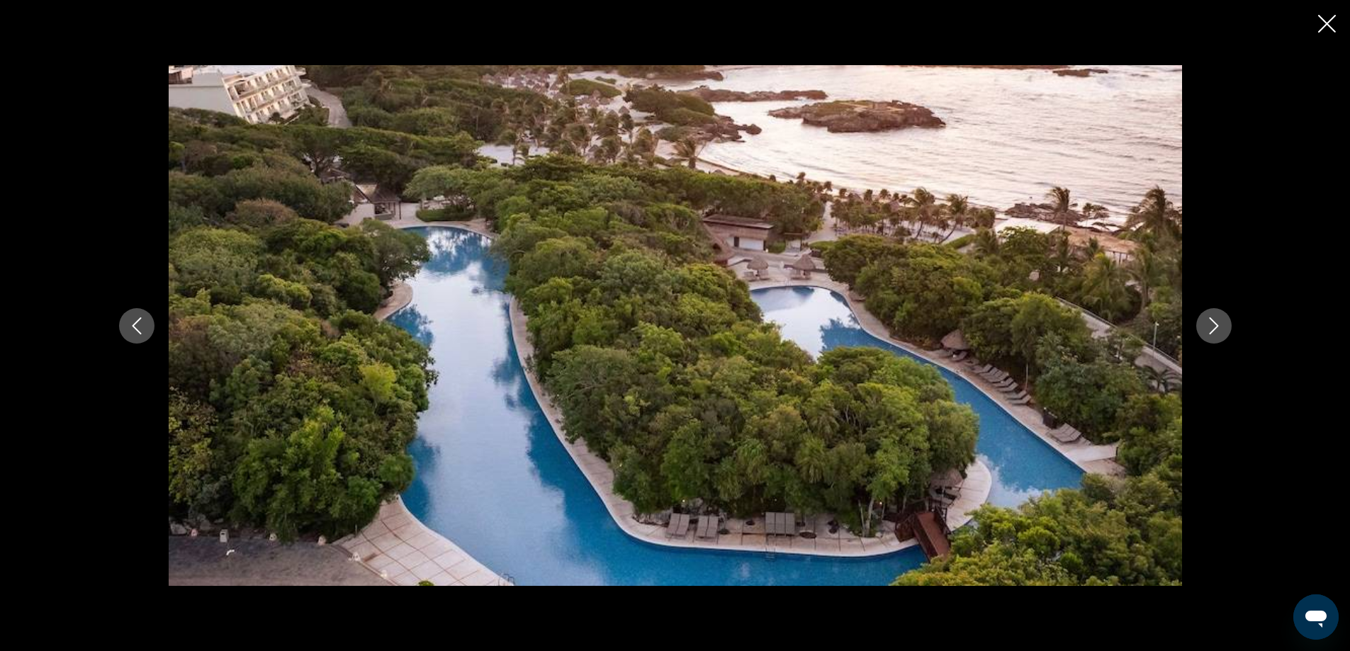
click at [1220, 328] on icon "Next image" at bounding box center [1213, 325] width 17 height 17
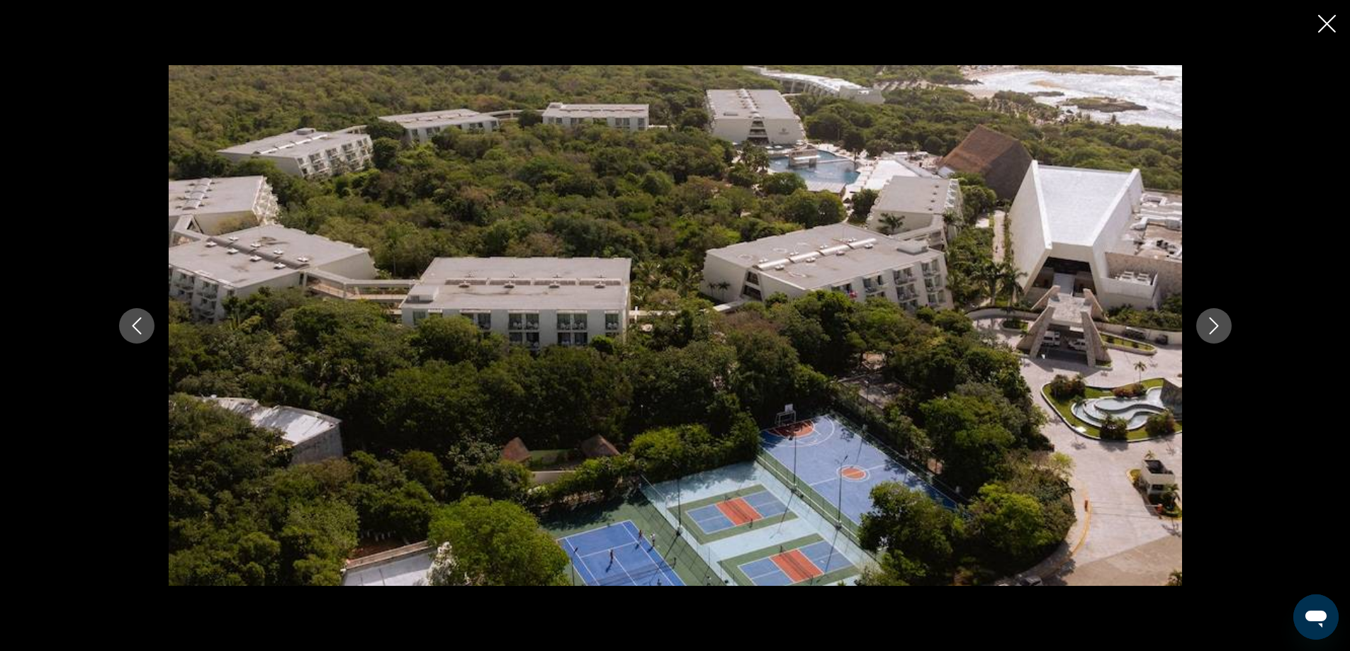
click at [1220, 328] on icon "Next image" at bounding box center [1213, 325] width 17 height 17
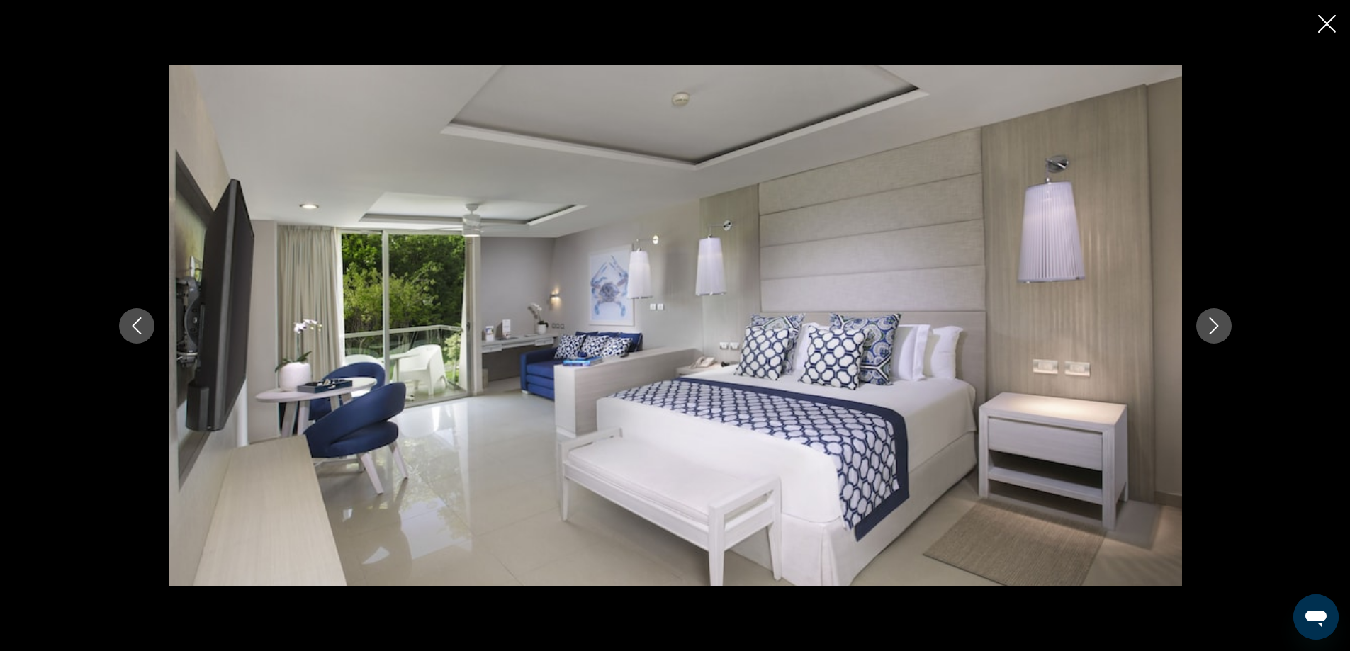
click at [1220, 328] on icon "Next image" at bounding box center [1213, 325] width 17 height 17
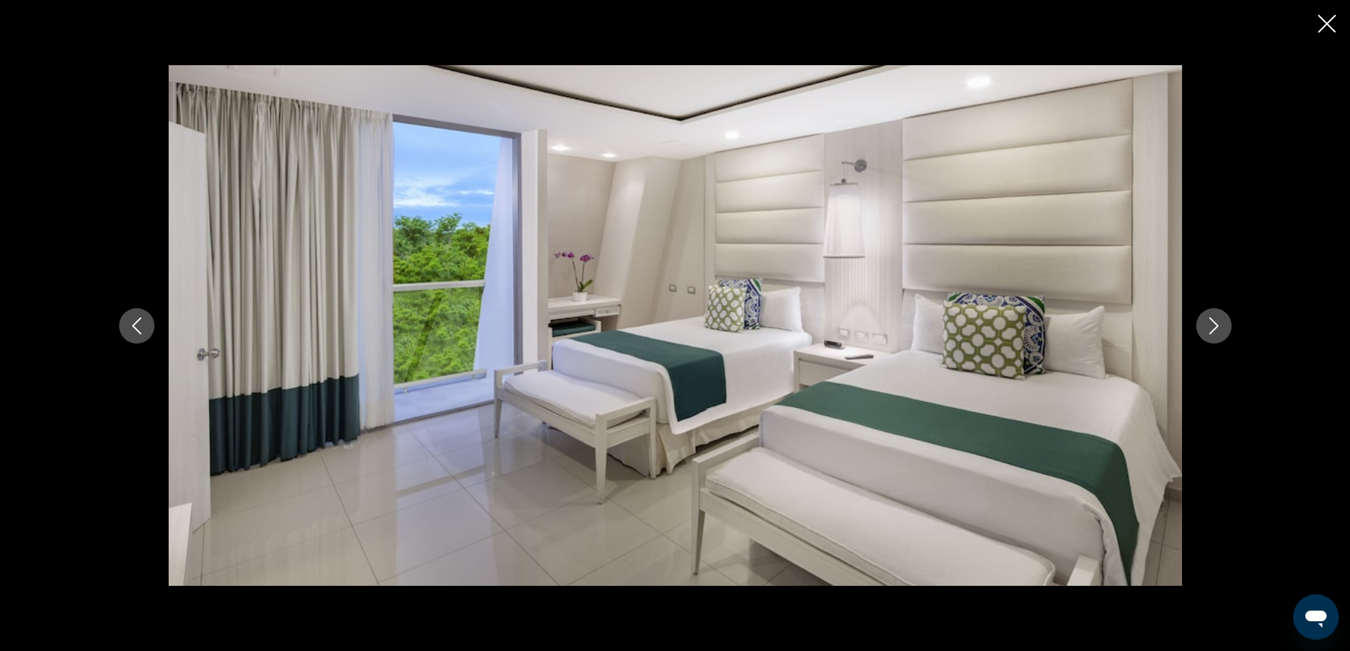
click at [1220, 328] on icon "Next image" at bounding box center [1213, 325] width 17 height 17
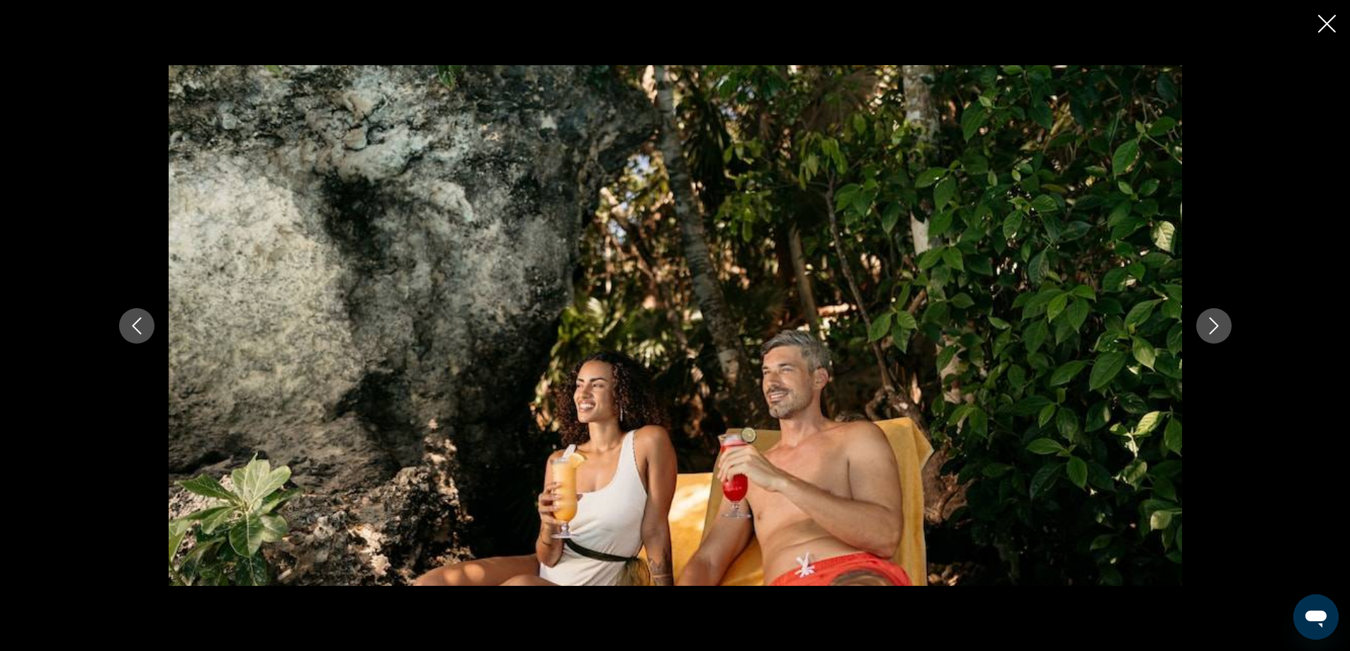
click at [1220, 328] on icon "Next image" at bounding box center [1213, 325] width 17 height 17
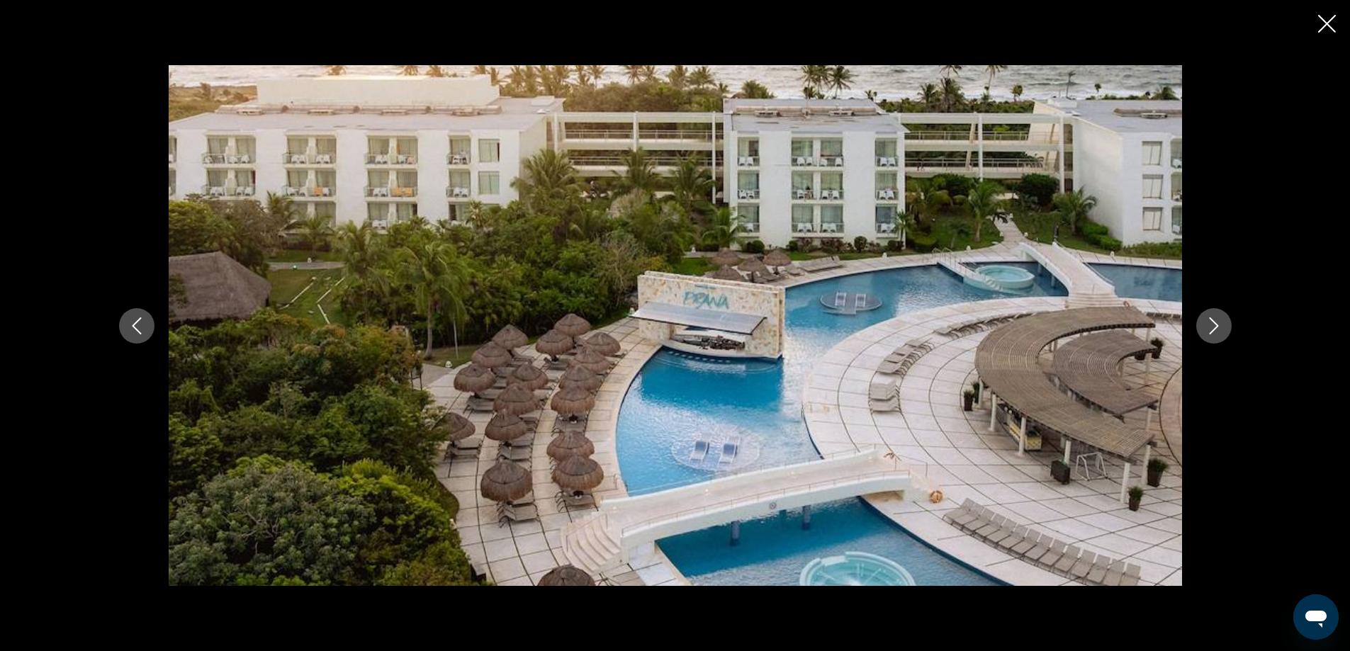
click at [1220, 328] on icon "Next image" at bounding box center [1213, 325] width 17 height 17
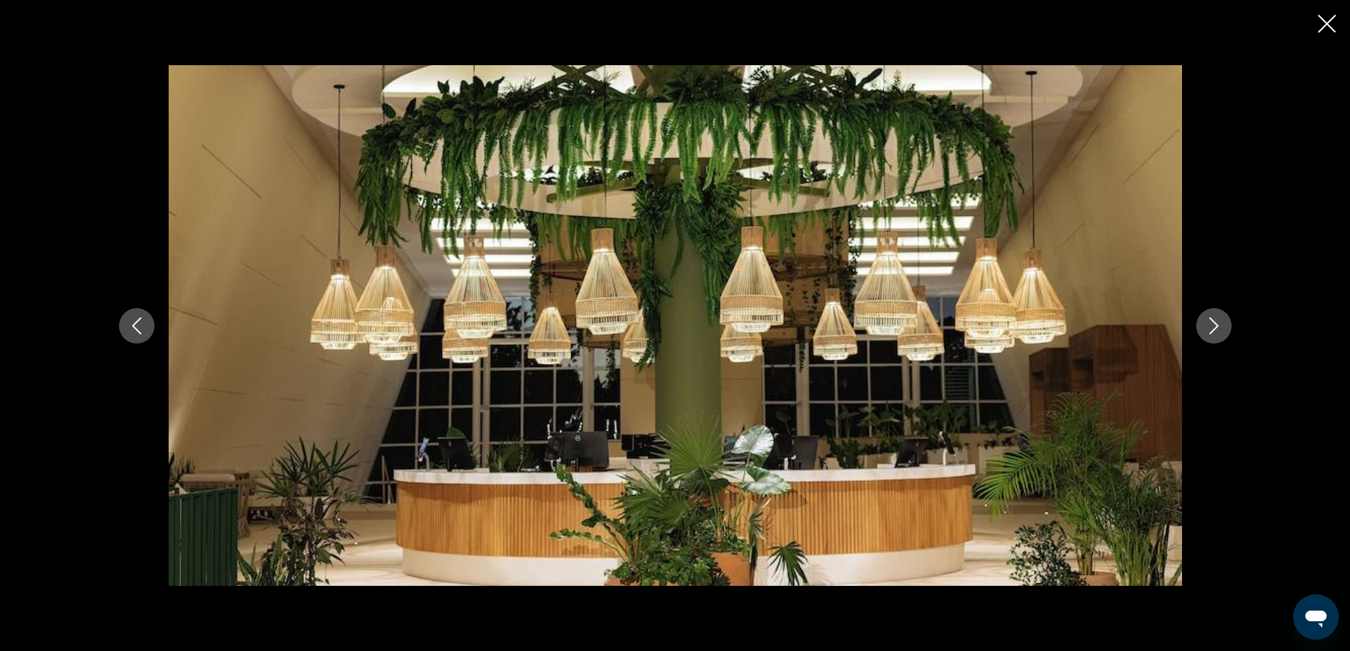
click at [1220, 328] on icon "Next image" at bounding box center [1213, 325] width 17 height 17
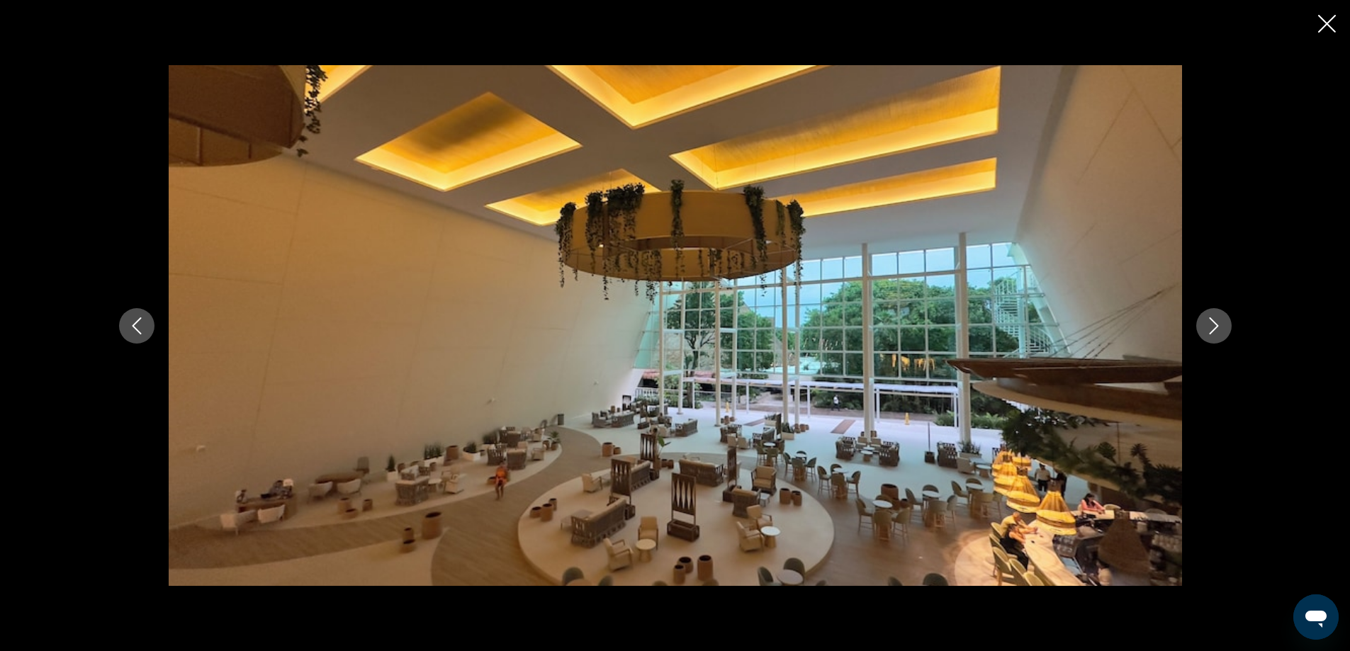
click at [1327, 23] on icon "Close slideshow" at bounding box center [1327, 24] width 18 height 18
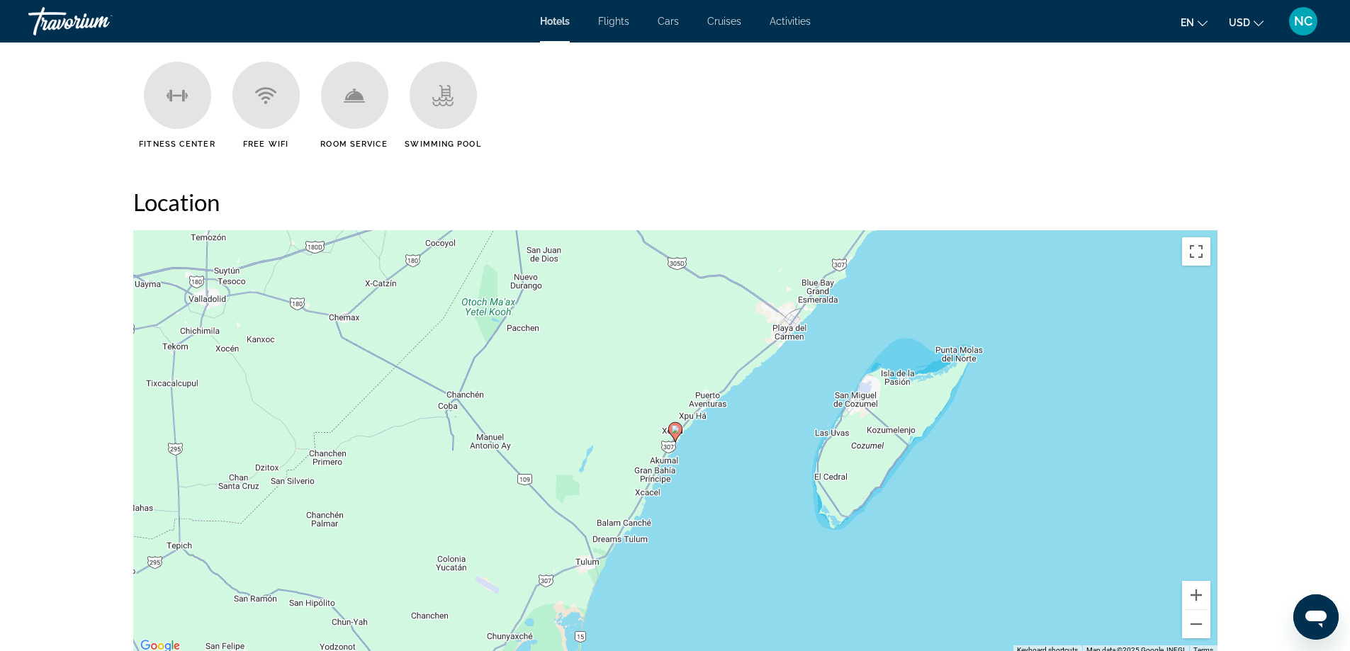
scroll to position [1346, 0]
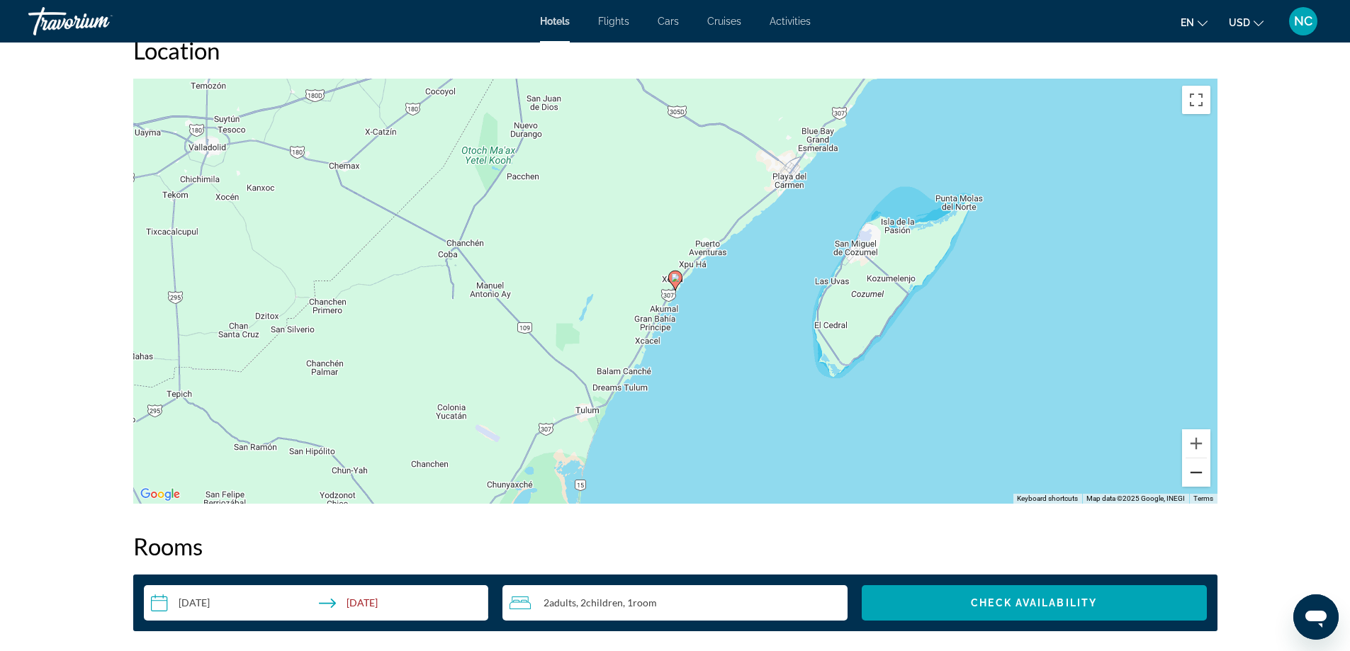
click at [1192, 470] on button "Zoom out" at bounding box center [1196, 472] width 28 height 28
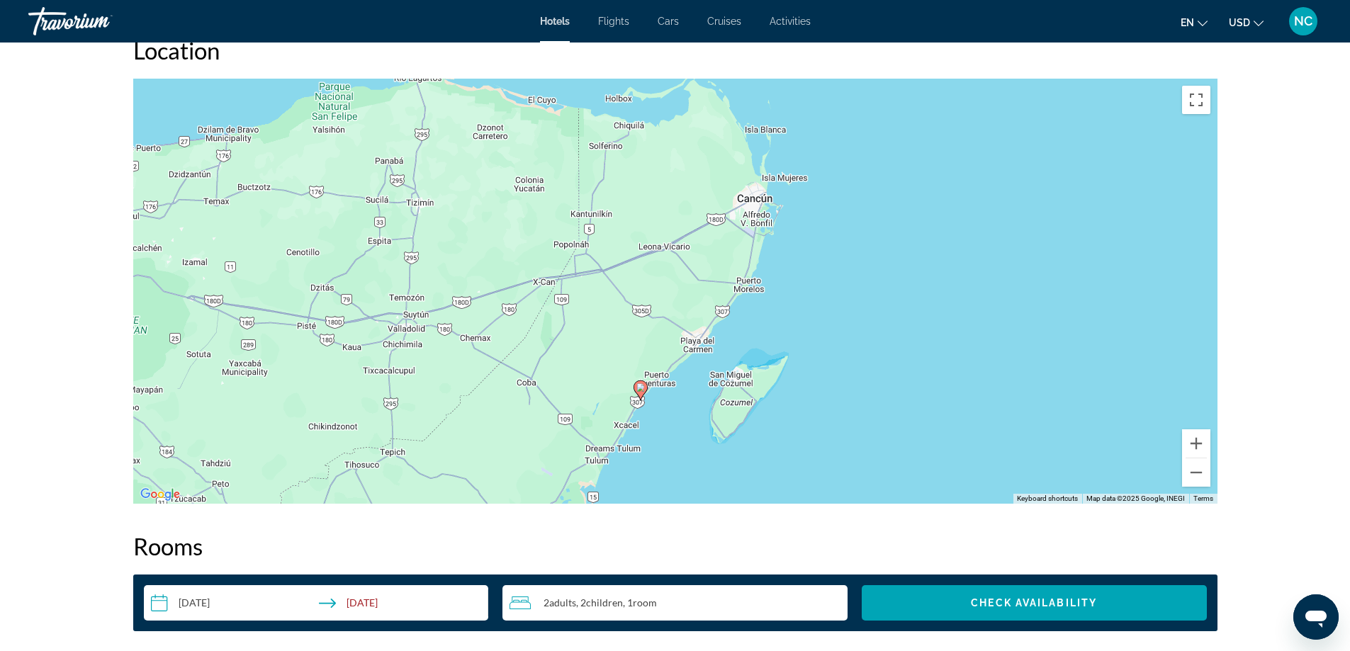
drag, startPoint x: 933, startPoint y: 223, endPoint x: 923, endPoint y: 252, distance: 30.0
click at [923, 252] on div "To activate drag with keyboard, press Alt + Enter. Once in keyboard drag state,…" at bounding box center [675, 291] width 1084 height 425
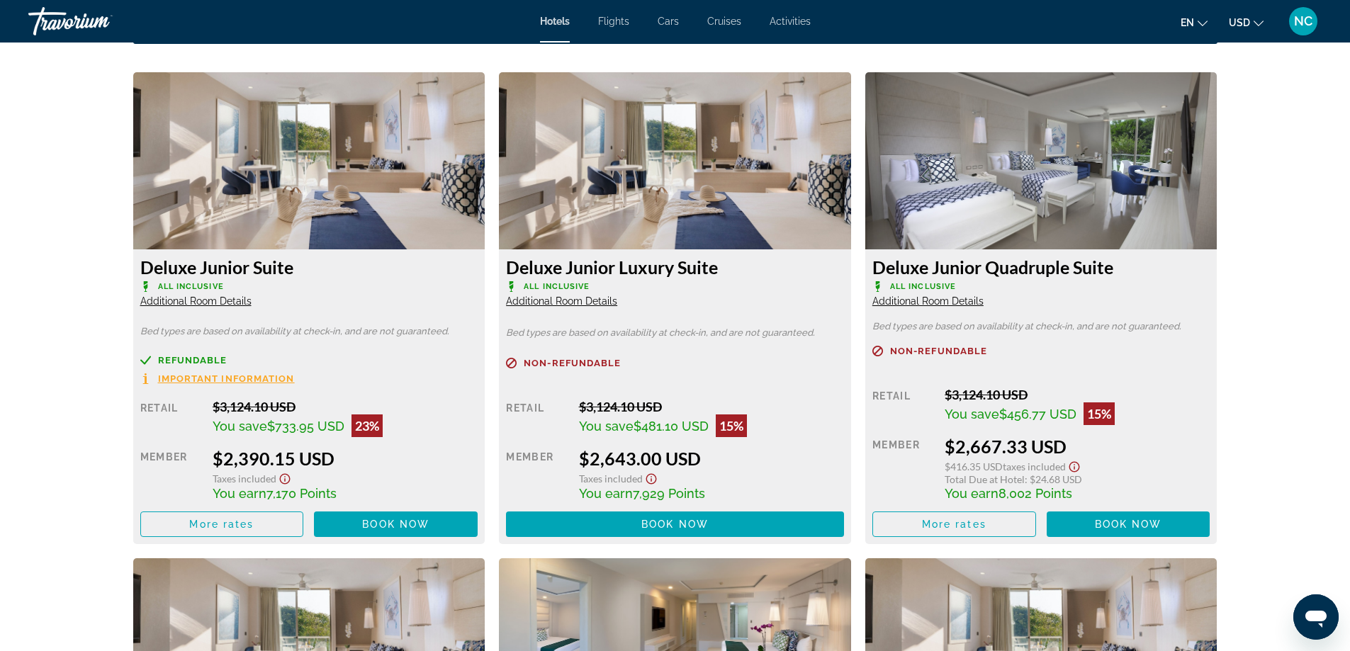
scroll to position [1842, 0]
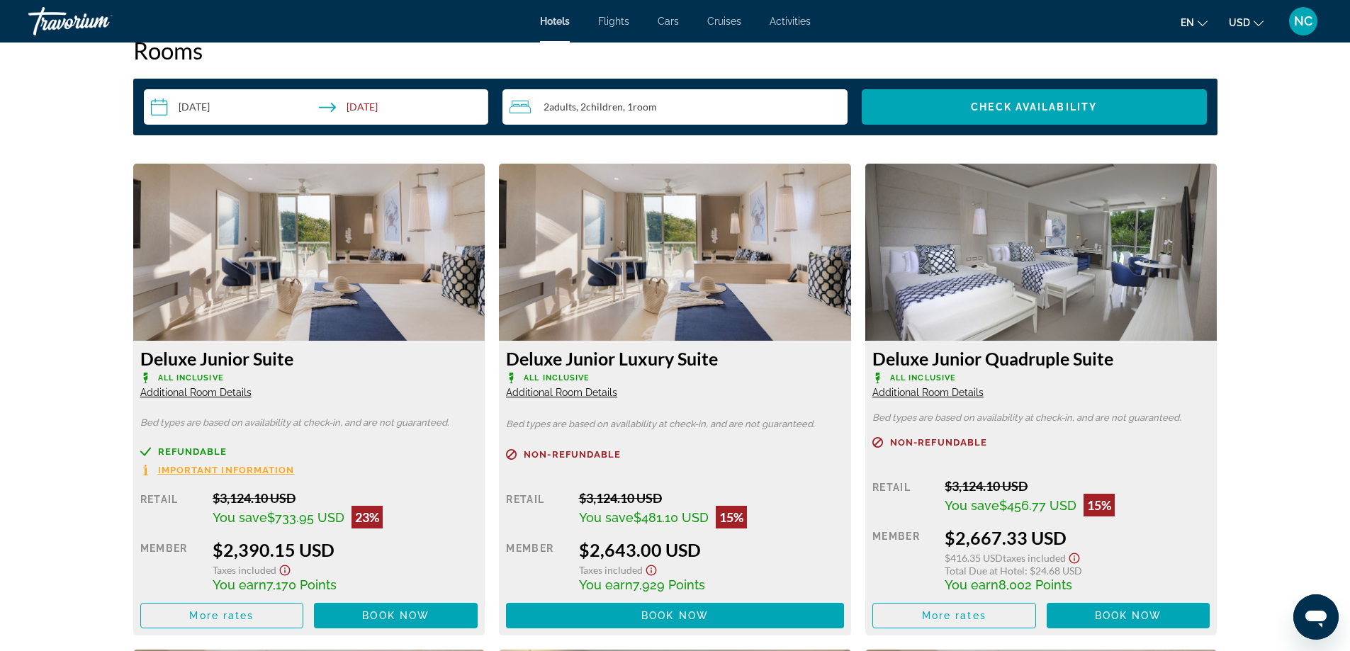
click at [228, 395] on span "Additional Room Details" at bounding box center [195, 392] width 111 height 11
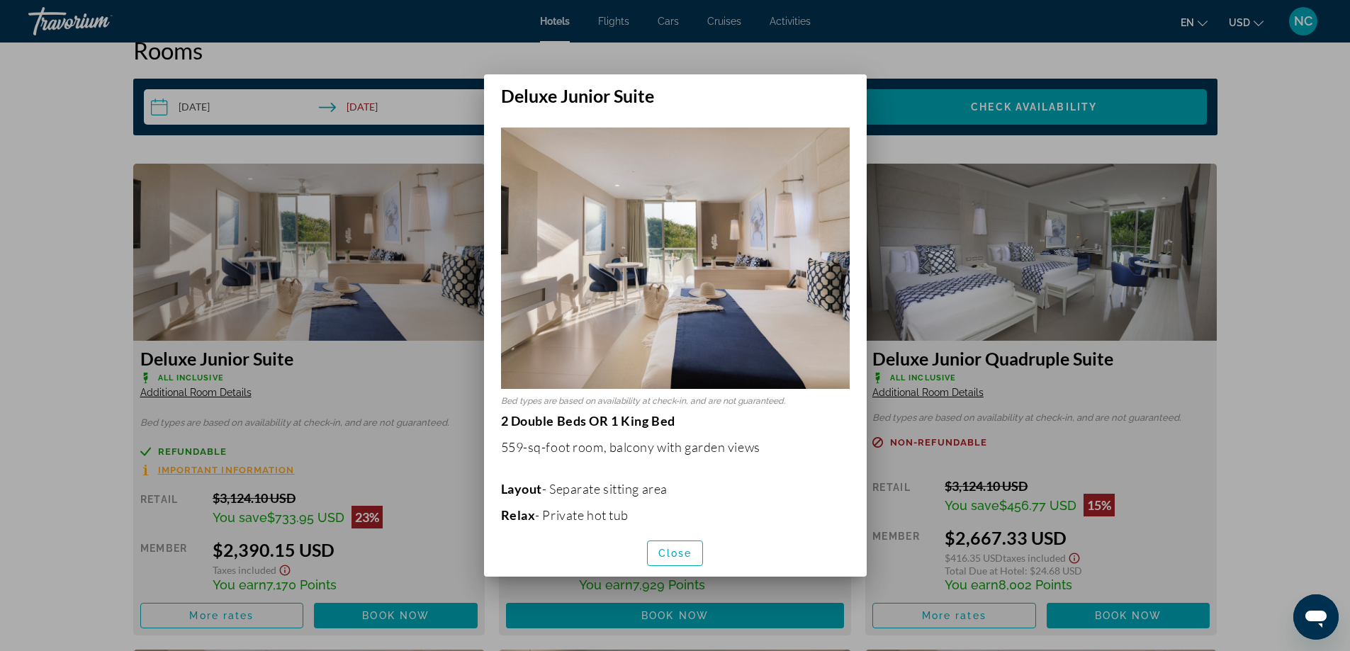
click at [45, 263] on div at bounding box center [675, 325] width 1350 height 651
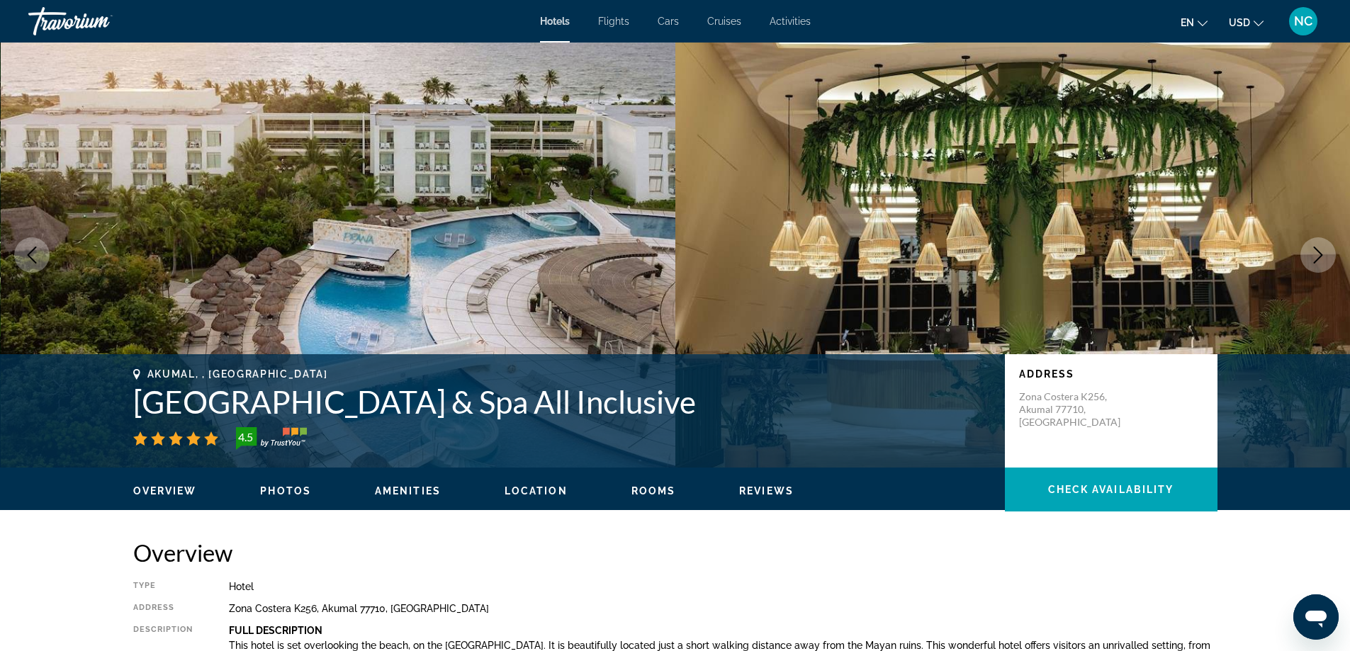
drag, startPoint x: 119, startPoint y: 398, endPoint x: 857, endPoint y: 408, distance: 737.7
click at [857, 408] on div "Akumal, , Mexico Grand Sirenis Riviera Maya Resort & Spa All Inclusive 4.5 Addr…" at bounding box center [675, 410] width 1141 height 85
copy h1 "Grand Sirenis Riviera Maya Resort & Spa All Inclusive"
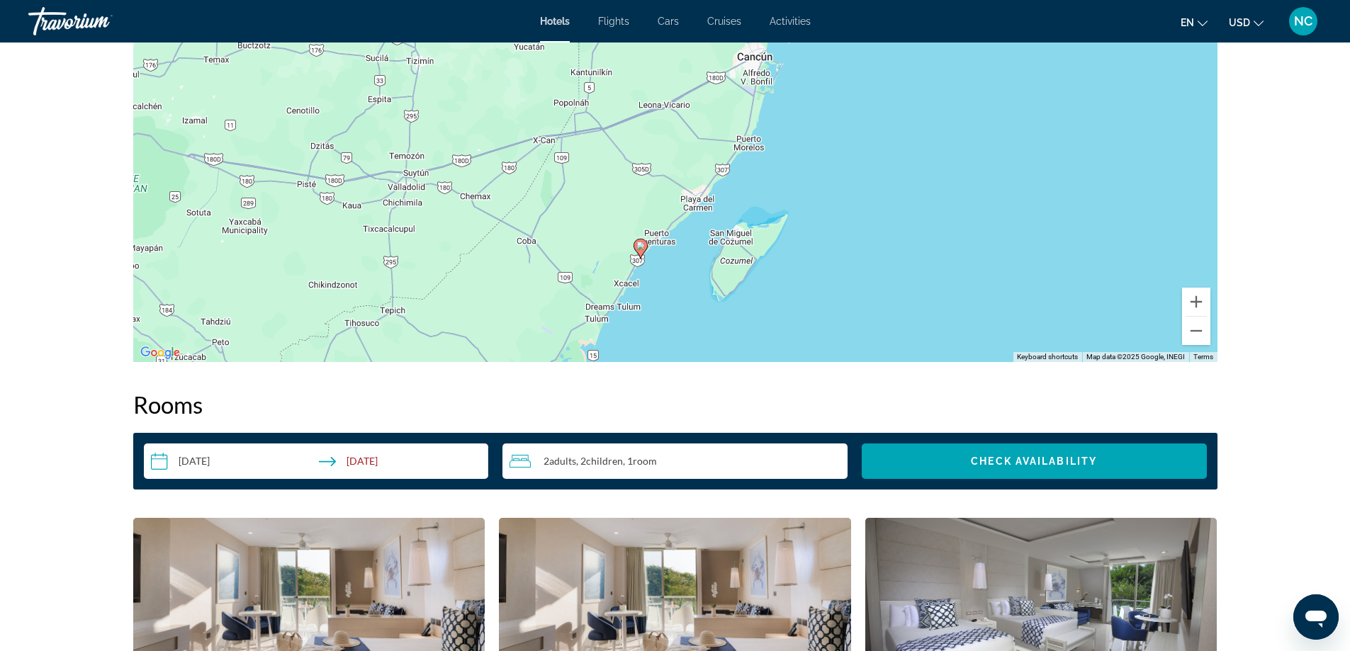
scroll to position [1913, 0]
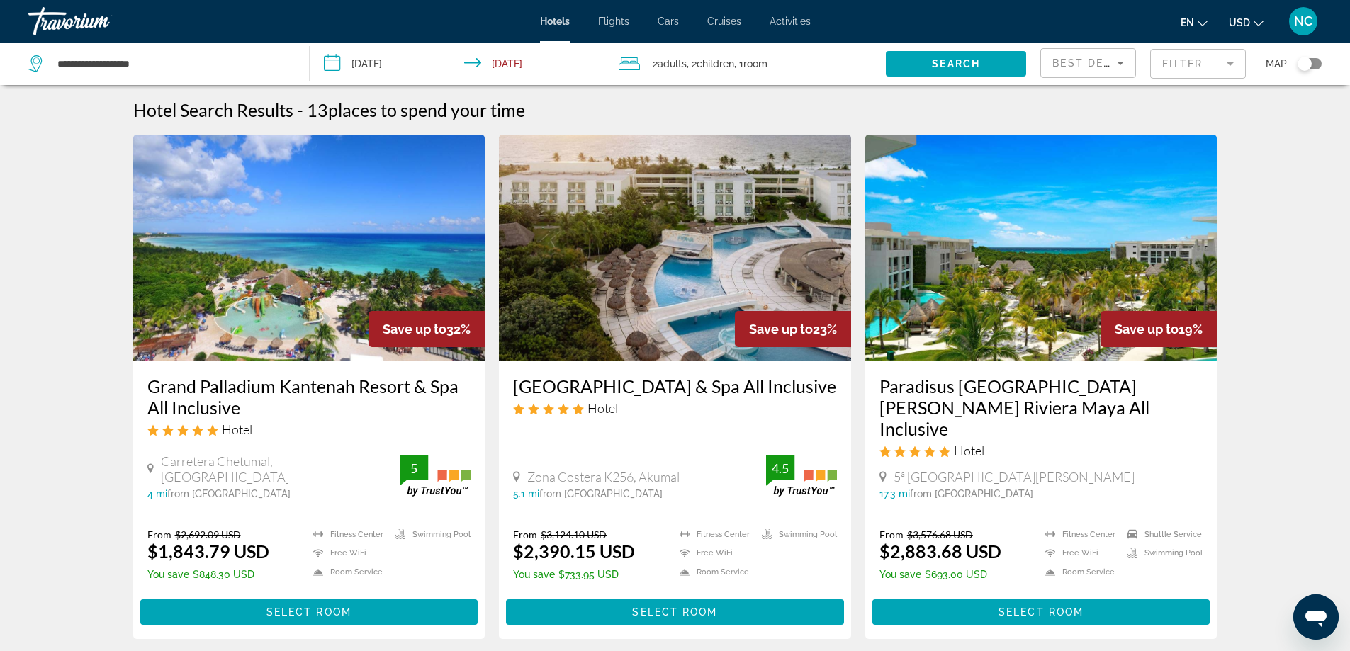
click at [1043, 285] on img "Main content" at bounding box center [1041, 248] width 352 height 227
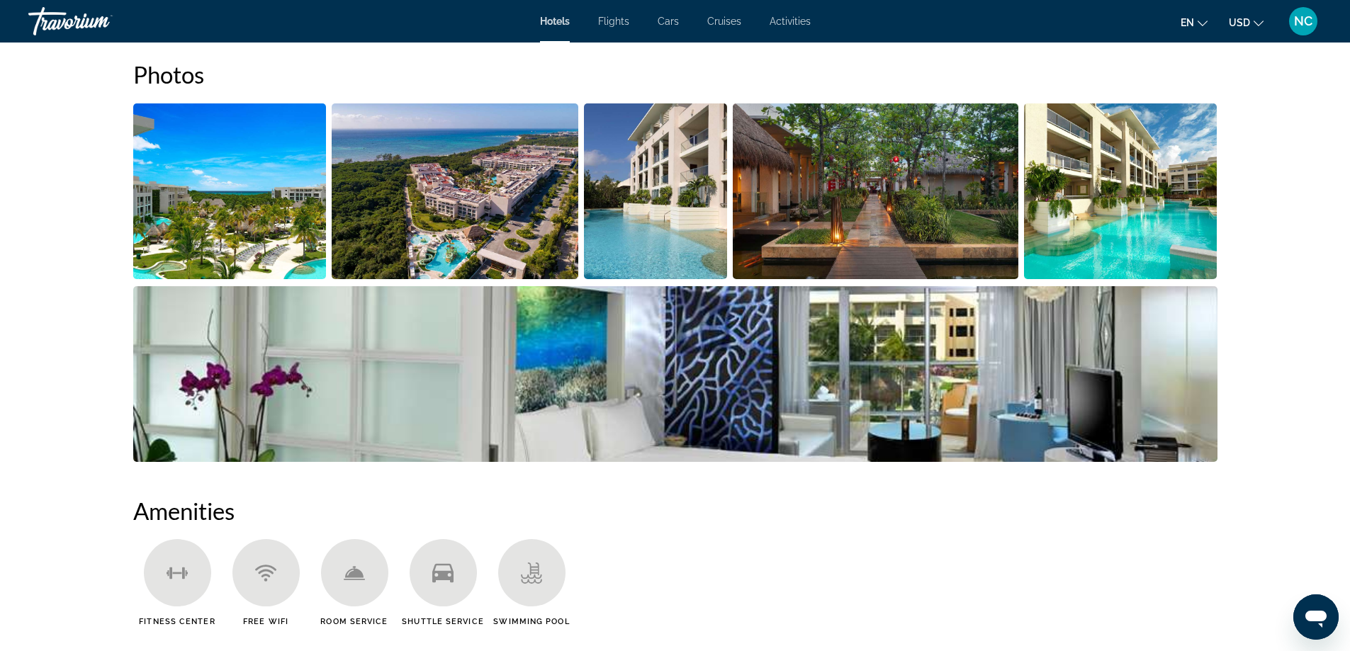
scroll to position [567, 0]
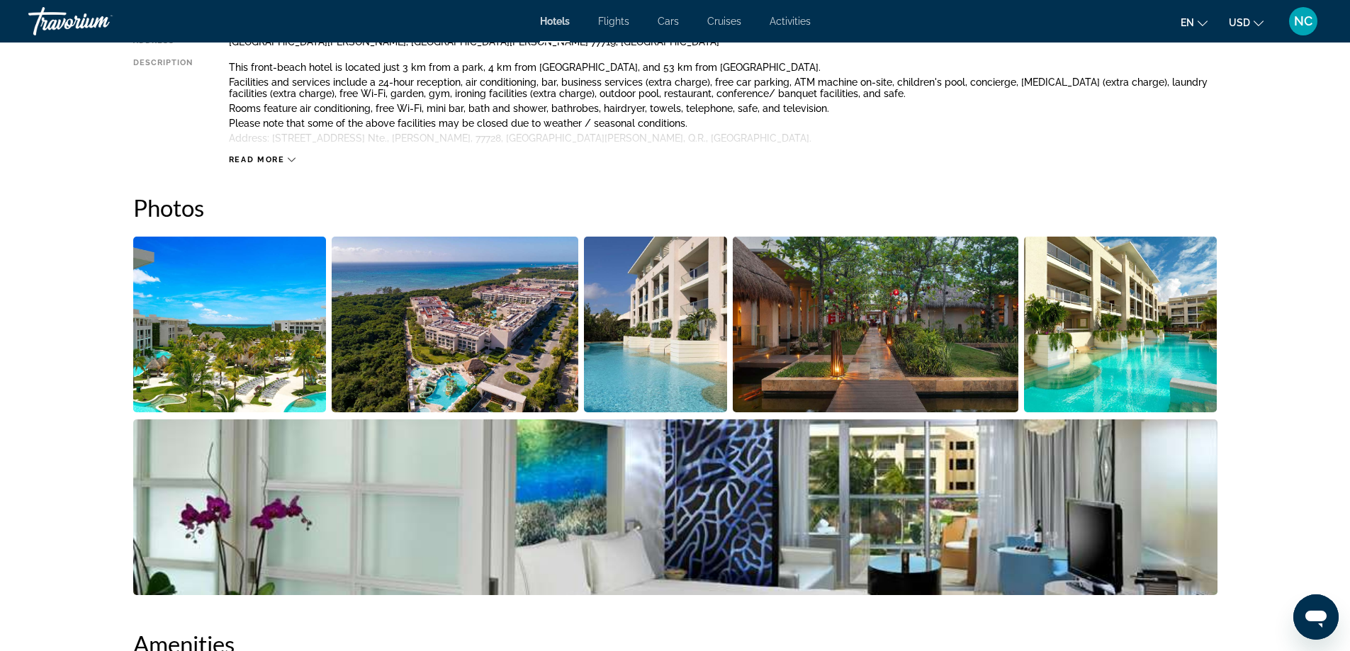
click at [221, 334] on img "Open full-screen image slider" at bounding box center [229, 325] width 193 height 176
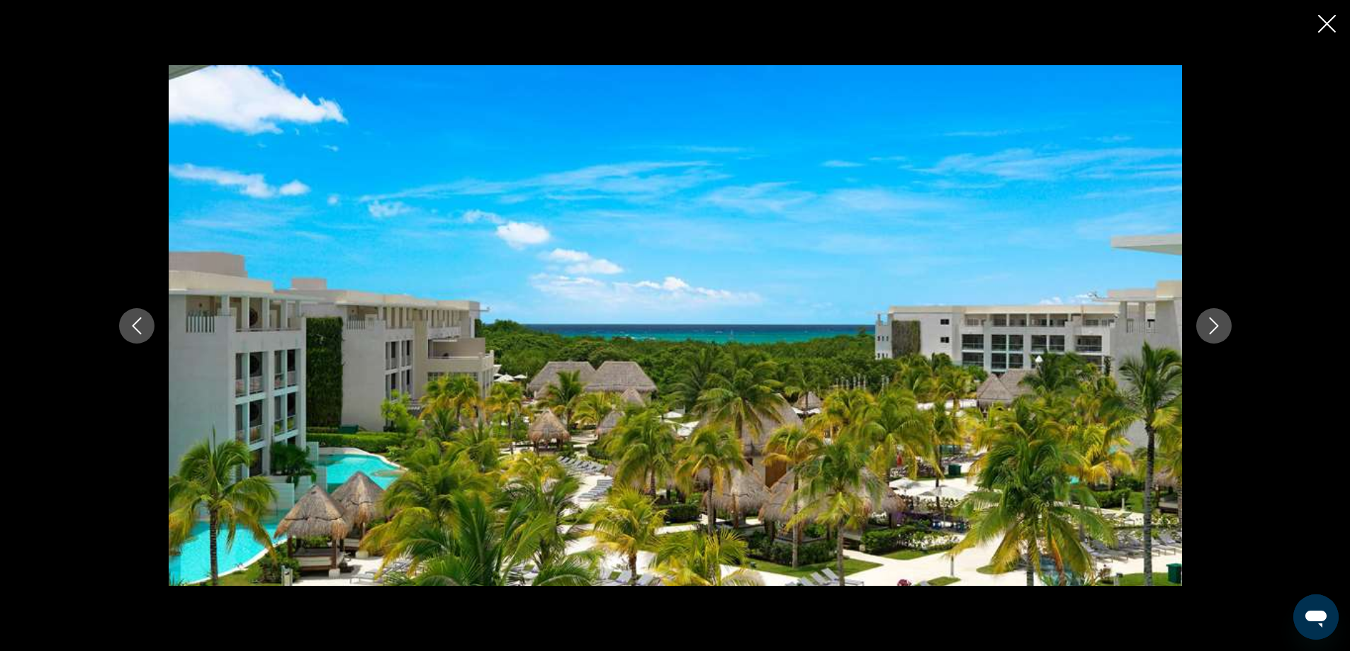
click at [1209, 321] on icon "Next image" at bounding box center [1213, 325] width 17 height 17
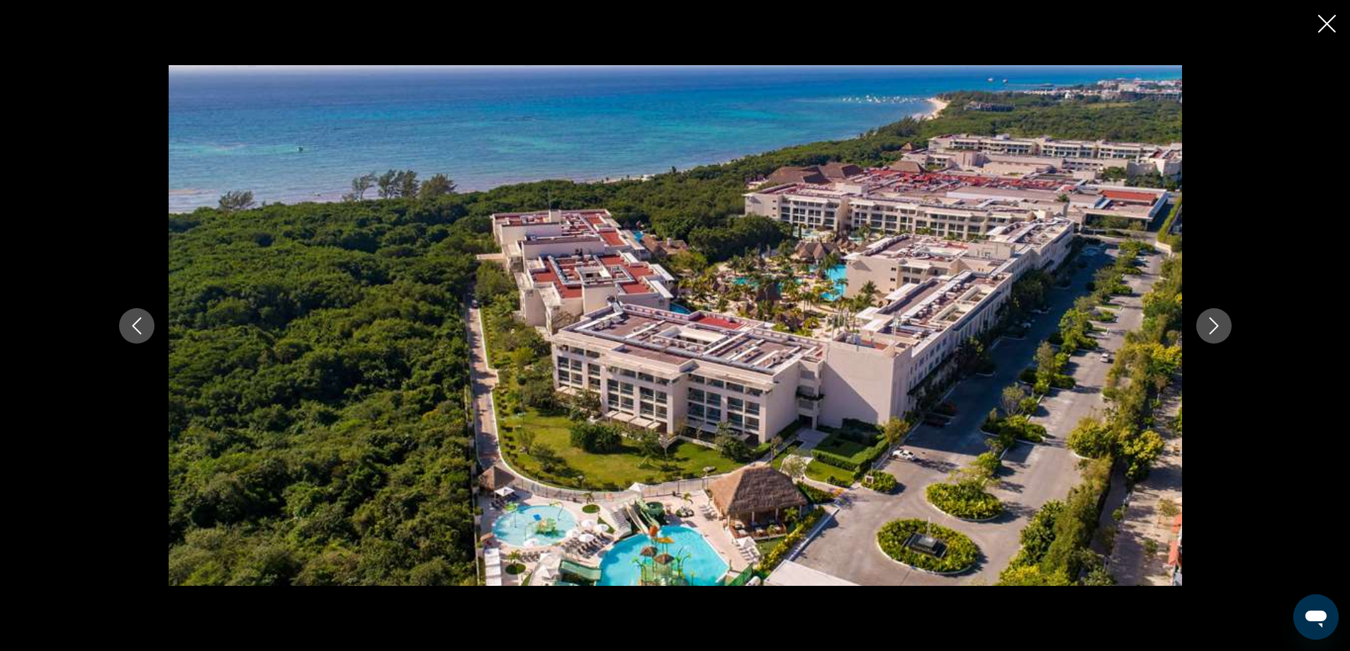
click at [1209, 321] on icon "Next image" at bounding box center [1213, 325] width 17 height 17
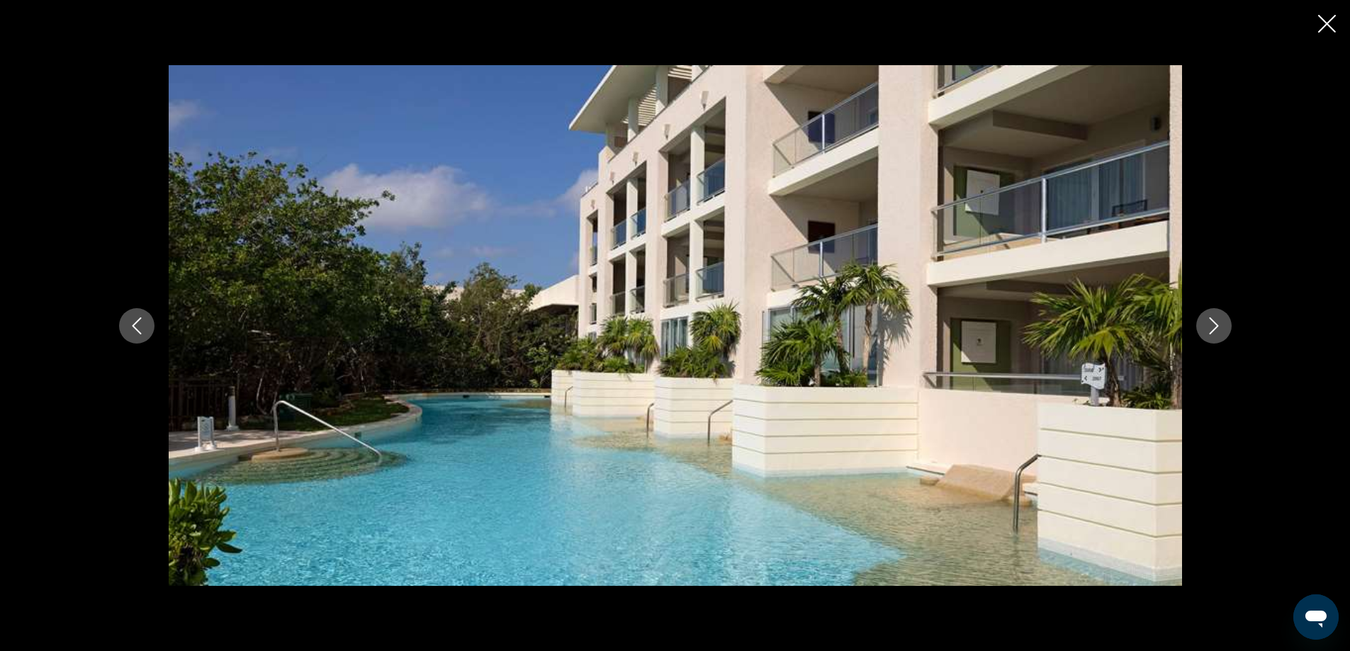
click at [1209, 321] on icon "Next image" at bounding box center [1213, 325] width 17 height 17
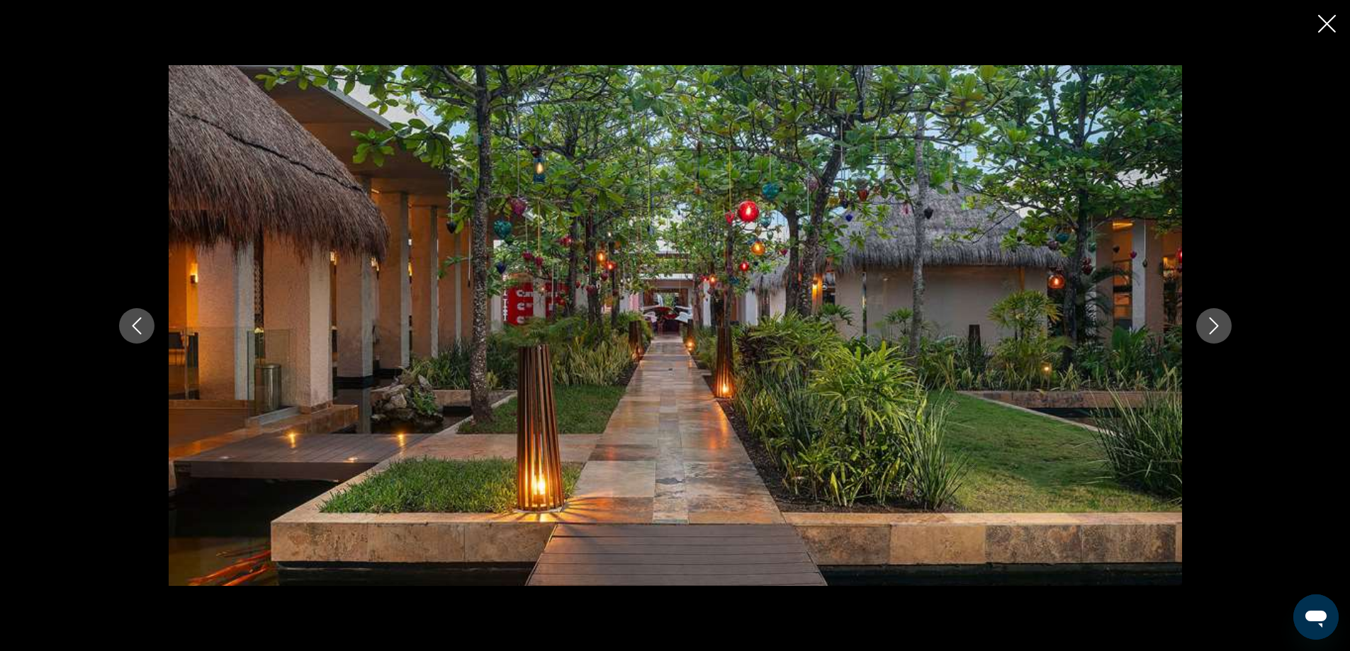
click at [1209, 321] on icon "Next image" at bounding box center [1213, 325] width 17 height 17
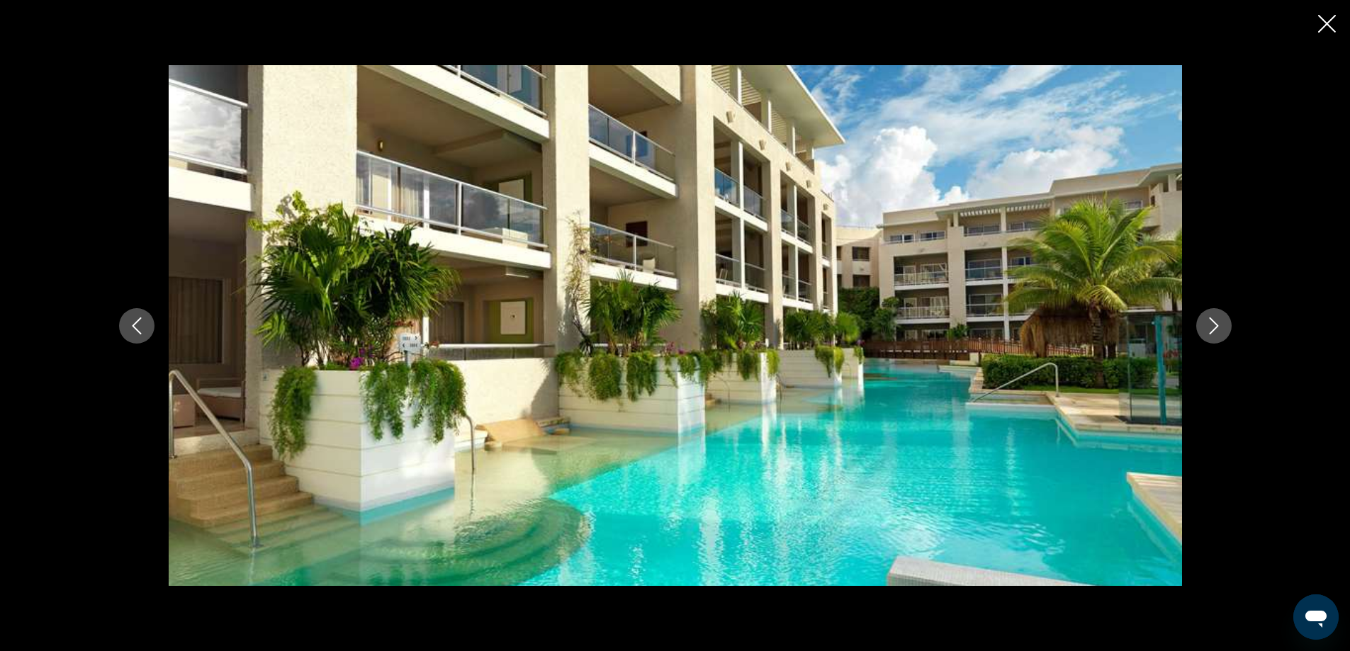
click at [1209, 321] on icon "Next image" at bounding box center [1213, 325] width 17 height 17
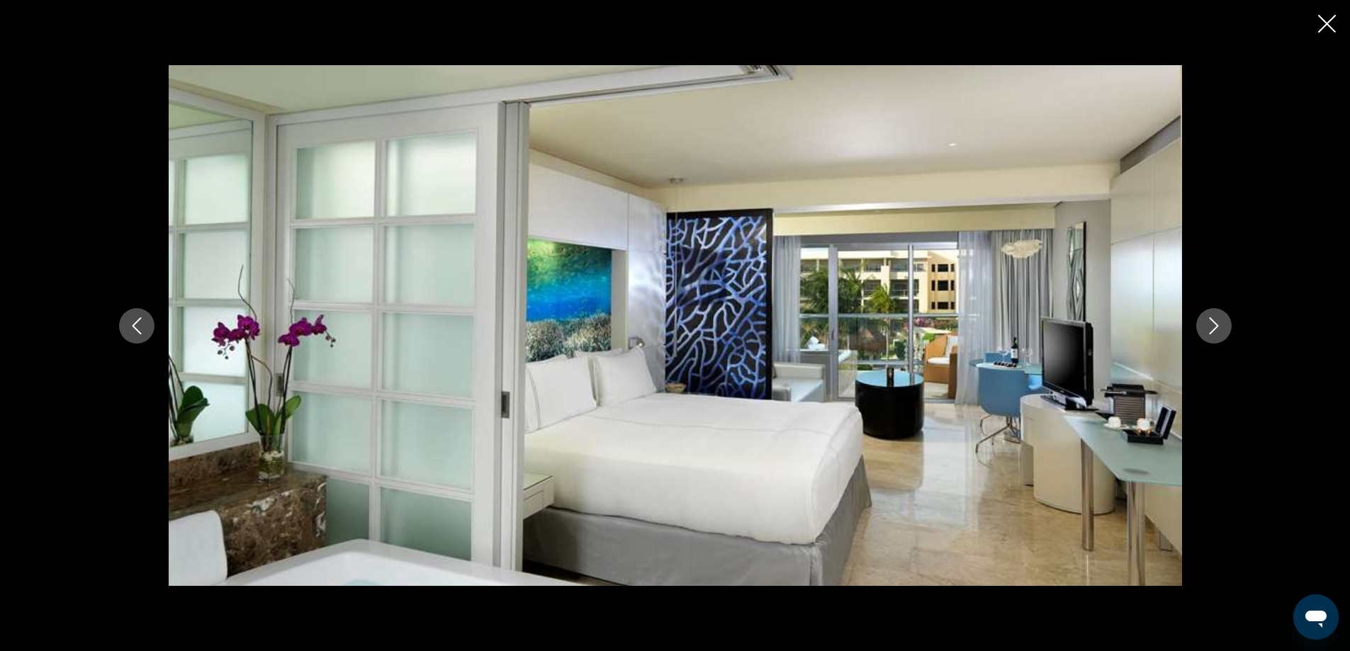
click at [1209, 321] on icon "Next image" at bounding box center [1213, 325] width 17 height 17
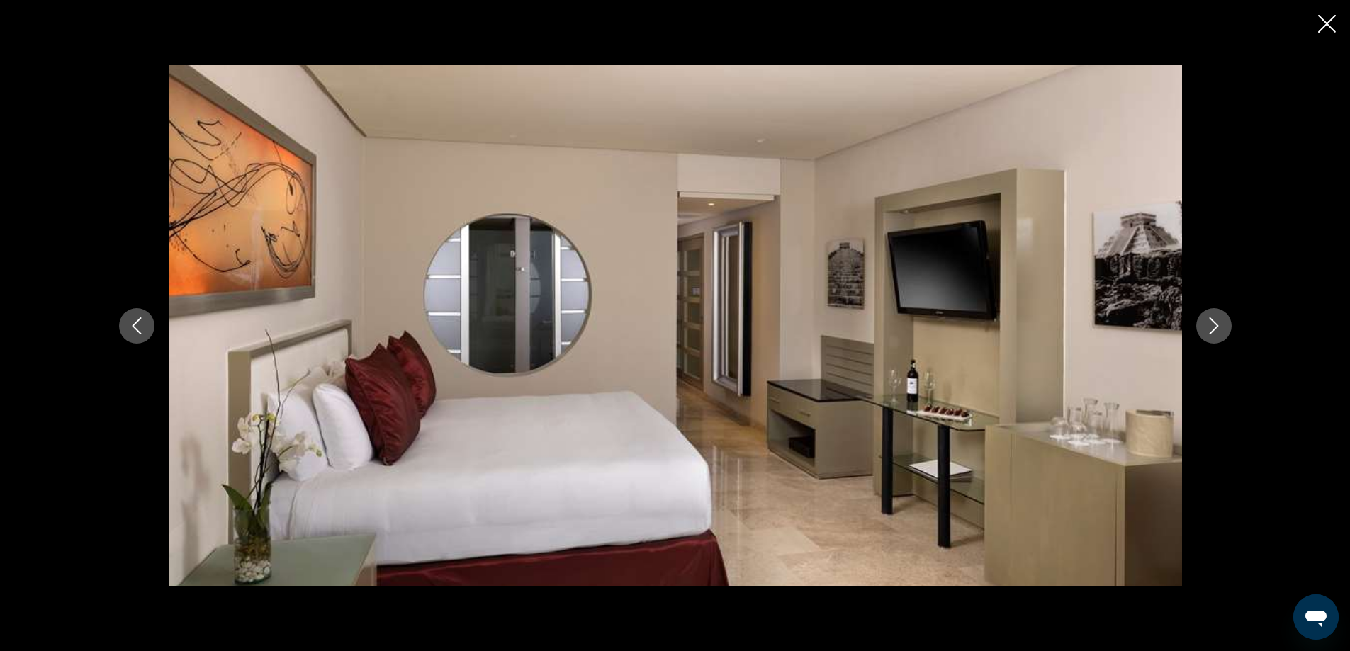
click at [1209, 321] on icon "Next image" at bounding box center [1213, 325] width 17 height 17
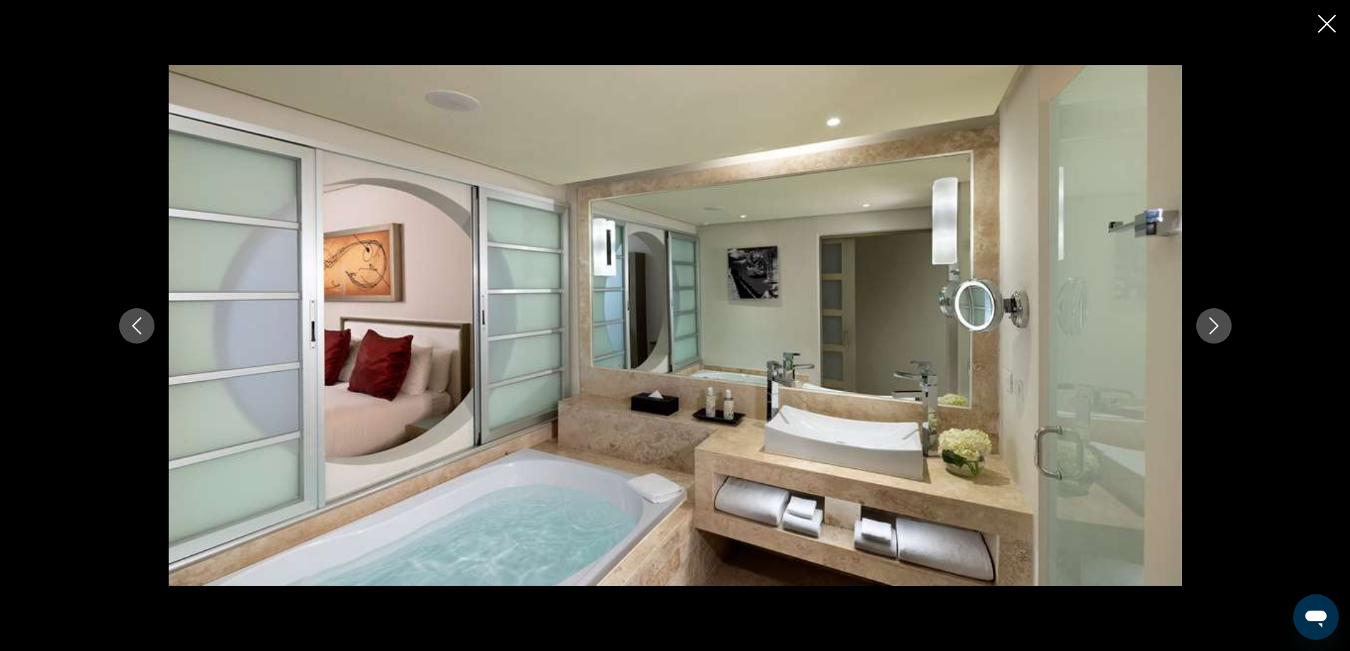
click at [1209, 321] on icon "Next image" at bounding box center [1213, 325] width 17 height 17
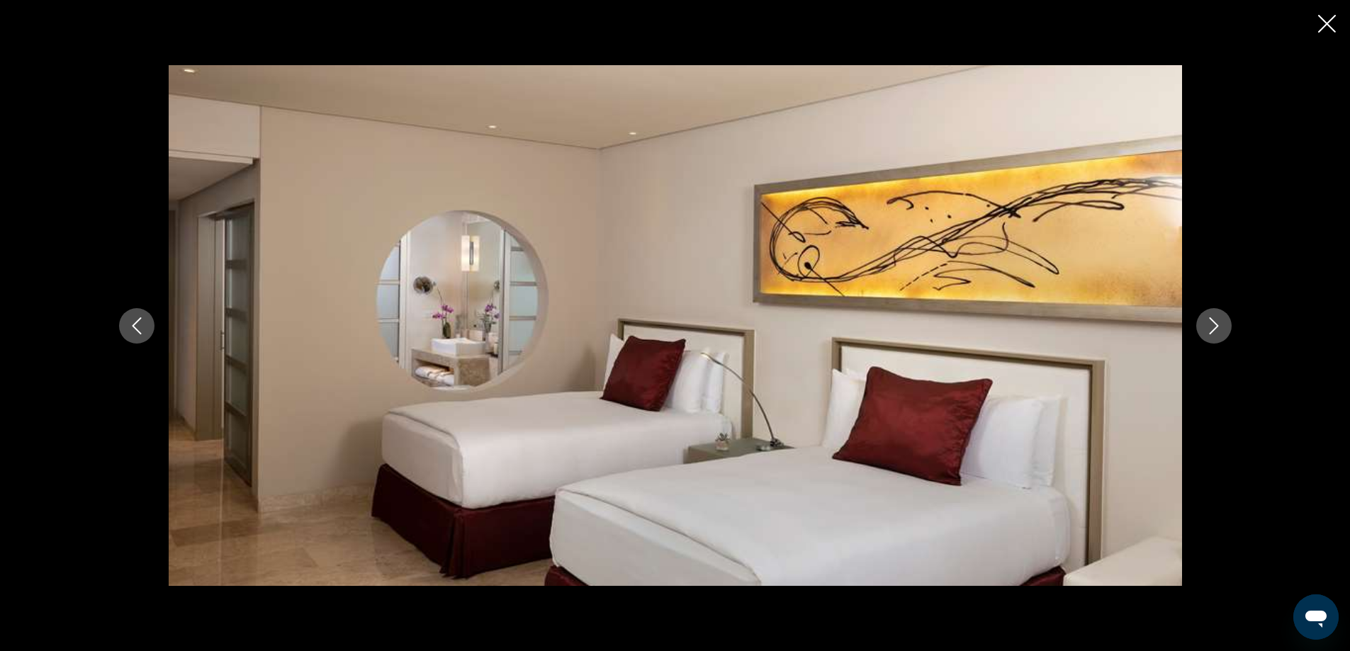
click at [1209, 321] on icon "Next image" at bounding box center [1213, 325] width 17 height 17
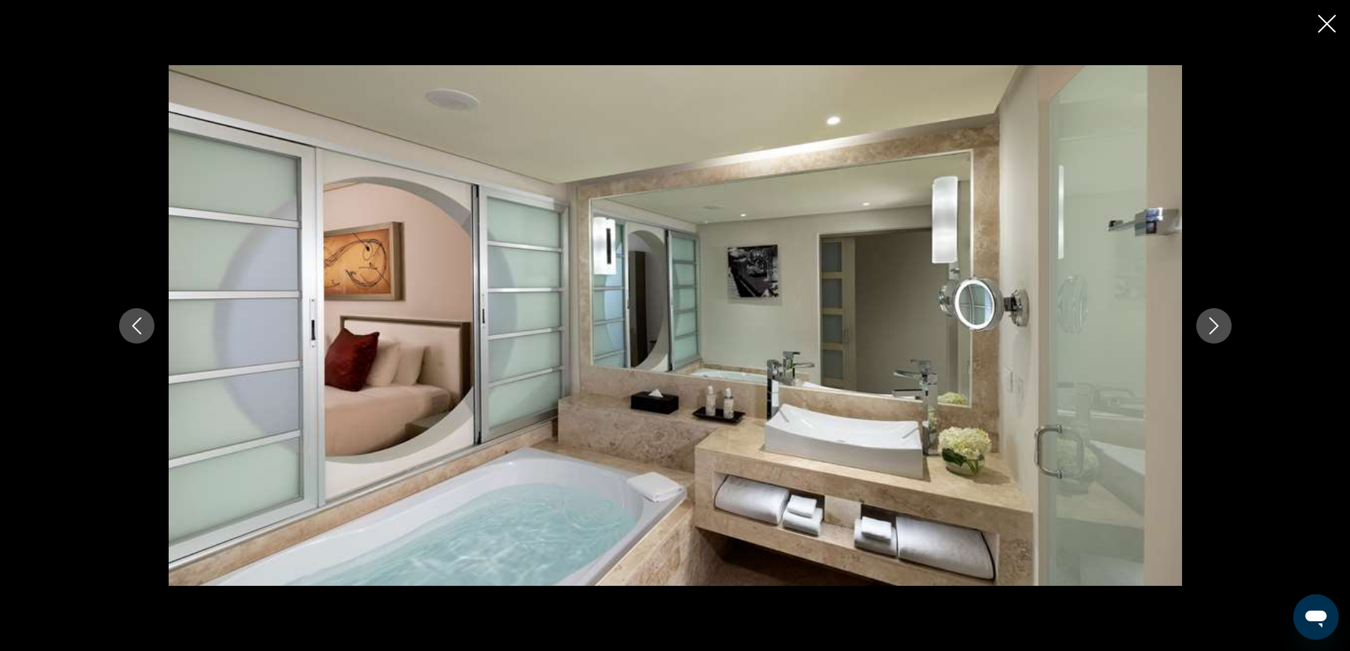
click at [1209, 321] on icon "Next image" at bounding box center [1213, 325] width 17 height 17
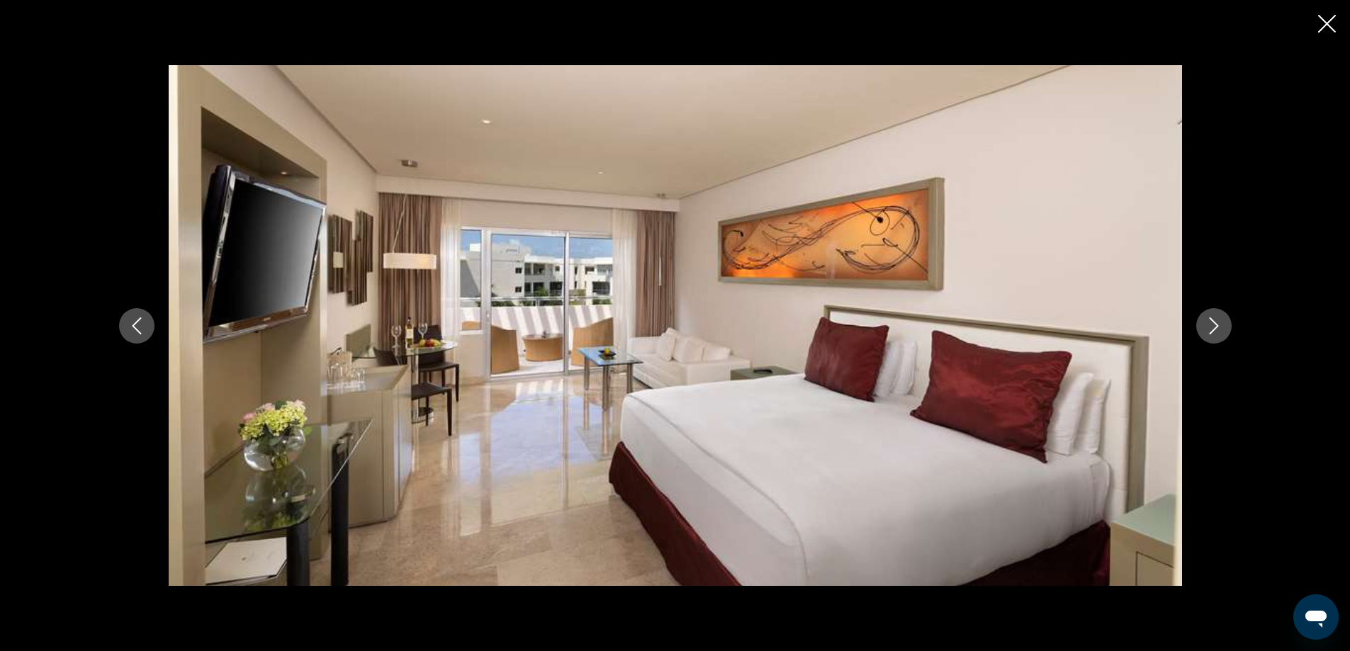
click at [1209, 321] on icon "Next image" at bounding box center [1213, 325] width 17 height 17
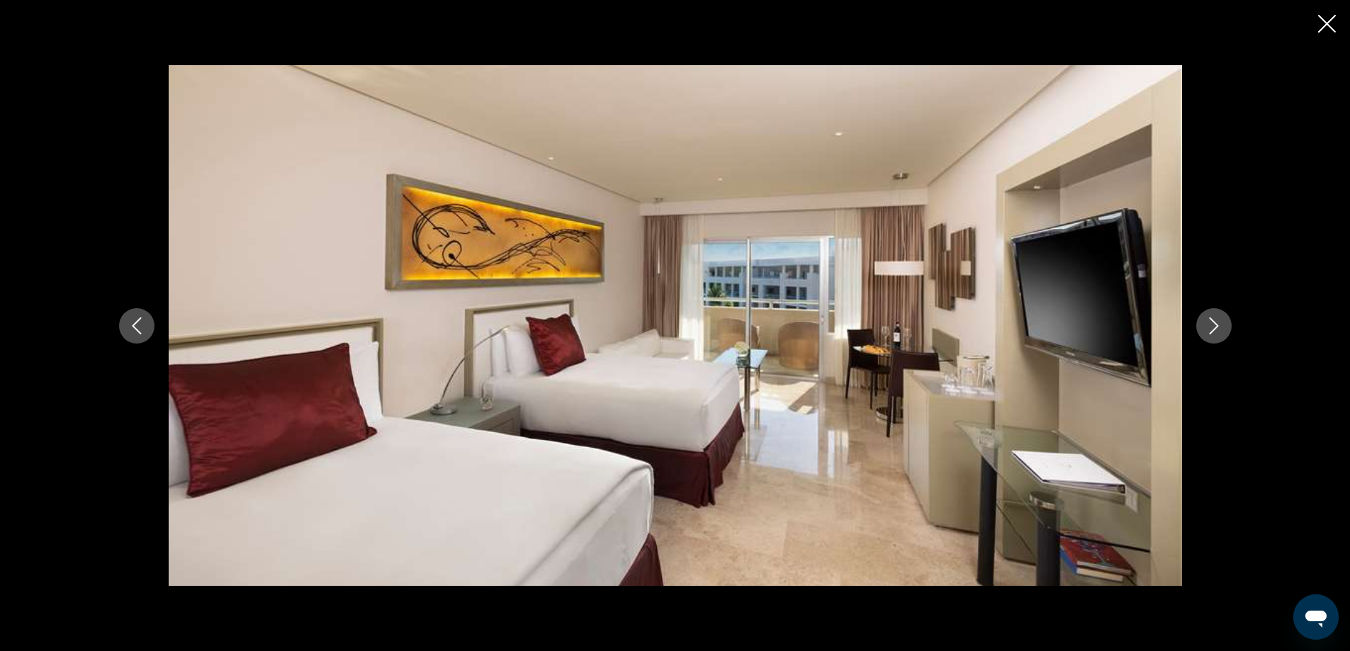
click at [1209, 321] on icon "Next image" at bounding box center [1213, 325] width 17 height 17
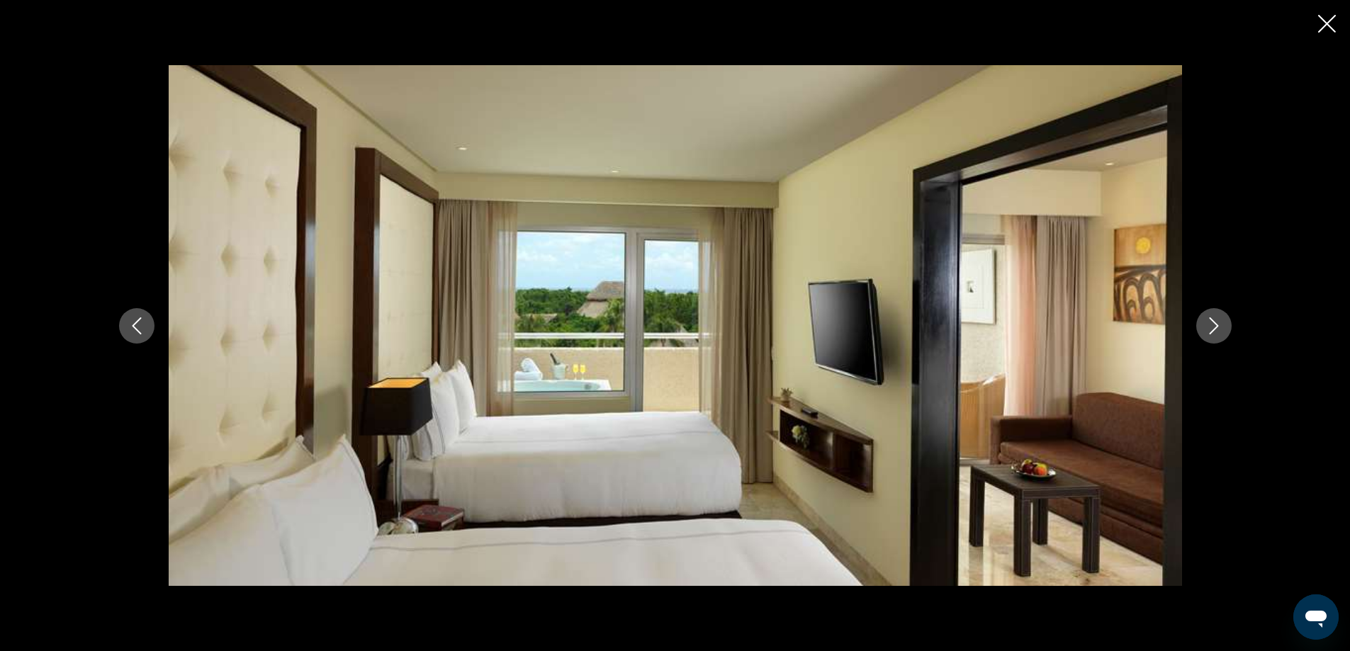
click at [1209, 321] on icon "Next image" at bounding box center [1213, 325] width 17 height 17
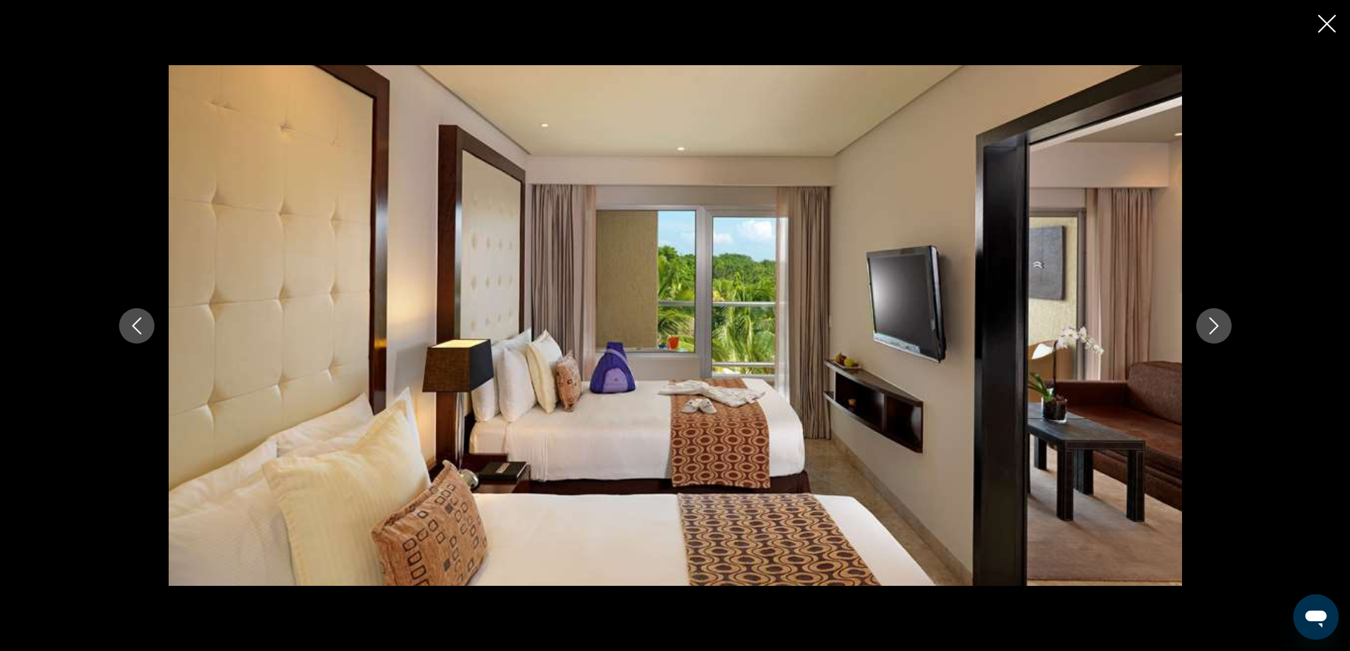
click at [1209, 321] on icon "Next image" at bounding box center [1213, 325] width 17 height 17
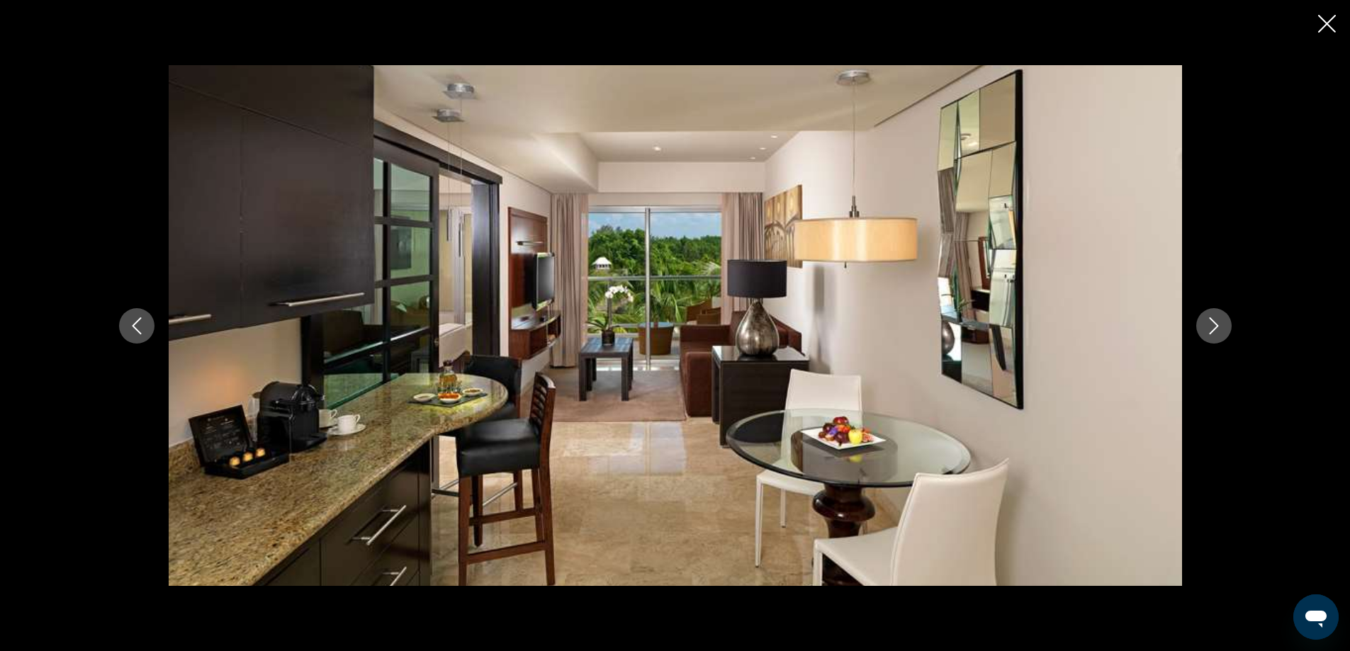
click at [1209, 321] on icon "Next image" at bounding box center [1213, 325] width 17 height 17
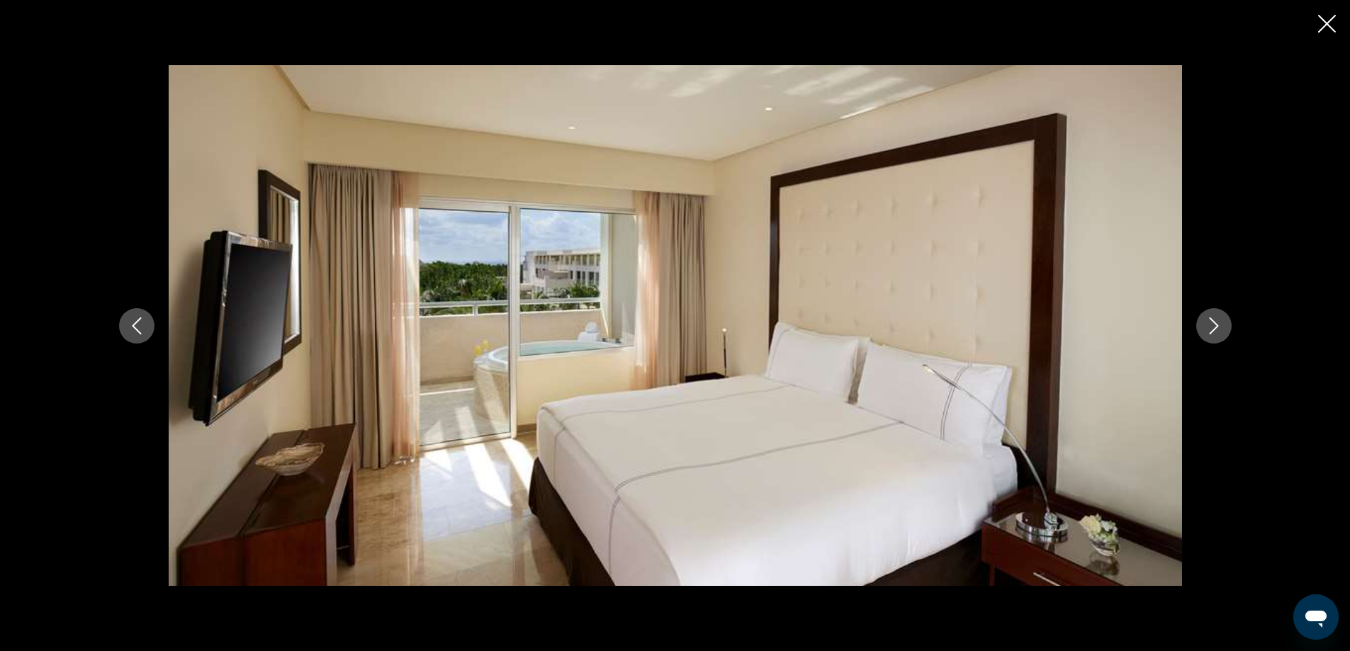
click at [1209, 321] on icon "Next image" at bounding box center [1213, 325] width 17 height 17
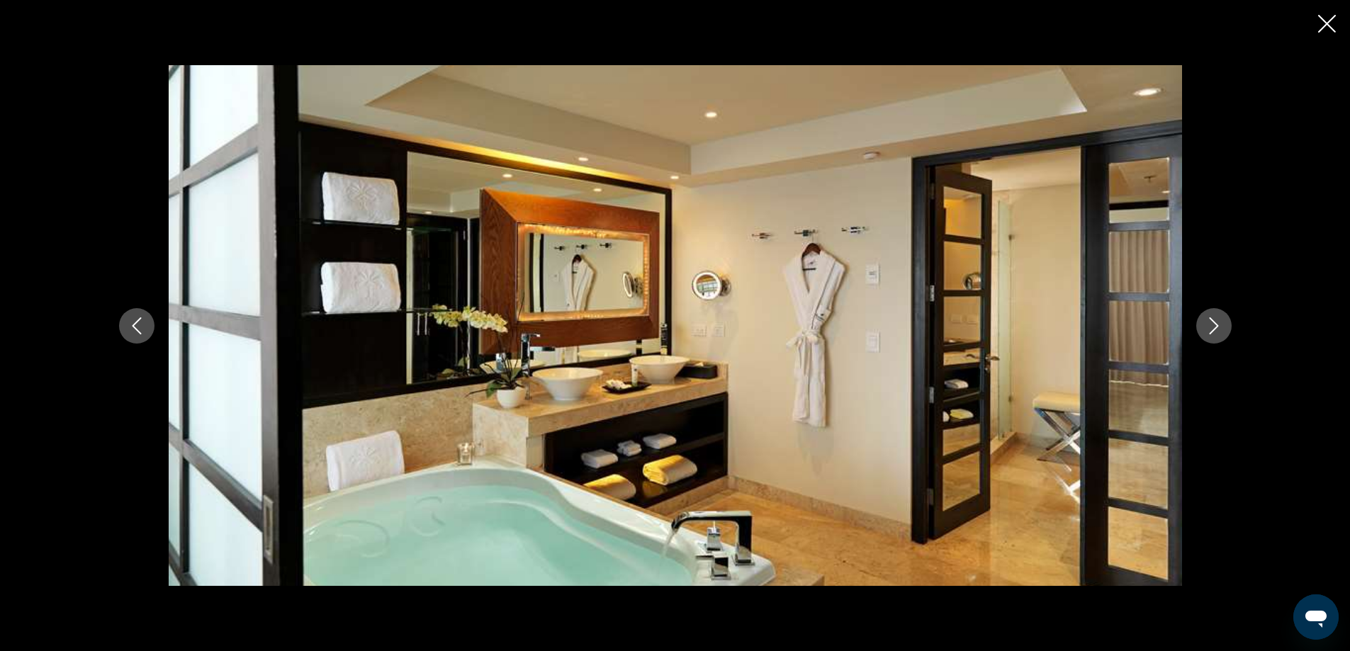
click at [1209, 321] on icon "Next image" at bounding box center [1213, 325] width 17 height 17
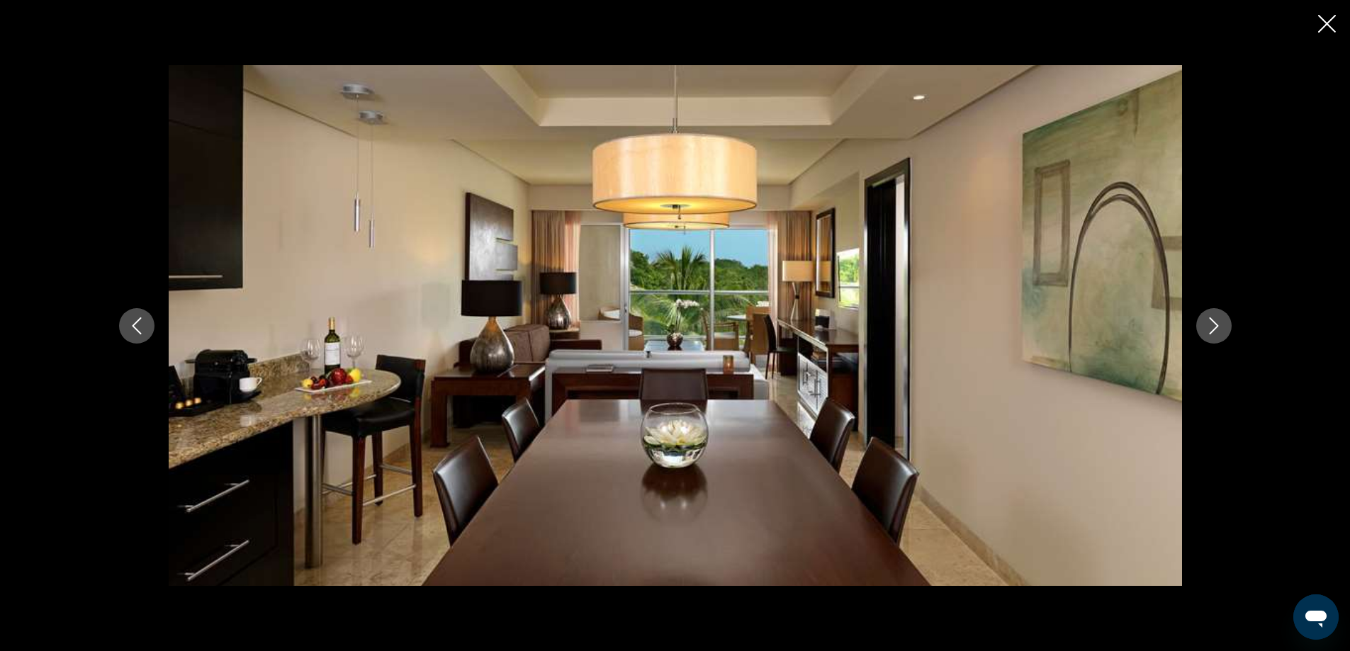
click at [1209, 321] on icon "Next image" at bounding box center [1213, 325] width 17 height 17
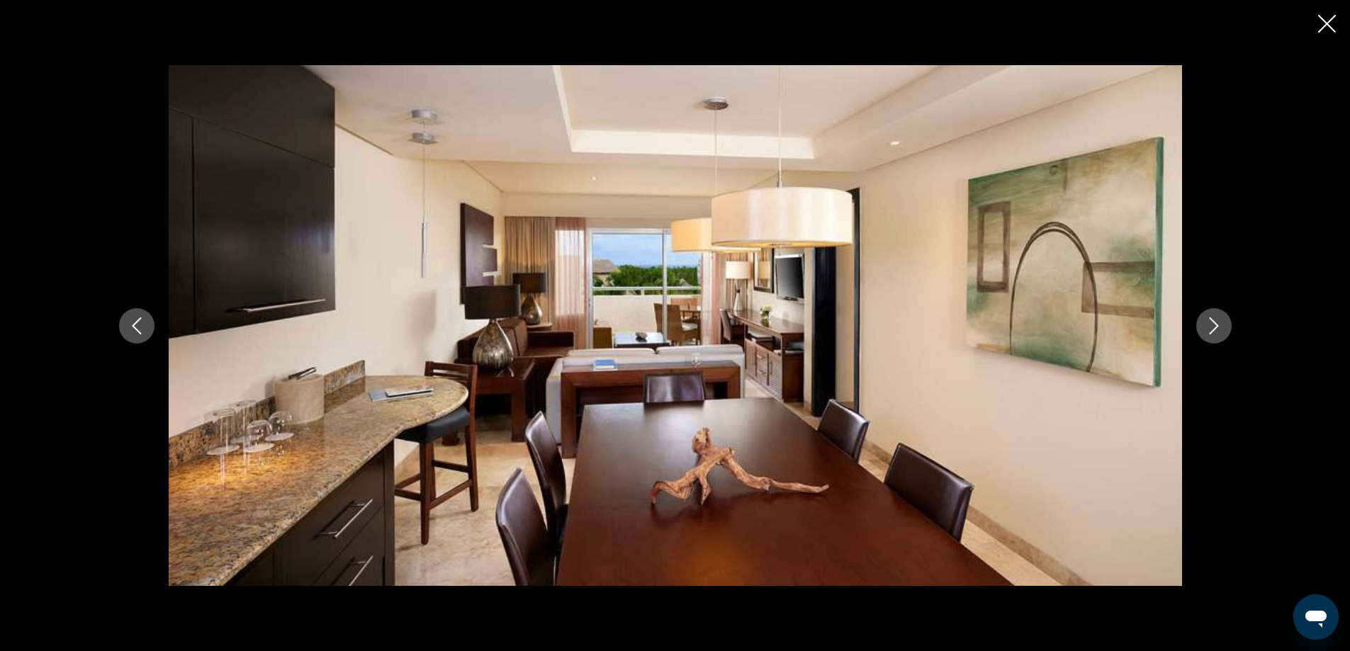
click at [1209, 321] on icon "Next image" at bounding box center [1213, 325] width 17 height 17
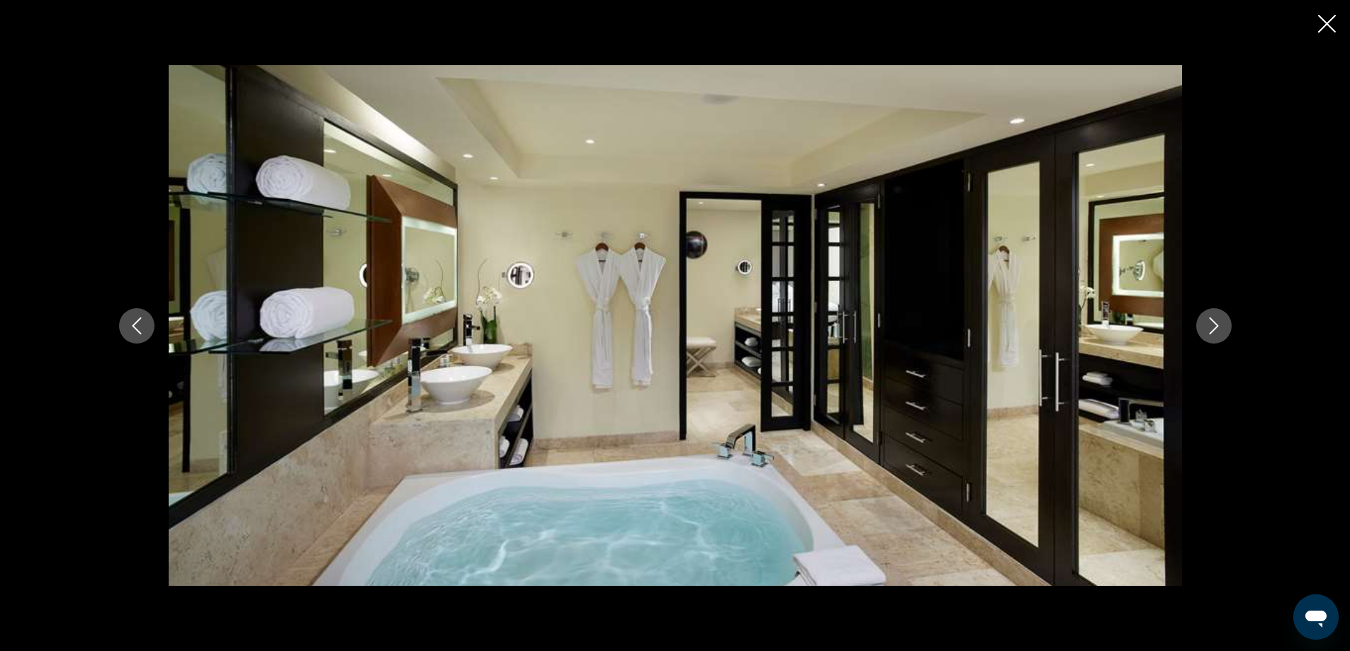
click at [1209, 321] on icon "Next image" at bounding box center [1213, 325] width 17 height 17
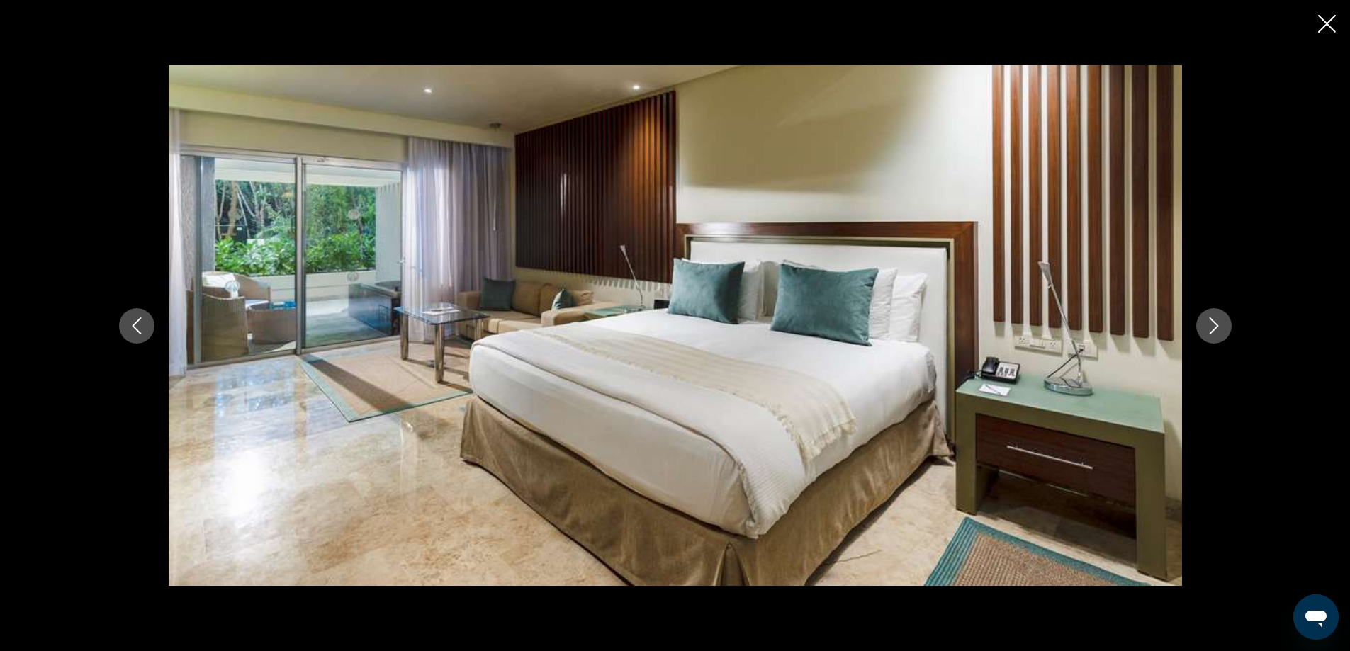
click at [1209, 321] on icon "Next image" at bounding box center [1213, 325] width 17 height 17
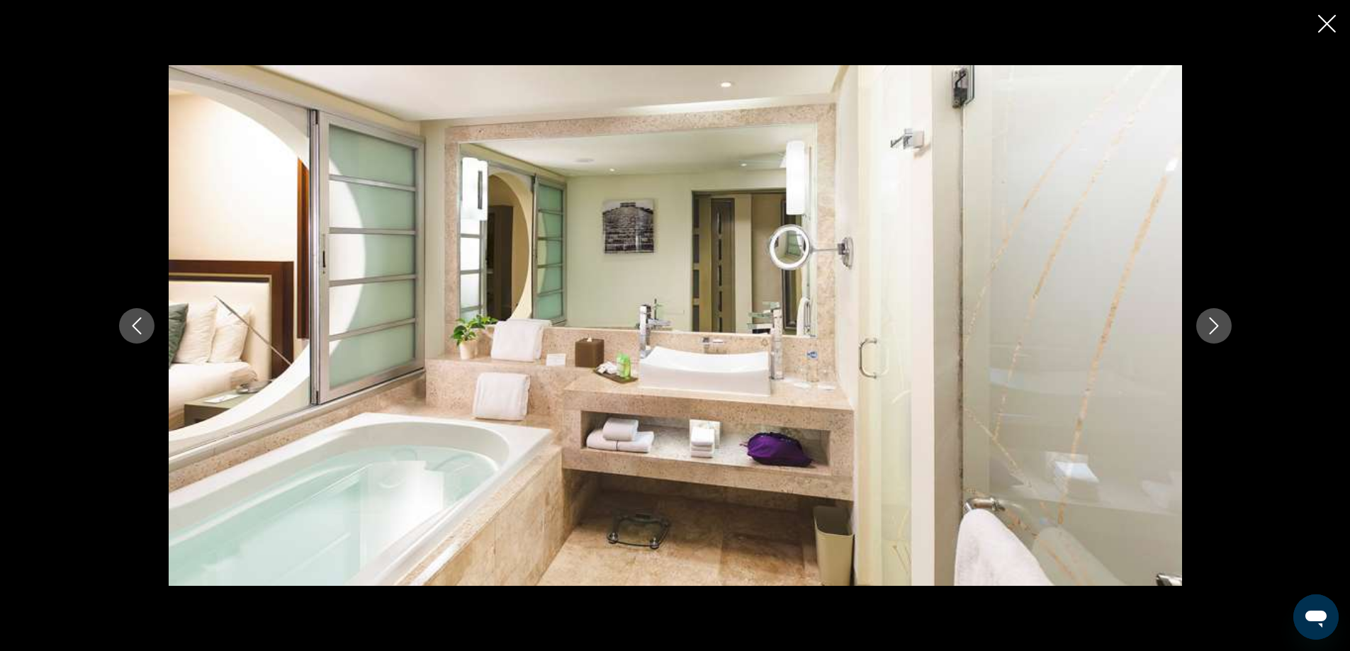
click at [1209, 321] on icon "Next image" at bounding box center [1213, 325] width 17 height 17
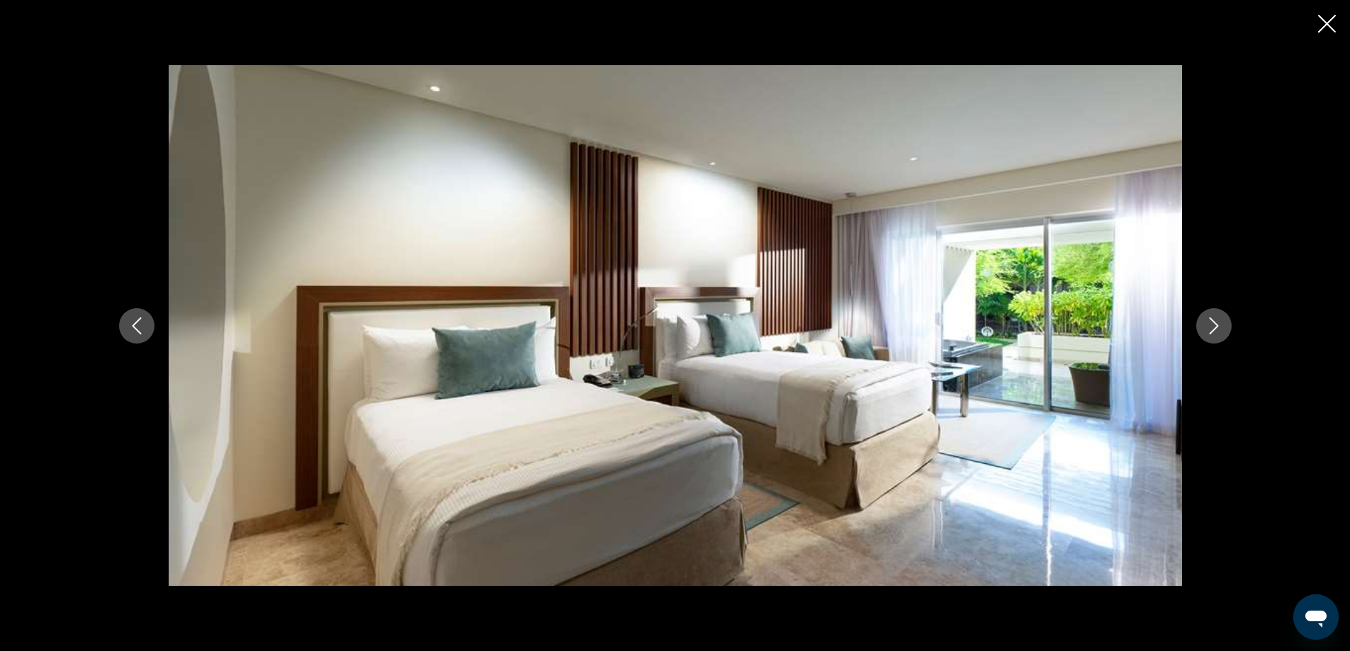
click at [1209, 321] on icon "Next image" at bounding box center [1213, 325] width 17 height 17
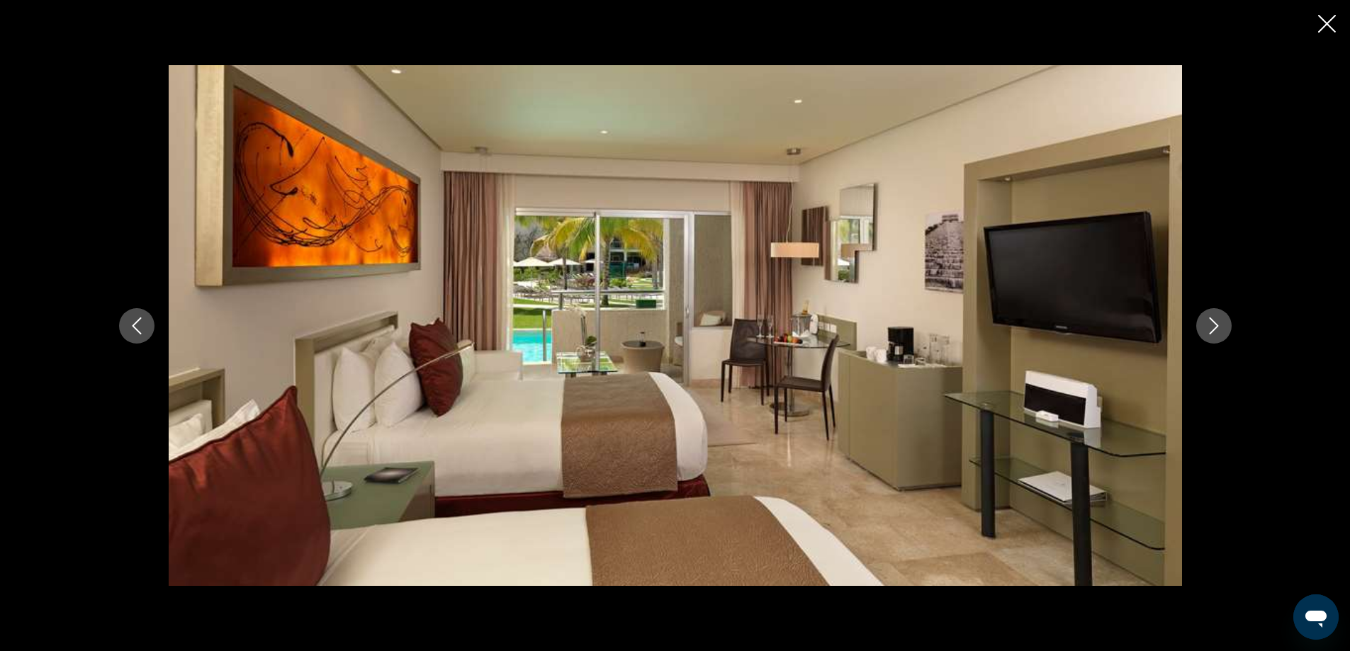
click at [1209, 321] on icon "Next image" at bounding box center [1213, 325] width 17 height 17
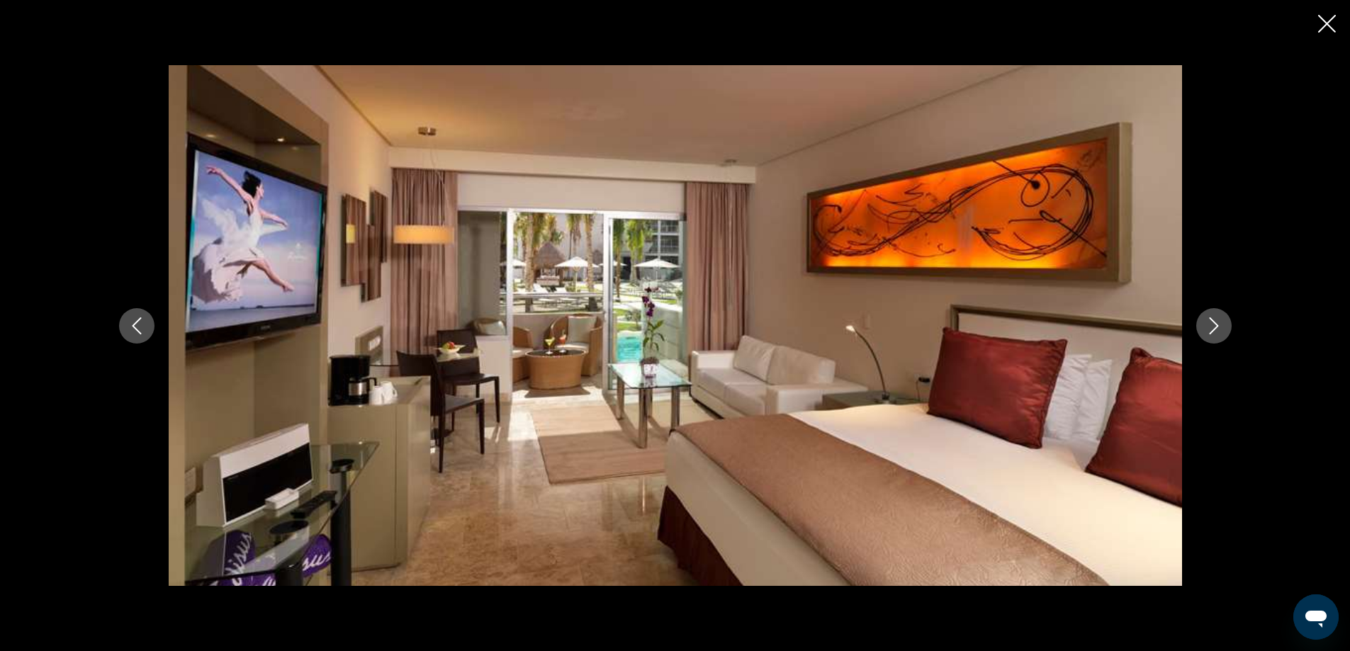
click at [1209, 321] on icon "Next image" at bounding box center [1213, 325] width 17 height 17
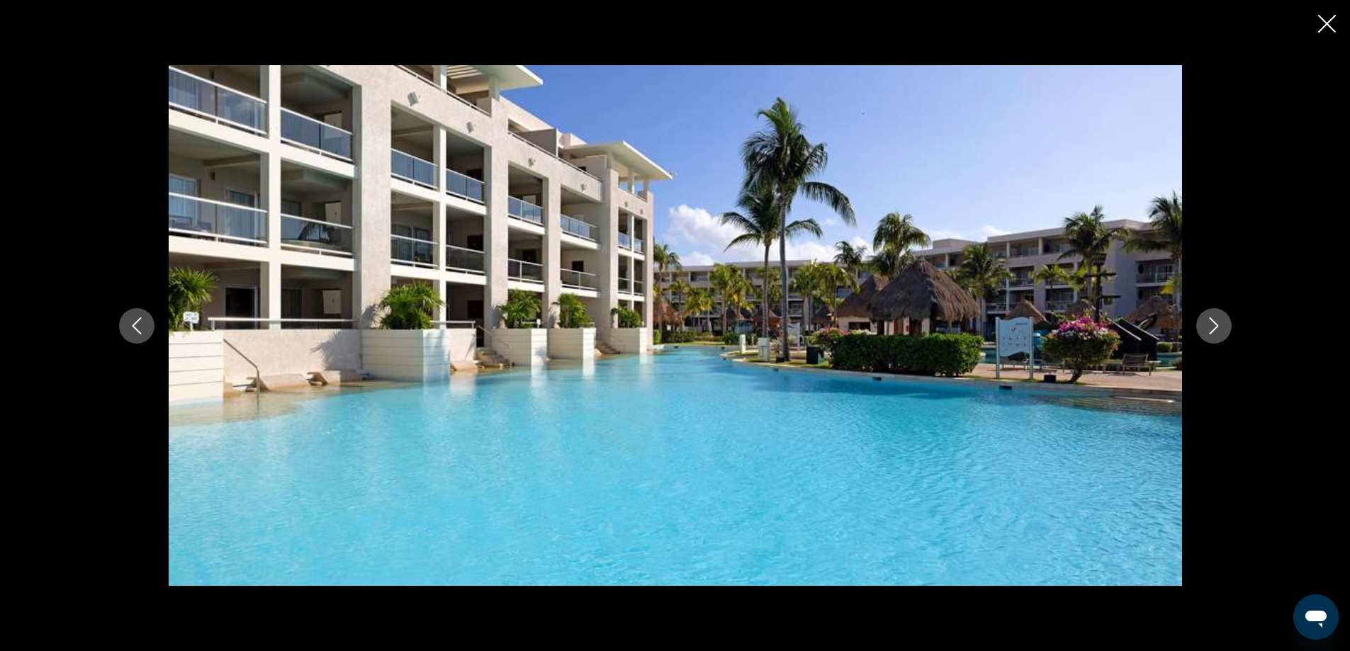
click at [1209, 321] on icon "Next image" at bounding box center [1213, 325] width 17 height 17
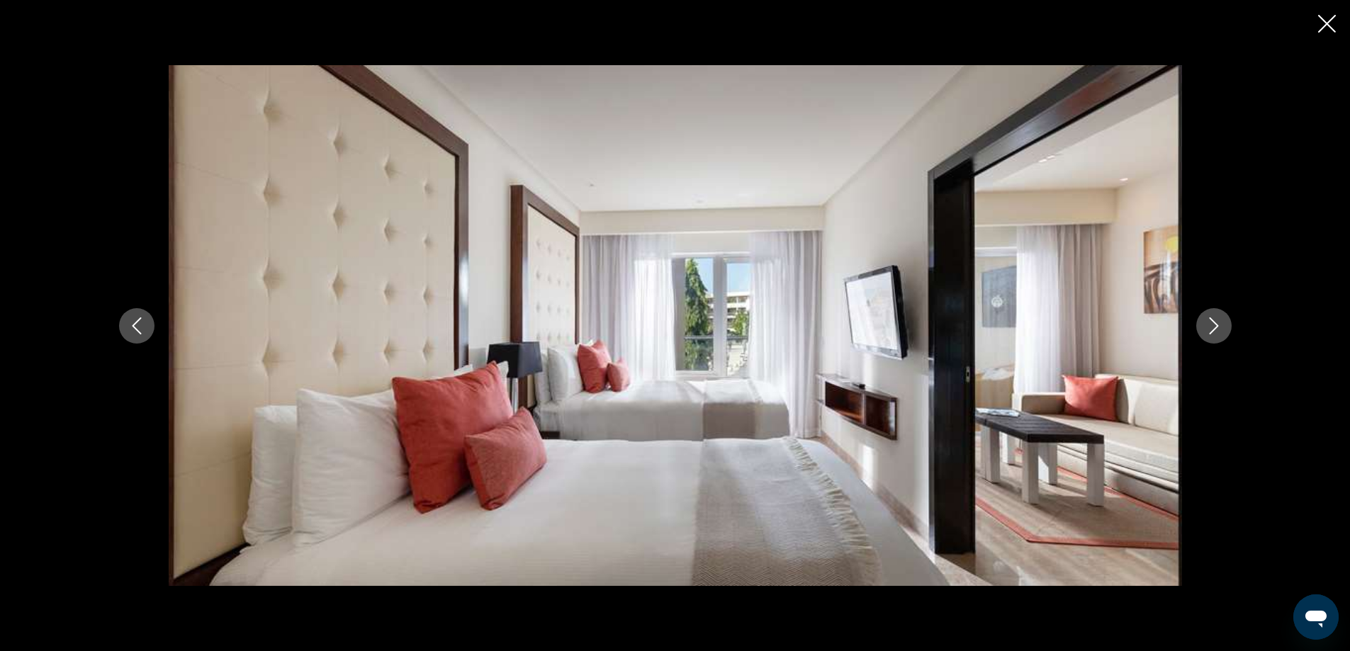
click at [1209, 321] on icon "Next image" at bounding box center [1213, 325] width 17 height 17
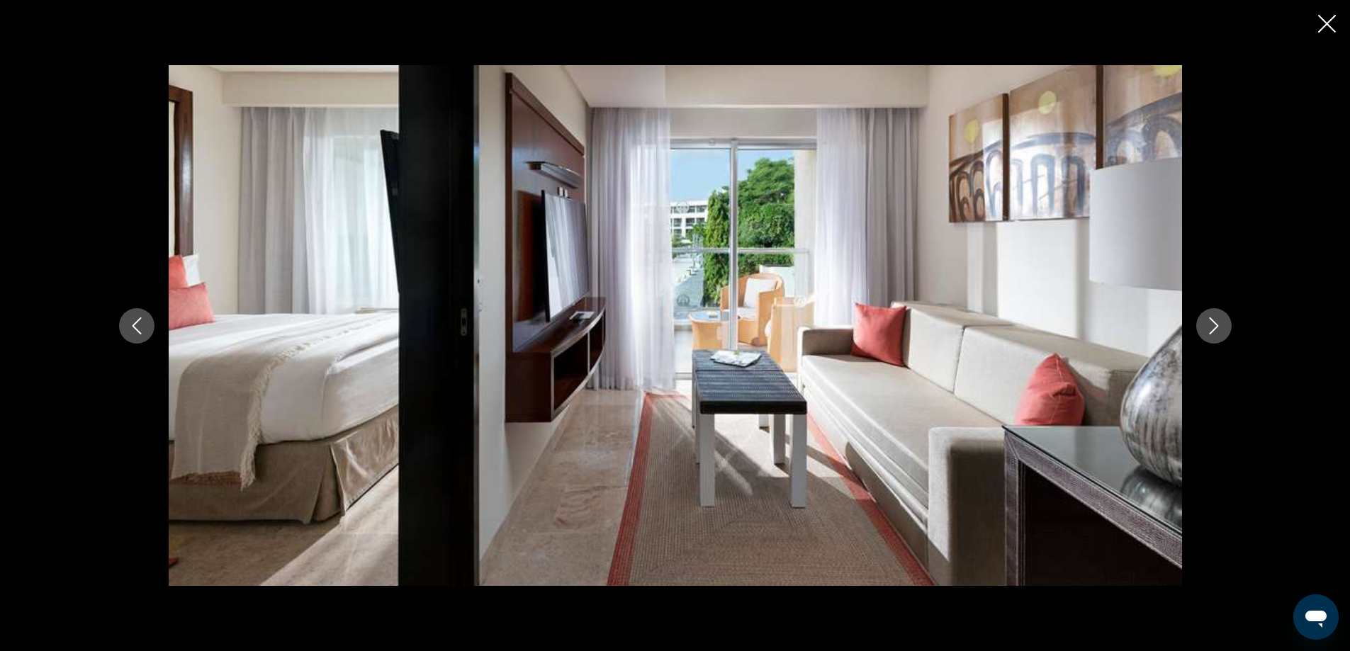
click at [1209, 321] on icon "Next image" at bounding box center [1213, 325] width 17 height 17
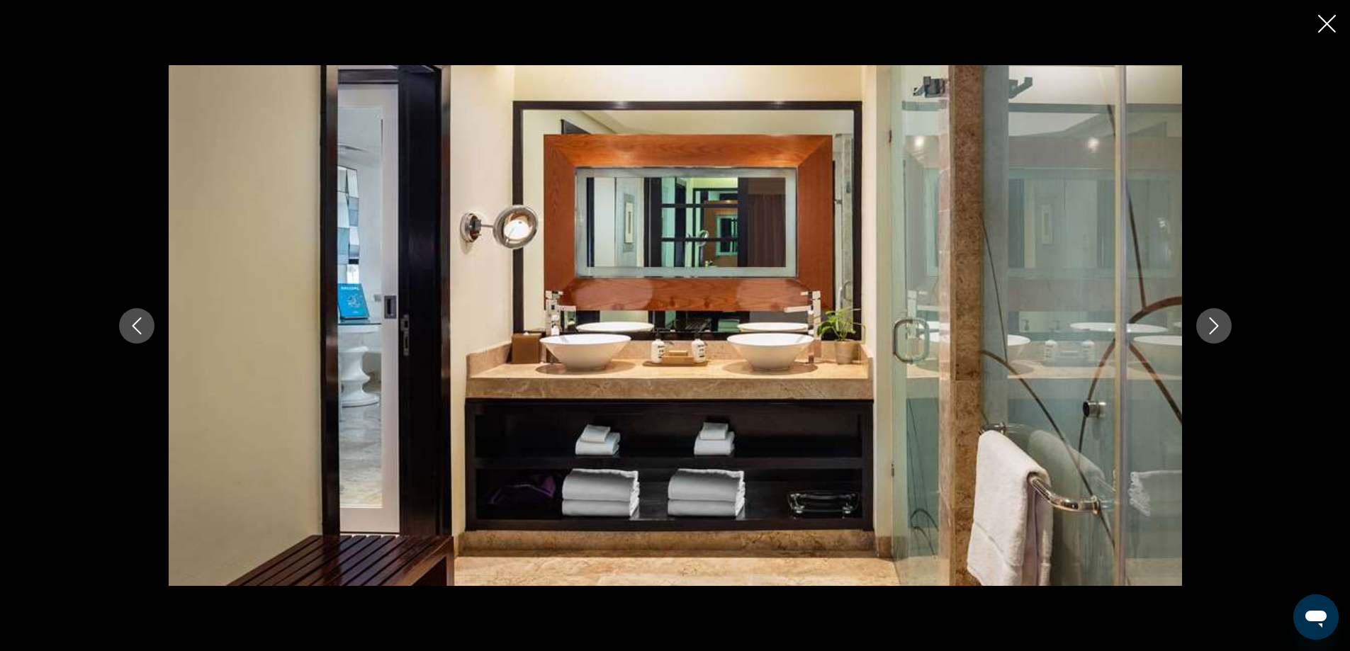
click at [1209, 321] on icon "Next image" at bounding box center [1213, 325] width 17 height 17
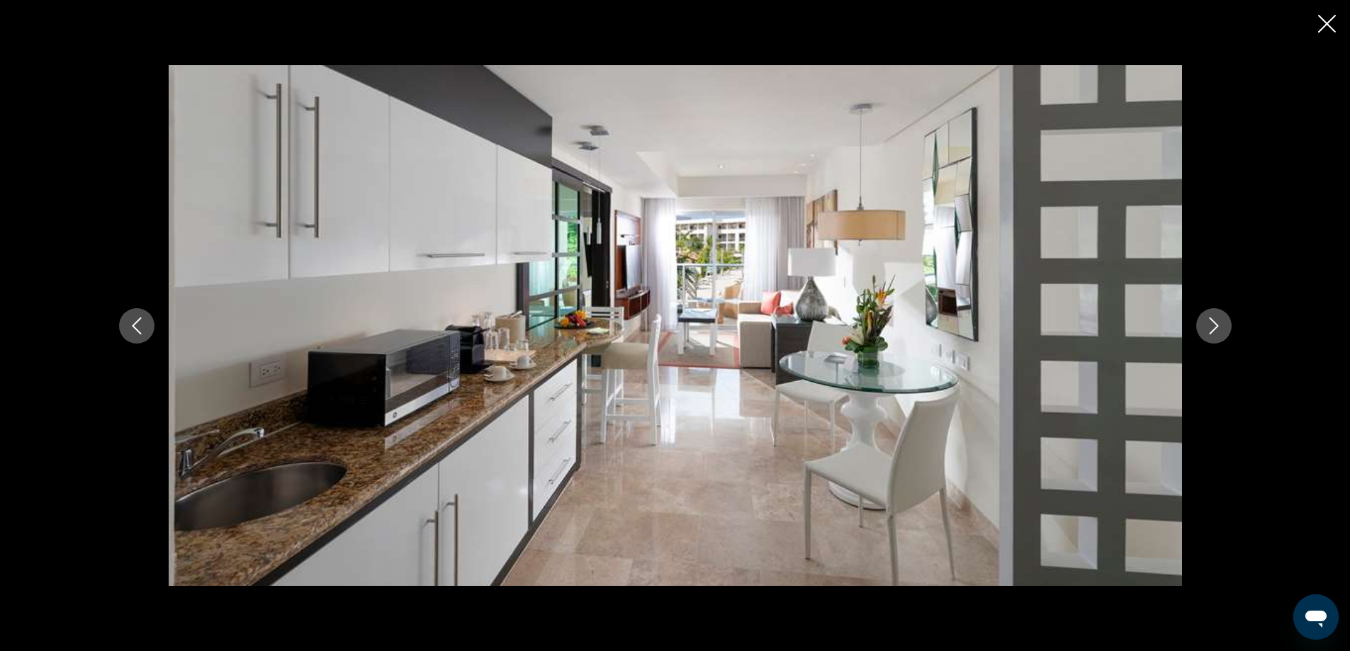
click at [1209, 321] on icon "Next image" at bounding box center [1213, 325] width 17 height 17
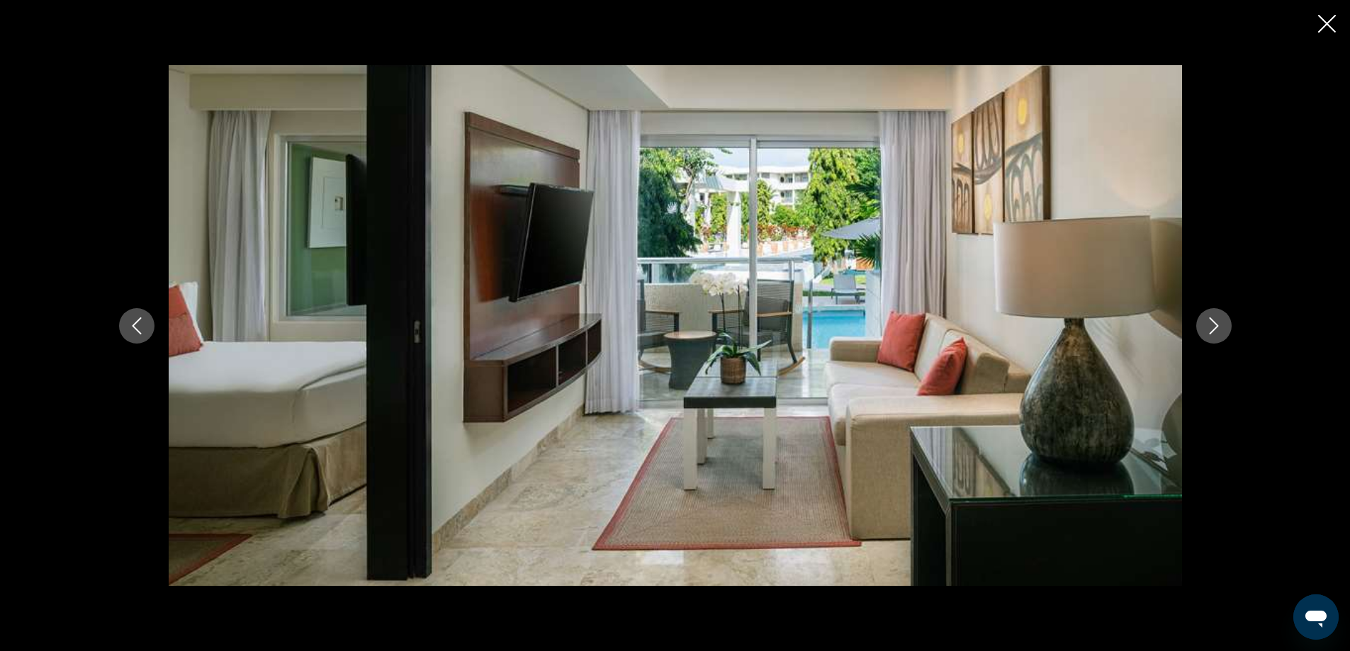
click at [1209, 321] on icon "Next image" at bounding box center [1213, 325] width 17 height 17
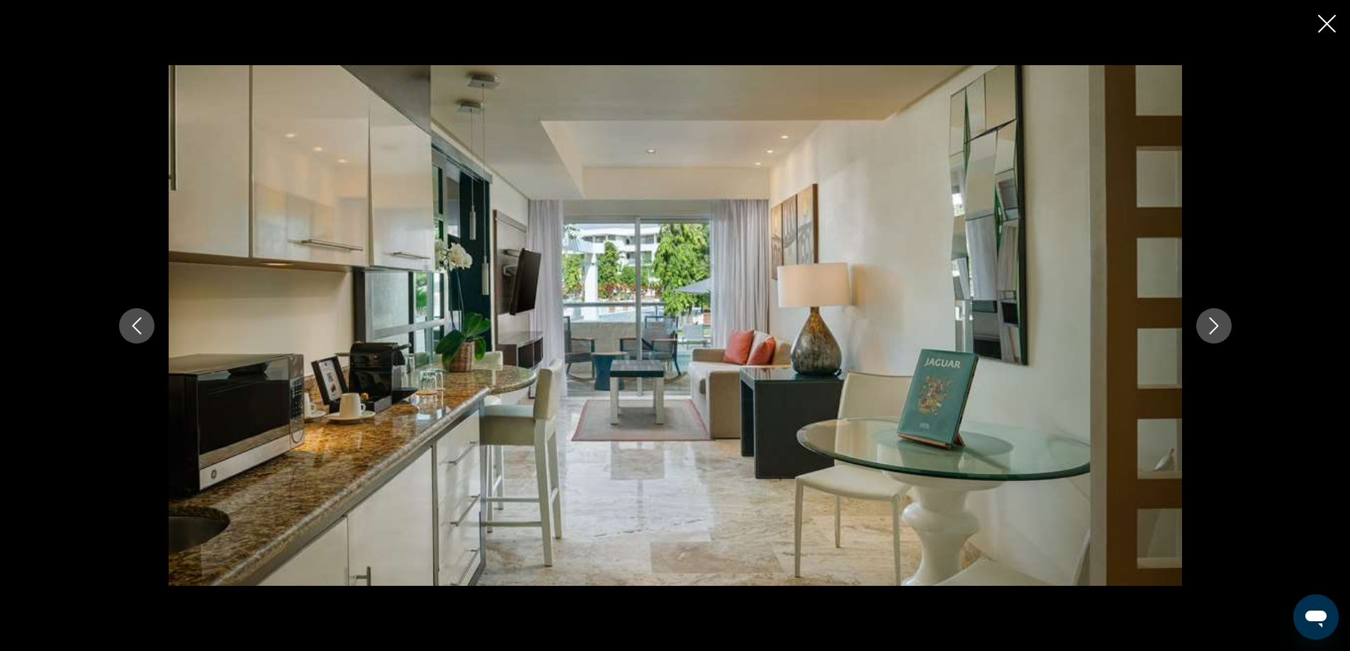
click at [1209, 321] on icon "Next image" at bounding box center [1213, 325] width 17 height 17
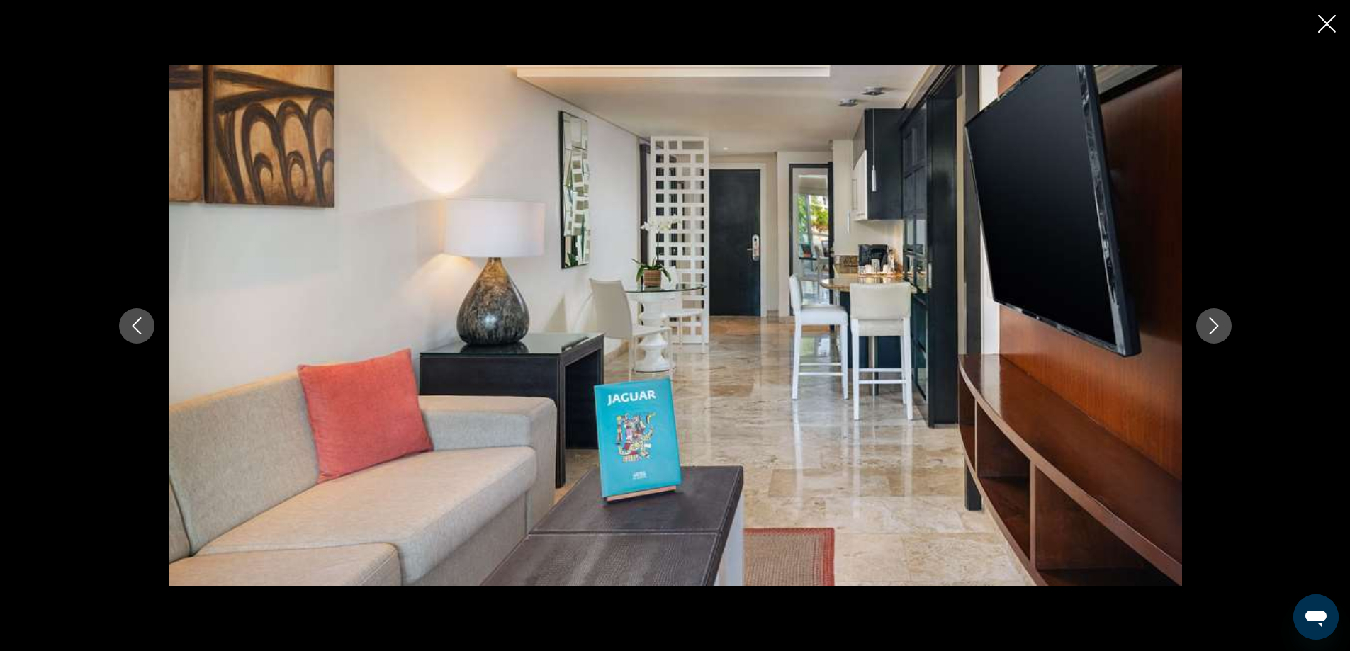
click at [1209, 321] on icon "Next image" at bounding box center [1213, 325] width 17 height 17
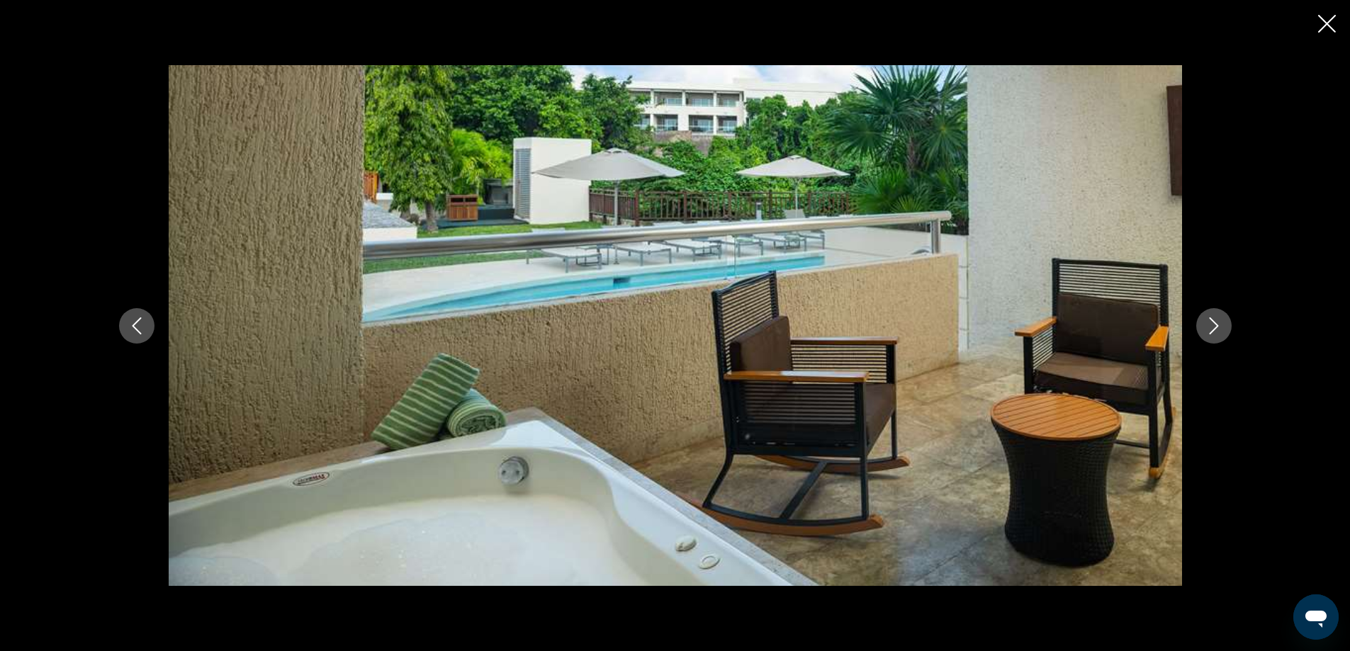
click at [1209, 321] on icon "Next image" at bounding box center [1213, 325] width 17 height 17
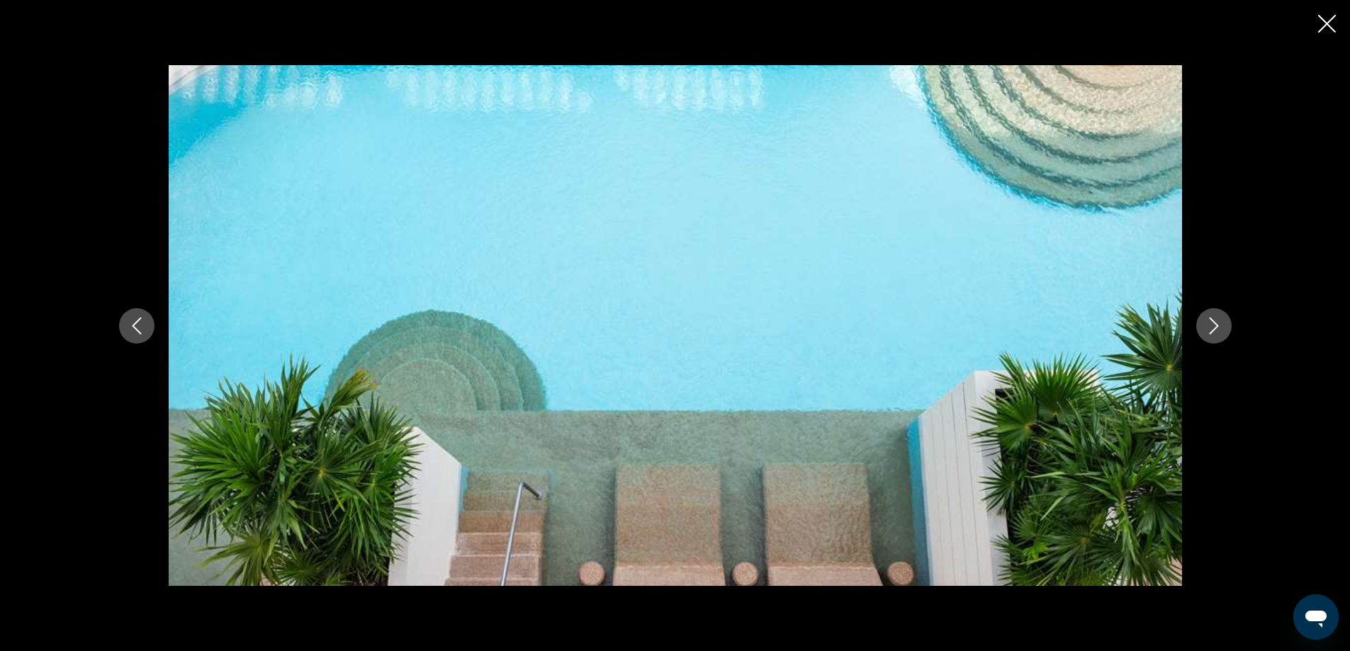
click at [1209, 321] on icon "Next image" at bounding box center [1213, 325] width 17 height 17
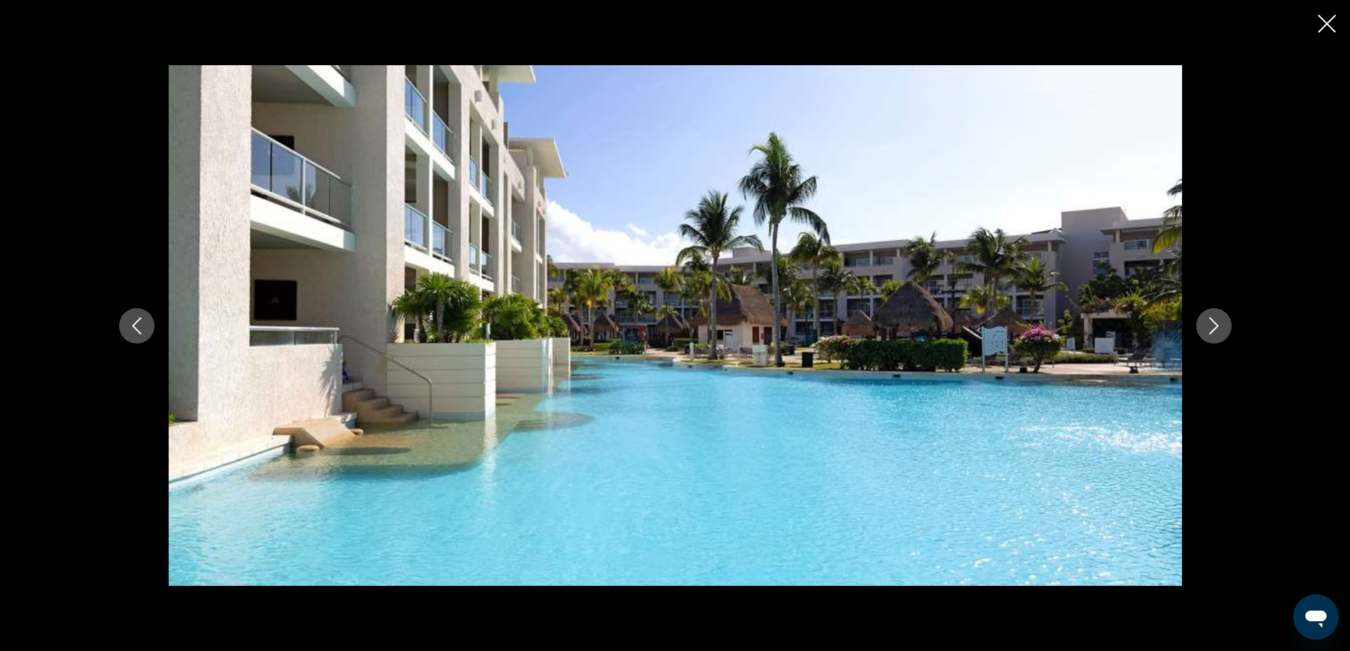
click at [1209, 321] on icon "Next image" at bounding box center [1213, 325] width 17 height 17
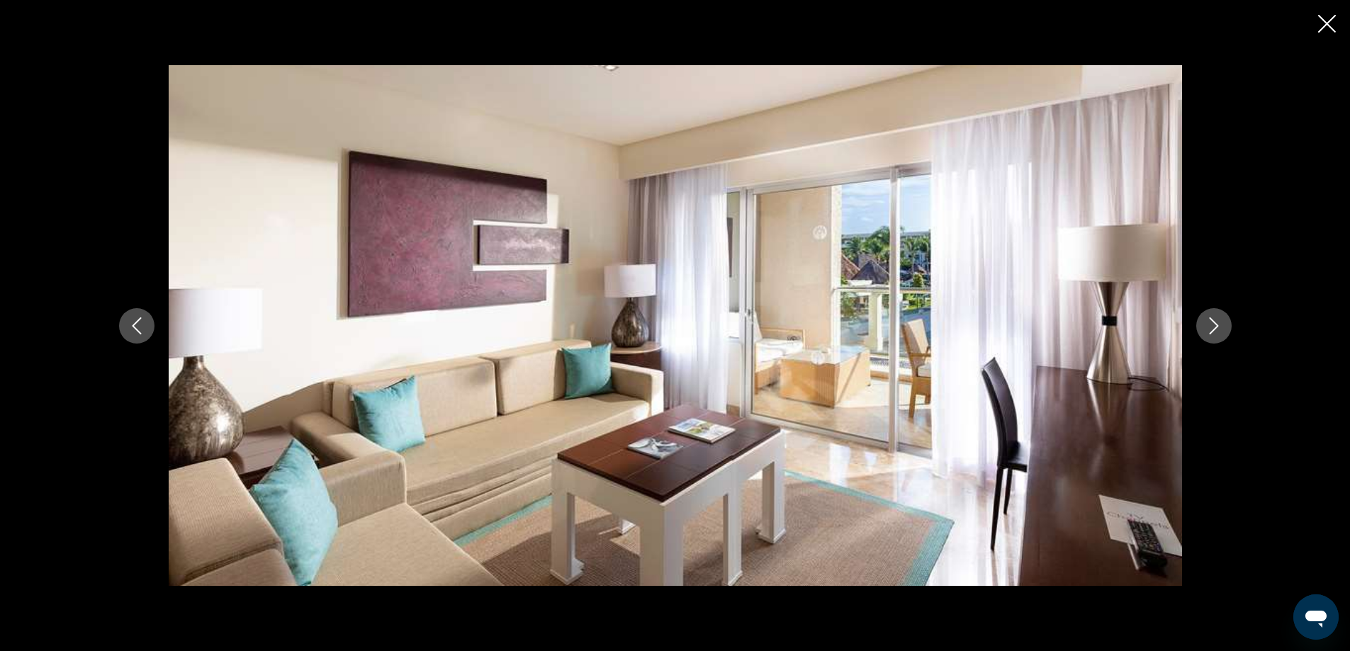
click at [1209, 321] on icon "Next image" at bounding box center [1213, 325] width 17 height 17
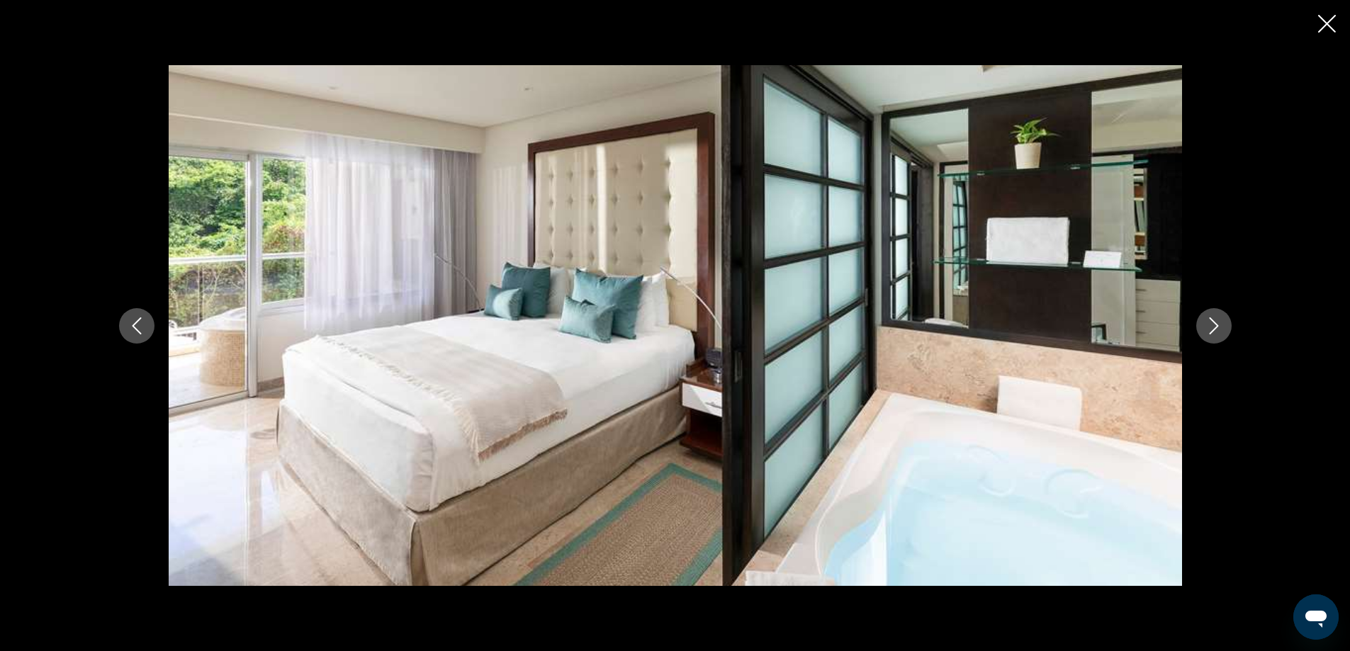
click at [1209, 321] on icon "Next image" at bounding box center [1213, 325] width 17 height 17
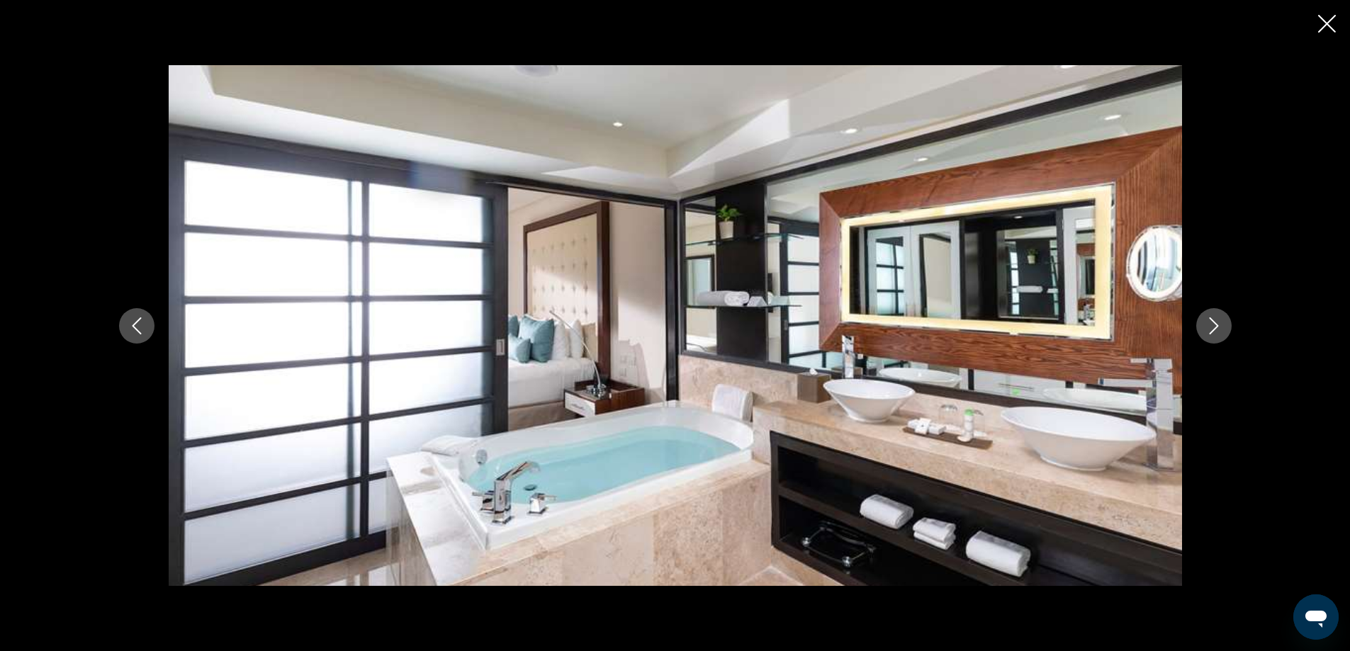
click at [1209, 321] on icon "Next image" at bounding box center [1213, 325] width 17 height 17
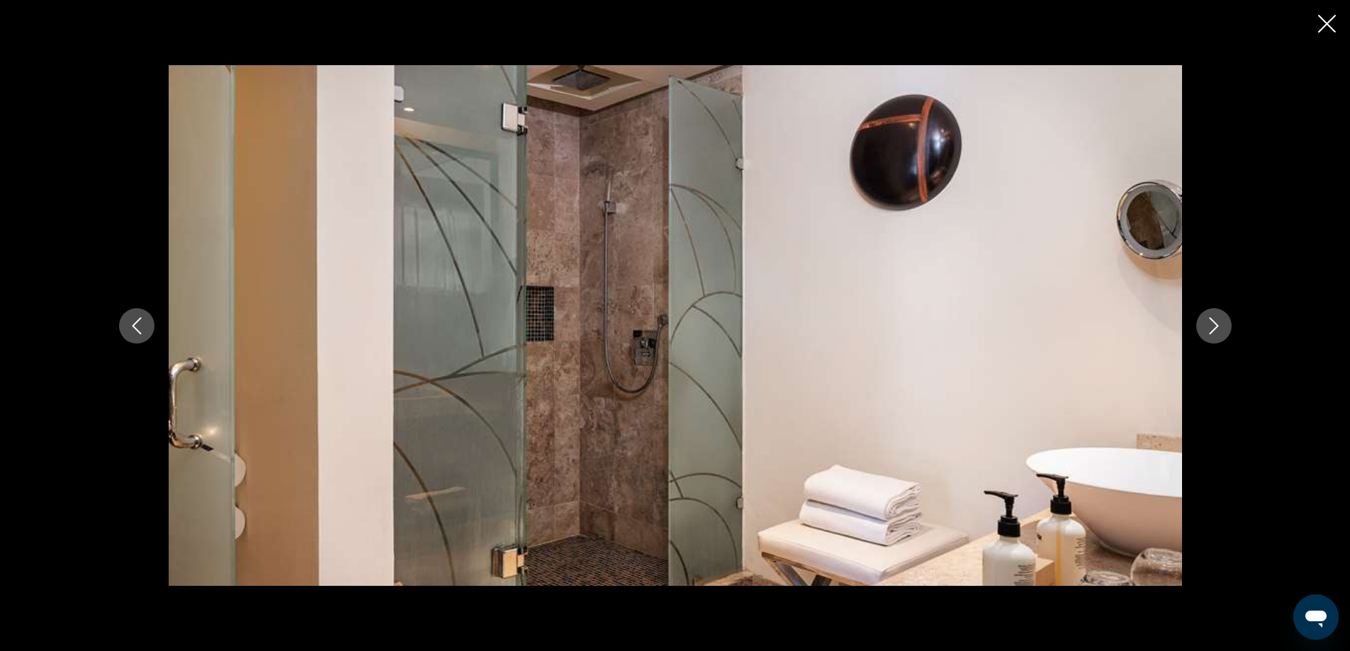
click at [1209, 321] on icon "Next image" at bounding box center [1213, 325] width 17 height 17
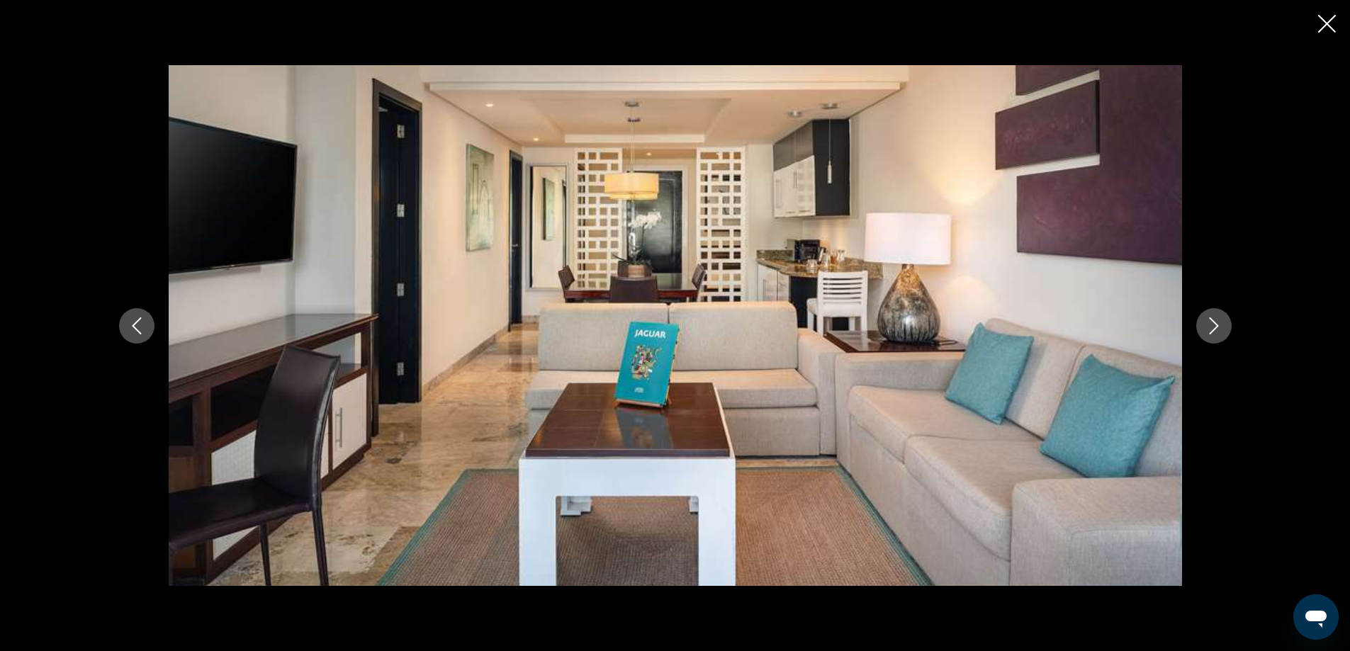
click at [1209, 321] on icon "Next image" at bounding box center [1213, 325] width 17 height 17
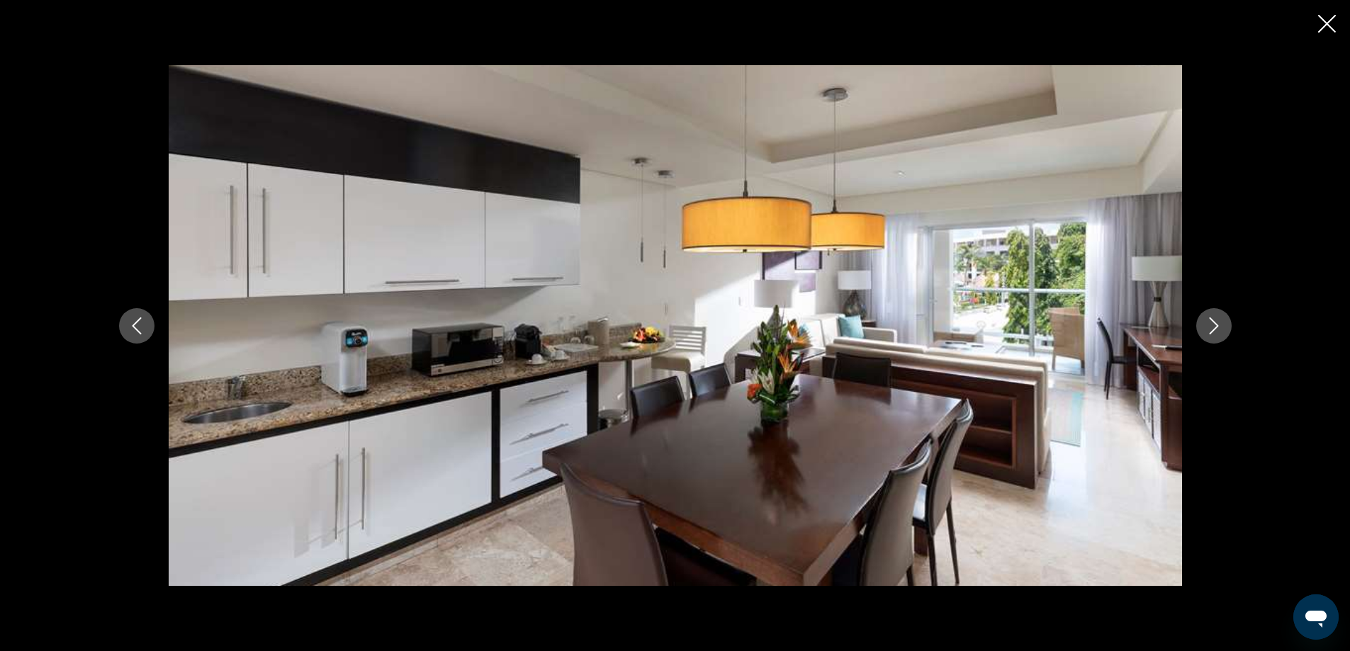
click at [1209, 321] on icon "Next image" at bounding box center [1213, 325] width 17 height 17
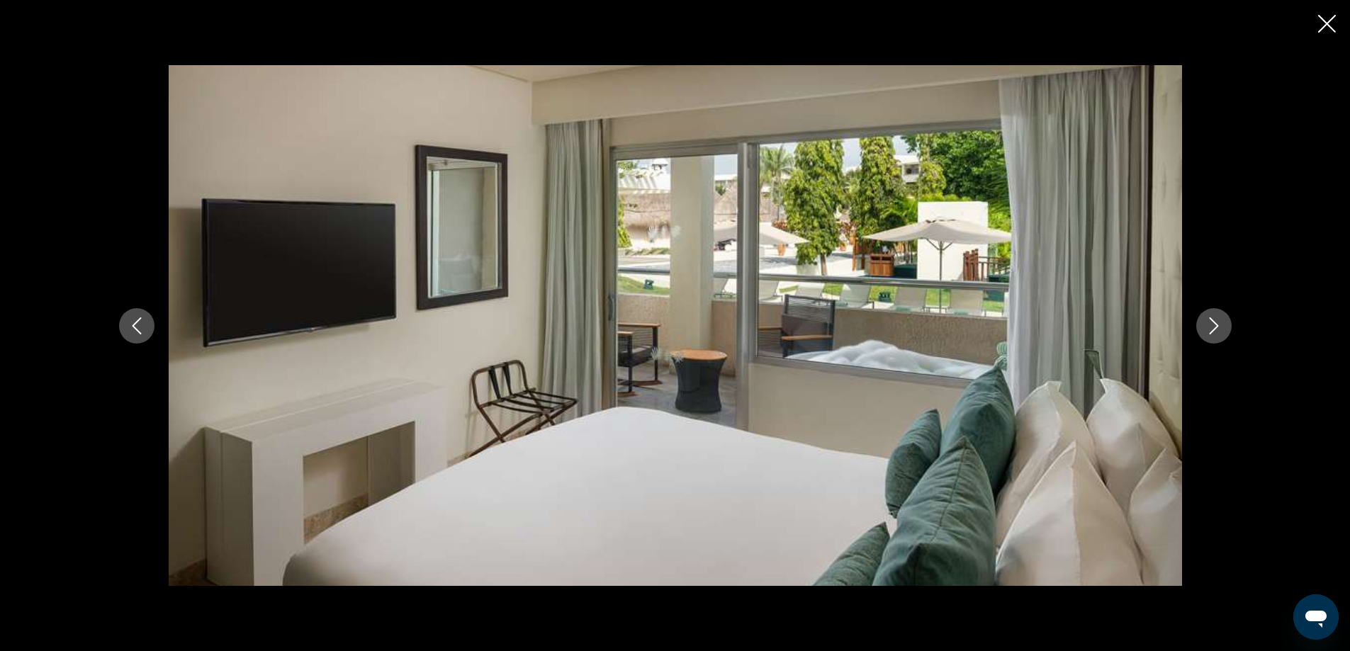
click at [1209, 321] on icon "Next image" at bounding box center [1213, 325] width 17 height 17
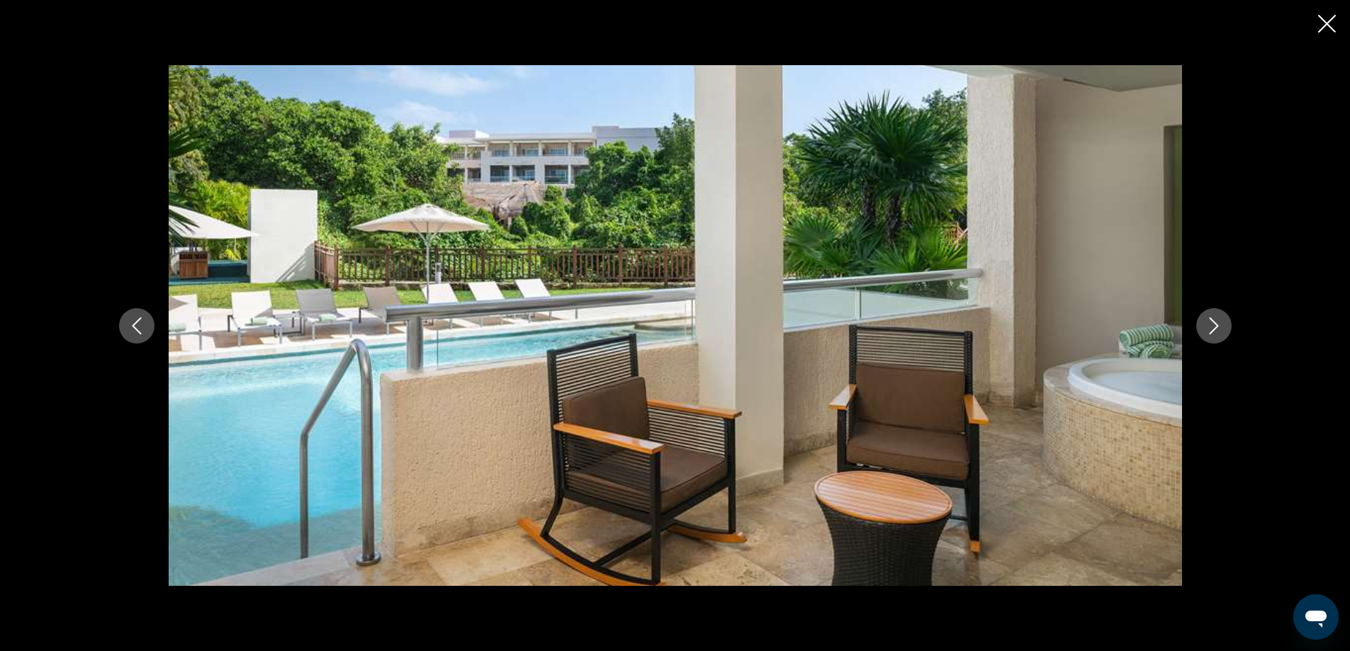
click at [1209, 321] on icon "Next image" at bounding box center [1213, 325] width 17 height 17
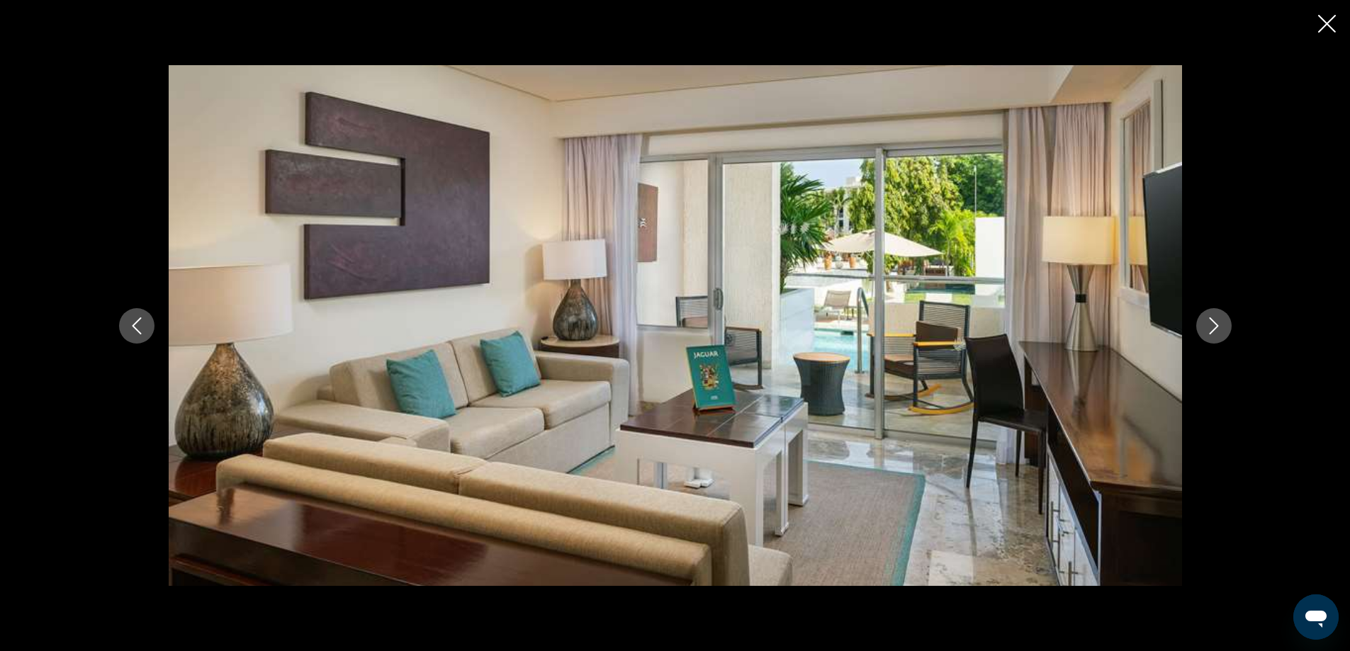
click at [1209, 321] on icon "Next image" at bounding box center [1213, 325] width 17 height 17
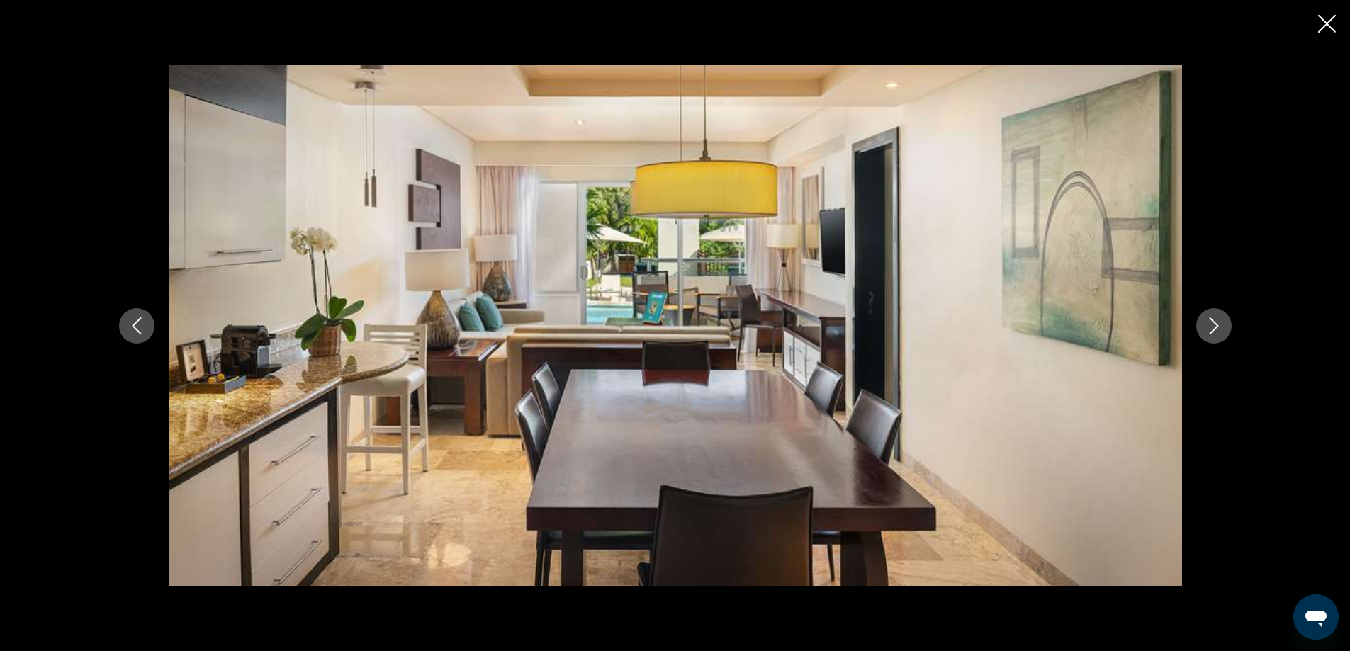
click at [1209, 321] on icon "Next image" at bounding box center [1213, 325] width 17 height 17
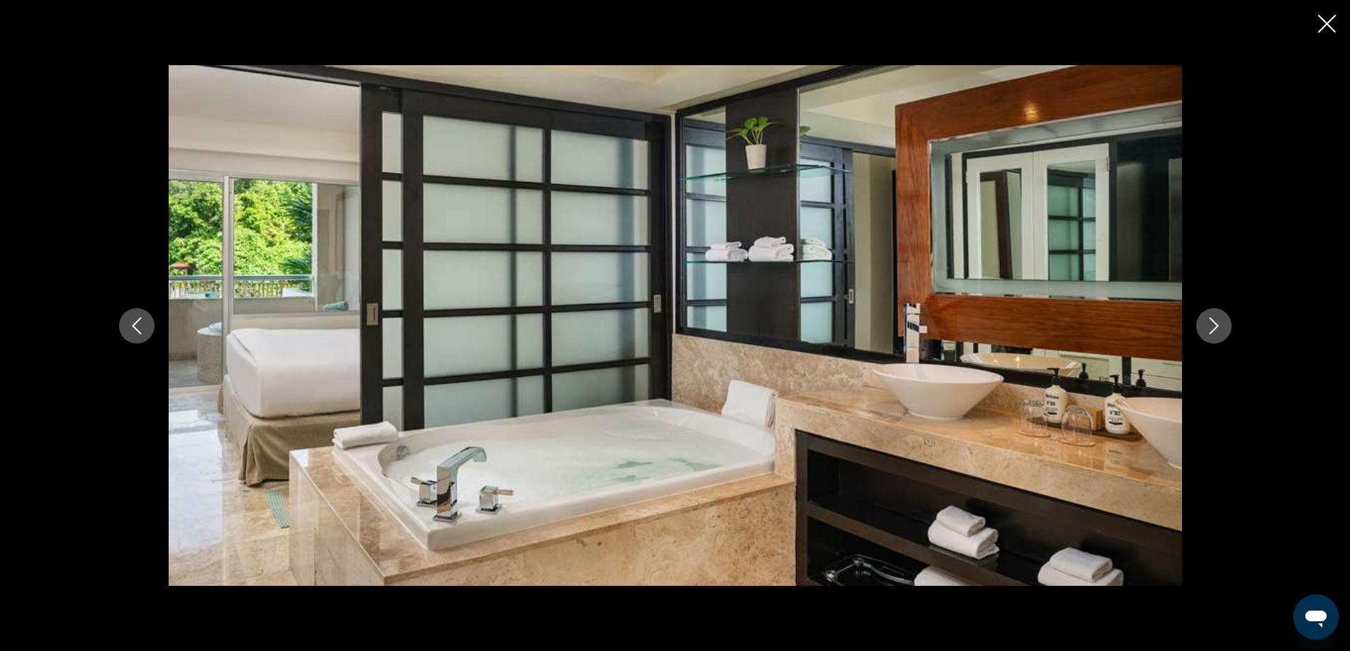
click at [1209, 321] on icon "Next image" at bounding box center [1213, 325] width 17 height 17
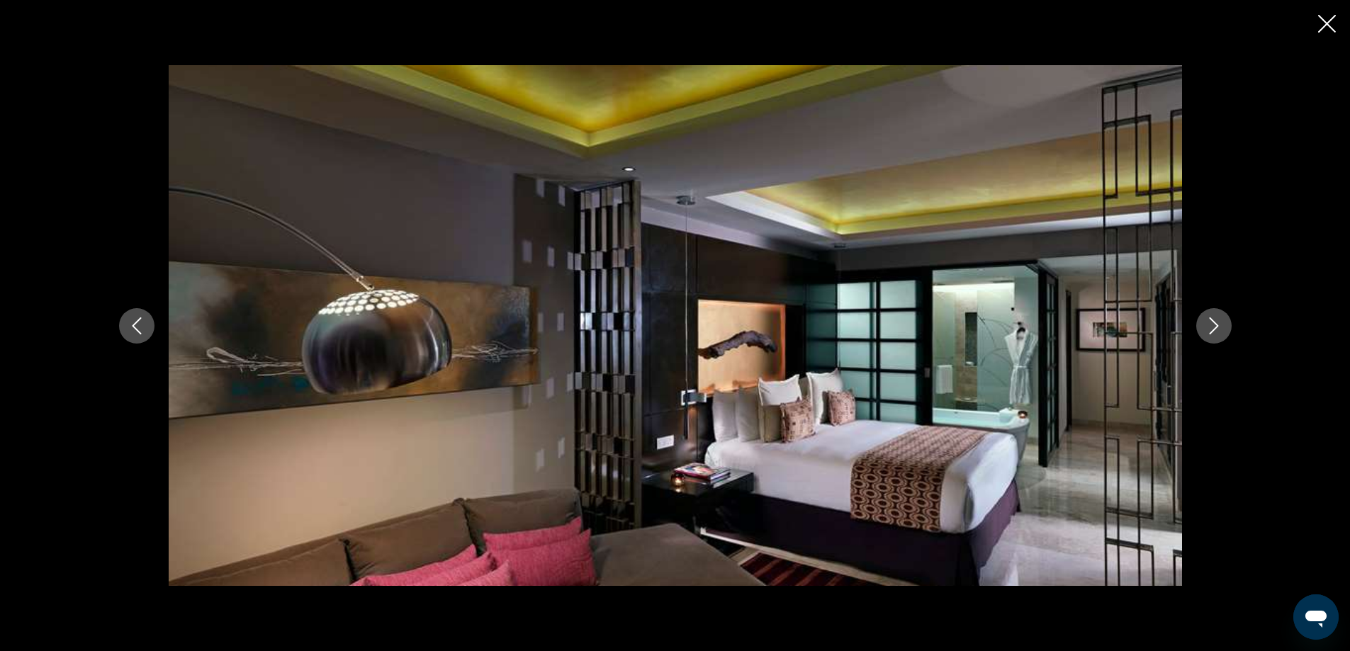
click at [1209, 321] on icon "Next image" at bounding box center [1213, 325] width 17 height 17
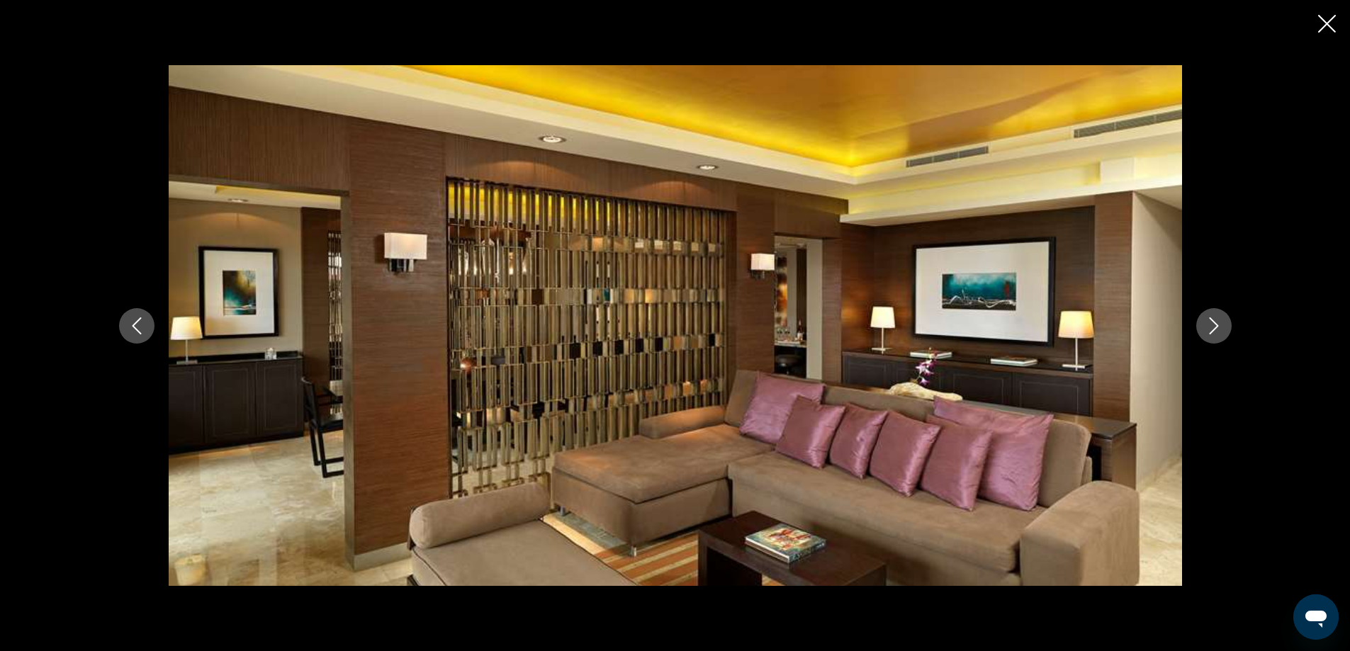
click at [1209, 321] on icon "Next image" at bounding box center [1213, 325] width 17 height 17
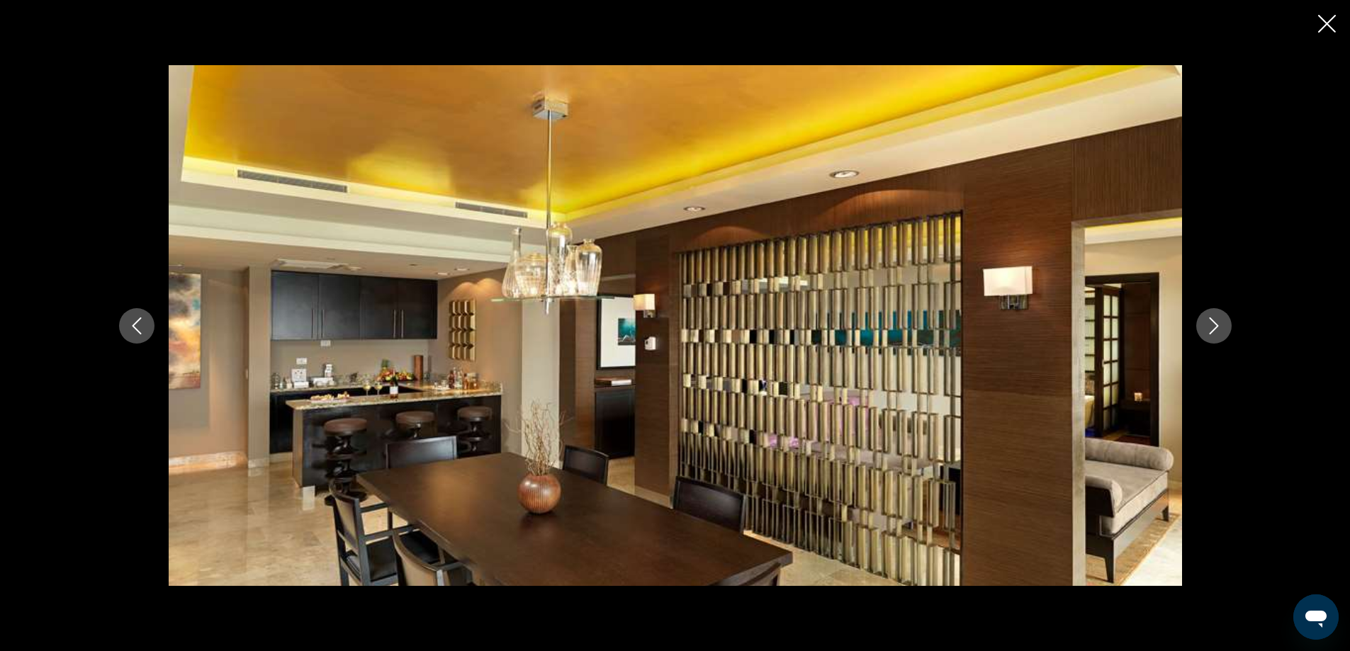
click at [1209, 321] on icon "Next image" at bounding box center [1213, 325] width 17 height 17
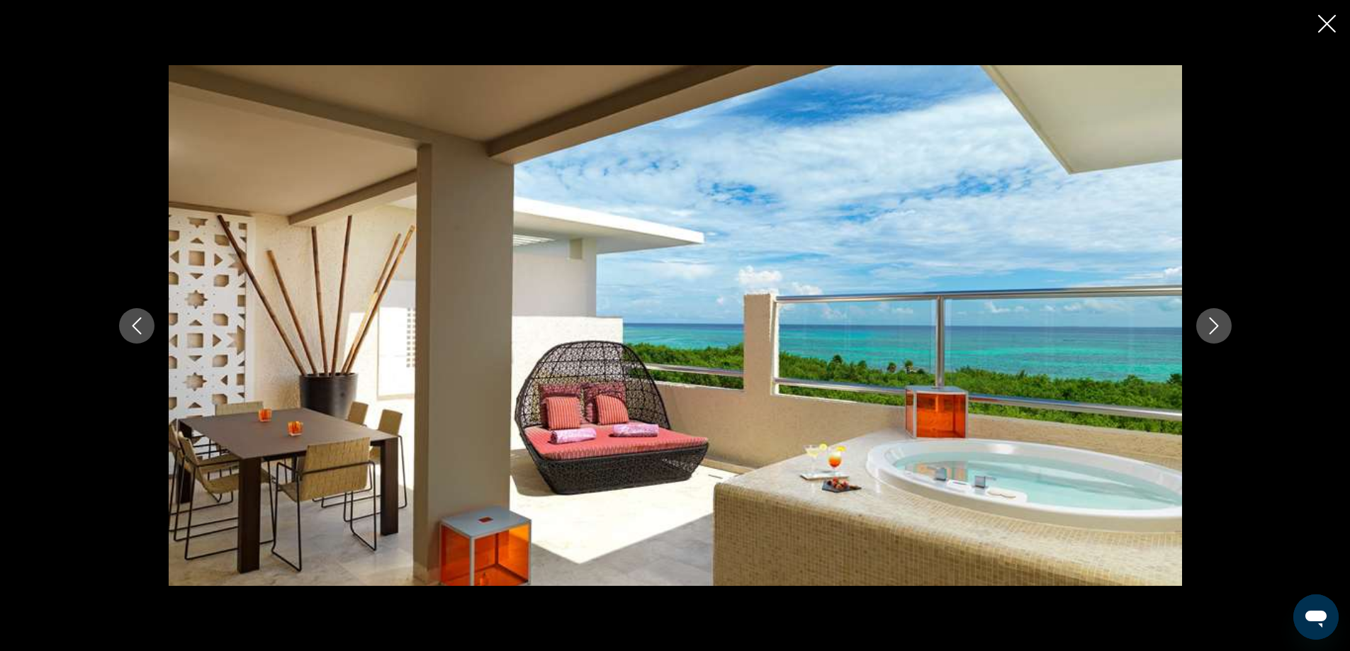
click at [1209, 321] on icon "Next image" at bounding box center [1213, 325] width 17 height 17
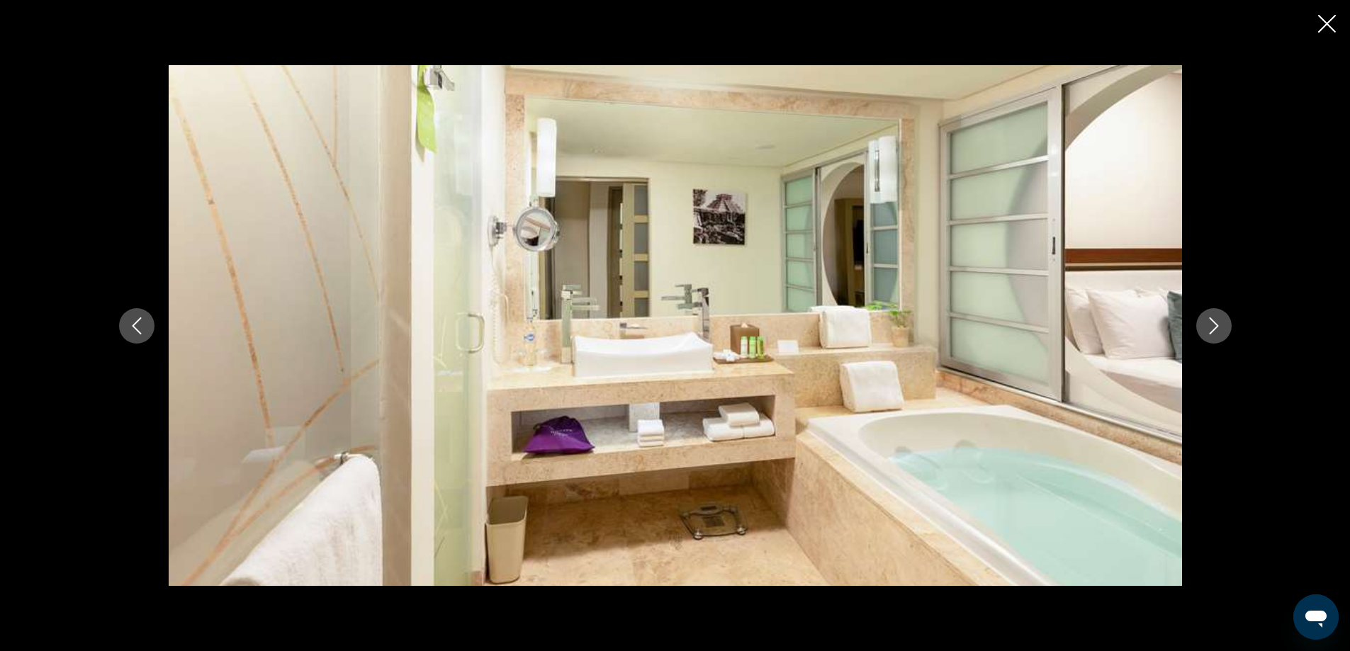
click at [1209, 321] on icon "Next image" at bounding box center [1213, 325] width 17 height 17
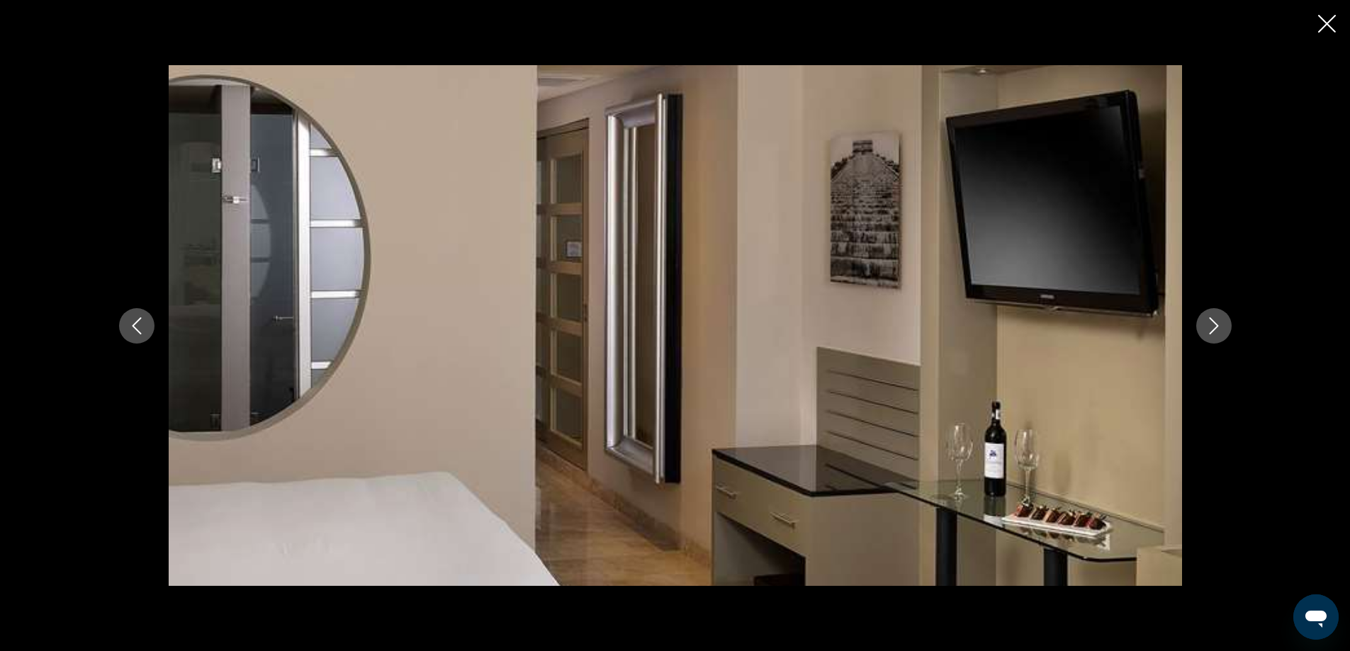
click at [1209, 321] on icon "Next image" at bounding box center [1213, 325] width 17 height 17
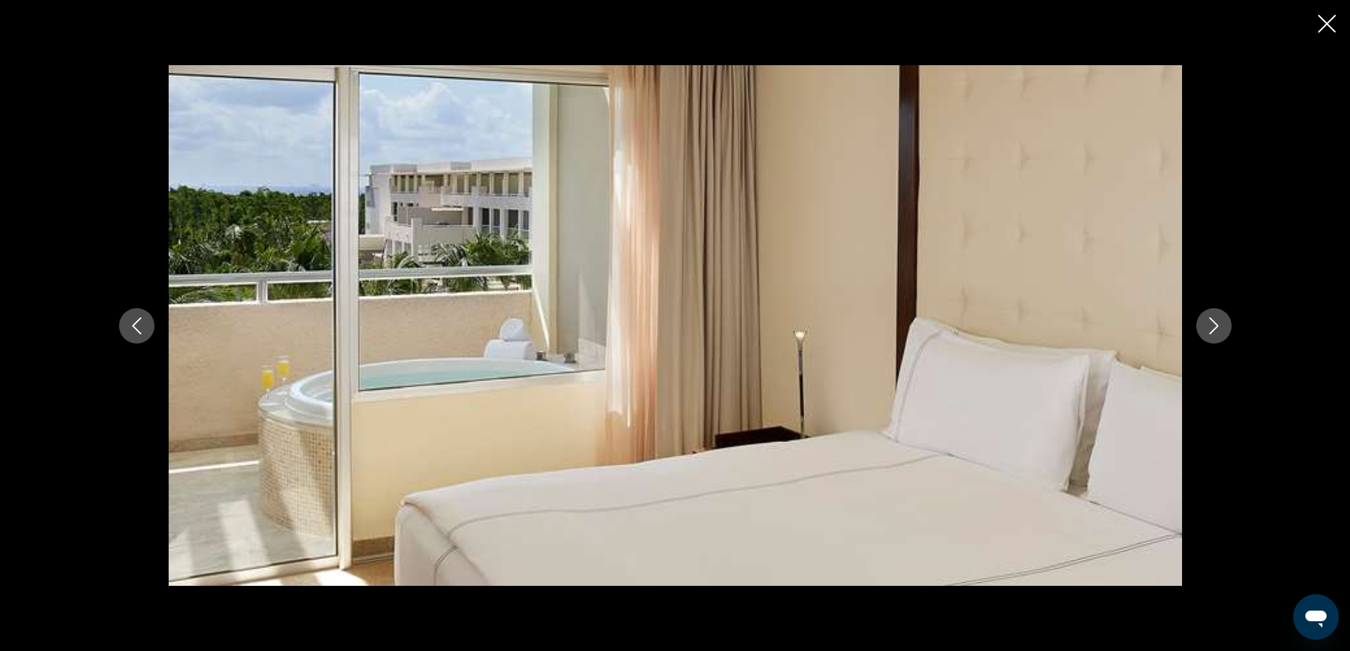
click at [1209, 321] on icon "Next image" at bounding box center [1213, 325] width 17 height 17
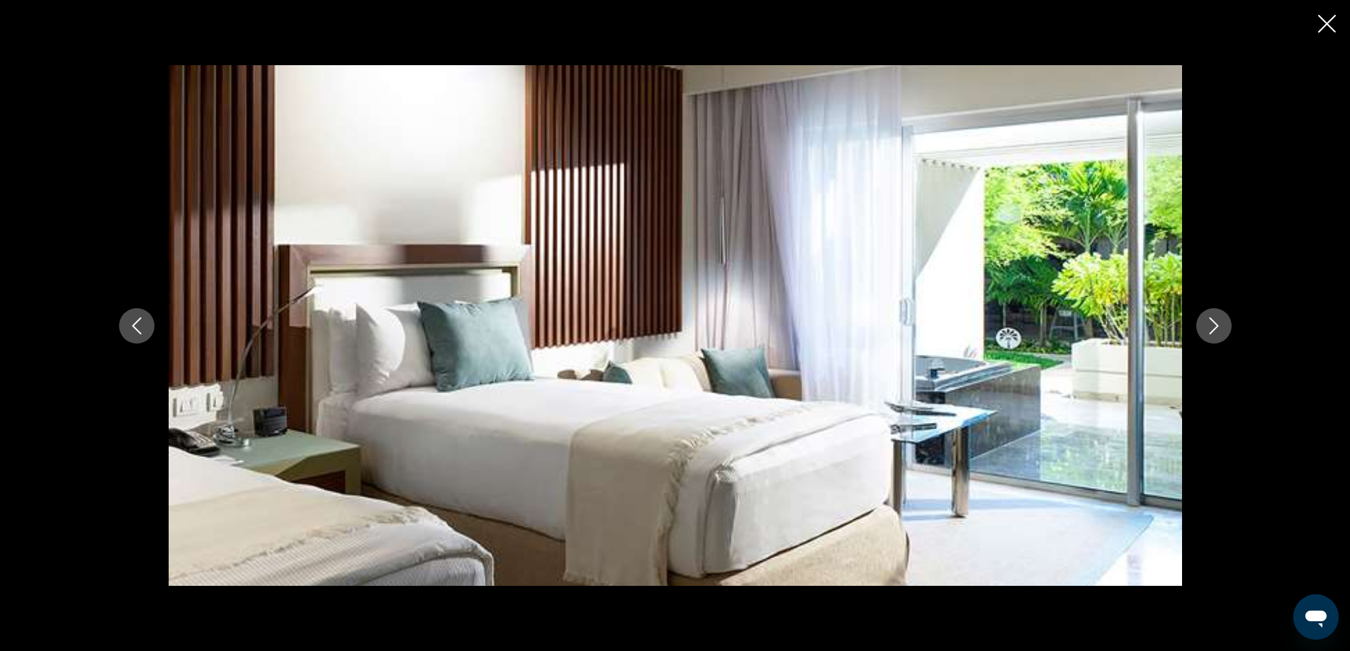
click at [1209, 321] on icon "Next image" at bounding box center [1213, 325] width 17 height 17
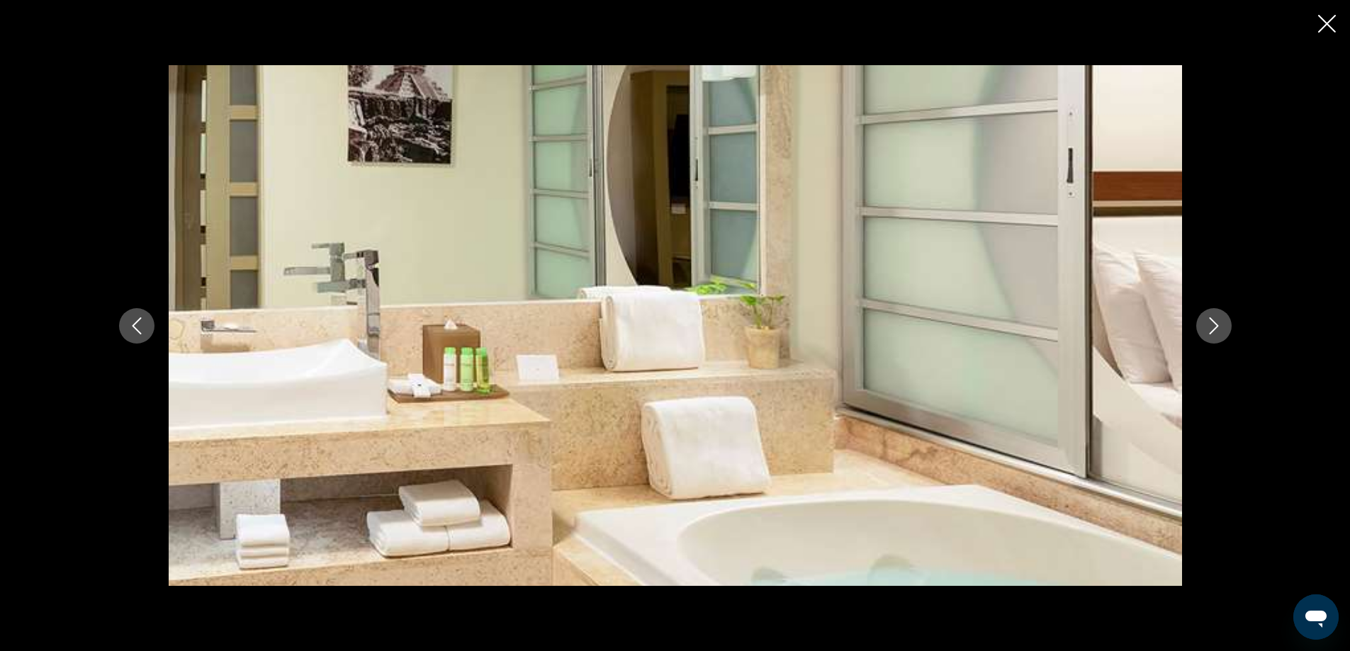
click at [1209, 321] on icon "Next image" at bounding box center [1213, 325] width 17 height 17
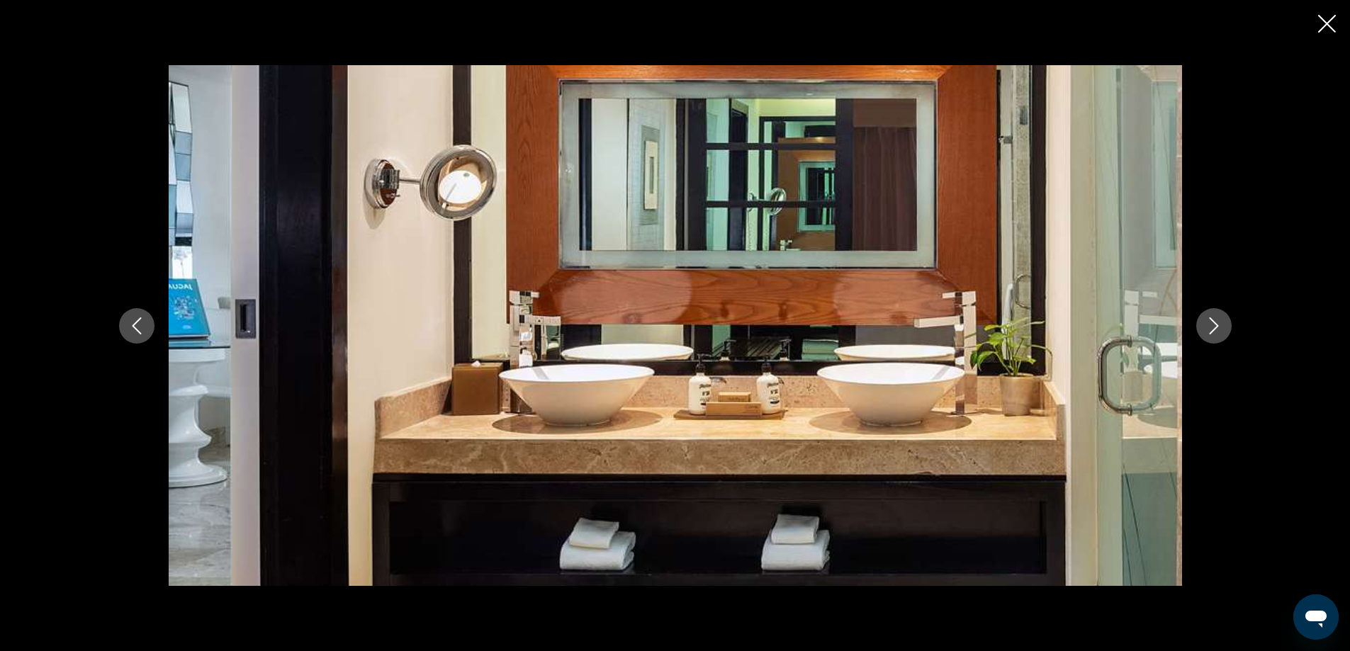
click at [1209, 321] on icon "Next image" at bounding box center [1213, 325] width 17 height 17
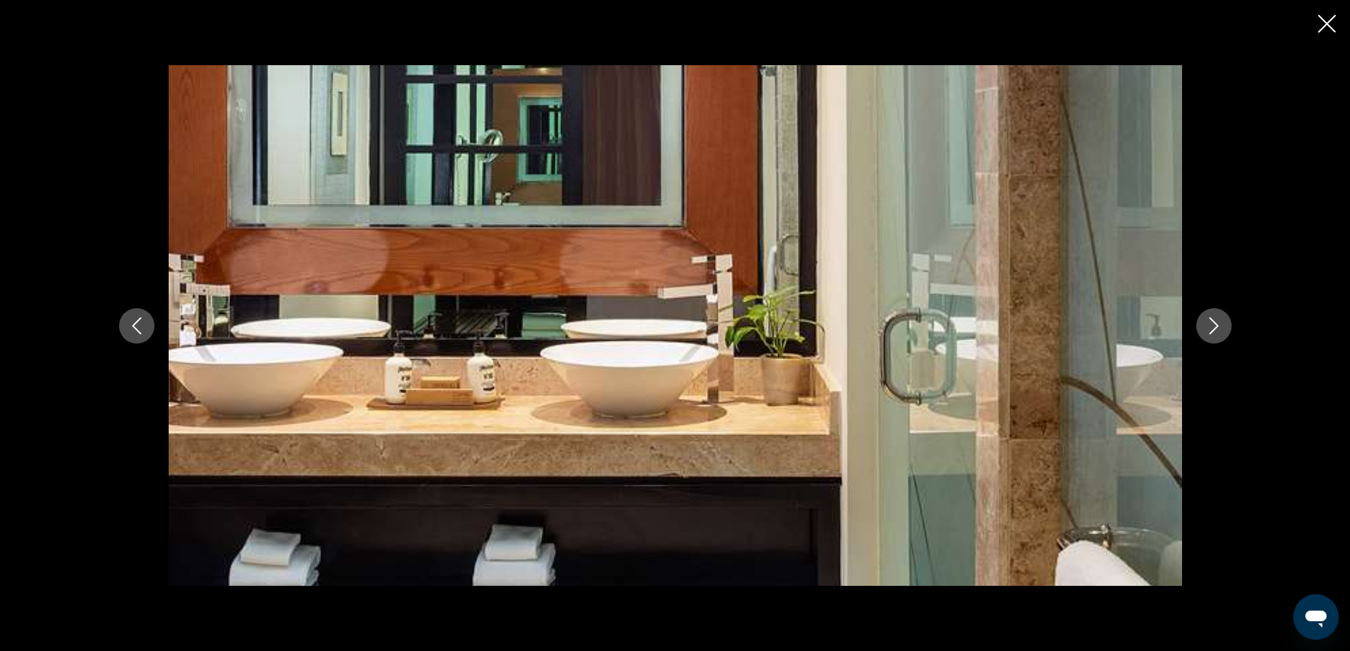
click at [1209, 321] on icon "Next image" at bounding box center [1213, 325] width 17 height 17
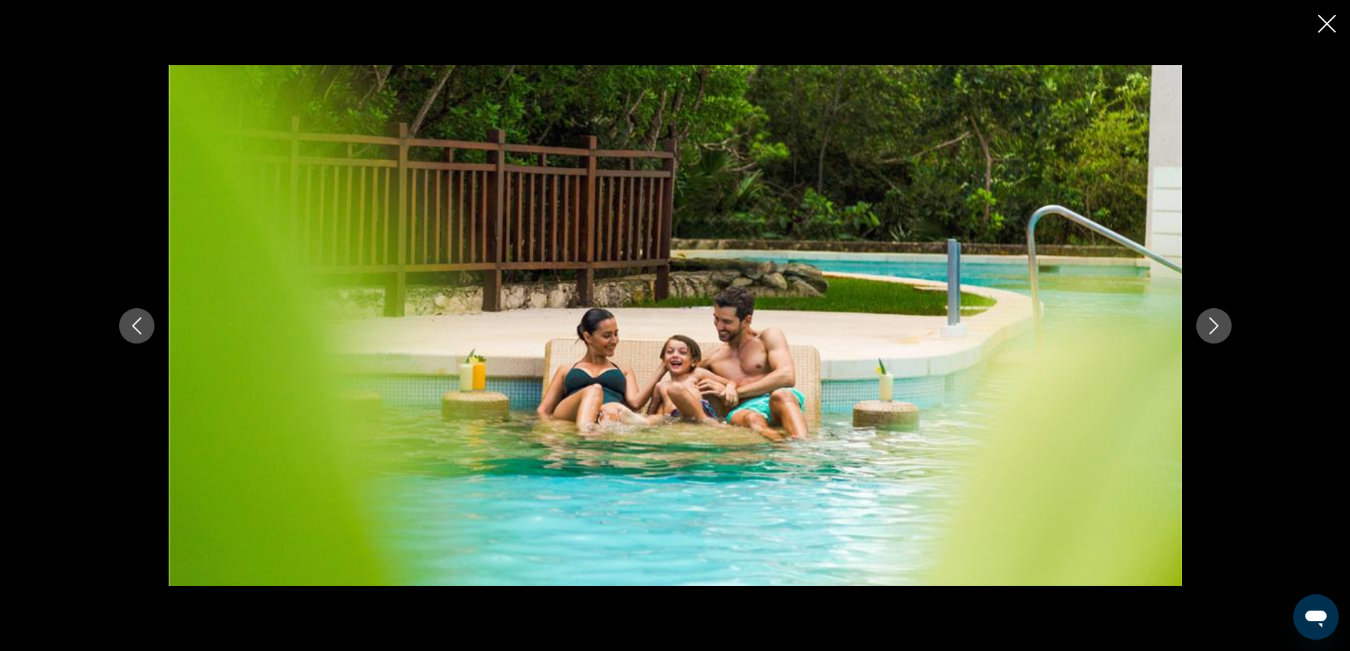
click at [1209, 321] on icon "Next image" at bounding box center [1213, 325] width 17 height 17
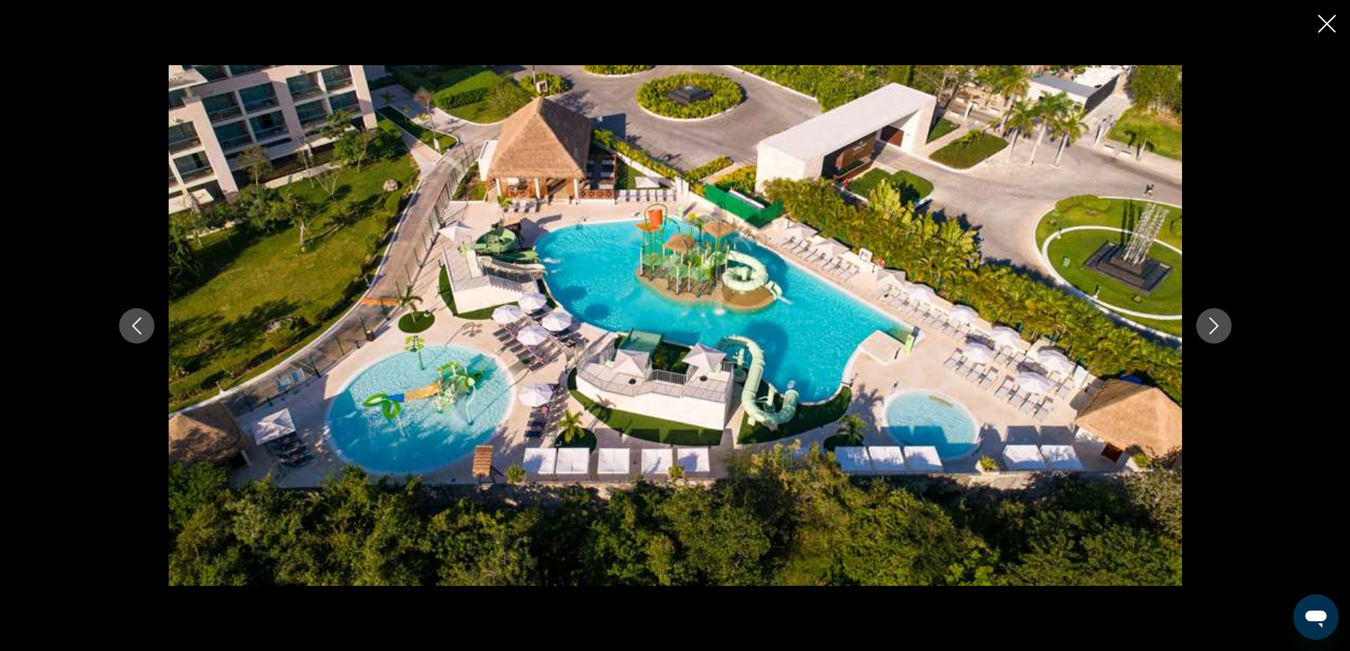
click at [1209, 321] on icon "Next image" at bounding box center [1213, 325] width 17 height 17
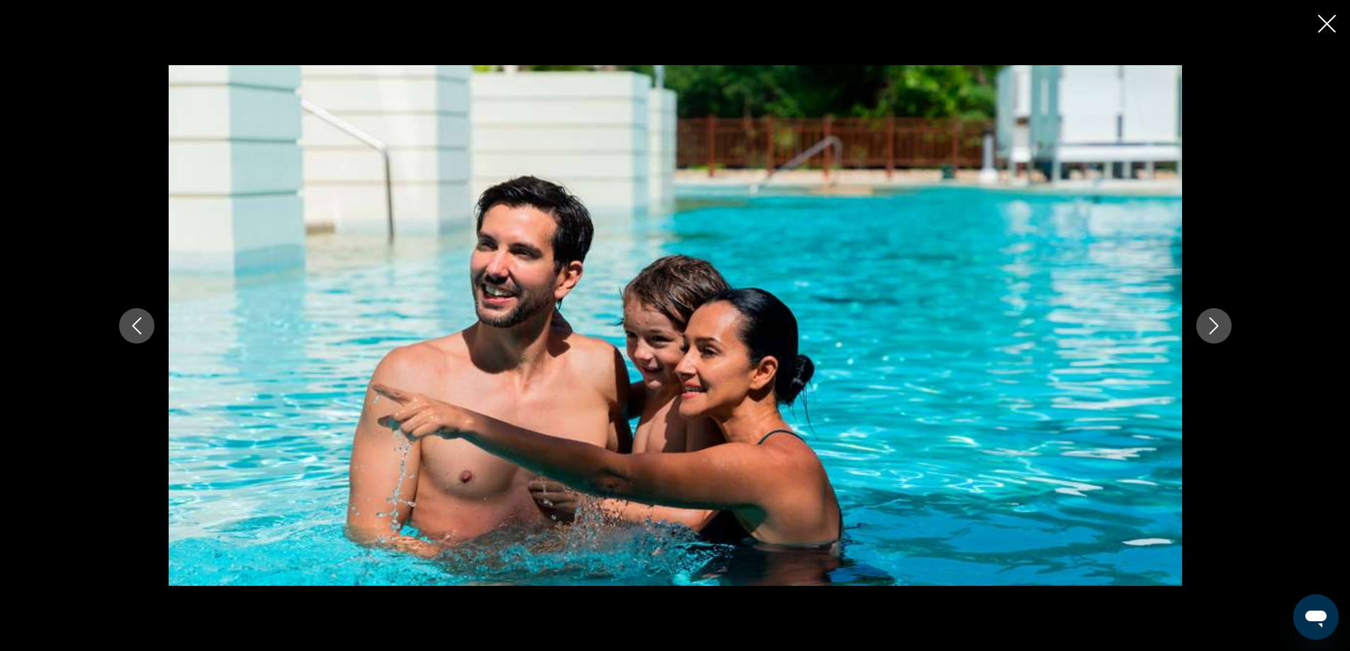
click at [1209, 321] on icon "Next image" at bounding box center [1213, 325] width 17 height 17
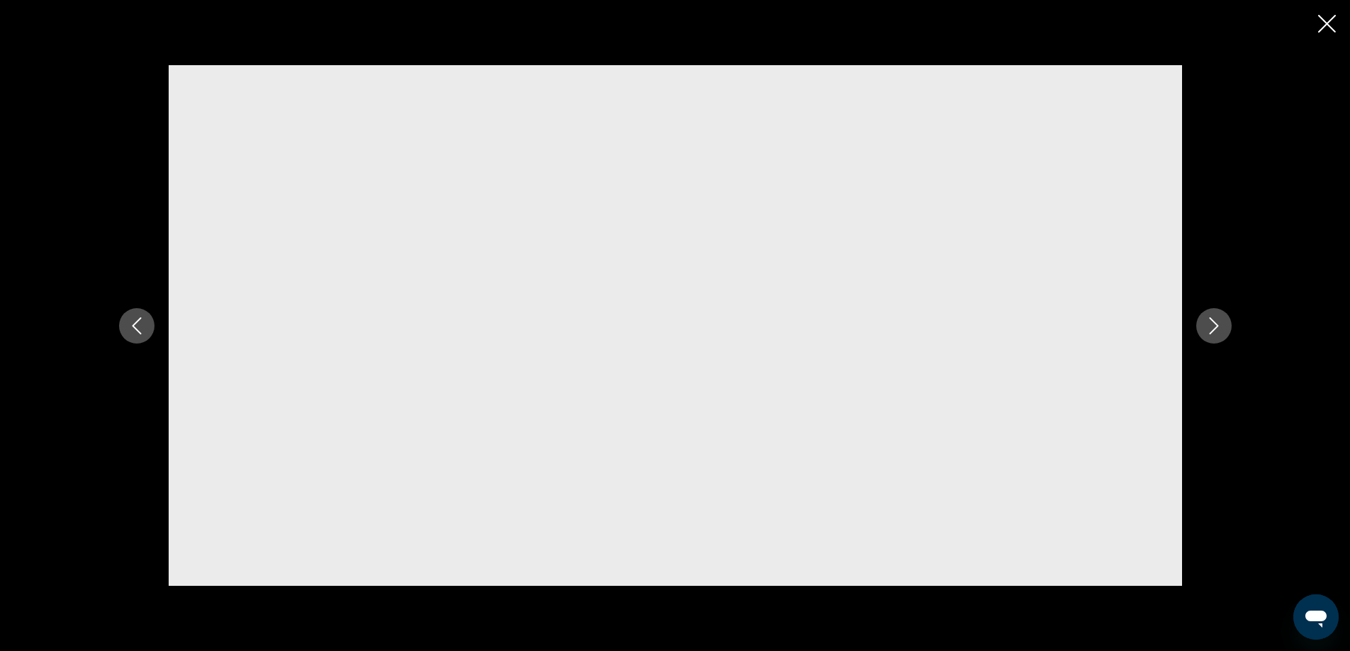
click at [1209, 321] on icon "Next image" at bounding box center [1213, 325] width 17 height 17
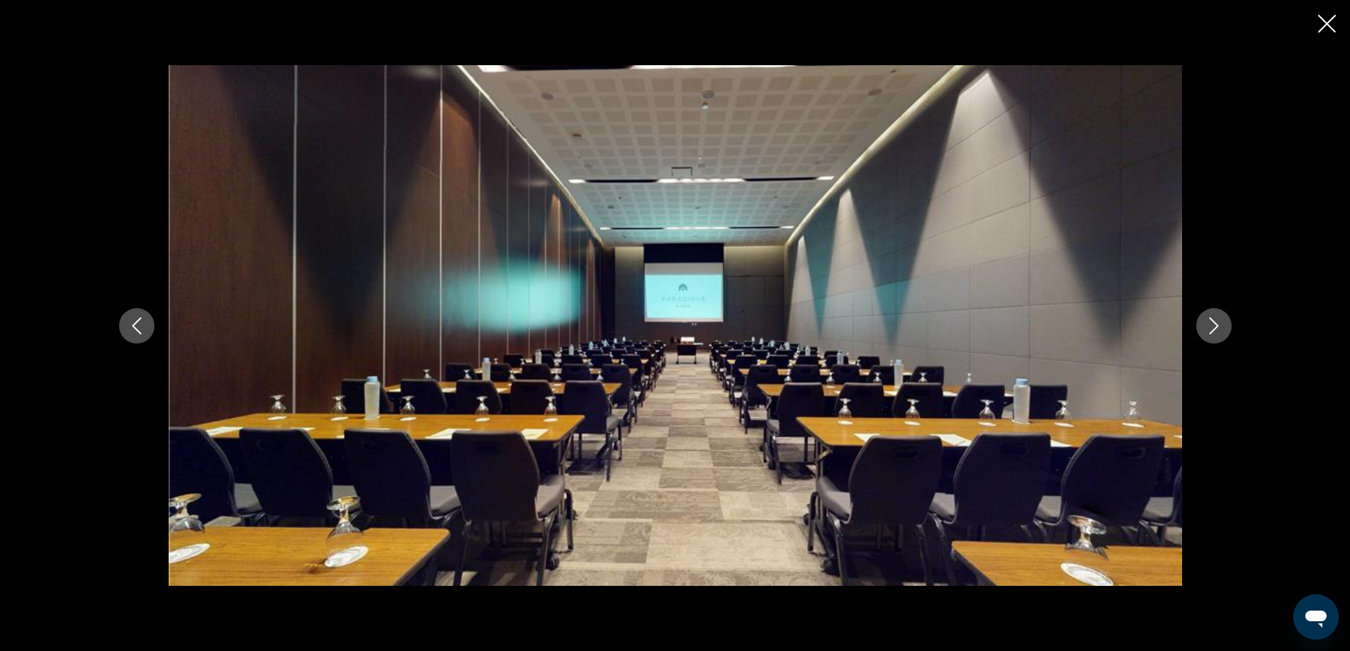
click at [1216, 337] on button "Next image" at bounding box center [1213, 325] width 35 height 35
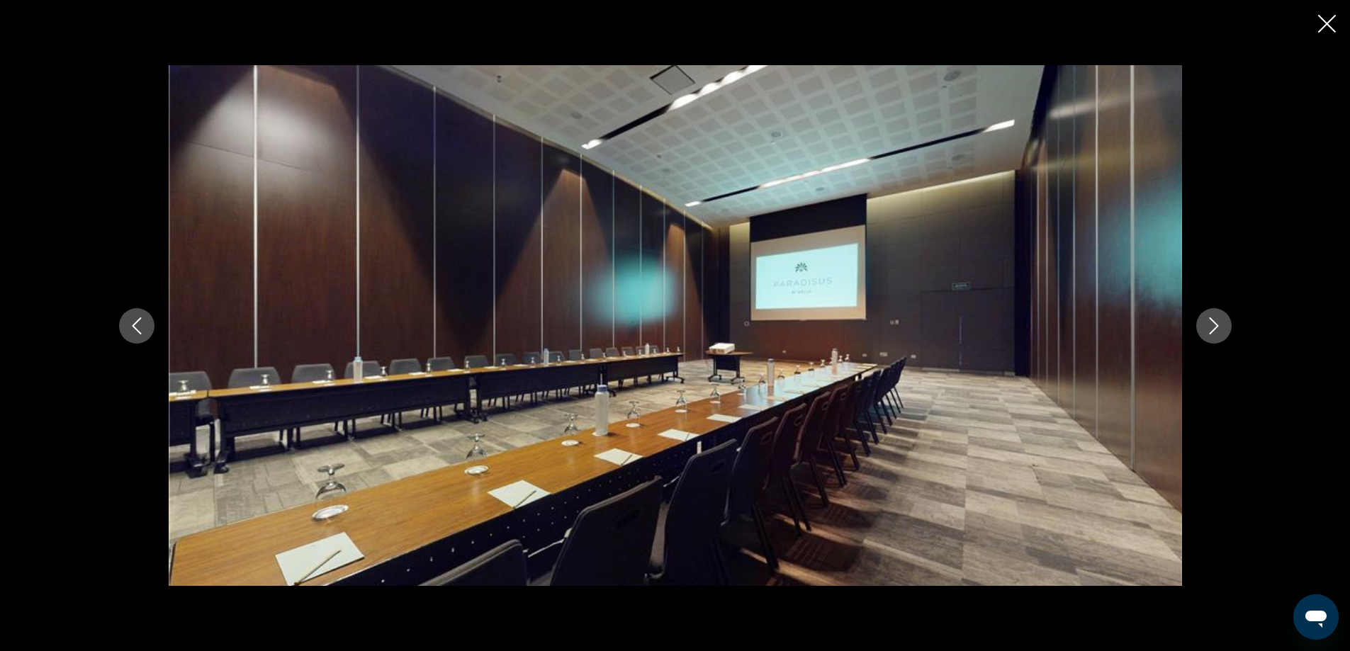
click at [1216, 337] on button "Next image" at bounding box center [1213, 325] width 35 height 35
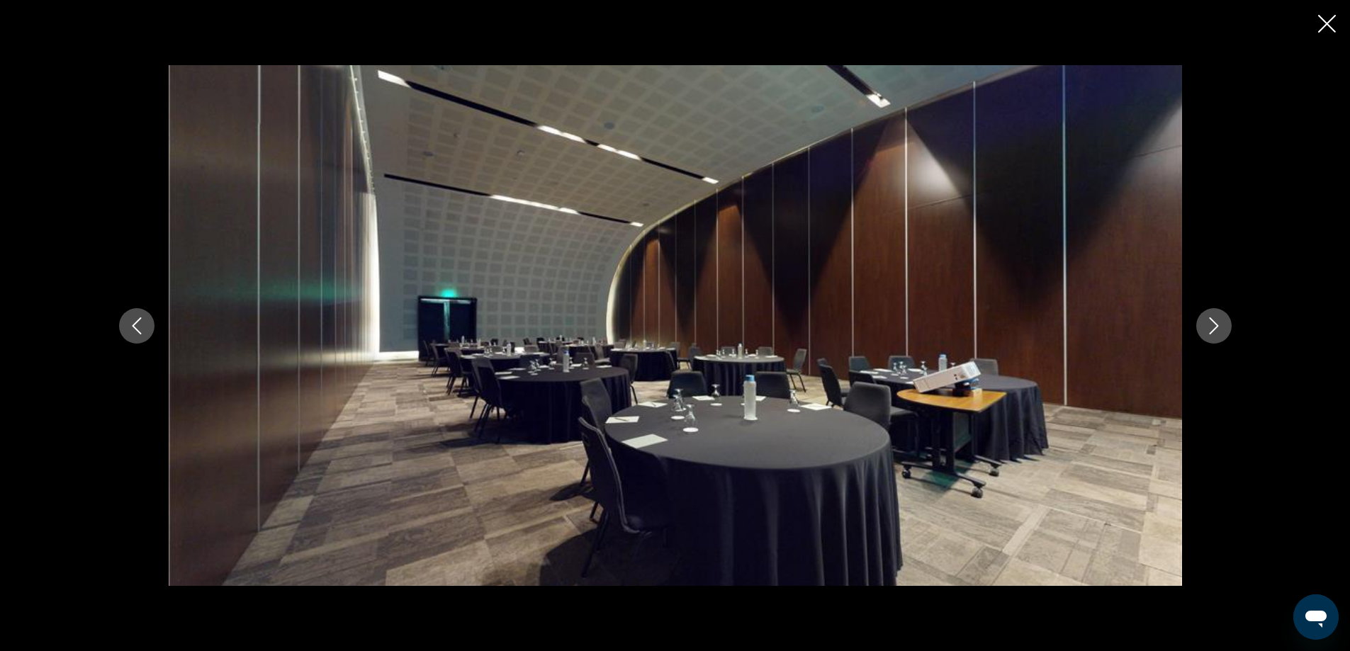
click at [1216, 337] on button "Next image" at bounding box center [1213, 325] width 35 height 35
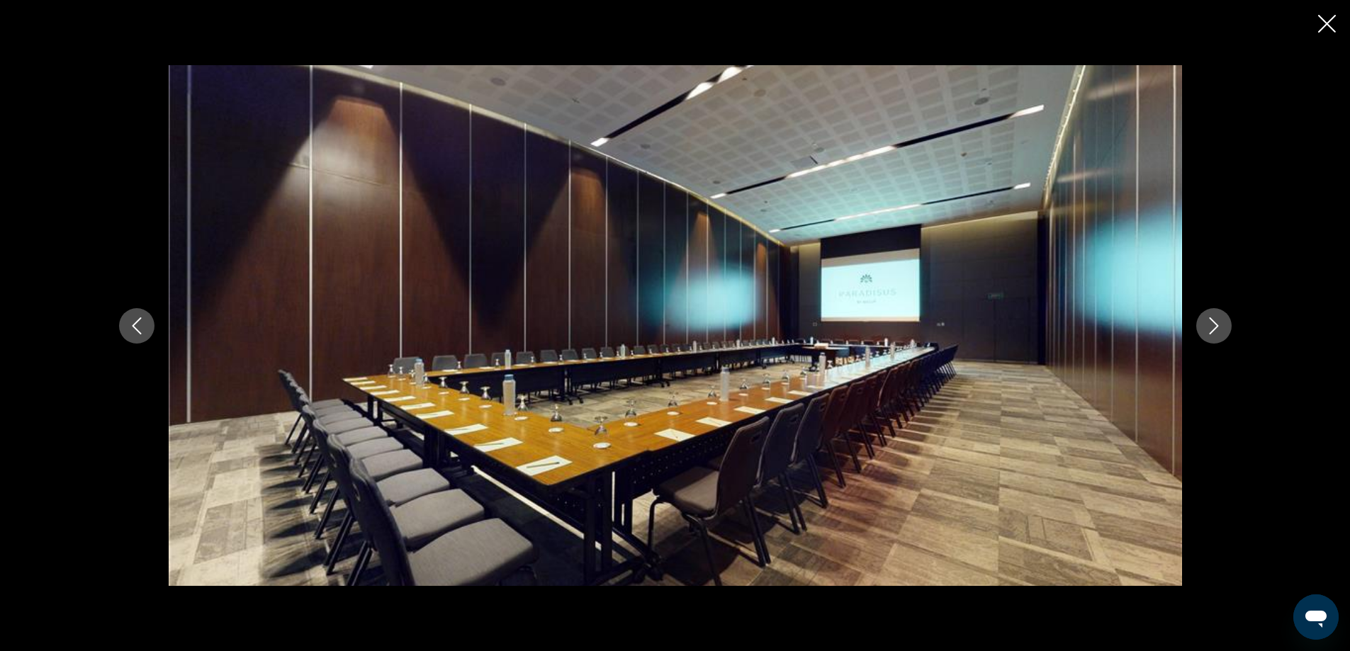
click at [1216, 337] on button "Next image" at bounding box center [1213, 325] width 35 height 35
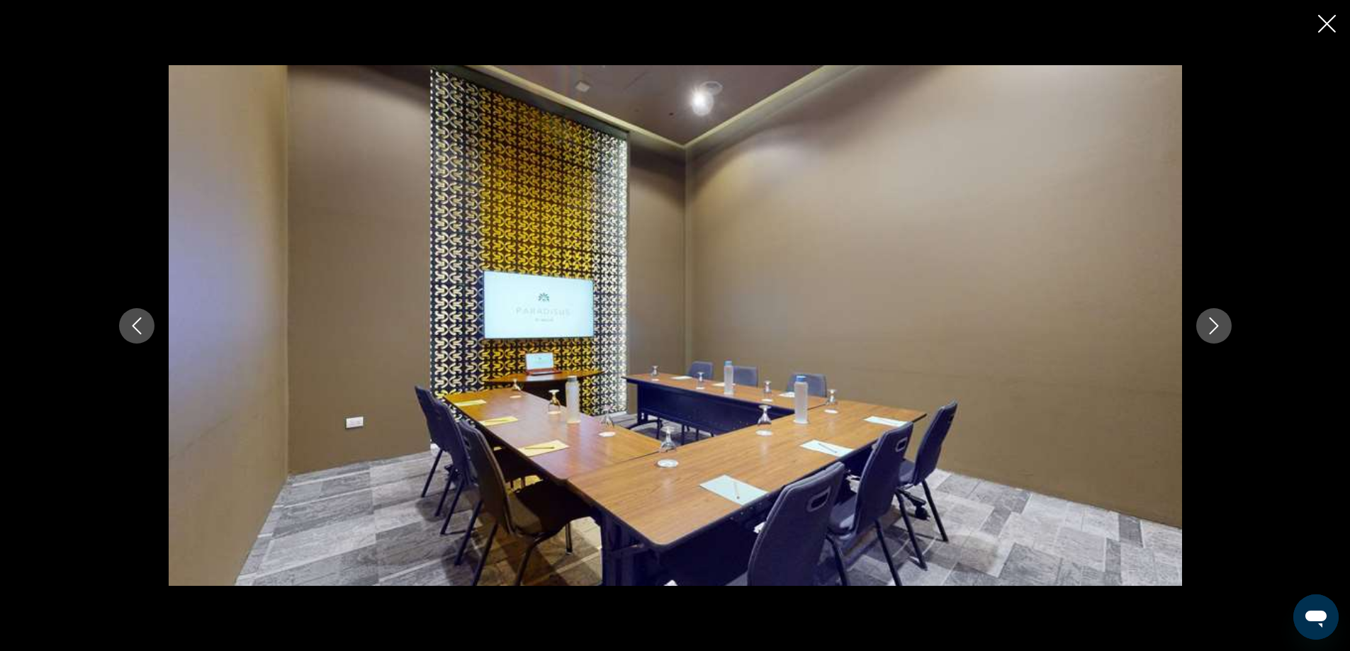
click at [1216, 337] on button "Next image" at bounding box center [1213, 325] width 35 height 35
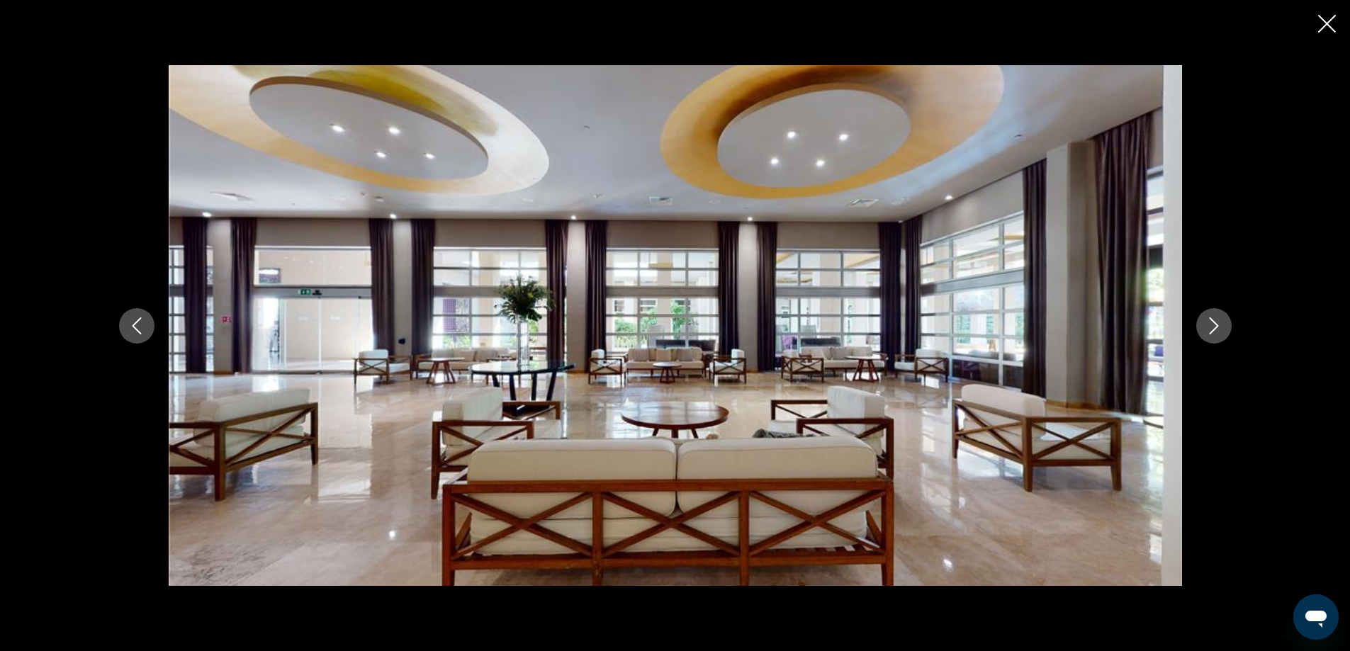
click at [1216, 337] on button "Next image" at bounding box center [1213, 325] width 35 height 35
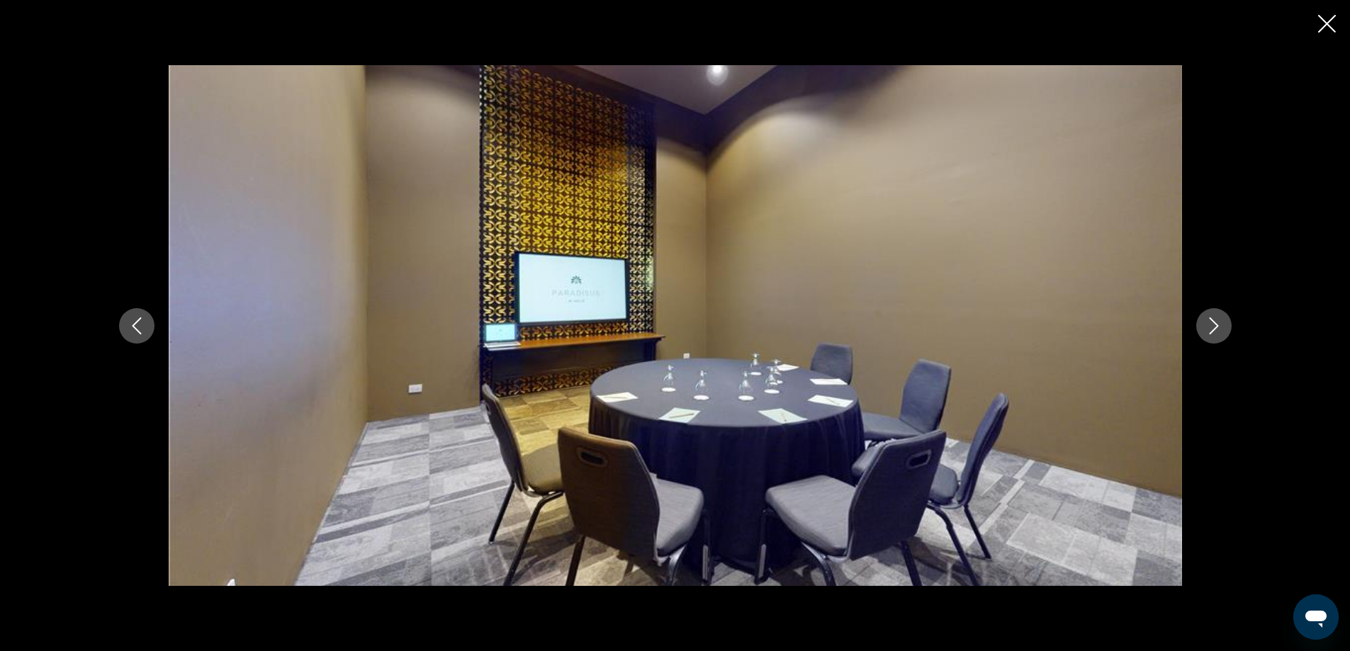
click at [1216, 337] on button "Next image" at bounding box center [1213, 325] width 35 height 35
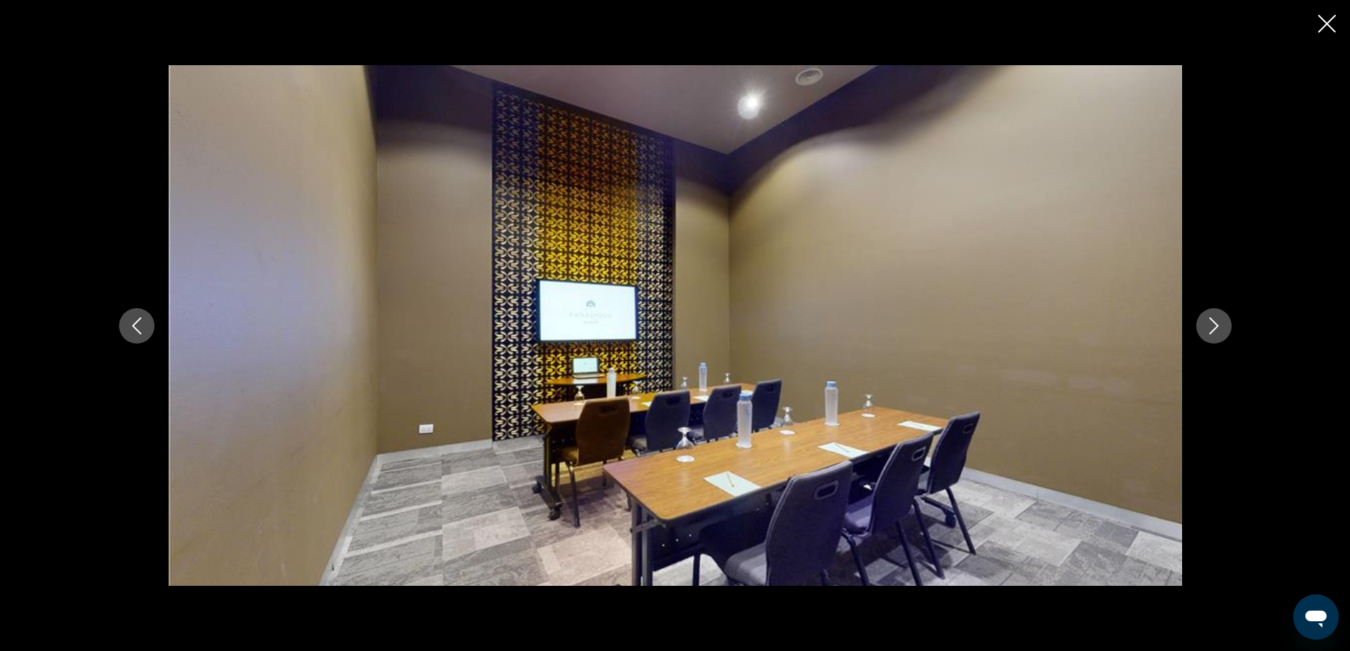
click at [1216, 337] on button "Next image" at bounding box center [1213, 325] width 35 height 35
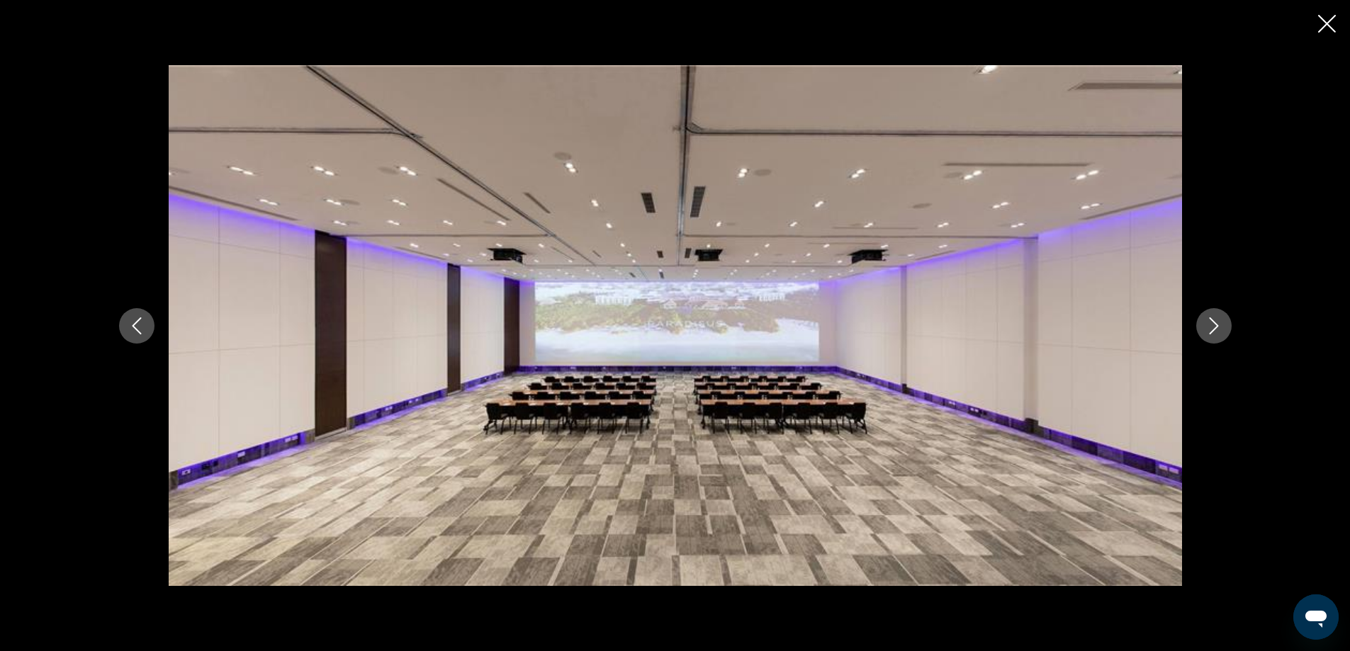
click at [1216, 337] on button "Next image" at bounding box center [1213, 325] width 35 height 35
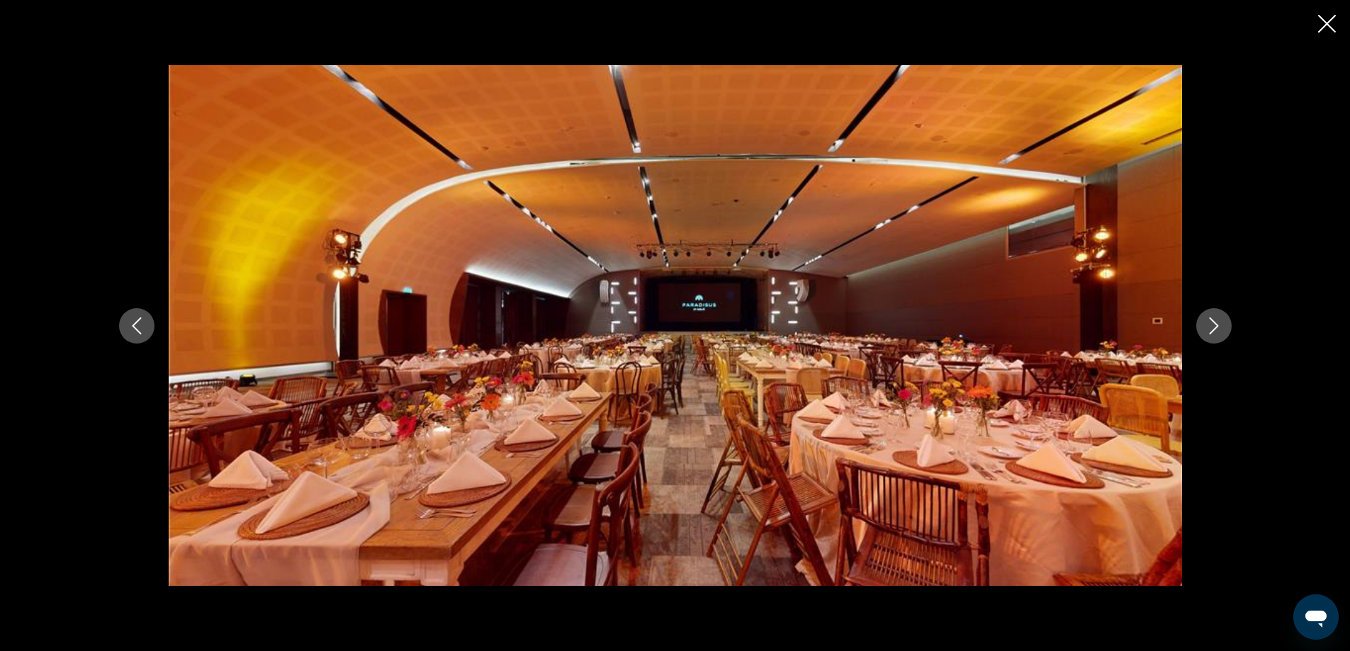
click at [1216, 337] on button "Next image" at bounding box center [1213, 325] width 35 height 35
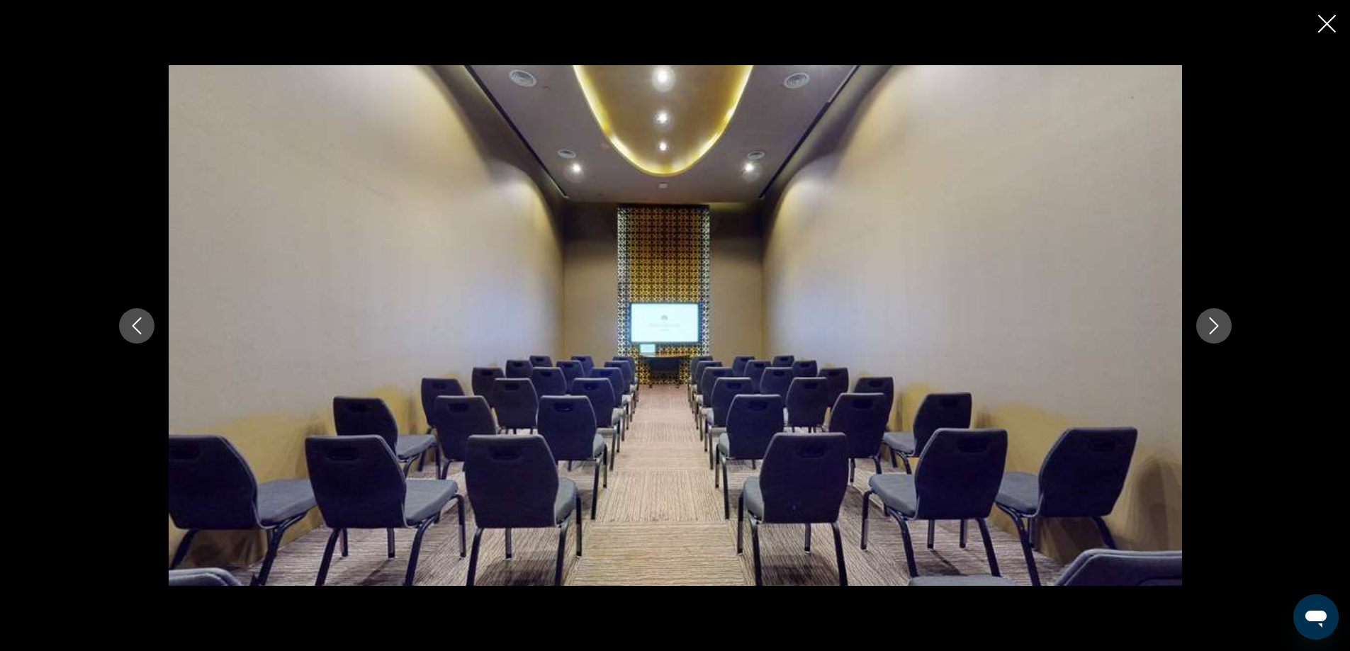
click at [1216, 337] on button "Next image" at bounding box center [1213, 325] width 35 height 35
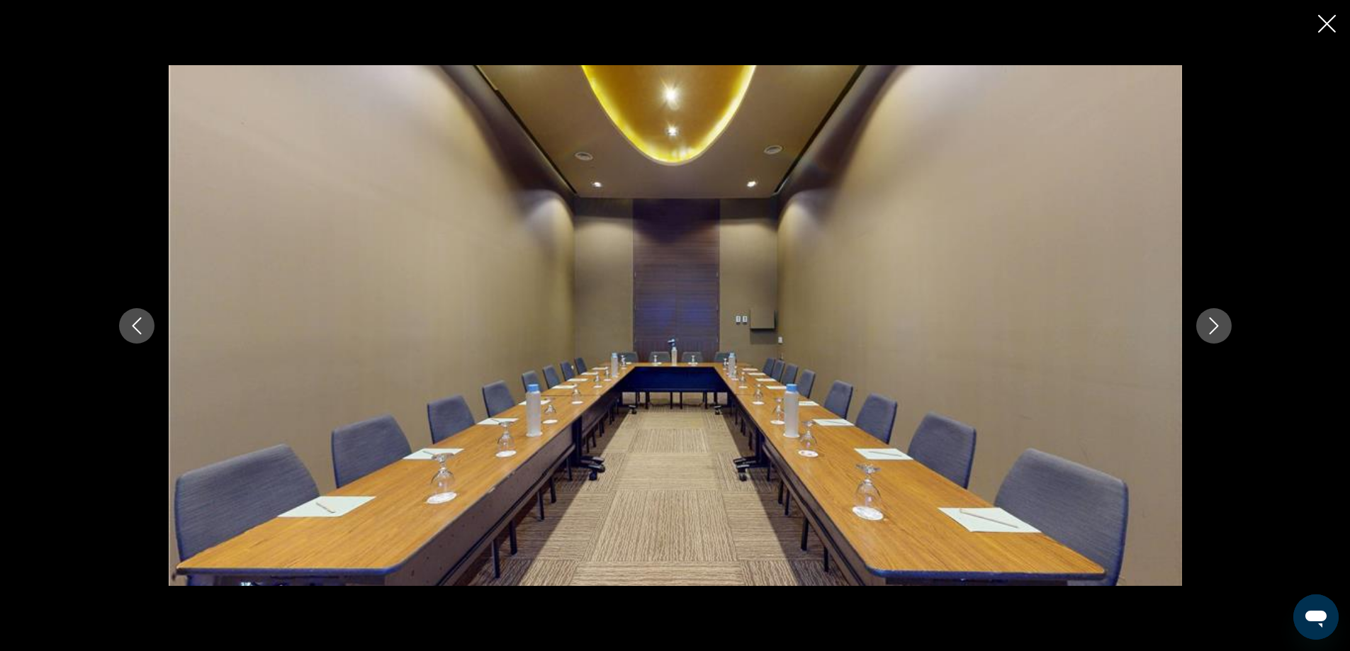
click at [1216, 337] on button "Next image" at bounding box center [1213, 325] width 35 height 35
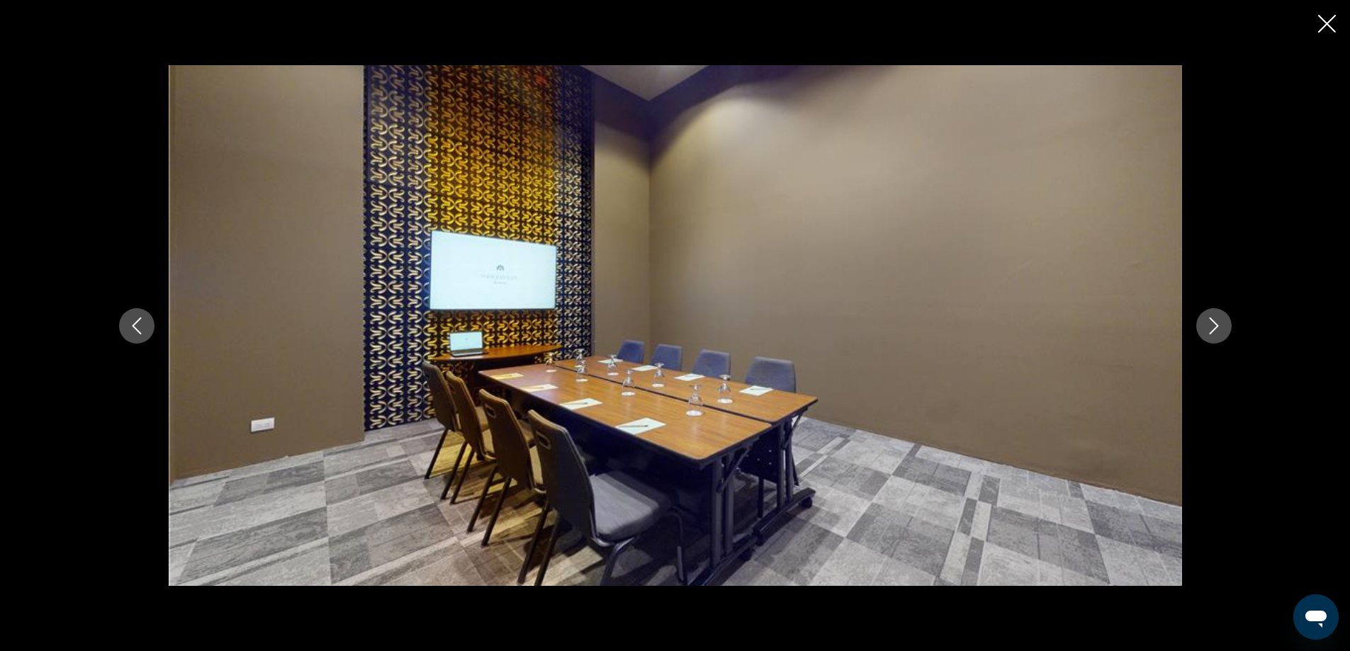
click at [1216, 337] on button "Next image" at bounding box center [1213, 325] width 35 height 35
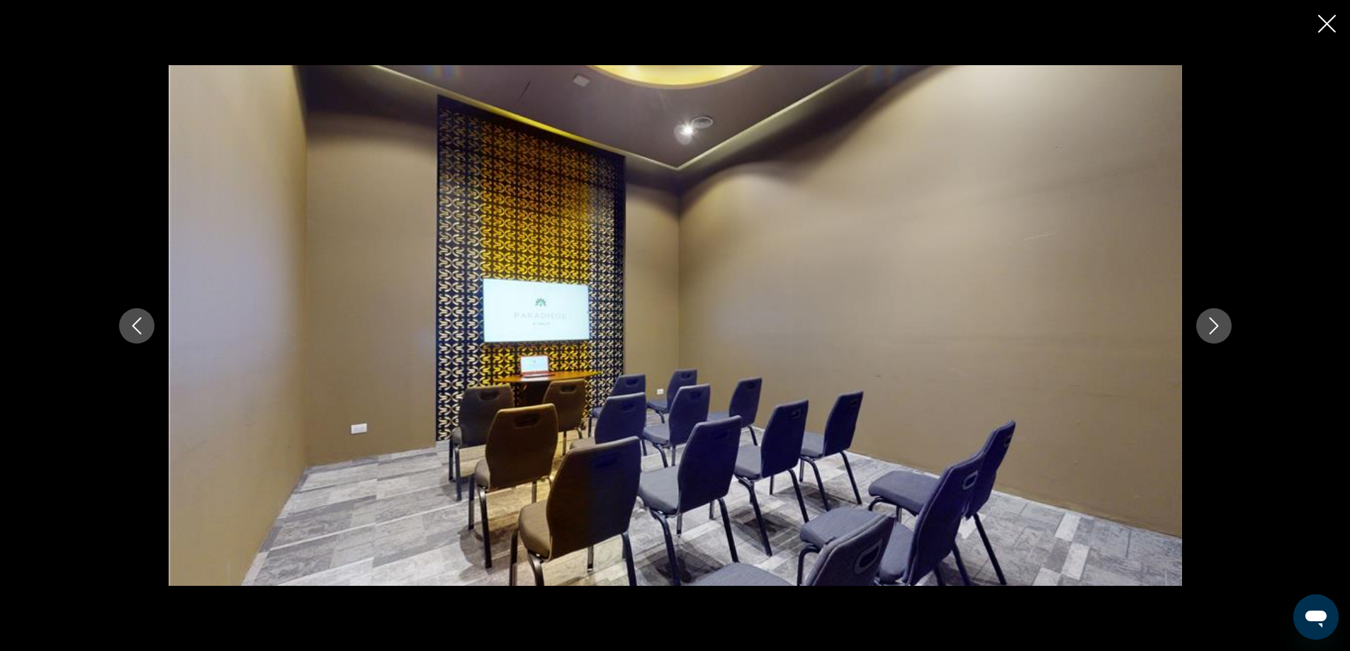
click at [1216, 337] on button "Next image" at bounding box center [1213, 325] width 35 height 35
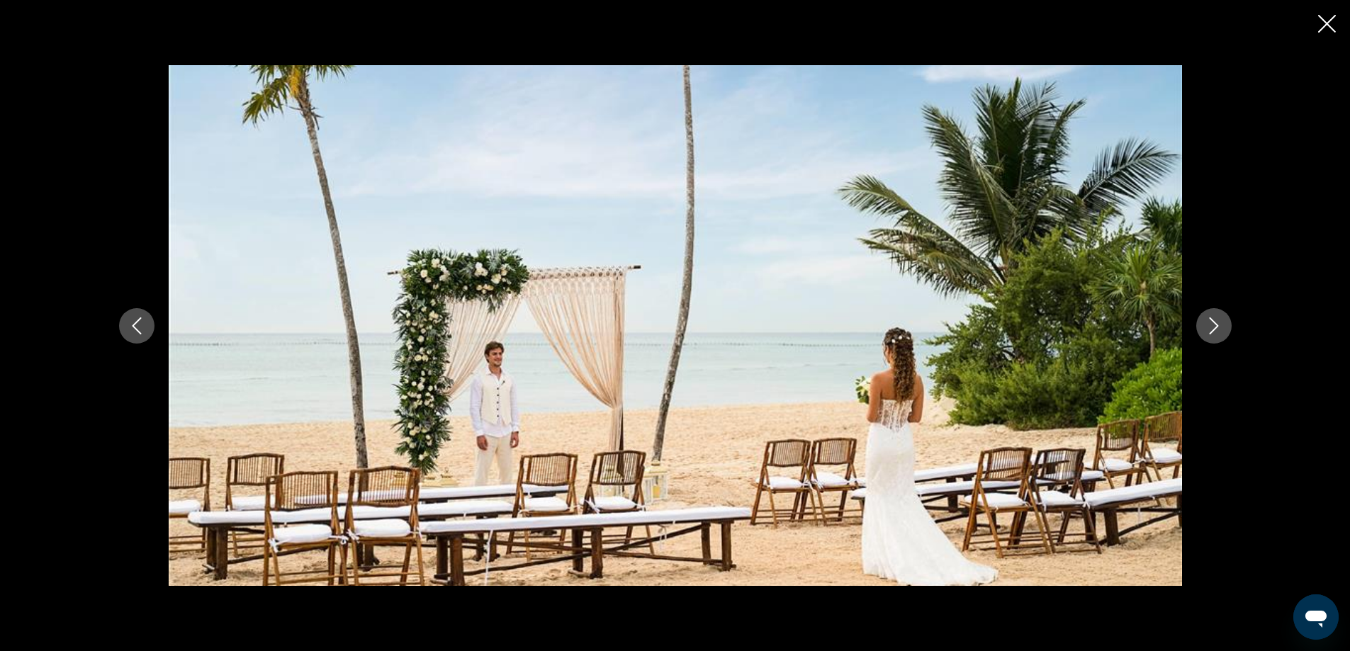
click at [1216, 337] on button "Next image" at bounding box center [1213, 325] width 35 height 35
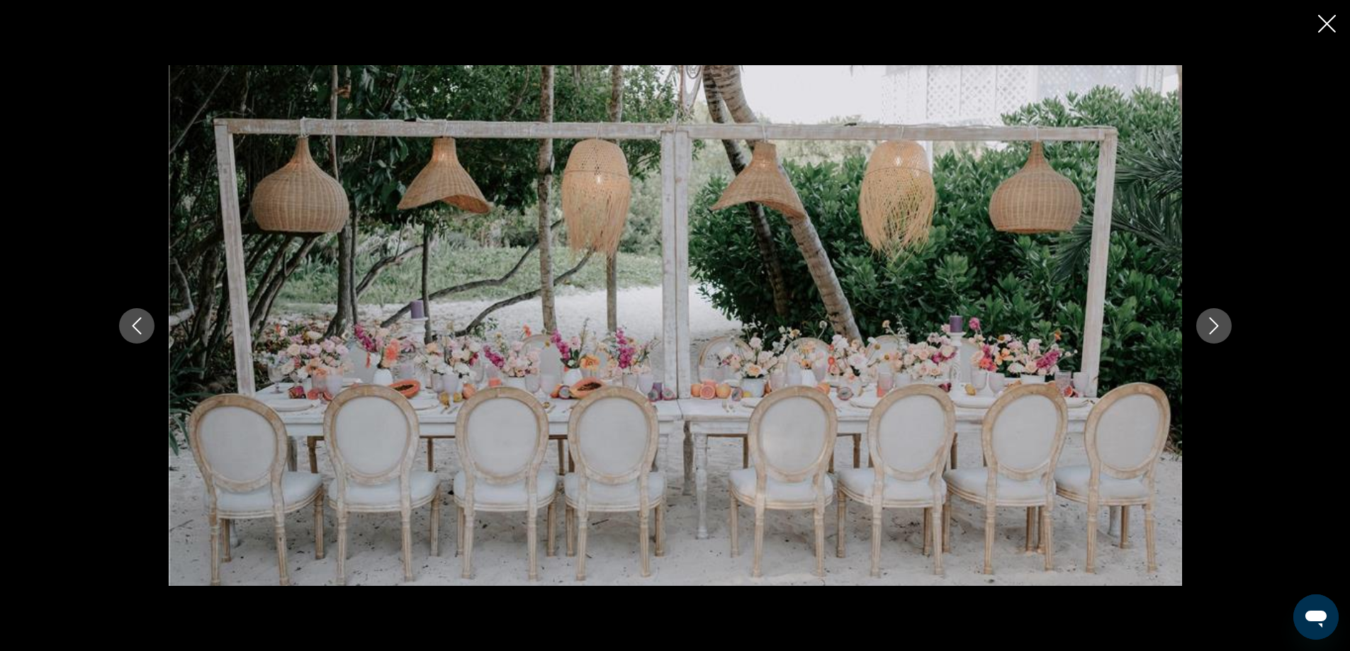
click at [1216, 337] on button "Next image" at bounding box center [1213, 325] width 35 height 35
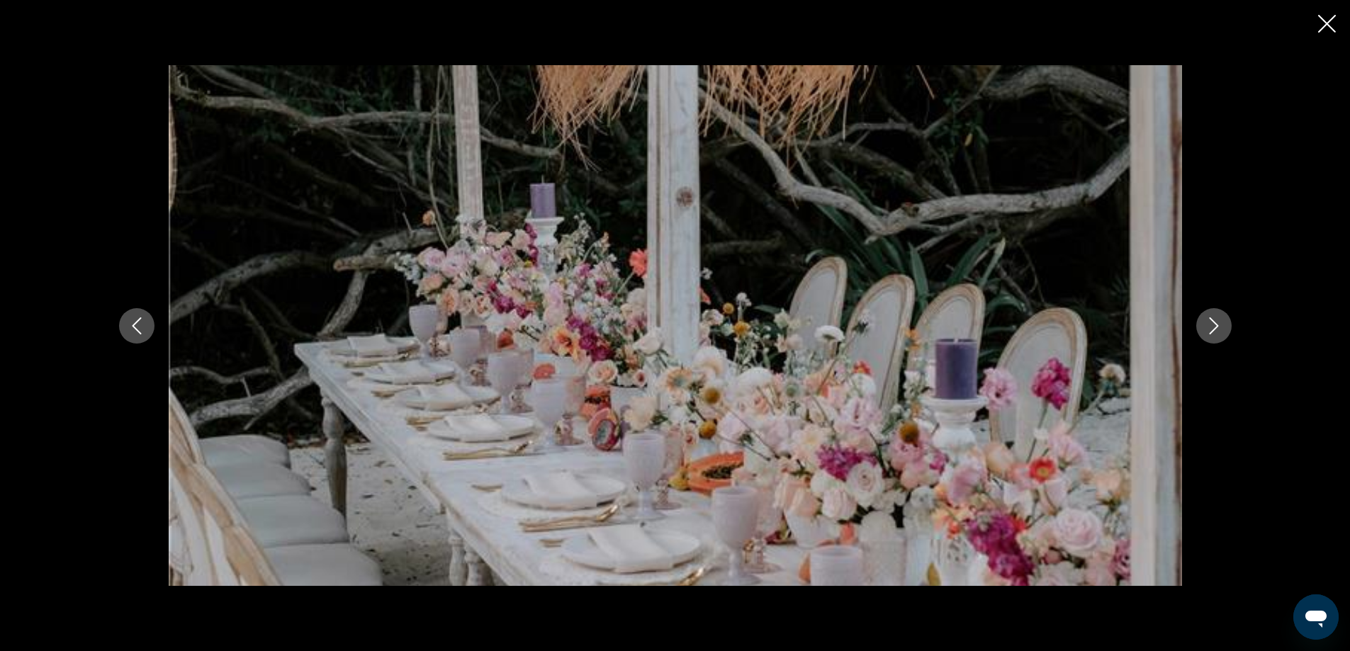
click at [1216, 337] on button "Next image" at bounding box center [1213, 325] width 35 height 35
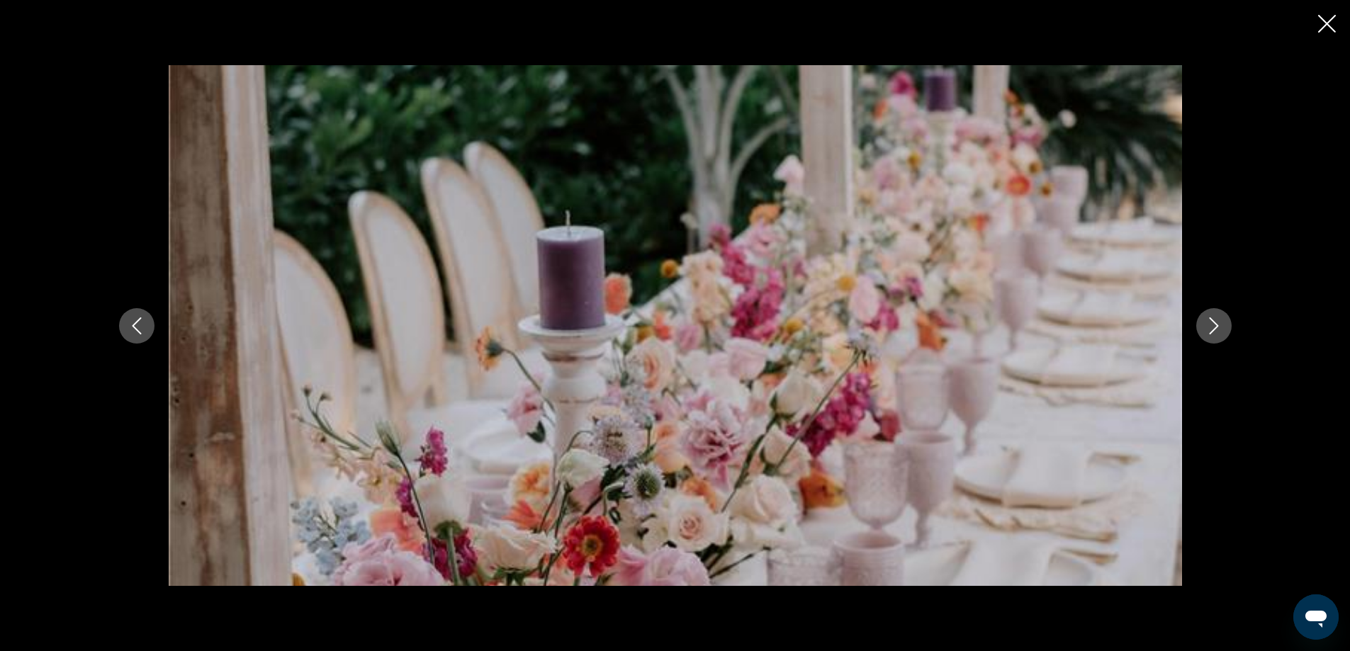
click at [1216, 337] on button "Next image" at bounding box center [1213, 325] width 35 height 35
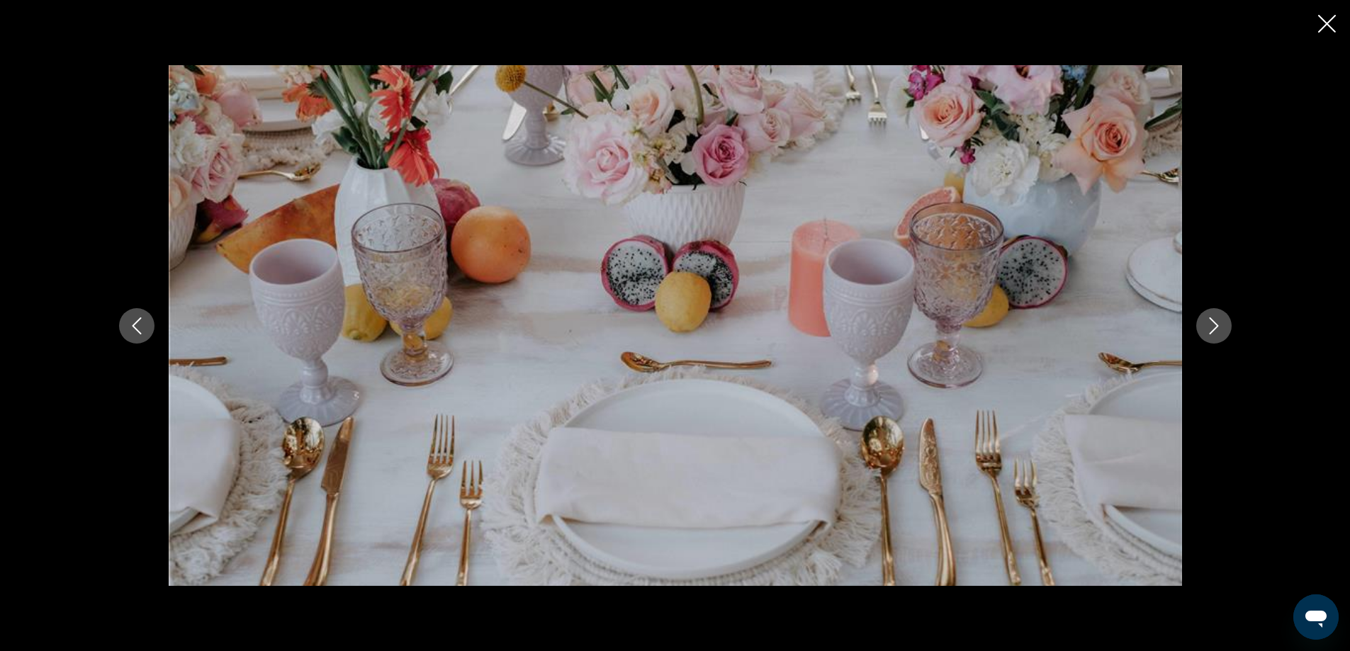
click at [1216, 337] on button "Next image" at bounding box center [1213, 325] width 35 height 35
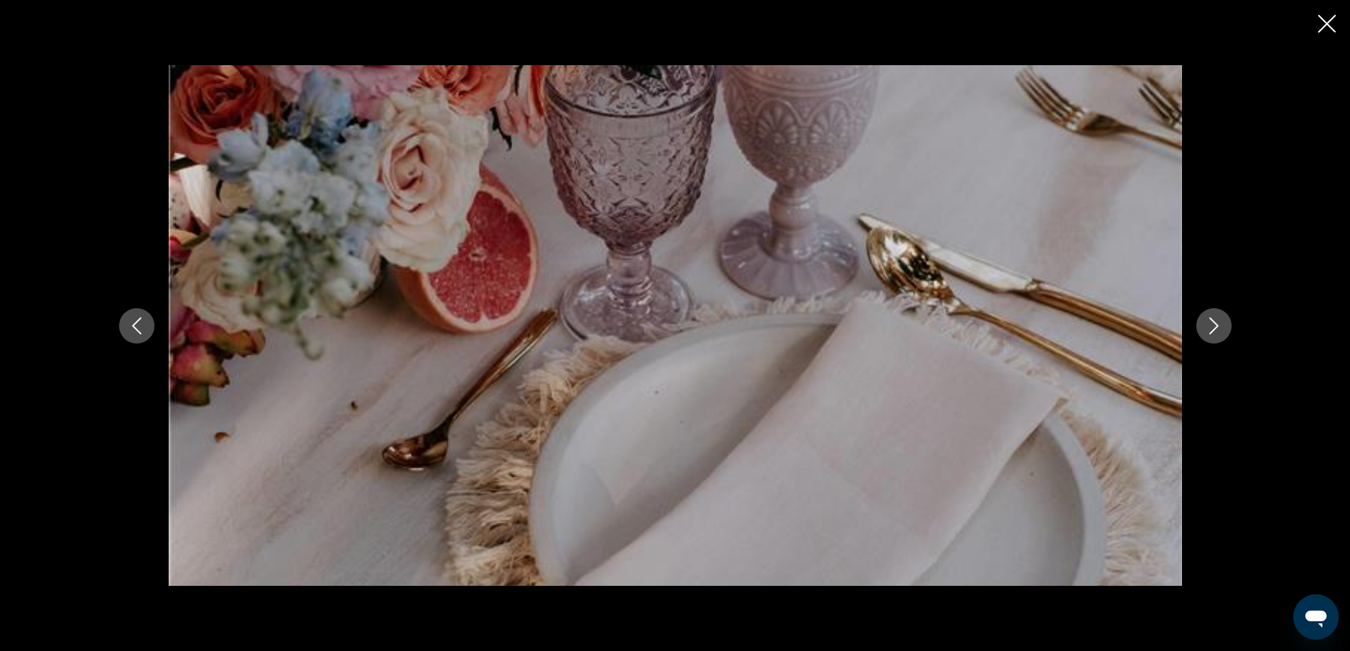
click at [1216, 337] on button "Next image" at bounding box center [1213, 325] width 35 height 35
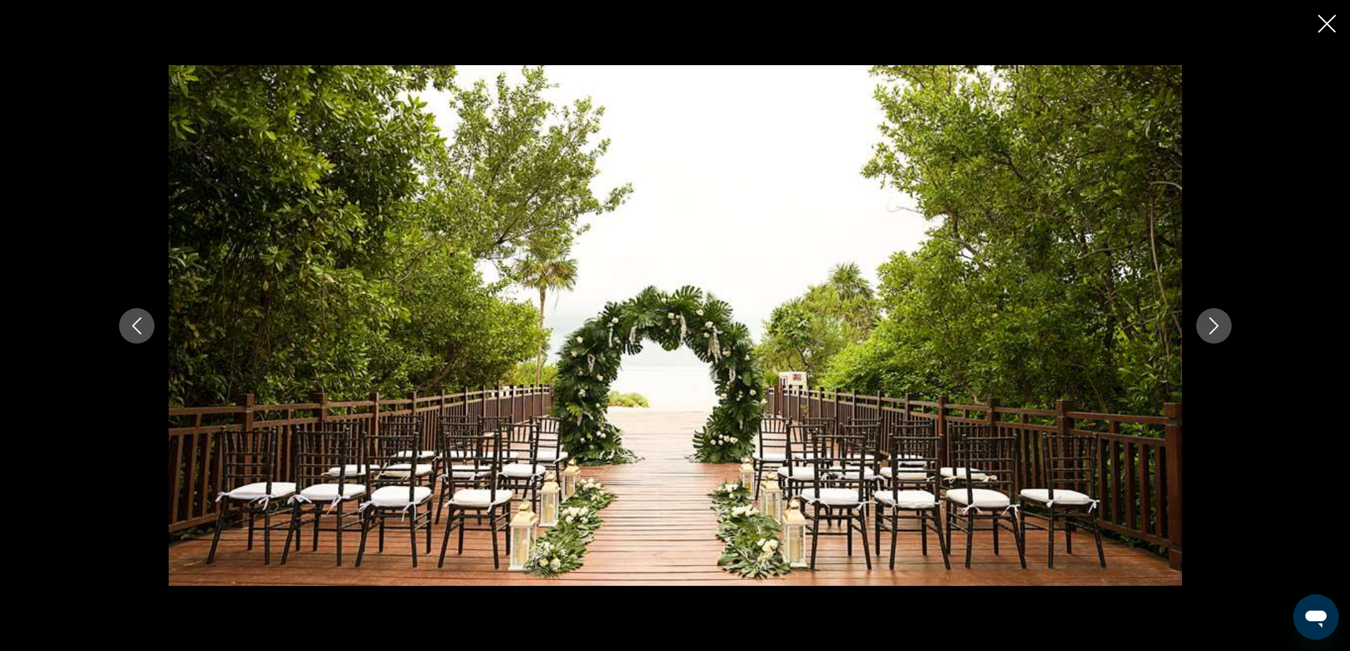
click at [1216, 337] on button "Next image" at bounding box center [1213, 325] width 35 height 35
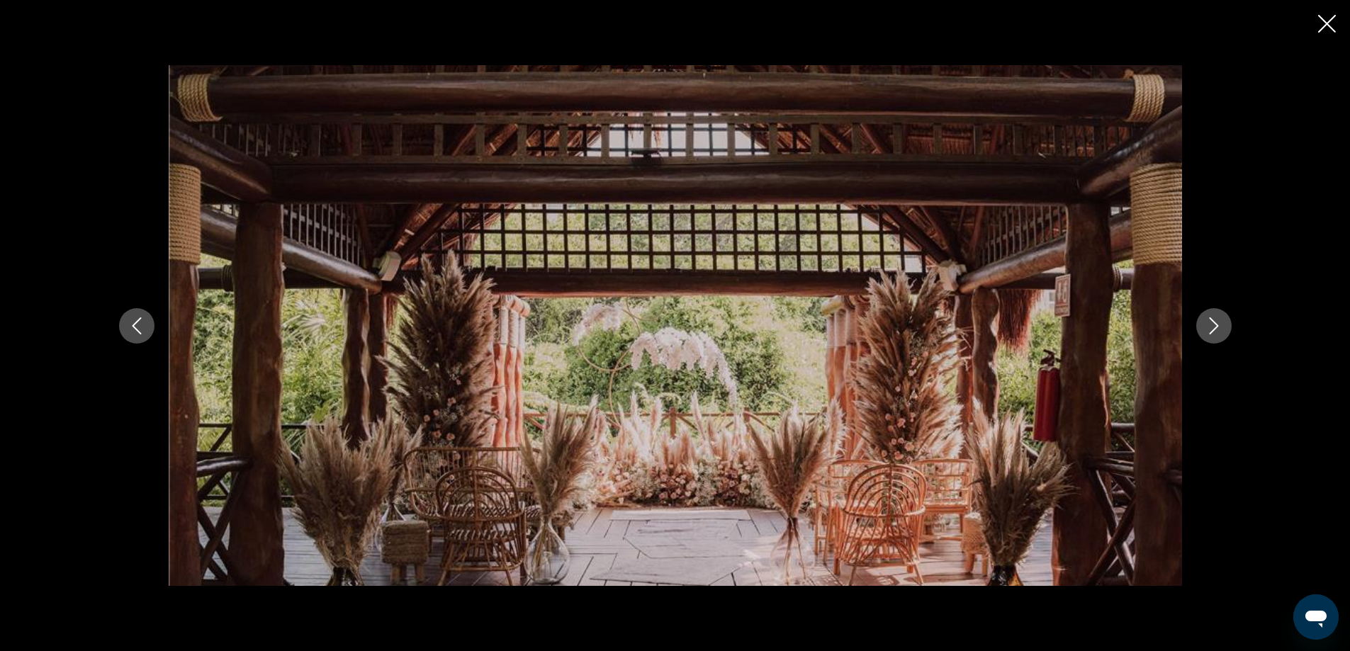
click at [1216, 337] on button "Next image" at bounding box center [1213, 325] width 35 height 35
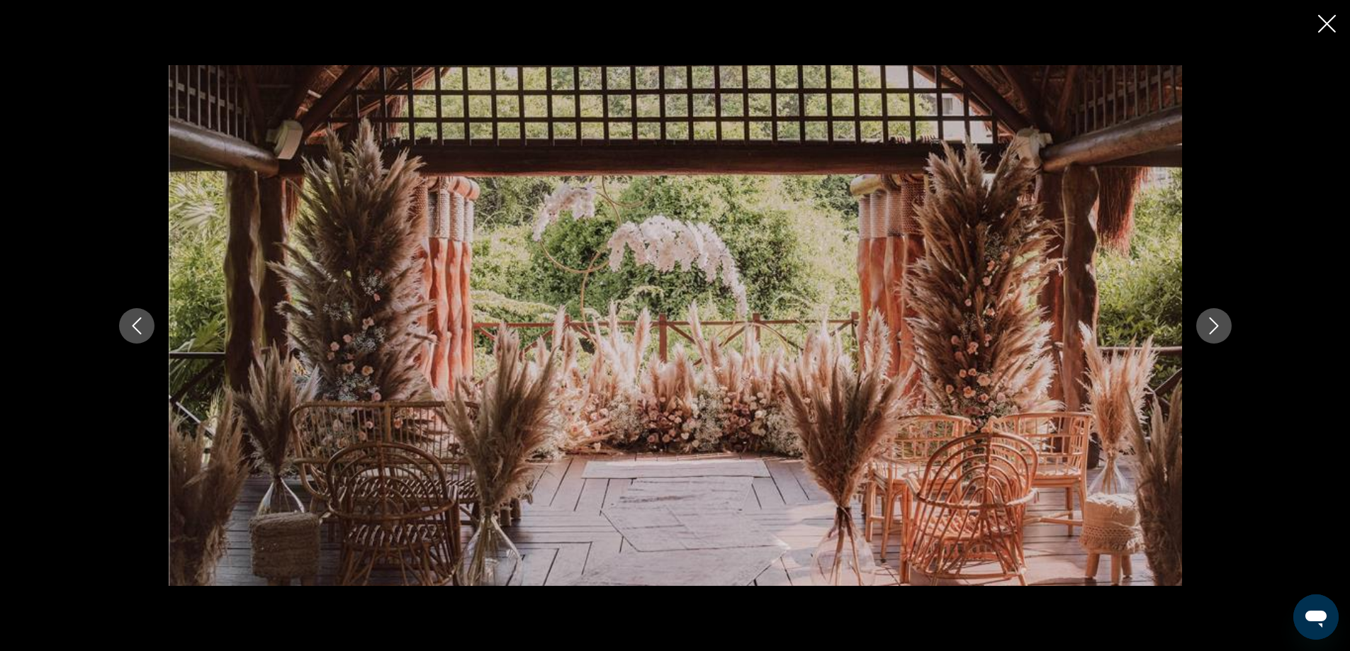
click at [1216, 337] on button "Next image" at bounding box center [1213, 325] width 35 height 35
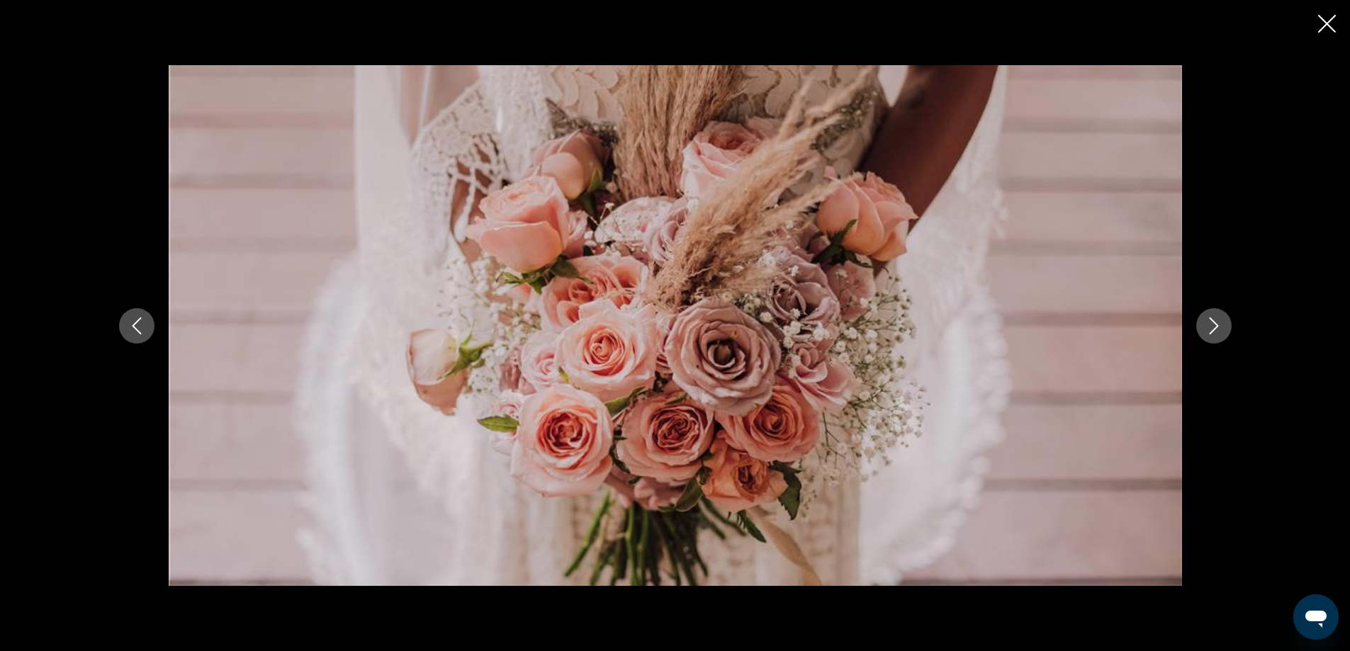
click at [1216, 337] on button "Next image" at bounding box center [1213, 325] width 35 height 35
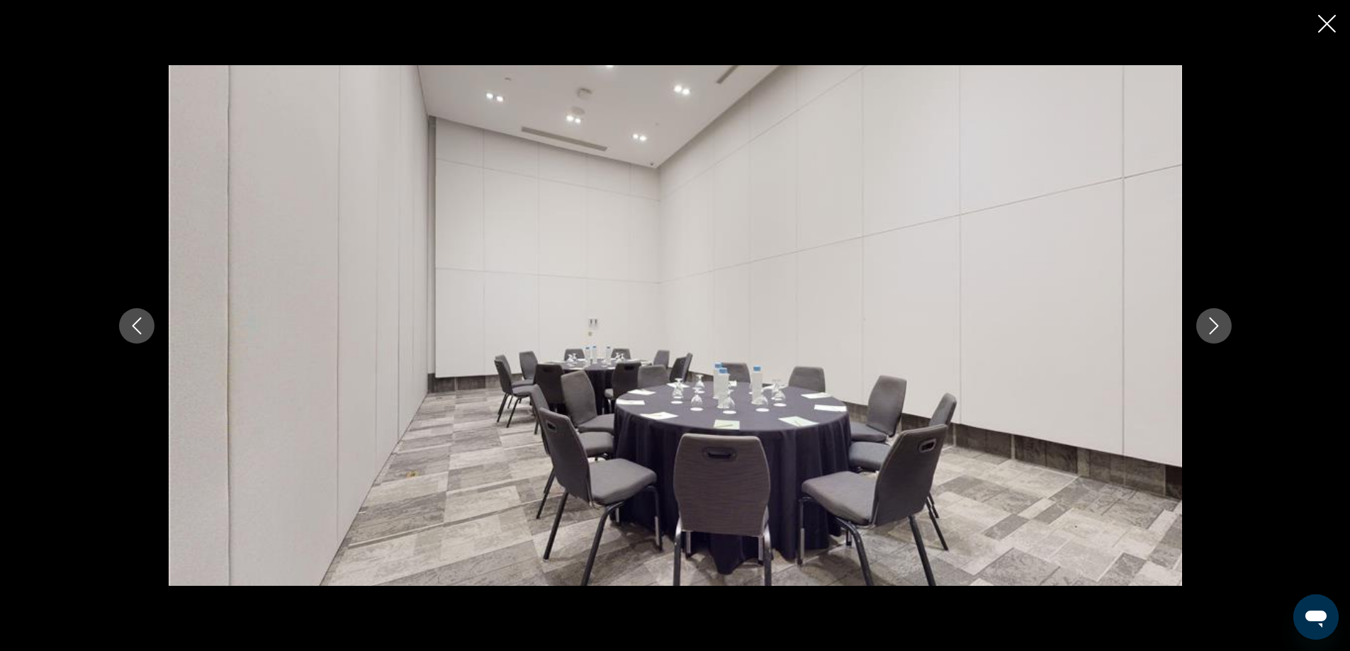
click at [1216, 337] on button "Next image" at bounding box center [1213, 325] width 35 height 35
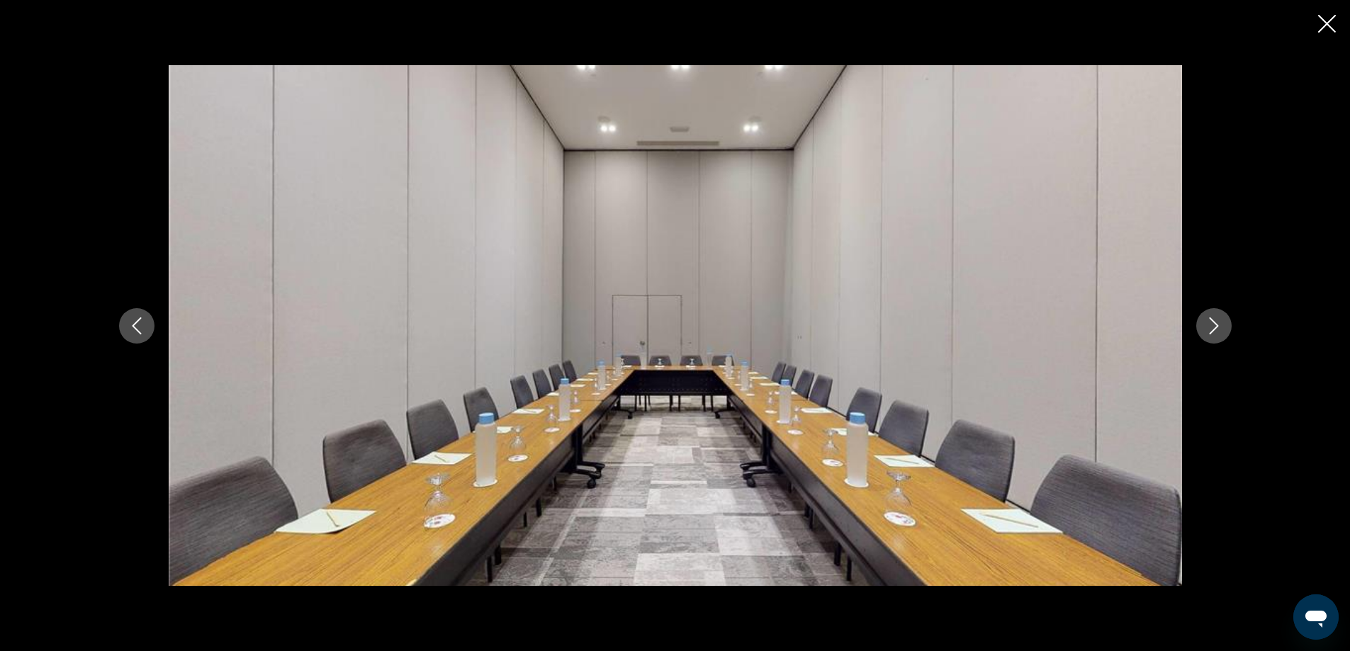
click at [1216, 337] on button "Next image" at bounding box center [1213, 325] width 35 height 35
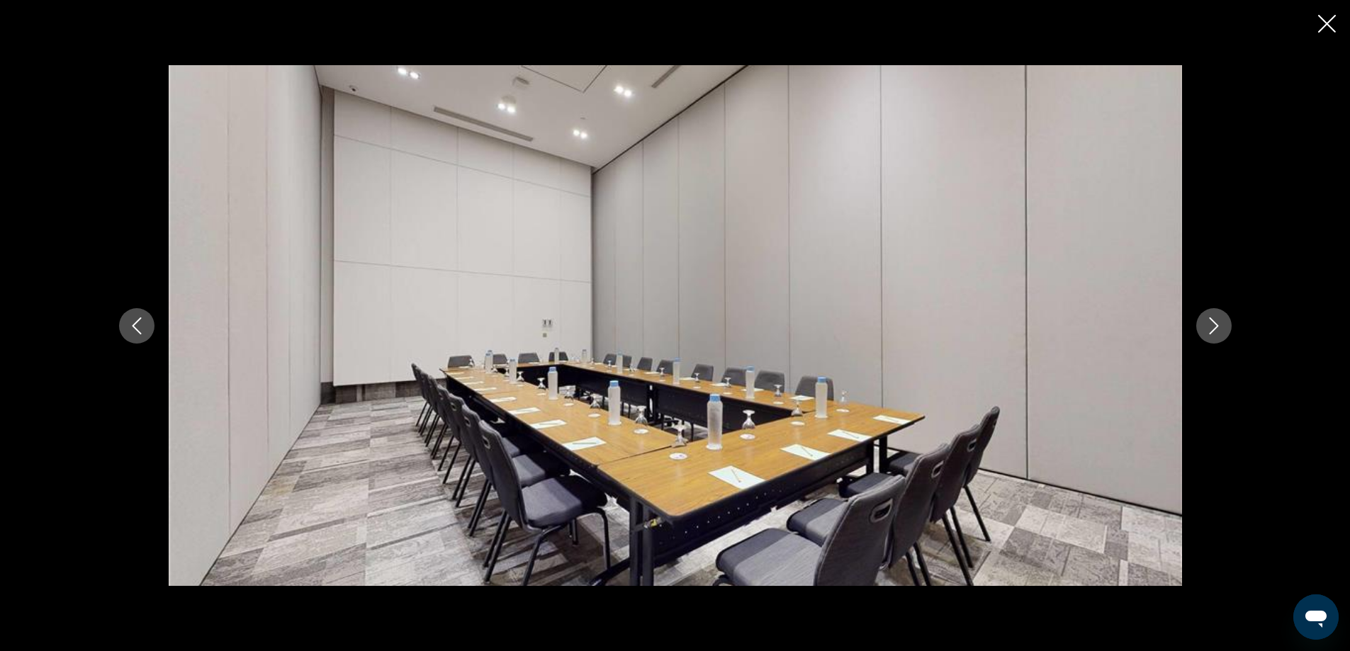
click at [1216, 337] on button "Next image" at bounding box center [1213, 325] width 35 height 35
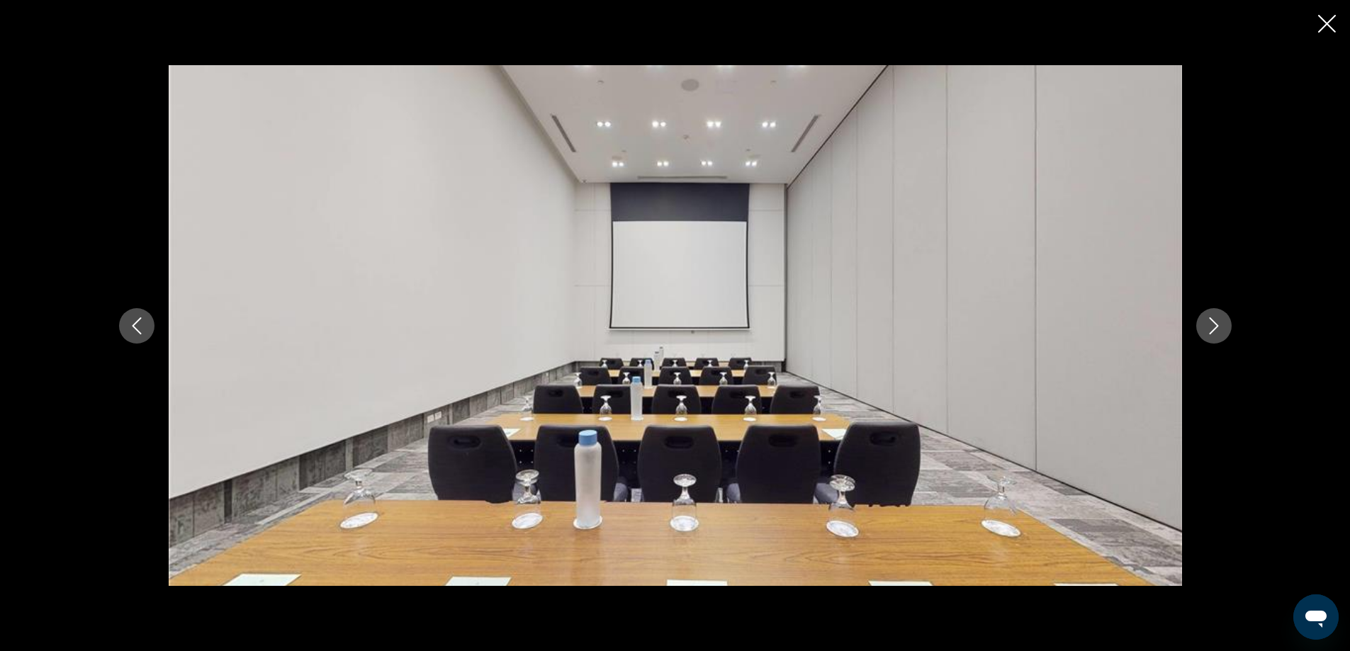
click at [1216, 337] on button "Next image" at bounding box center [1213, 325] width 35 height 35
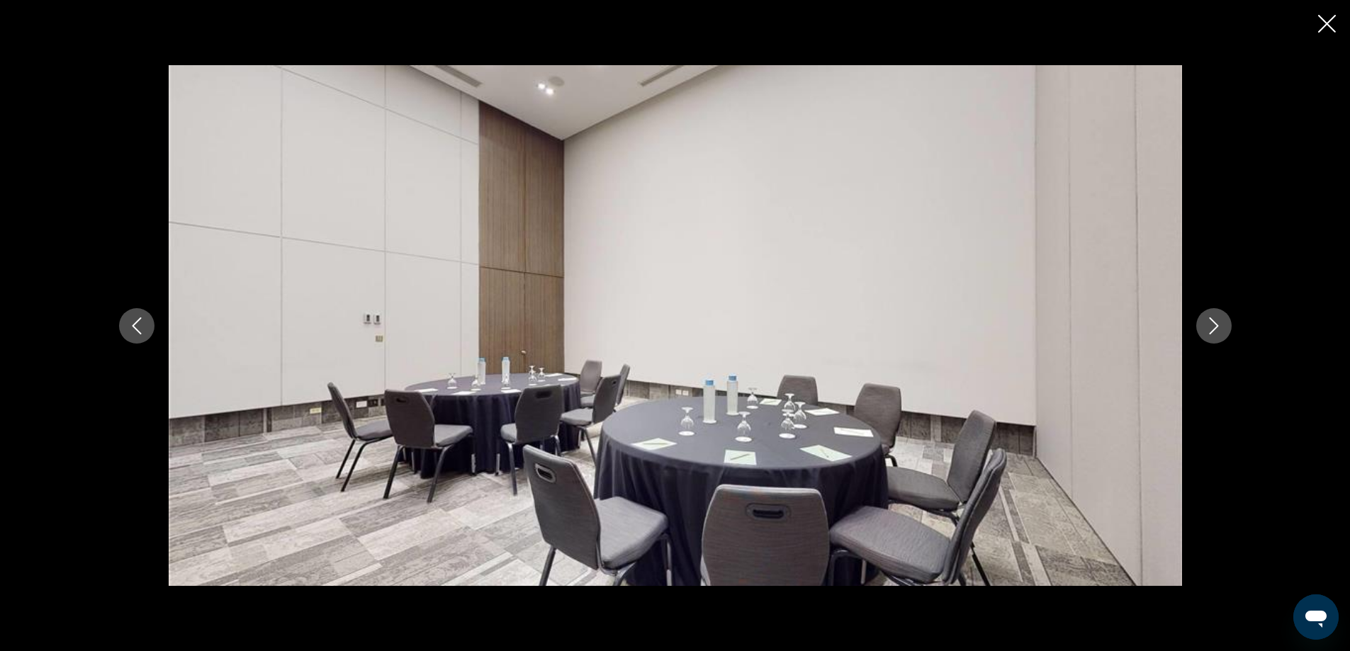
click at [1216, 337] on button "Next image" at bounding box center [1213, 325] width 35 height 35
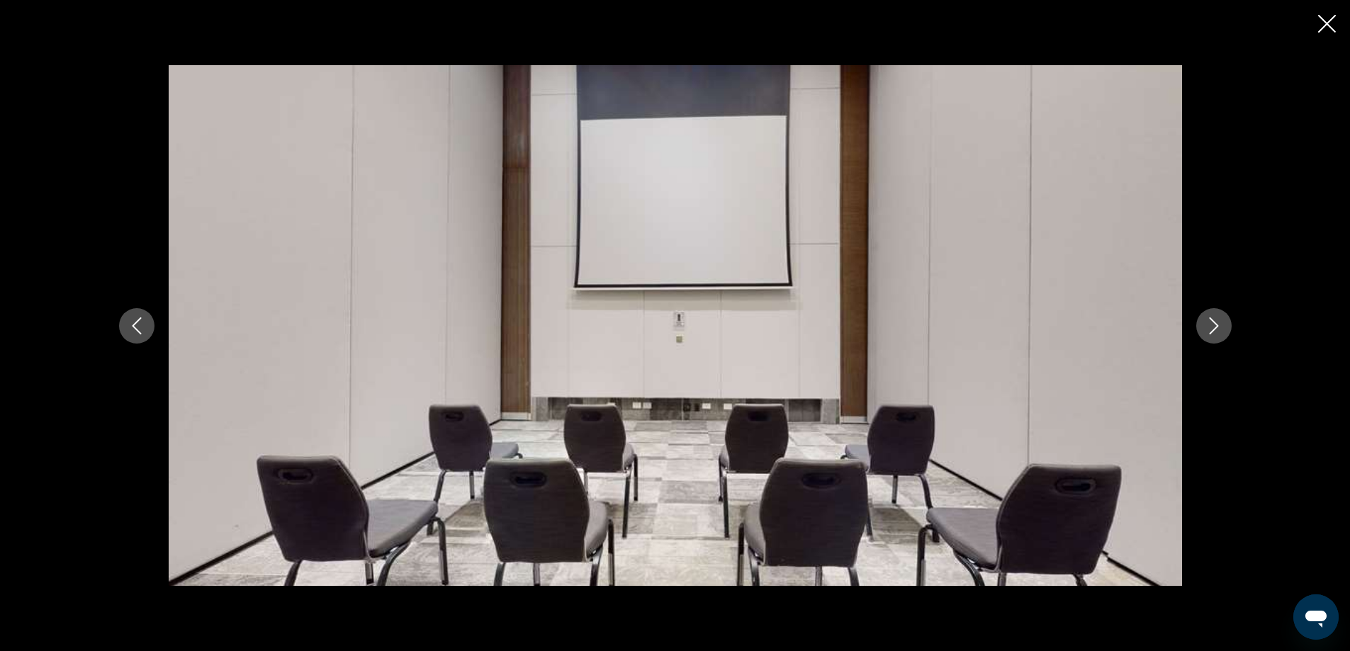
click at [1216, 337] on button "Next image" at bounding box center [1213, 325] width 35 height 35
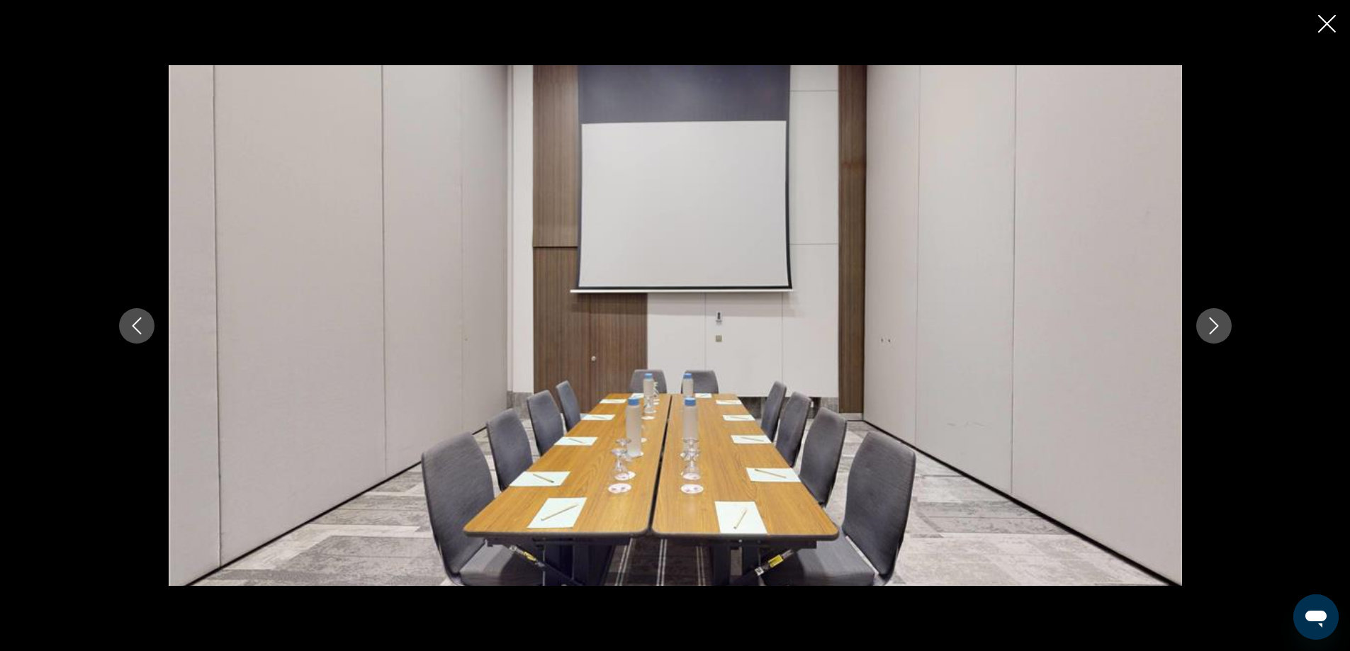
click at [1216, 337] on button "Next image" at bounding box center [1213, 325] width 35 height 35
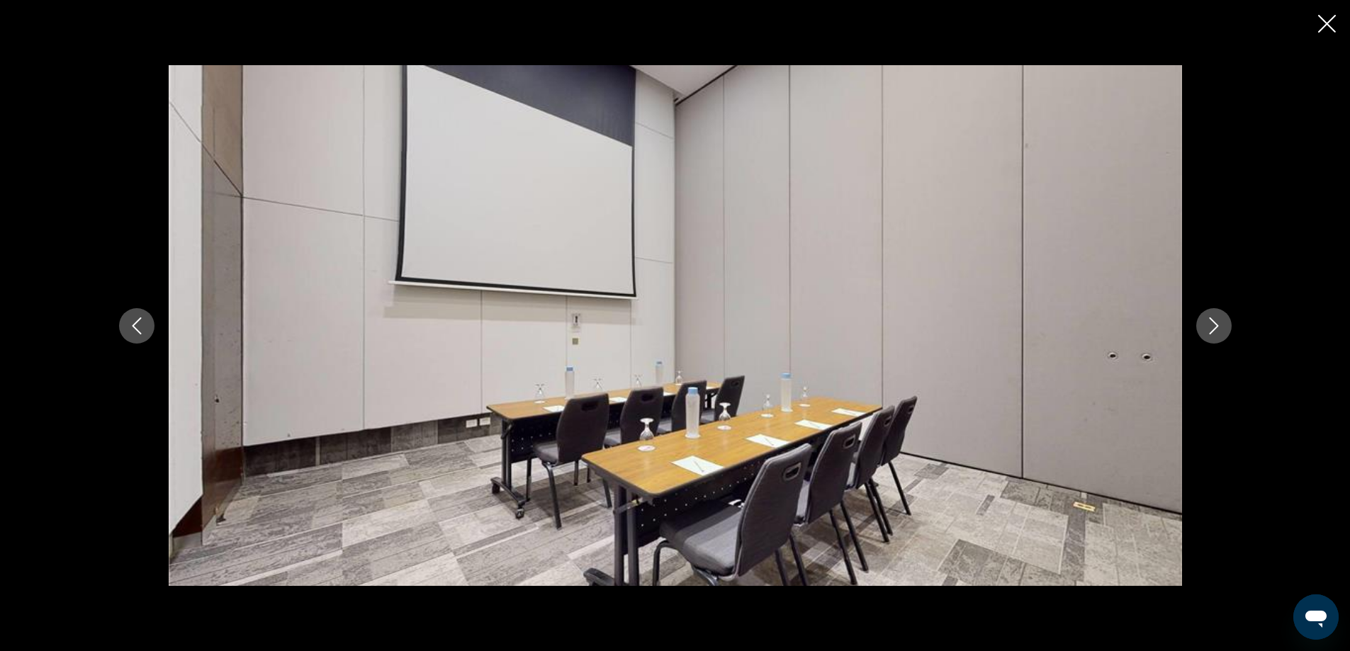
click at [1216, 337] on button "Next image" at bounding box center [1213, 325] width 35 height 35
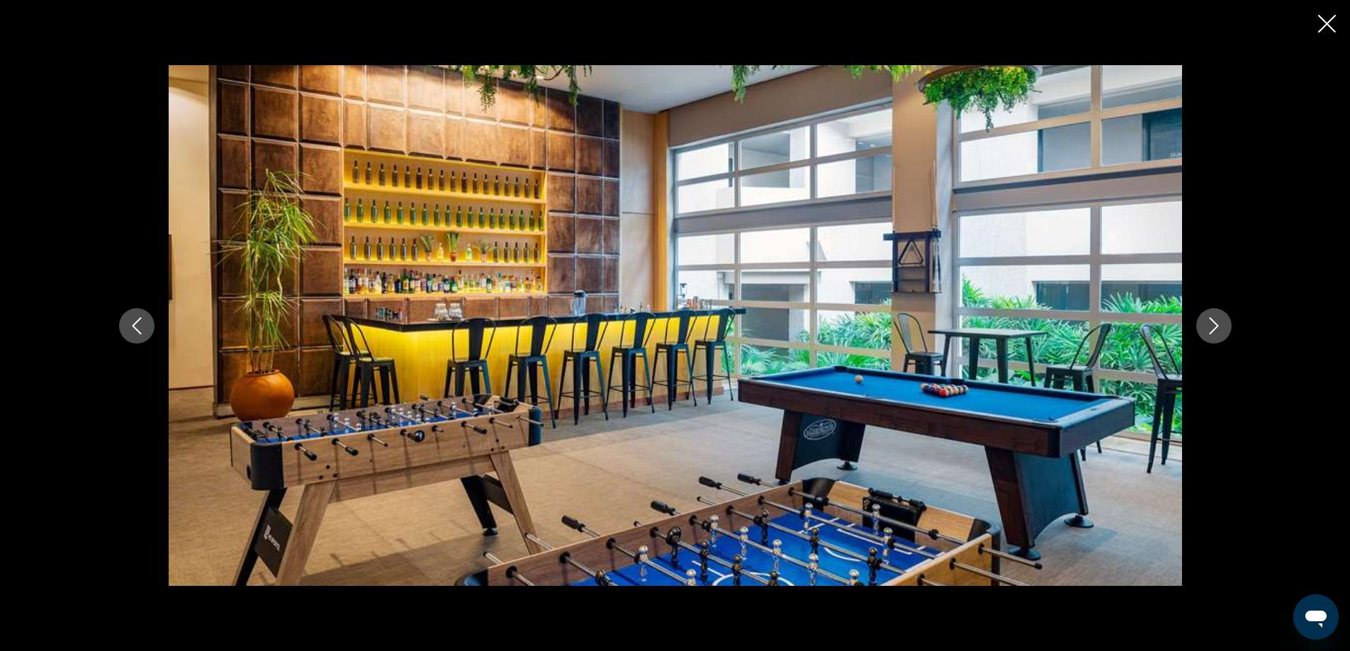
click at [1216, 337] on button "Next image" at bounding box center [1213, 325] width 35 height 35
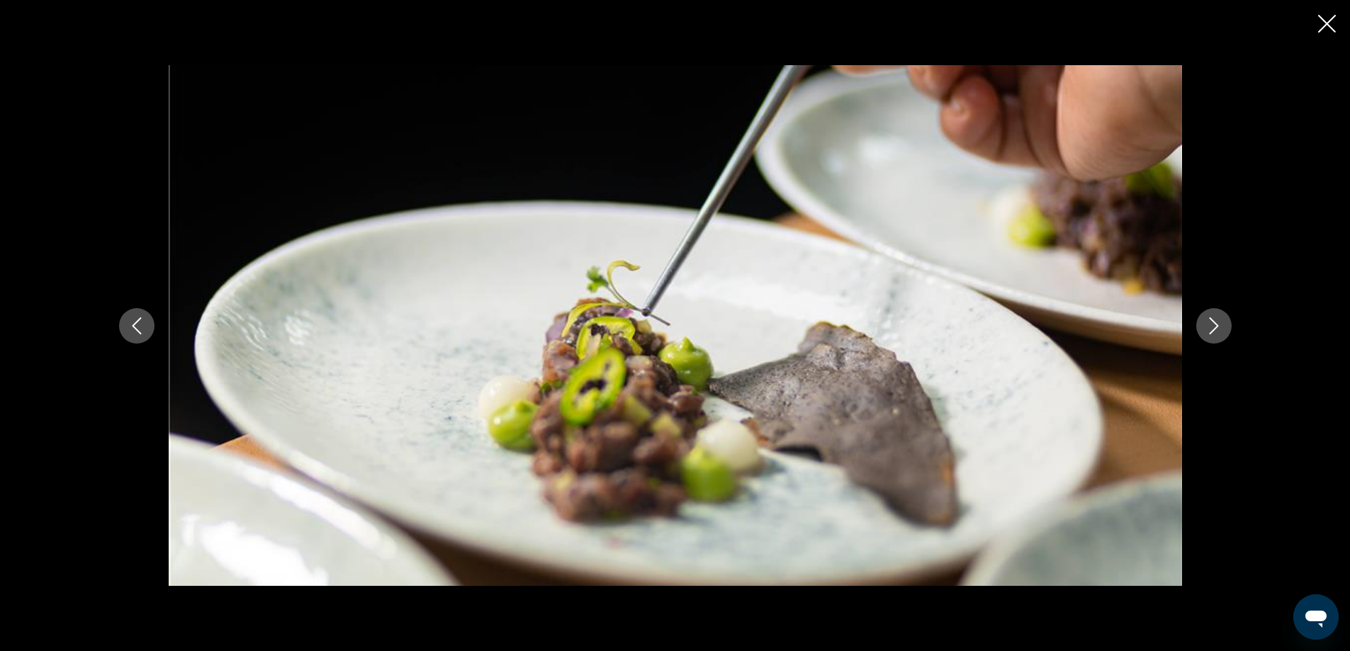
click at [1216, 337] on button "Next image" at bounding box center [1213, 325] width 35 height 35
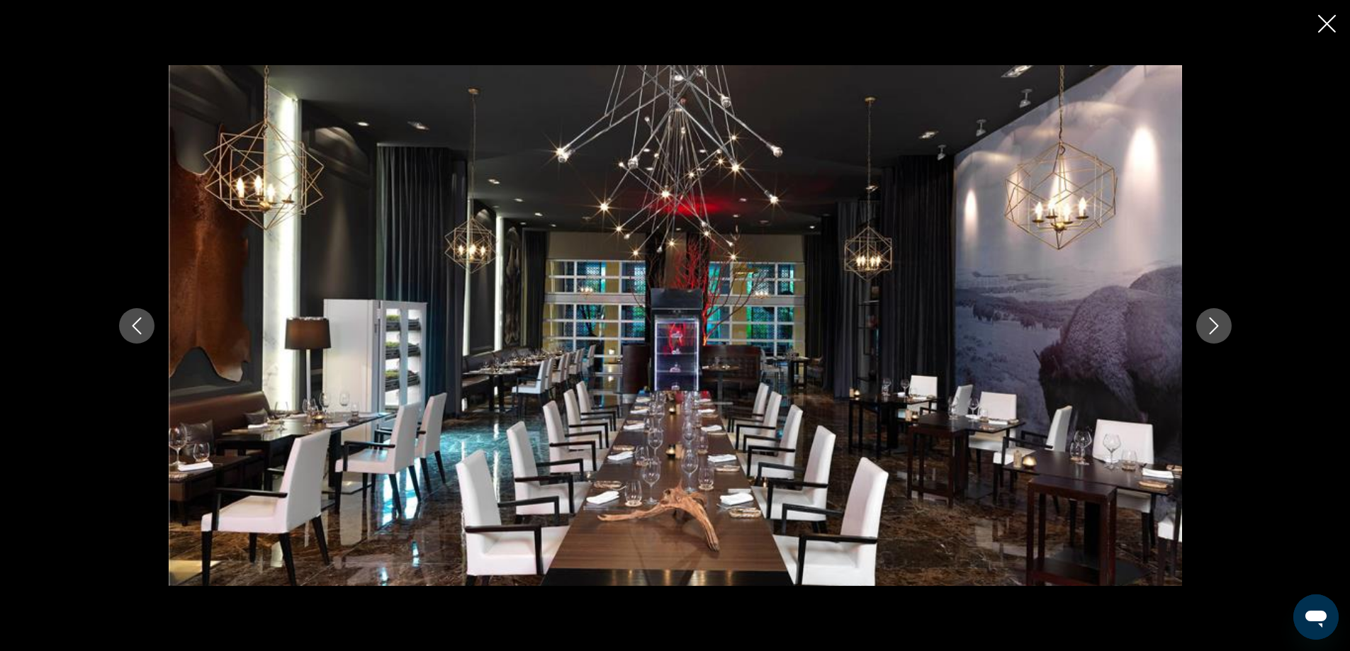
click at [1216, 337] on button "Next image" at bounding box center [1213, 325] width 35 height 35
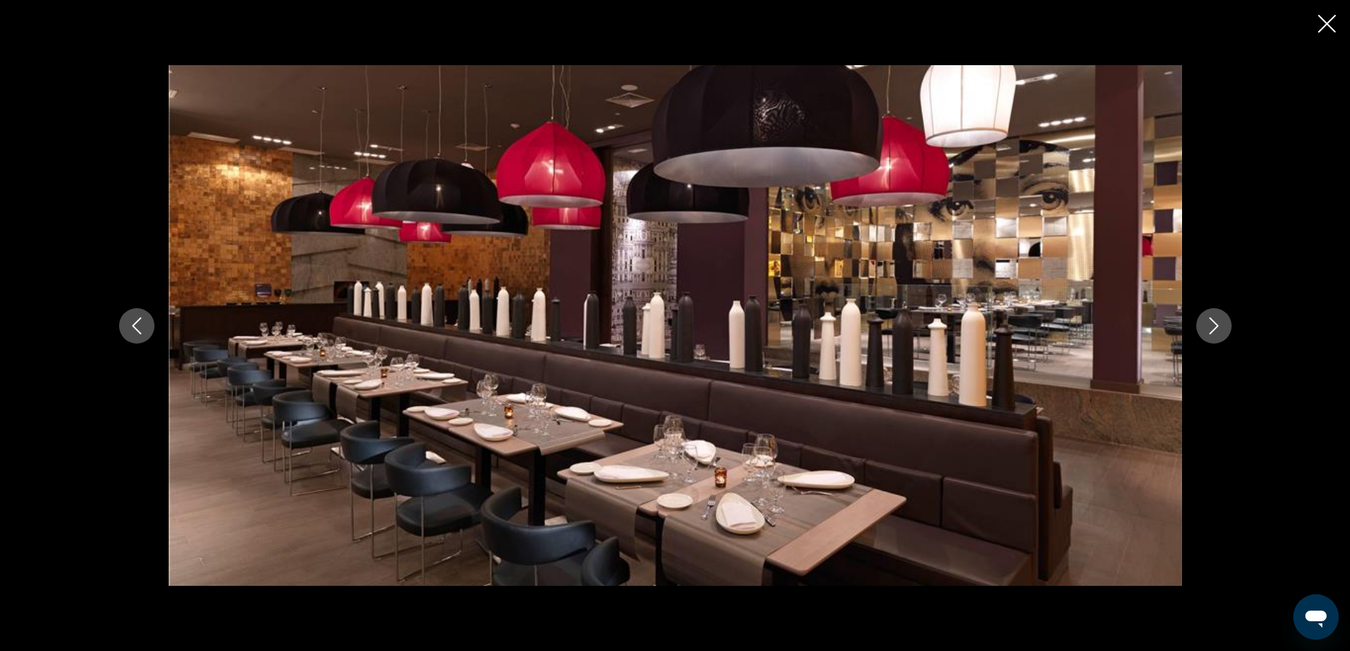
click at [1216, 337] on button "Next image" at bounding box center [1213, 325] width 35 height 35
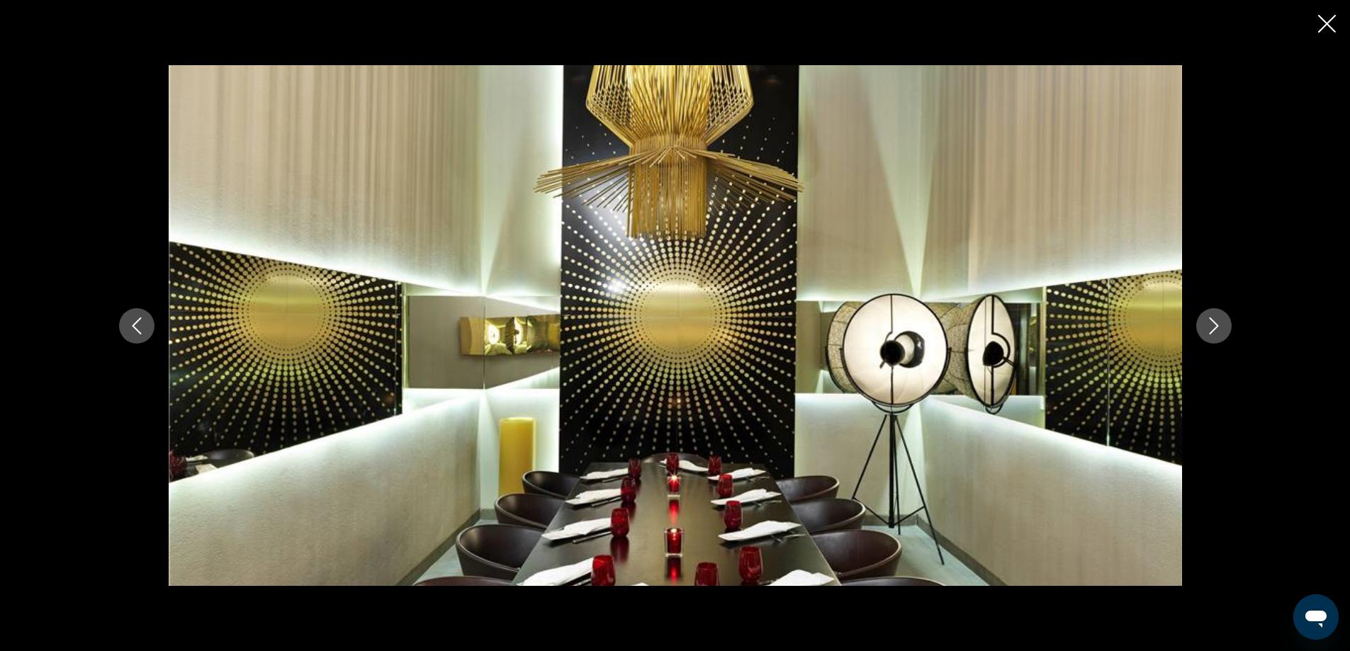
click at [1216, 337] on button "Next image" at bounding box center [1213, 325] width 35 height 35
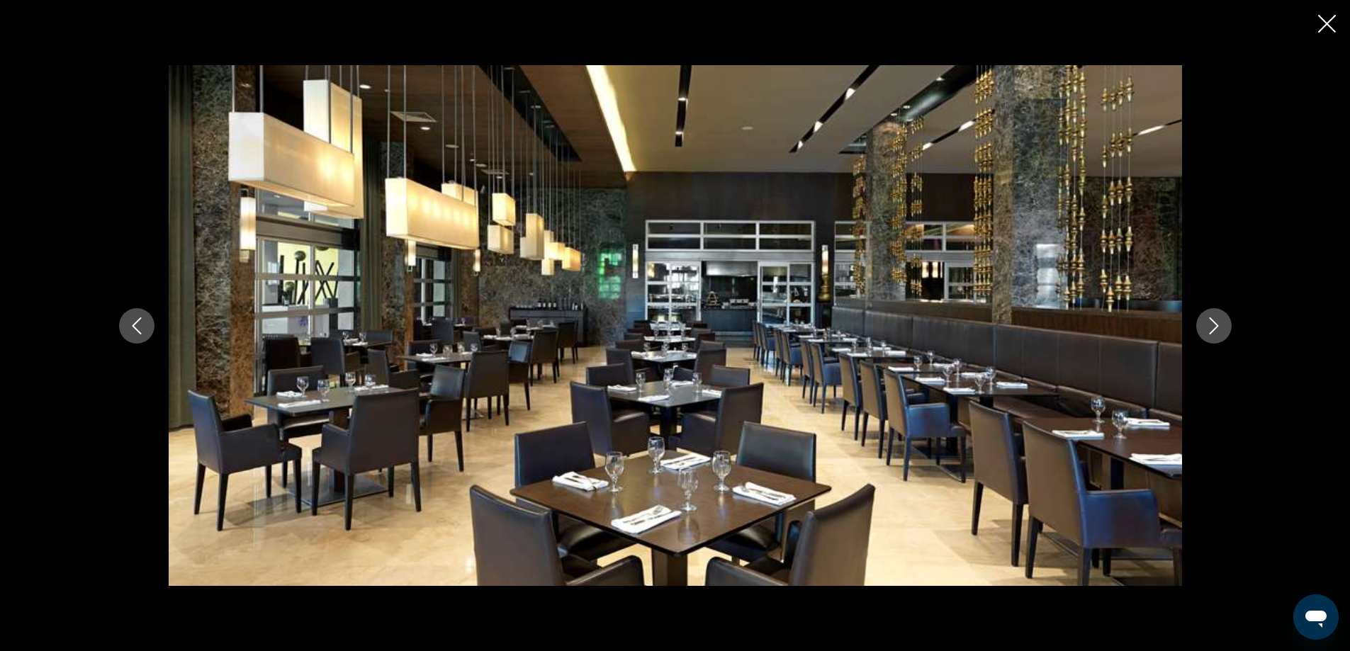
click at [1216, 337] on button "Next image" at bounding box center [1213, 325] width 35 height 35
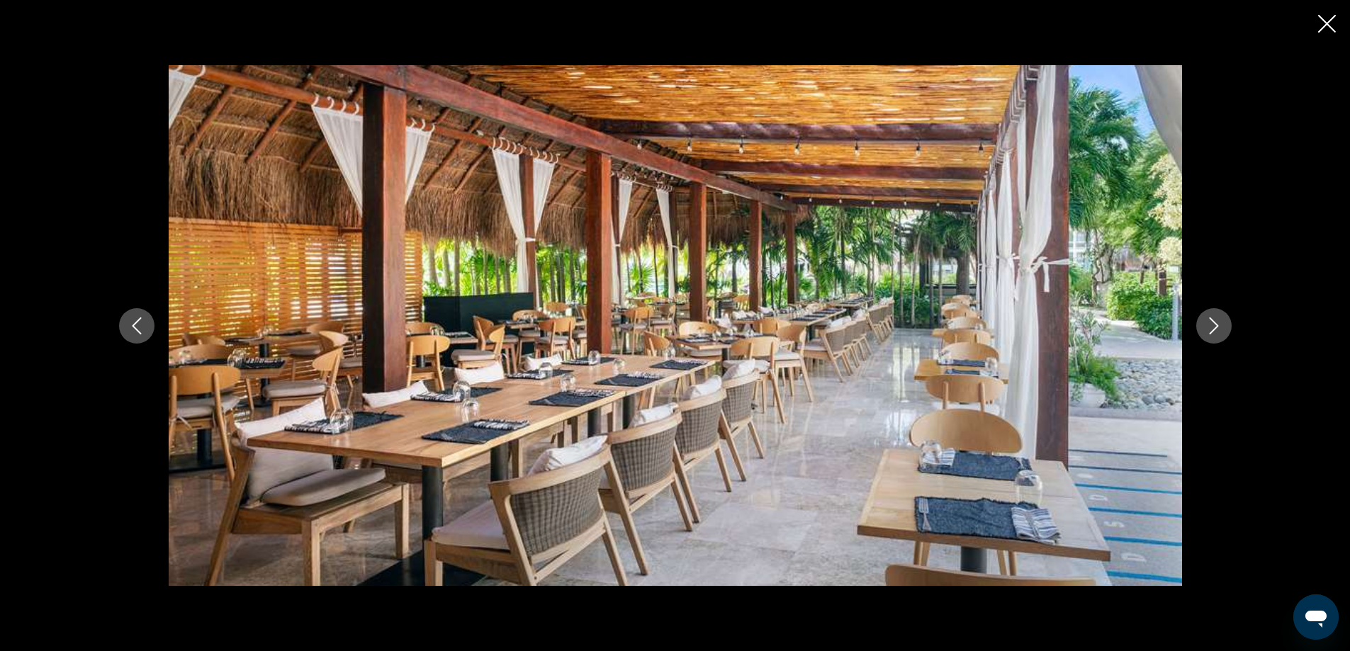
click at [1216, 337] on button "Next image" at bounding box center [1213, 325] width 35 height 35
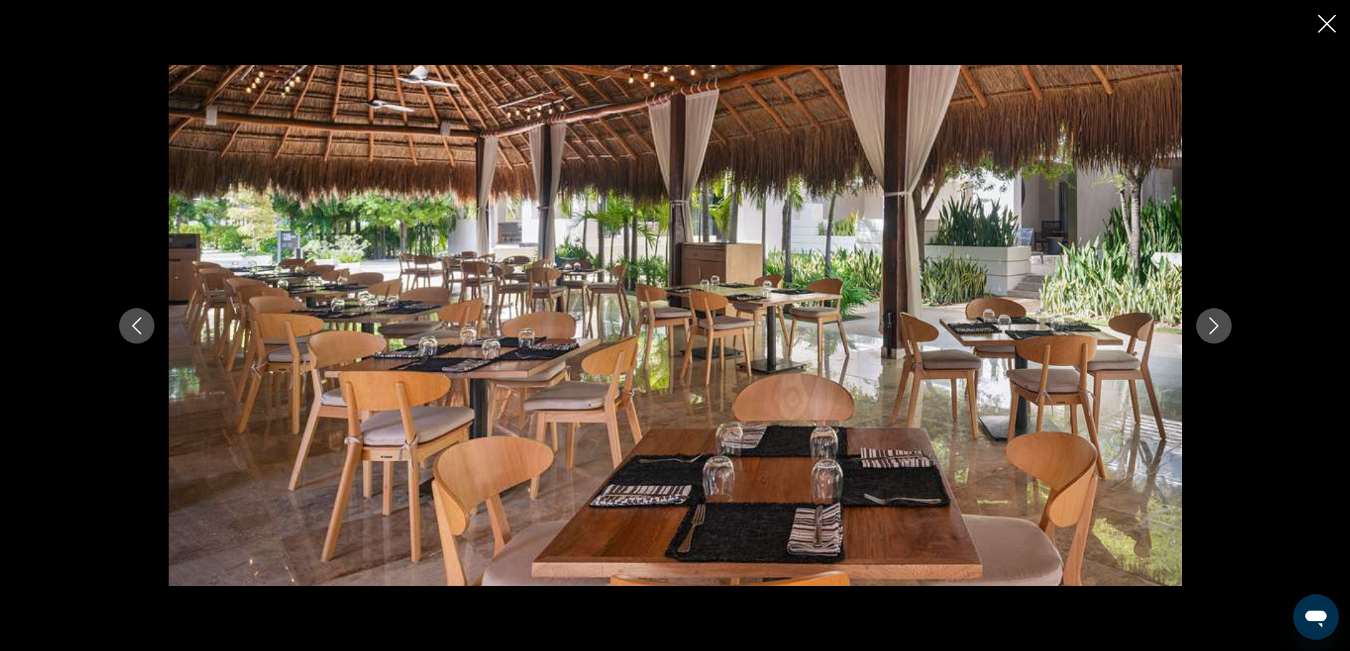
click at [1216, 337] on button "Next image" at bounding box center [1213, 325] width 35 height 35
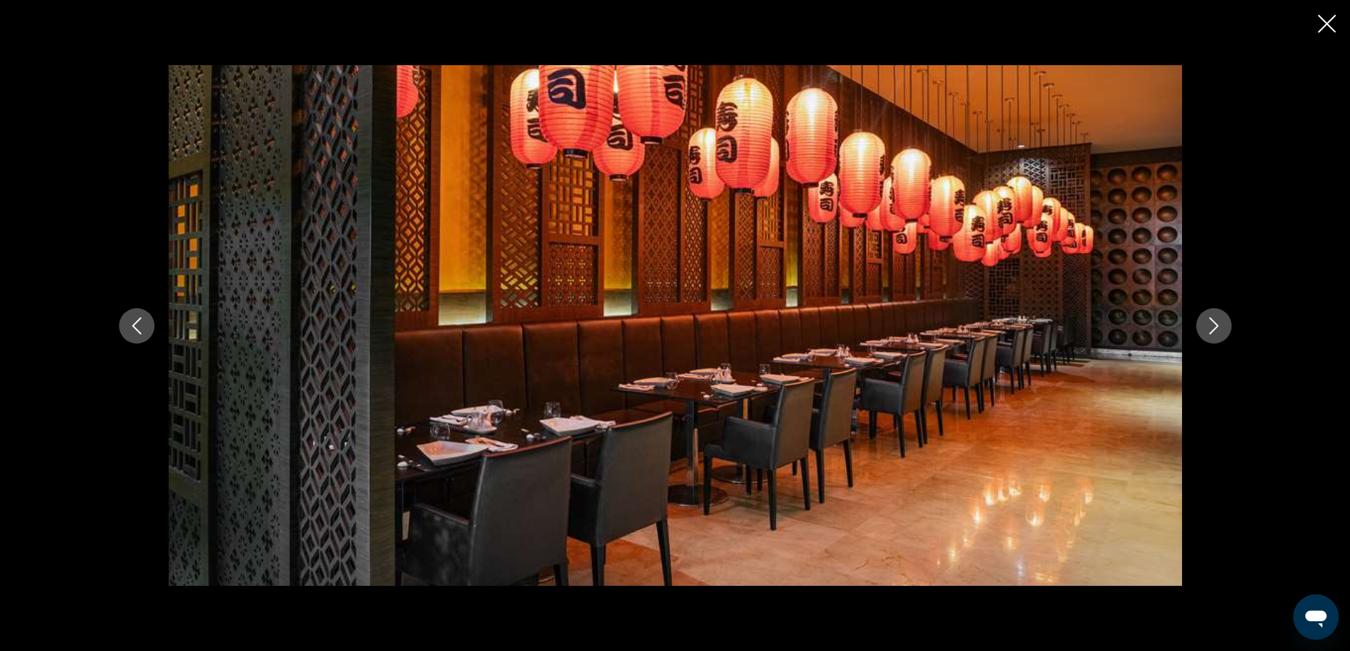
click at [1216, 337] on button "Next image" at bounding box center [1213, 325] width 35 height 35
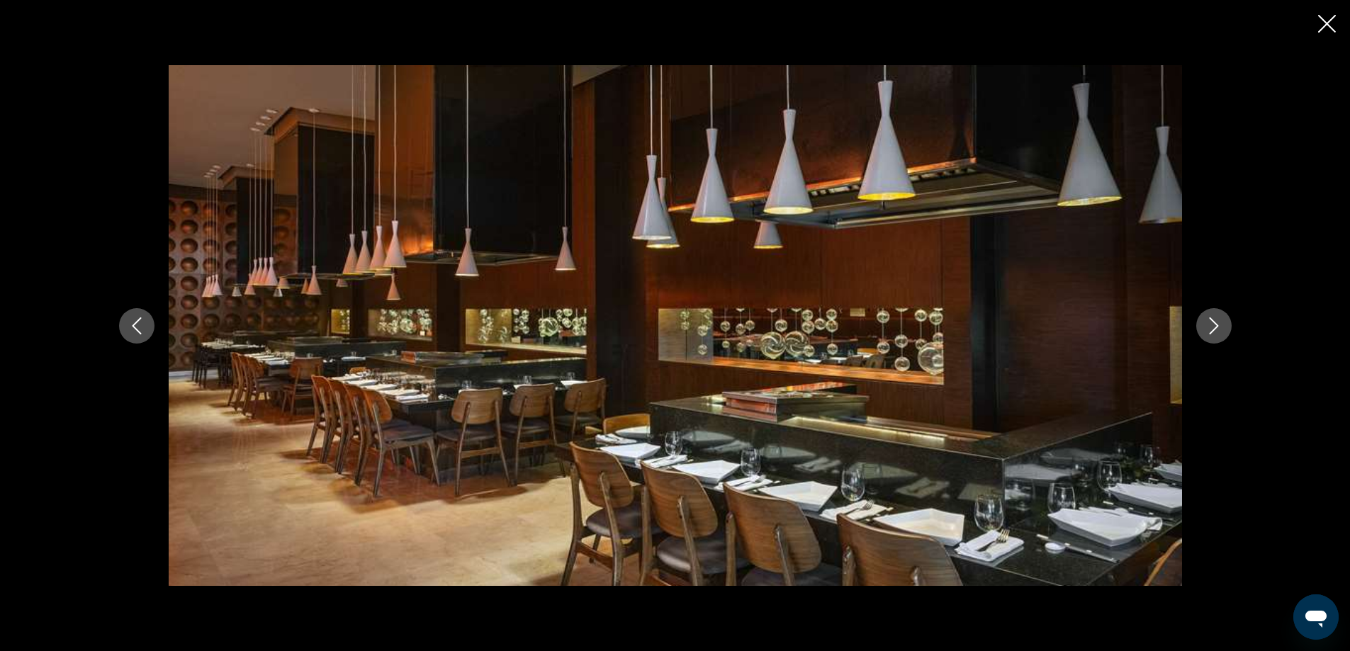
click at [1216, 337] on button "Next image" at bounding box center [1213, 325] width 35 height 35
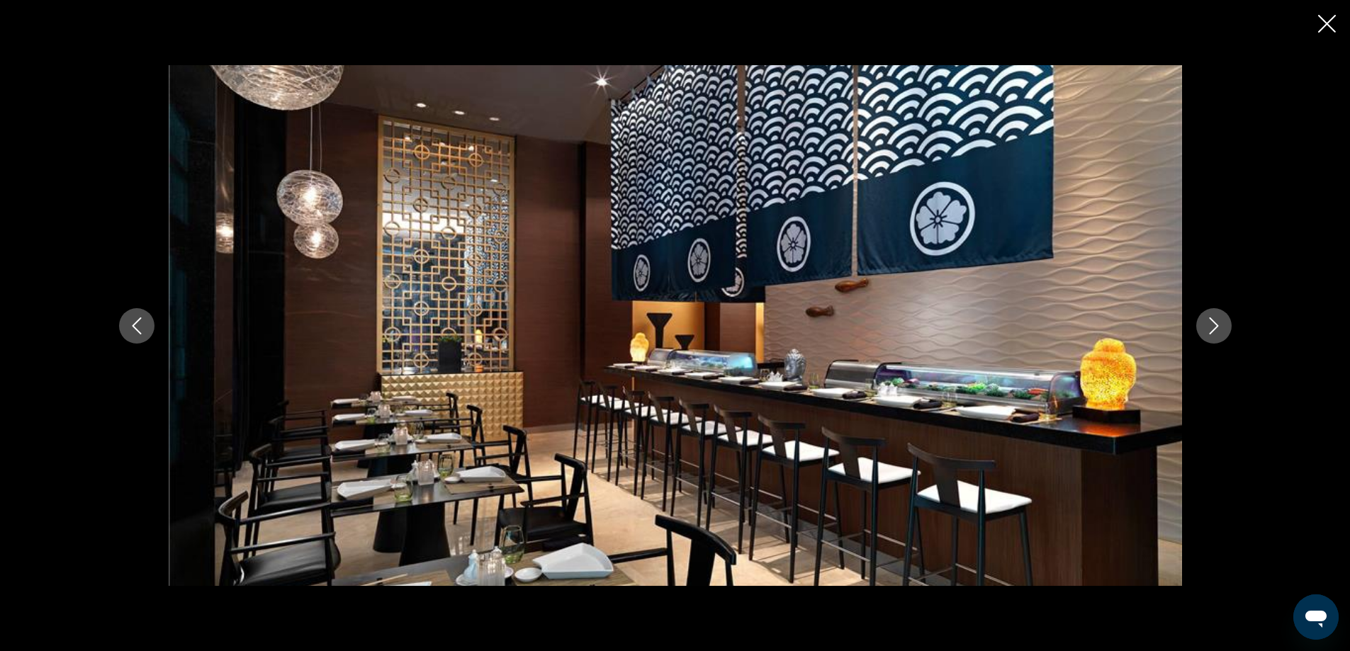
click at [1216, 337] on button "Next image" at bounding box center [1213, 325] width 35 height 35
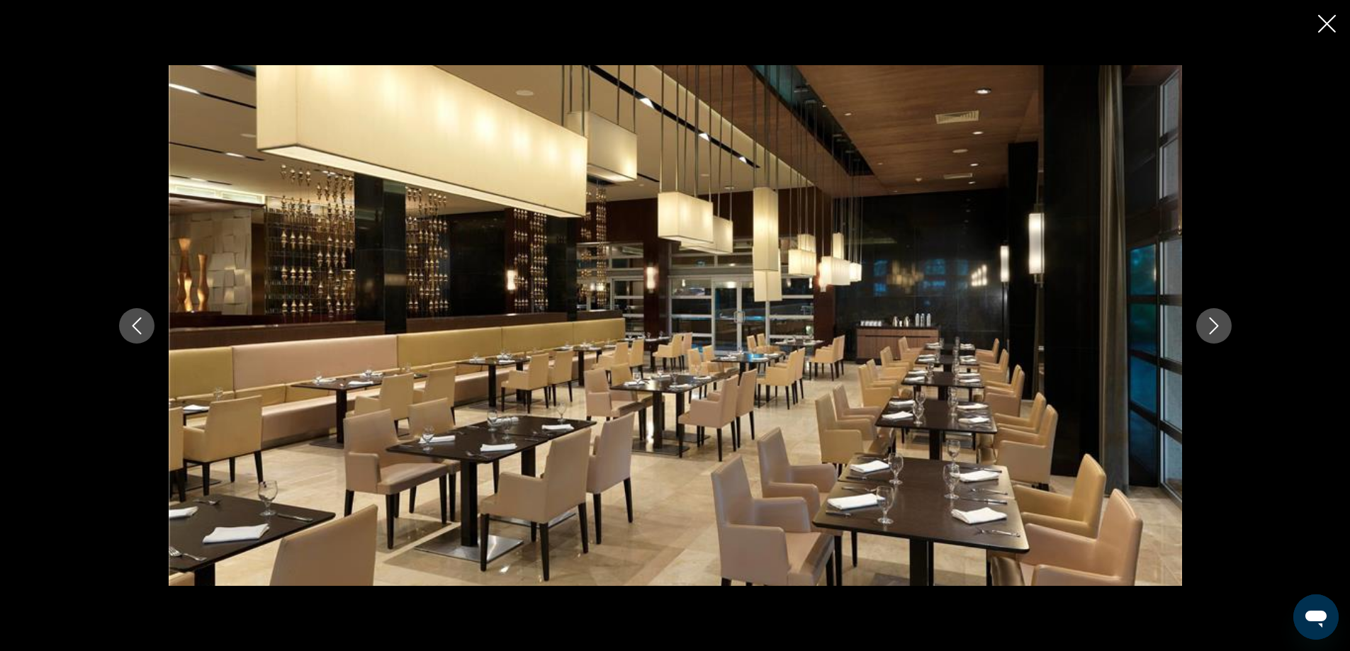
click at [1216, 337] on button "Next image" at bounding box center [1213, 325] width 35 height 35
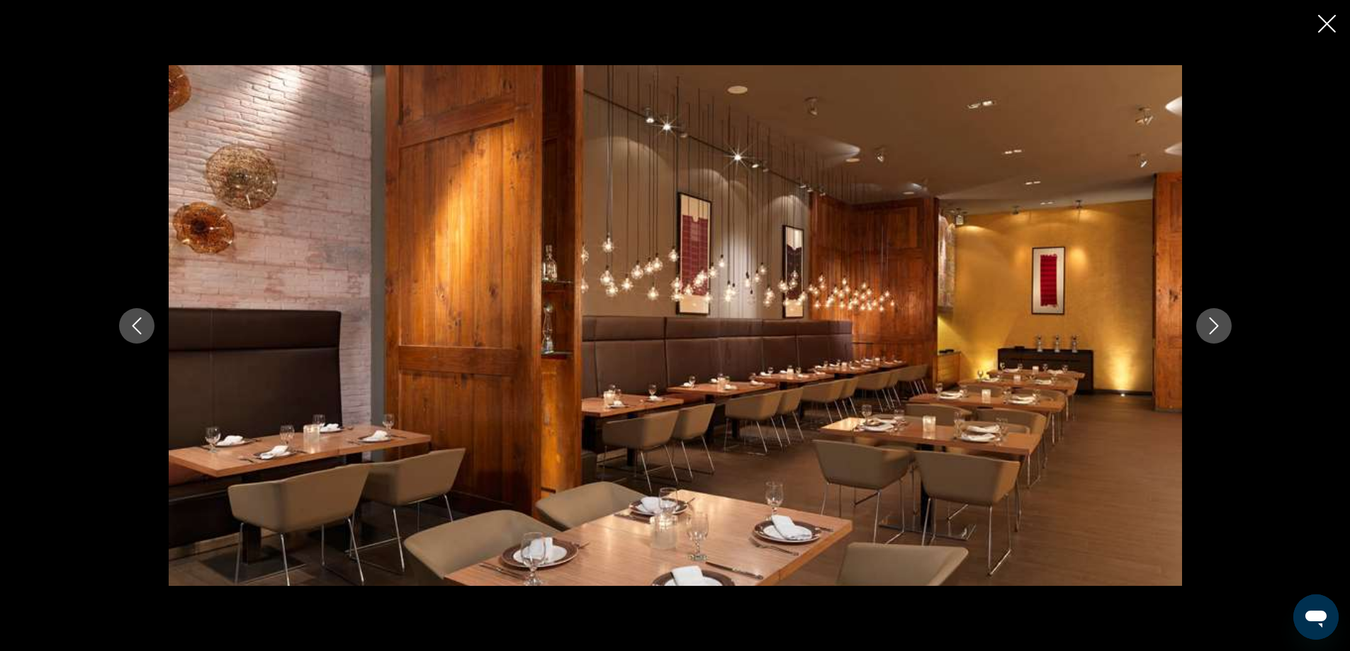
click at [1216, 337] on button "Next image" at bounding box center [1213, 325] width 35 height 35
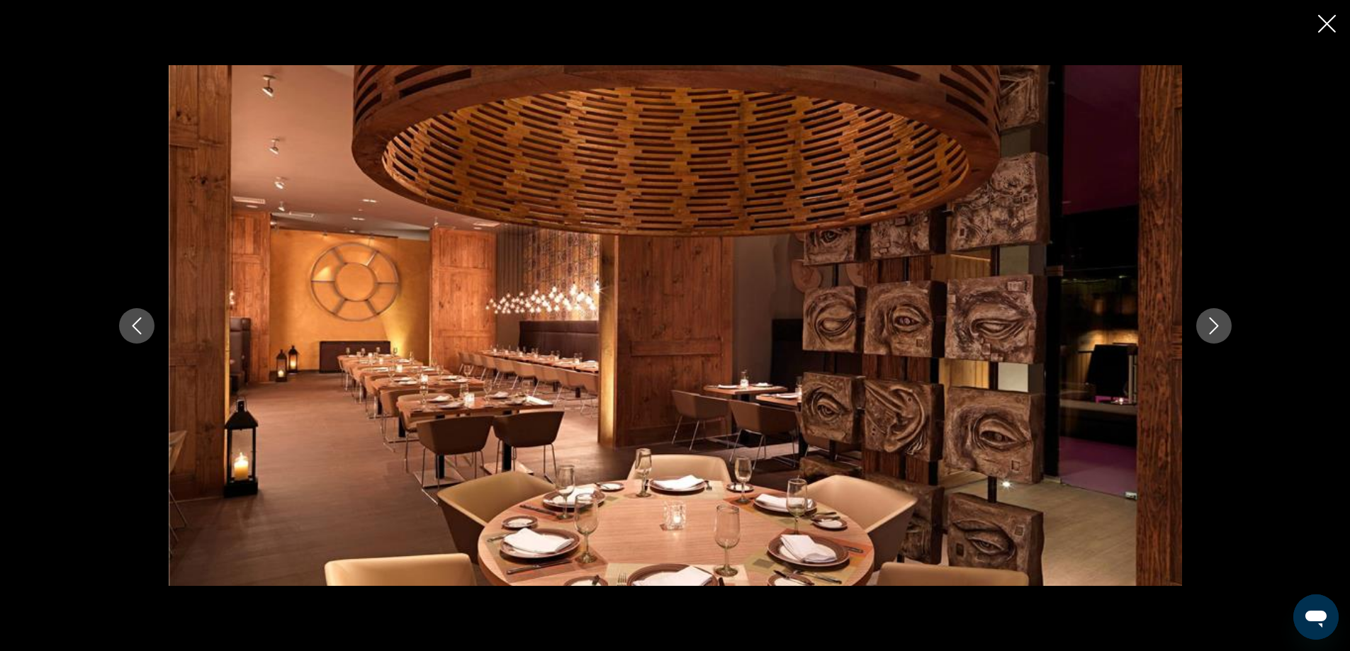
click at [1216, 337] on button "Next image" at bounding box center [1213, 325] width 35 height 35
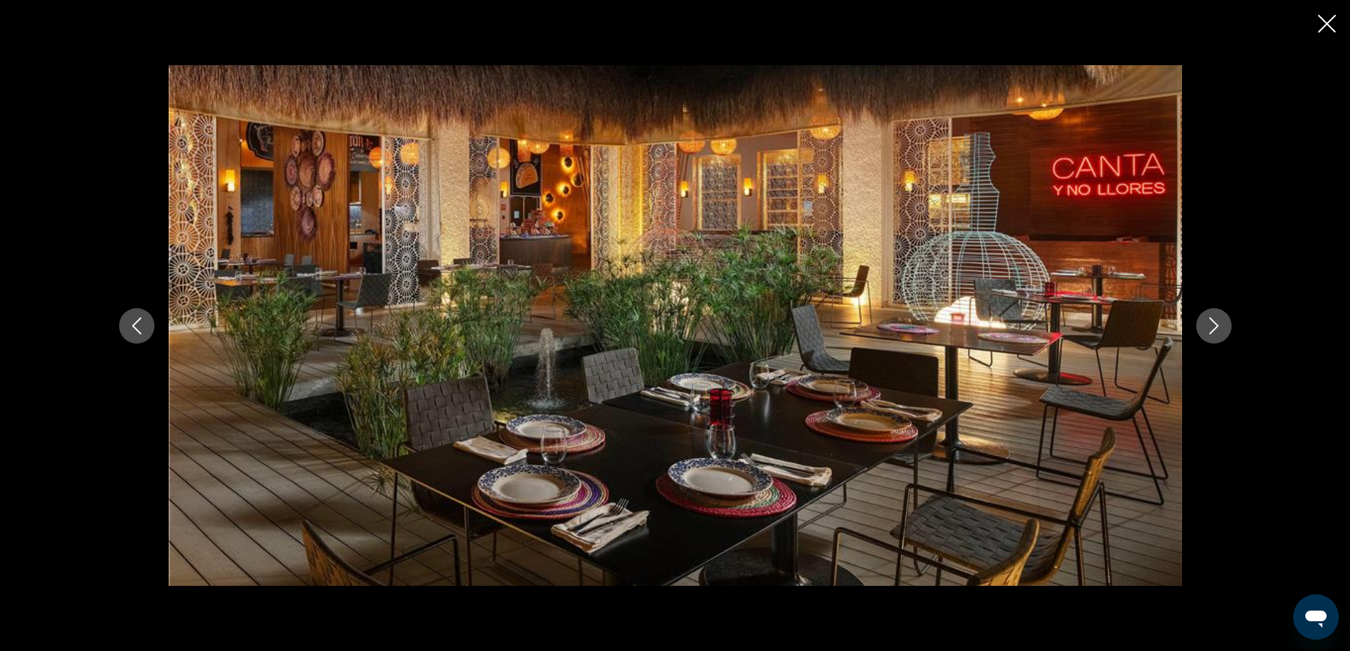
click at [1216, 337] on button "Next image" at bounding box center [1213, 325] width 35 height 35
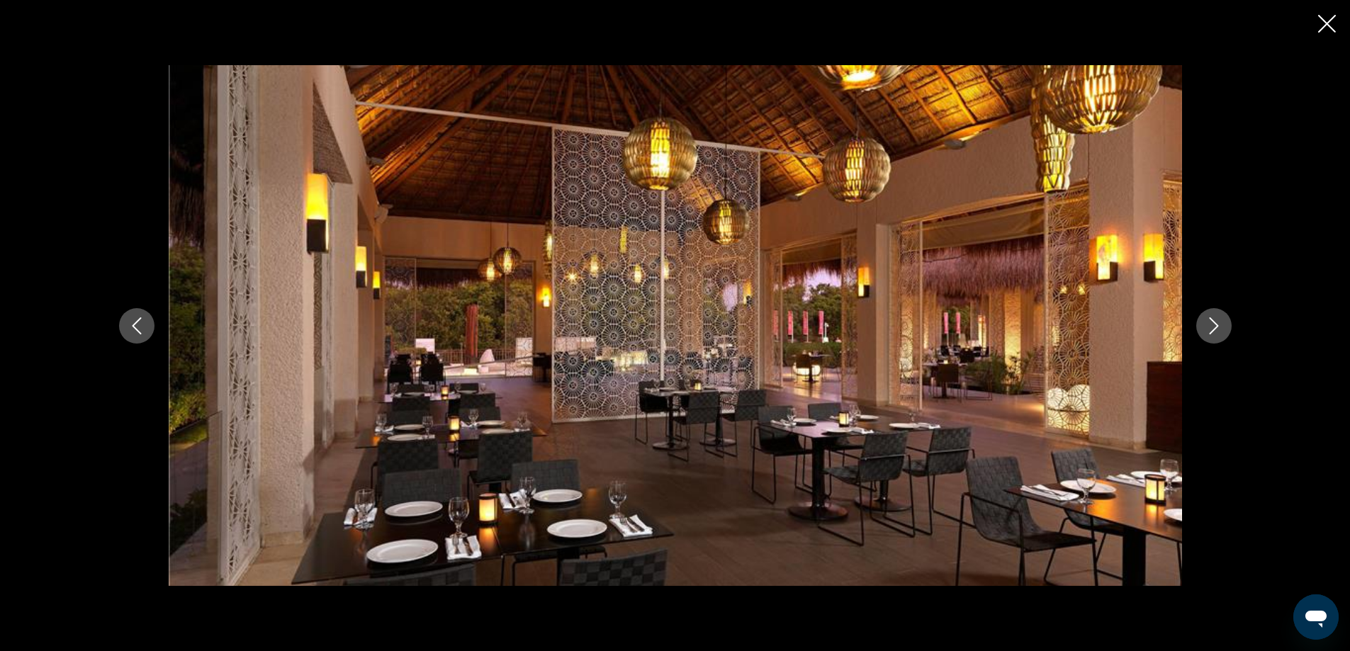
click at [1216, 337] on button "Next image" at bounding box center [1213, 325] width 35 height 35
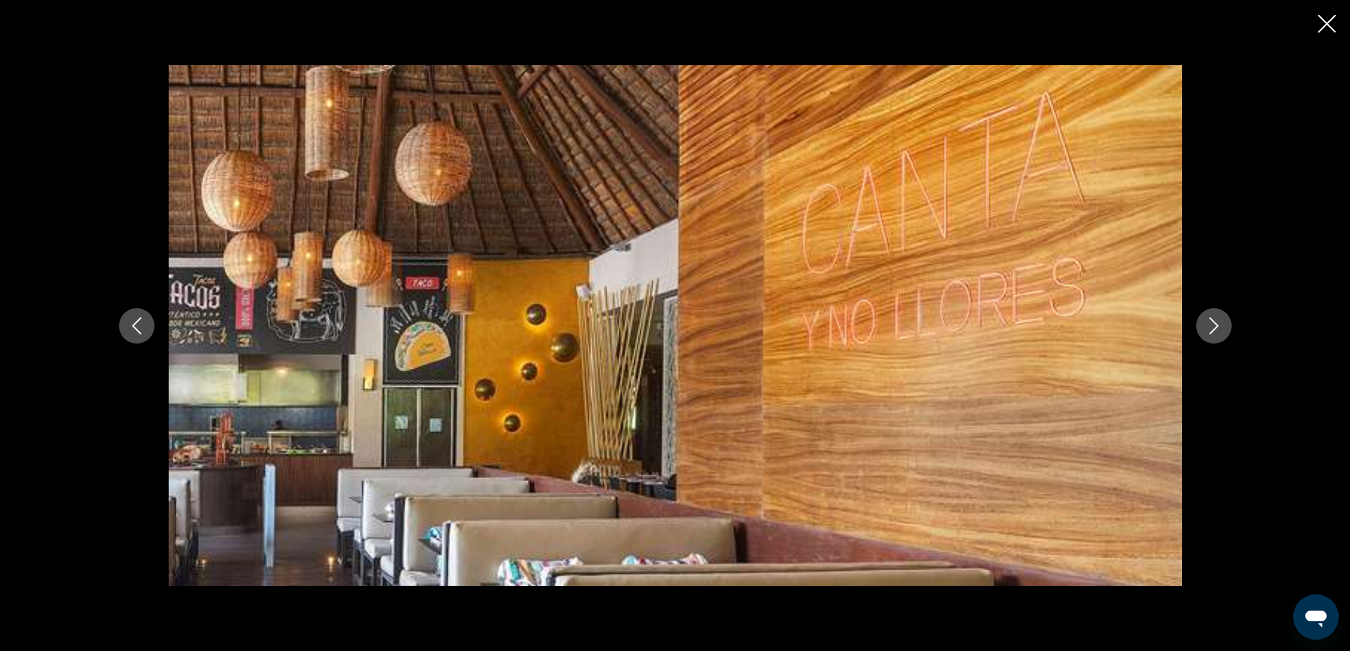
click at [1216, 337] on button "Next image" at bounding box center [1213, 325] width 35 height 35
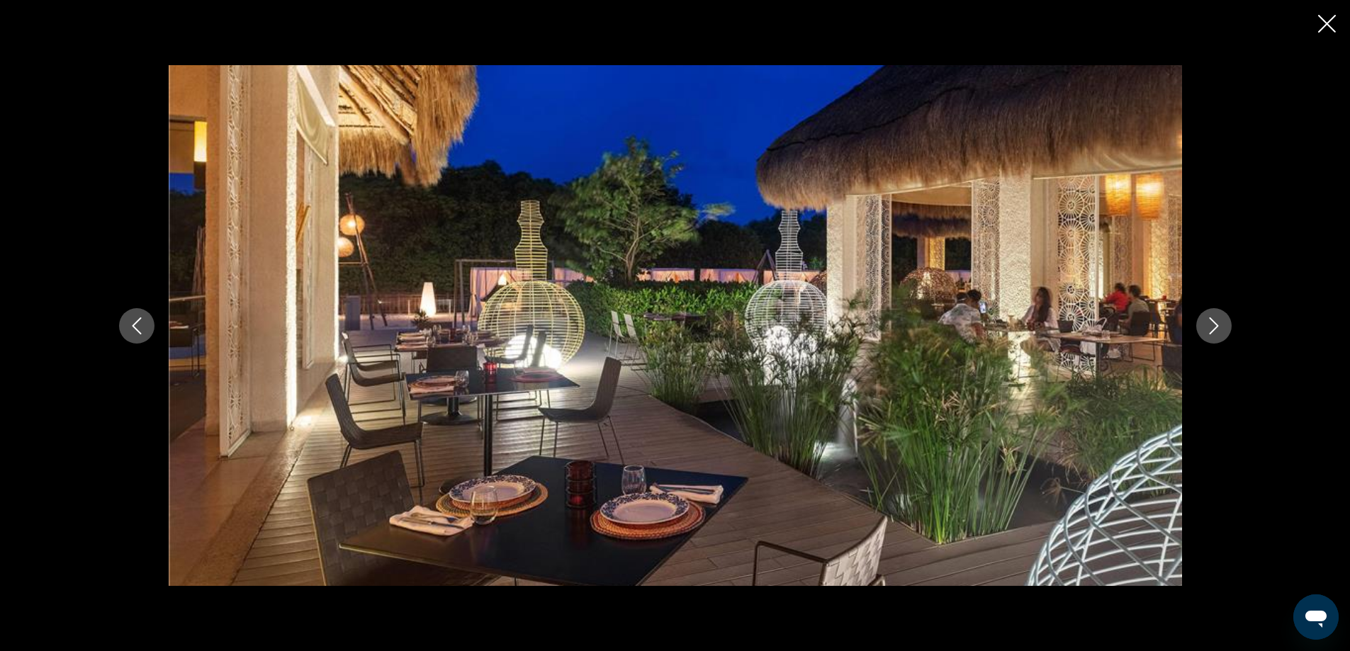
click at [1216, 337] on button "Next image" at bounding box center [1213, 325] width 35 height 35
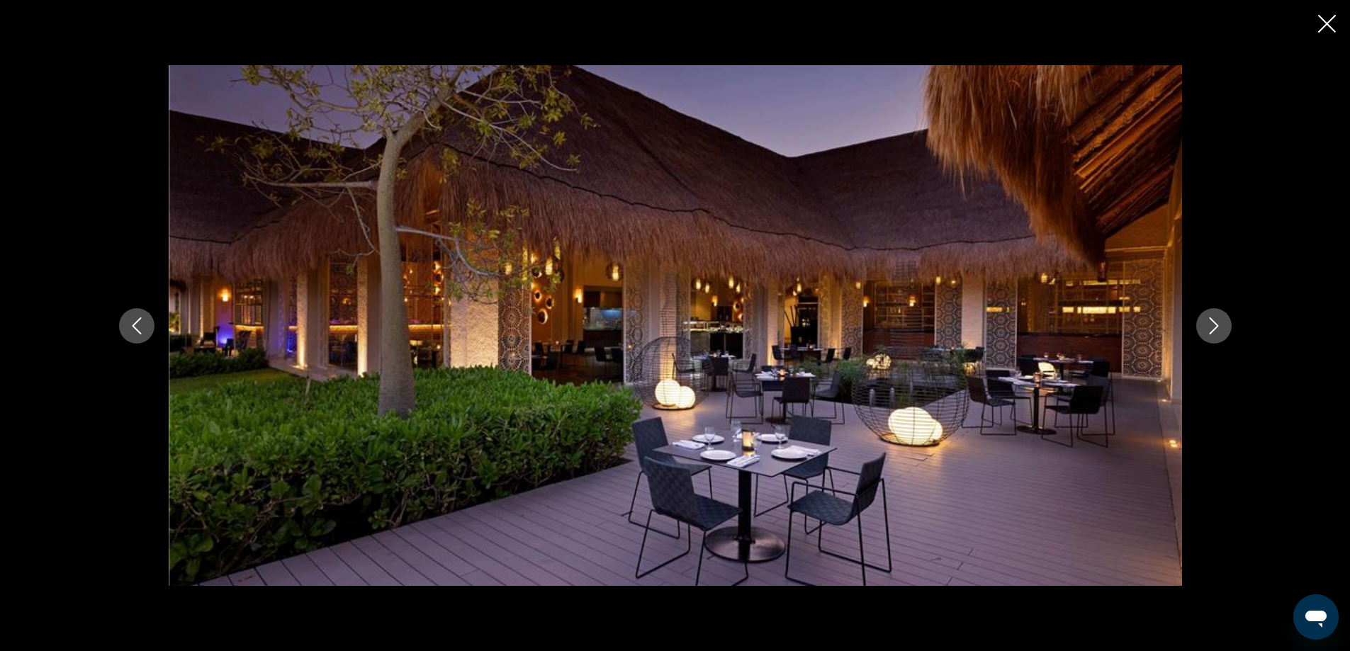
click at [1216, 337] on button "Next image" at bounding box center [1213, 325] width 35 height 35
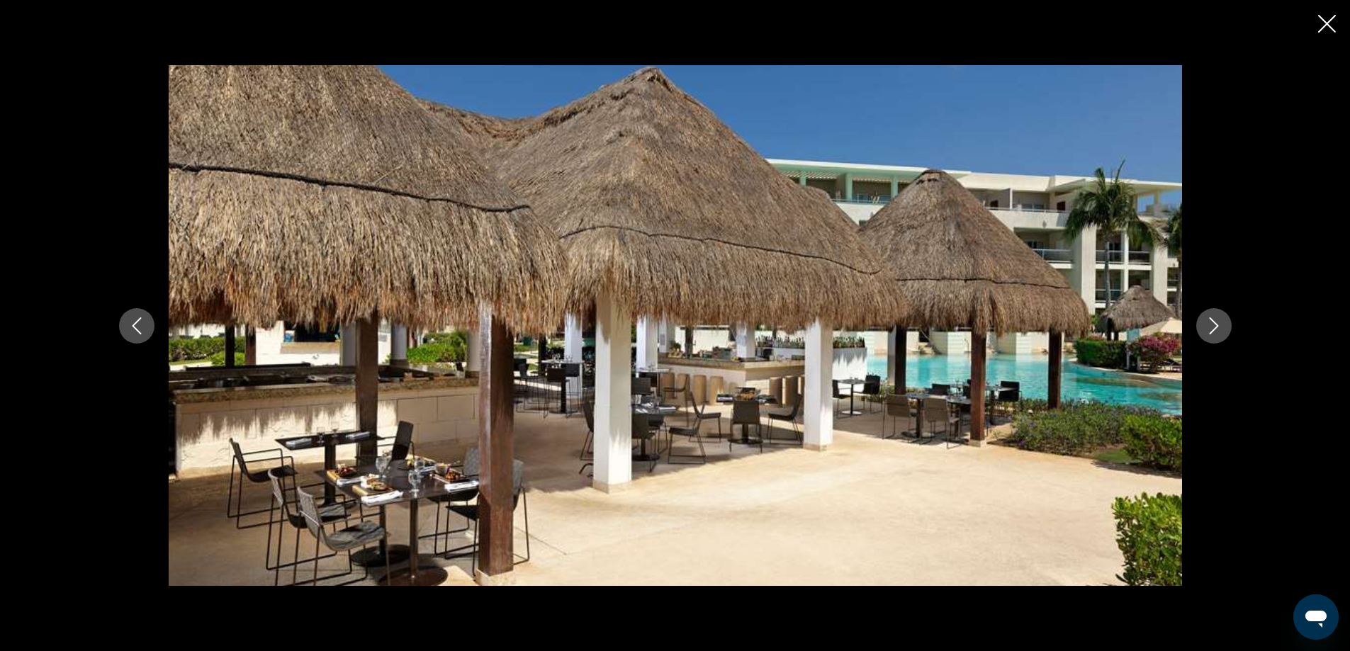
click at [1216, 337] on button "Next image" at bounding box center [1213, 325] width 35 height 35
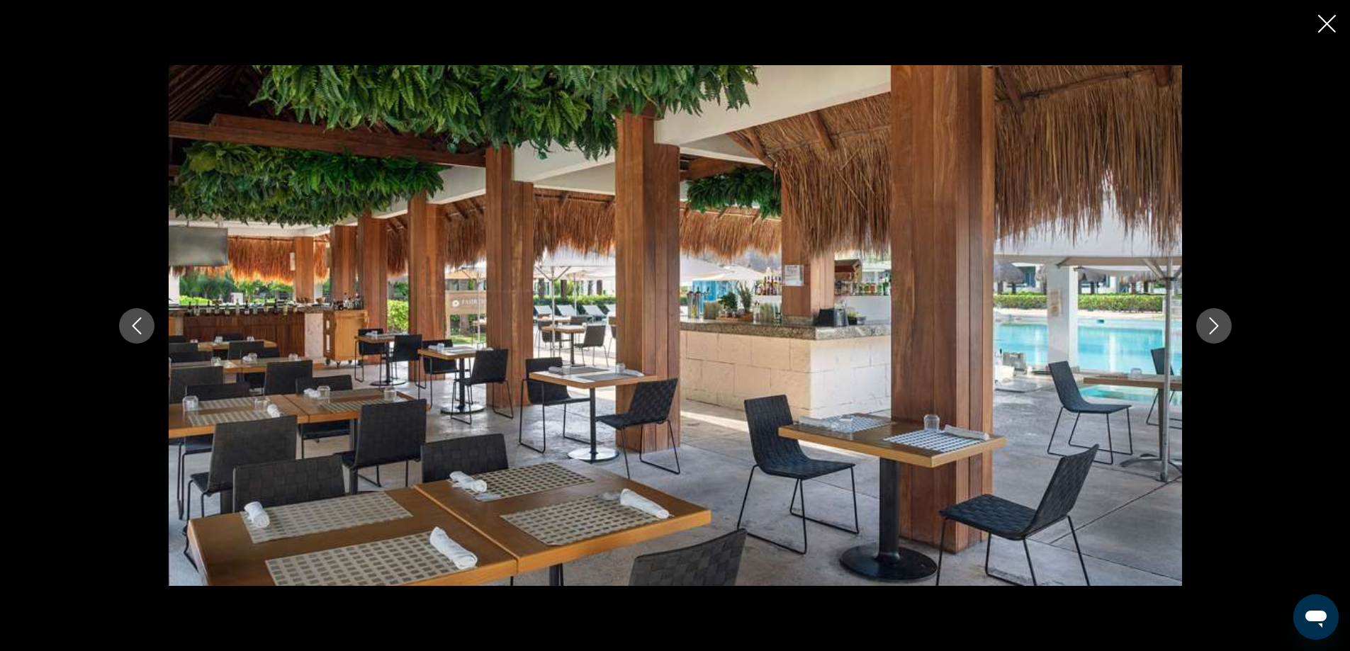
click at [1326, 22] on icon "Close slideshow" at bounding box center [1327, 24] width 18 height 18
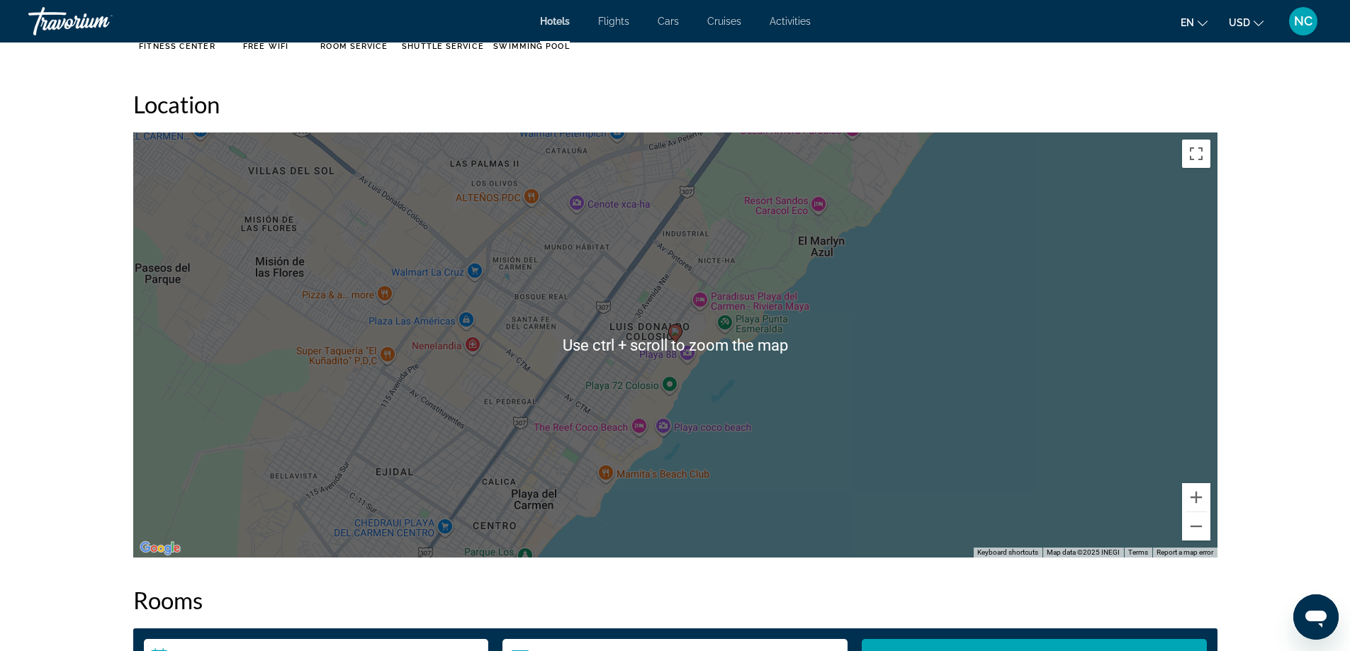
scroll to position [1771, 0]
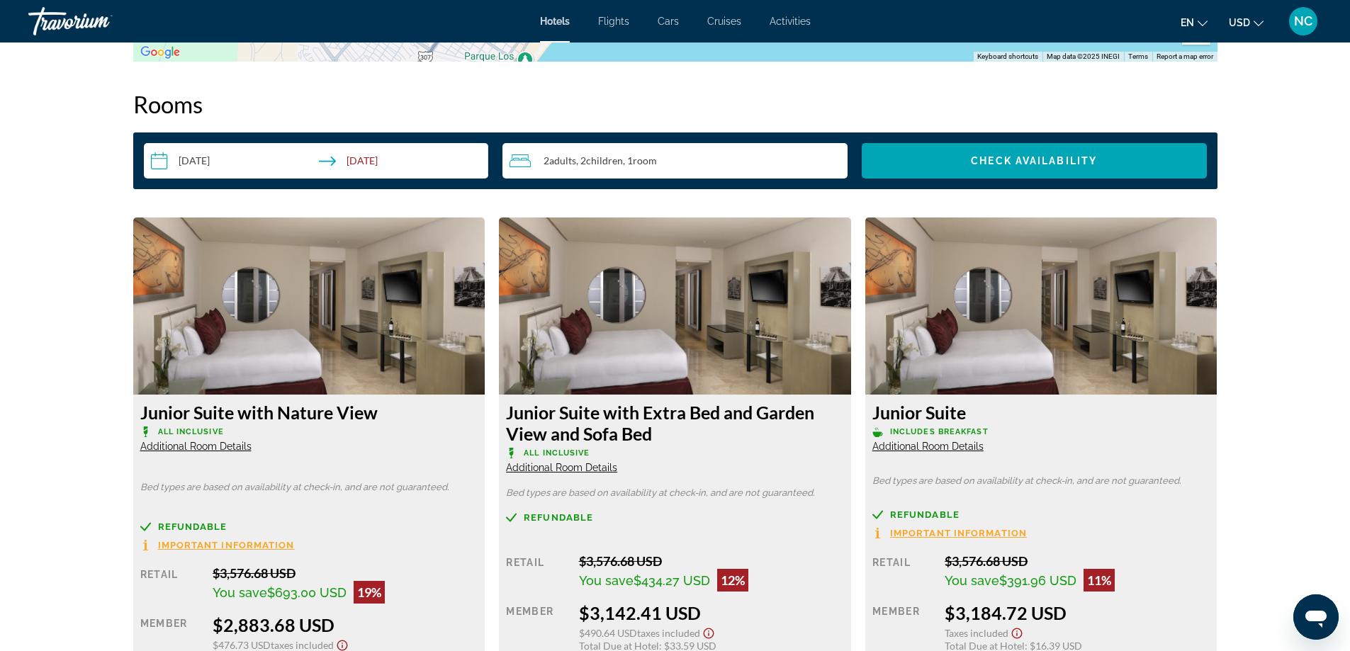
click at [209, 446] on span "Additional Room Details" at bounding box center [195, 446] width 111 height 11
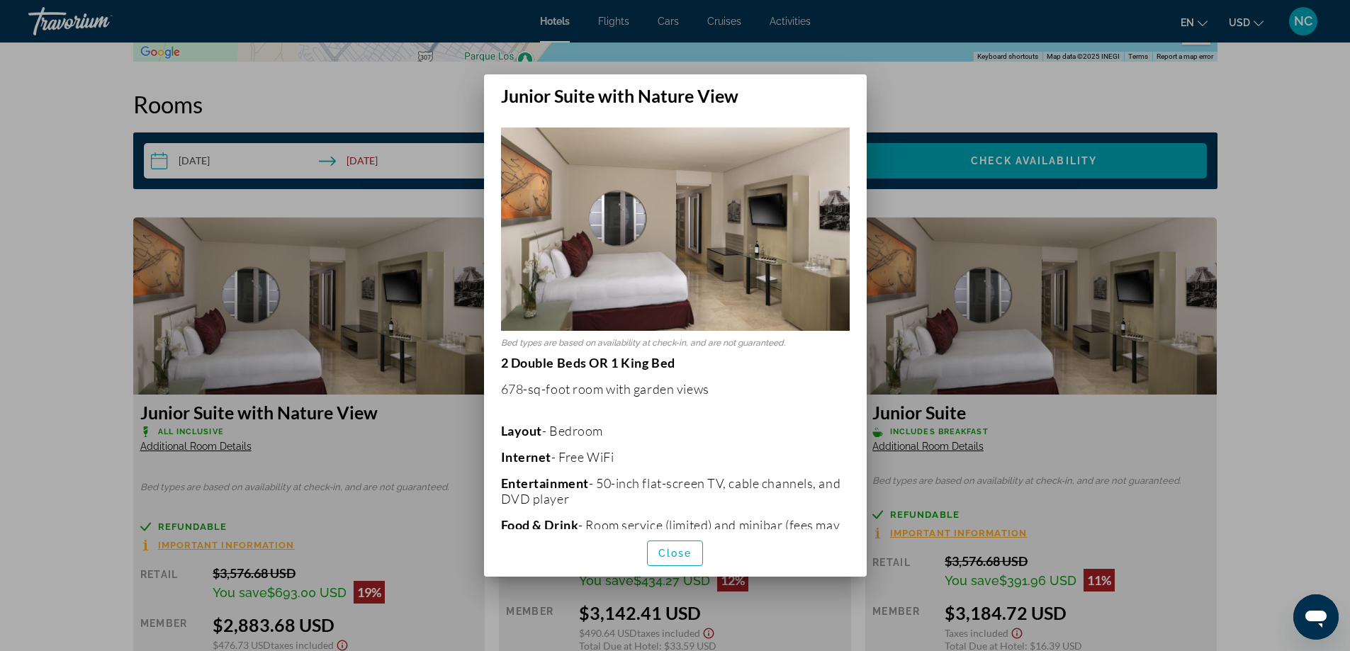
scroll to position [0, 0]
click at [33, 217] on div at bounding box center [675, 325] width 1350 height 651
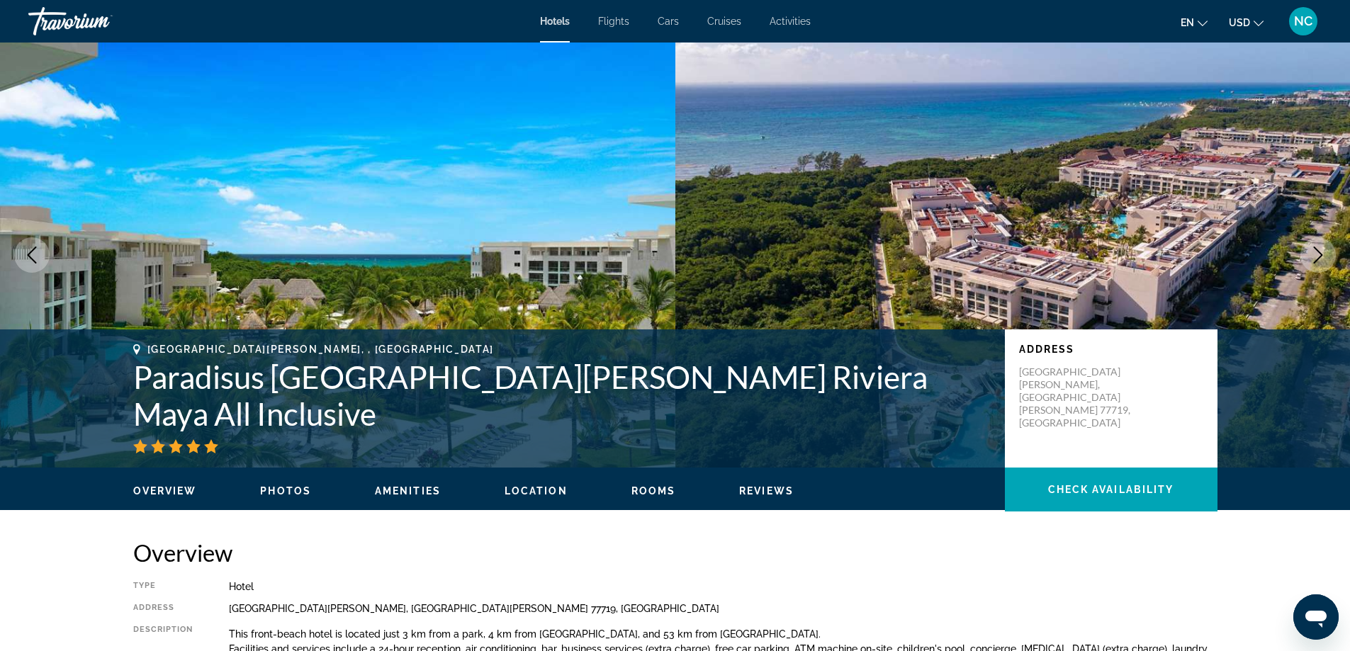
scroll to position [1771, 0]
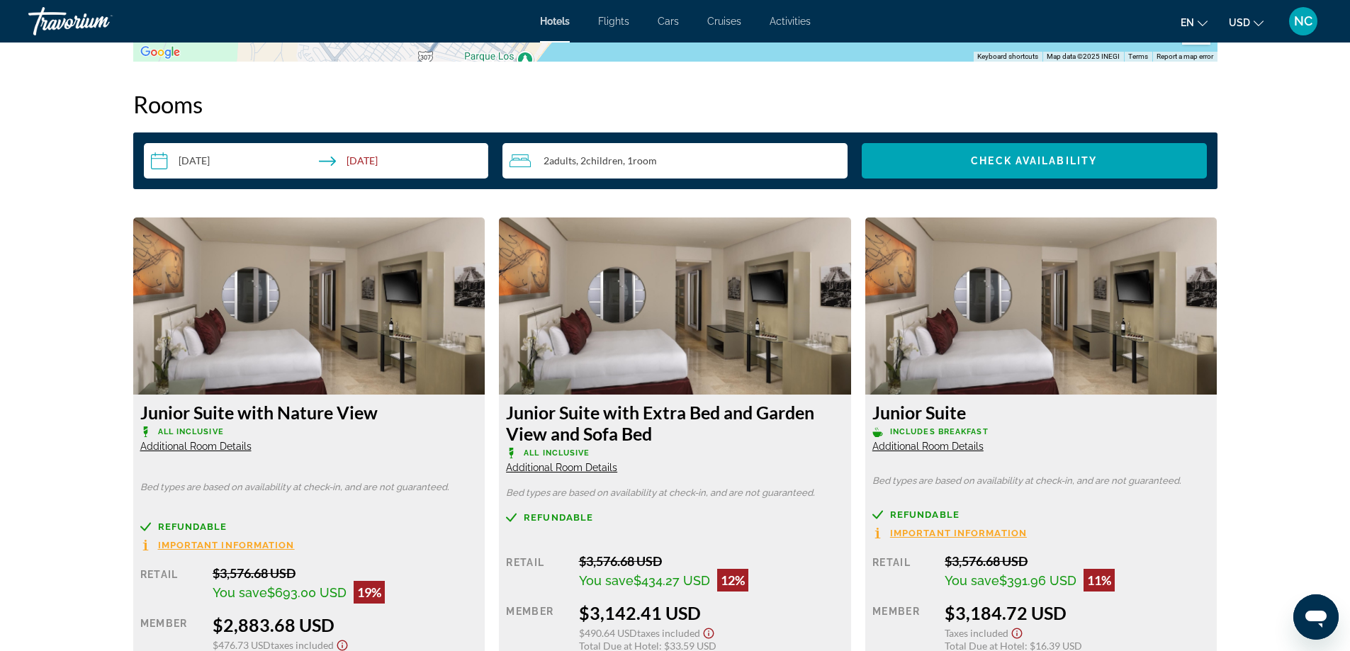
click at [577, 466] on span "Additional Room Details" at bounding box center [561, 467] width 111 height 11
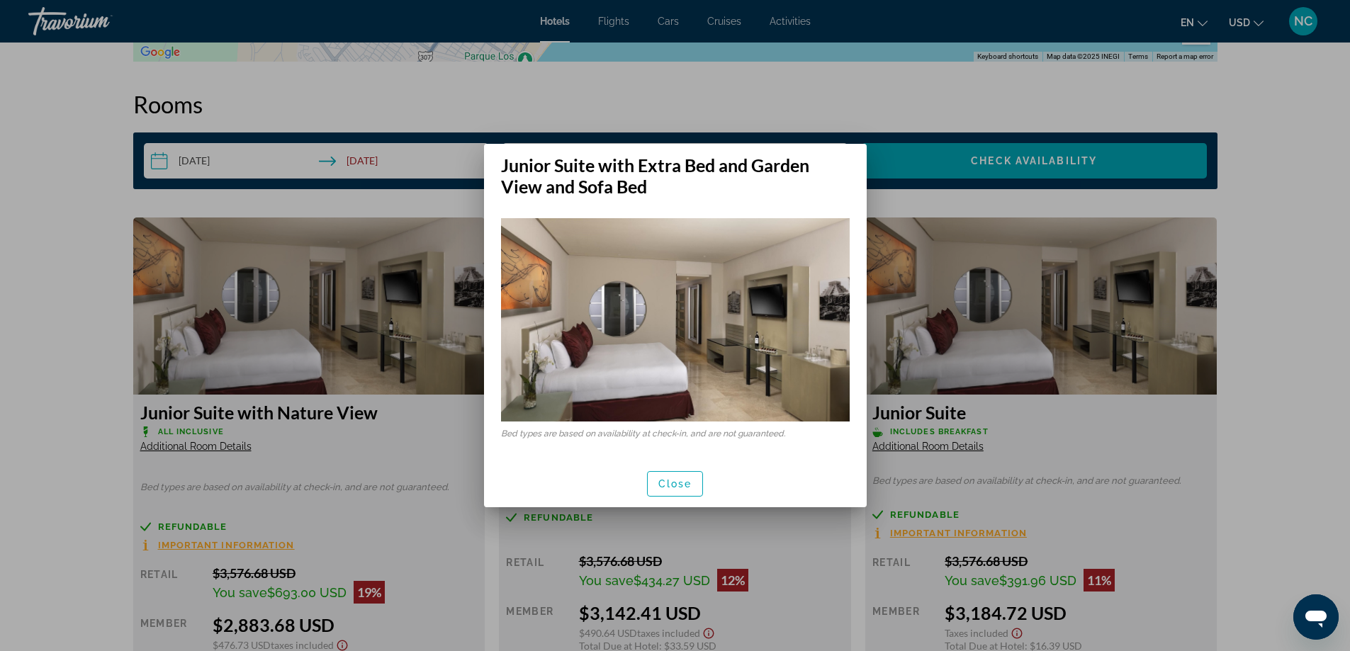
scroll to position [0, 0]
click at [675, 487] on span "Close" at bounding box center [675, 483] width 34 height 11
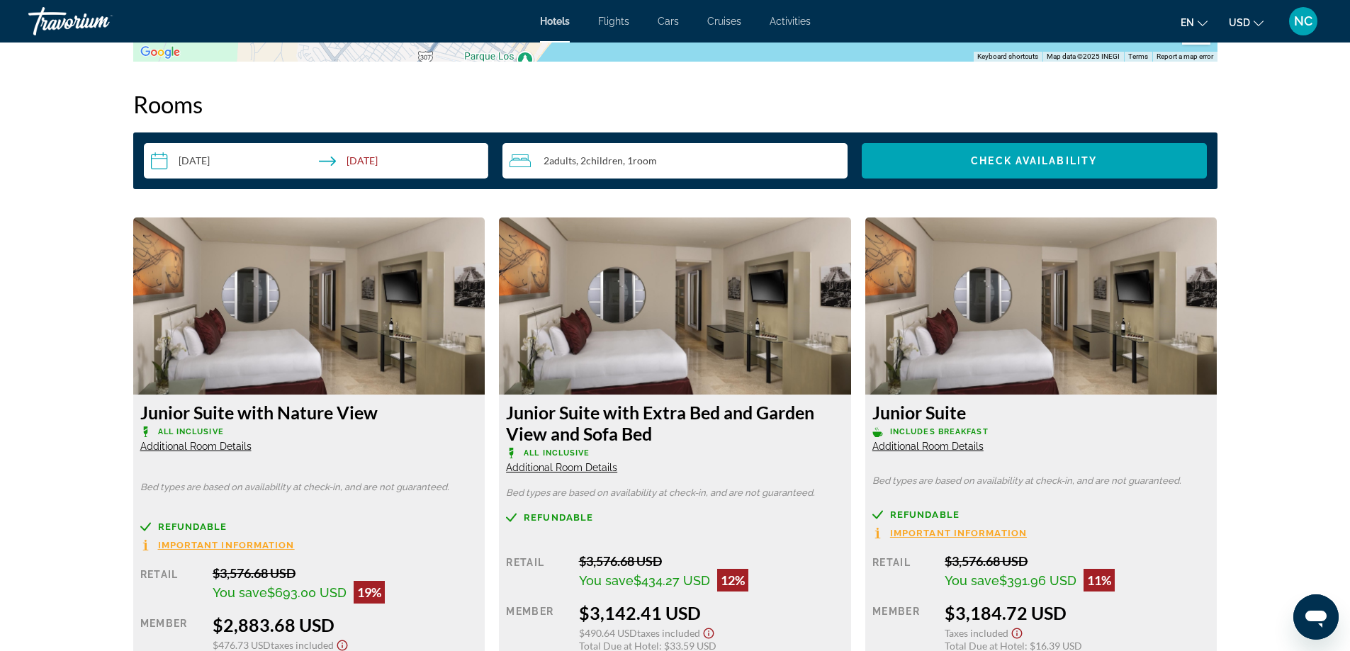
scroll to position [1771, 0]
click at [949, 444] on span "Additional Room Details" at bounding box center [927, 446] width 111 height 11
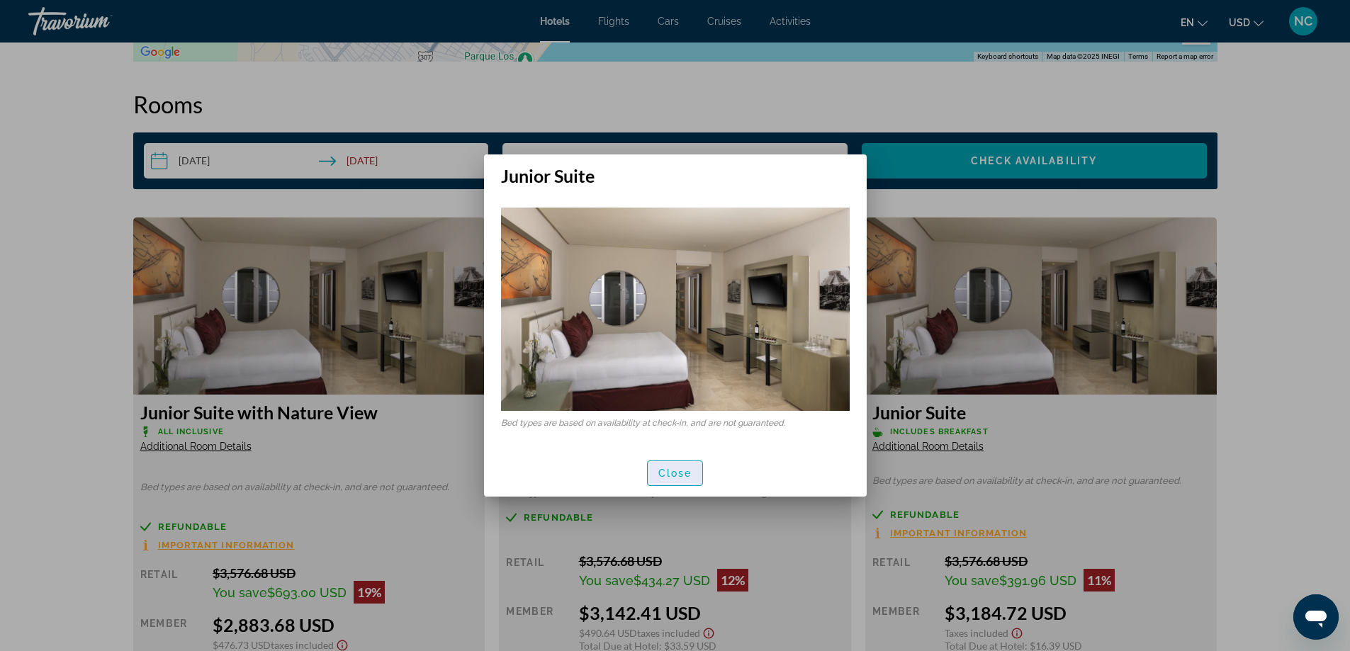
click at [678, 467] on span "button" at bounding box center [675, 473] width 55 height 34
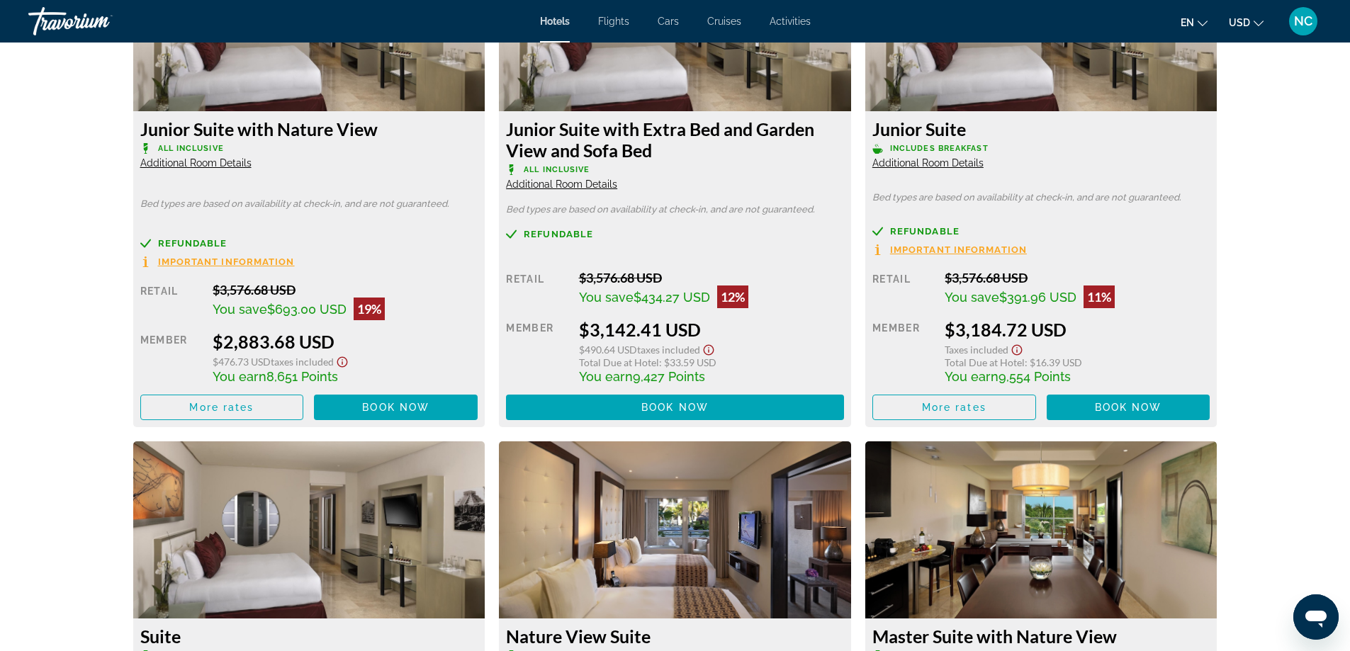
scroll to position [2267, 0]
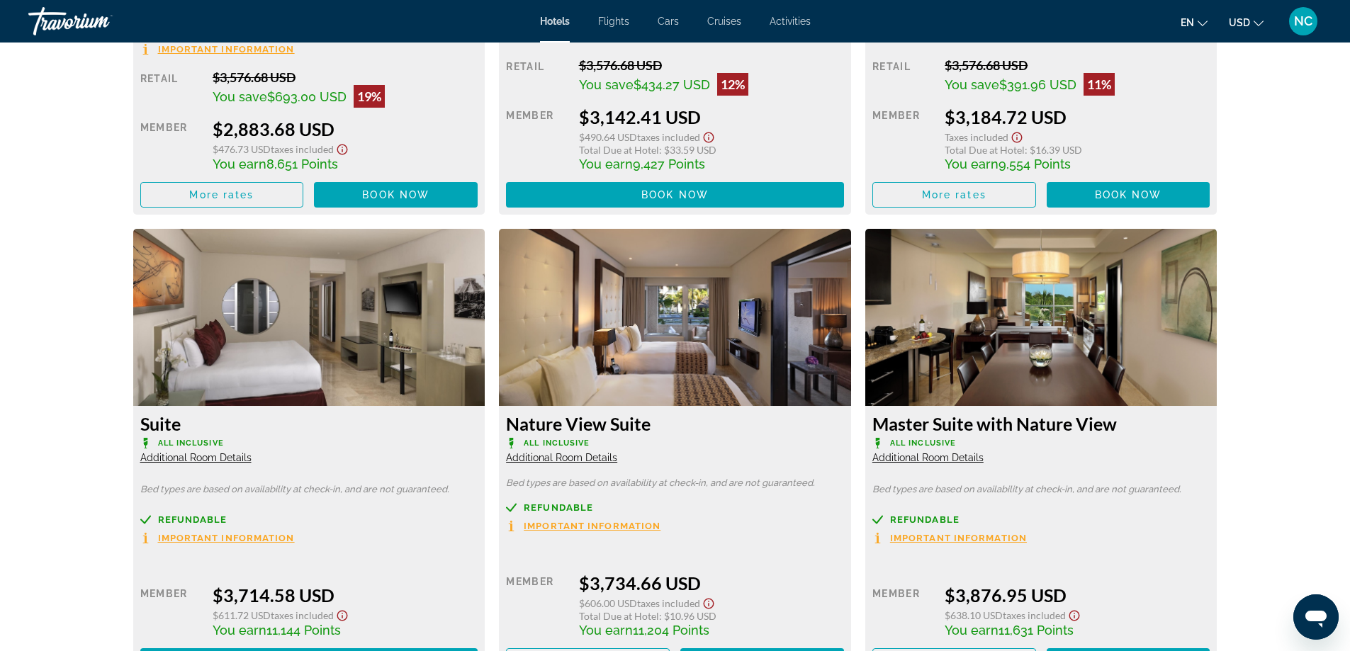
click at [210, 454] on span "Additional Room Details" at bounding box center [195, 457] width 111 height 11
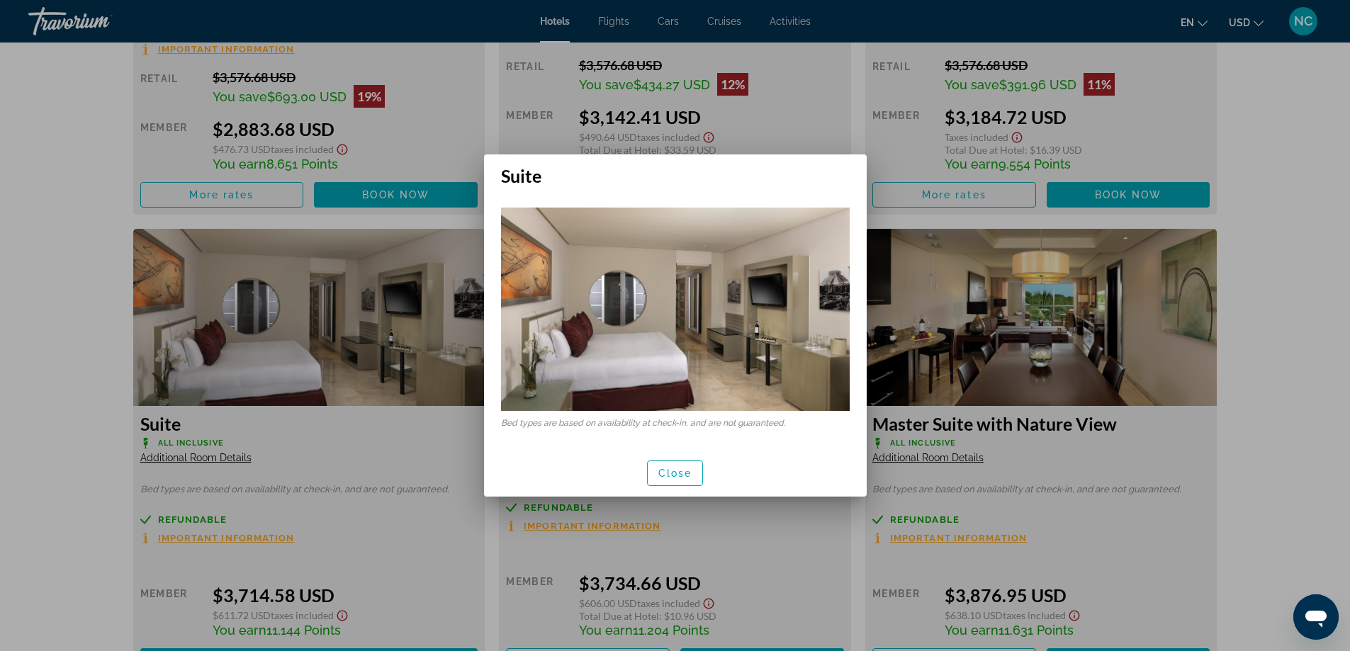
scroll to position [0, 0]
click at [679, 477] on span "Close" at bounding box center [675, 473] width 34 height 11
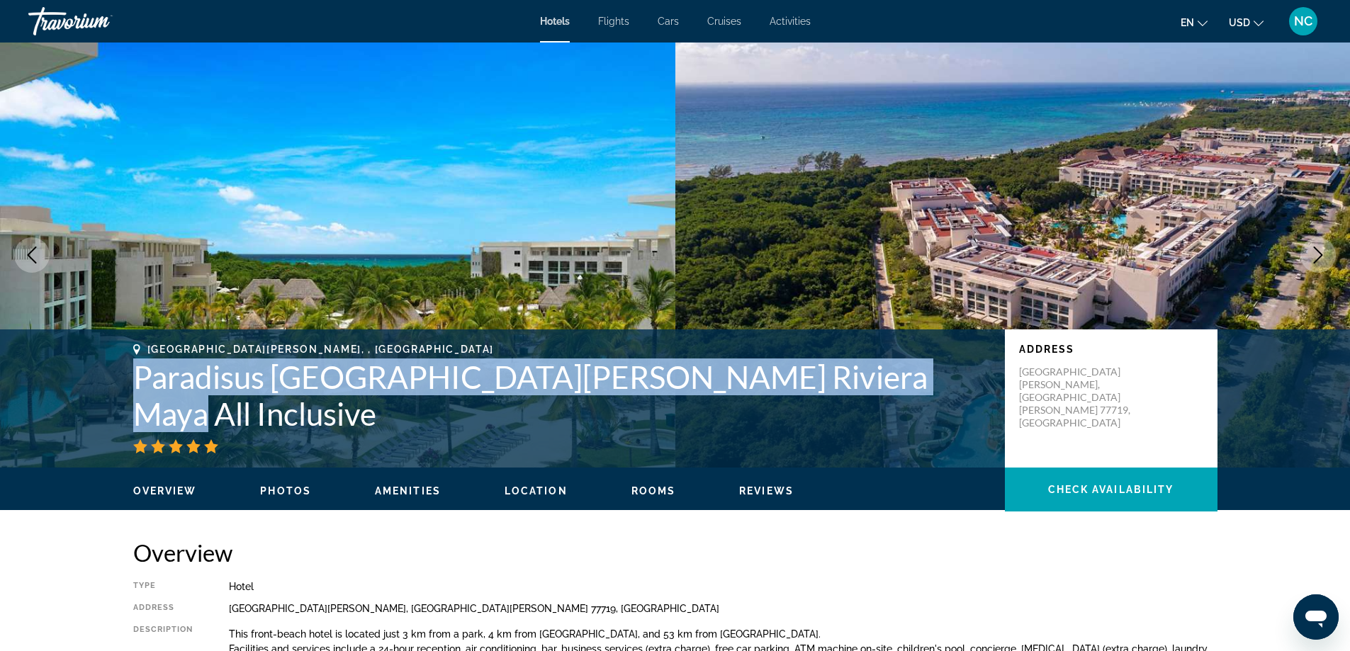
drag, startPoint x: 125, startPoint y: 393, endPoint x: 891, endPoint y: 412, distance: 765.5
click at [891, 412] on div "Playa Del Carmen, , Mexico Paradisus Playa del Carmen Riviera Maya All Inclusiv…" at bounding box center [675, 399] width 1141 height 110
copy h1 "Paradisus Playa del Carmen Riviera Maya All Inclusive"
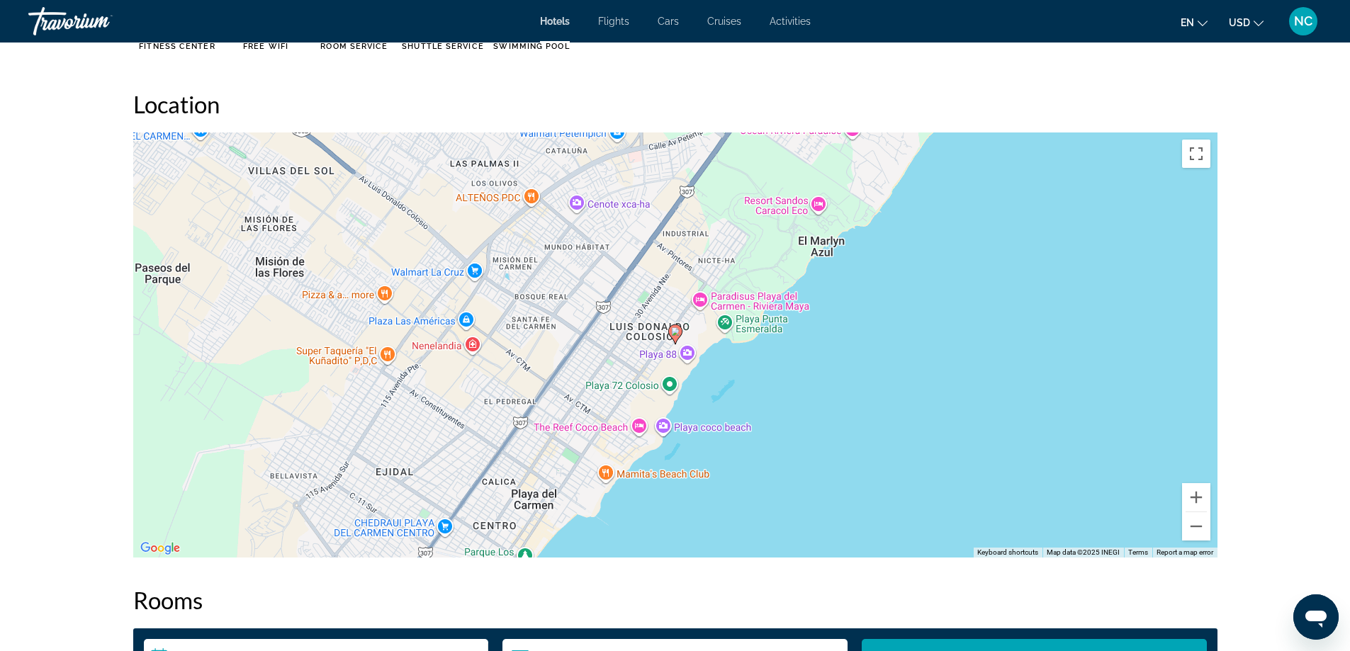
scroll to position [638, 0]
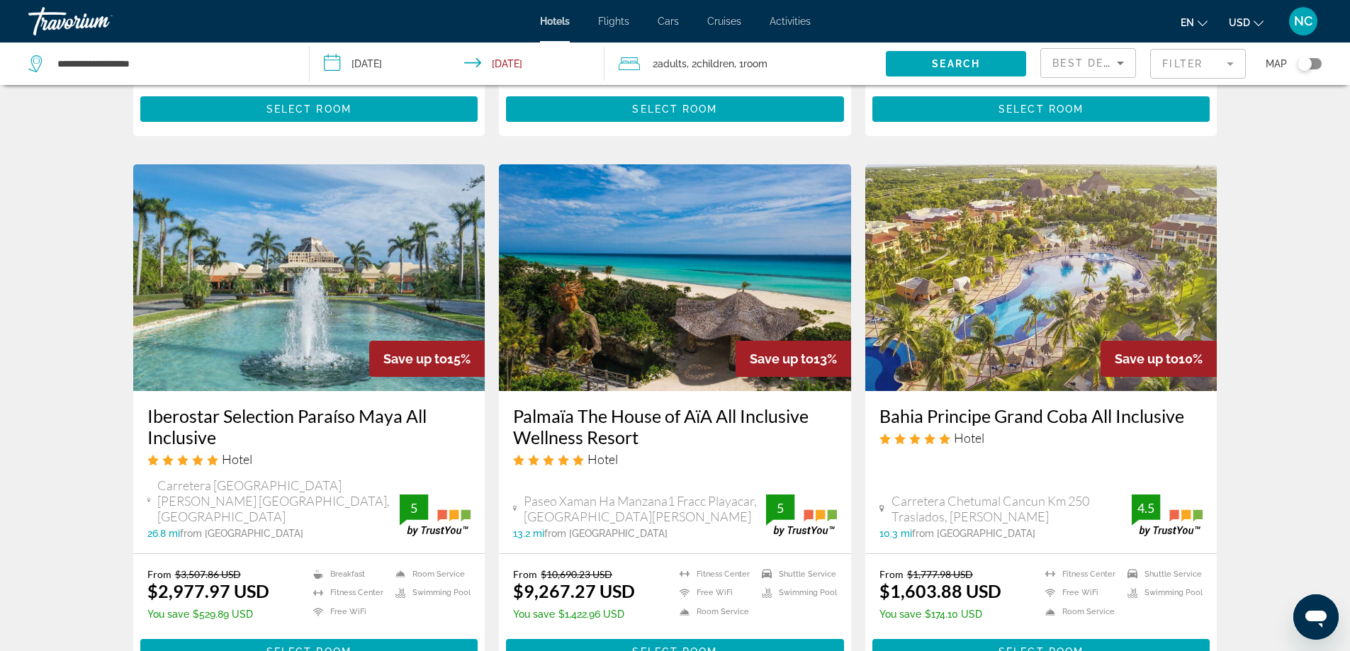
scroll to position [496, 0]
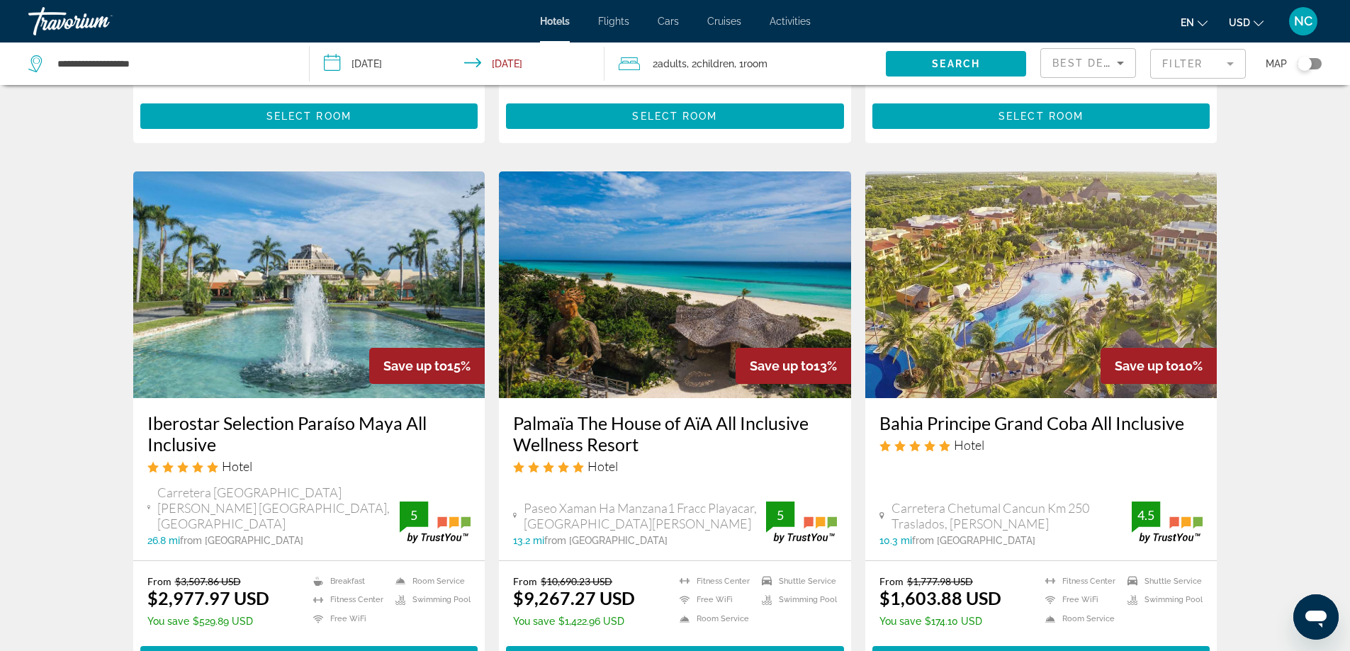
click at [685, 264] on img "Main content" at bounding box center [675, 284] width 352 height 227
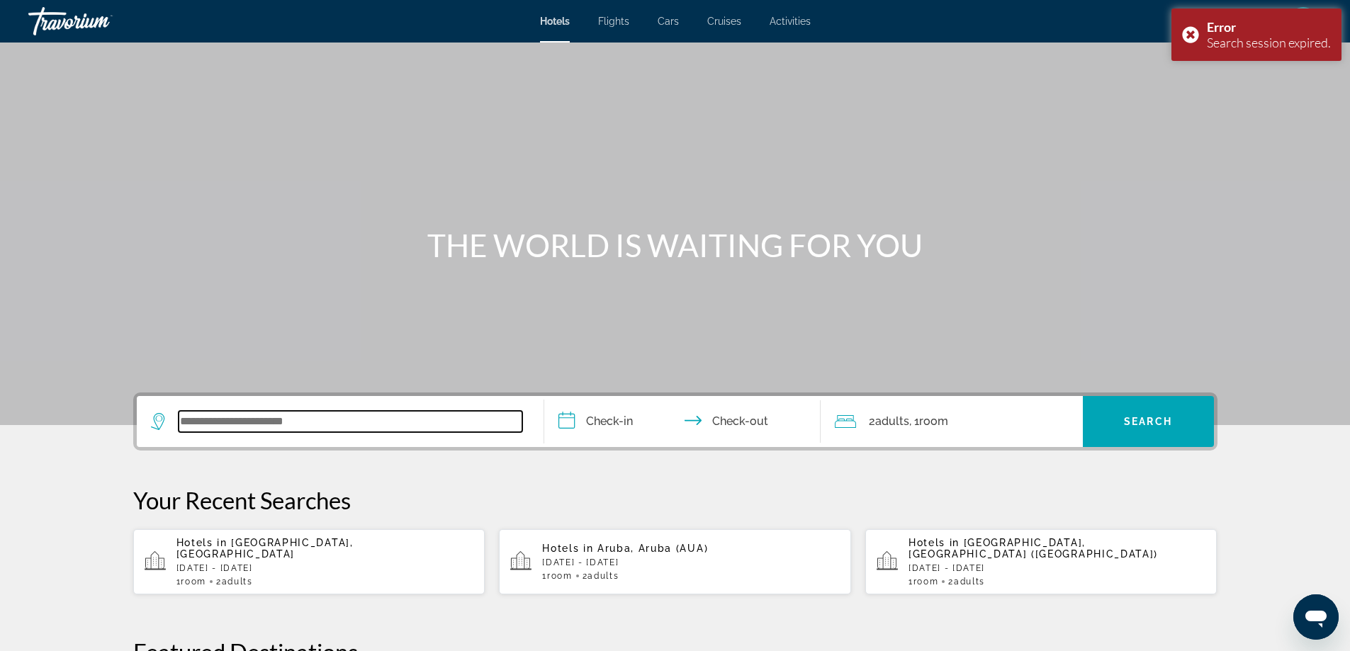
click at [203, 419] on input "Search widget" at bounding box center [351, 421] width 344 height 21
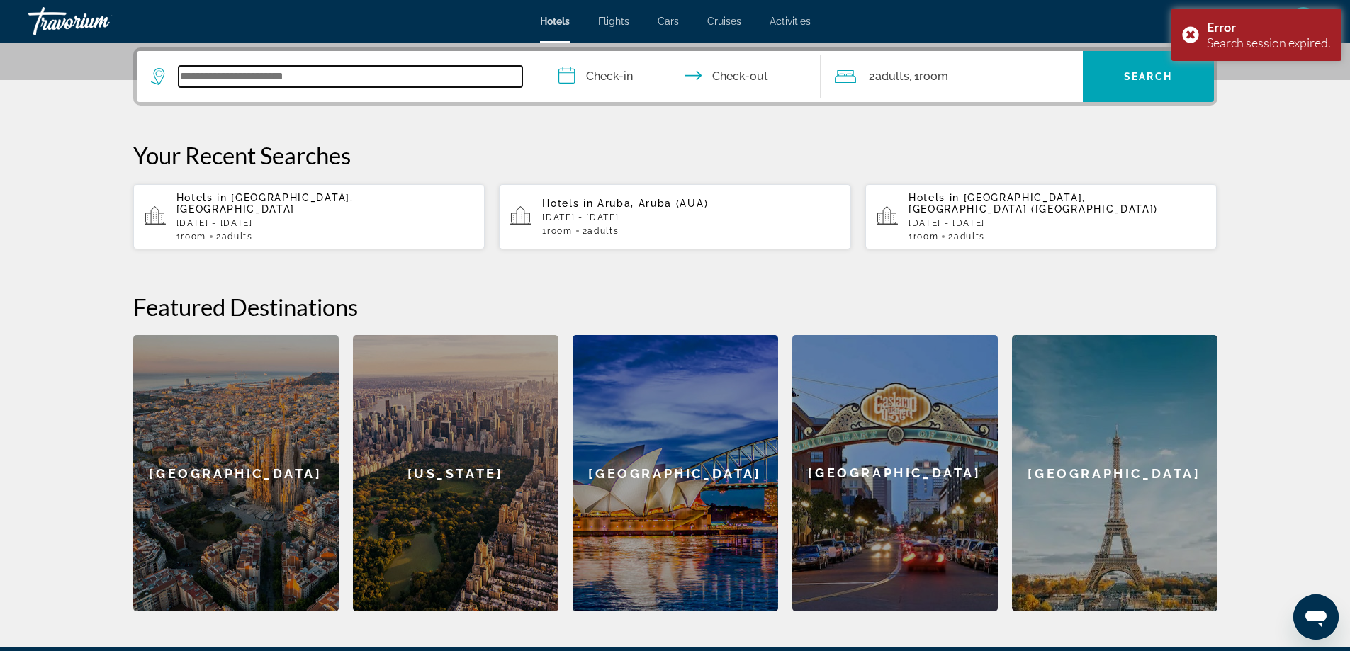
scroll to position [346, 0]
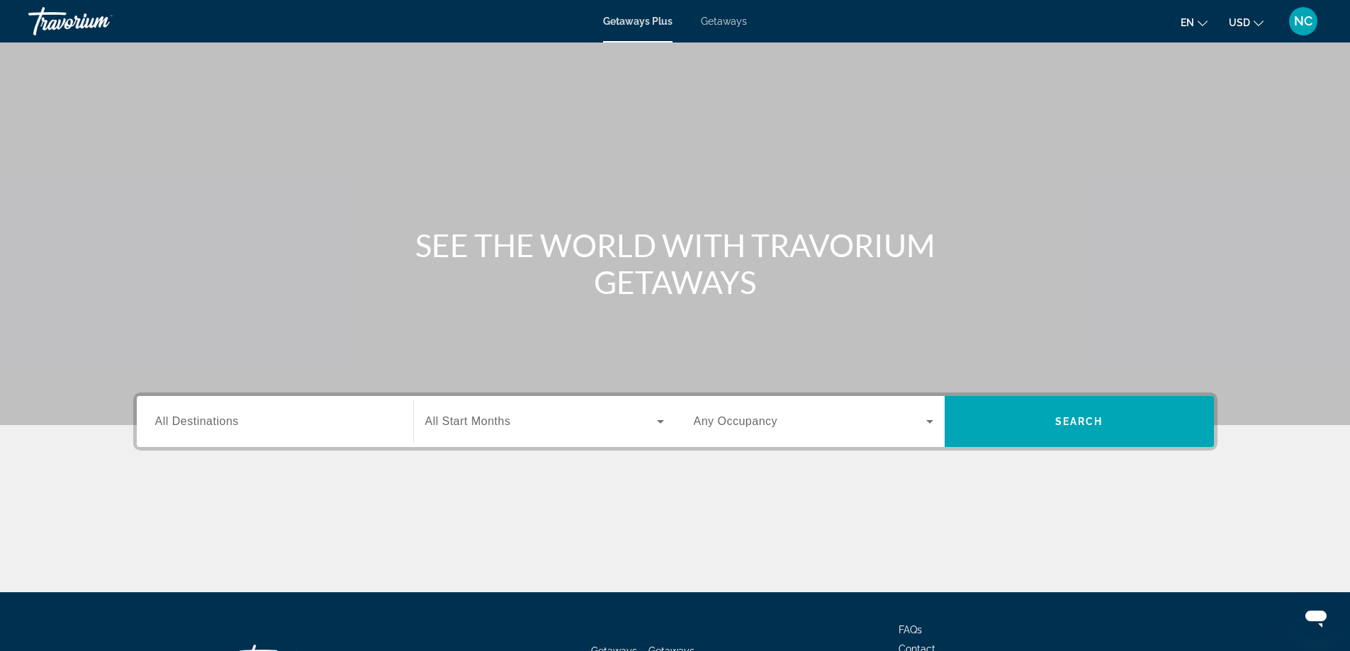
click at [204, 414] on input "Destination All Destinations" at bounding box center [274, 422] width 239 height 17
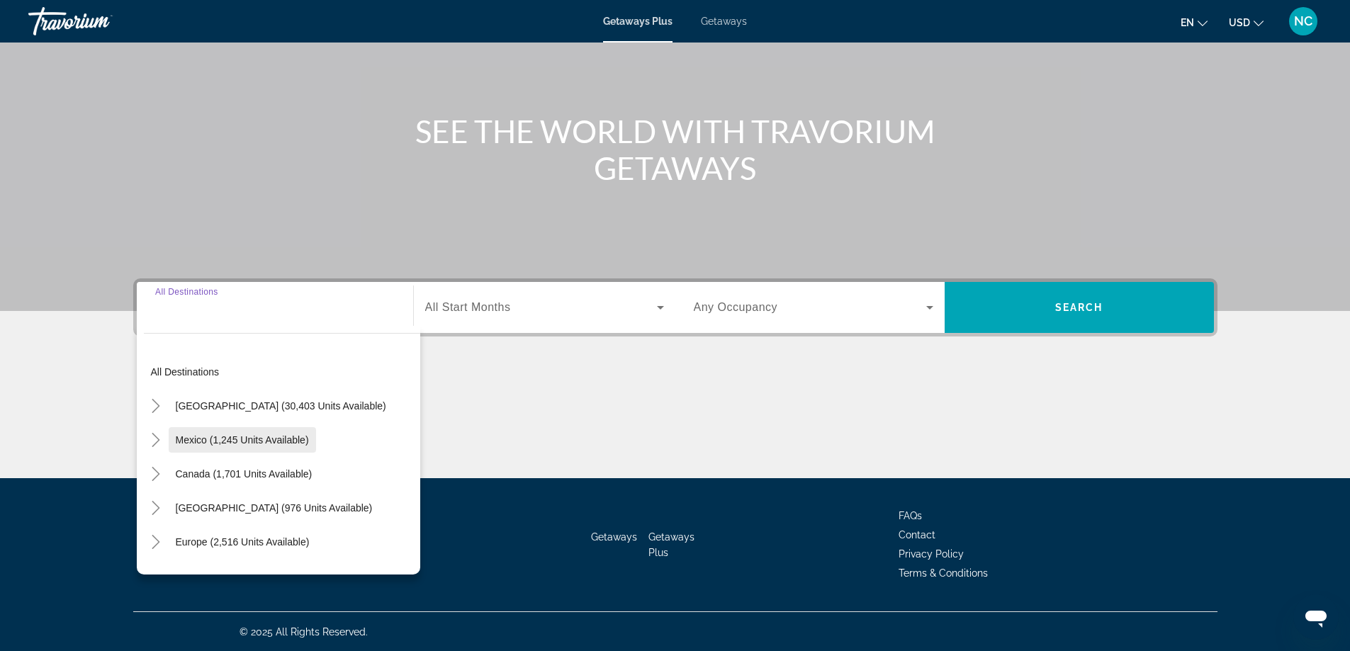
scroll to position [115, 0]
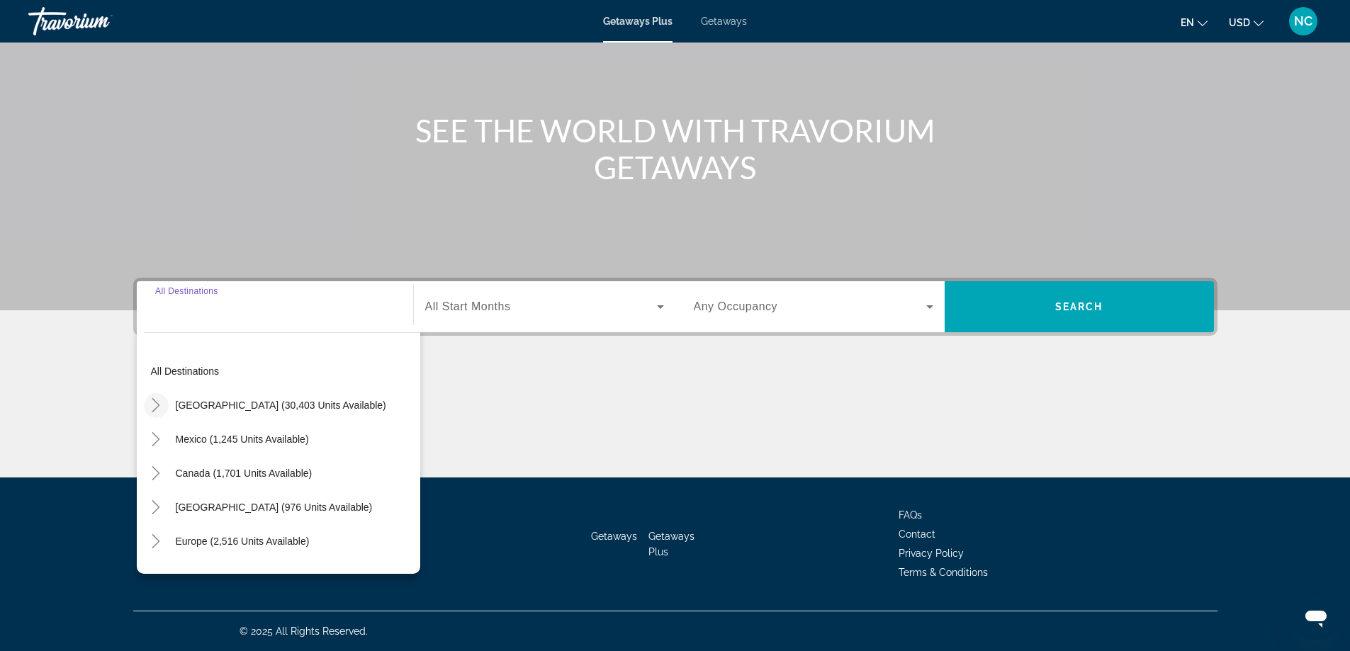
click at [159, 406] on icon "Toggle United States (30,403 units available)" at bounding box center [156, 405] width 8 height 14
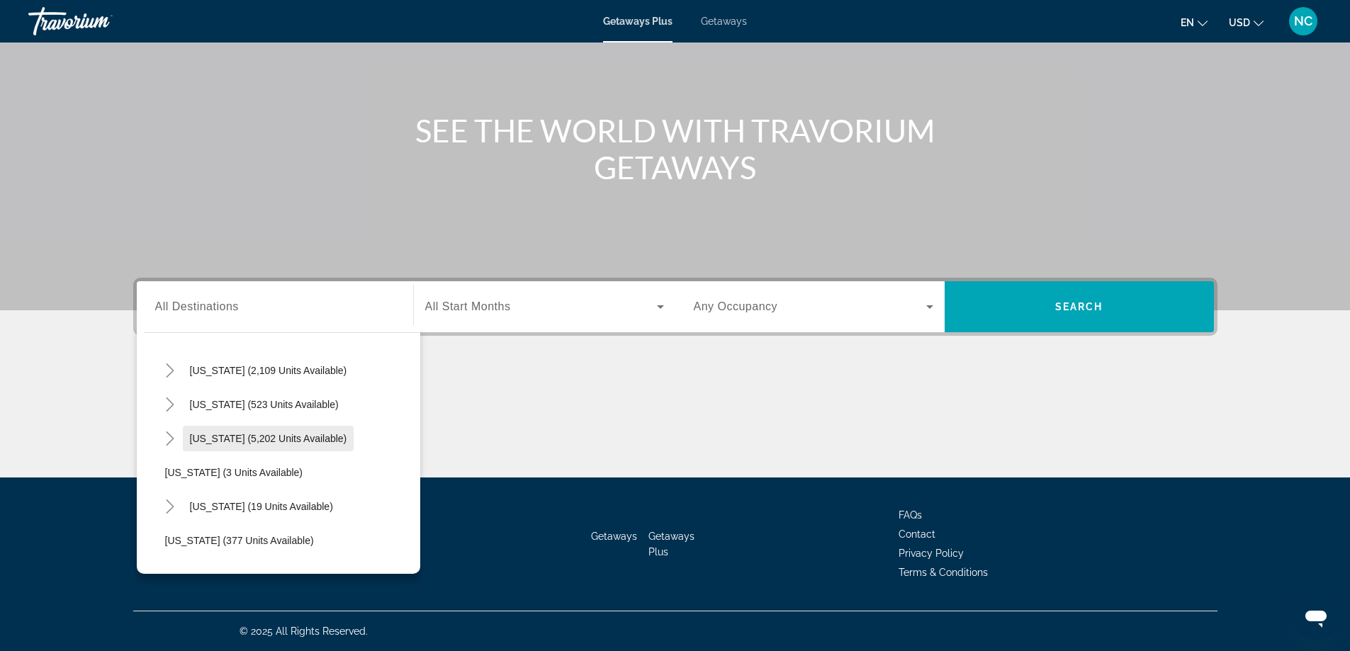
scroll to position [183, 0]
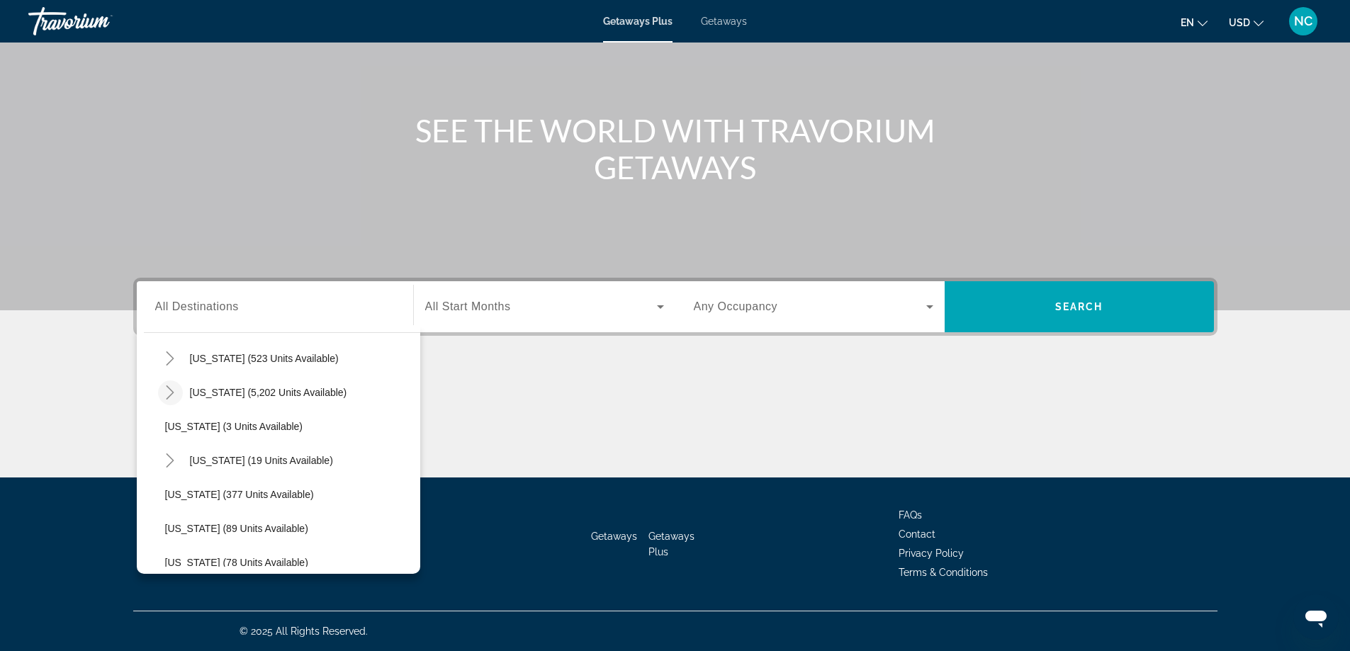
click at [172, 391] on icon "Toggle Florida (5,202 units available)" at bounding box center [171, 392] width 8 height 14
click at [251, 461] on span "East Coast (1,019 units available)" at bounding box center [281, 460] width 205 height 11
type input "**********"
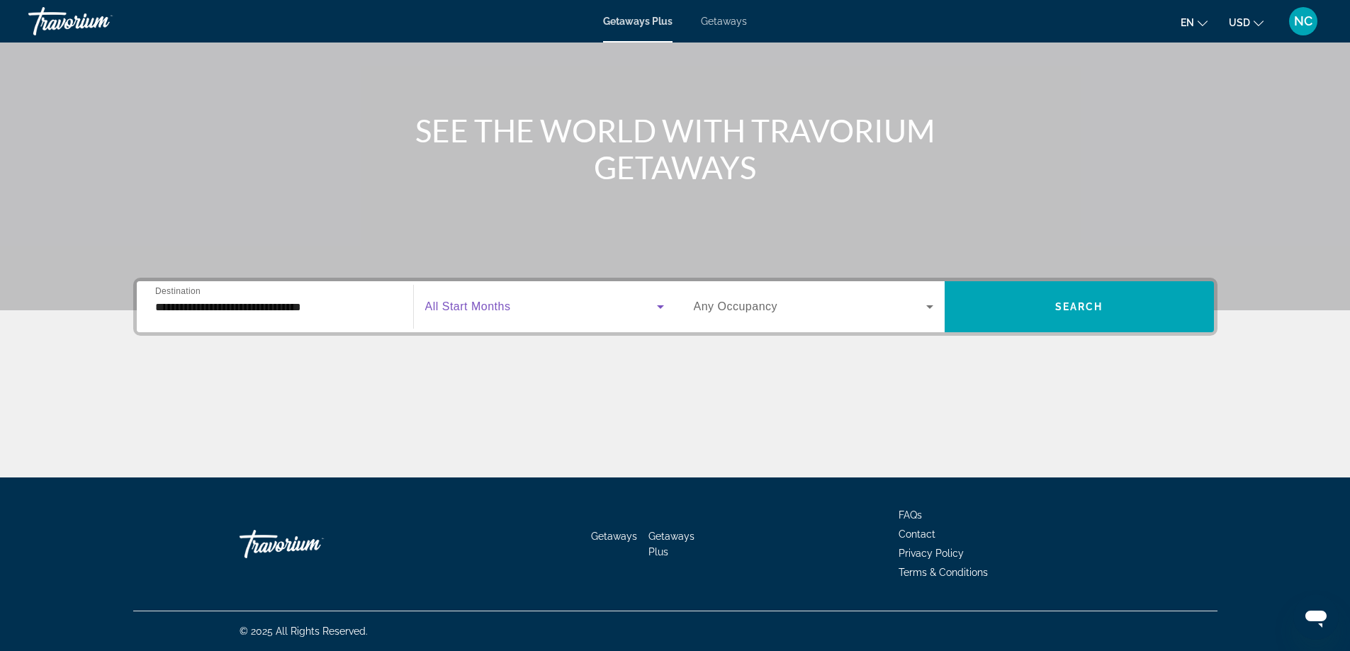
click at [658, 308] on icon "Search widget" at bounding box center [660, 306] width 17 height 17
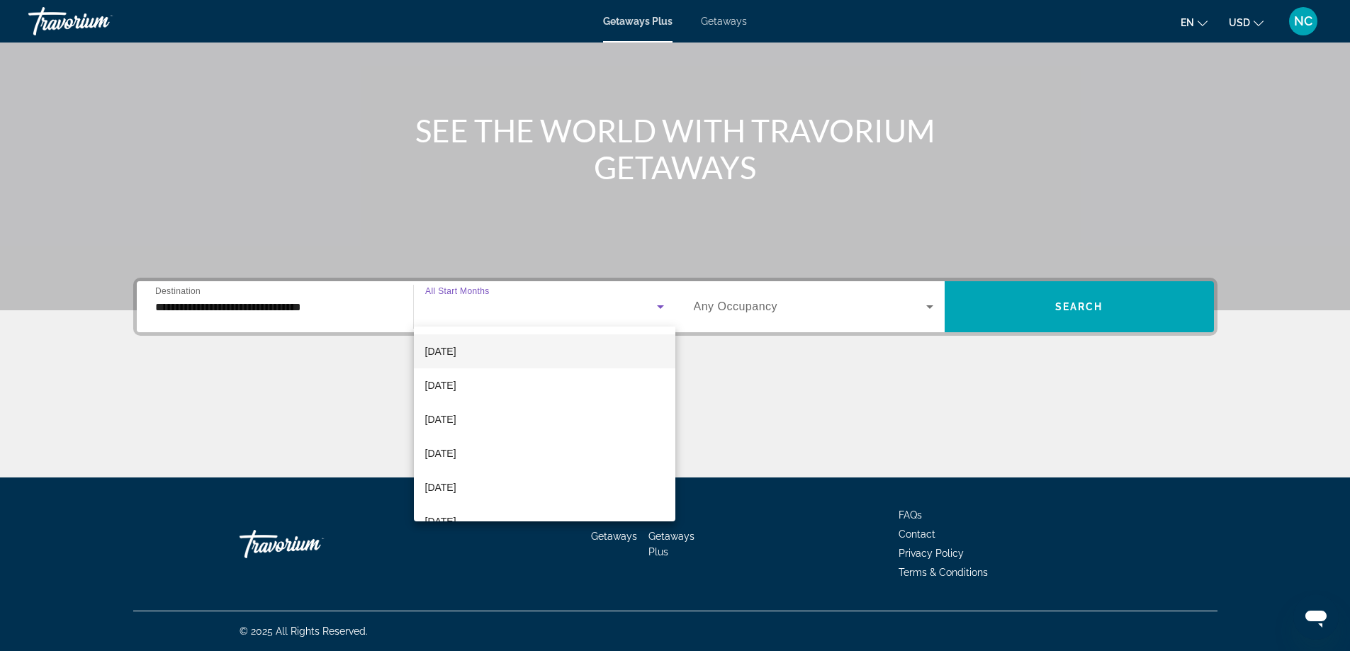
scroll to position [142, 0]
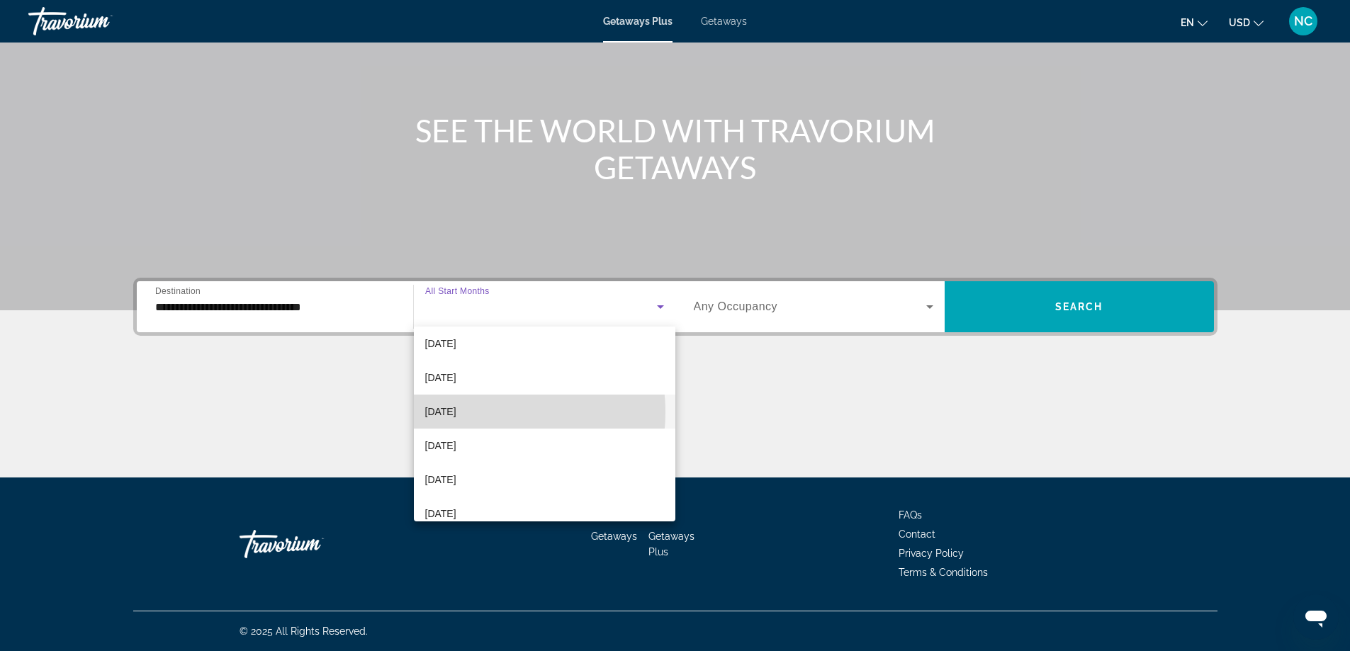
click at [456, 412] on span "February 2026" at bounding box center [440, 411] width 31 height 17
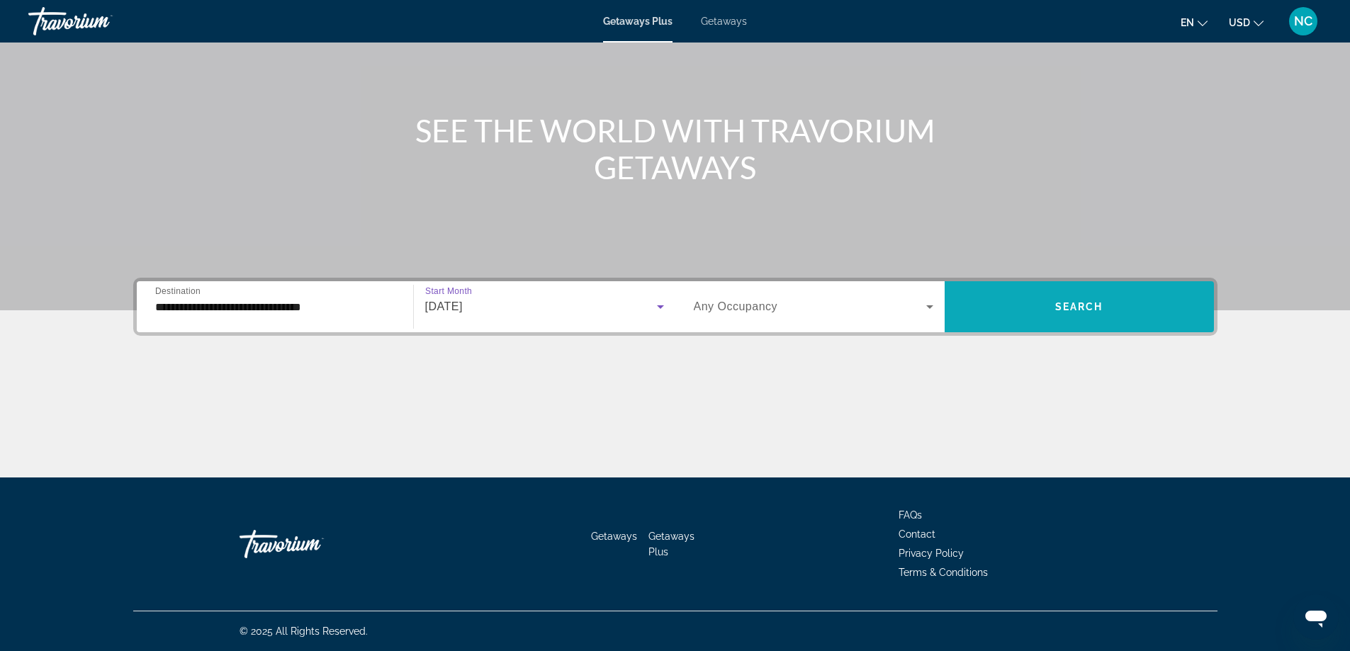
click at [1104, 307] on span "Search widget" at bounding box center [1078, 307] width 269 height 34
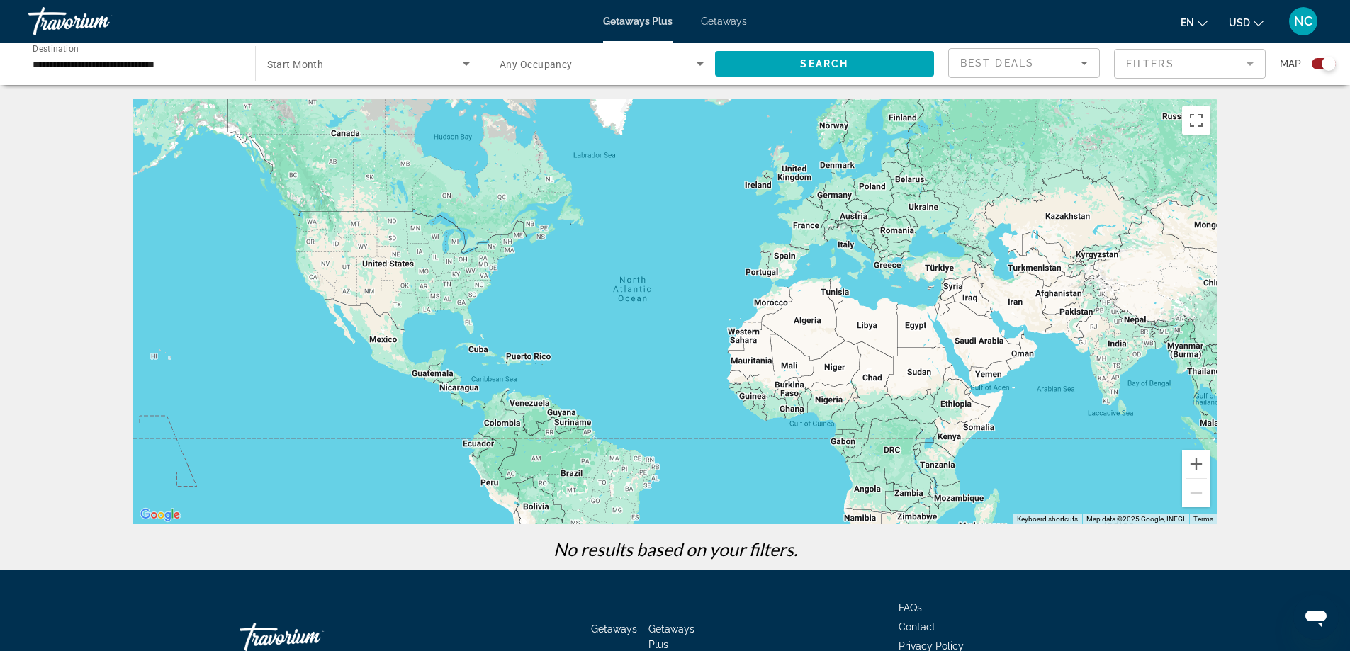
click at [724, 21] on span "Getaways" at bounding box center [724, 21] width 46 height 11
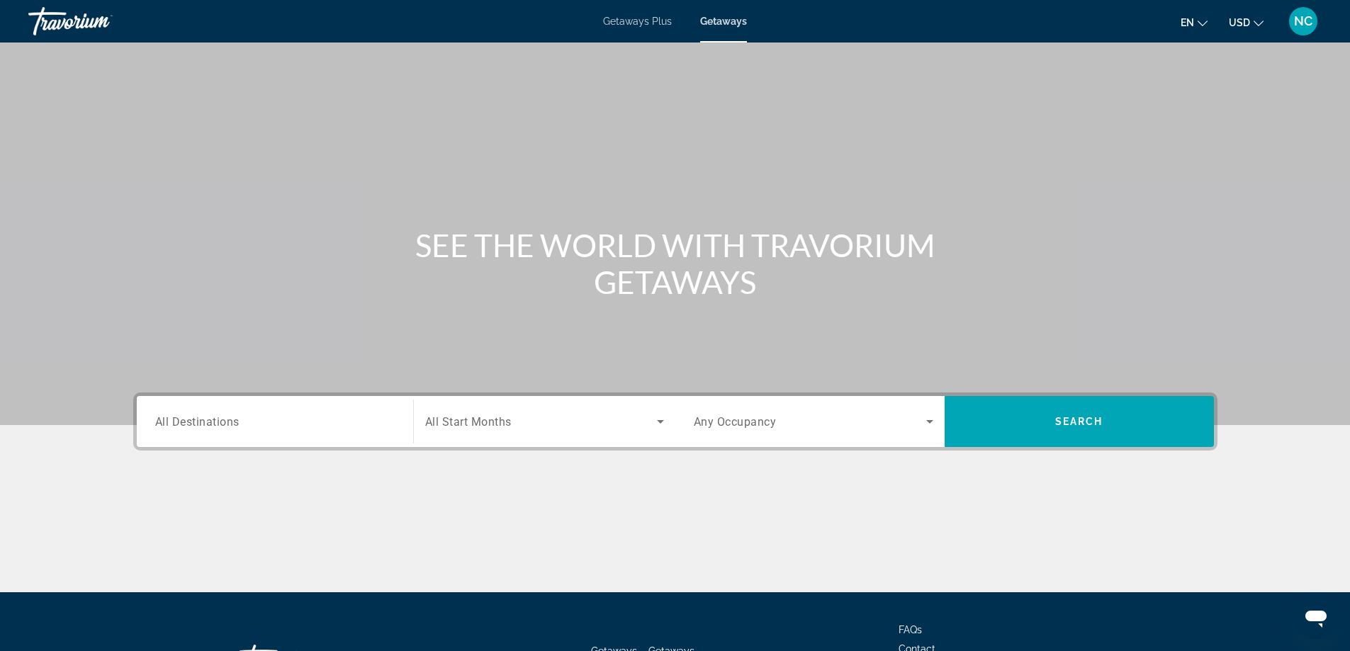
click at [187, 417] on span "All Destinations" at bounding box center [197, 420] width 84 height 13
click at [187, 417] on input "Destination All Destinations" at bounding box center [274, 422] width 239 height 17
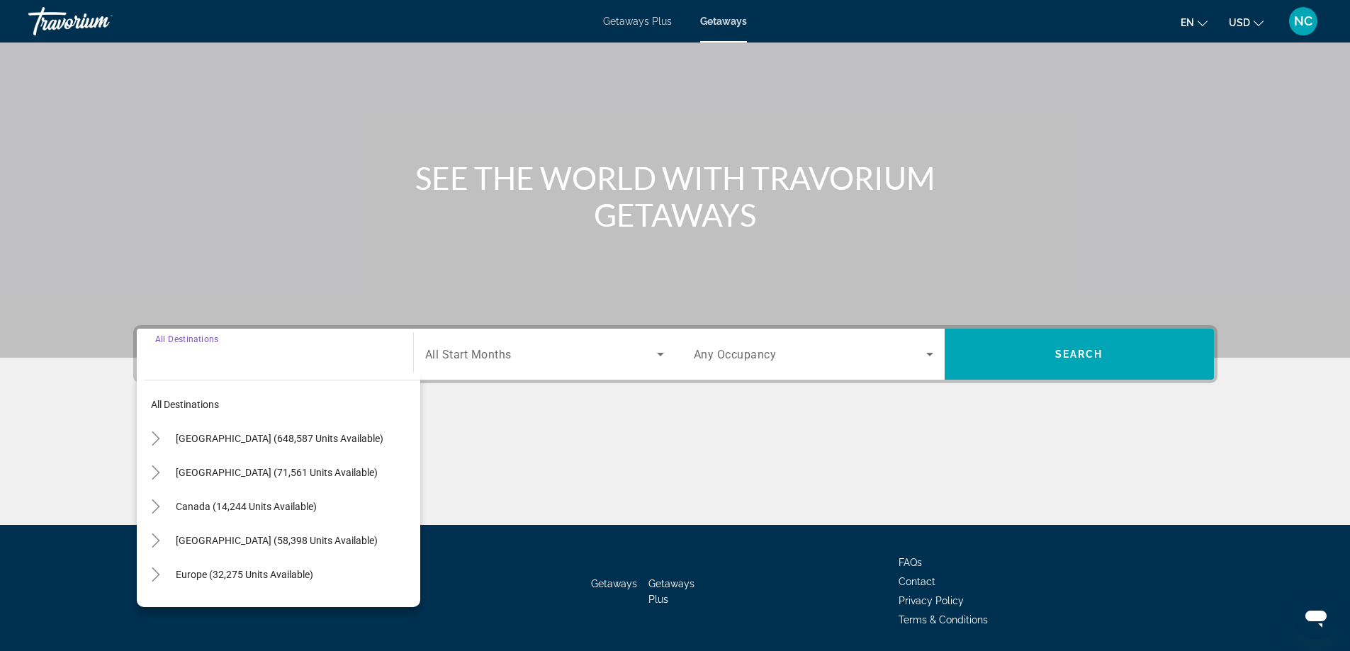
scroll to position [115, 0]
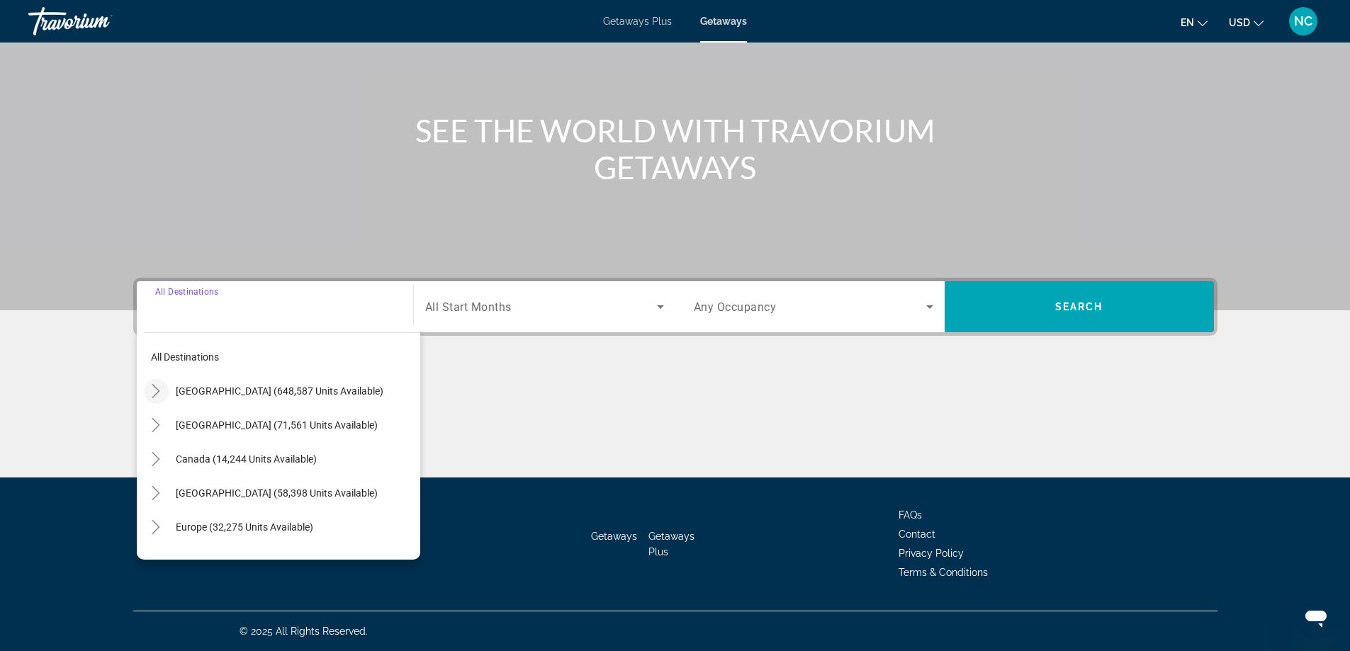
click at [155, 390] on icon "Toggle United States (648,587 units available)" at bounding box center [156, 391] width 14 height 14
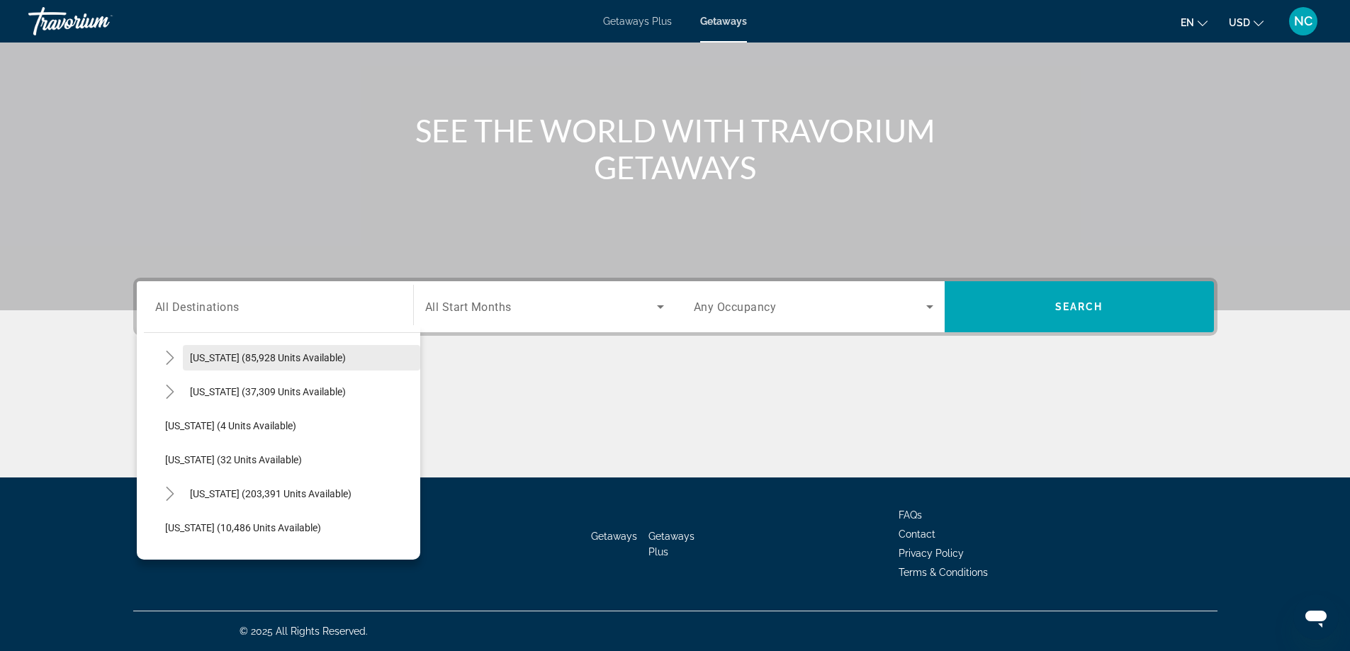
scroll to position [183, 0]
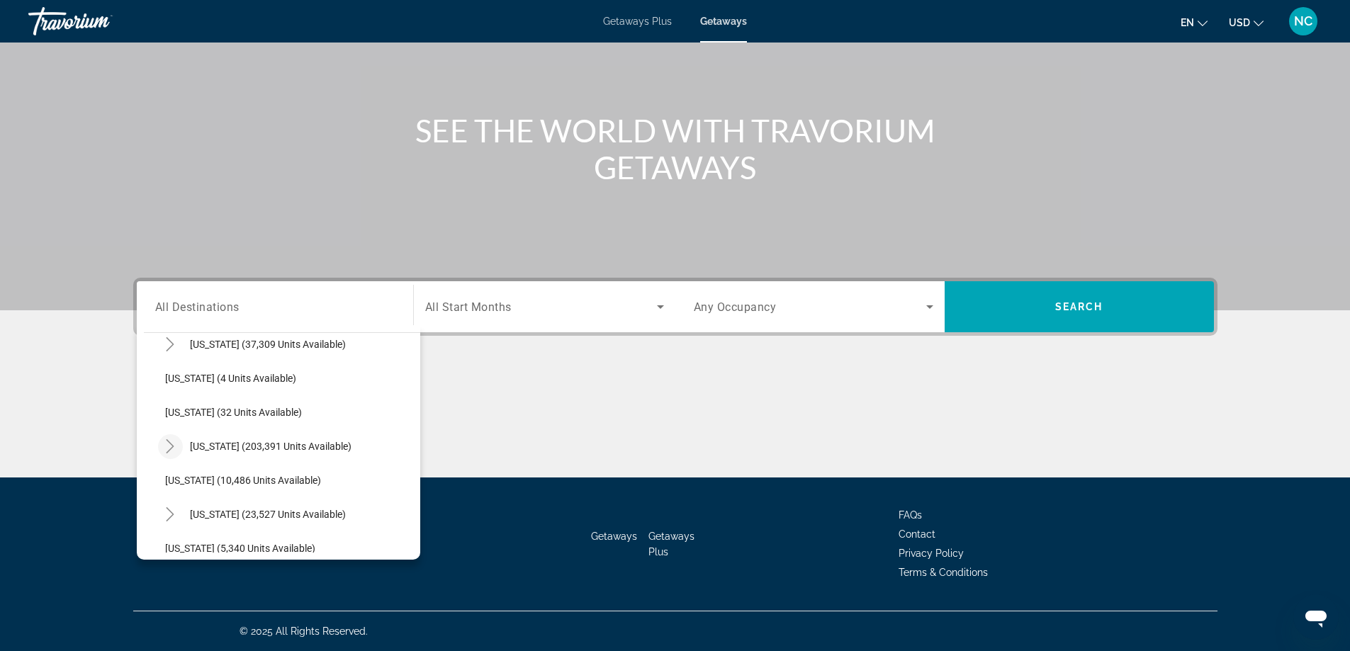
click at [171, 447] on icon "Toggle Florida (203,391 units available)" at bounding box center [170, 446] width 14 height 14
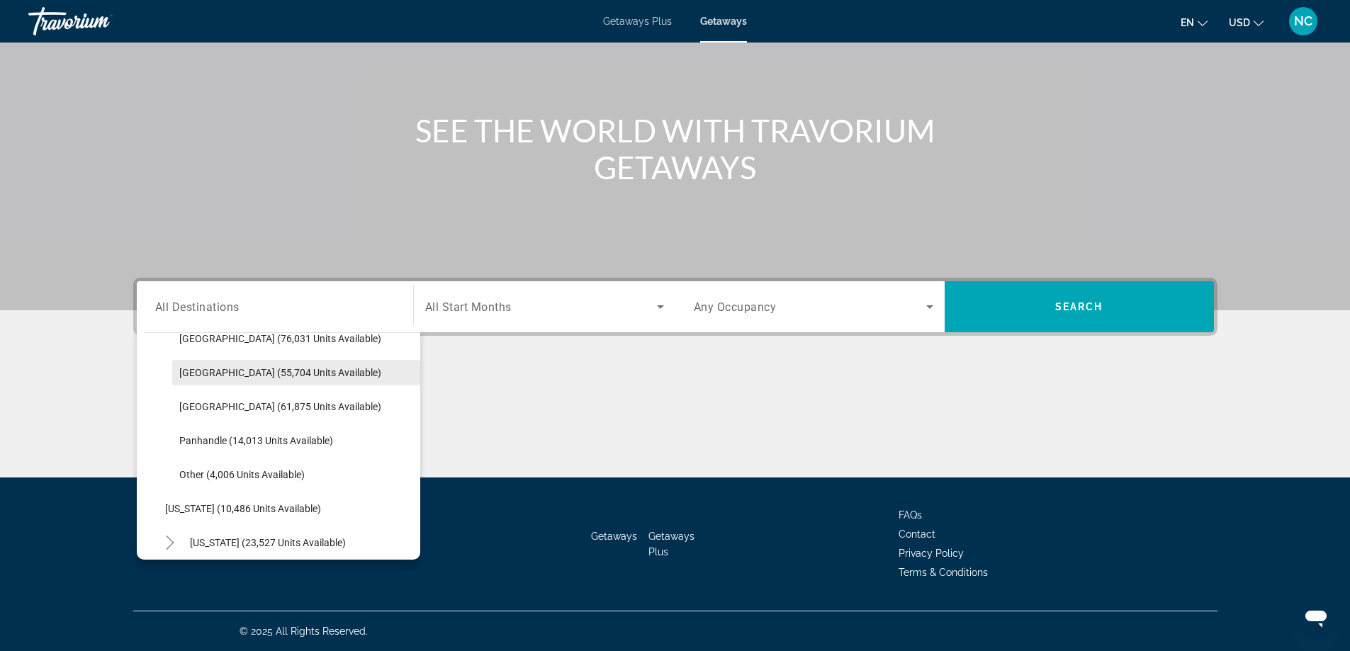
click at [232, 373] on span "East Coast (55,704 units available)" at bounding box center [280, 372] width 202 height 11
type input "**********"
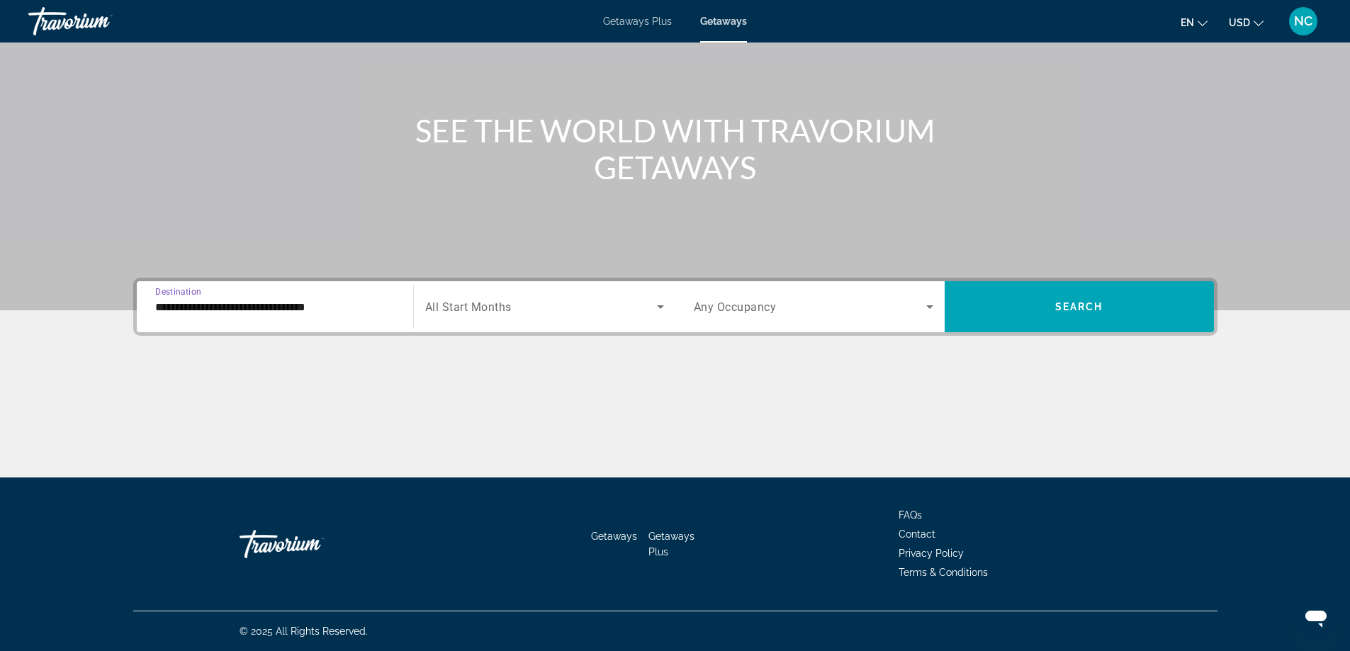
click at [662, 303] on icon "Search widget" at bounding box center [660, 306] width 17 height 17
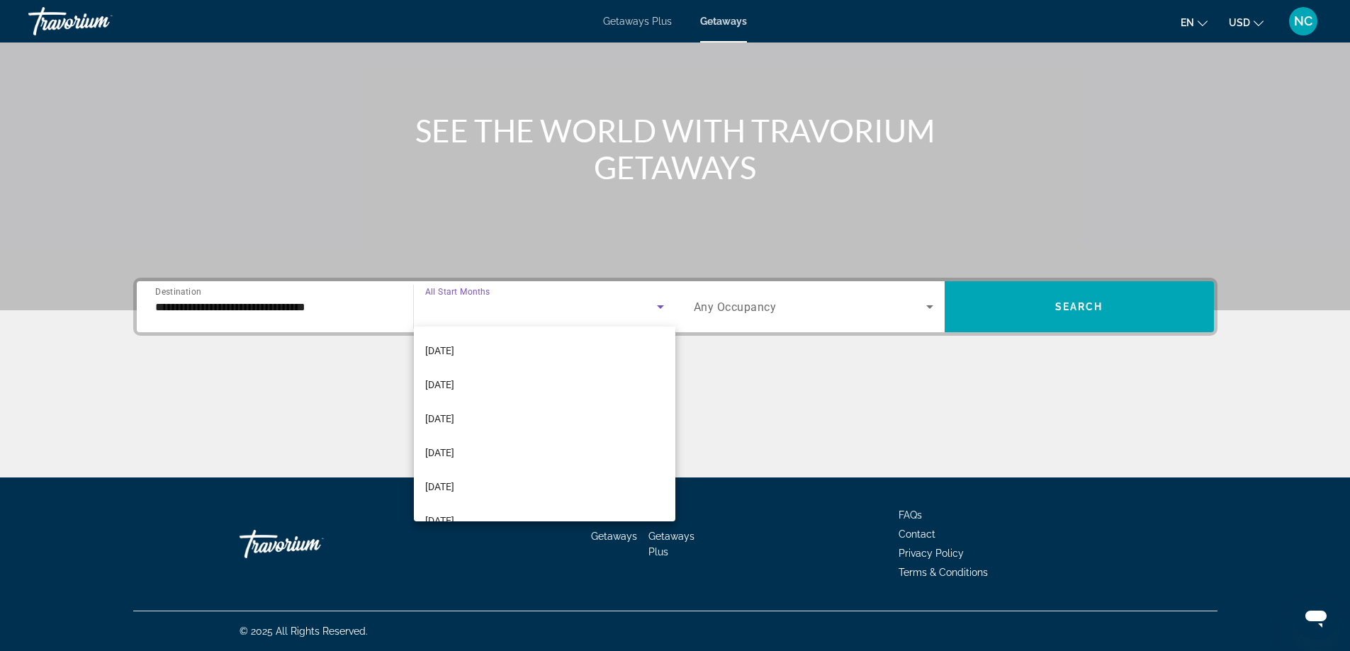
scroll to position [142, 0]
click at [454, 411] on span "February 2026" at bounding box center [439, 411] width 29 height 17
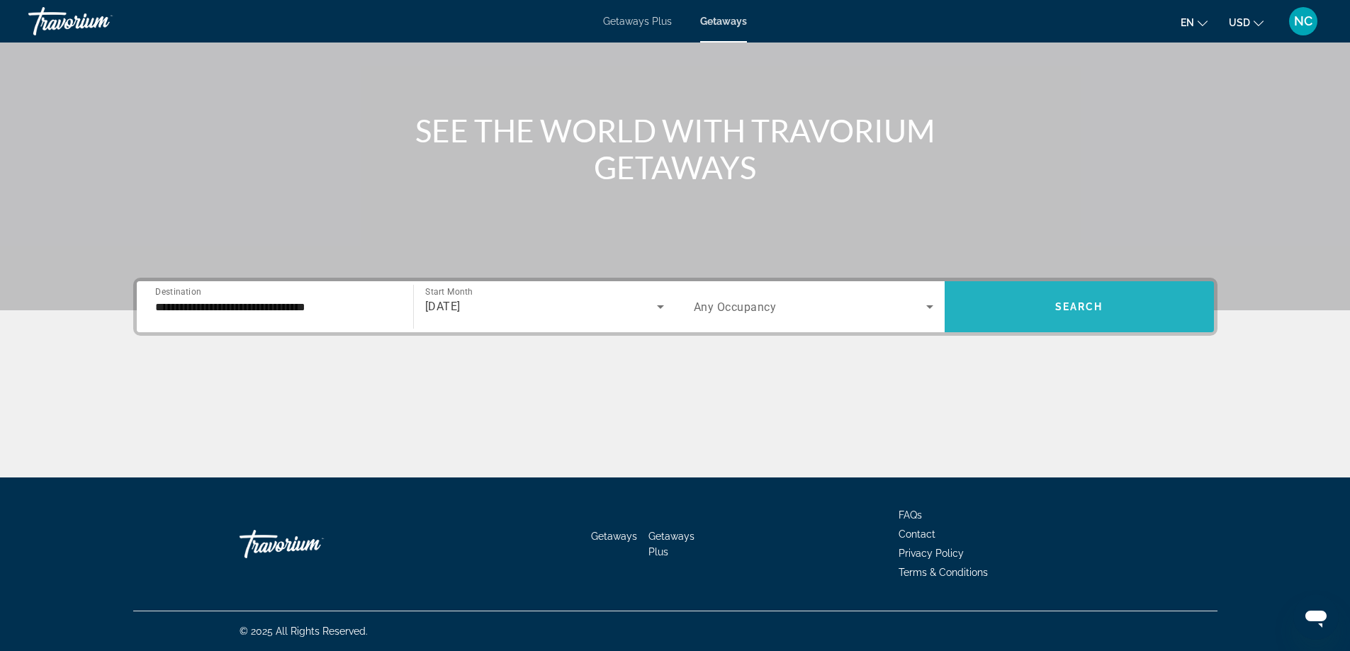
click at [1049, 310] on span "Search widget" at bounding box center [1078, 307] width 269 height 34
